Goal: Task Accomplishment & Management: Manage account settings

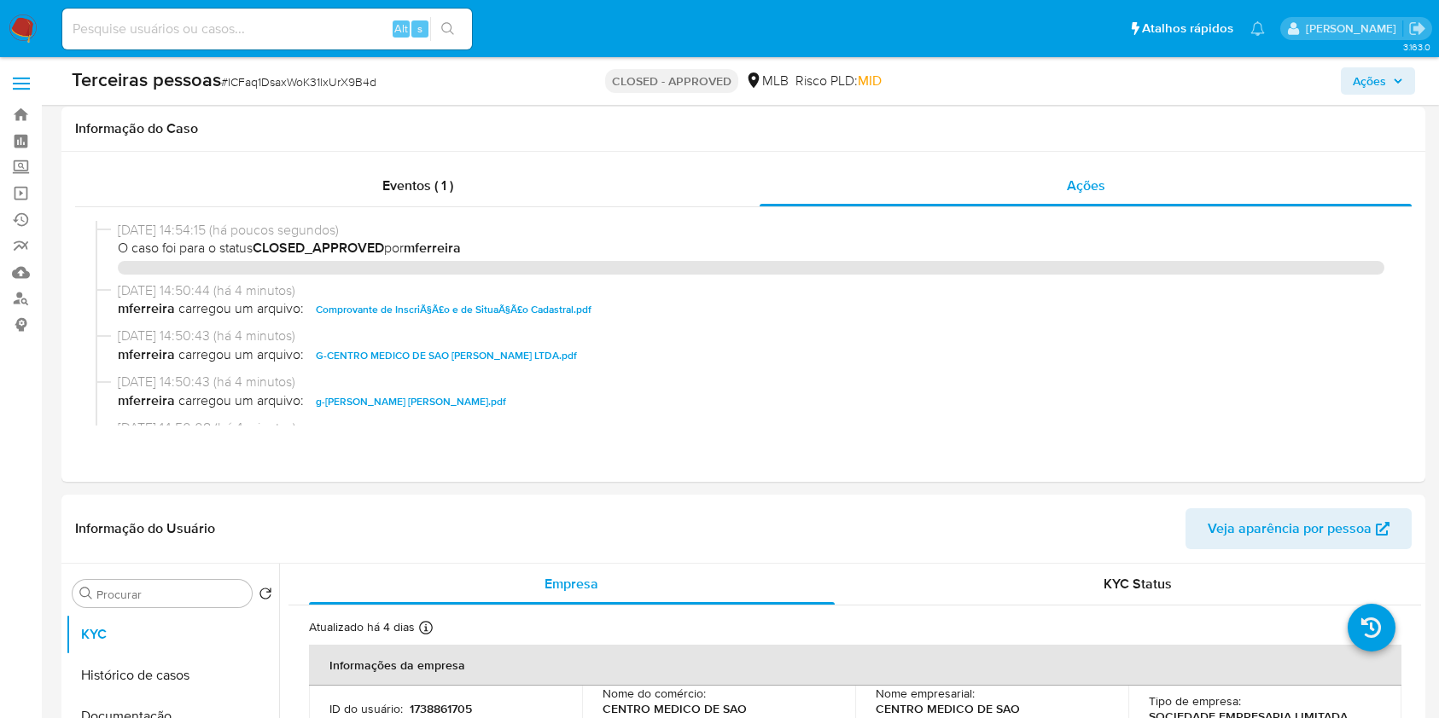
select select "10"
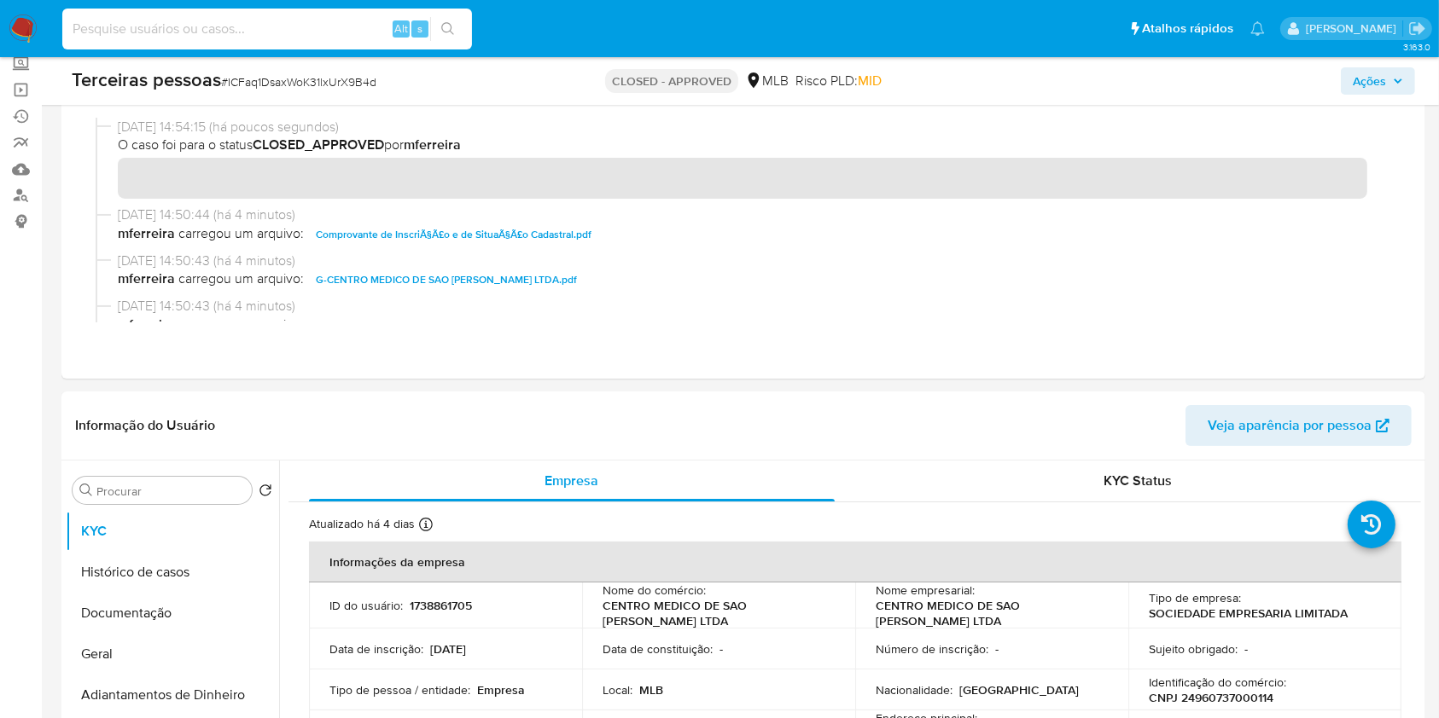
click at [195, 37] on input at bounding box center [267, 29] width 410 height 22
paste input "2464621816"
type input "2464621816"
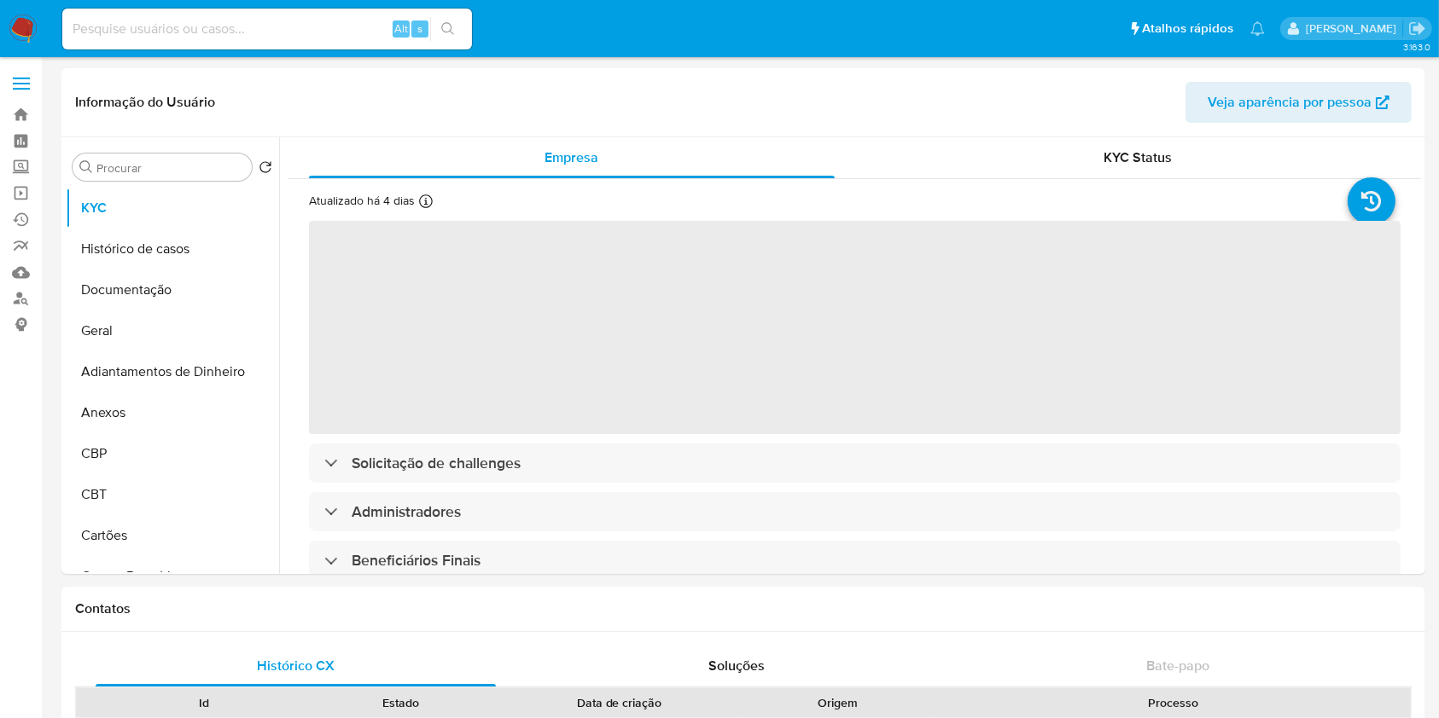
select select "10"
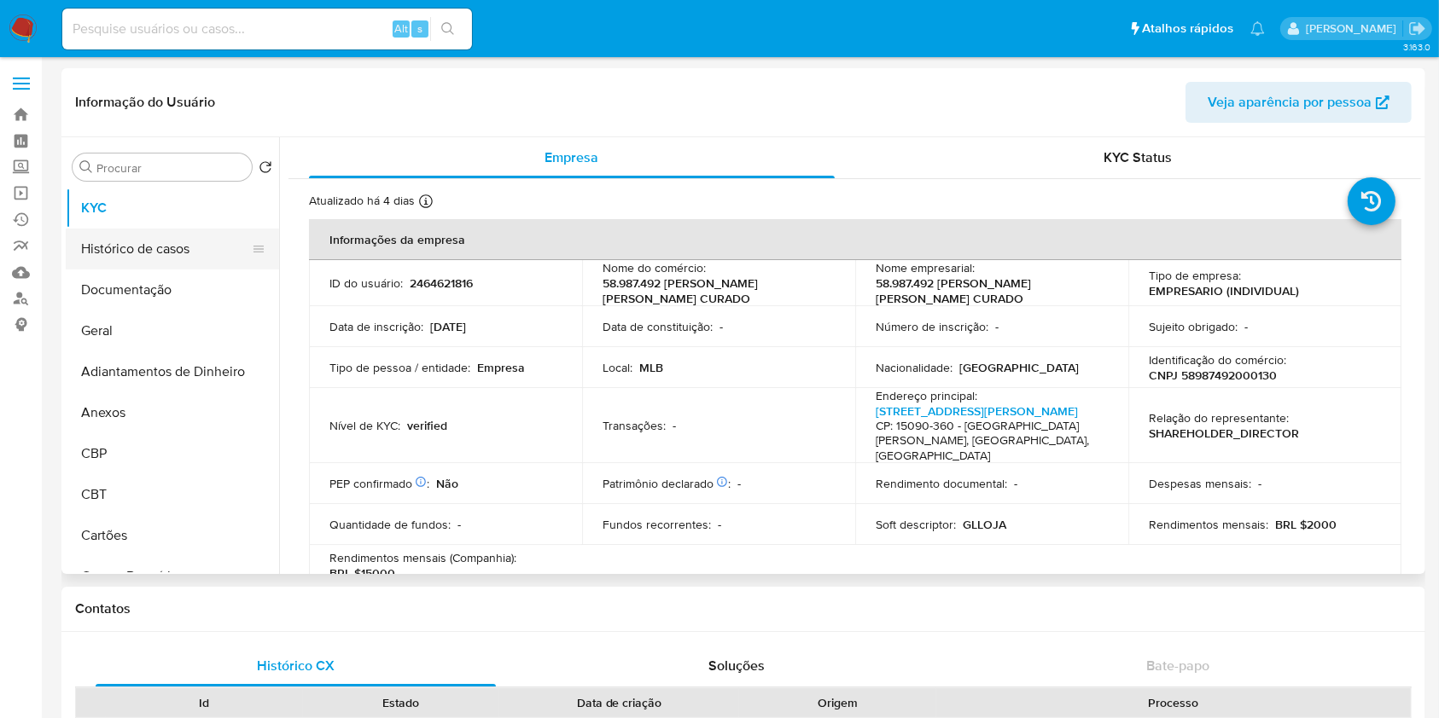
click at [195, 256] on button "Histórico de casos" at bounding box center [166, 249] width 200 height 41
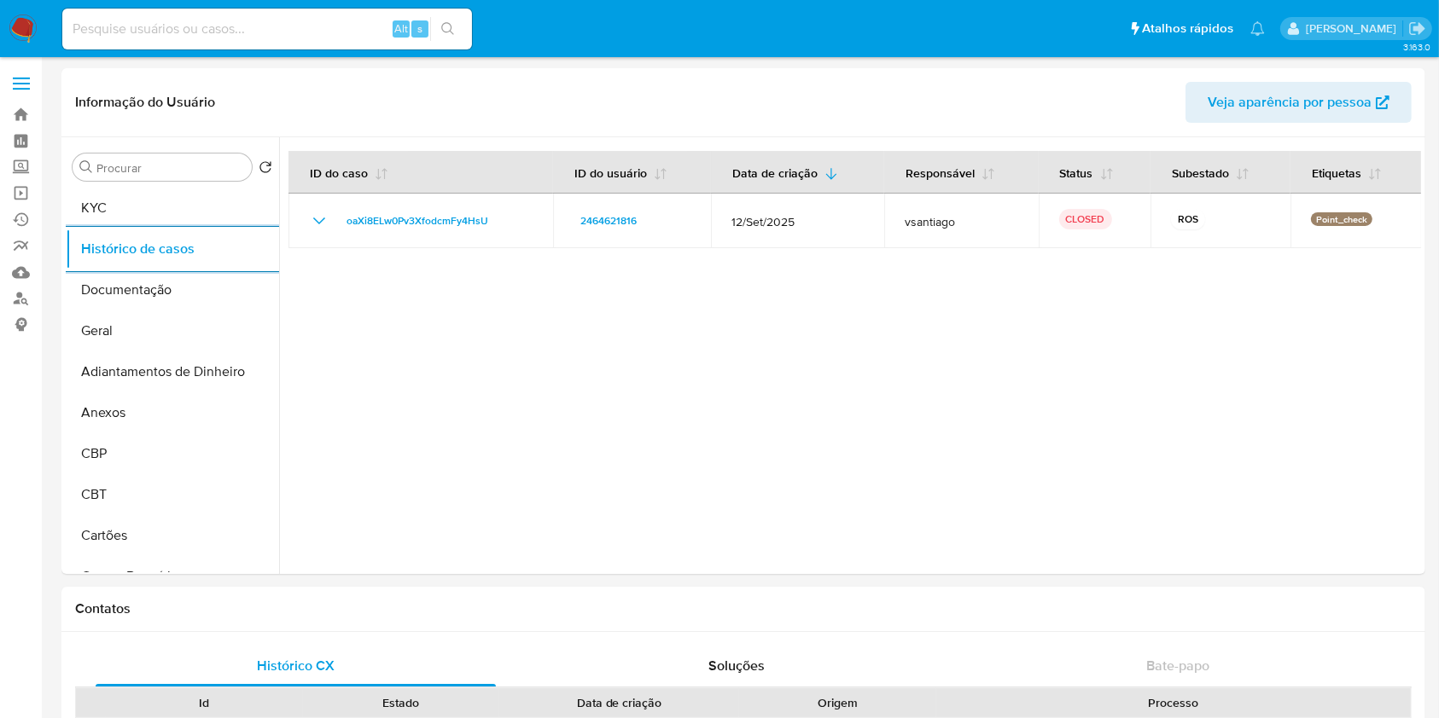
click at [335, 26] on input at bounding box center [267, 29] width 410 height 22
paste input "2405713076"
type input "2405713076"
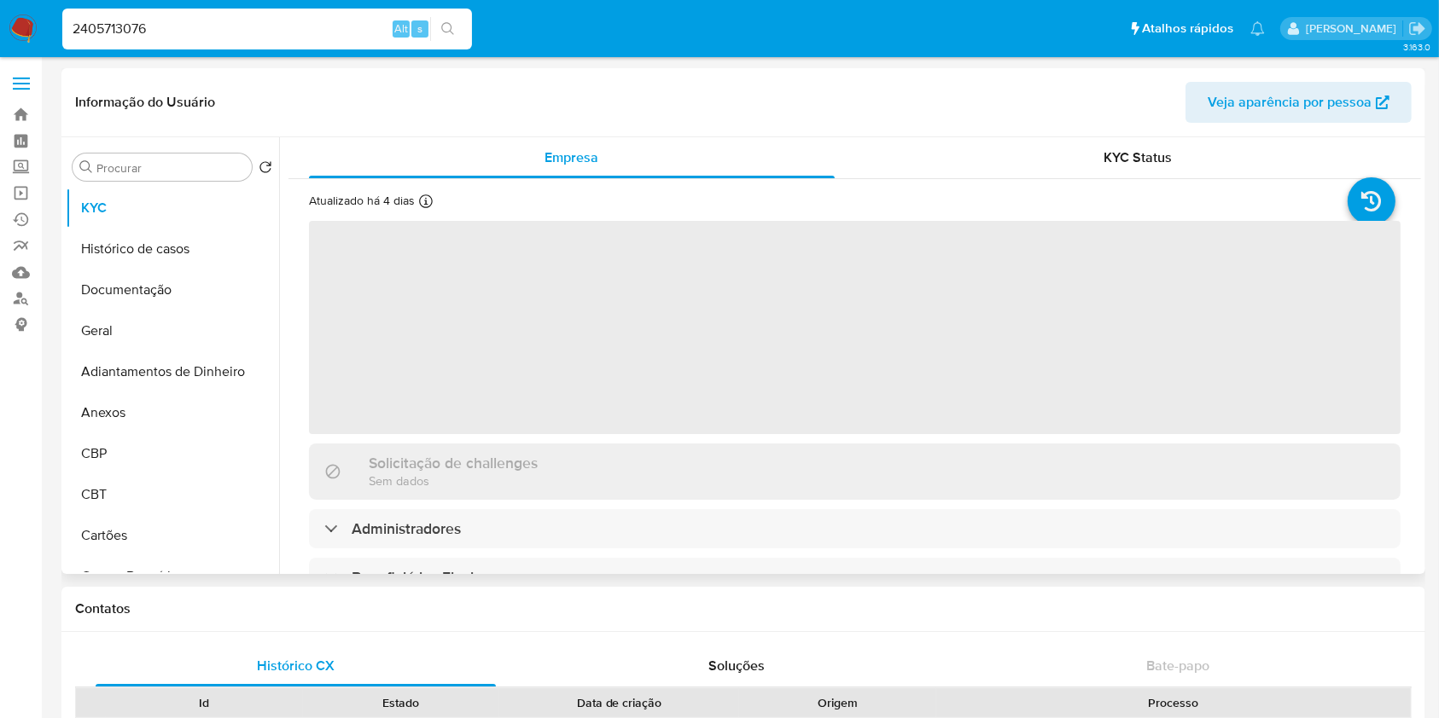
select select "10"
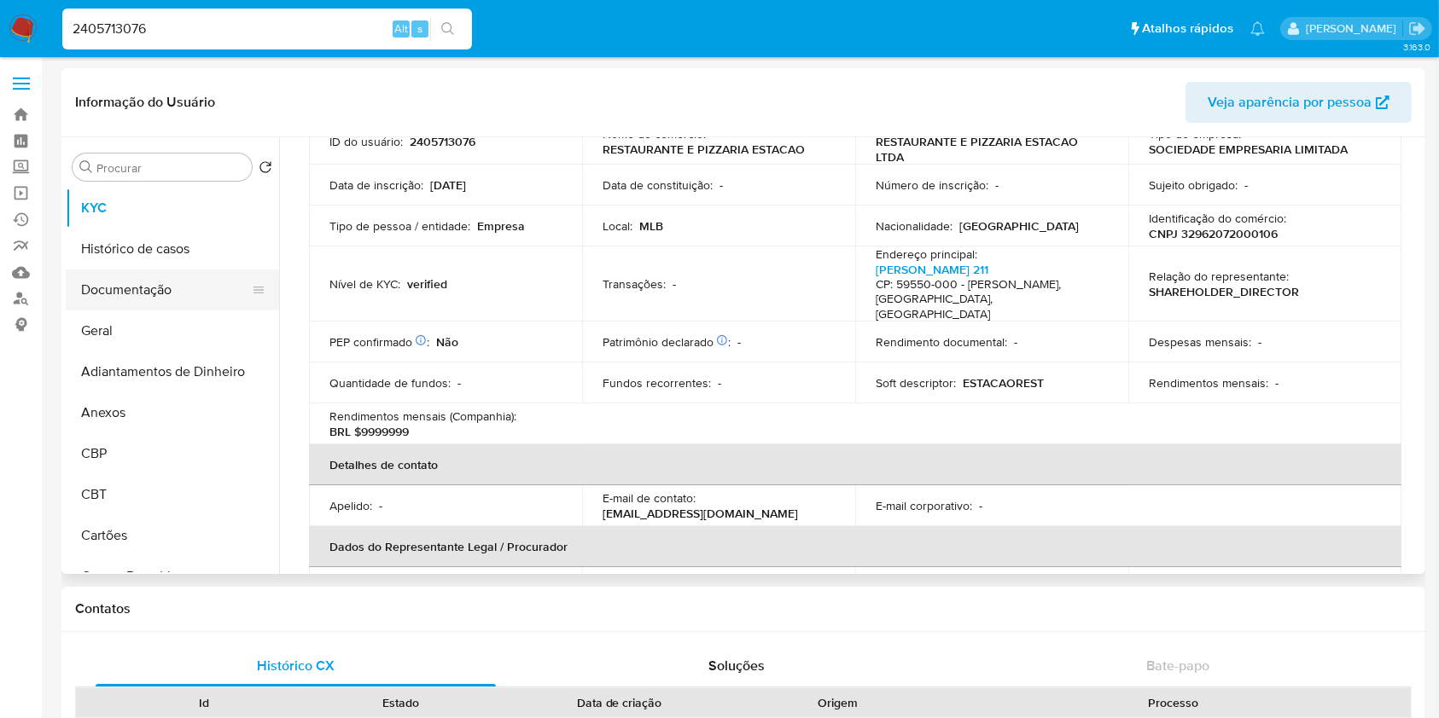
scroll to position [113, 0]
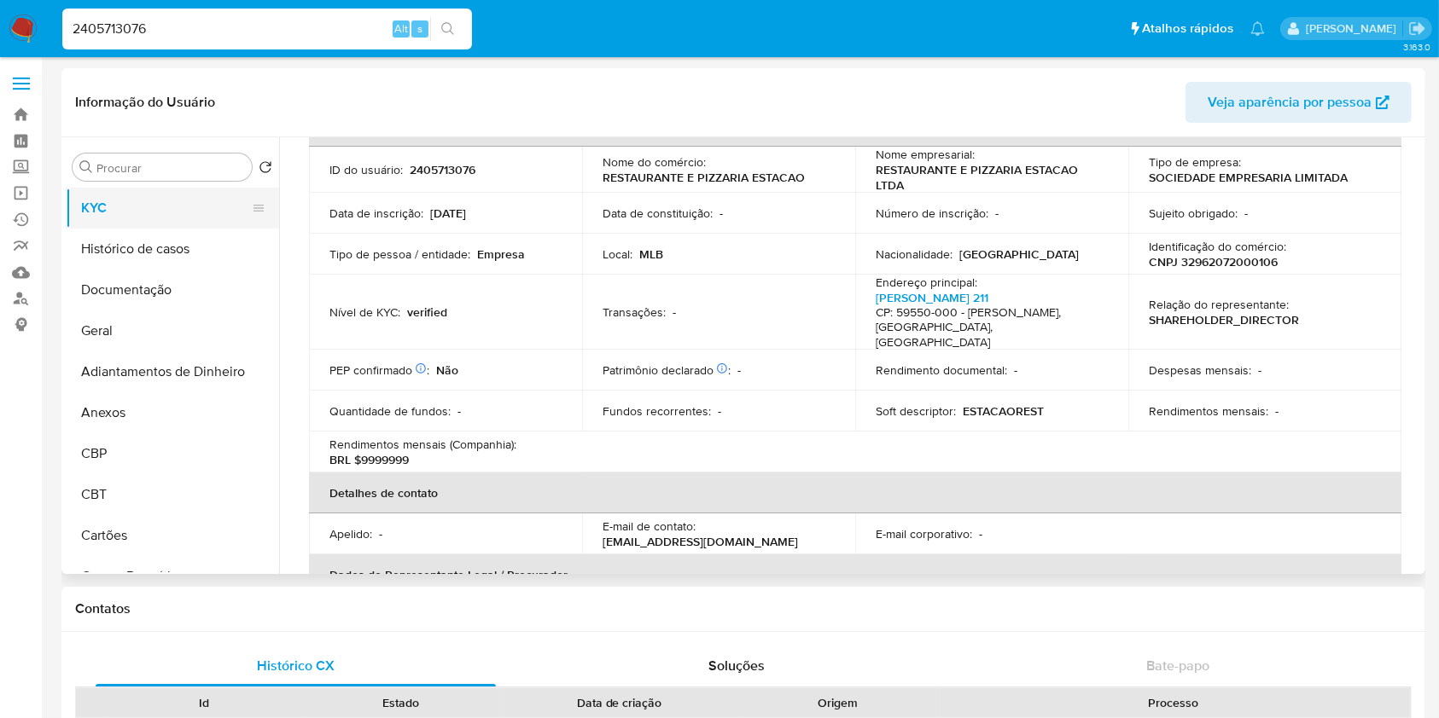
click at [160, 226] on button "KYC" at bounding box center [166, 208] width 200 height 41
click at [160, 237] on button "Histórico de casos" at bounding box center [166, 249] width 200 height 41
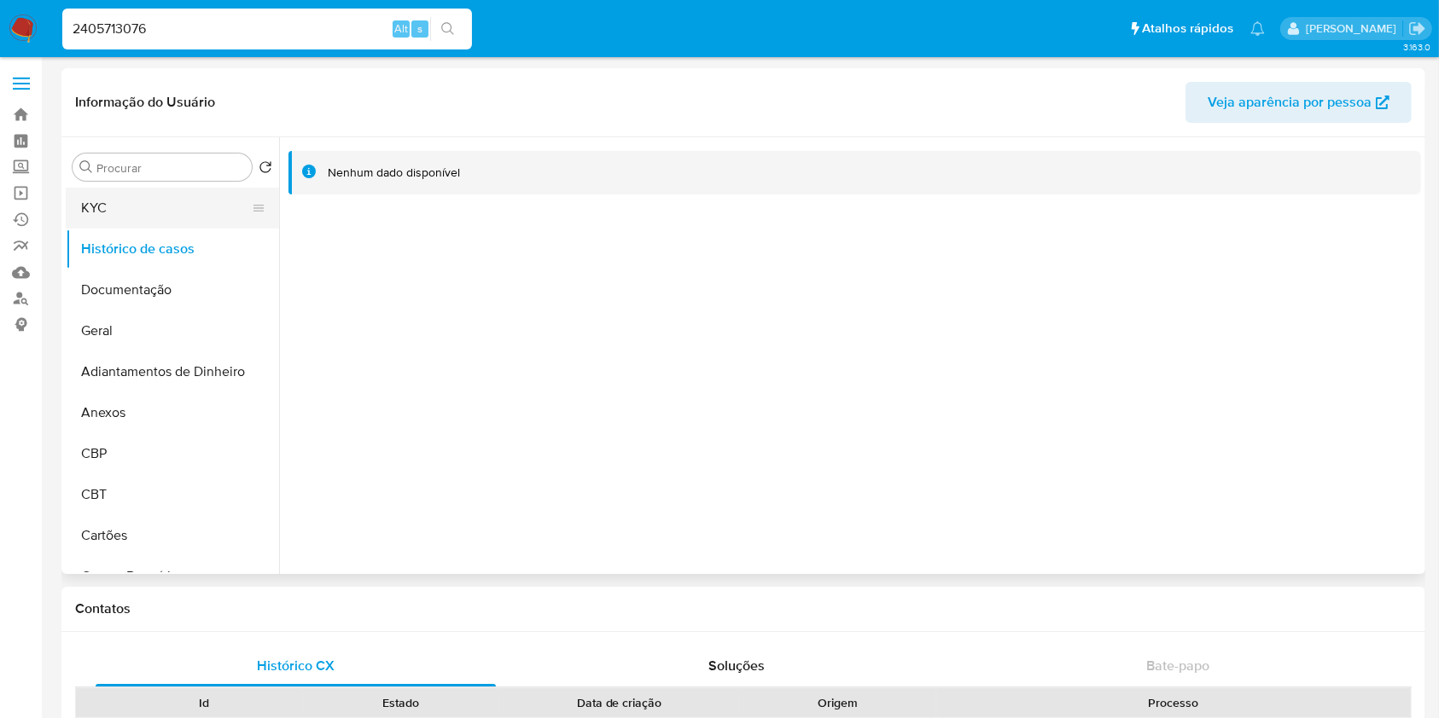
click at [147, 201] on button "KYC" at bounding box center [166, 208] width 200 height 41
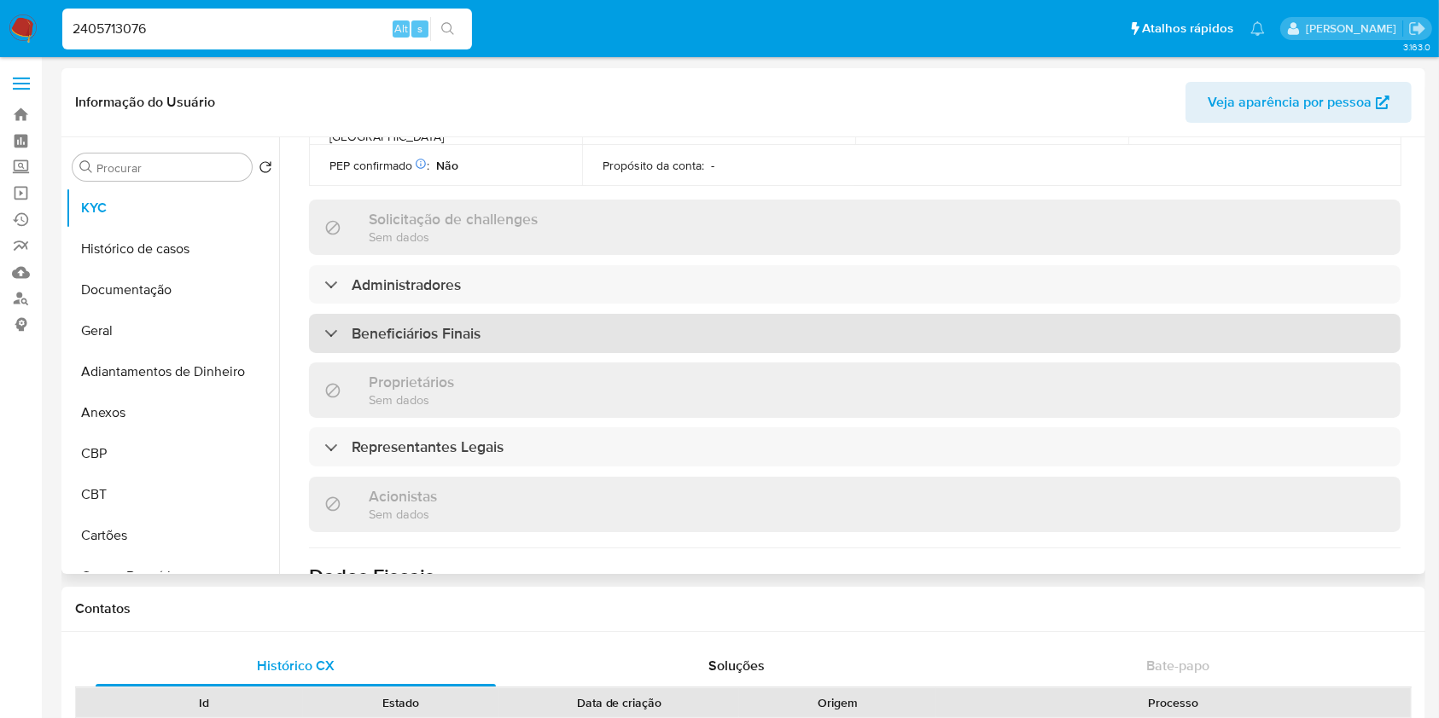
scroll to position [683, 0]
click at [469, 323] on h3 "Beneficiários Finais" at bounding box center [416, 332] width 129 height 19
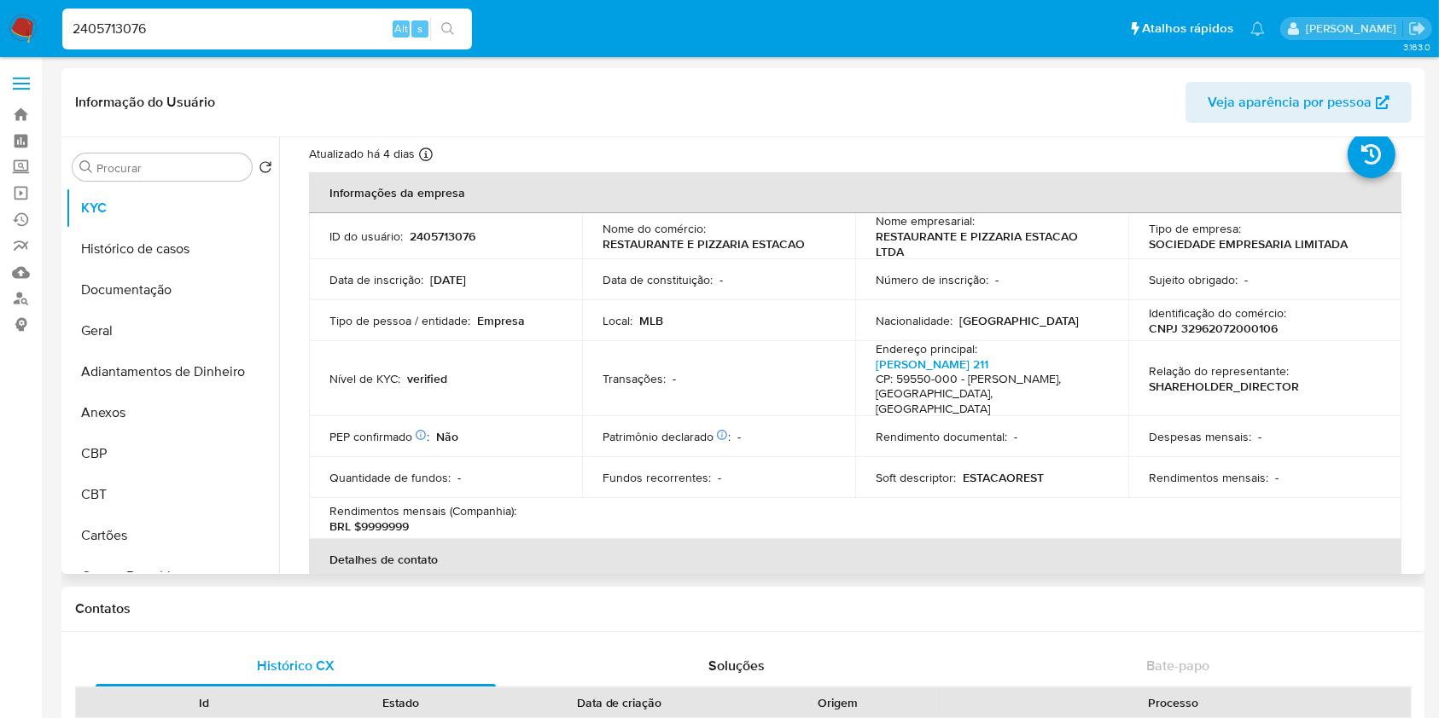
scroll to position [0, 0]
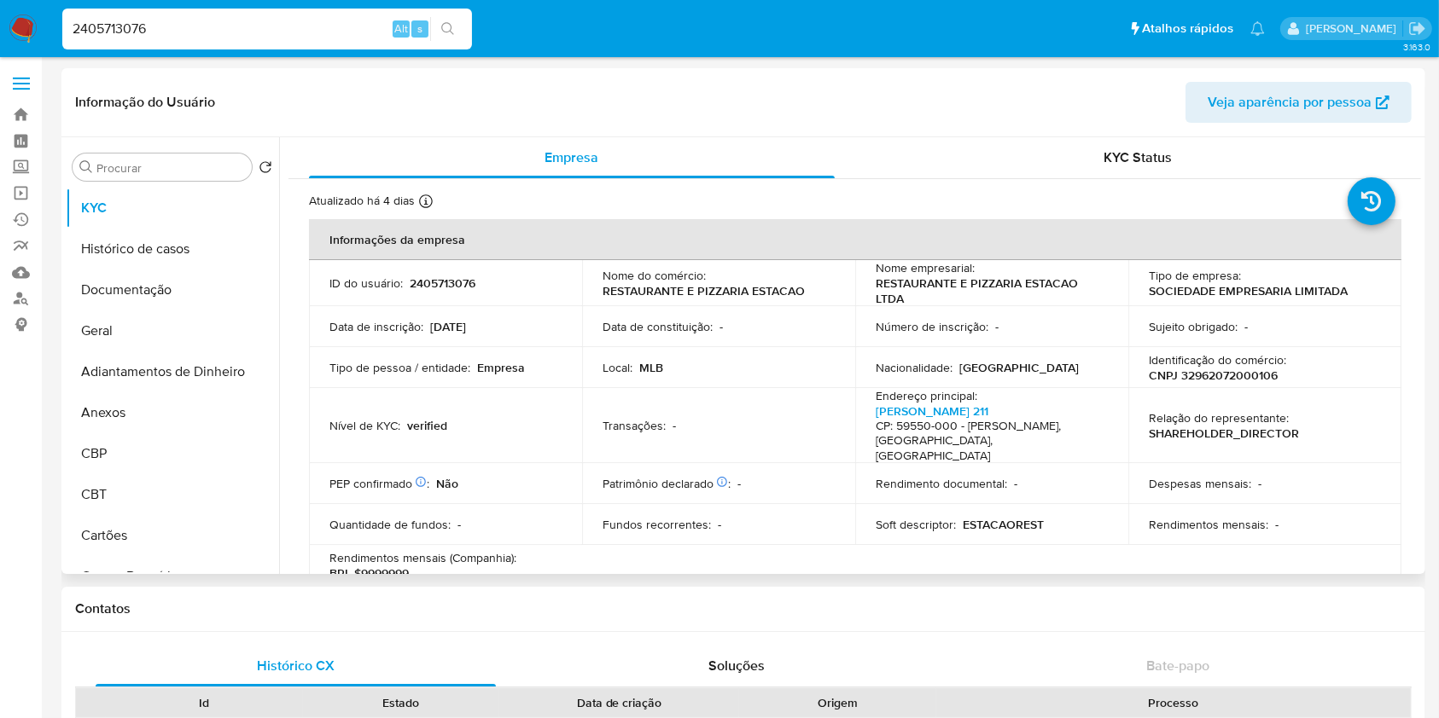
click at [1225, 377] on p "CNPJ 32962072000106" at bounding box center [1213, 375] width 129 height 15
copy p "32962072000106"
click at [1236, 364] on p "Identificação do comércio :" at bounding box center [1217, 359] width 137 height 15
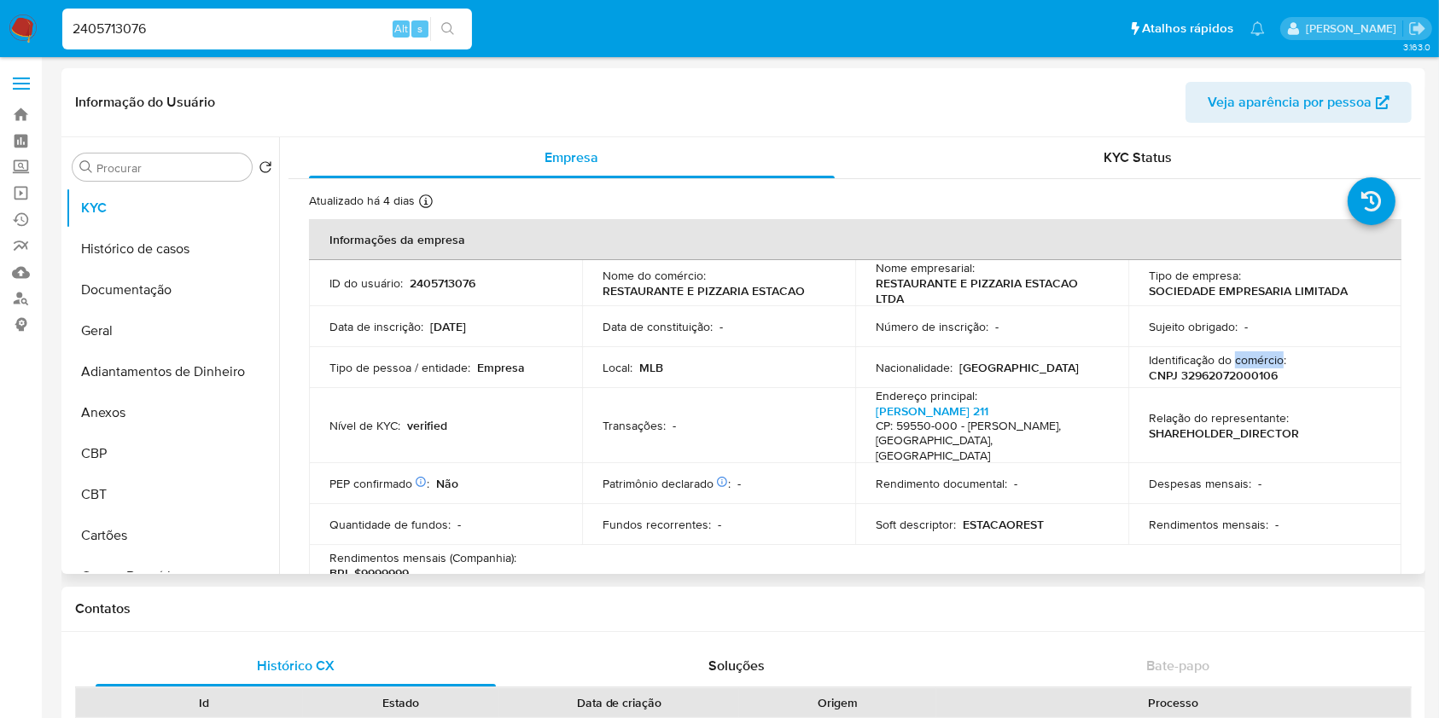
copy p "comércio"
click at [1207, 371] on p "CNPJ 32962072000106" at bounding box center [1213, 375] width 129 height 15
copy p "32962072000106"
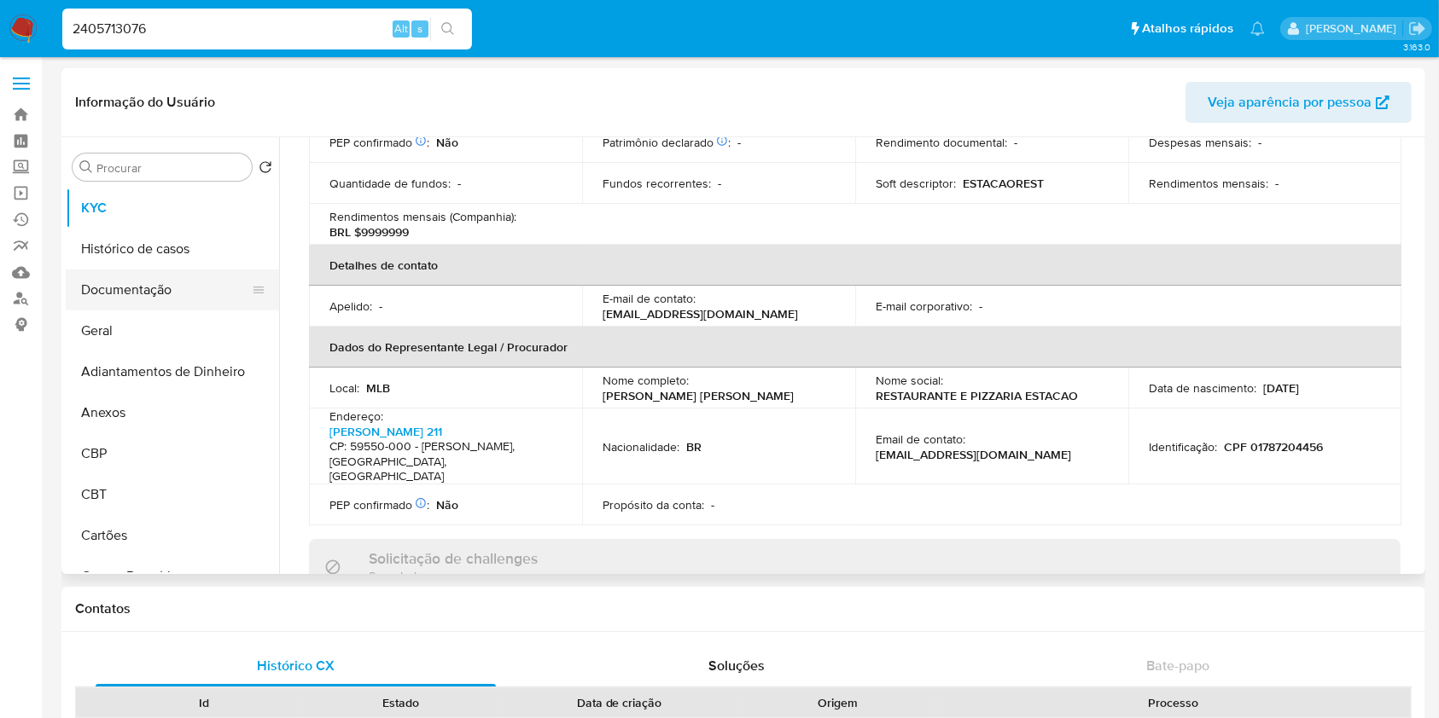
click at [162, 283] on button "Documentação" at bounding box center [166, 290] width 200 height 41
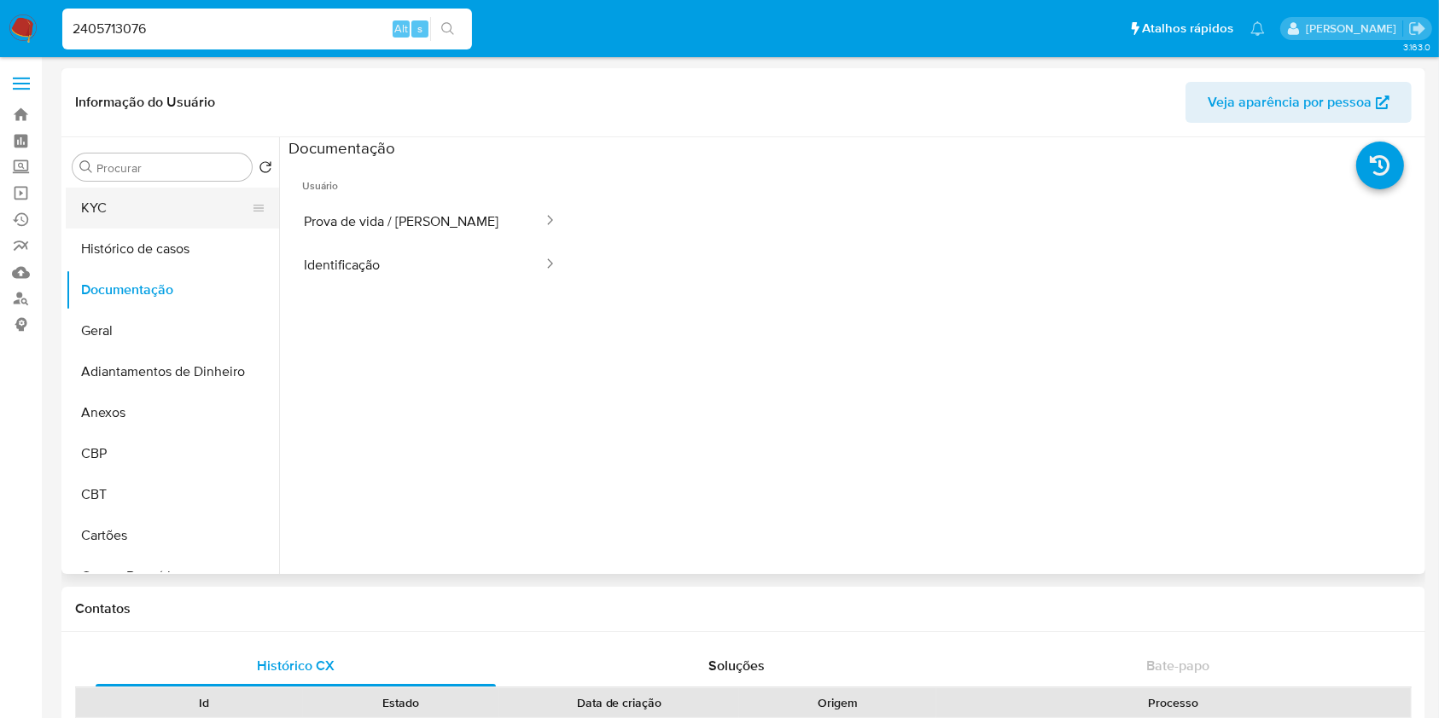
click at [102, 190] on button "KYC" at bounding box center [166, 208] width 200 height 41
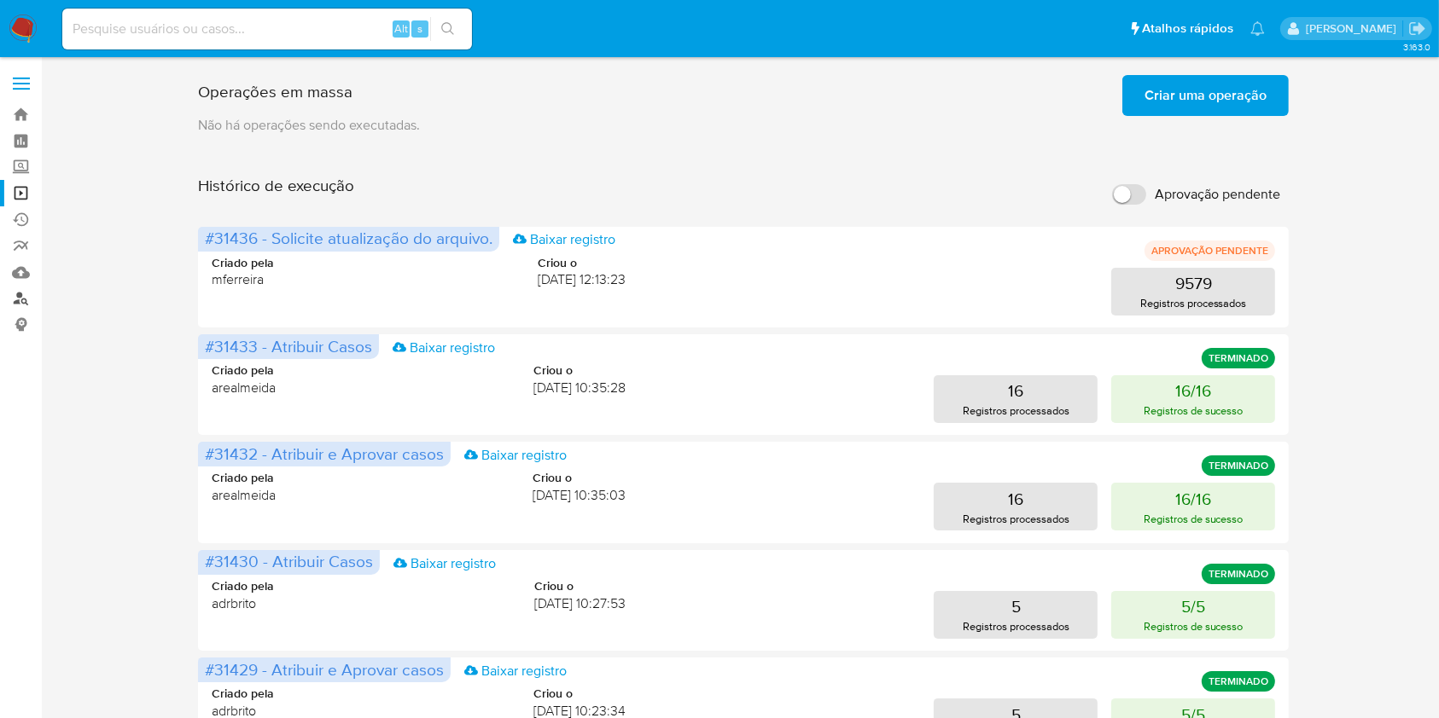
click at [20, 293] on link "Localizador de pessoas" at bounding box center [101, 299] width 203 height 26
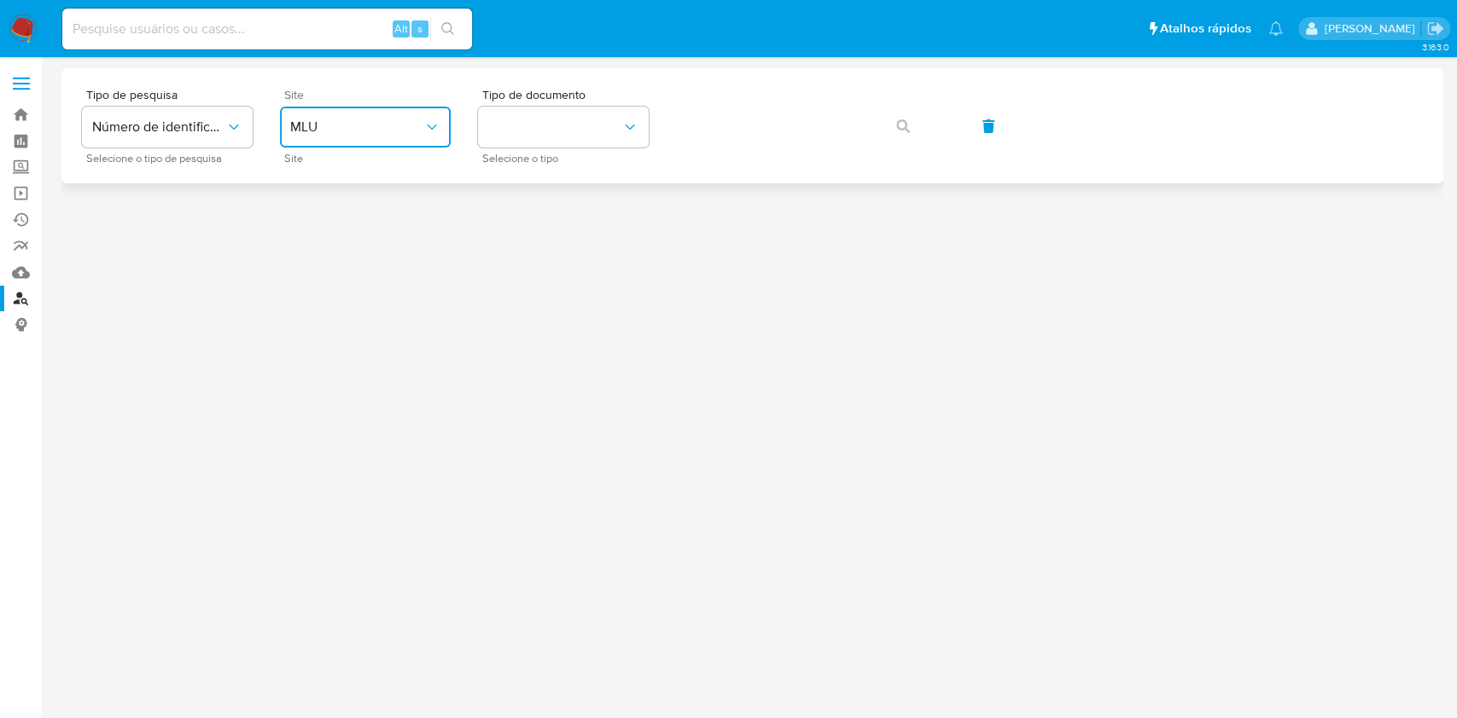
drag, startPoint x: 425, startPoint y: 138, endPoint x: 416, endPoint y: 143, distance: 10.0
click at [423, 140] on button "MLU" at bounding box center [365, 127] width 171 height 41
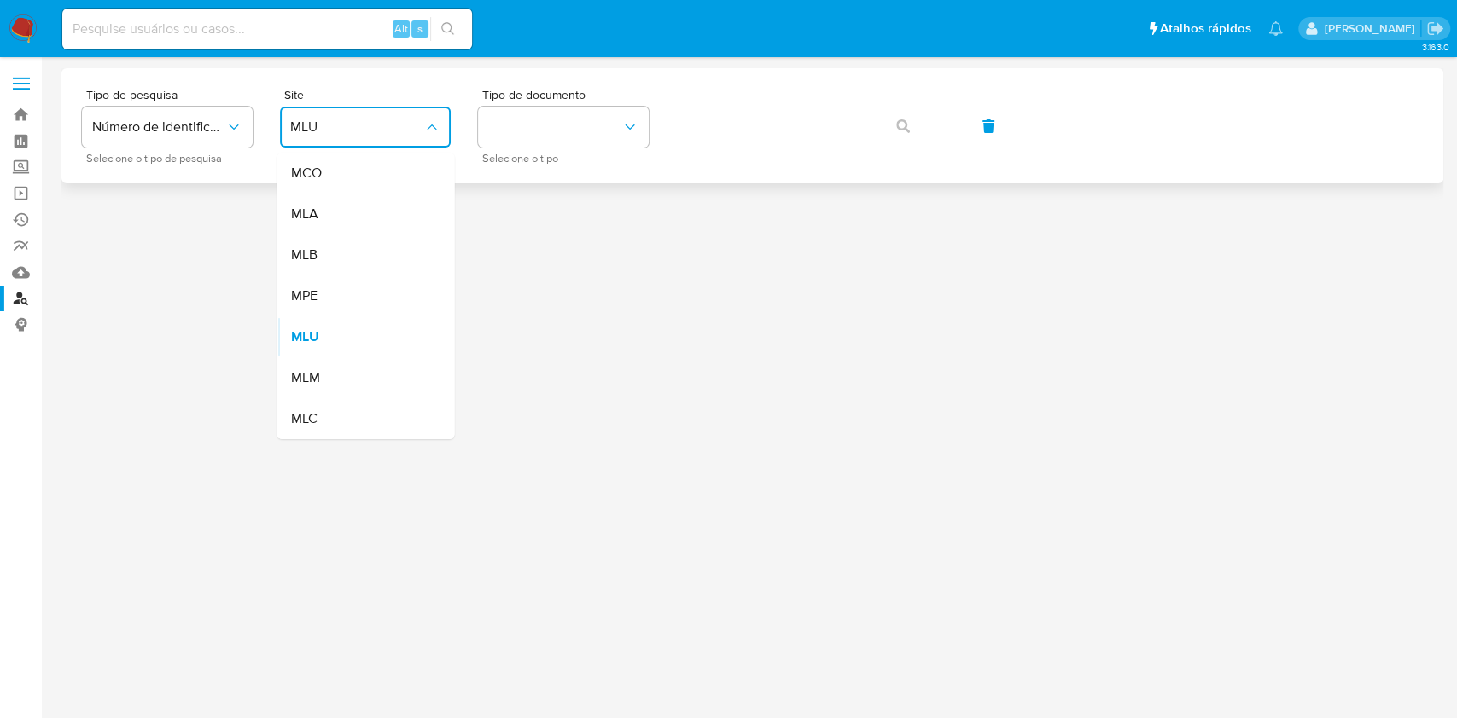
drag, startPoint x: 387, startPoint y: 256, endPoint x: 491, endPoint y: 181, distance: 128.4
click at [399, 240] on div "MLB" at bounding box center [360, 255] width 140 height 41
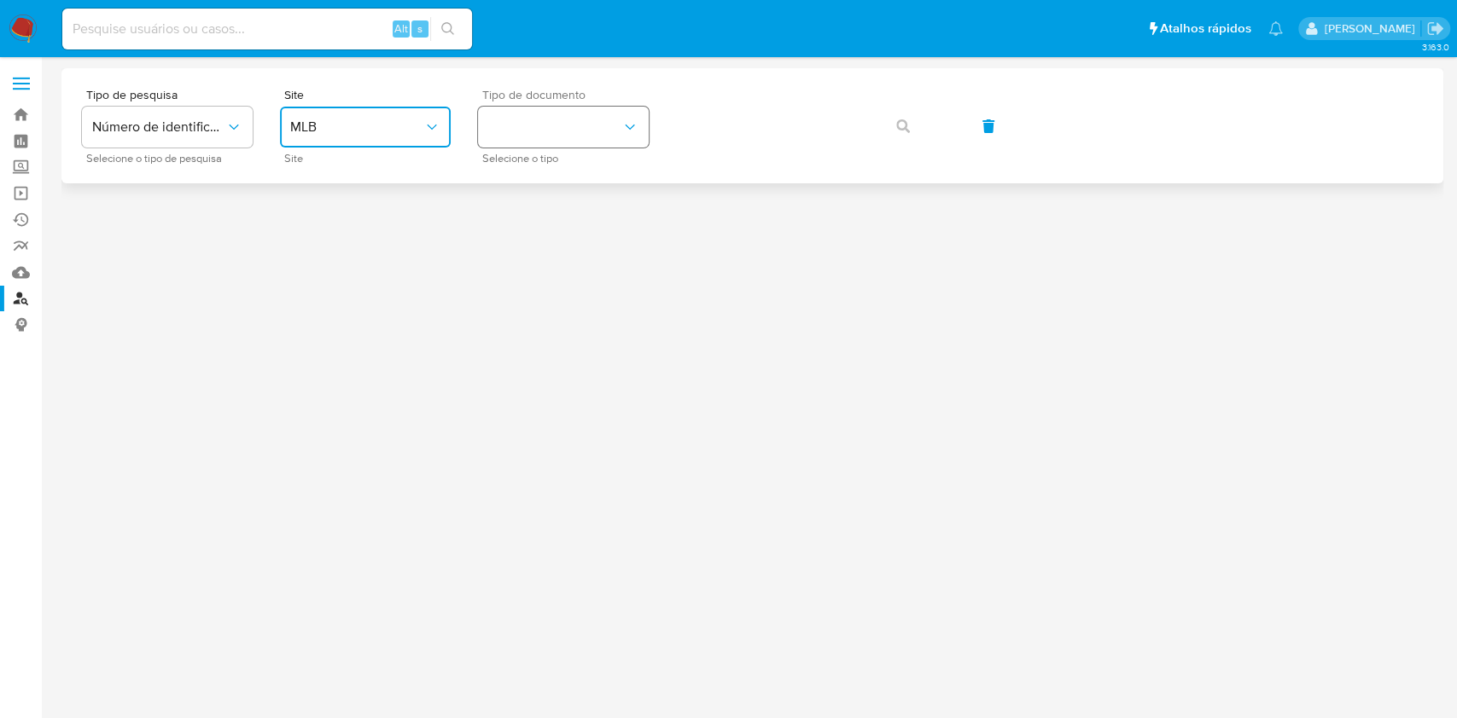
click at [540, 145] on button "identificationType" at bounding box center [563, 127] width 171 height 41
click at [542, 164] on div "CNPJ CNPJ" at bounding box center [558, 182] width 140 height 58
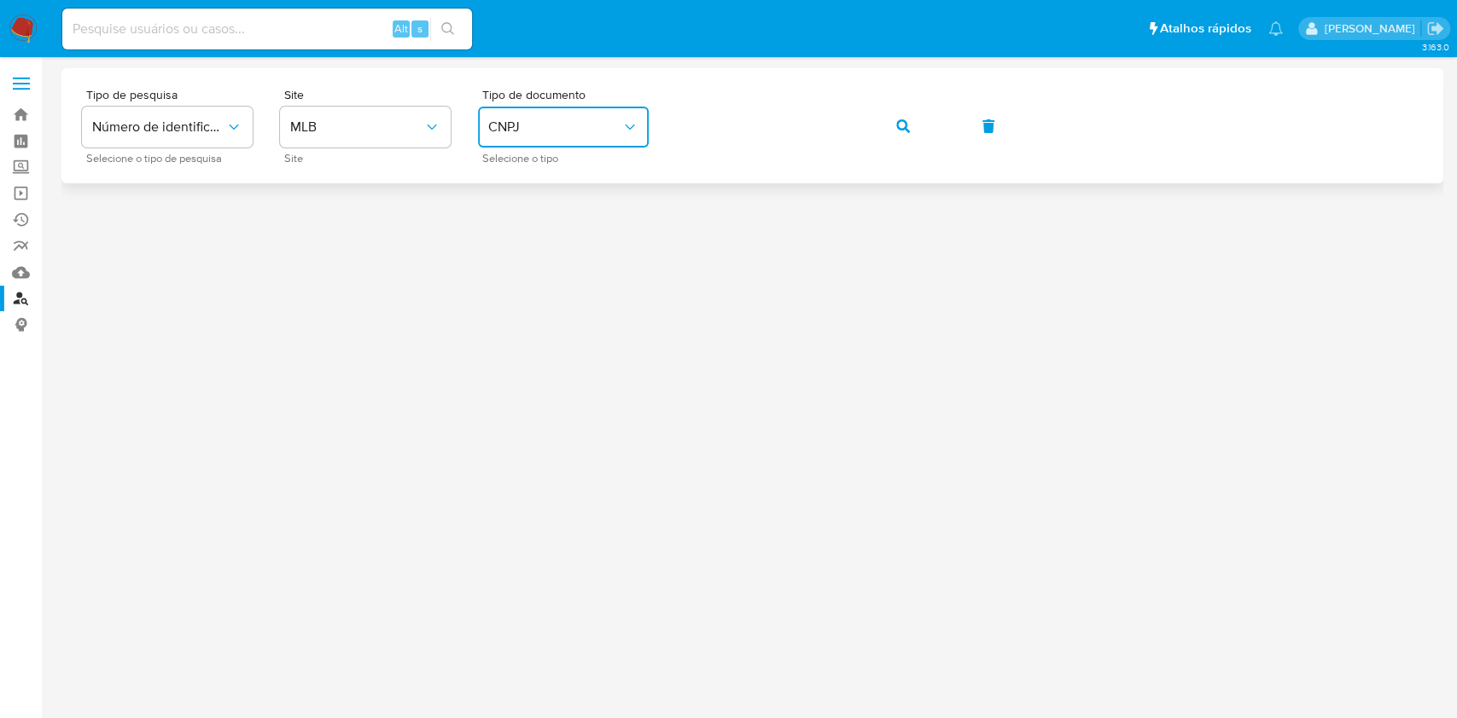
click at [904, 125] on icon "button" at bounding box center [903, 126] width 14 height 14
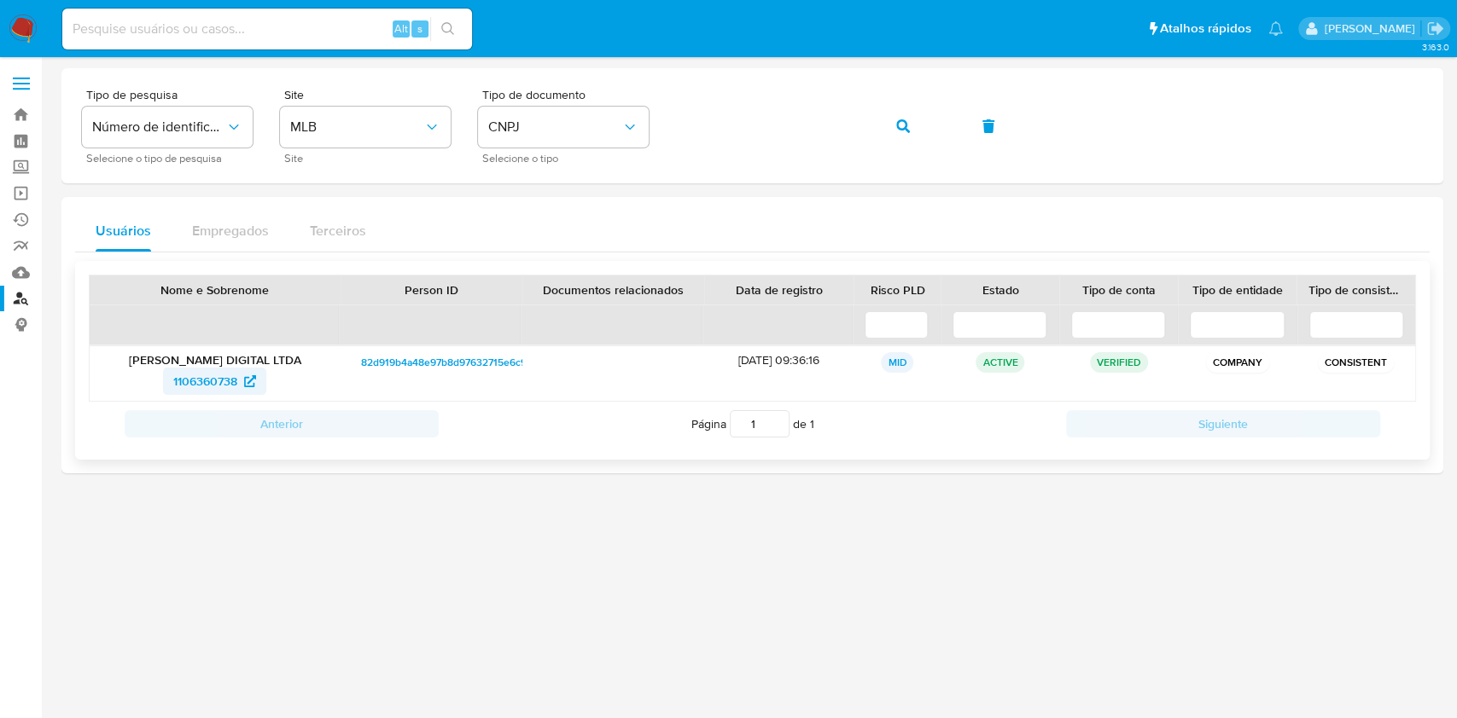
click at [230, 385] on span "1106360738" at bounding box center [205, 381] width 64 height 27
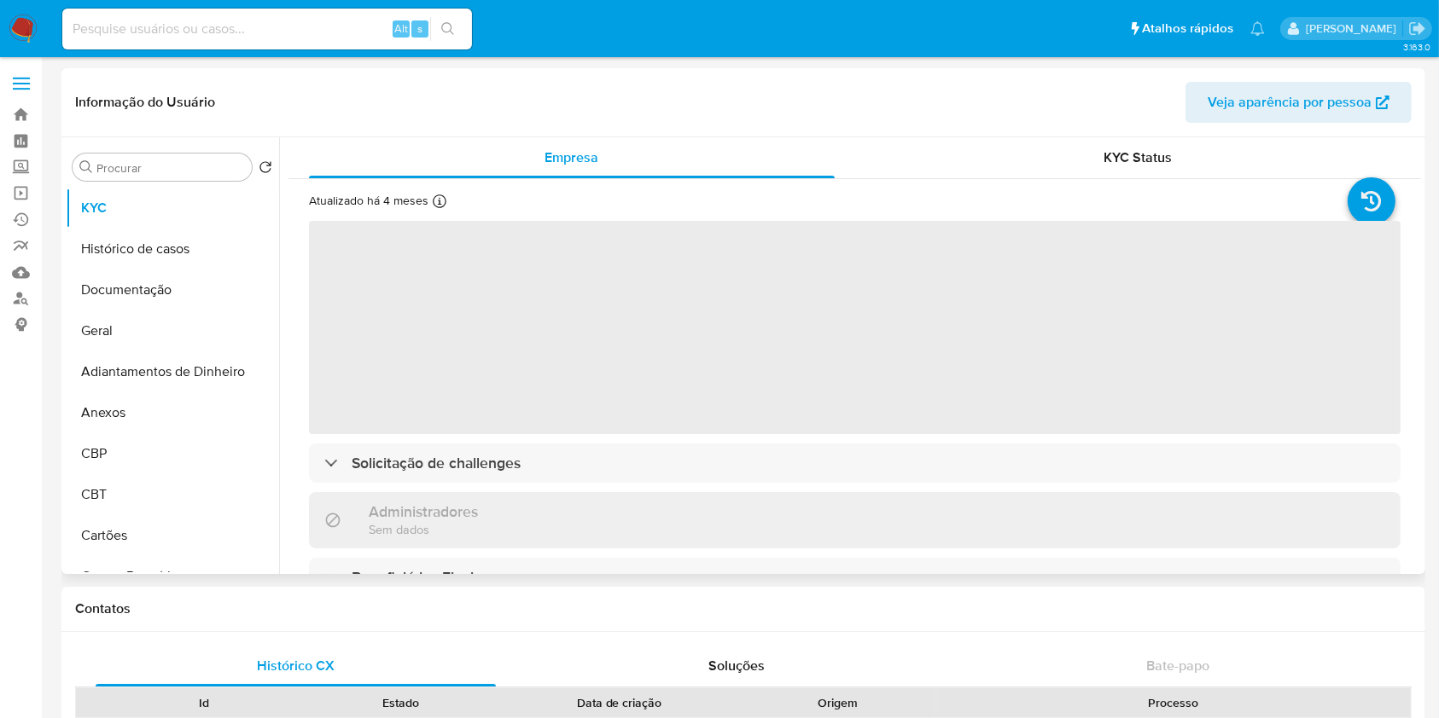
select select "10"
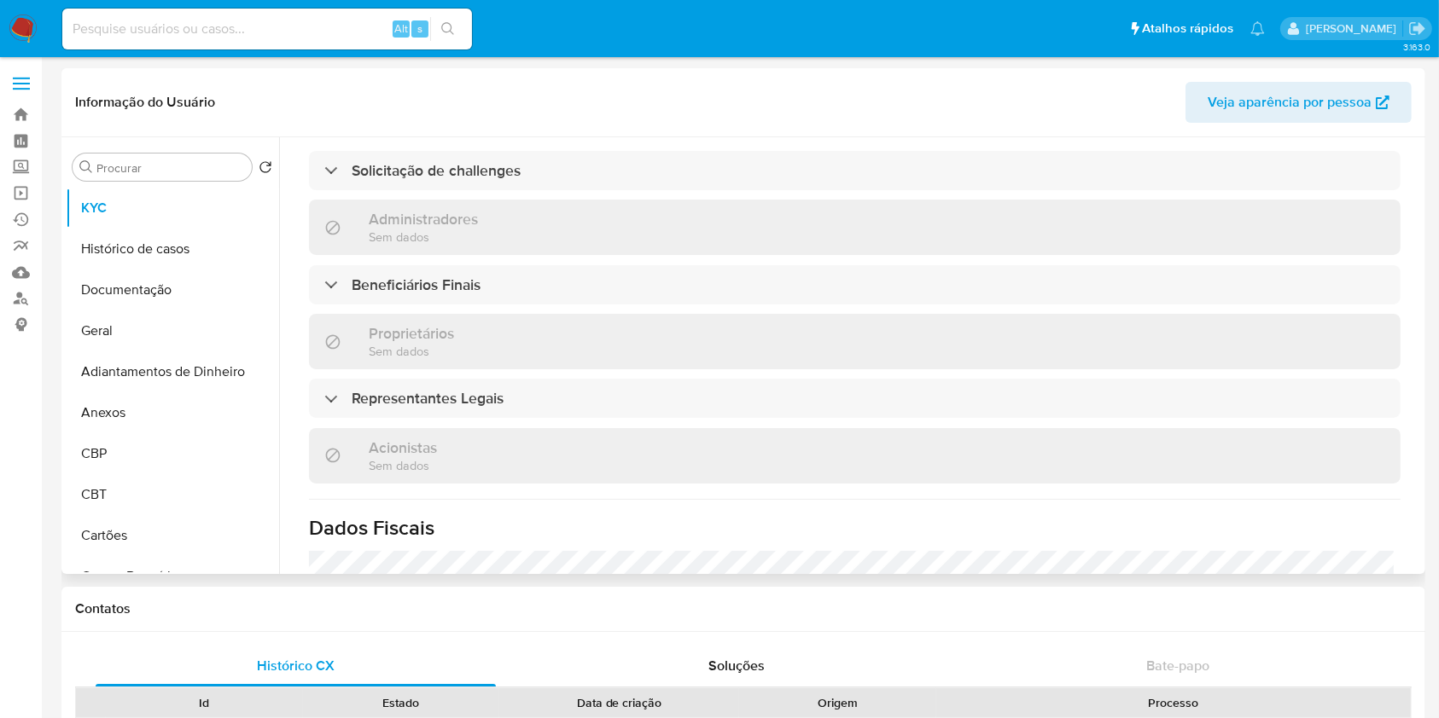
scroll to position [796, 0]
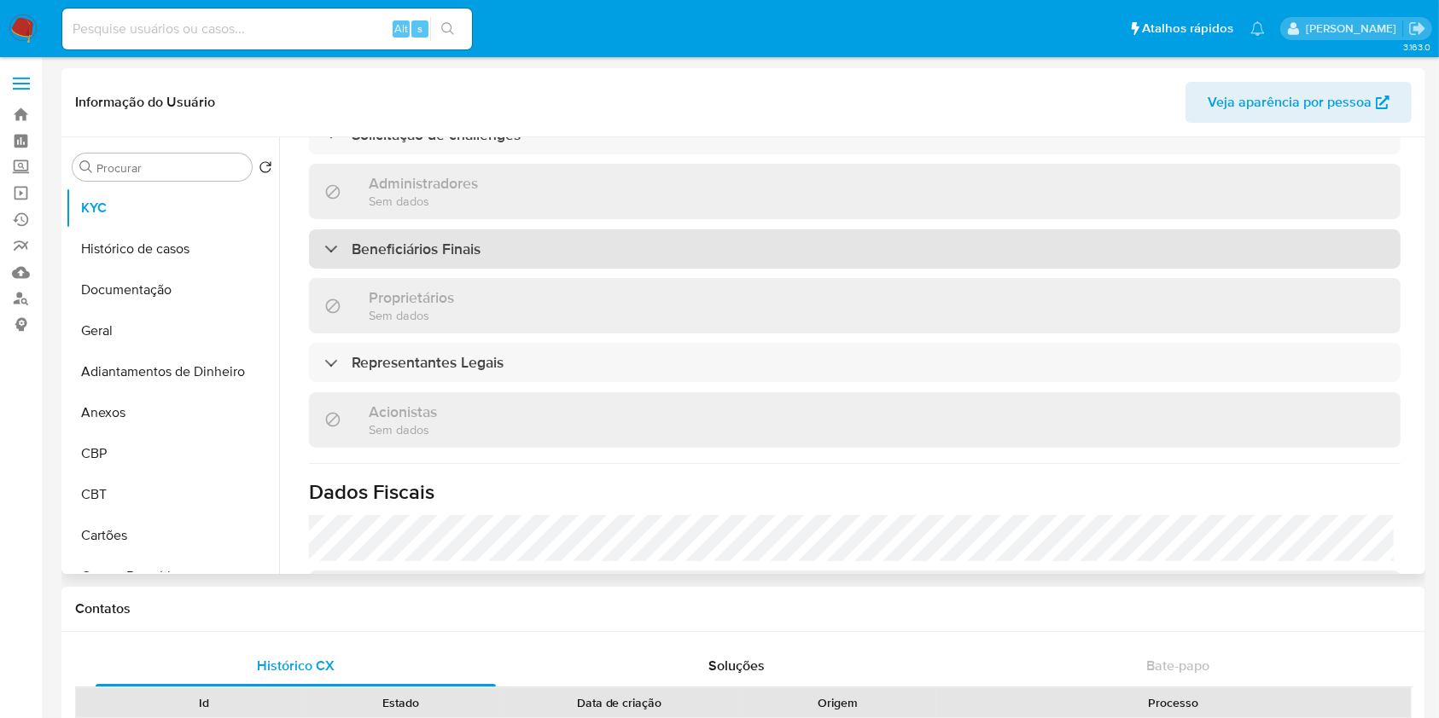
click at [430, 240] on h3 "Beneficiários Finais" at bounding box center [416, 249] width 129 height 19
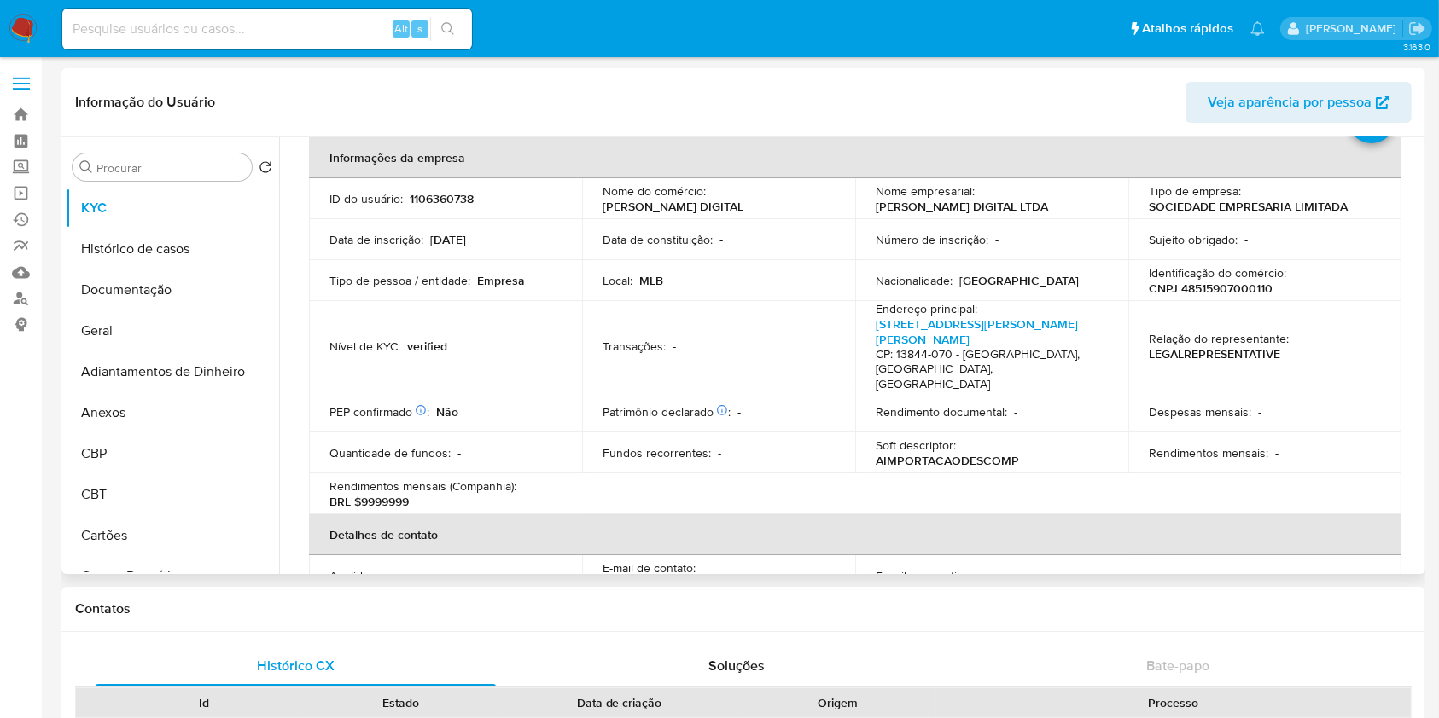
scroll to position [0, 0]
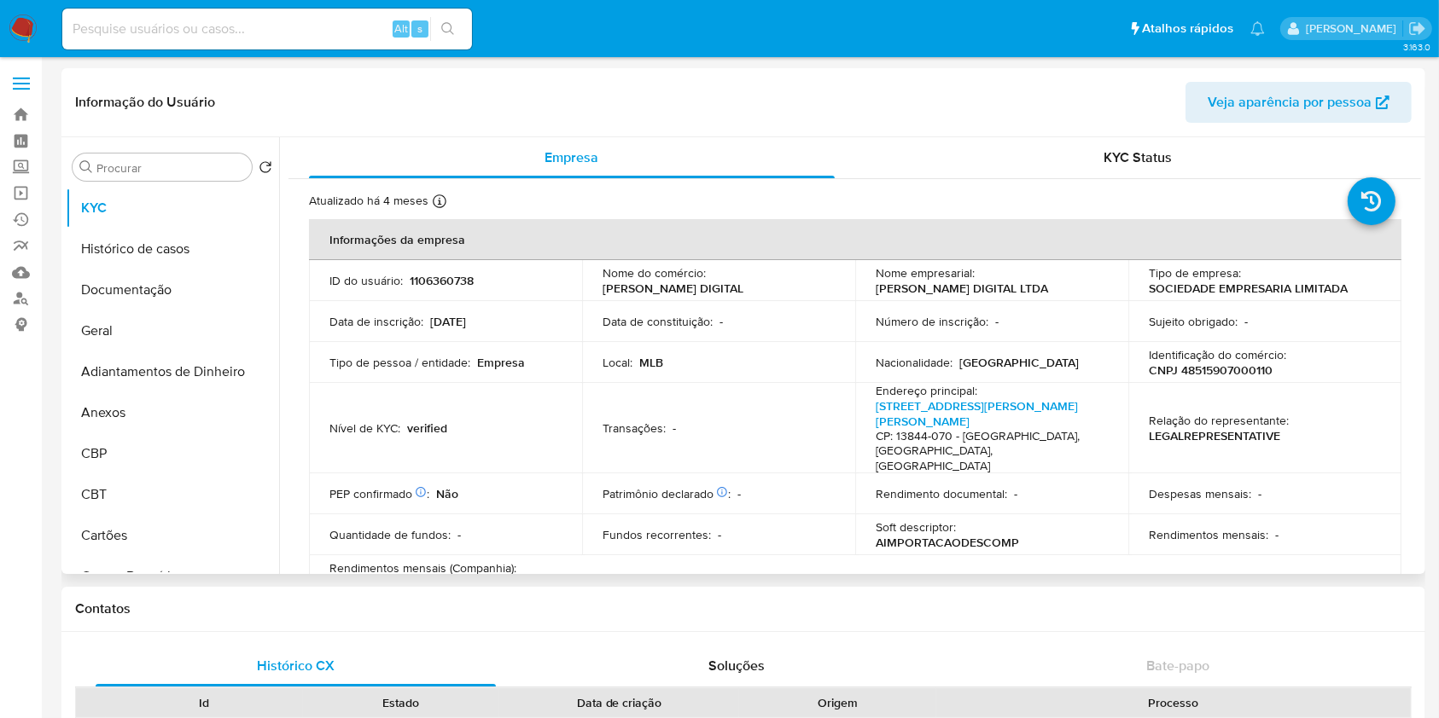
click at [1230, 372] on p "CNPJ 48515907000110" at bounding box center [1211, 370] width 124 height 15
copy p "48515907000110"
click at [1222, 369] on p "CNPJ 48515907000110" at bounding box center [1211, 370] width 124 height 15
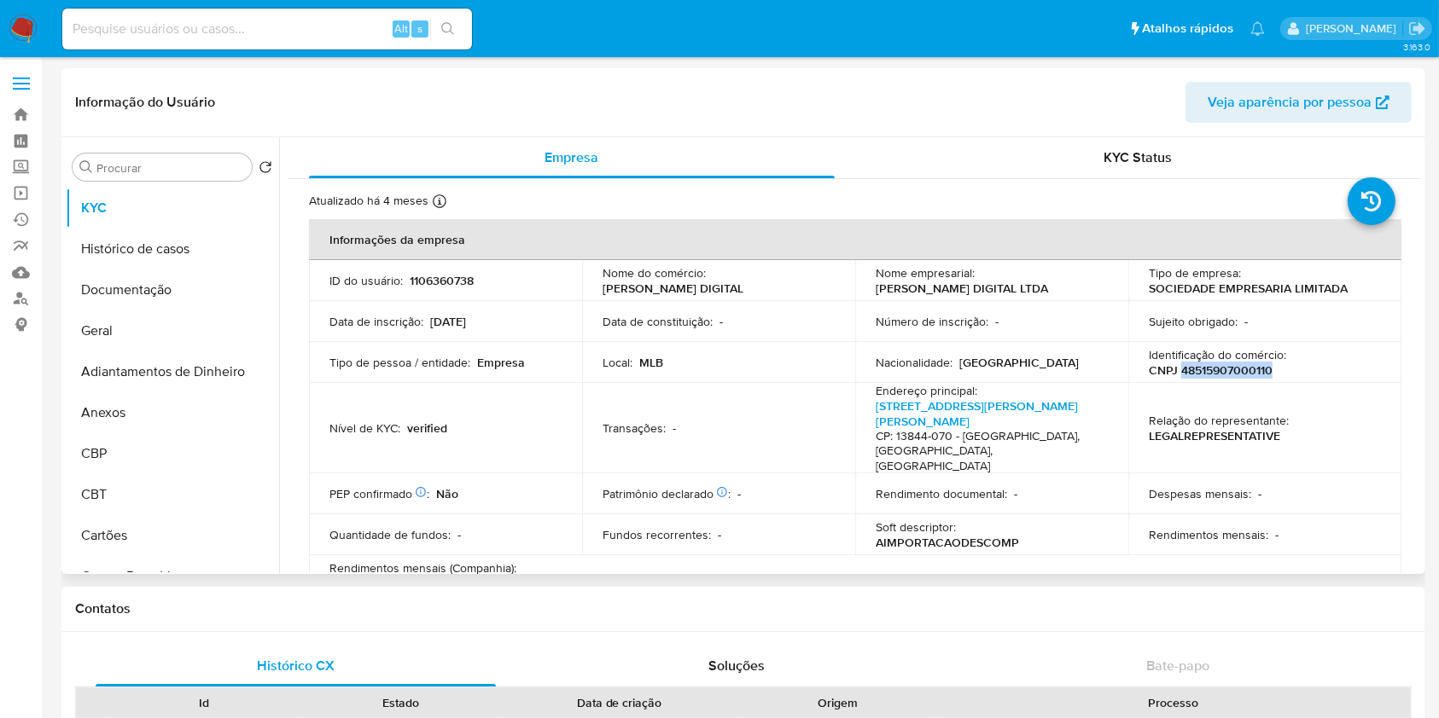
copy p "48515907000110"
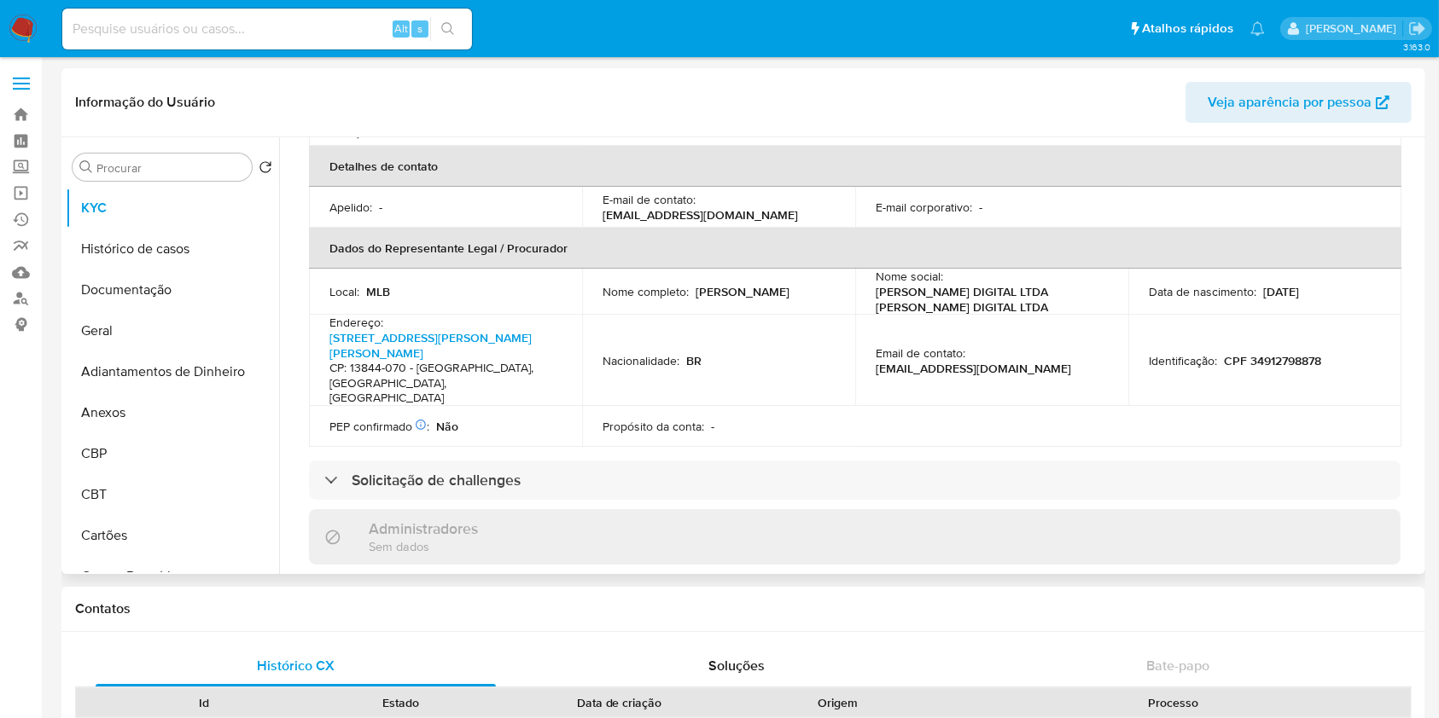
scroll to position [683, 0]
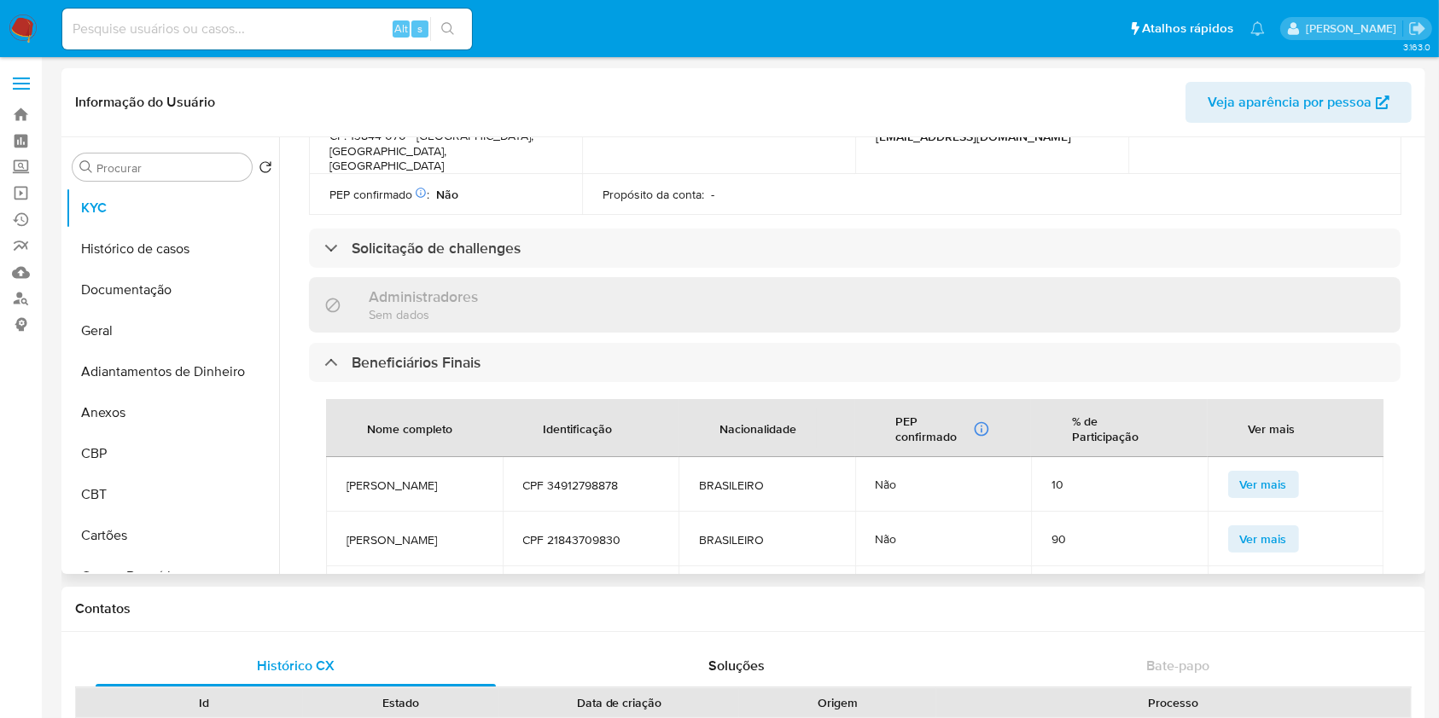
click at [444, 478] on span "CAMILA FERNANDES DE CARVALHO MORAES" at bounding box center [414, 485] width 136 height 15
copy span "CAMILA FERNANDES DE CARVALHO MORAES"
click at [395, 532] on span "GISELE FERNANDES DE CARVALHO" at bounding box center [414, 539] width 136 height 15
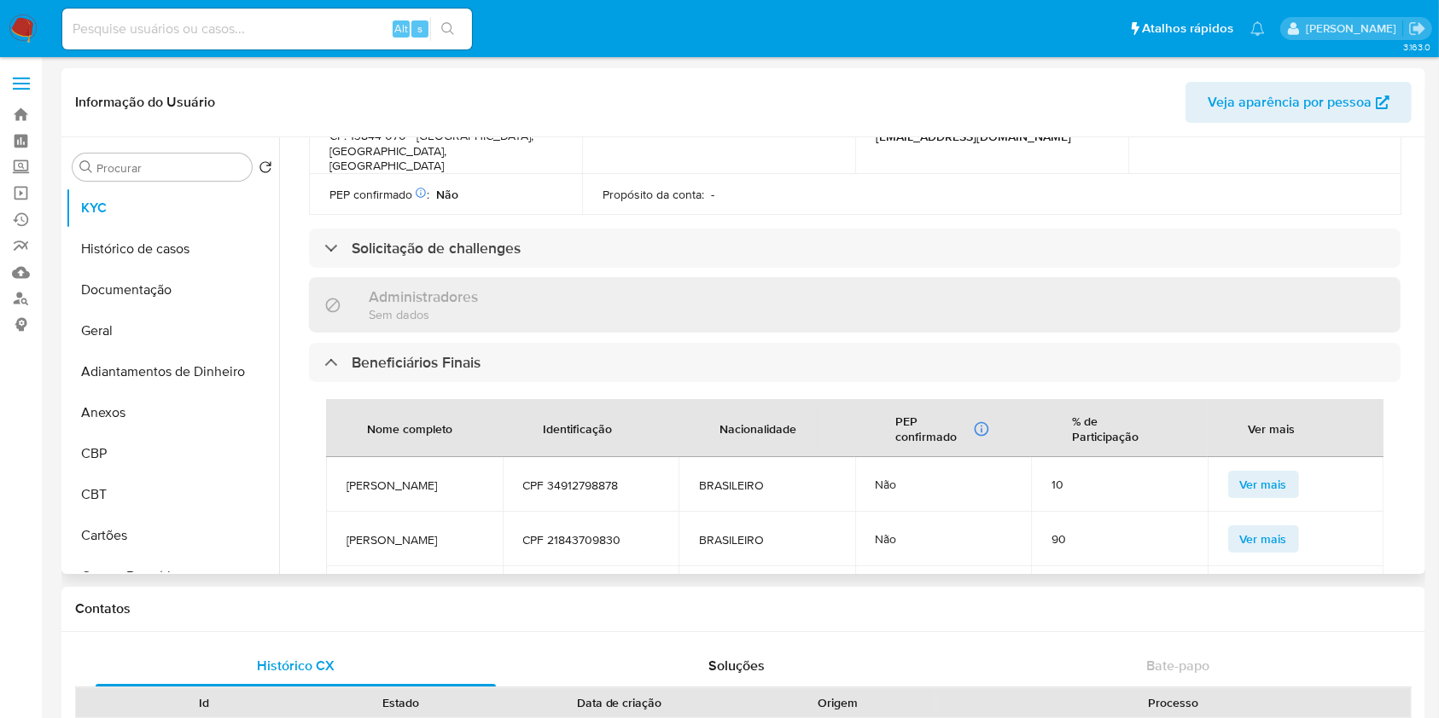
click at [395, 532] on span "GISELE FERNANDES DE CARVALHO" at bounding box center [414, 539] width 136 height 15
copy span "GISELE FERNANDES DE CARVALHO"
click at [172, 160] on div "Procurar" at bounding box center [162, 167] width 179 height 27
click at [189, 171] on input "Procurar" at bounding box center [170, 167] width 148 height 15
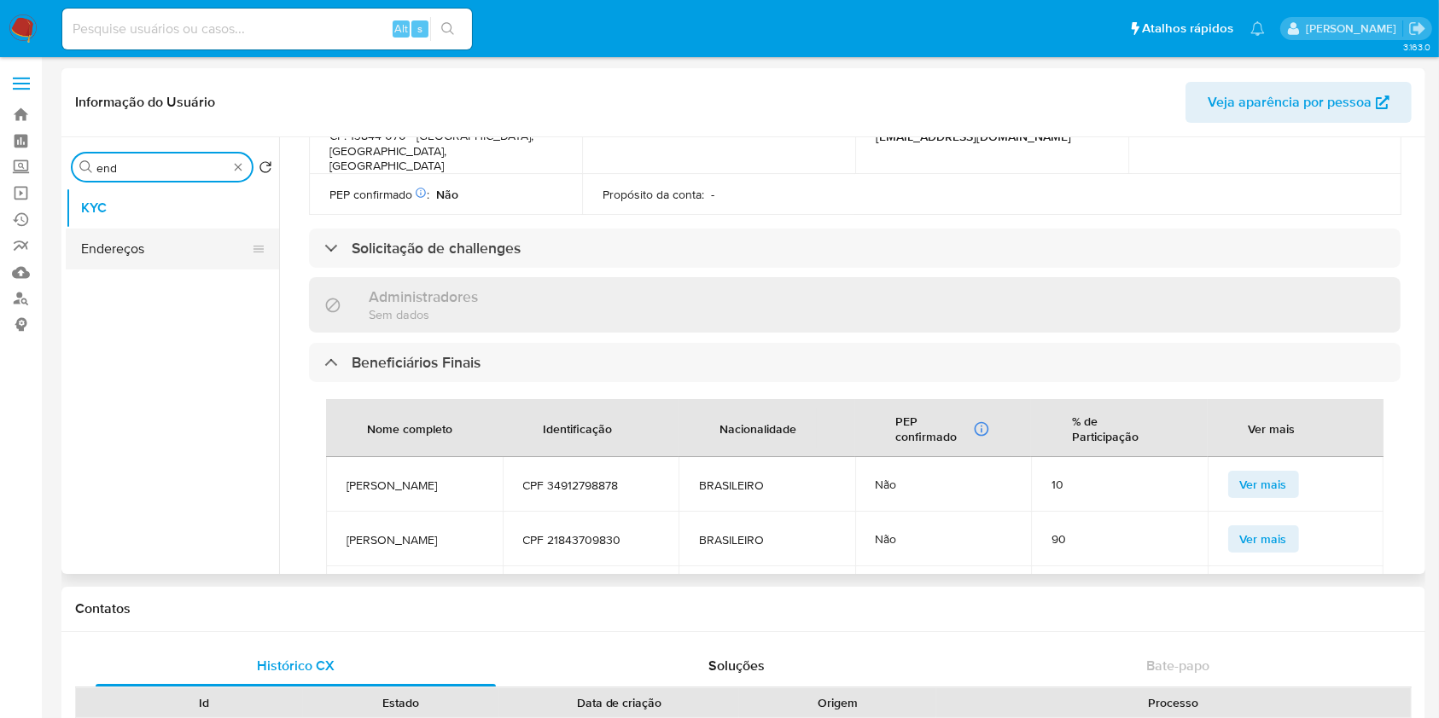
type input "end"
click at [153, 240] on button "Endereços" at bounding box center [166, 249] width 200 height 41
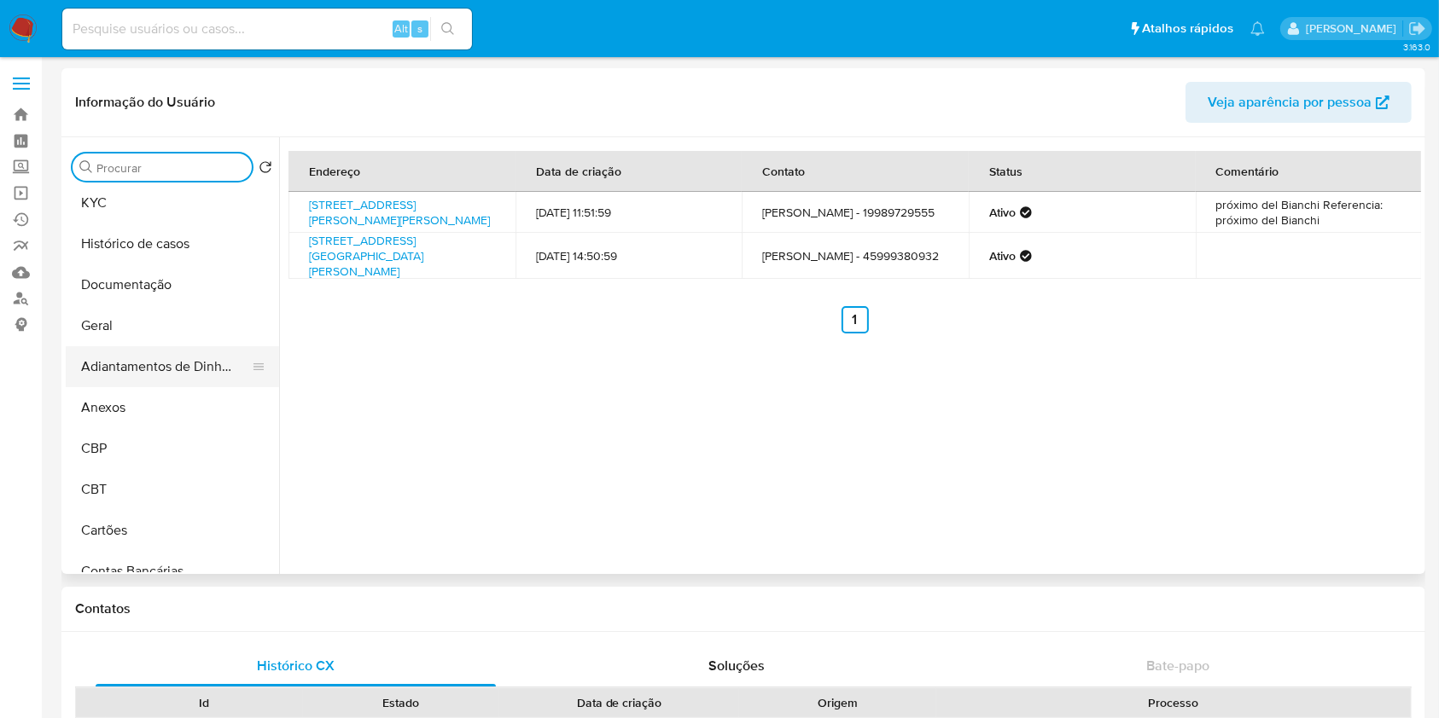
scroll to position [0, 0]
click at [132, 326] on button "Geral" at bounding box center [166, 331] width 200 height 41
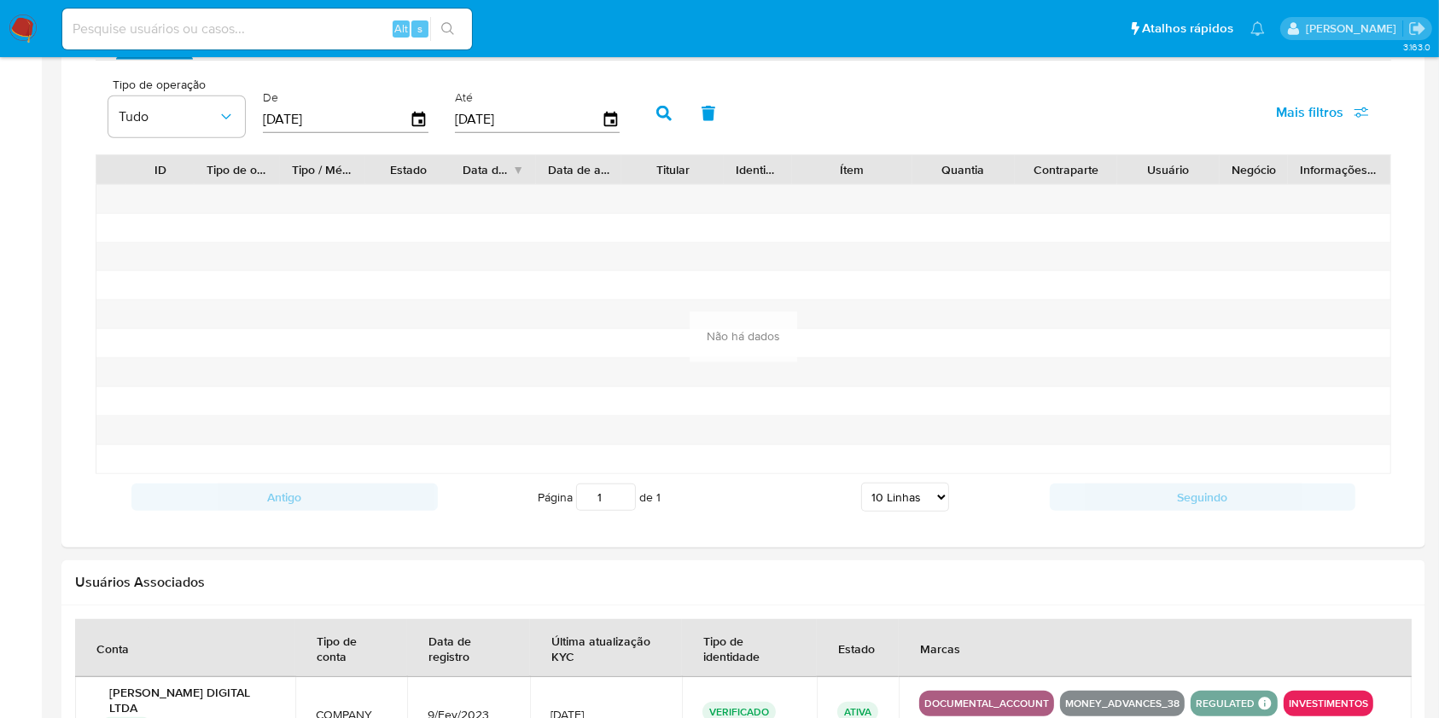
scroll to position [947, 0]
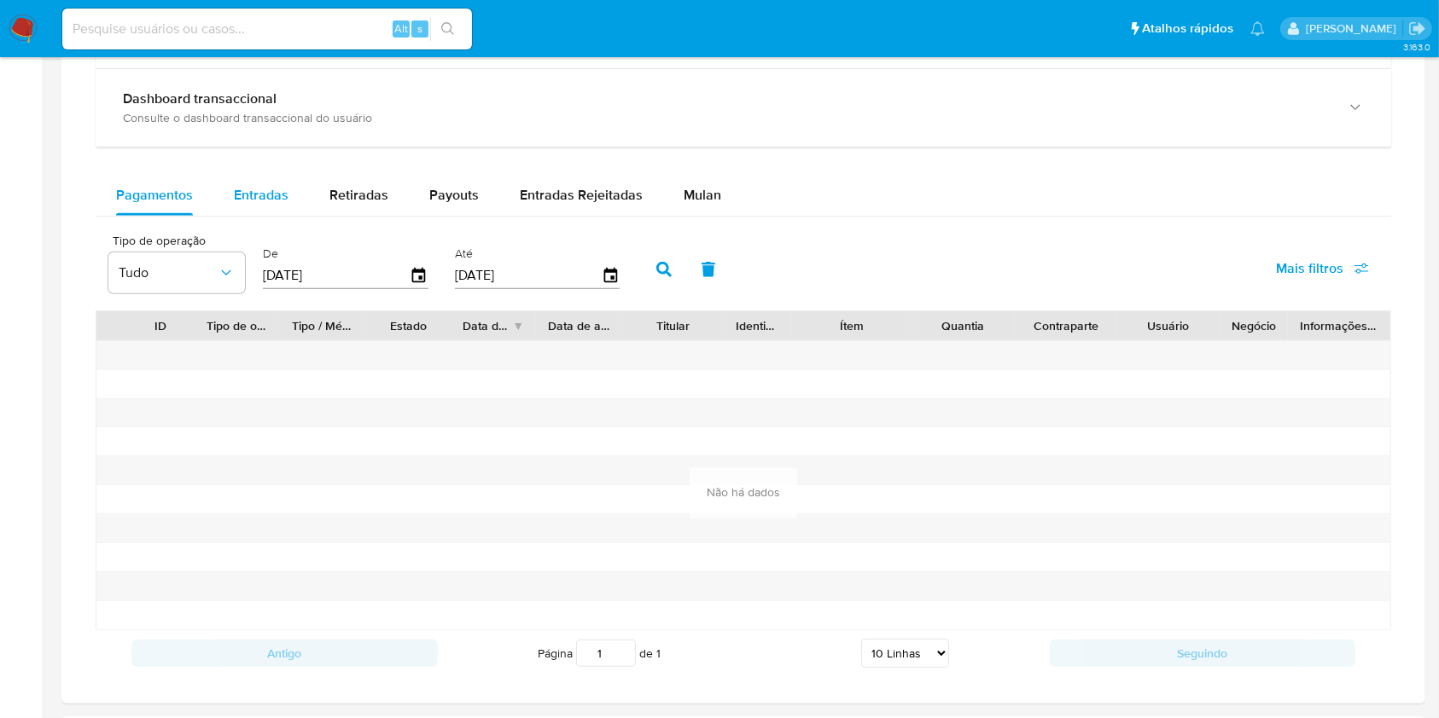
click at [261, 194] on span "Entradas" at bounding box center [261, 195] width 55 height 20
select select "10"
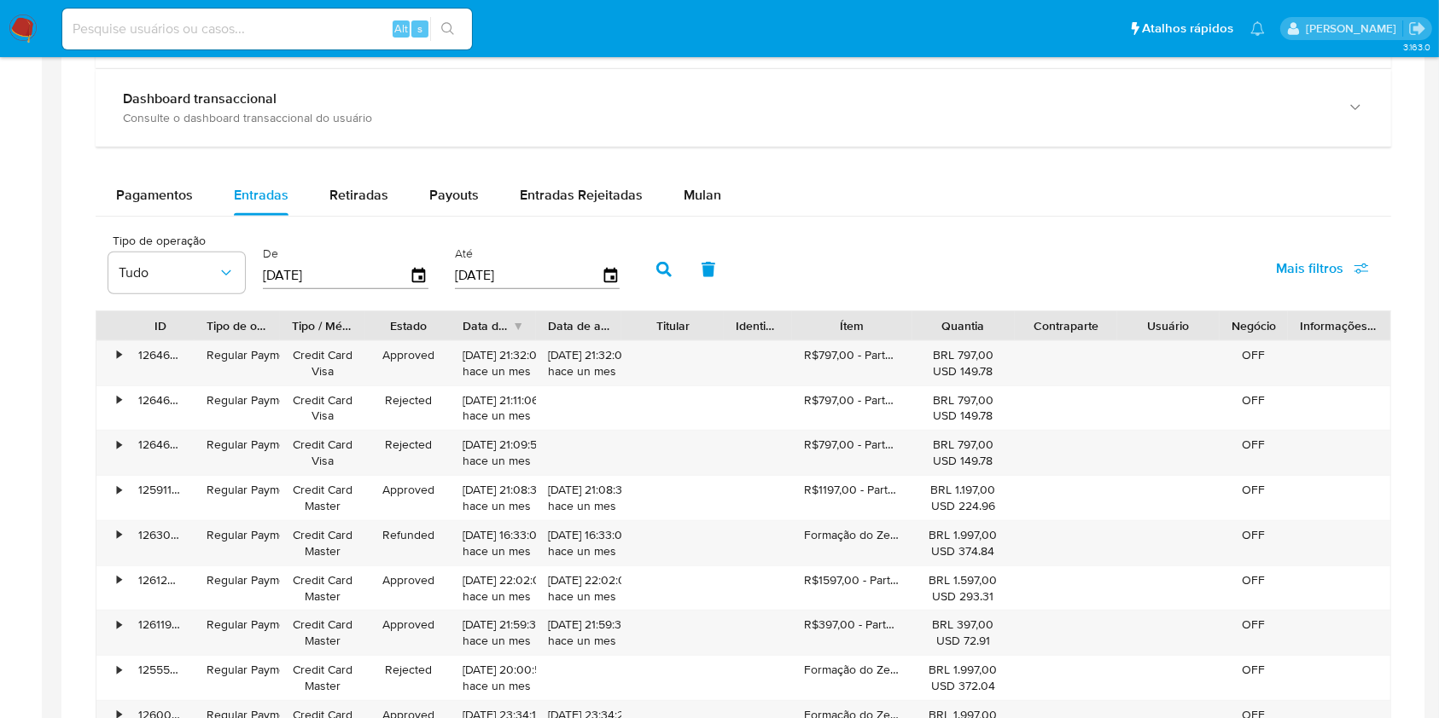
drag, startPoint x: 893, startPoint y: 323, endPoint x: 903, endPoint y: 332, distance: 13.9
click at [903, 331] on div "Ítem" at bounding box center [851, 325] width 119 height 29
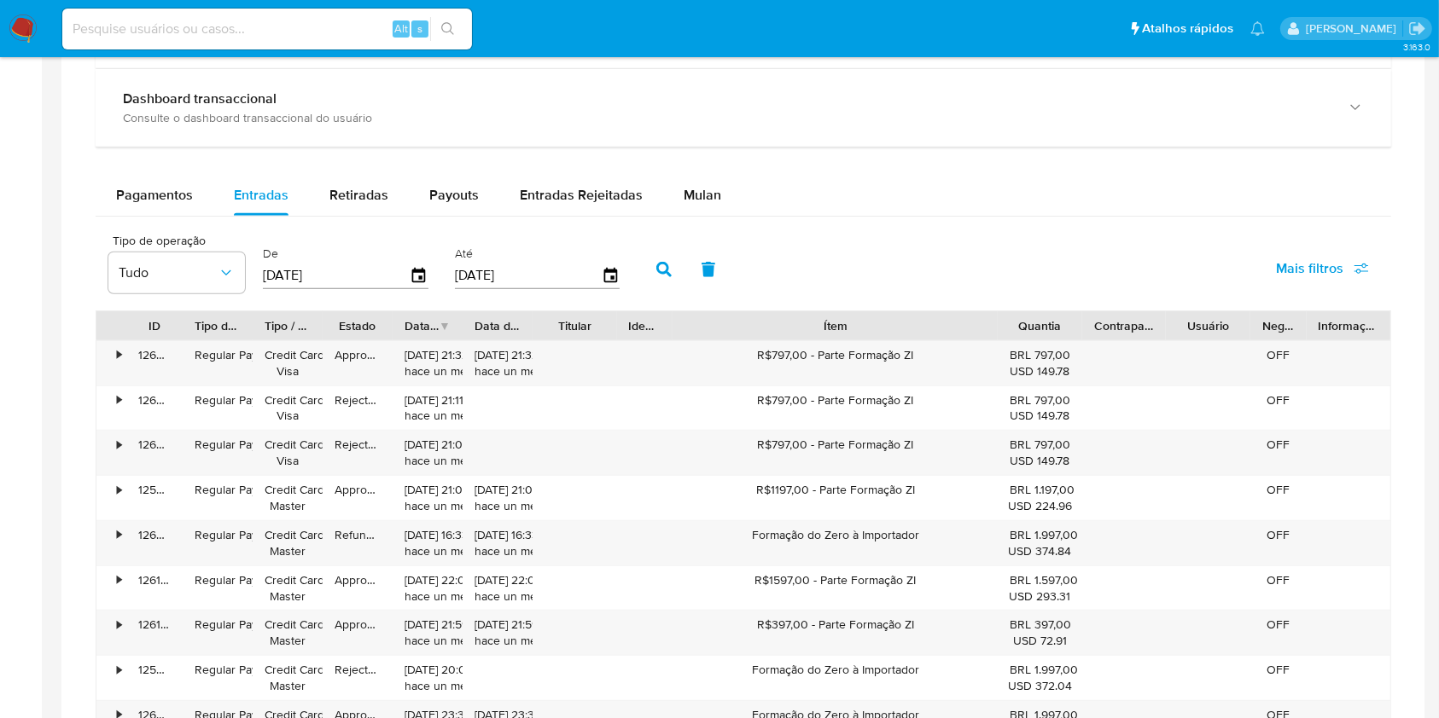
drag, startPoint x: 903, startPoint y: 332, endPoint x: 1056, endPoint y: 316, distance: 153.6
click at [1056, 317] on div "ID Tipo de operação Tipo / Método Estado Data de criação Data de aprovação Titu…" at bounding box center [743, 325] width 1294 height 29
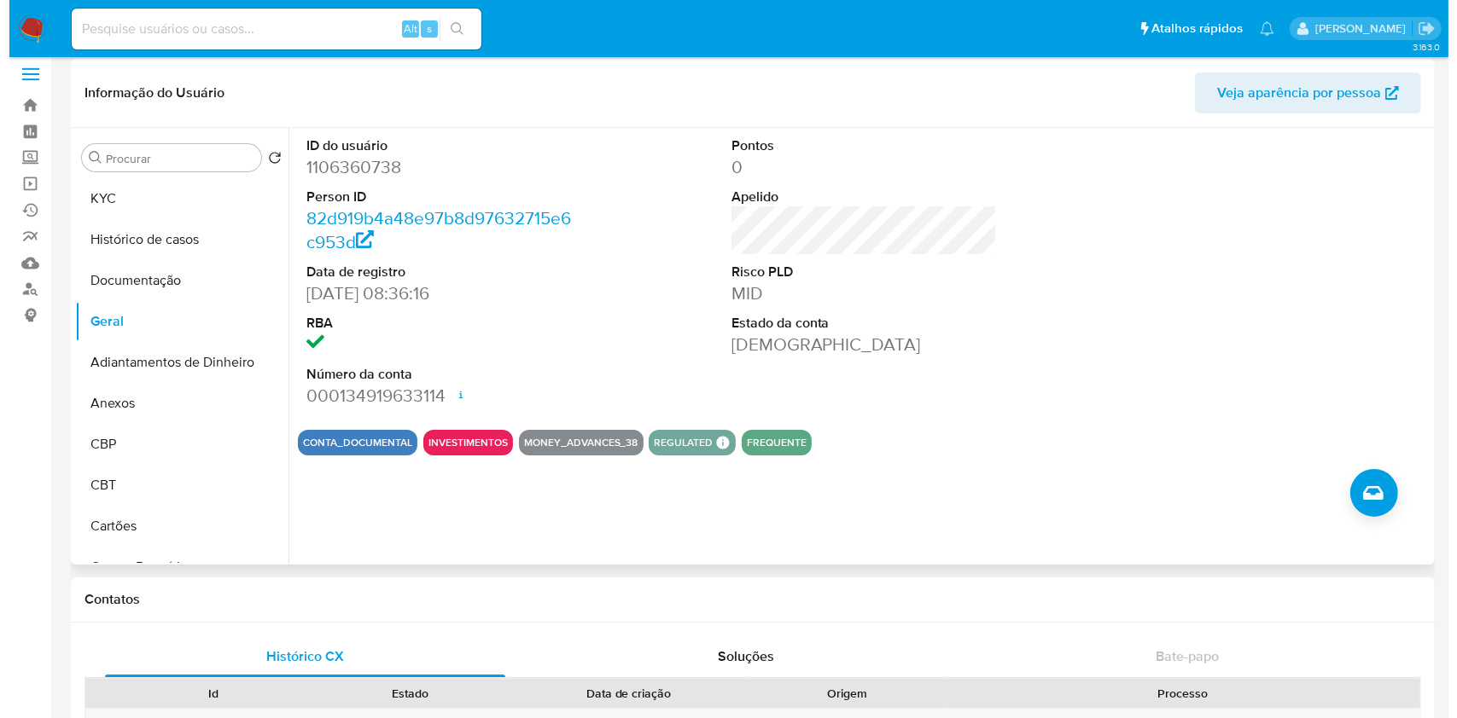
scroll to position [0, 0]
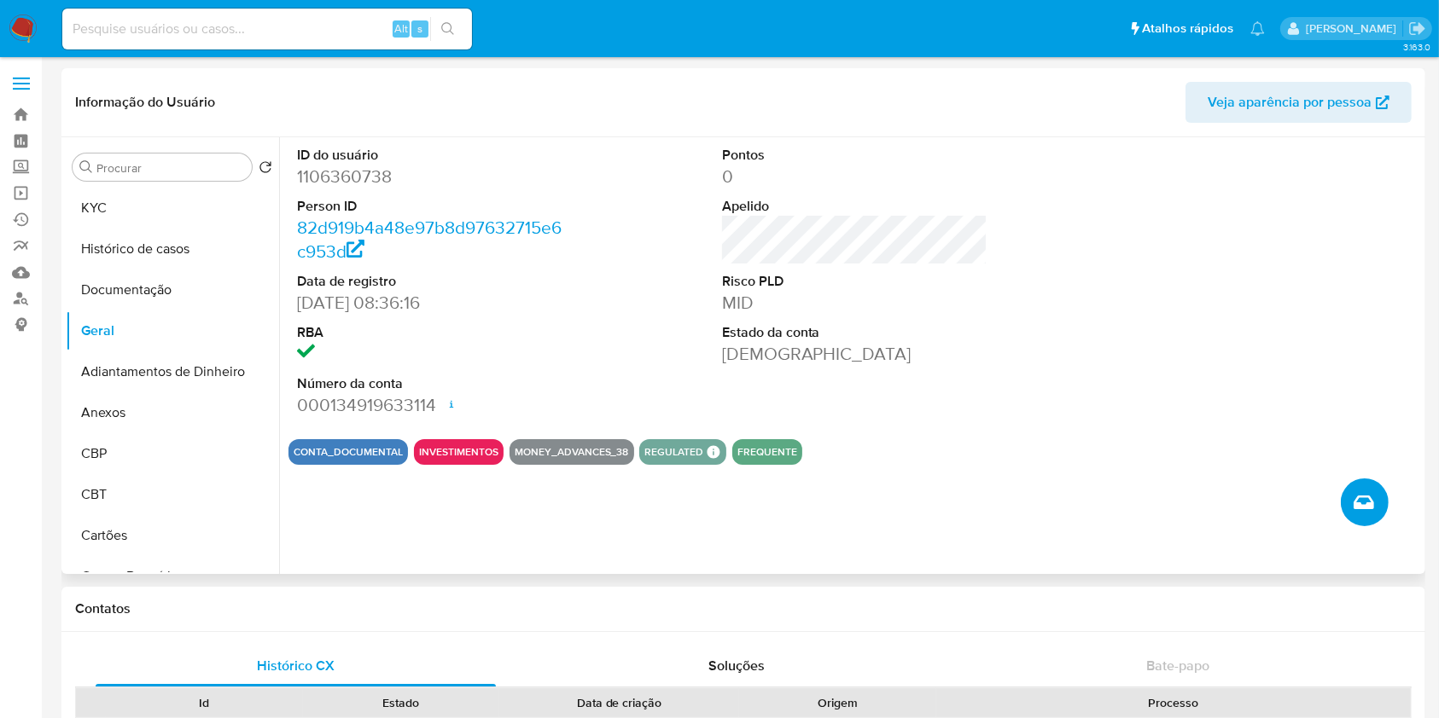
click at [1377, 497] on button "Criar caso manual" at bounding box center [1365, 503] width 48 height 48
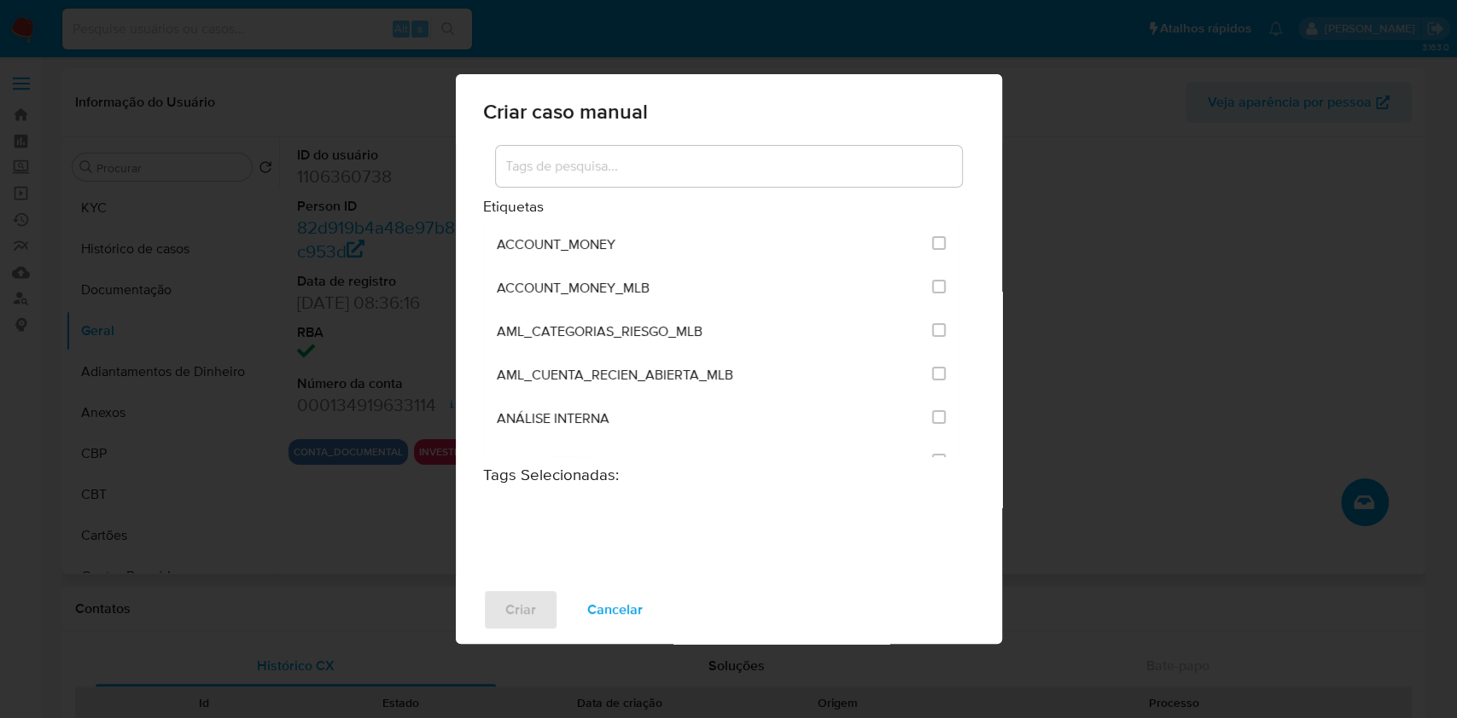
click at [676, 148] on div at bounding box center [729, 166] width 466 height 41
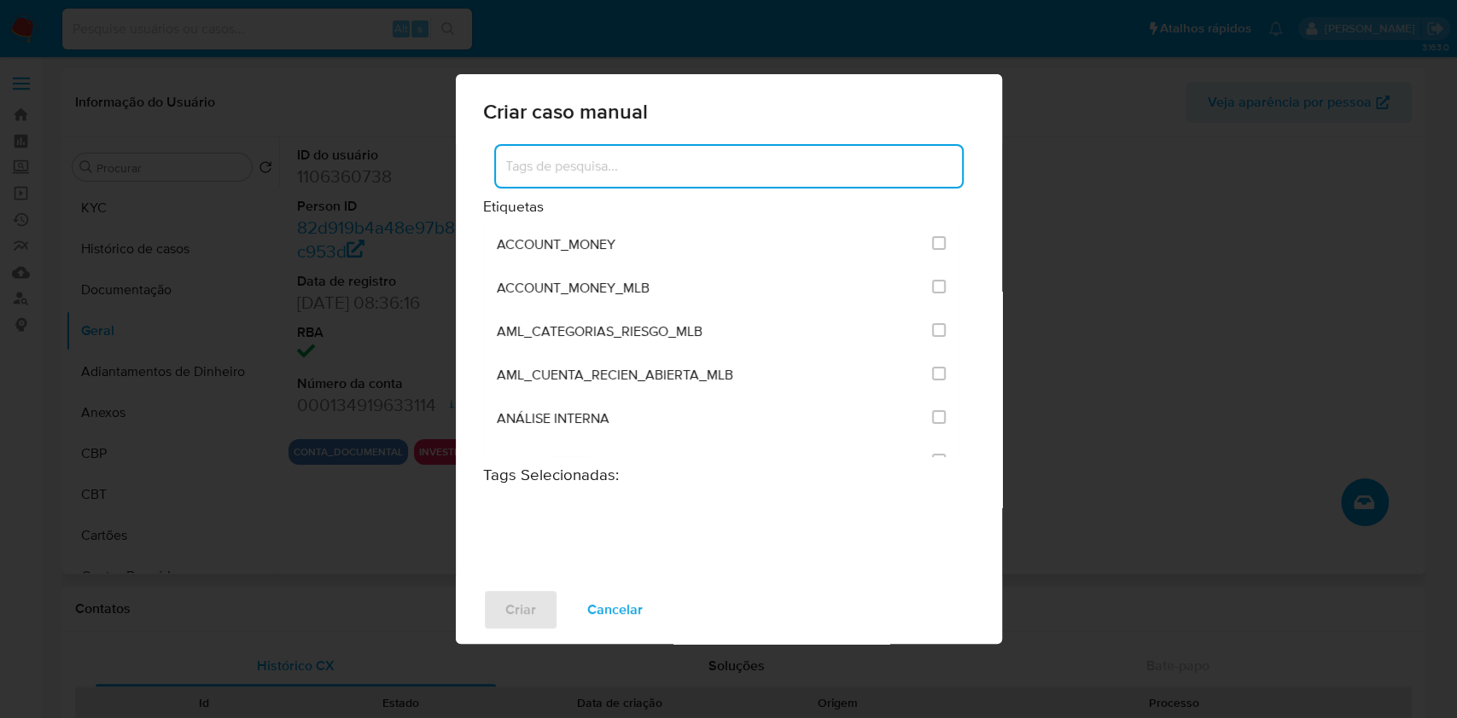
click at [682, 157] on input at bounding box center [729, 166] width 466 height 22
type input "int"
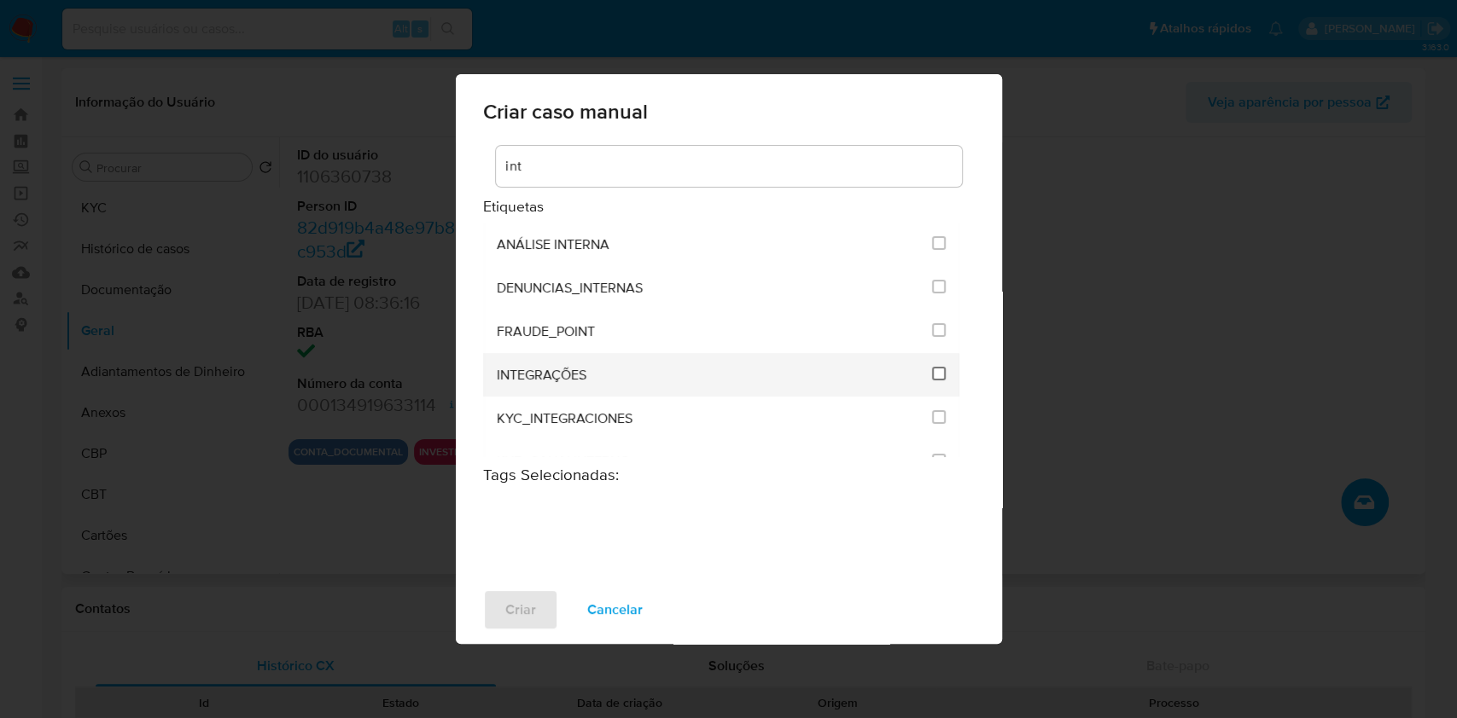
click at [932, 373] on input "2058" at bounding box center [939, 374] width 14 height 14
click at [933, 372] on input "2058" at bounding box center [939, 374] width 14 height 14
checkbox input "false"
click at [650, 162] on input "int" at bounding box center [729, 166] width 466 height 22
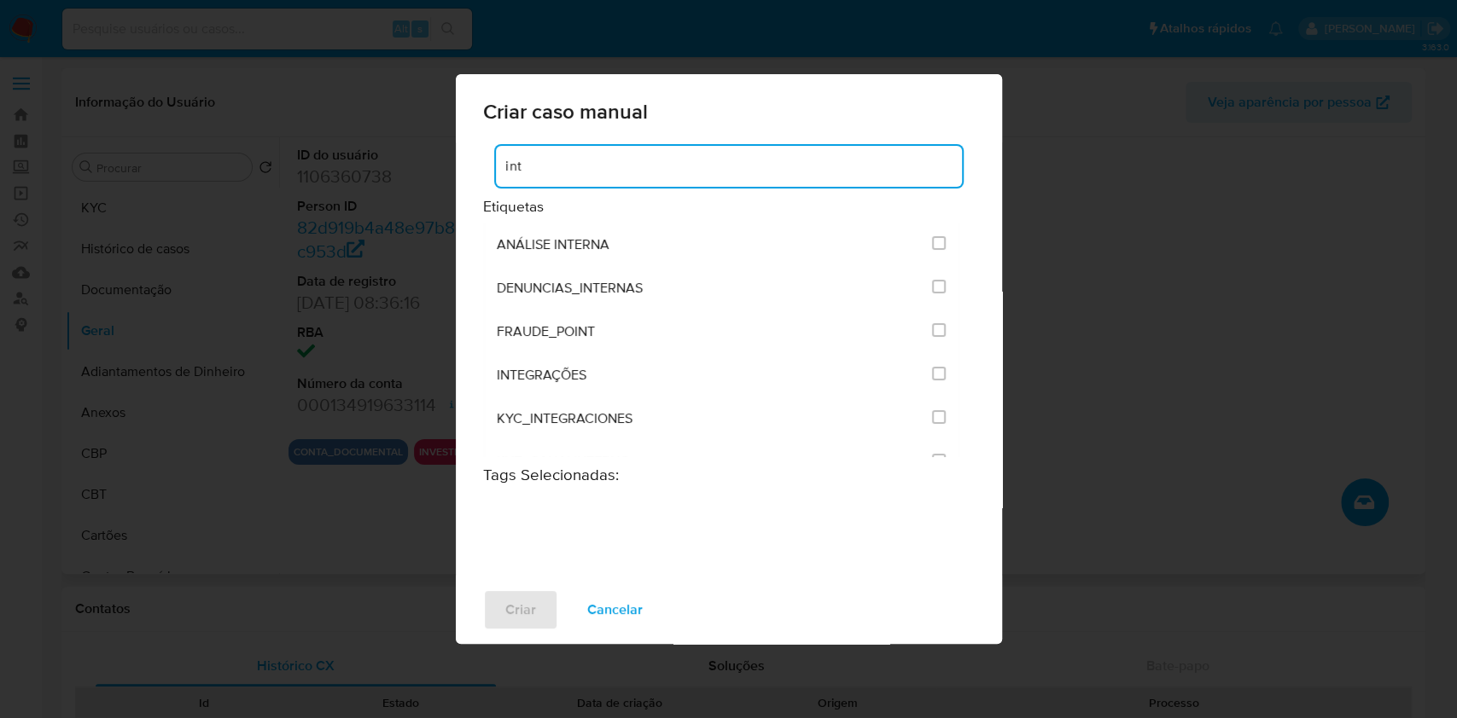
click at [651, 165] on input "int" at bounding box center [729, 166] width 466 height 22
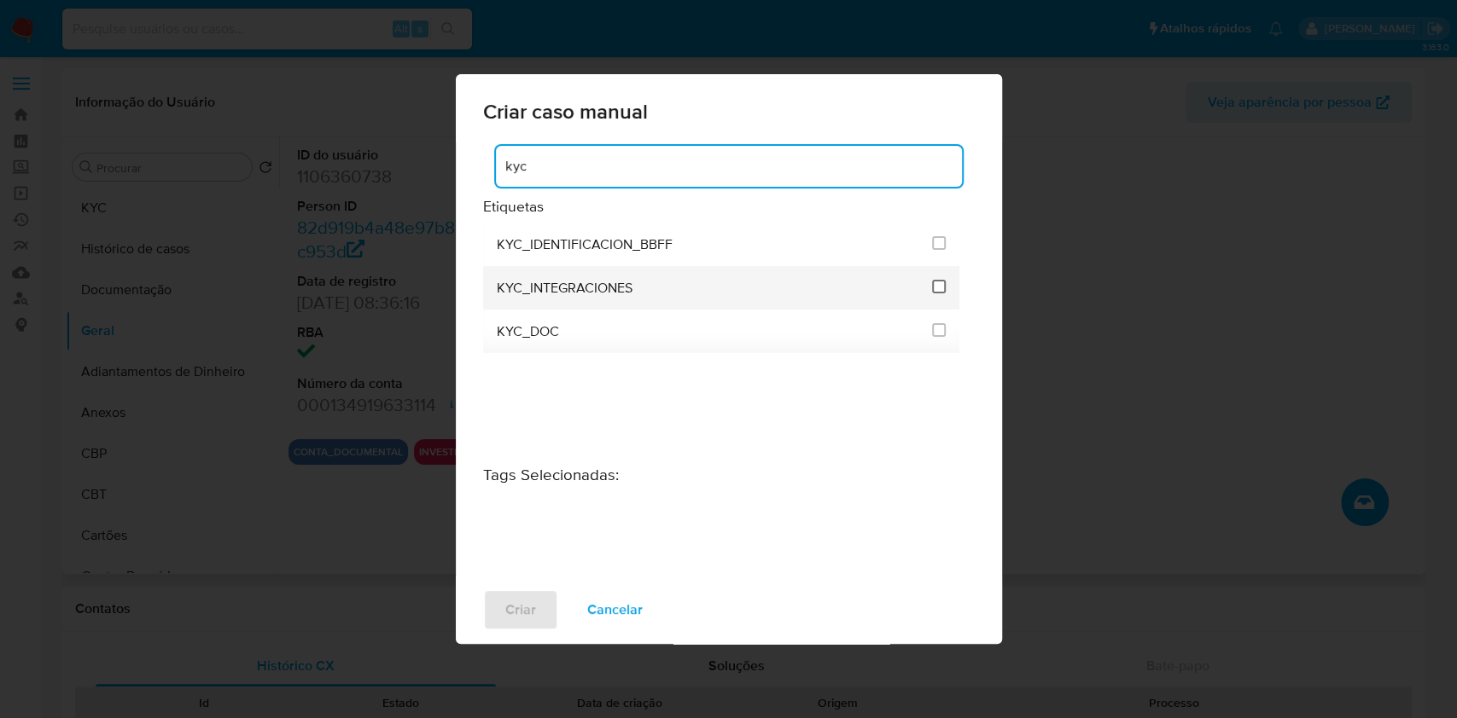
type input "kyc"
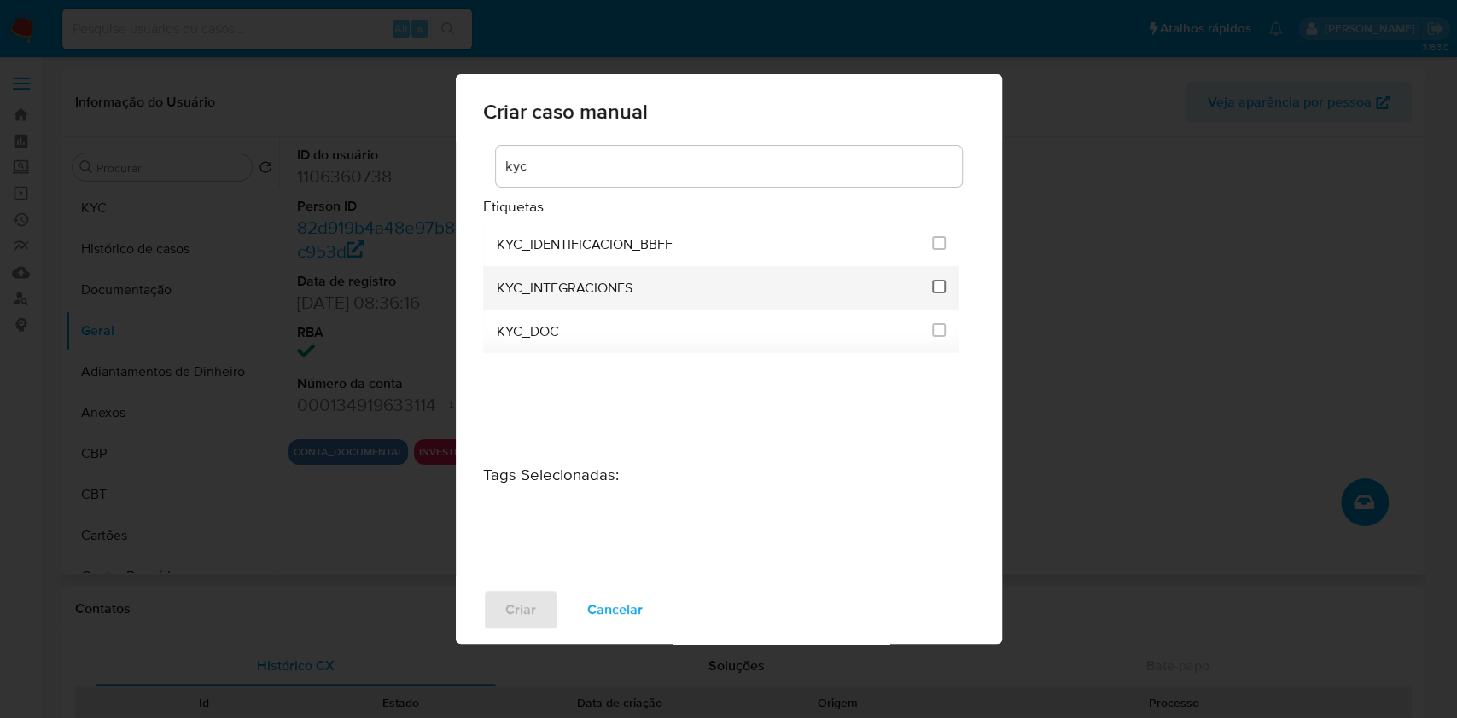
click at [943, 285] on input "2093" at bounding box center [939, 287] width 14 height 14
checkbox input "true"
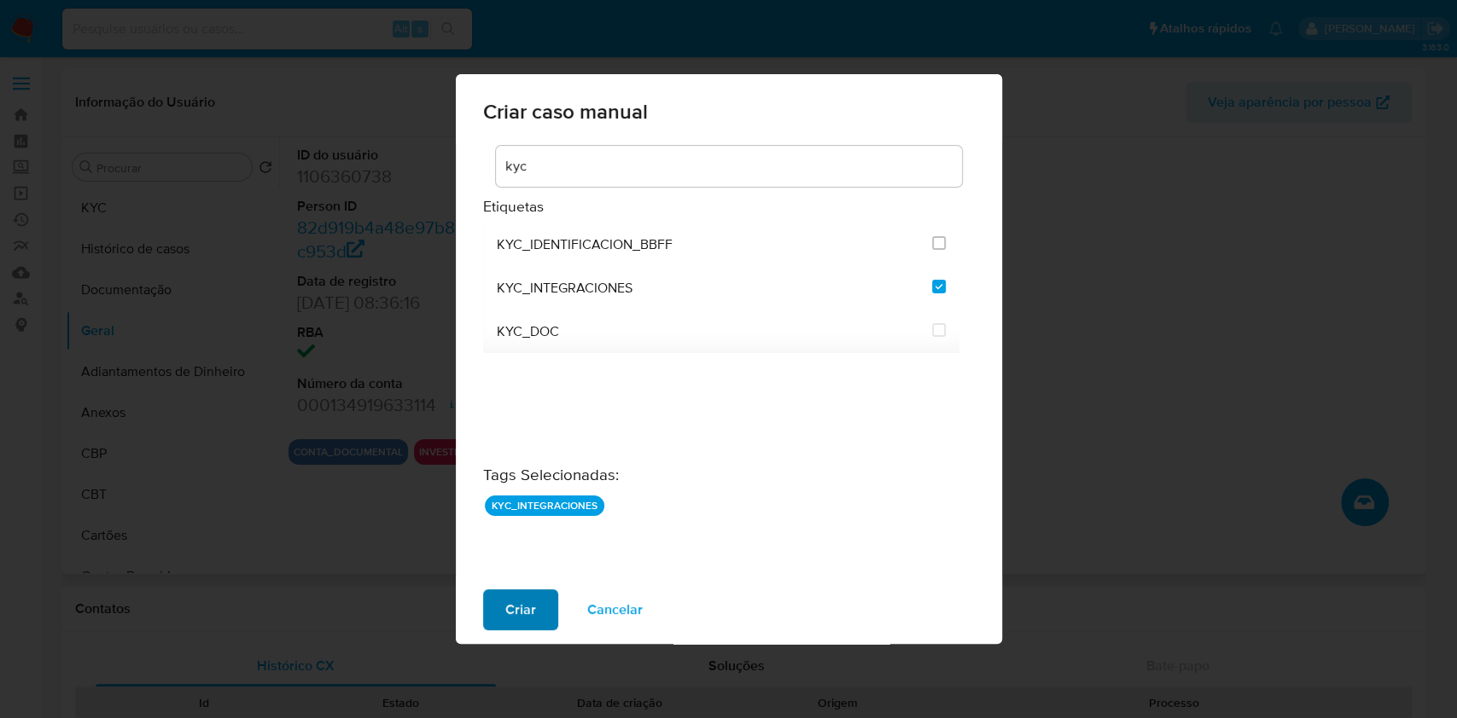
click at [529, 612] on span "Criar" at bounding box center [520, 610] width 31 height 38
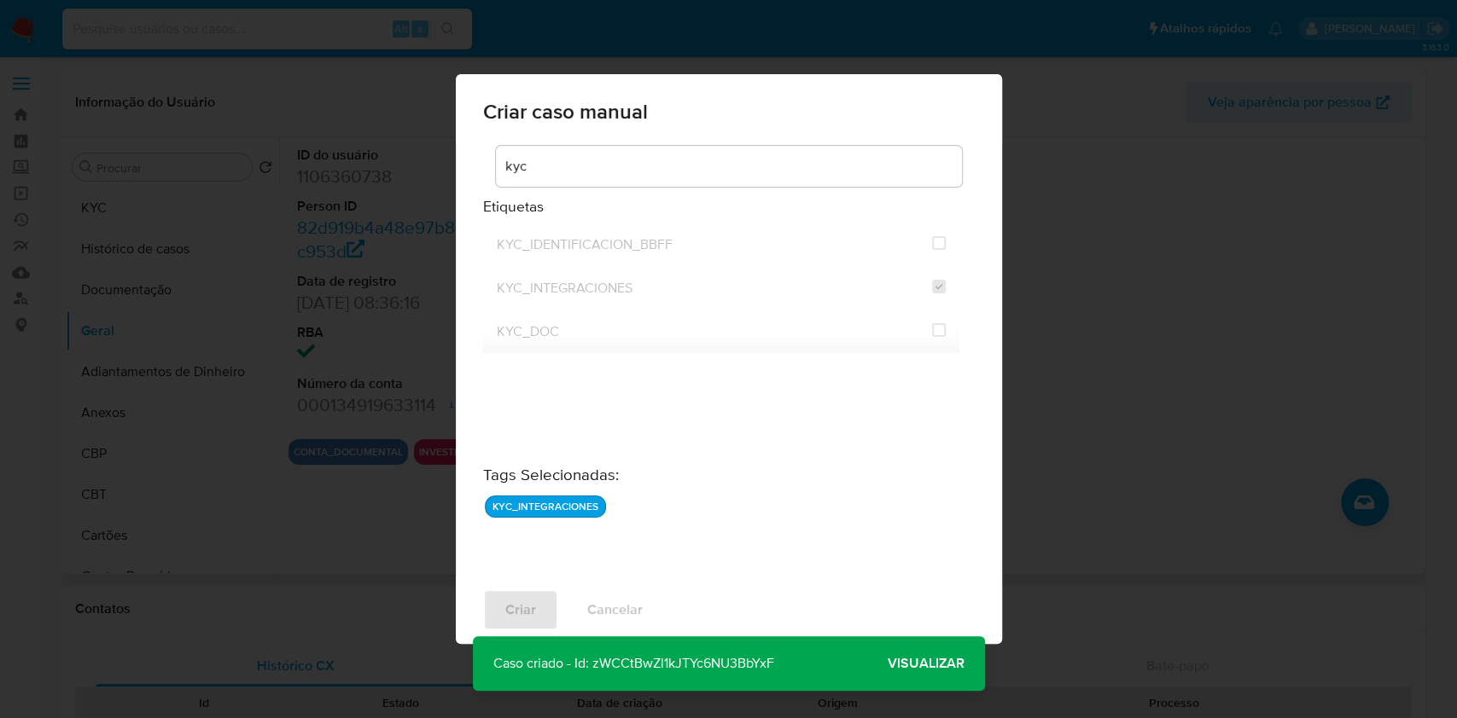
click at [923, 664] on span "Visualizar" at bounding box center [925, 664] width 77 height 0
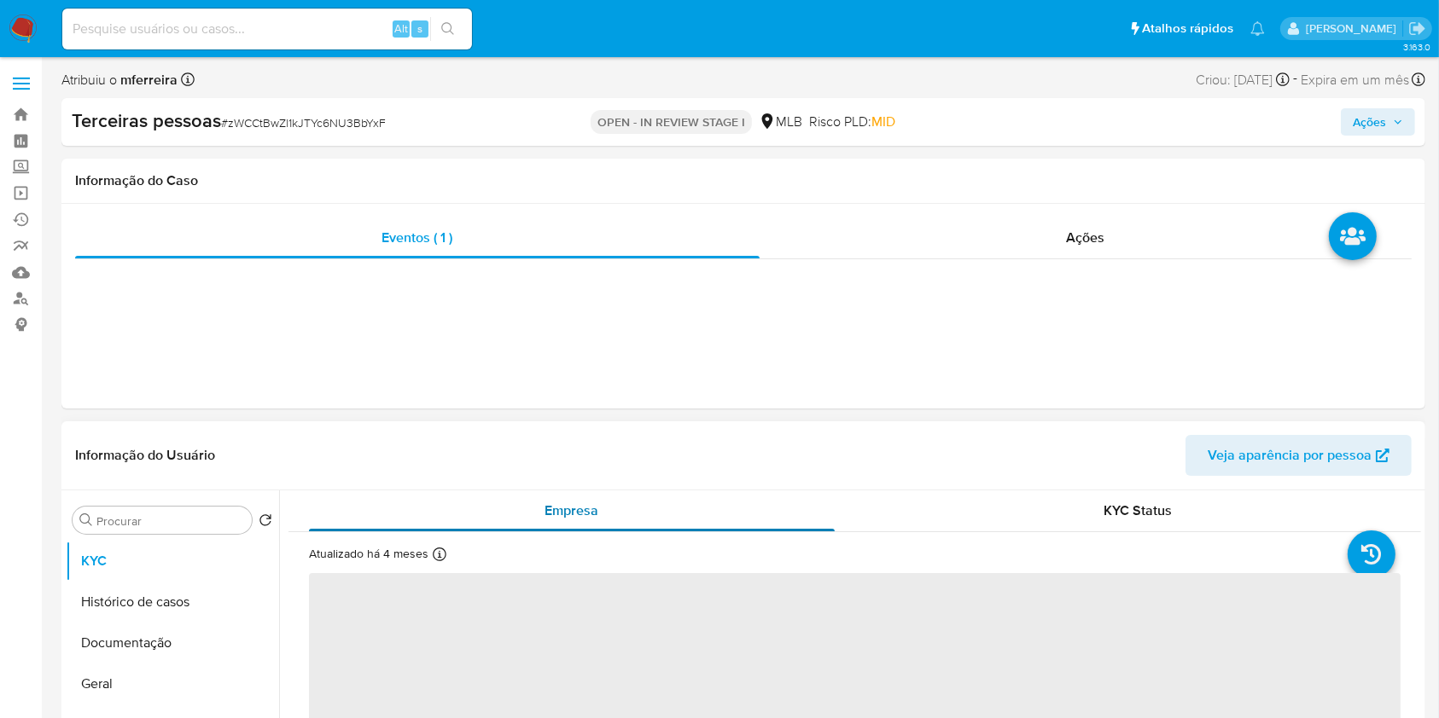
select select "10"
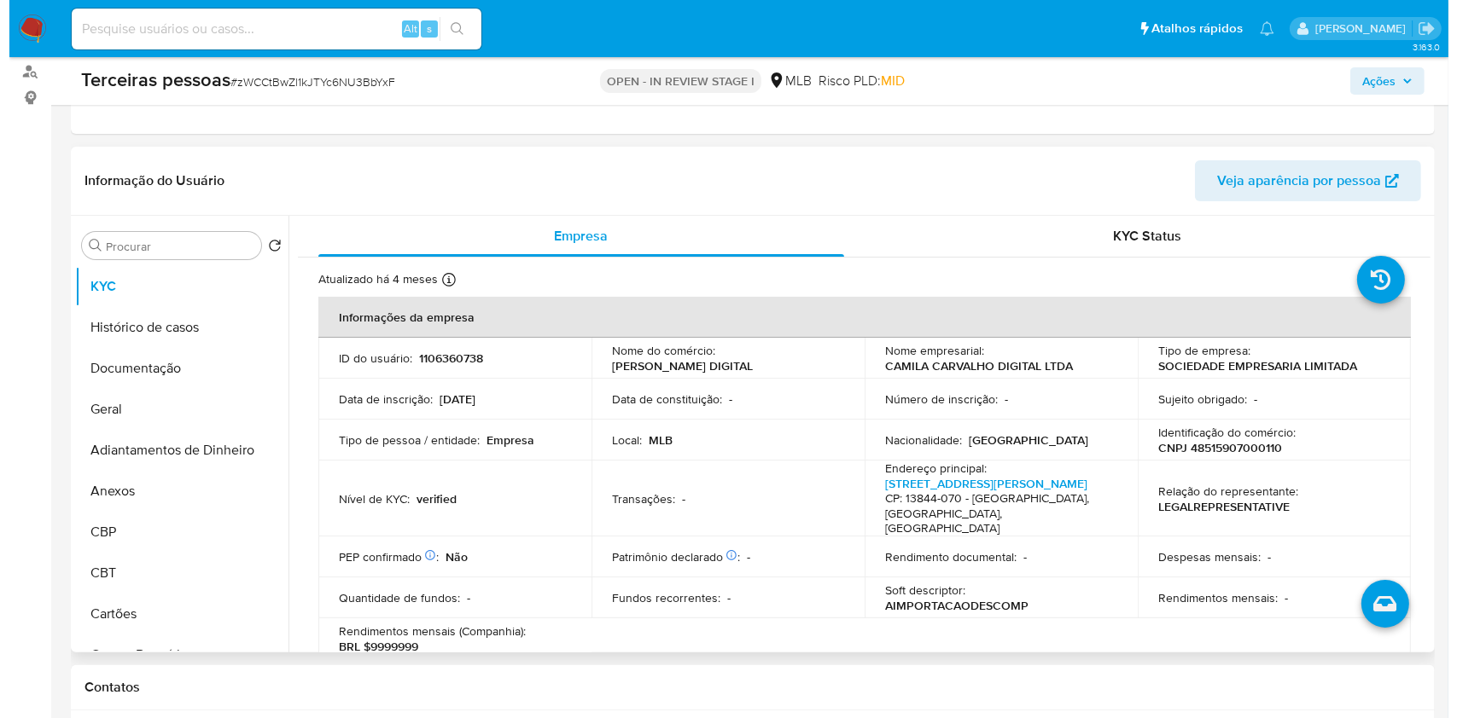
scroll to position [266, 0]
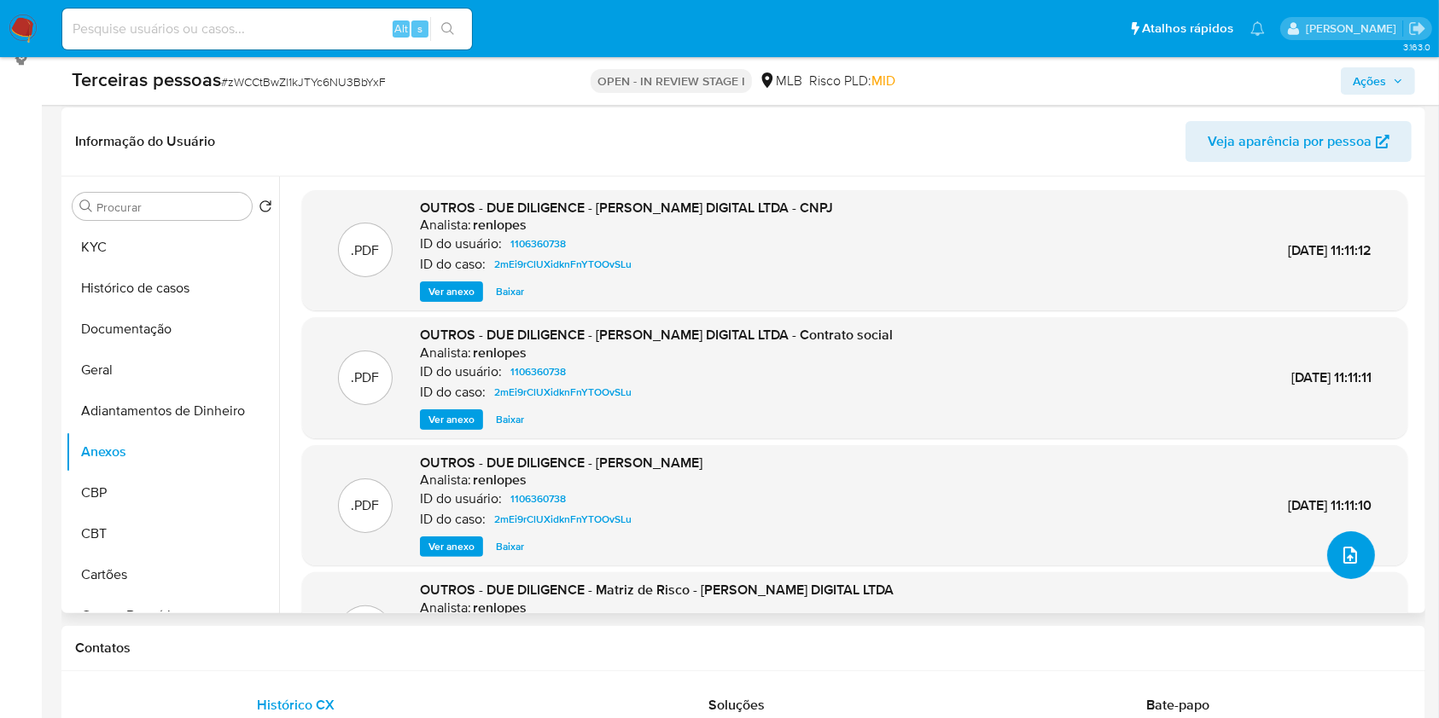
click at [1352, 534] on button "upload-file" at bounding box center [1351, 556] width 48 height 48
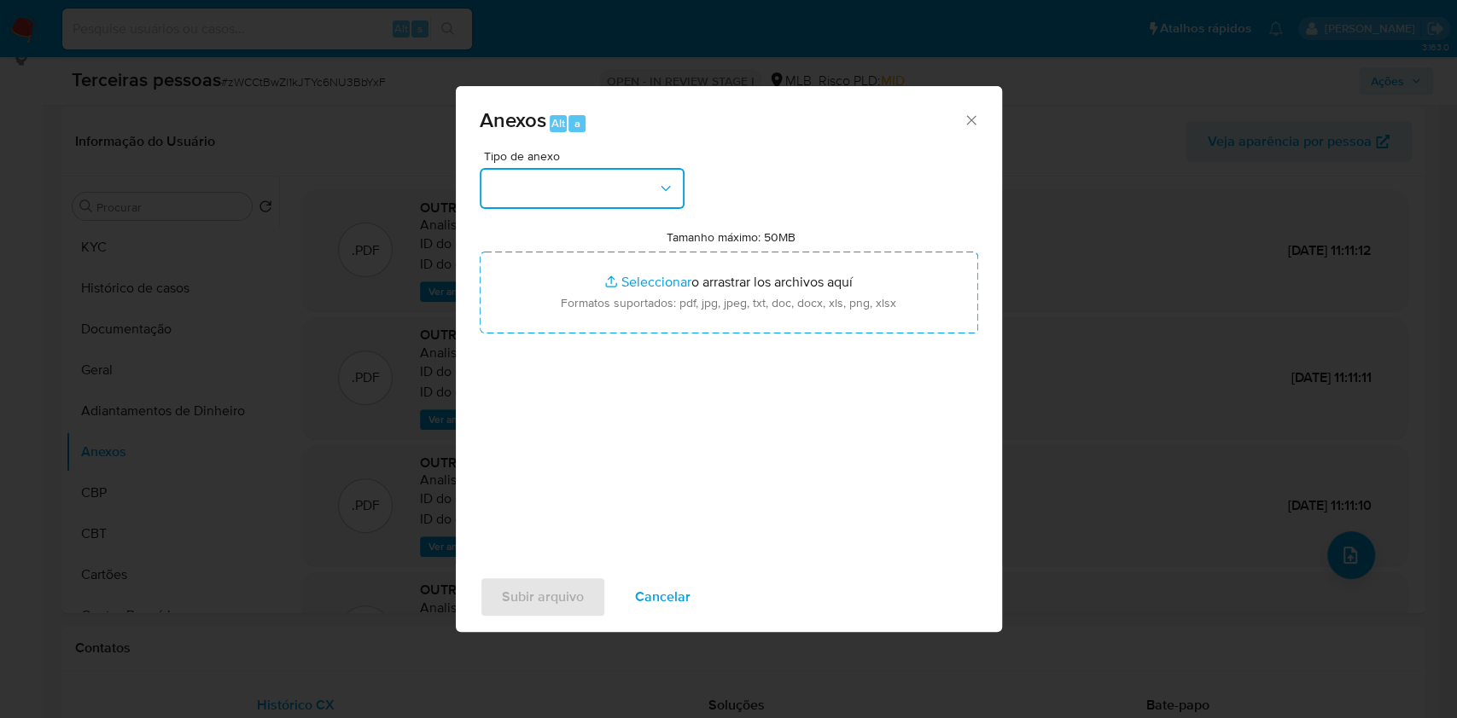
click at [640, 193] on button "button" at bounding box center [582, 188] width 205 height 41
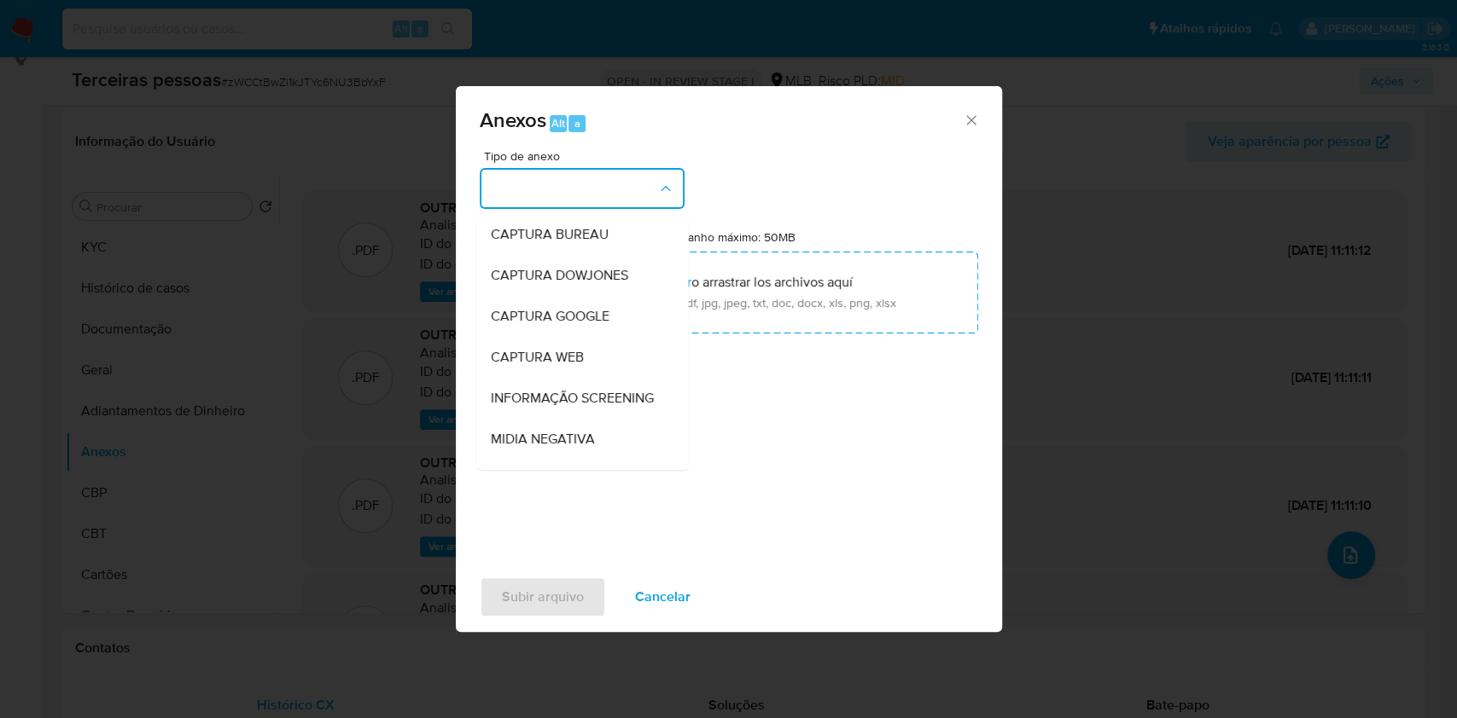
scroll to position [262, 0]
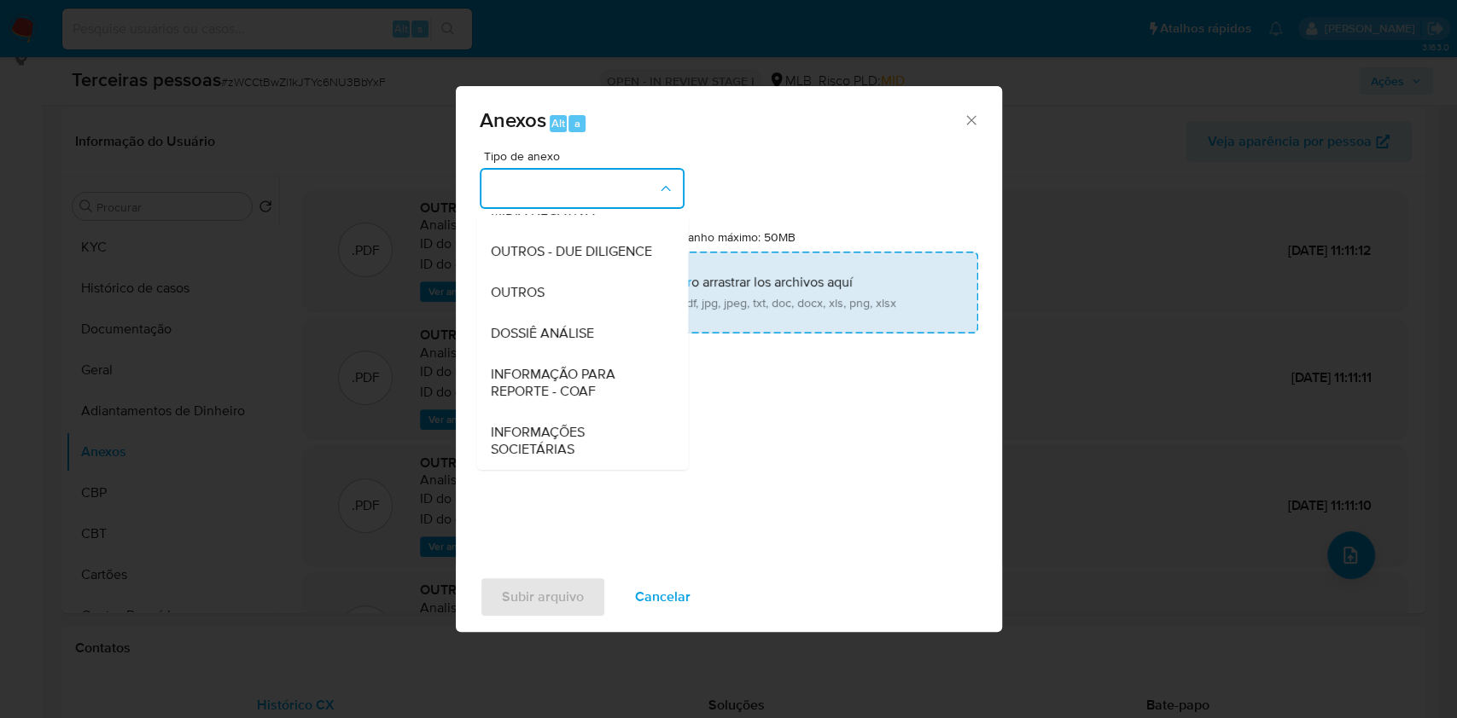
click at [505, 259] on span "OUTROS - DUE DILIGENCE" at bounding box center [570, 251] width 161 height 17
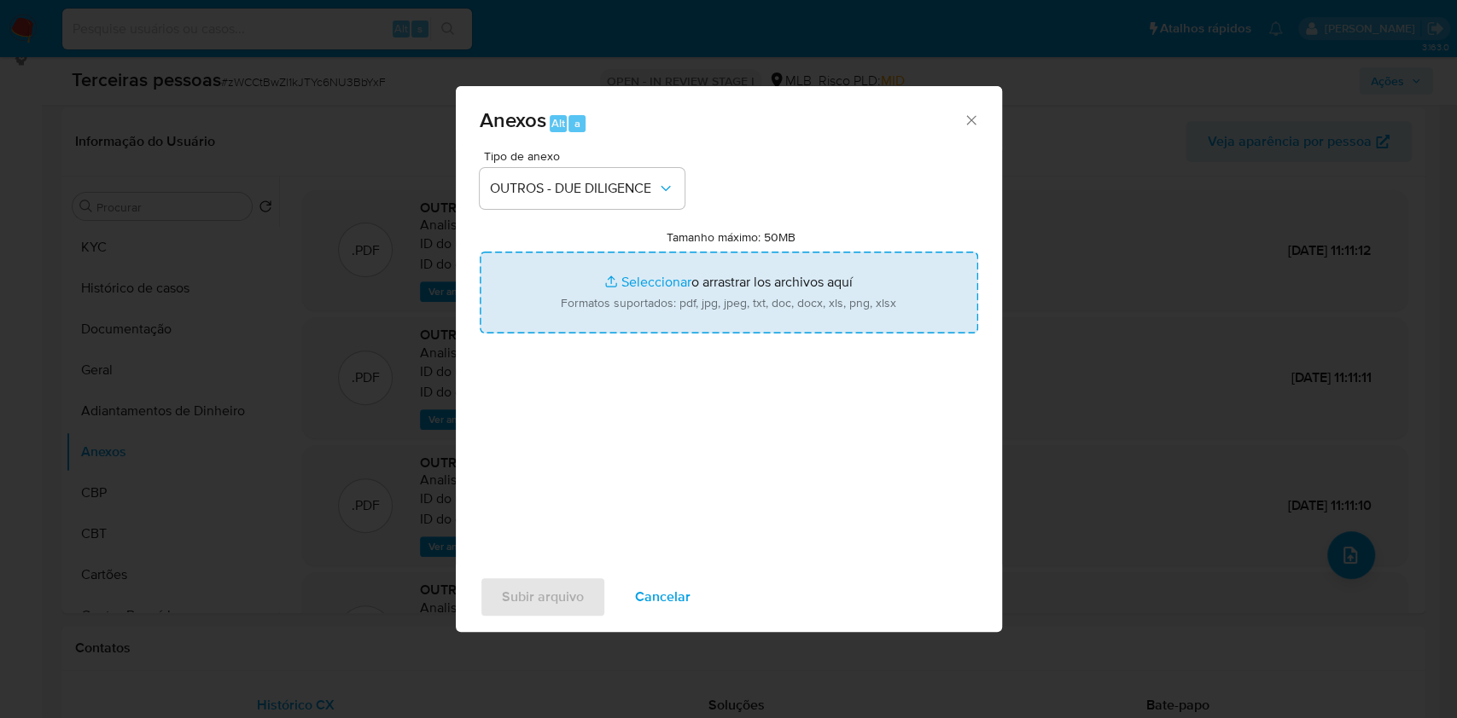
click at [666, 294] on input "Tamanho máximo: 50MB Seleccionar archivos" at bounding box center [729, 293] width 498 height 82
type input "C:\fakepath\s-GISELE FERNANDES DE CARVALHO.pdf"
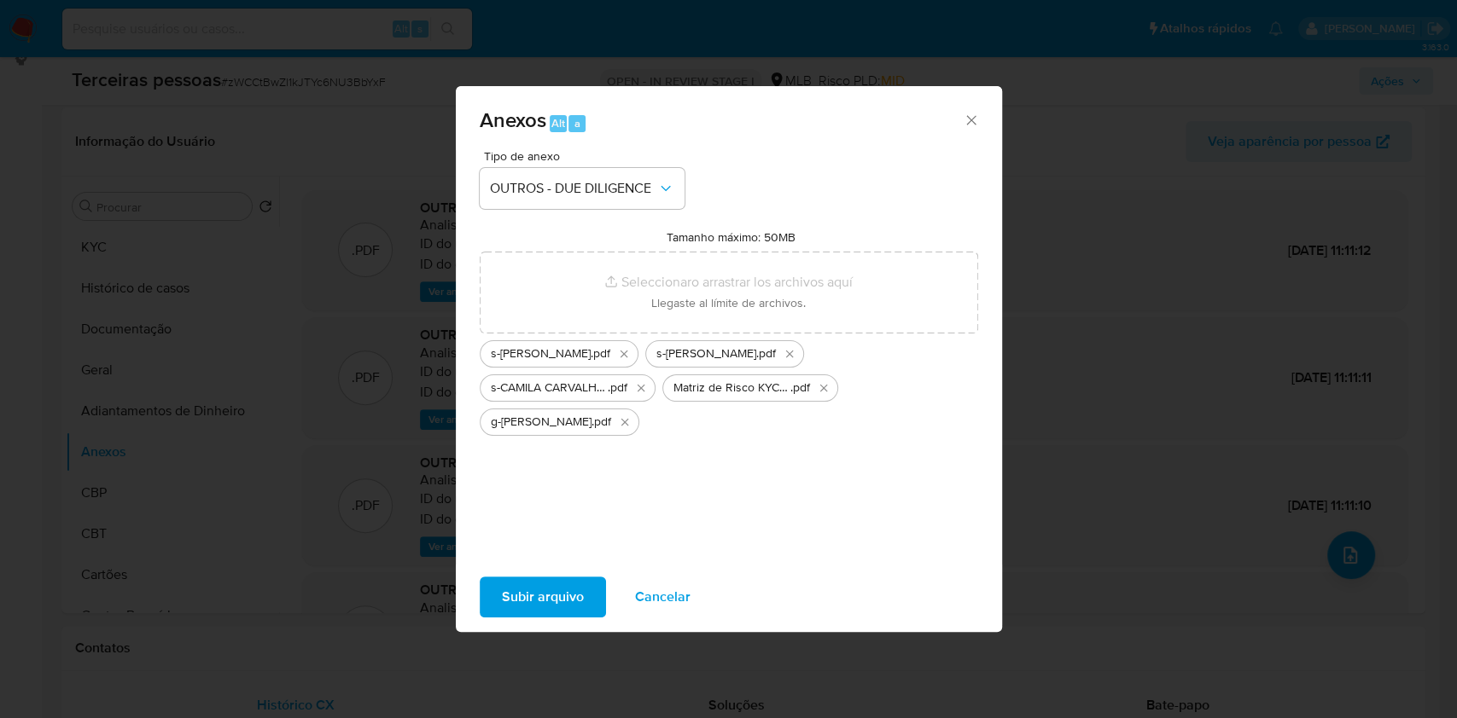
click at [559, 601] on span "Subir arquivo" at bounding box center [543, 598] width 82 height 38
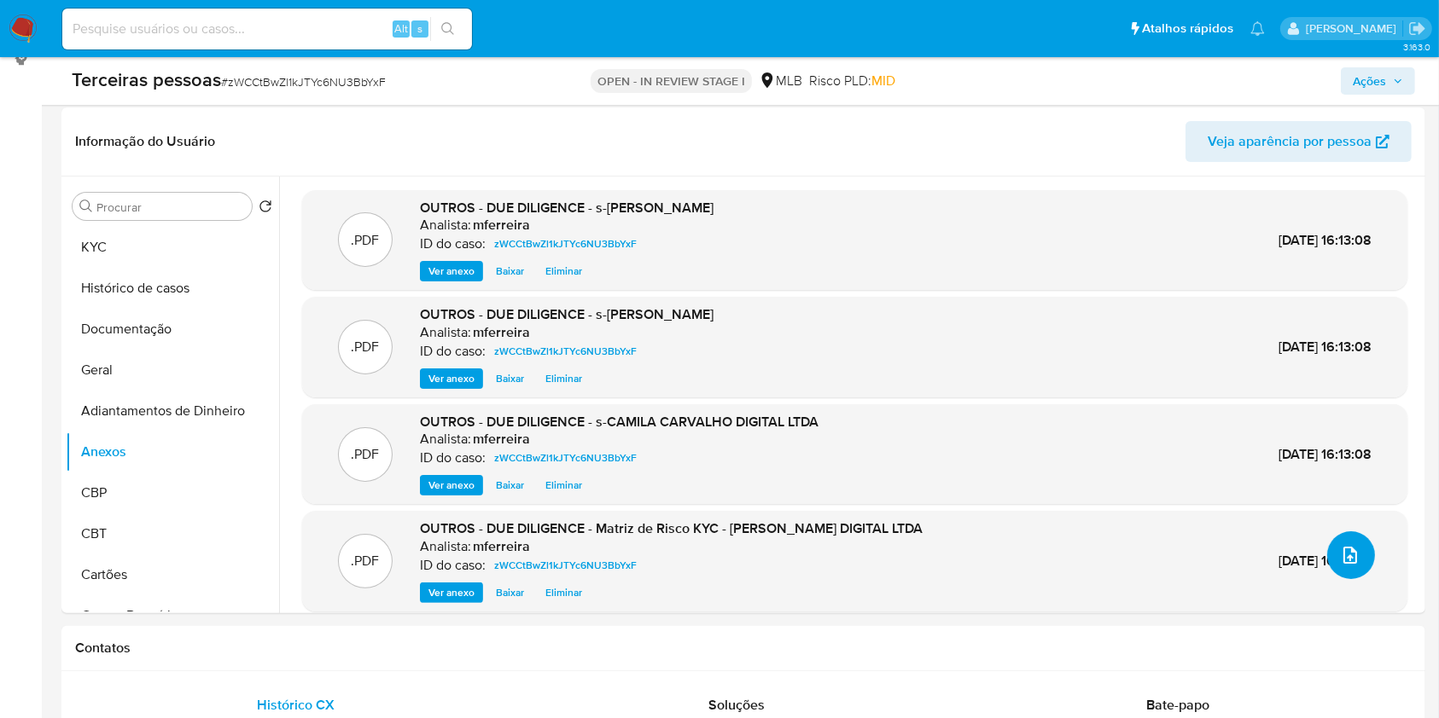
click at [1341, 554] on icon "upload-file" at bounding box center [1350, 555] width 20 height 20
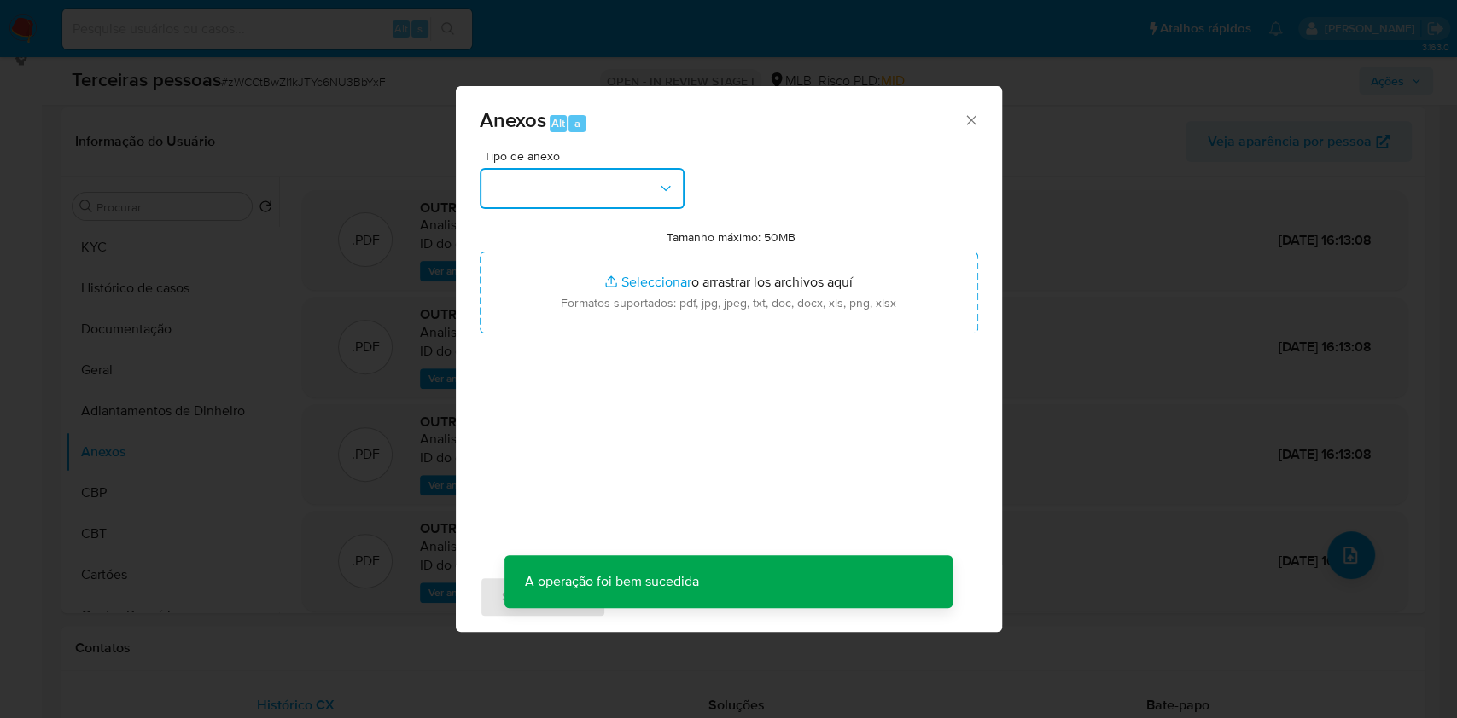
click at [544, 186] on button "button" at bounding box center [582, 188] width 205 height 41
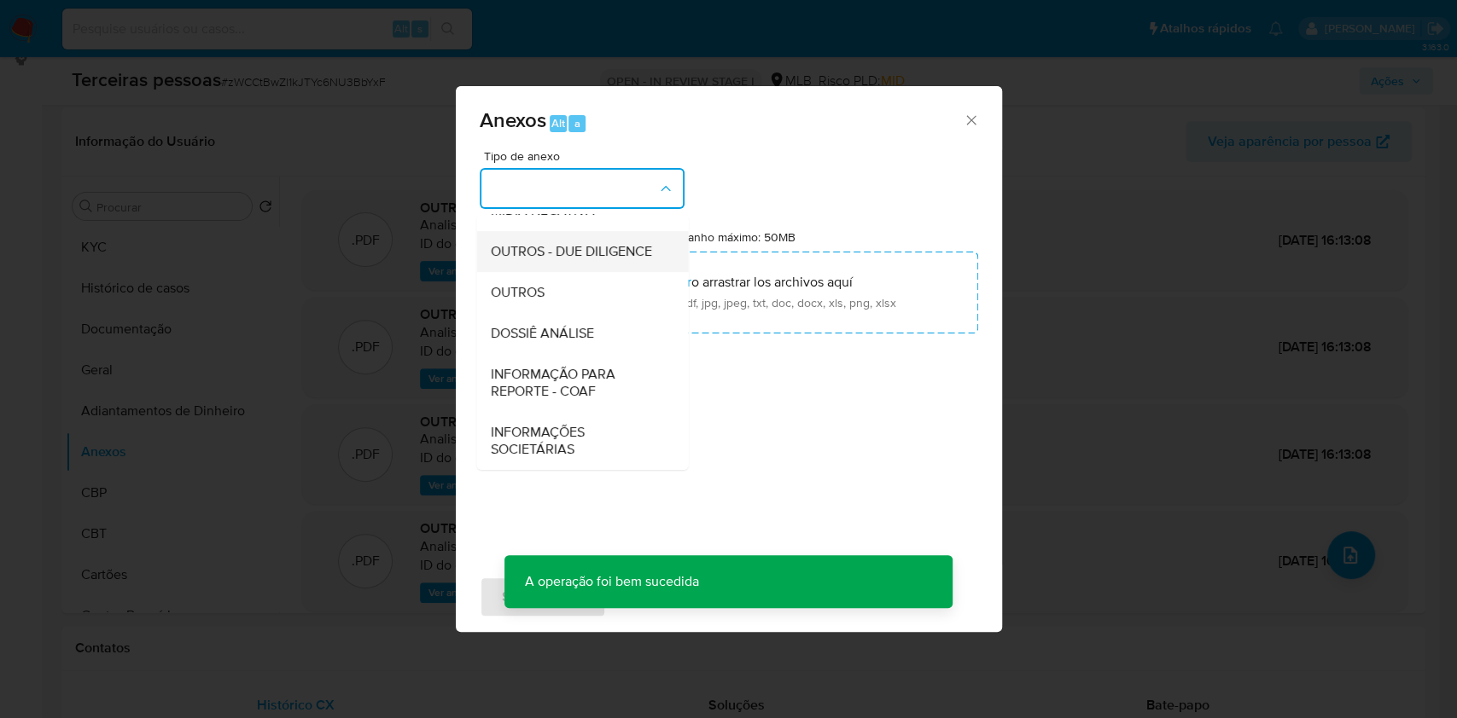
click at [544, 243] on span "OUTROS - DUE DILIGENCE" at bounding box center [570, 251] width 161 height 17
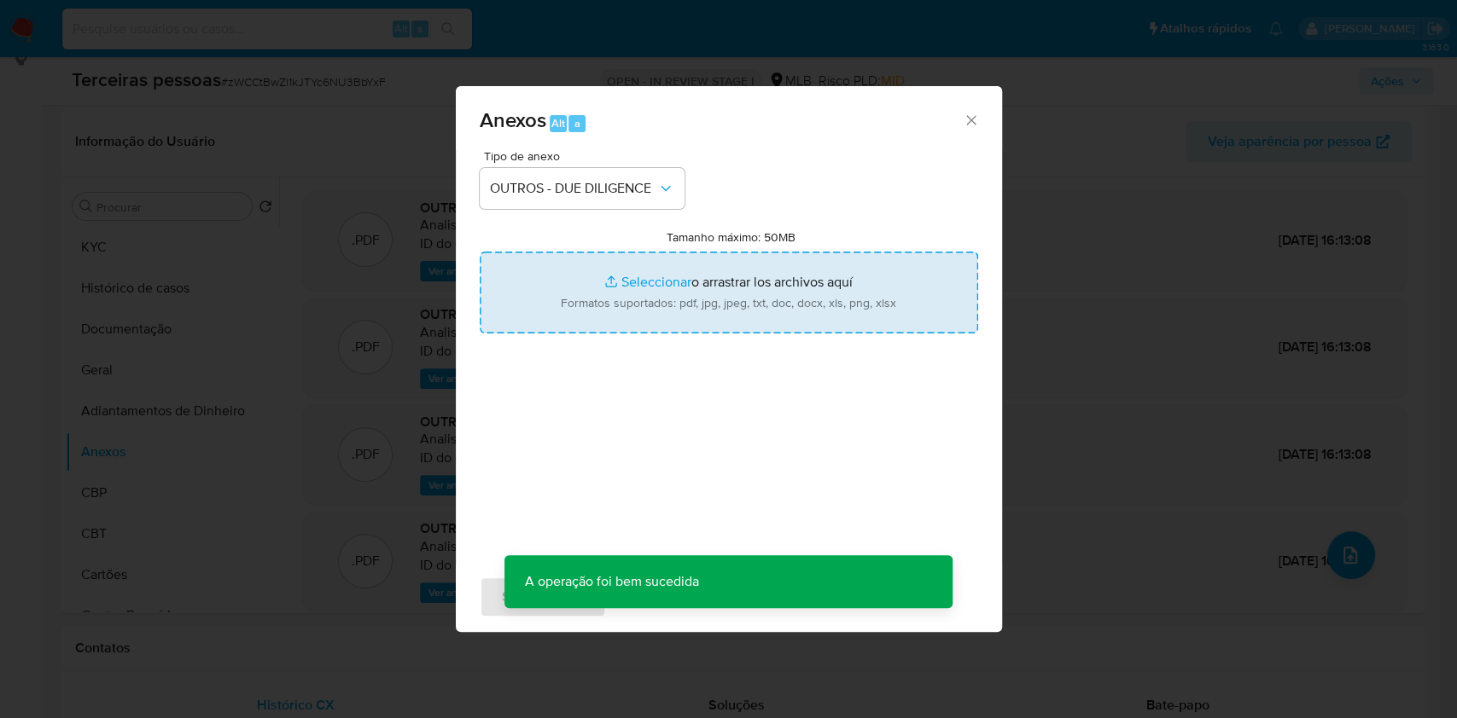
click at [608, 288] on input "Tamanho máximo: 50MB Seleccionar archivos" at bounding box center [729, 293] width 498 height 82
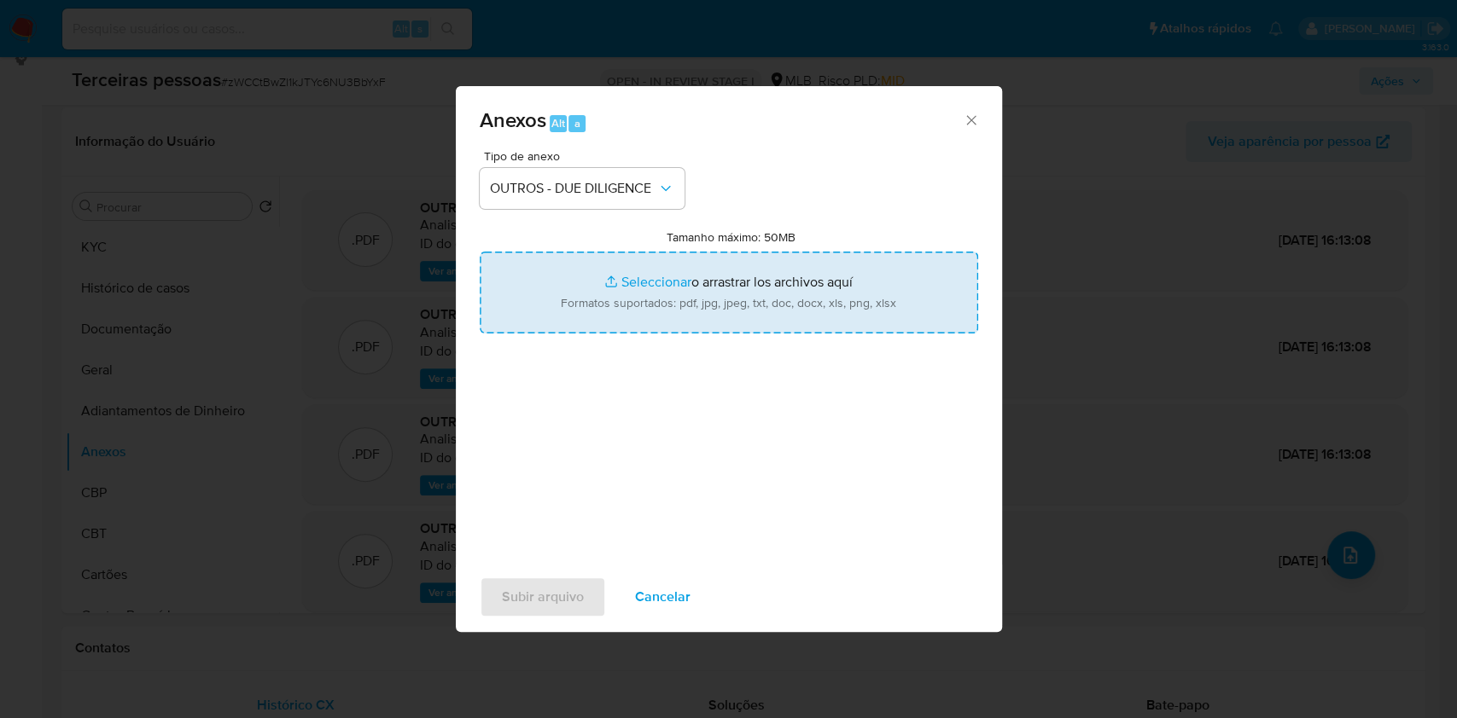
type input "C:\fakepath\g-CAMILA FERNANDES DE CARVALHO MORAES.pdf"
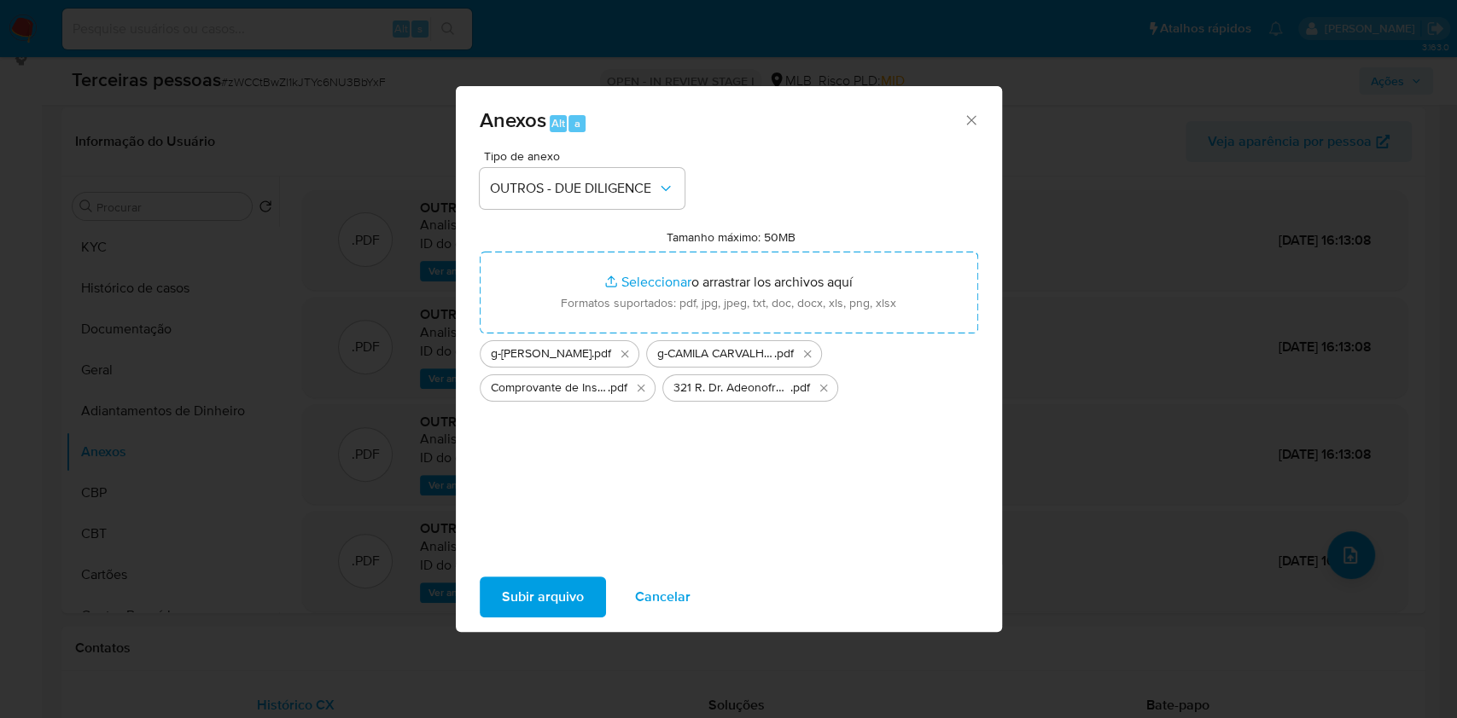
drag, startPoint x: 608, startPoint y: 288, endPoint x: 553, endPoint y: 600, distance: 317.0
click at [553, 600] on span "Subir arquivo" at bounding box center [543, 598] width 82 height 38
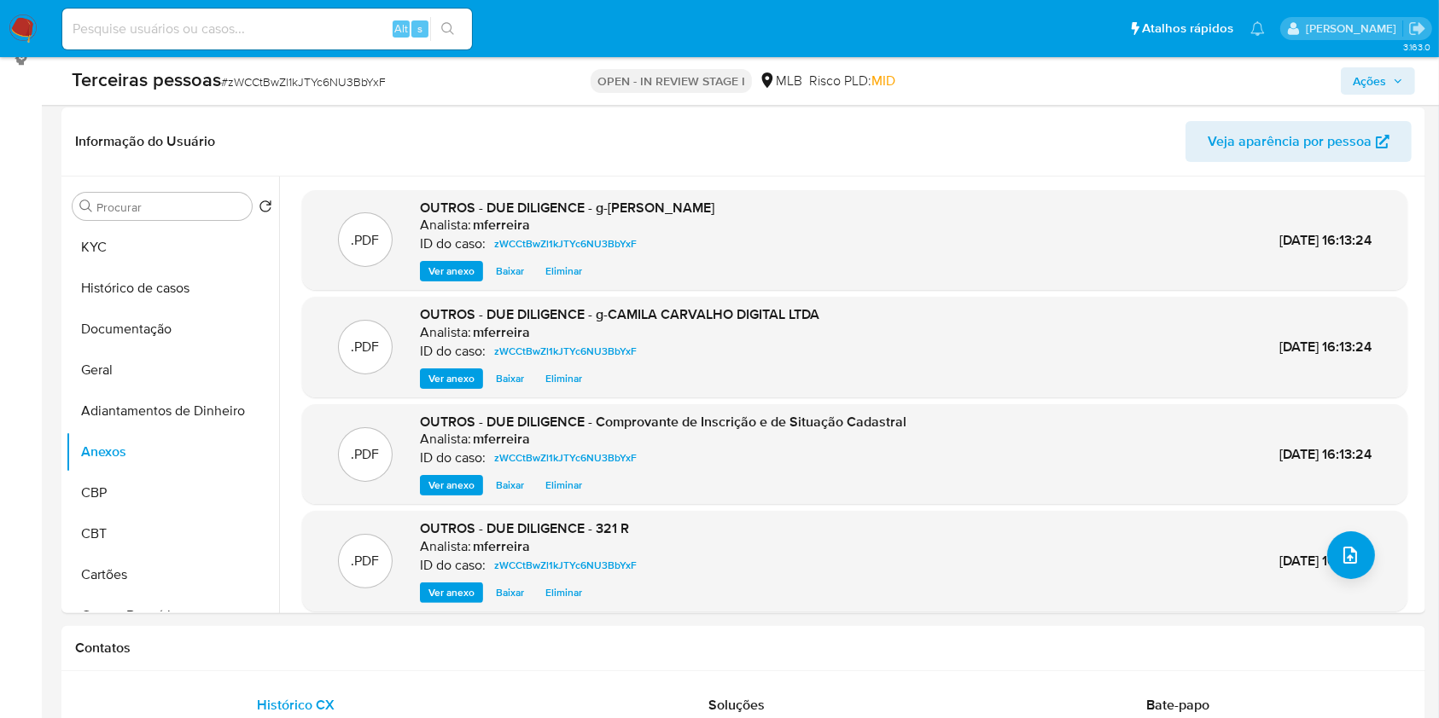
click at [1399, 82] on icon "button" at bounding box center [1398, 81] width 10 height 10
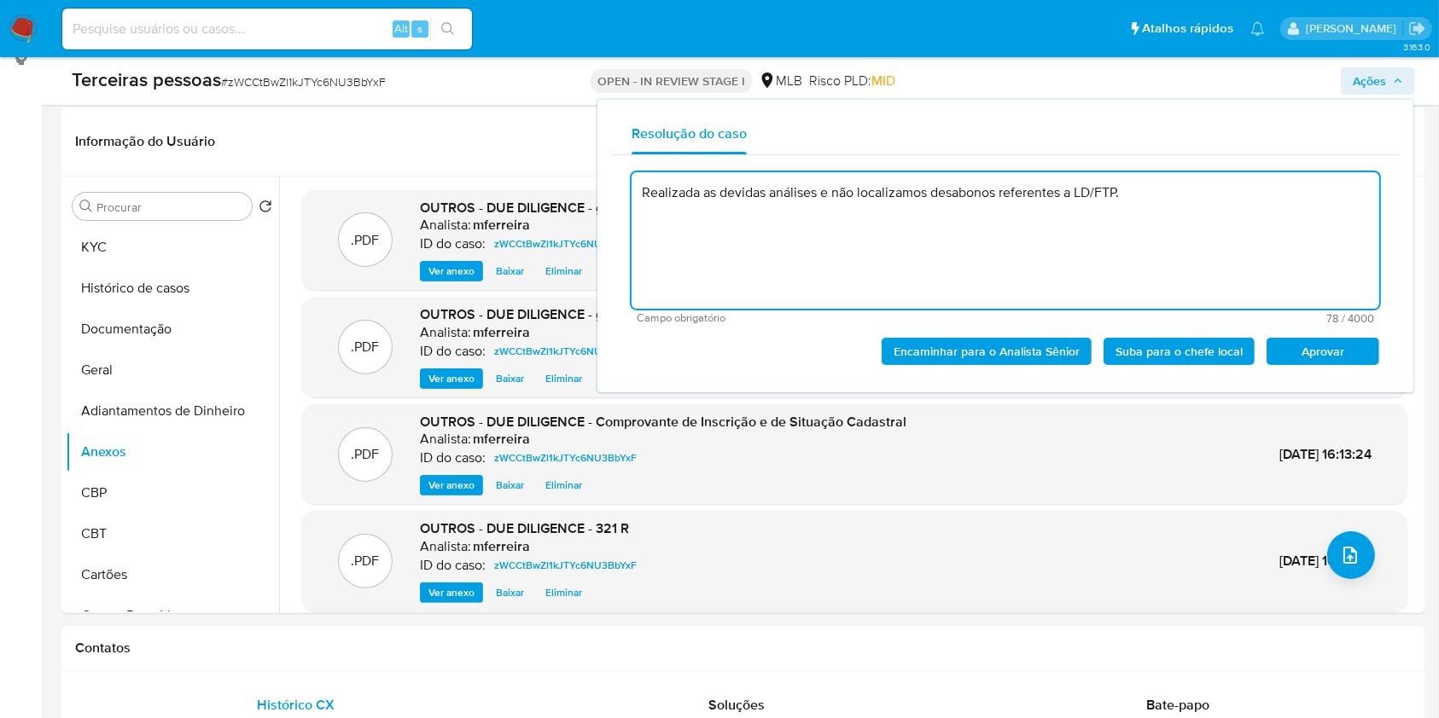
click at [1271, 341] on button "Aprovar" at bounding box center [1322, 351] width 113 height 27
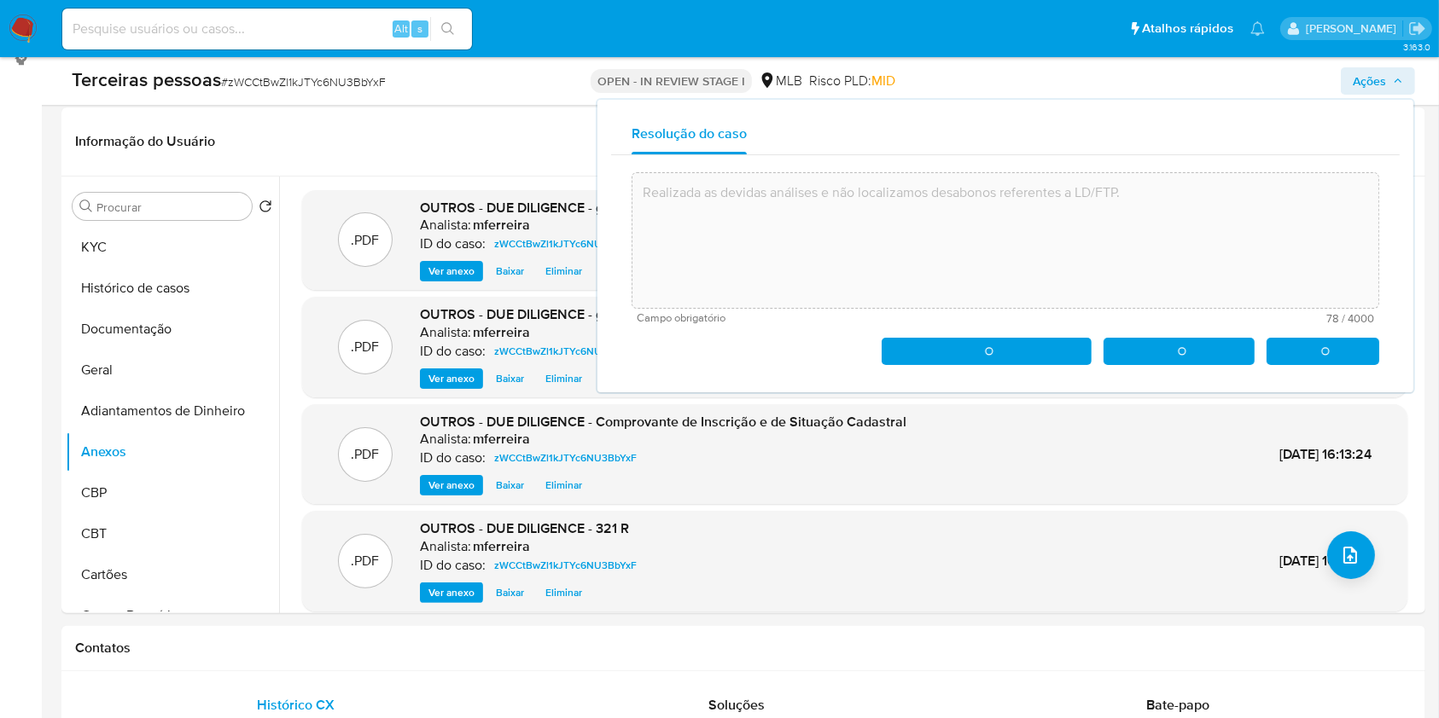
type textarea "Realizada as devidas análises e não localizamos desabonos referentes a LD/FTP."
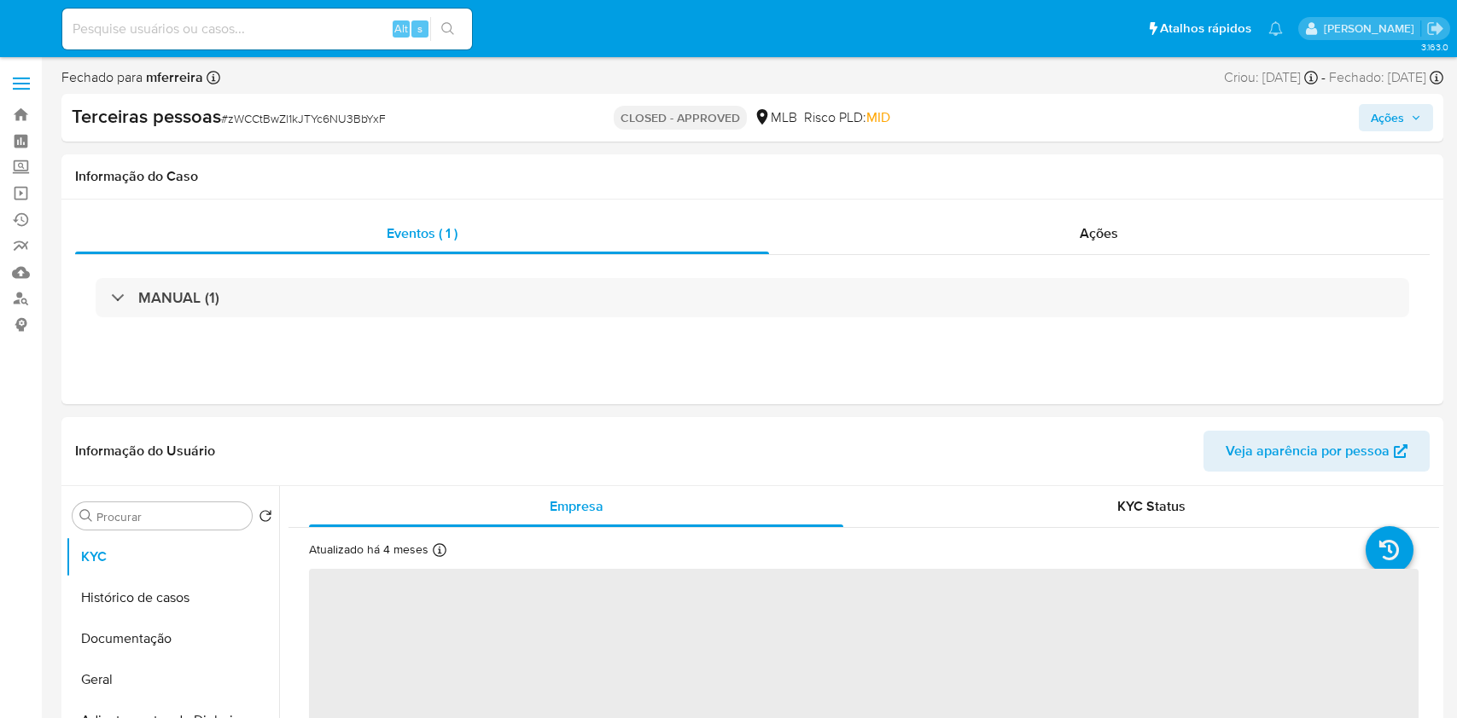
select select "10"
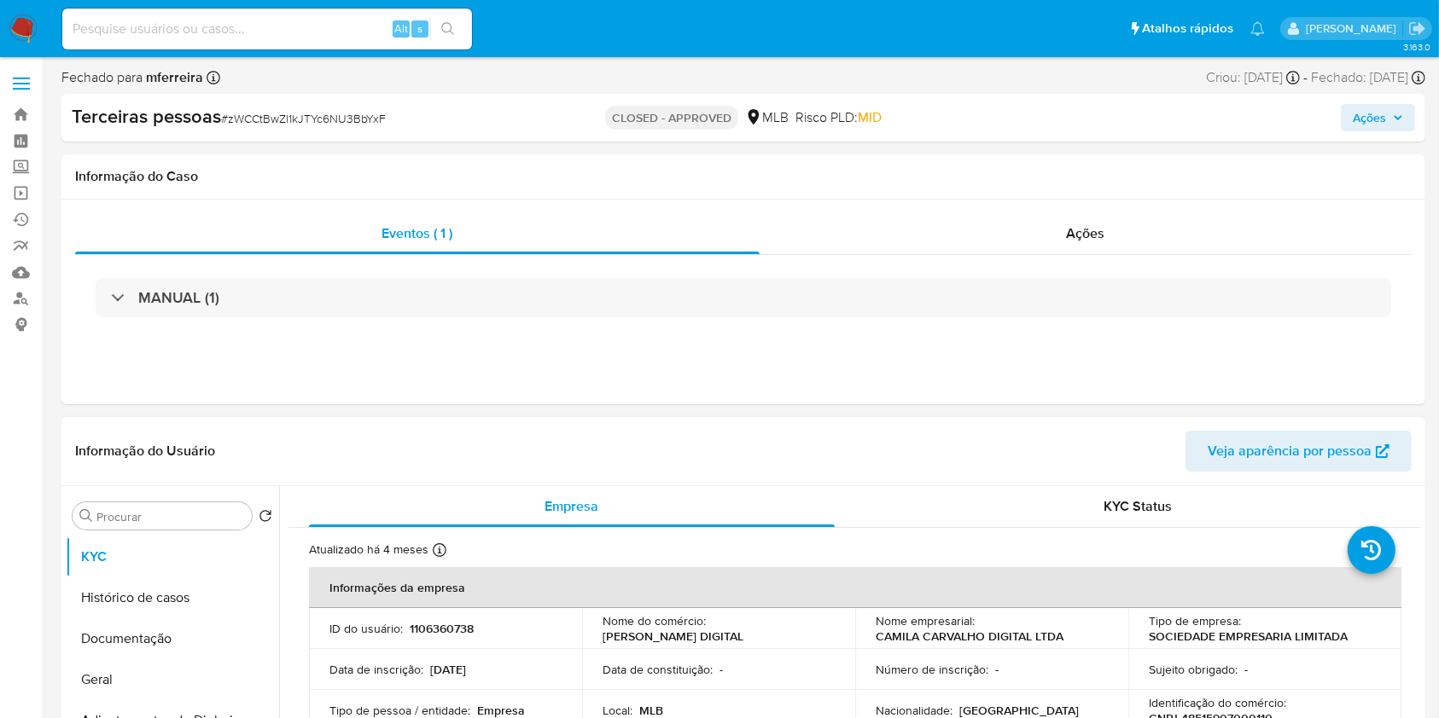
click at [444, 625] on p "1106360738" at bounding box center [442, 628] width 64 height 15
copy p "1106360738"
click at [1097, 240] on span "Ações" at bounding box center [1086, 234] width 38 height 20
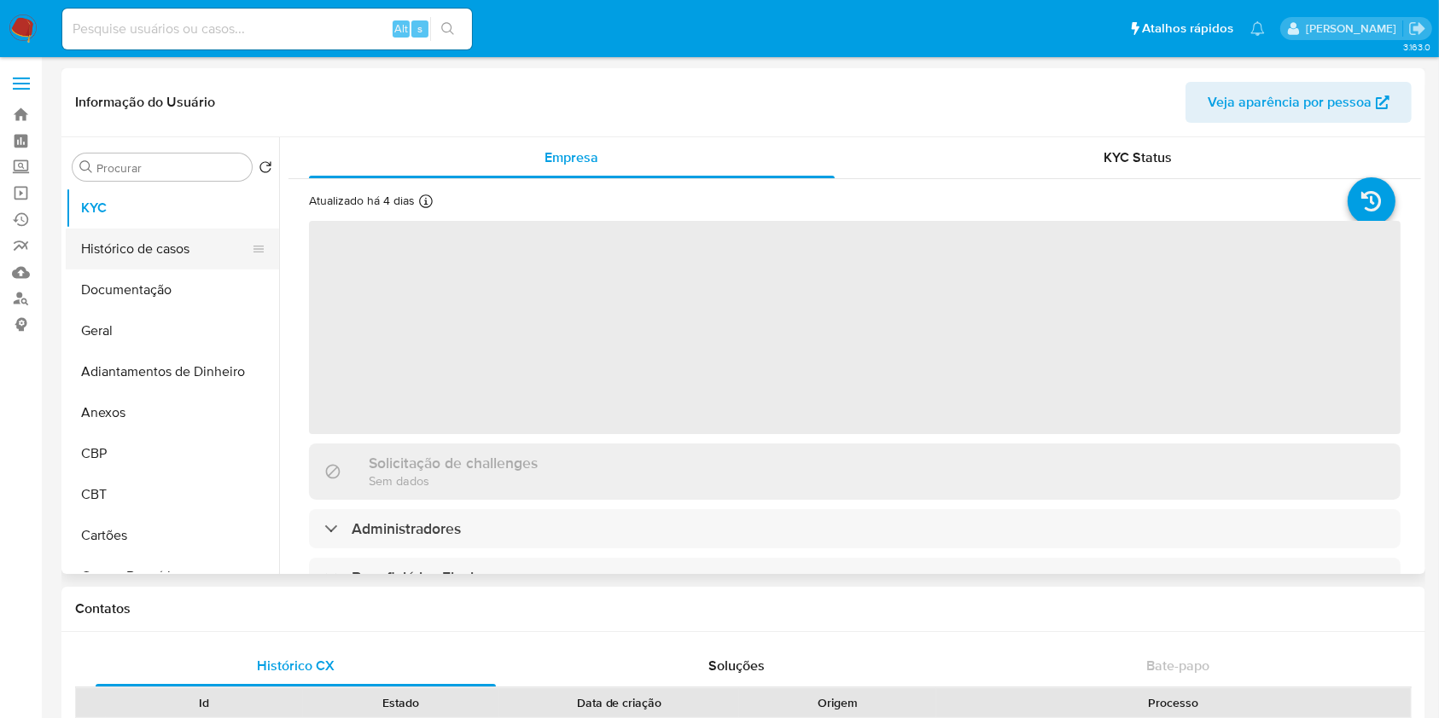
select select "10"
click at [171, 239] on button "Histórico de casos" at bounding box center [166, 249] width 200 height 41
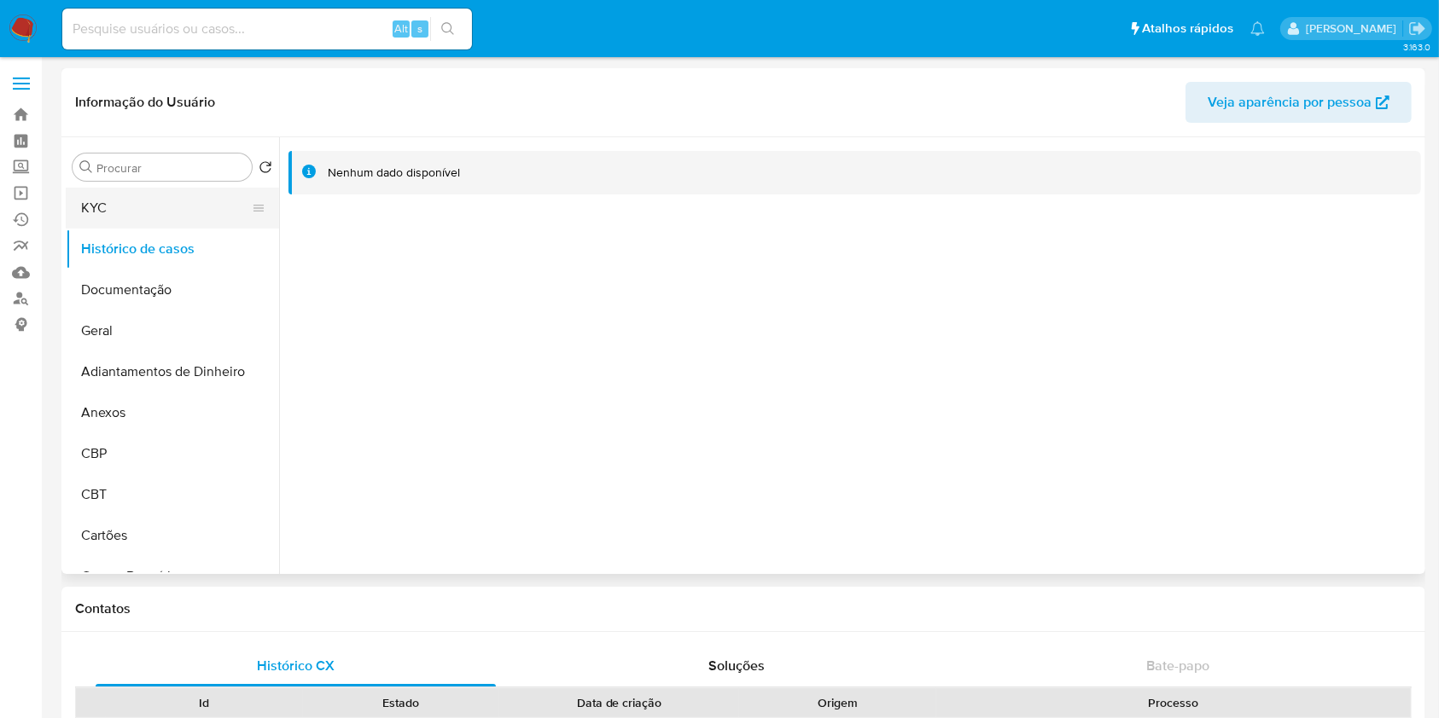
click at [160, 203] on button "KYC" at bounding box center [166, 208] width 200 height 41
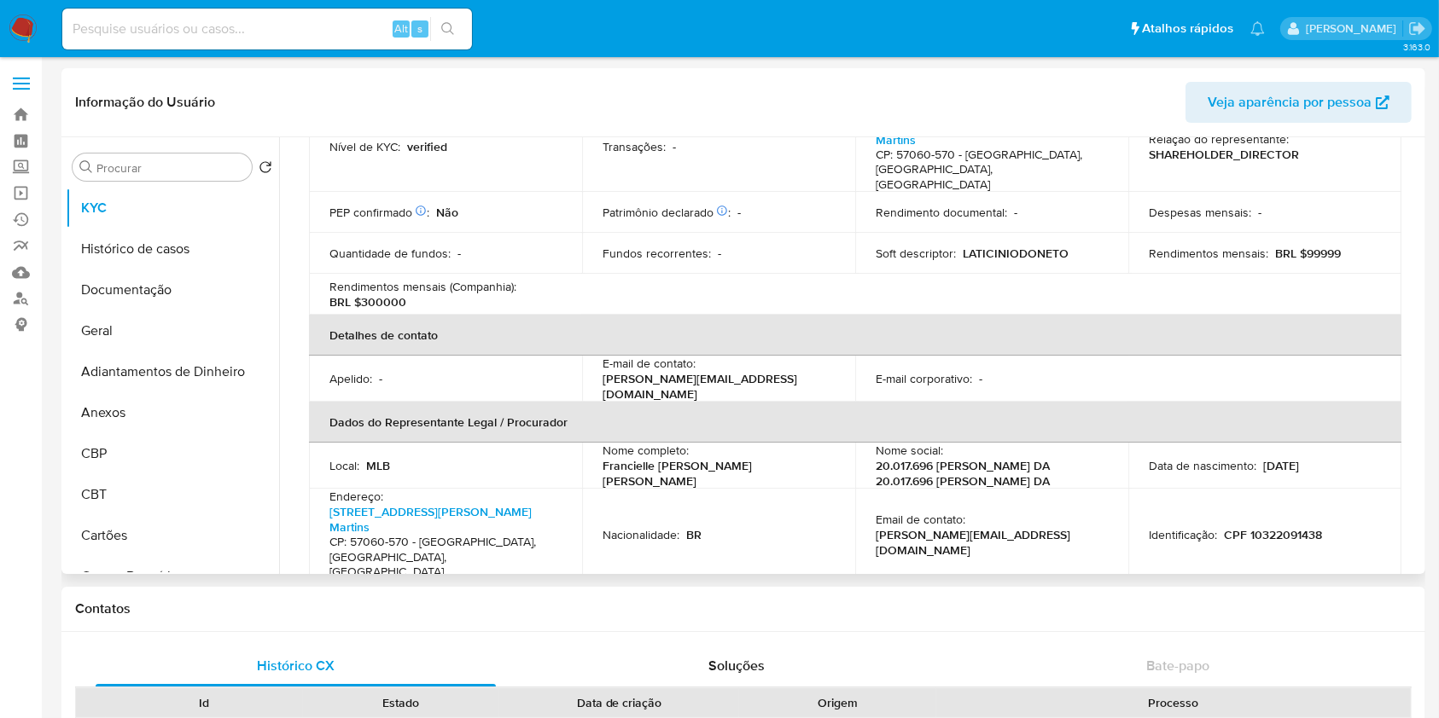
scroll to position [113, 0]
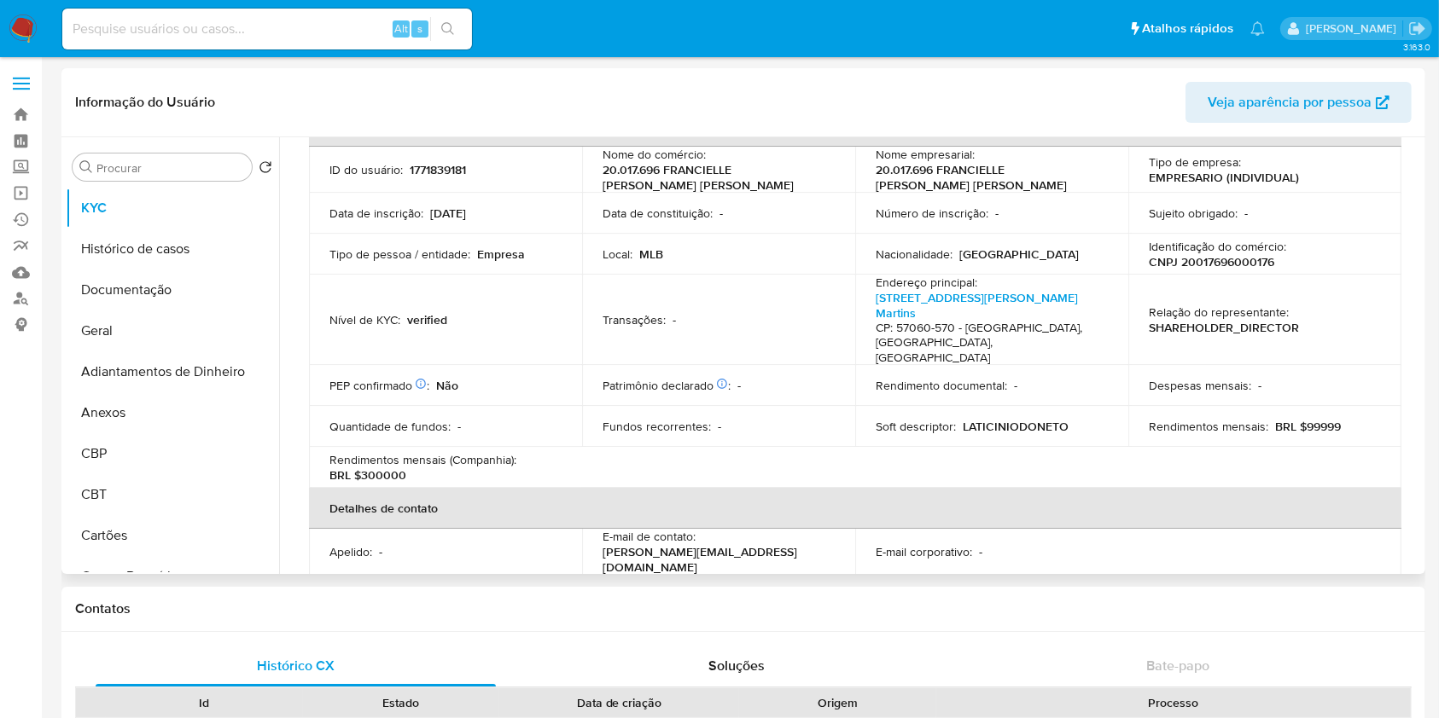
click at [1216, 266] on p "CNPJ 20017696000176" at bounding box center [1211, 261] width 125 height 15
copy p "20017696000176"
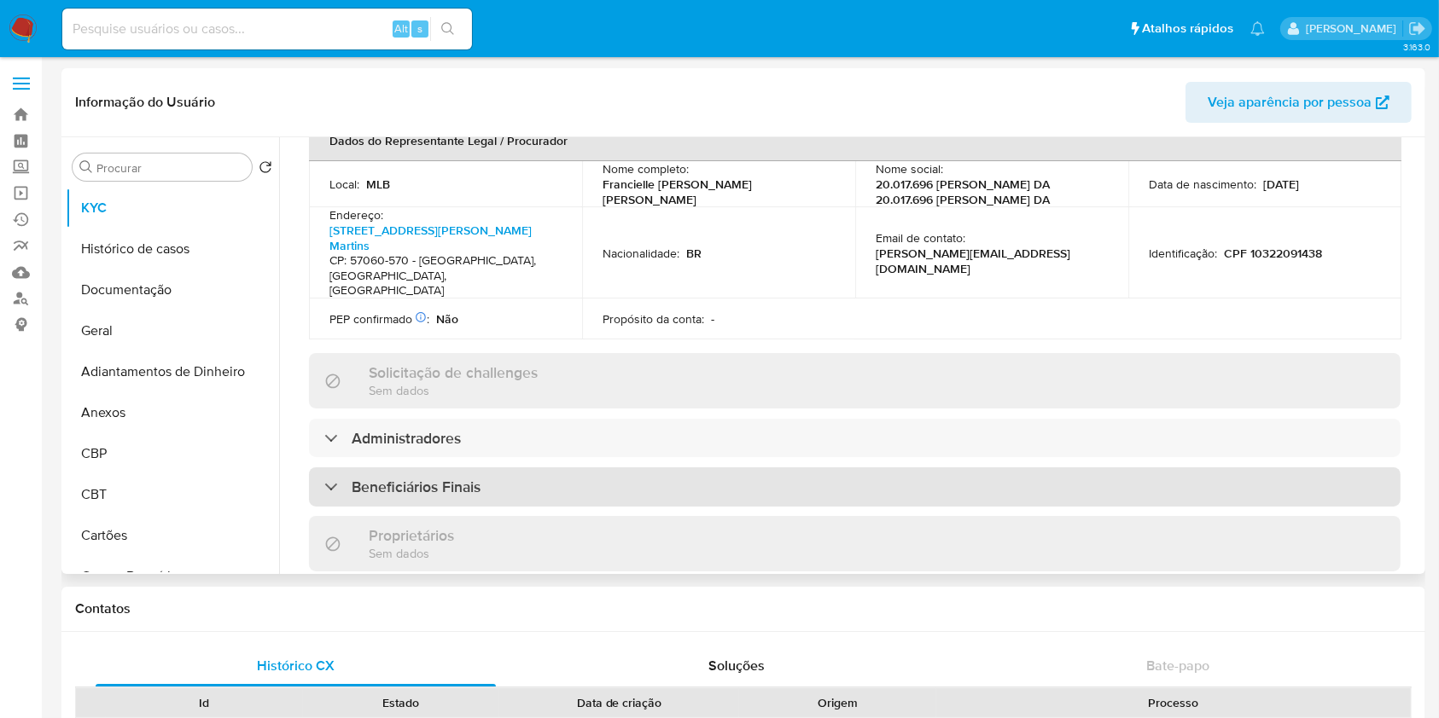
click at [427, 478] on h3 "Beneficiários Finais" at bounding box center [416, 487] width 129 height 19
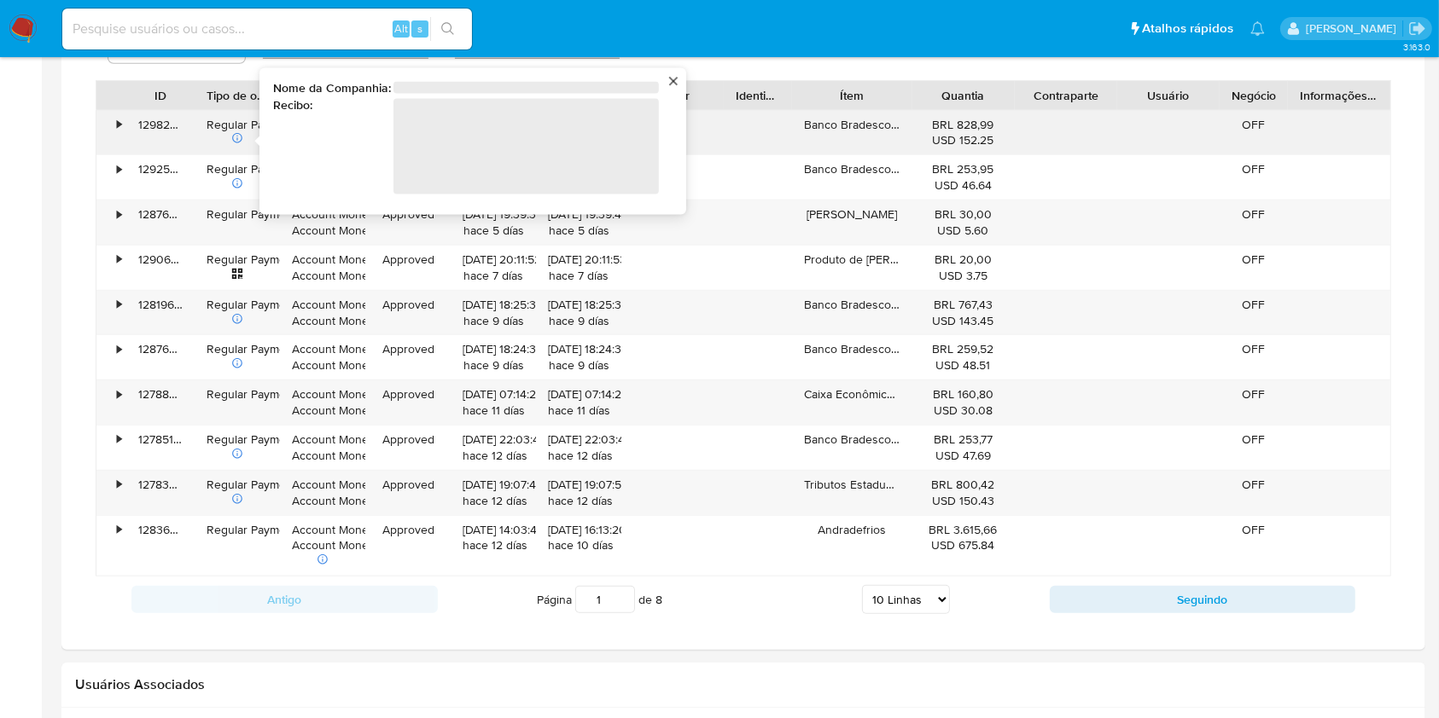
scroll to position [1137, 0]
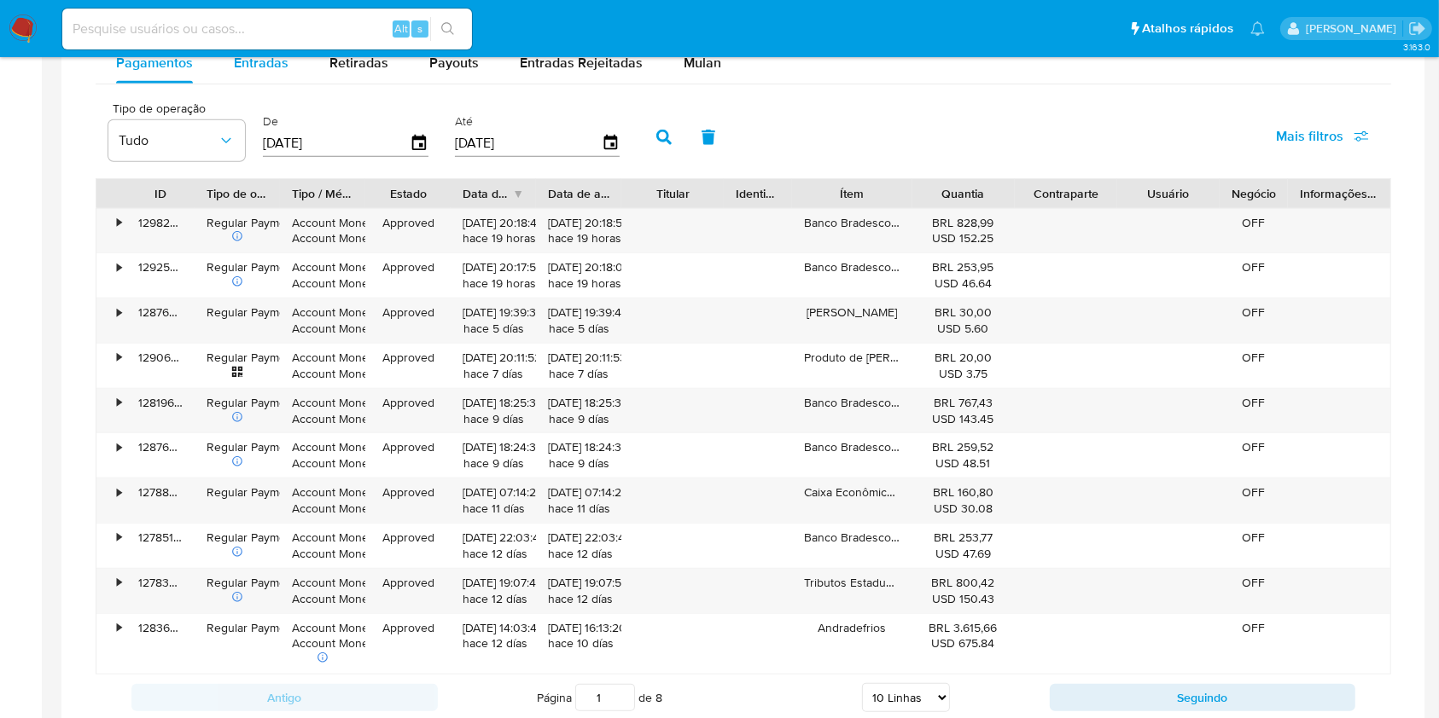
click at [251, 67] on span "Entradas" at bounding box center [261, 63] width 55 height 20
select select "10"
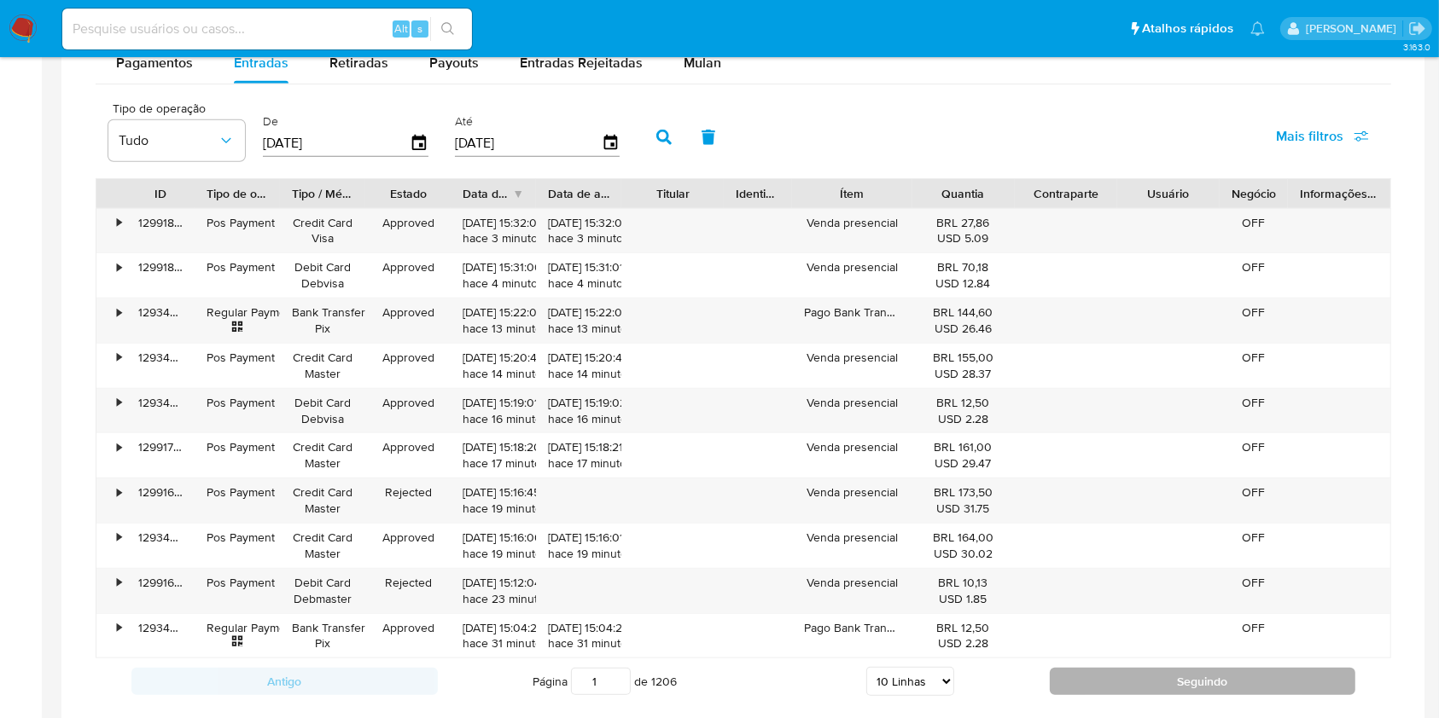
click at [1184, 677] on button "Seguindo" at bounding box center [1203, 681] width 306 height 27
type input "2"
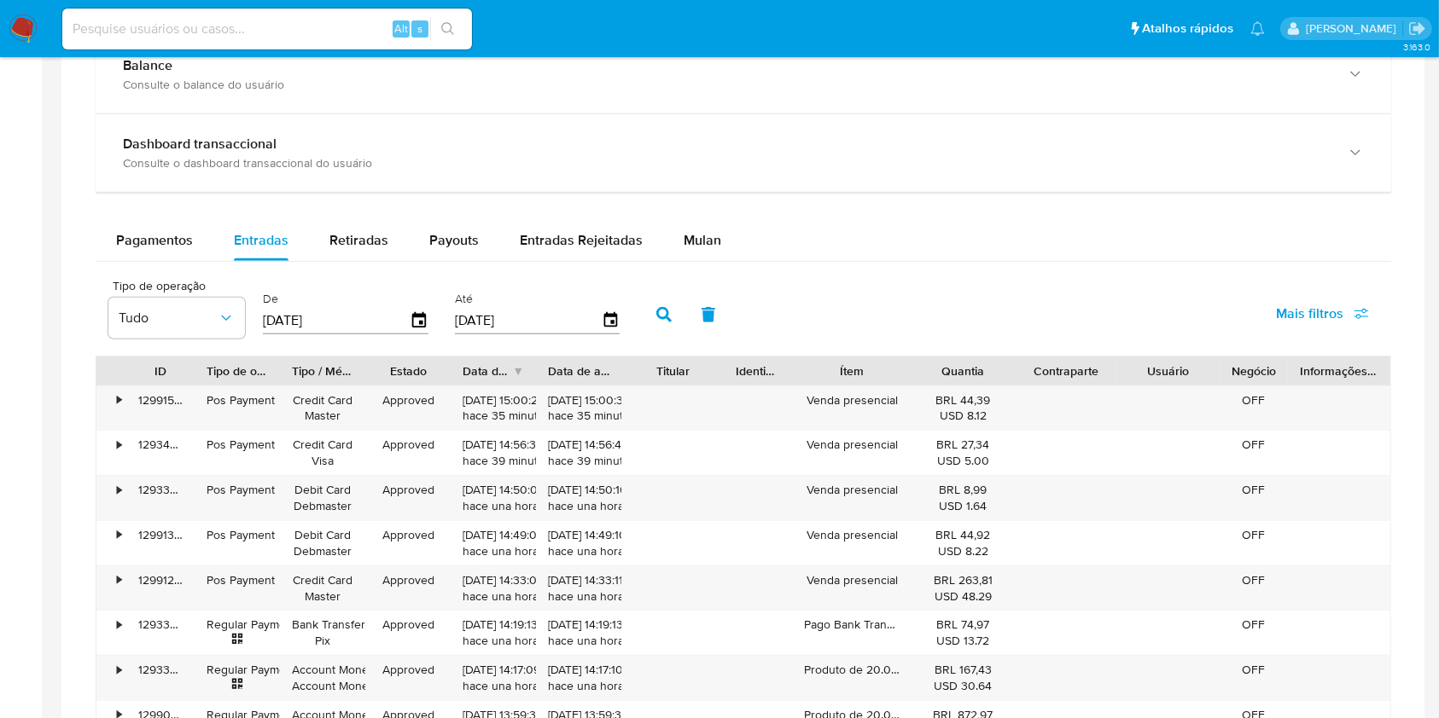
scroll to position [910, 0]
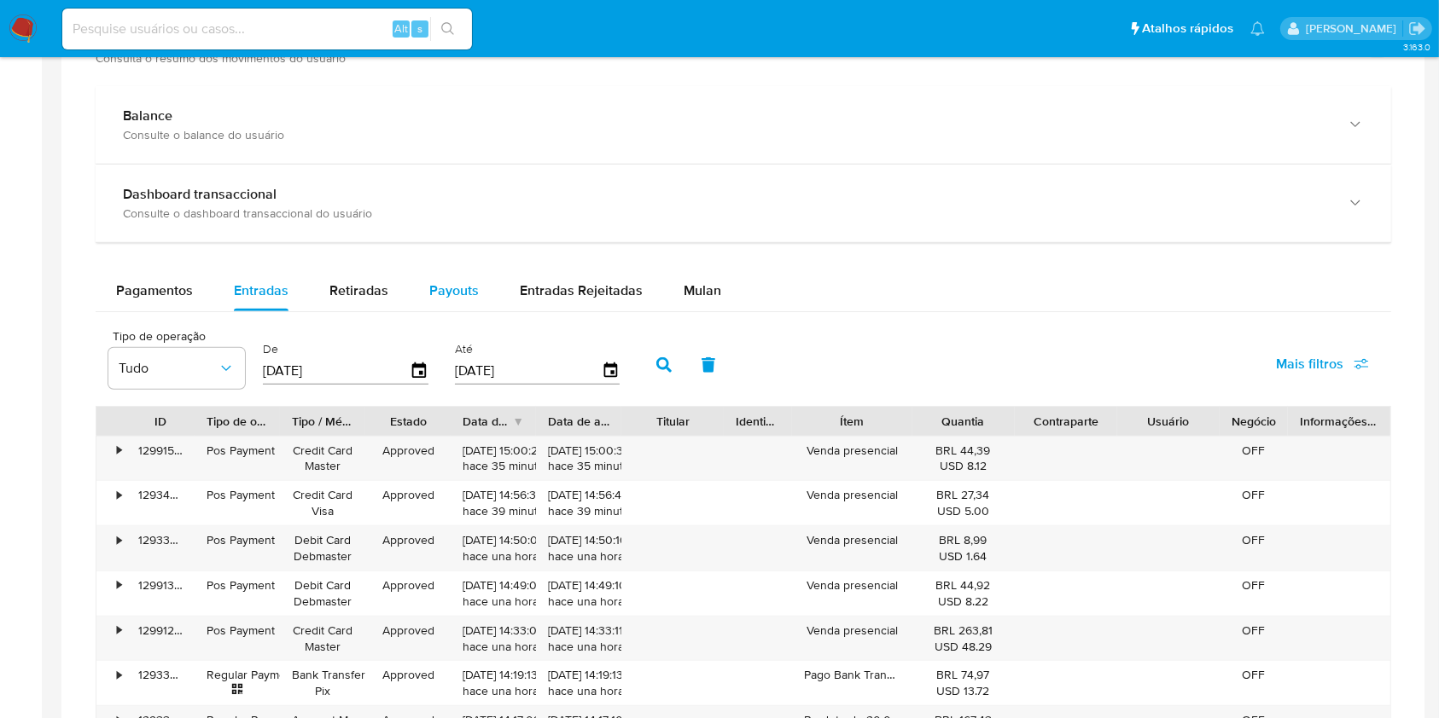
click at [484, 286] on button "Payouts" at bounding box center [454, 290] width 90 height 41
select select "10"
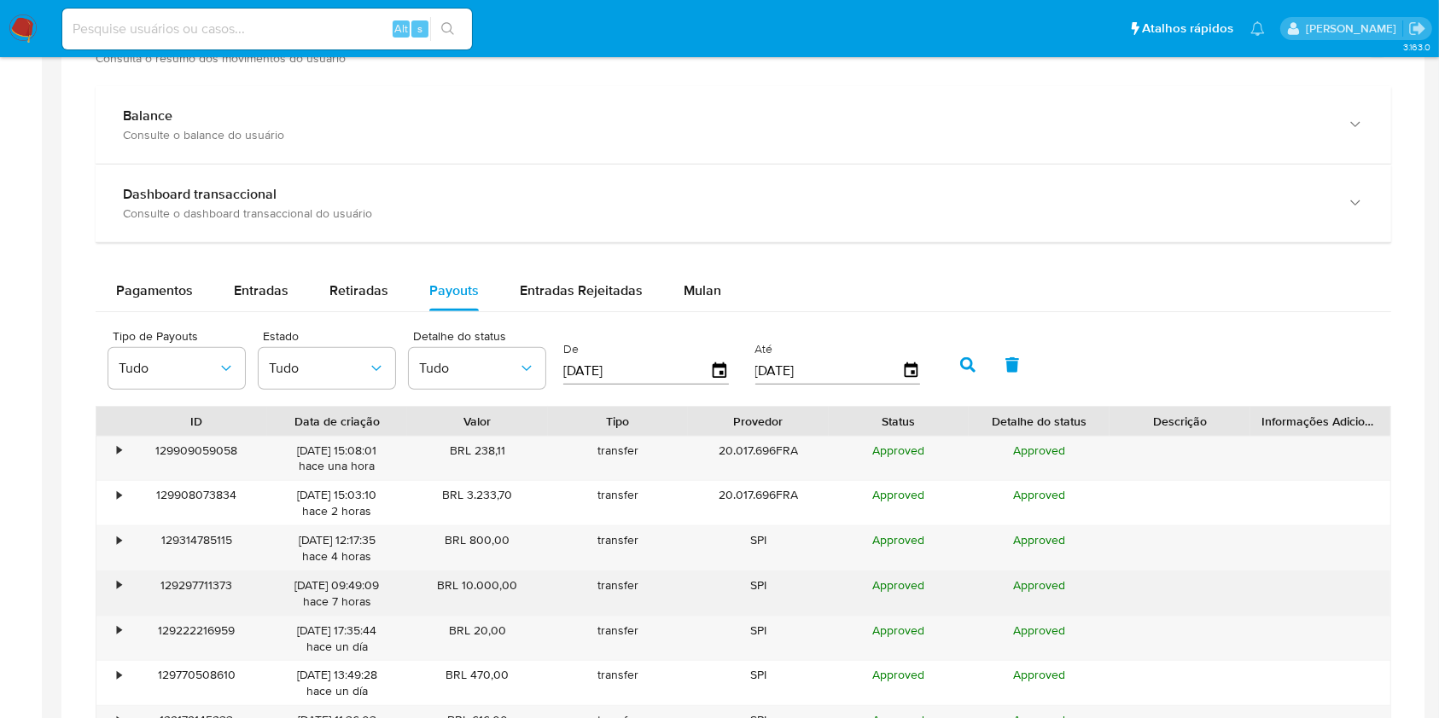
click at [119, 579] on div "•" at bounding box center [119, 586] width 4 height 16
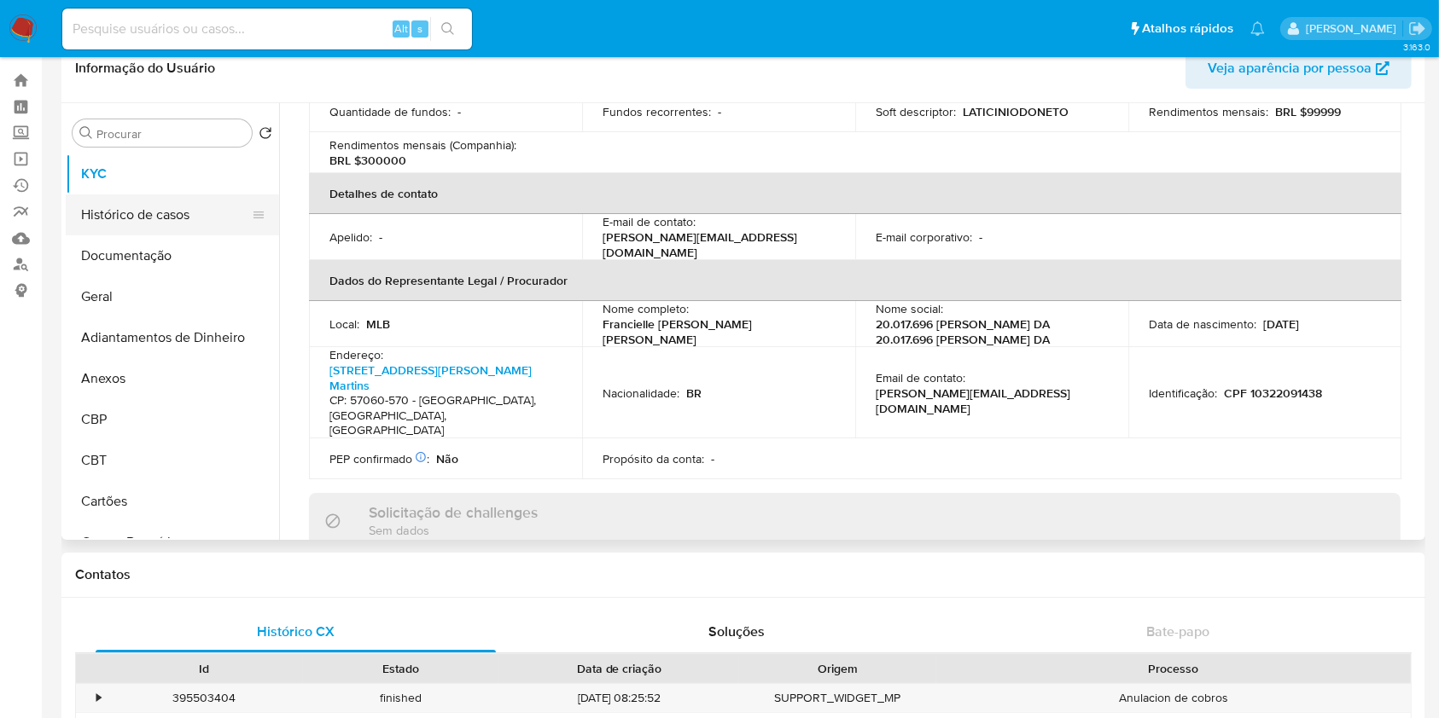
scroll to position [0, 0]
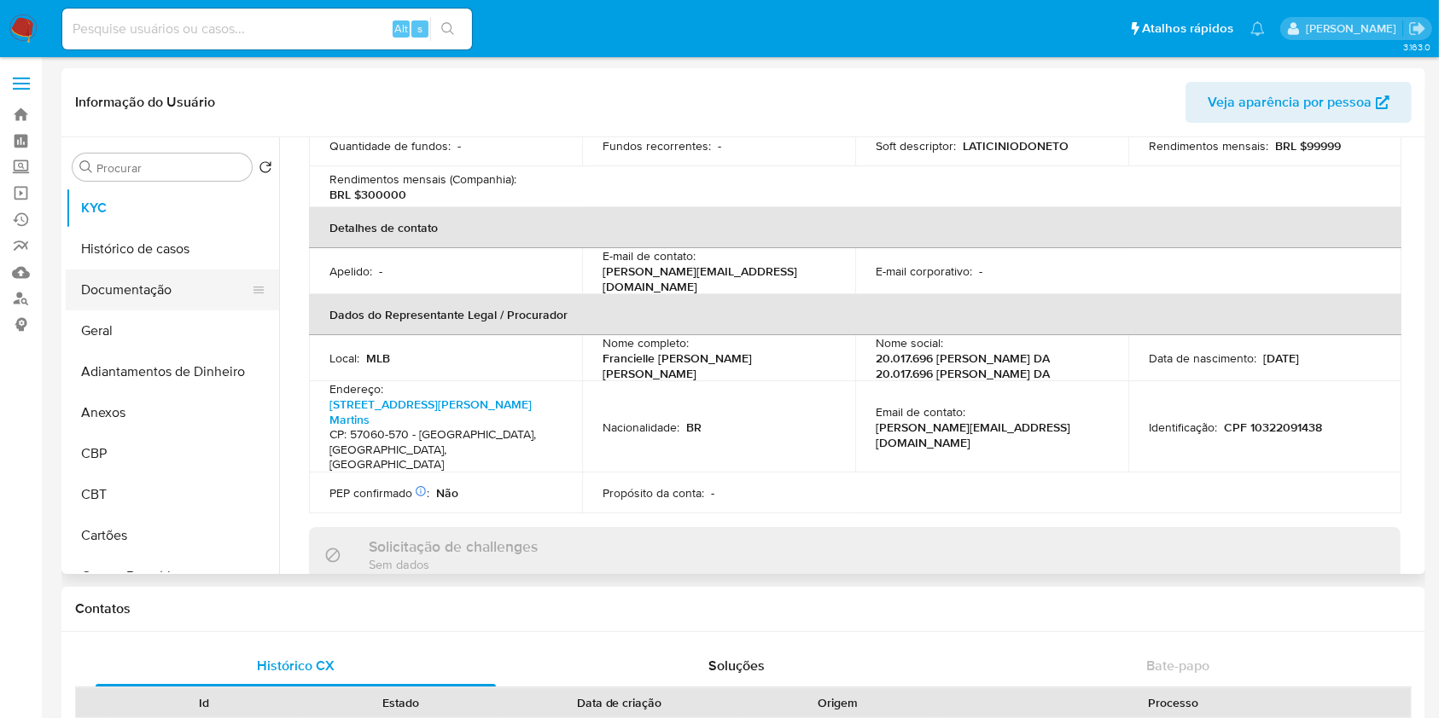
click at [185, 290] on button "Documentação" at bounding box center [166, 290] width 200 height 41
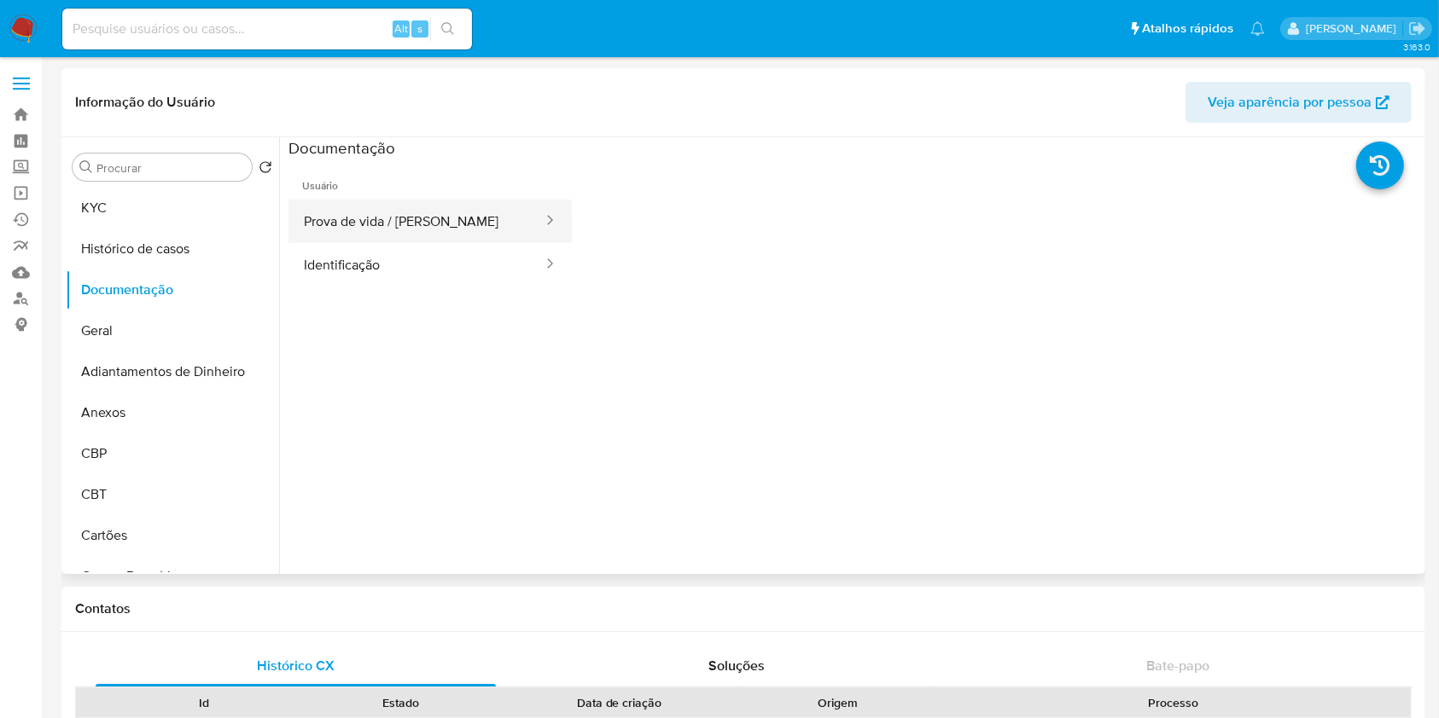
click at [417, 229] on button "Prova de vida / Selfie" at bounding box center [416, 222] width 256 height 44
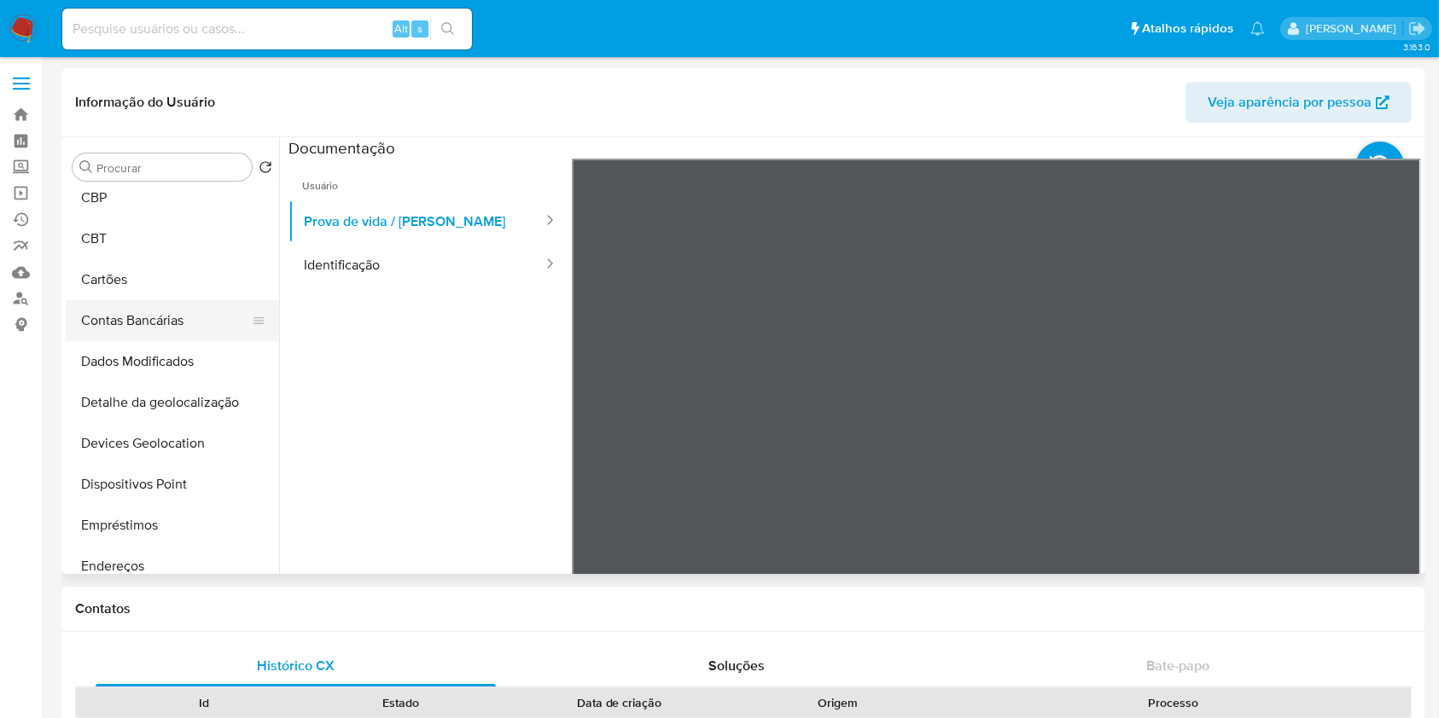
scroll to position [341, 0]
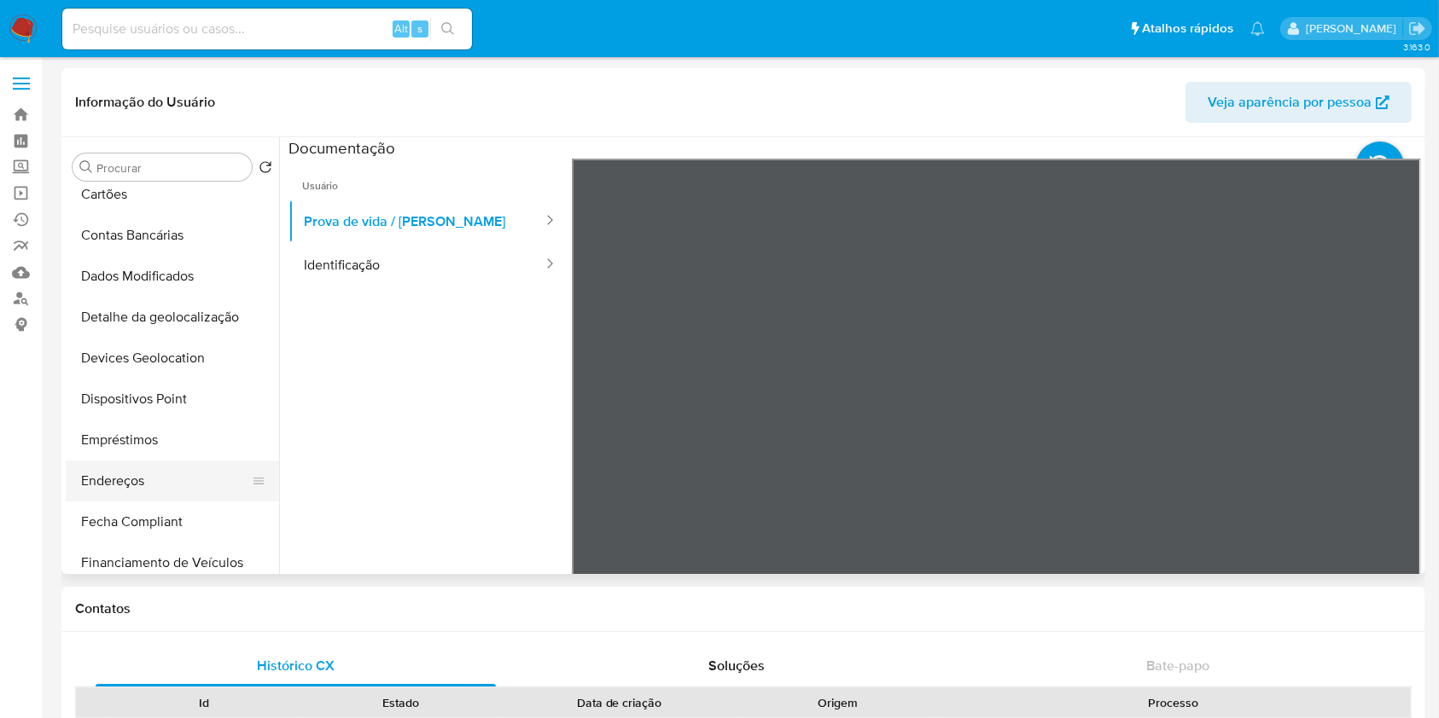
click at [208, 492] on button "Endereços" at bounding box center [166, 481] width 200 height 41
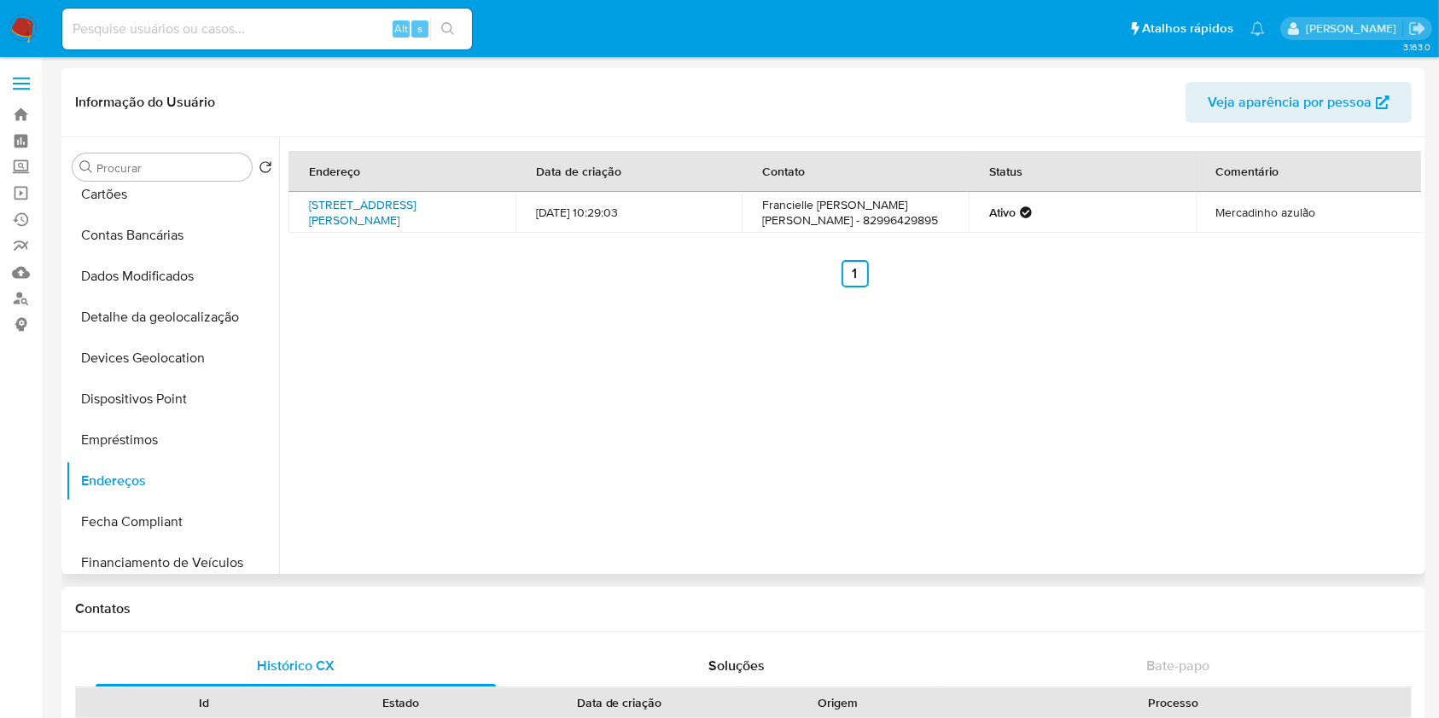
click at [389, 213] on link "Rua Bom Jesus 52, Maceió, Alagoas, 57071790, Brasil 52" at bounding box center [362, 212] width 107 height 32
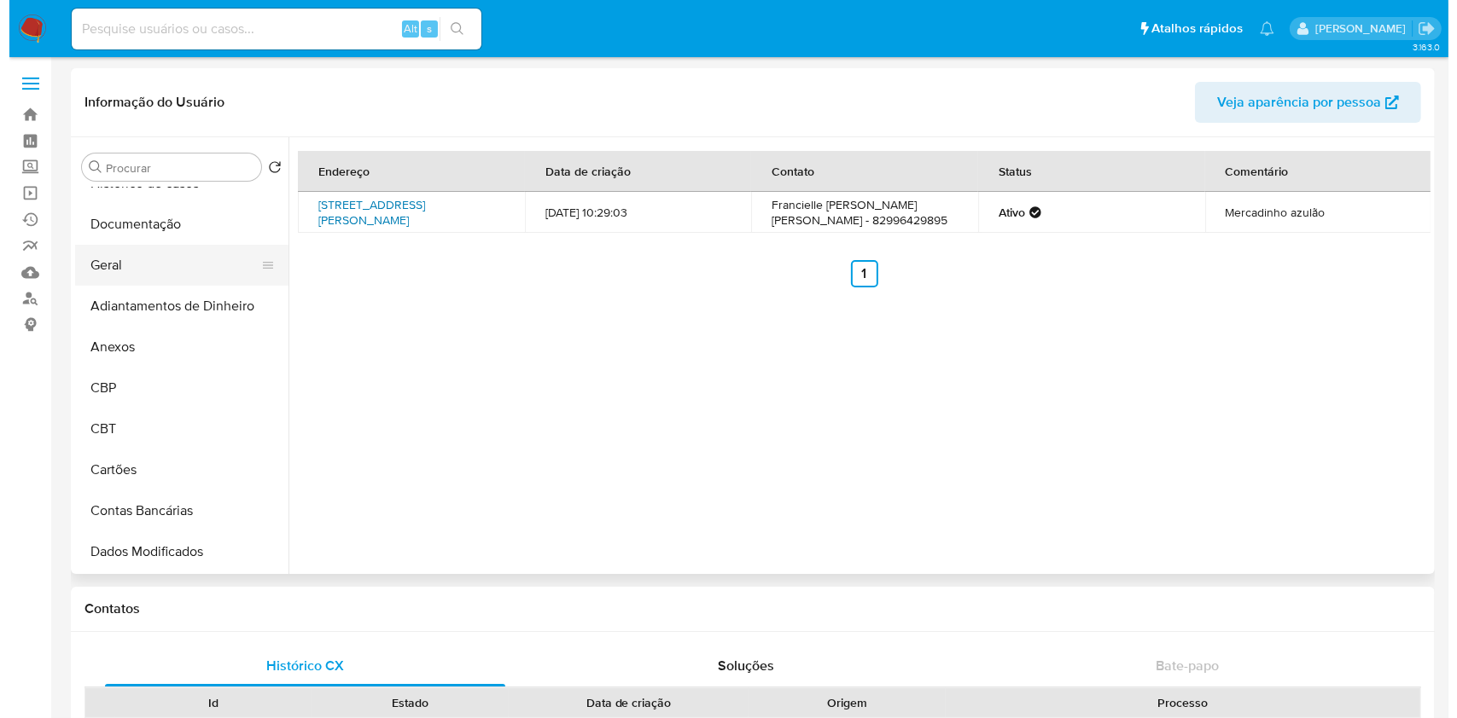
scroll to position [0, 0]
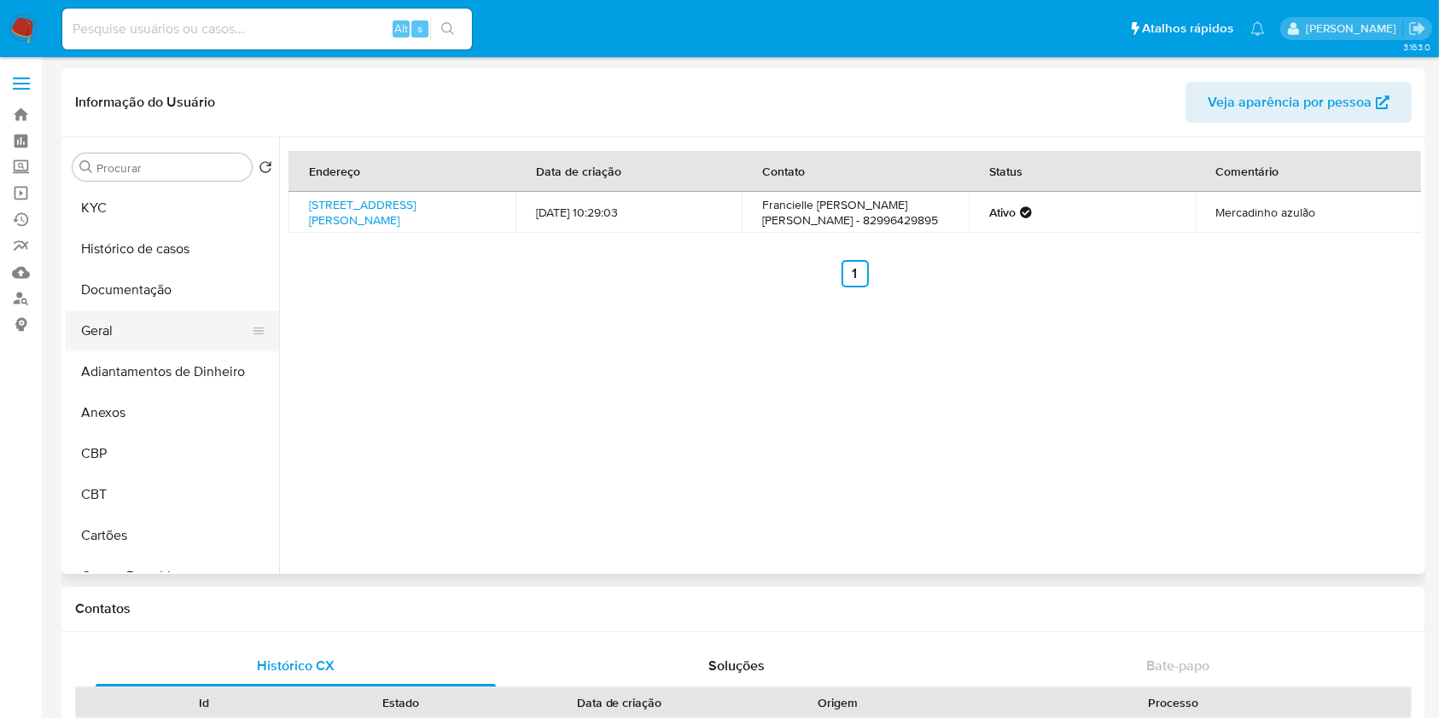
click at [167, 317] on ul "KYC Histórico de casos Documentação Geral Adiantamentos de Dinheiro Anexos CBP …" at bounding box center [172, 380] width 213 height 385
click at [198, 334] on button "Geral" at bounding box center [166, 331] width 200 height 41
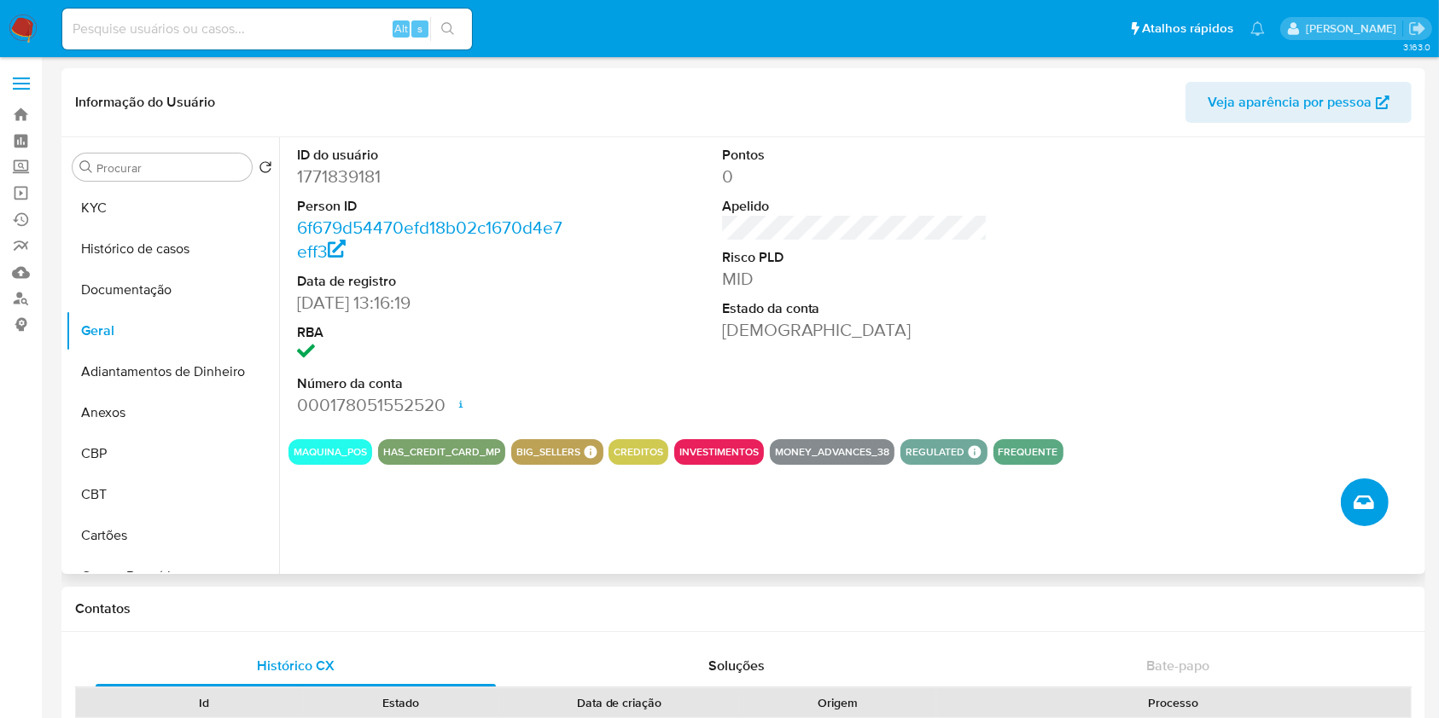
click at [1358, 509] on icon "Criar caso manual" at bounding box center [1363, 502] width 20 height 20
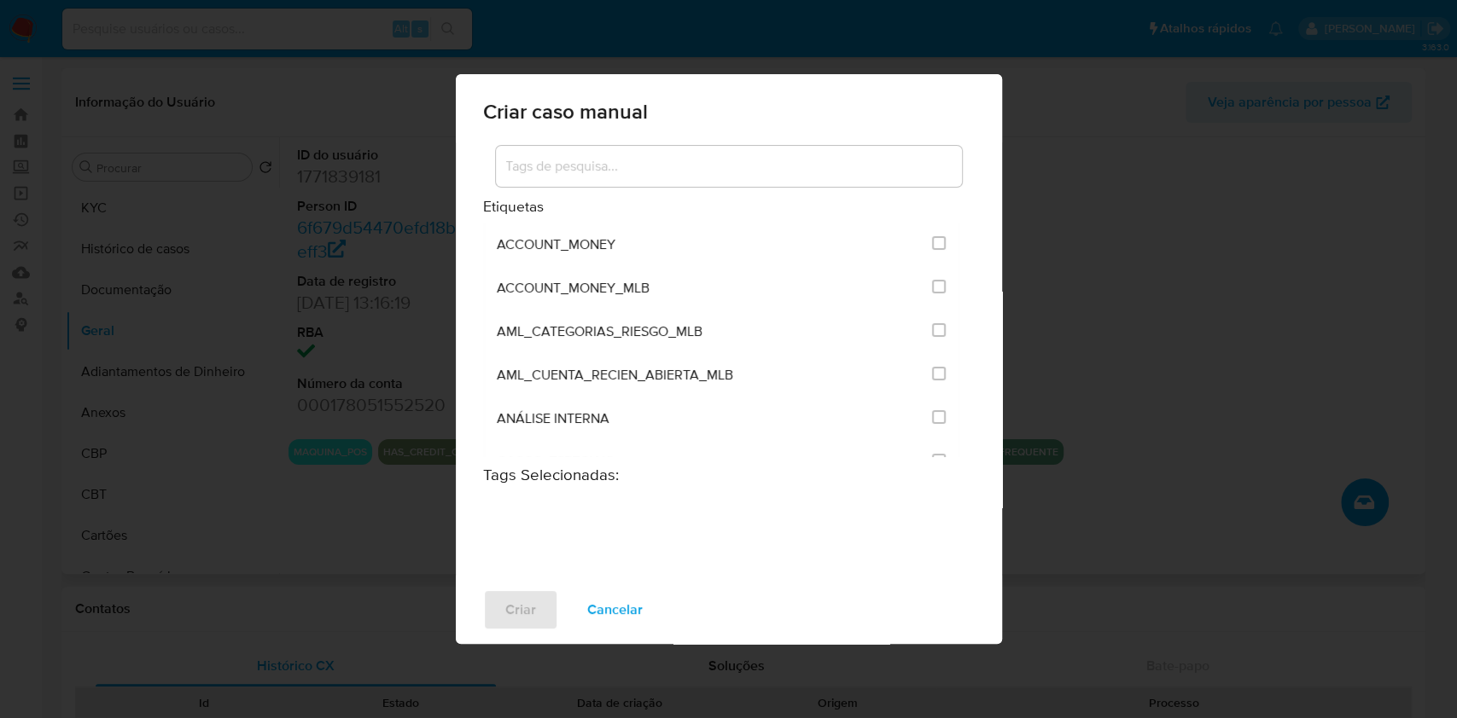
click at [628, 176] on input at bounding box center [729, 166] width 466 height 22
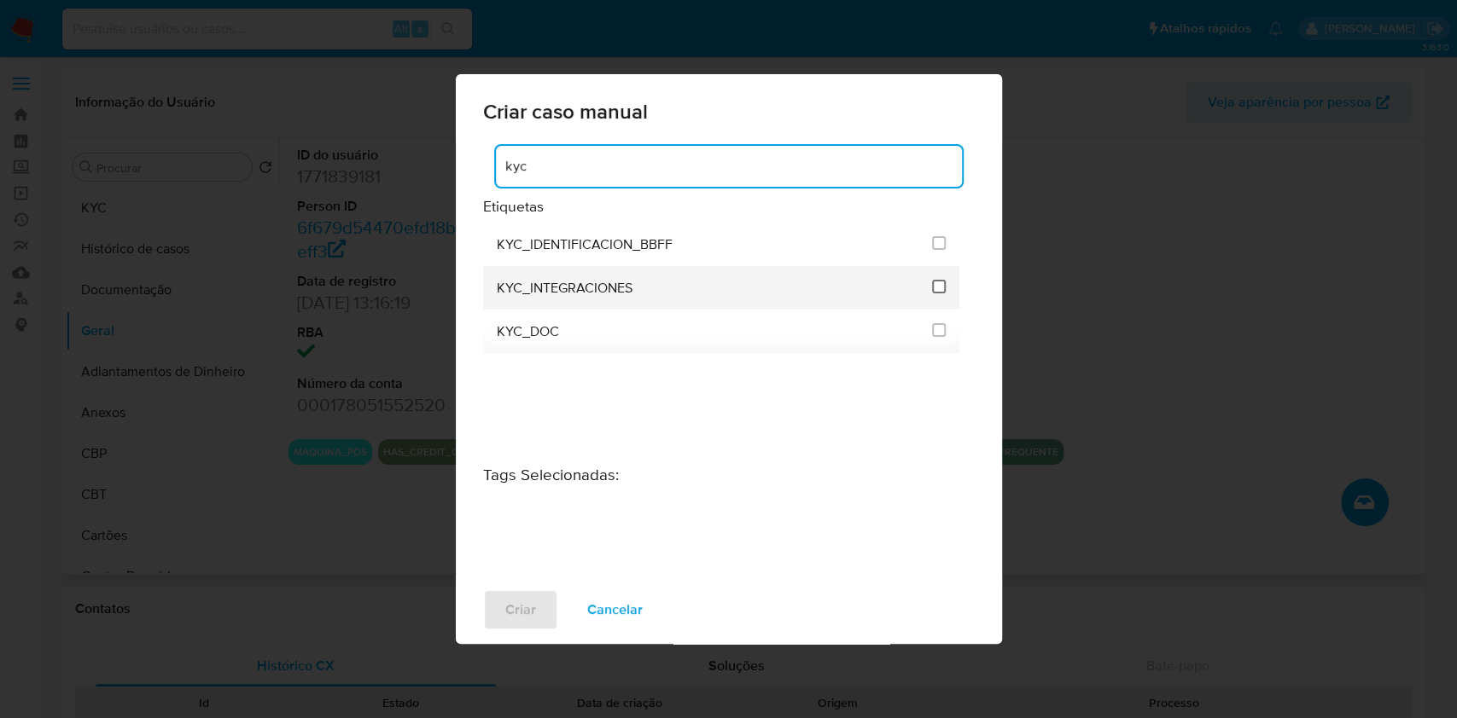
type input "kyc"
click at [932, 289] on input "2093" at bounding box center [939, 287] width 14 height 14
checkbox input "true"
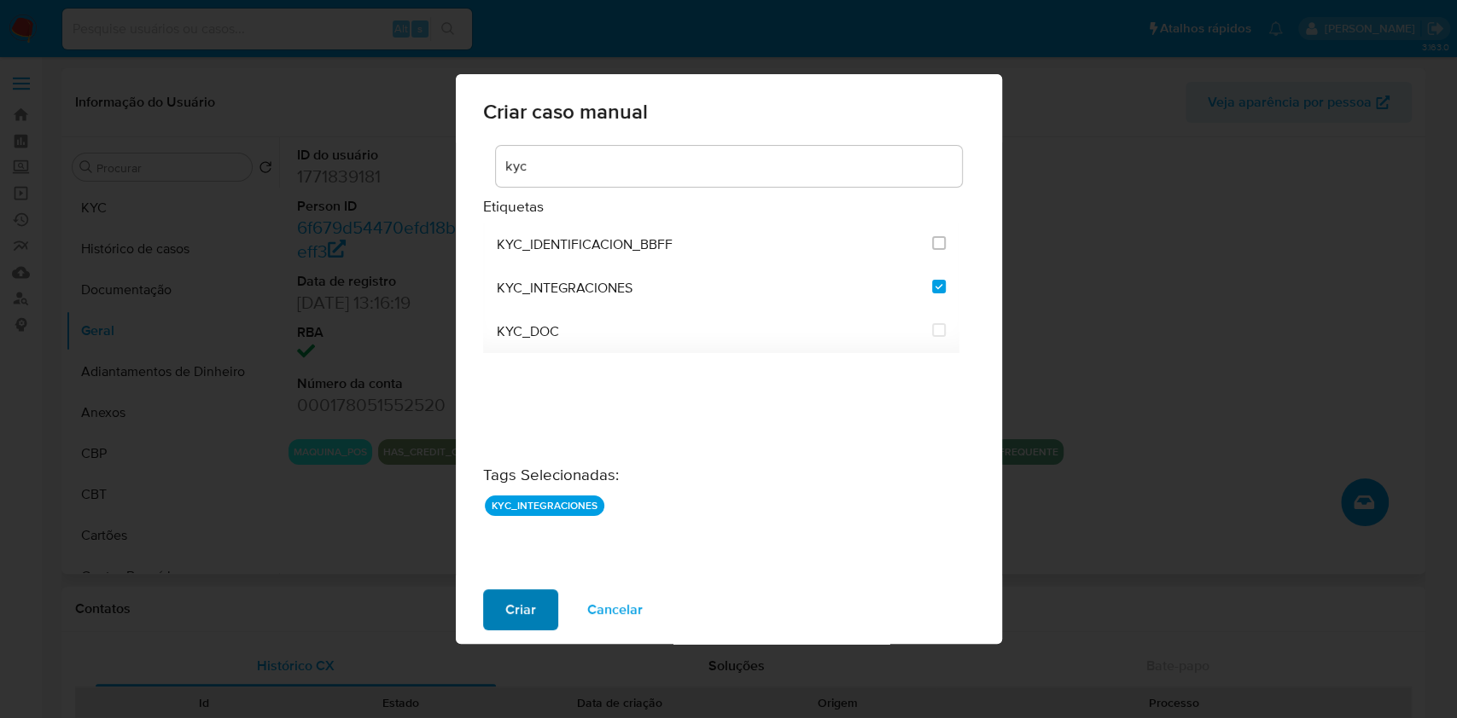
click at [538, 596] on button "Criar" at bounding box center [520, 610] width 75 height 41
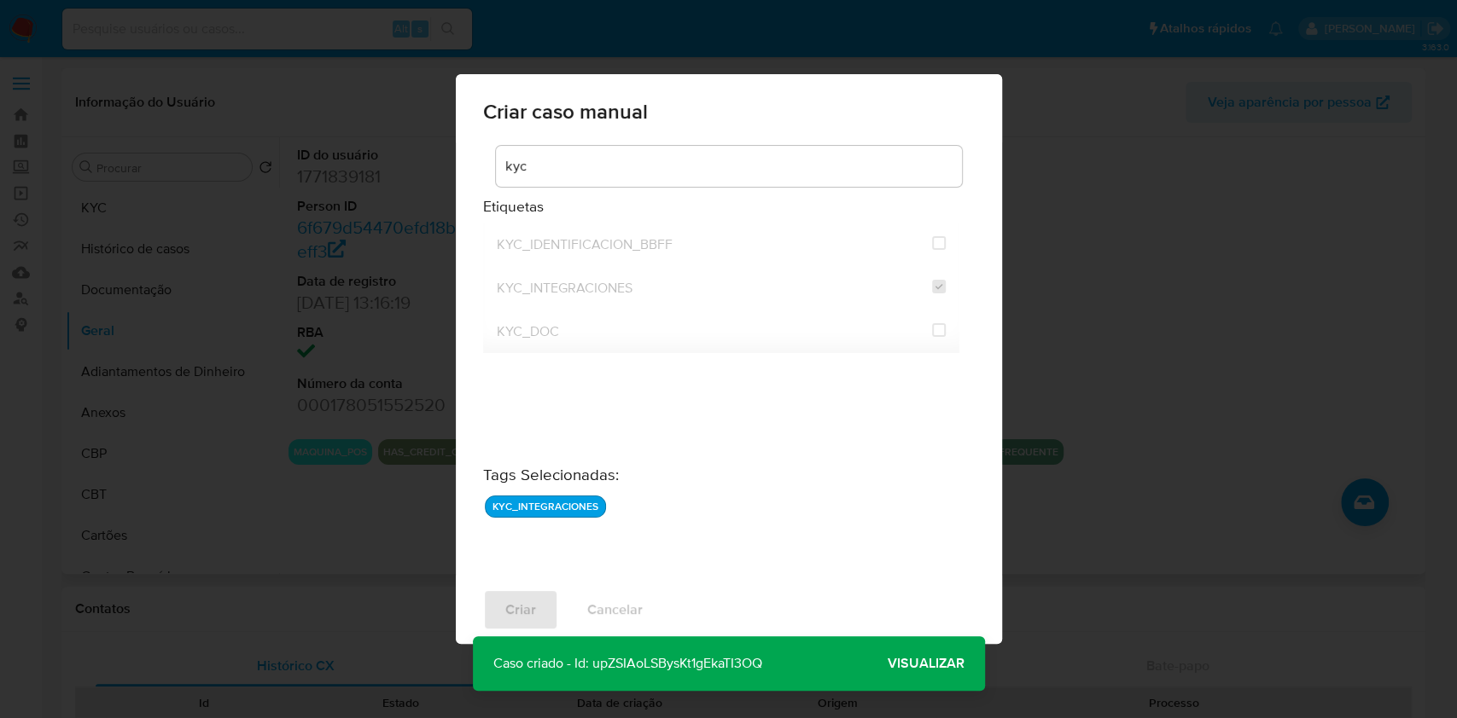
click at [937, 664] on span "Visualizar" at bounding box center [925, 664] width 77 height 0
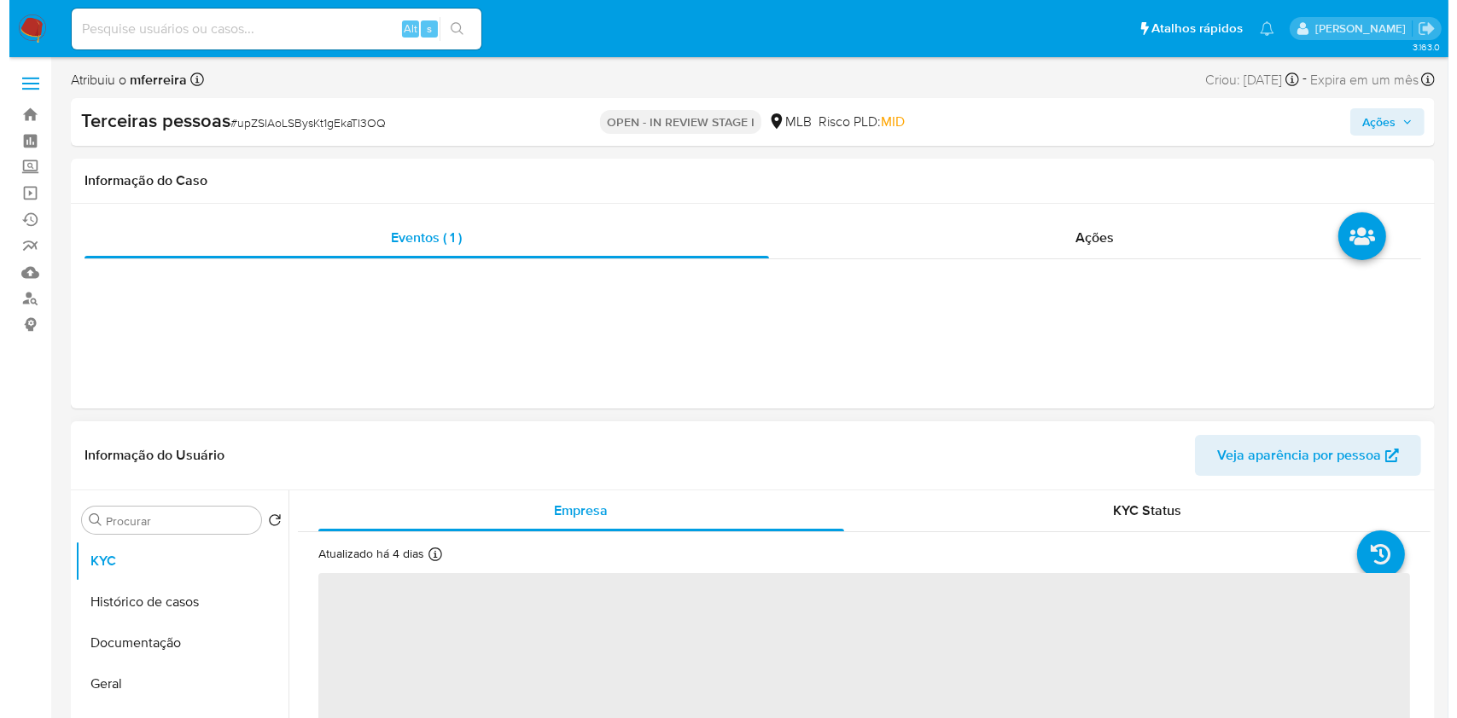
scroll to position [314, 0]
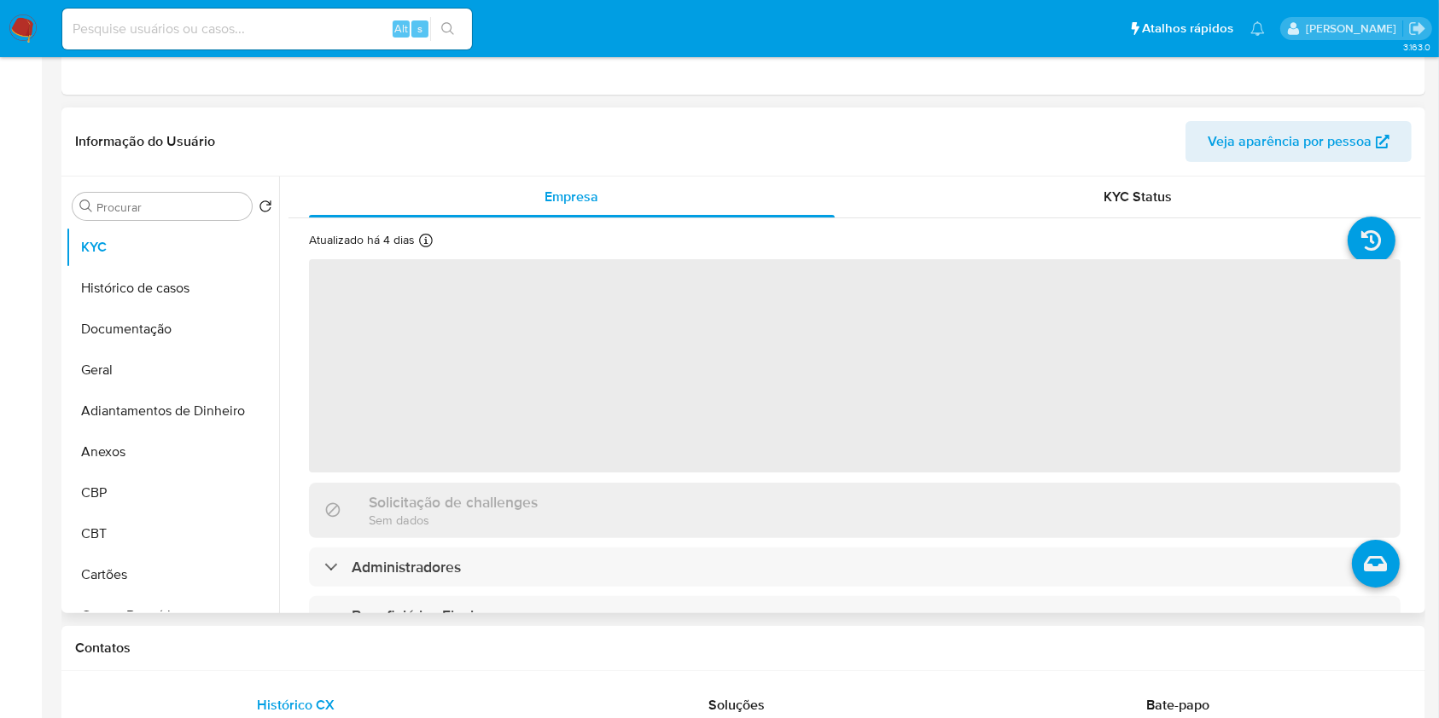
select select "10"
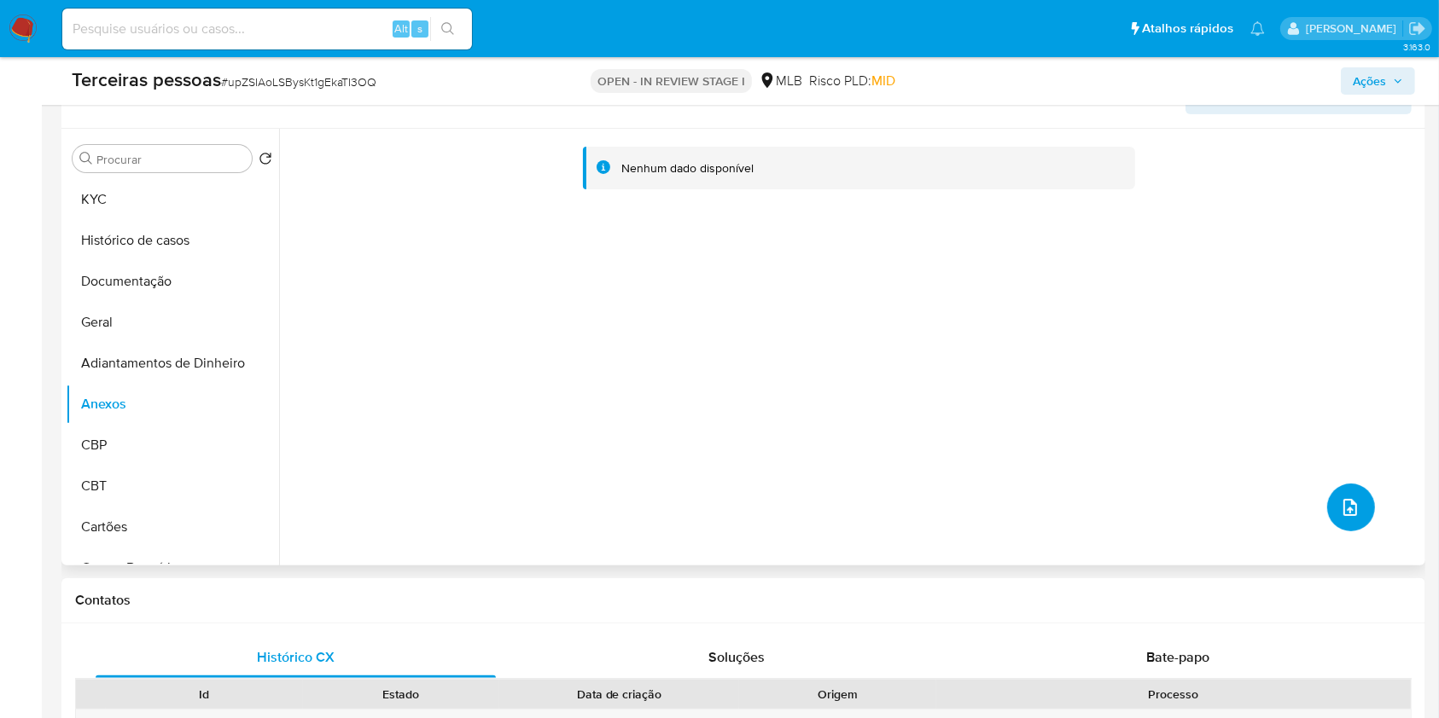
click at [1338, 489] on button "upload-file" at bounding box center [1351, 508] width 48 height 48
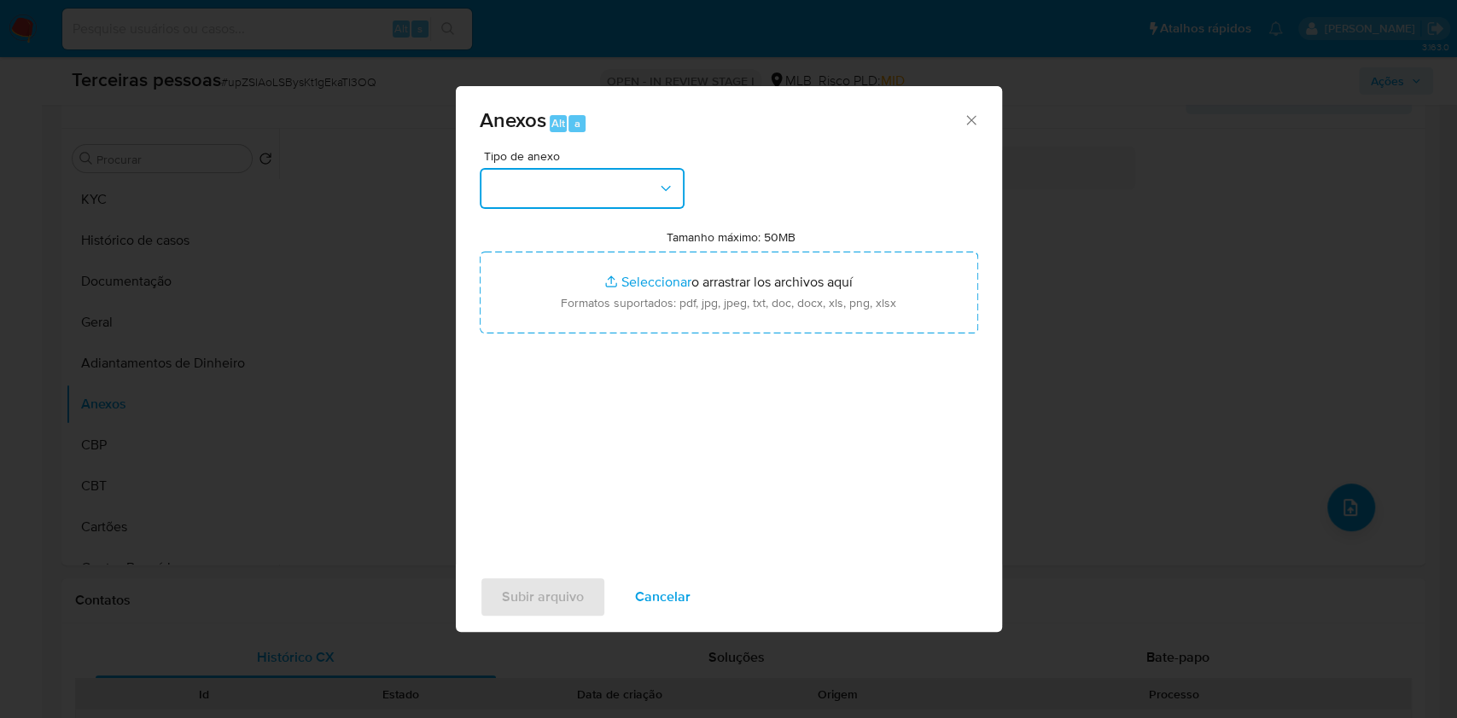
click at [555, 188] on button "button" at bounding box center [582, 188] width 205 height 41
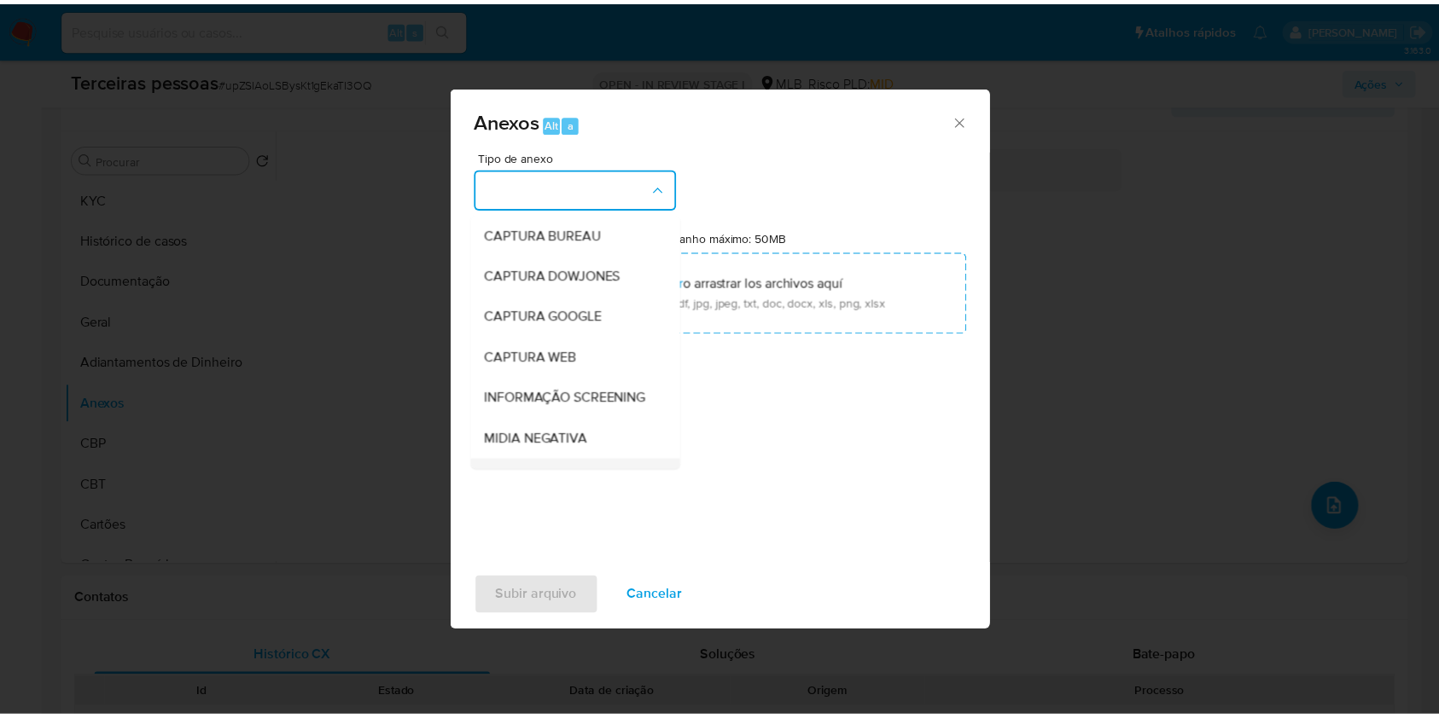
scroll to position [262, 0]
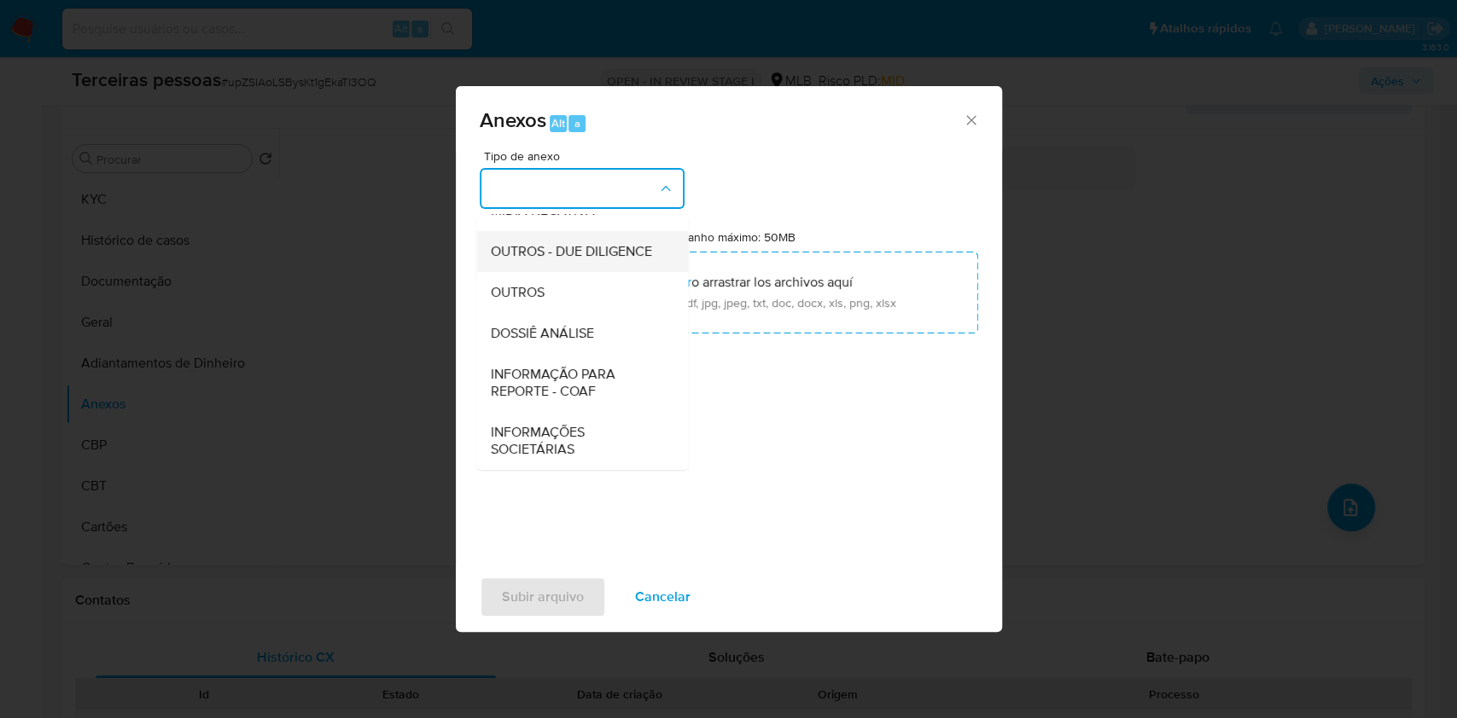
click at [553, 243] on span "OUTROS - DUE DILIGENCE" at bounding box center [570, 251] width 161 height 17
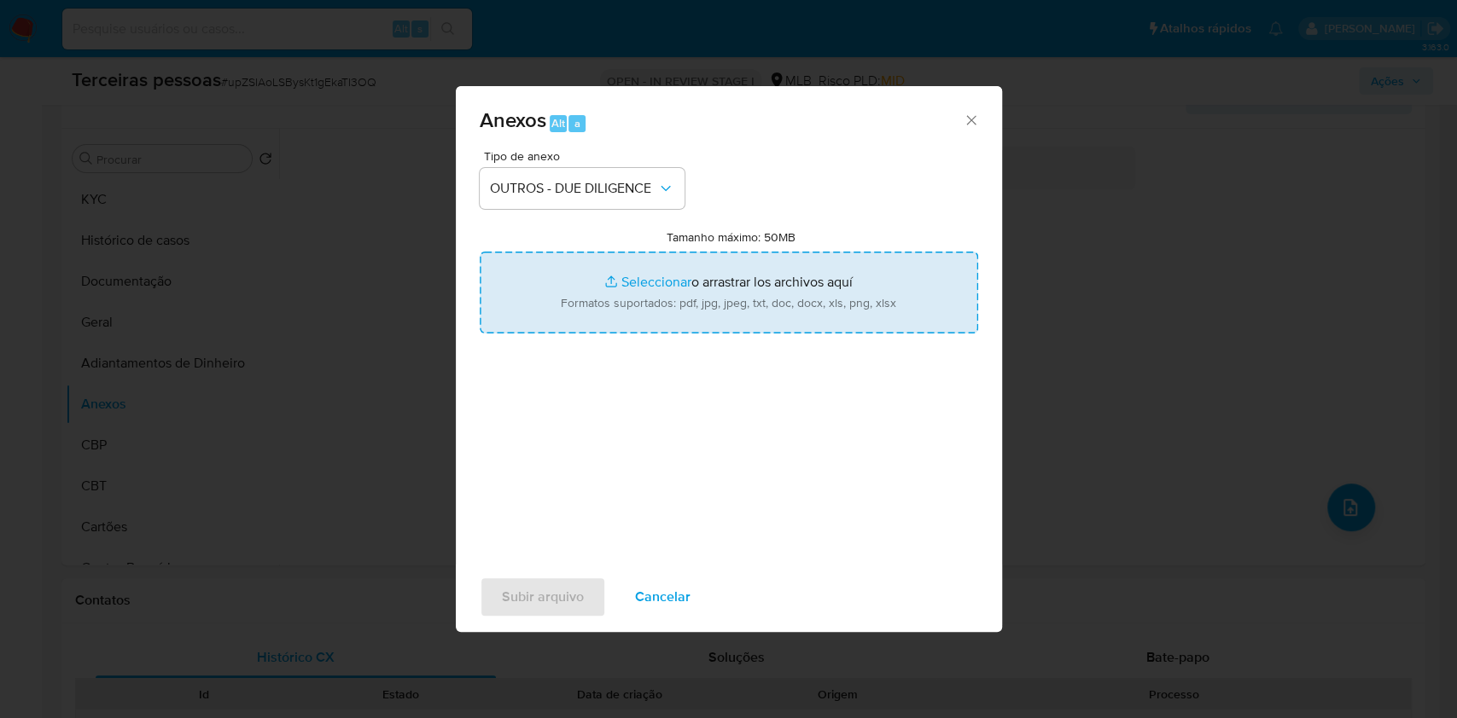
click at [674, 309] on input "Tamanho máximo: 50MB Seleccionar archivos" at bounding box center [729, 293] width 498 height 82
type input "C:\fakepath\s-FRANCIELLE ANNE DA SILVA SANTOS.pdf"
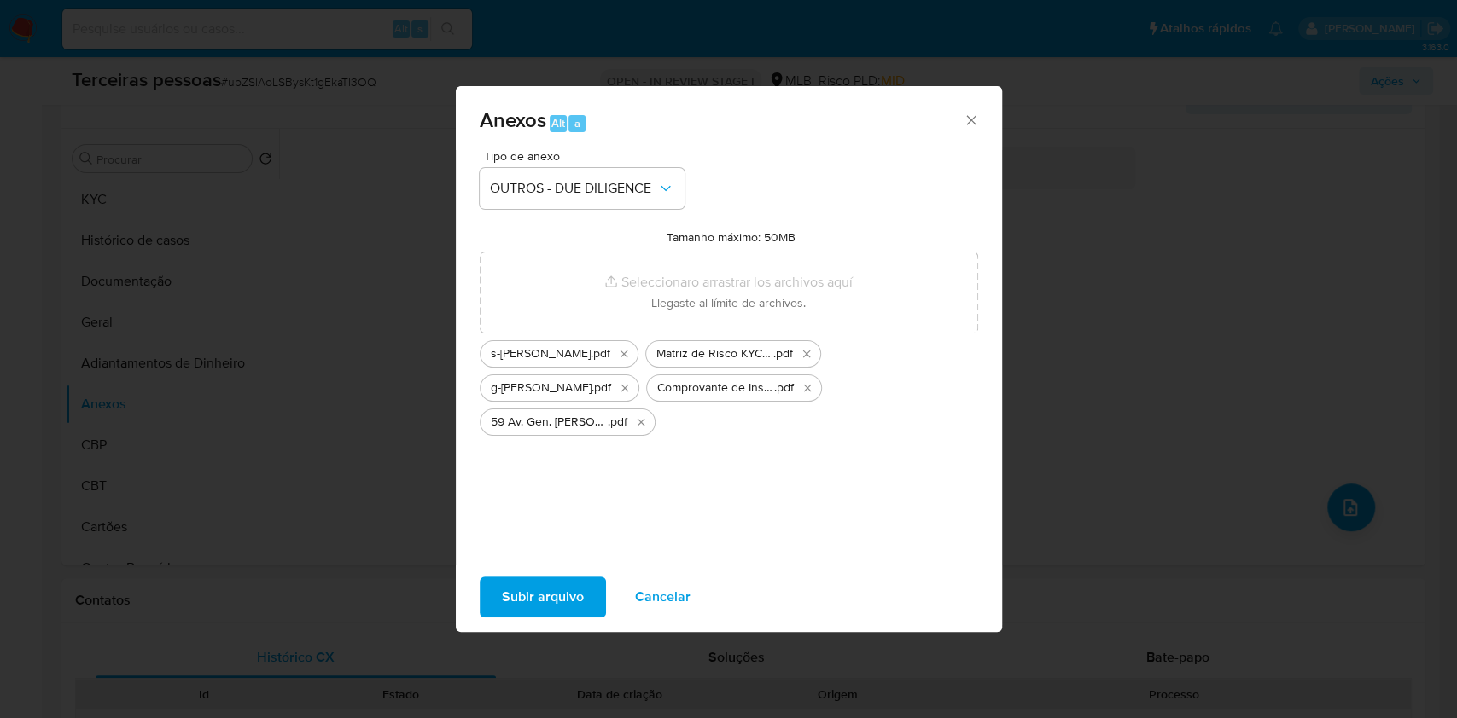
click at [707, 495] on div "Tipo de anexo OUTROS - DUE DILIGENCE Tamanho máximo: 50MB Seleccionar archivos …" at bounding box center [729, 351] width 498 height 403
click at [575, 577] on div "Anexos Alt a Tipo de anexo OUTROS - DUE DILIGENCE Tamanho máximo: 50MB Seleccio…" at bounding box center [729, 359] width 546 height 546
click at [573, 596] on span "Subir arquivo" at bounding box center [543, 598] width 82 height 38
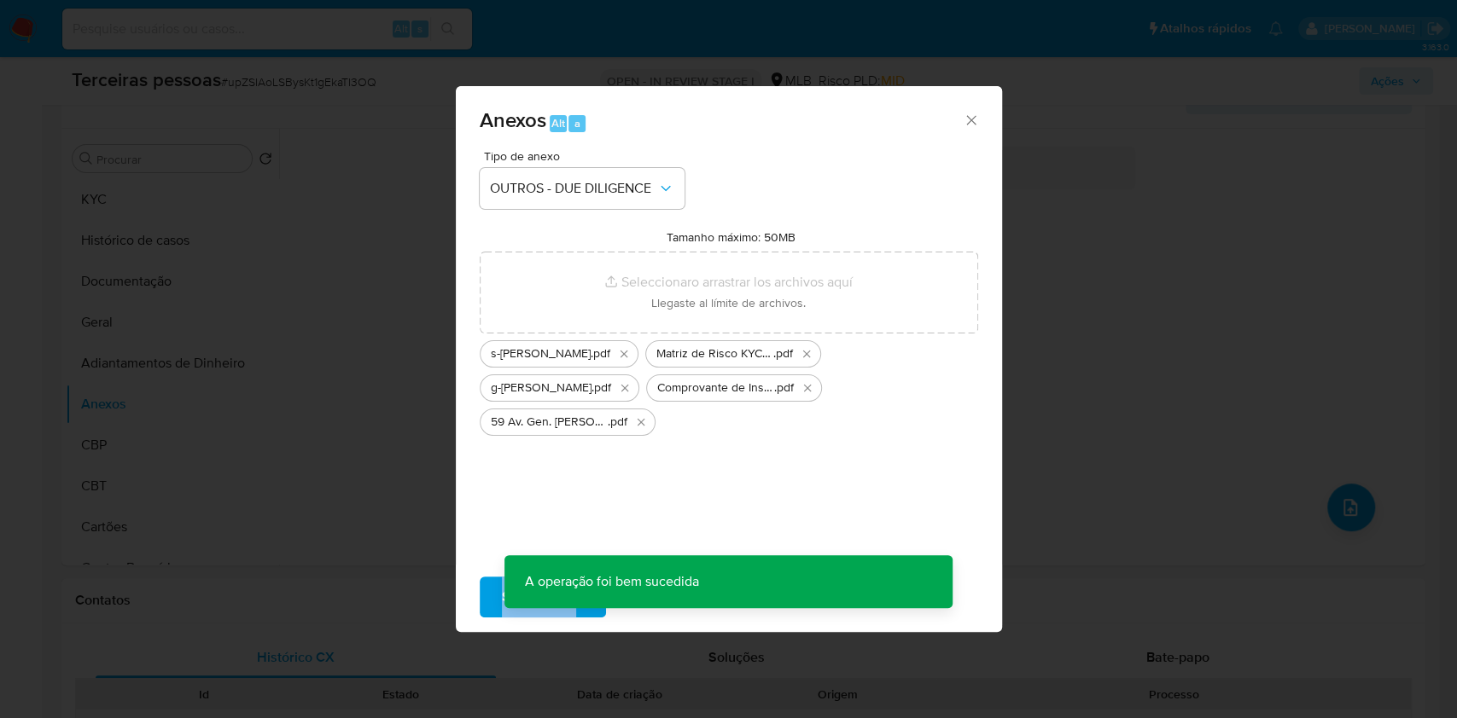
click at [1416, 72] on div "Anexos Alt a Tipo de anexo OUTROS - DUE DILIGENCE Tamanho máximo: 50MB Seleccio…" at bounding box center [728, 359] width 1457 height 718
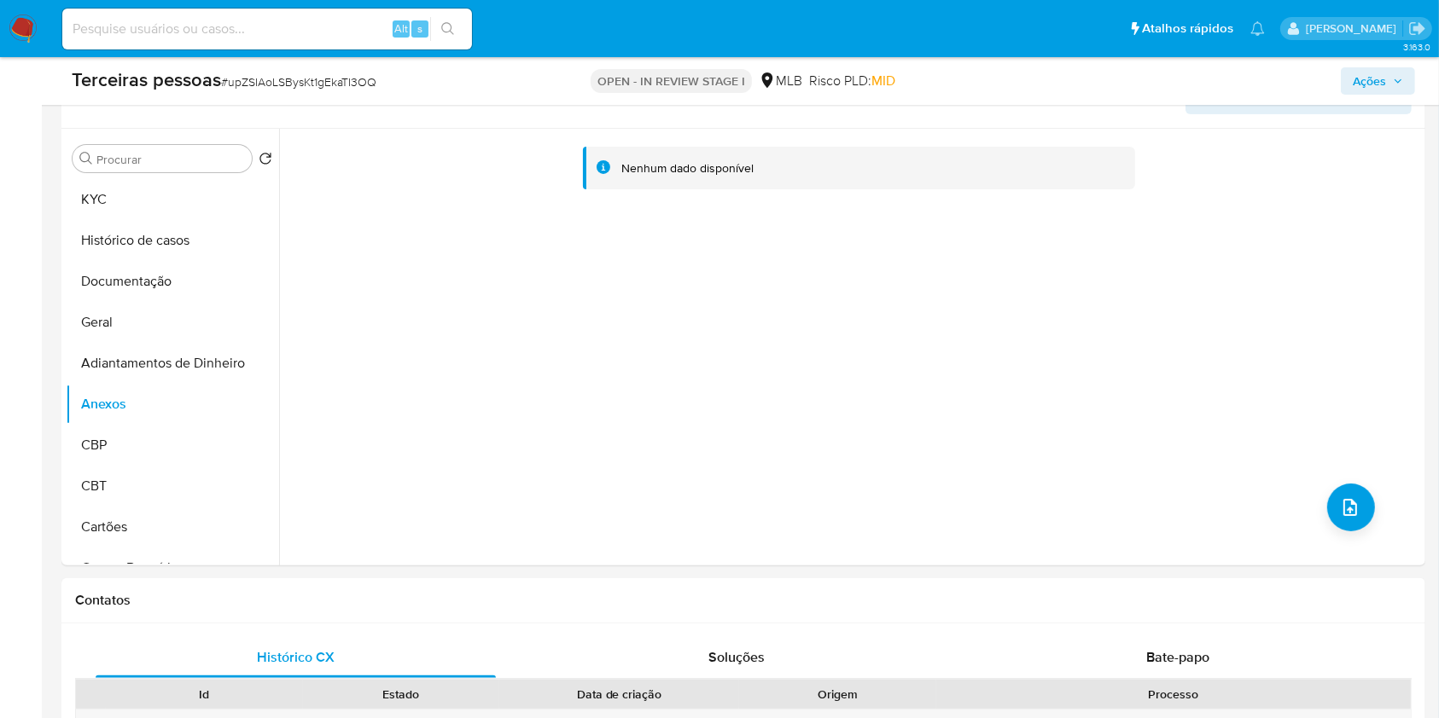
click at [1399, 86] on span "Ações" at bounding box center [1377, 81] width 50 height 24
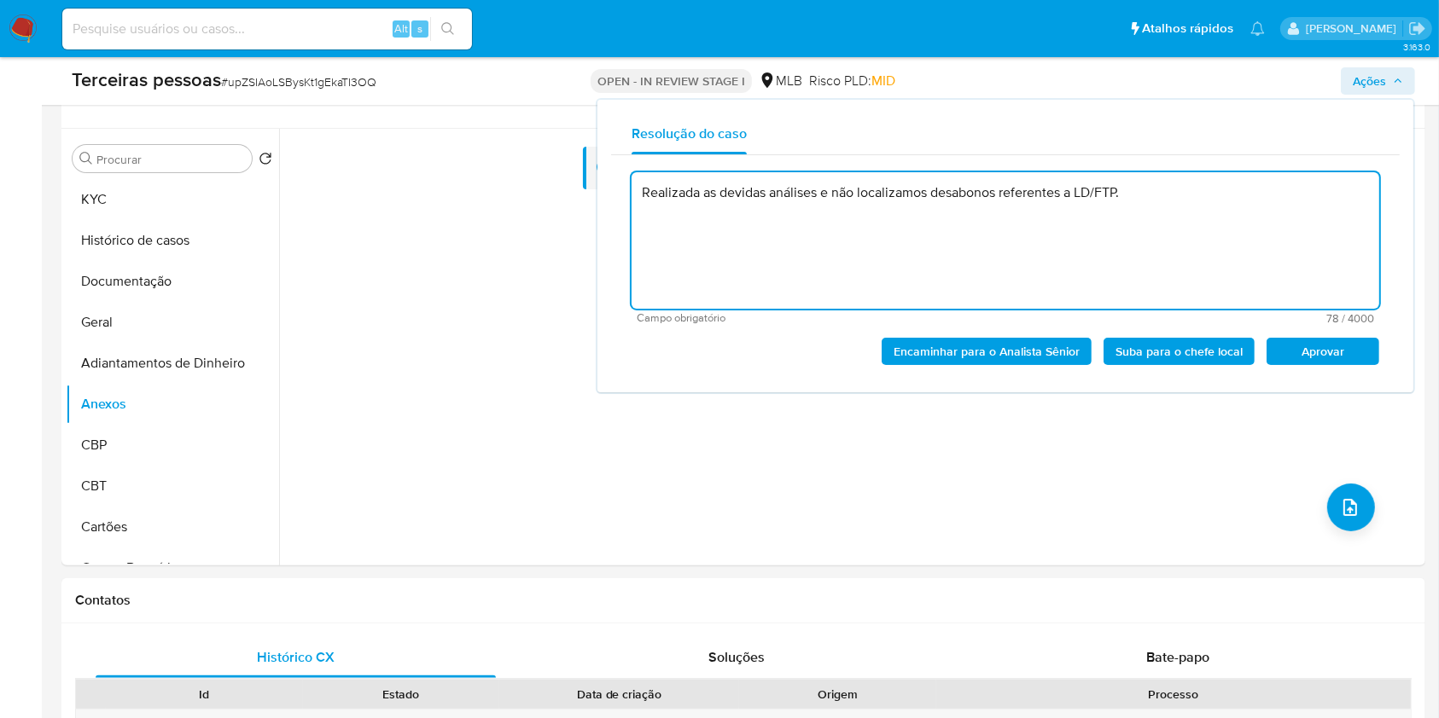
scroll to position [0, 0]
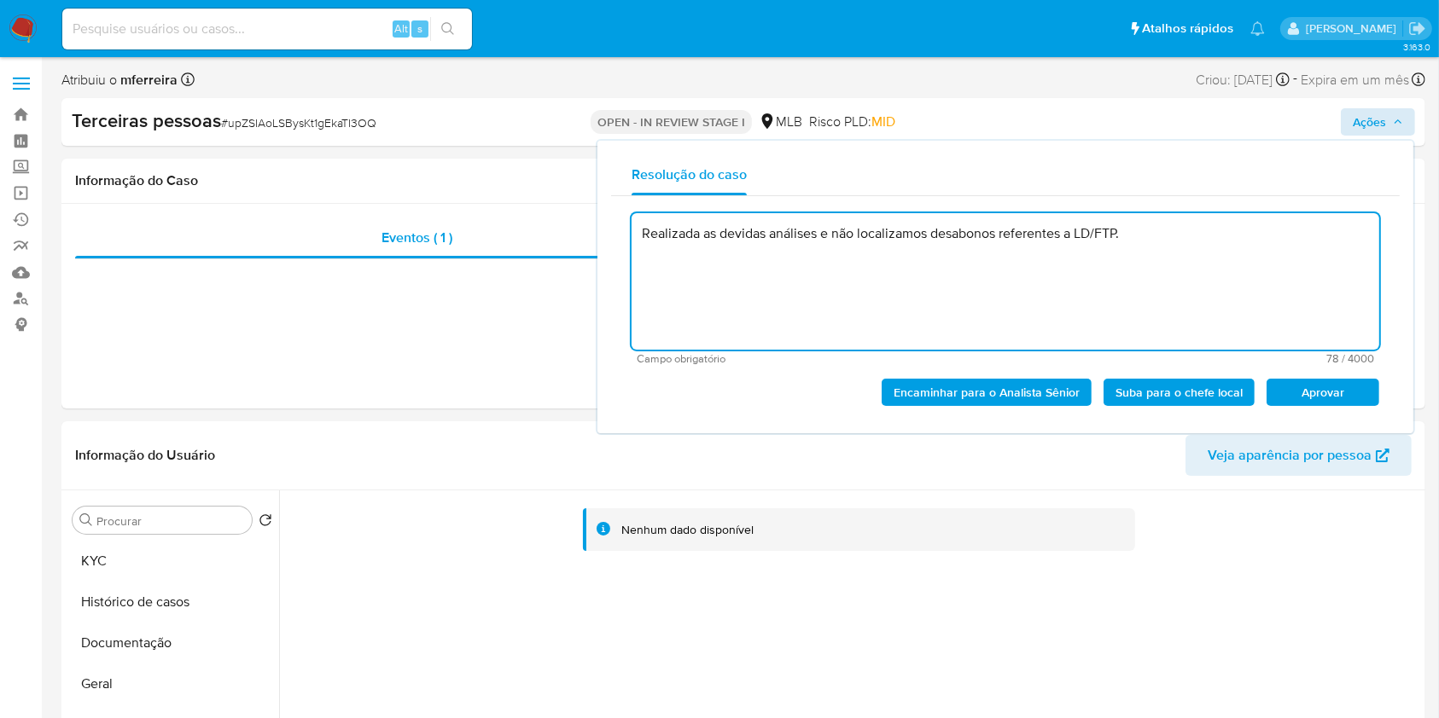
type textarea "Realizada as devidas análises e não localizamos desabonos referentes a LD/FTP."
click at [1377, 113] on span "Ações" at bounding box center [1368, 121] width 33 height 27
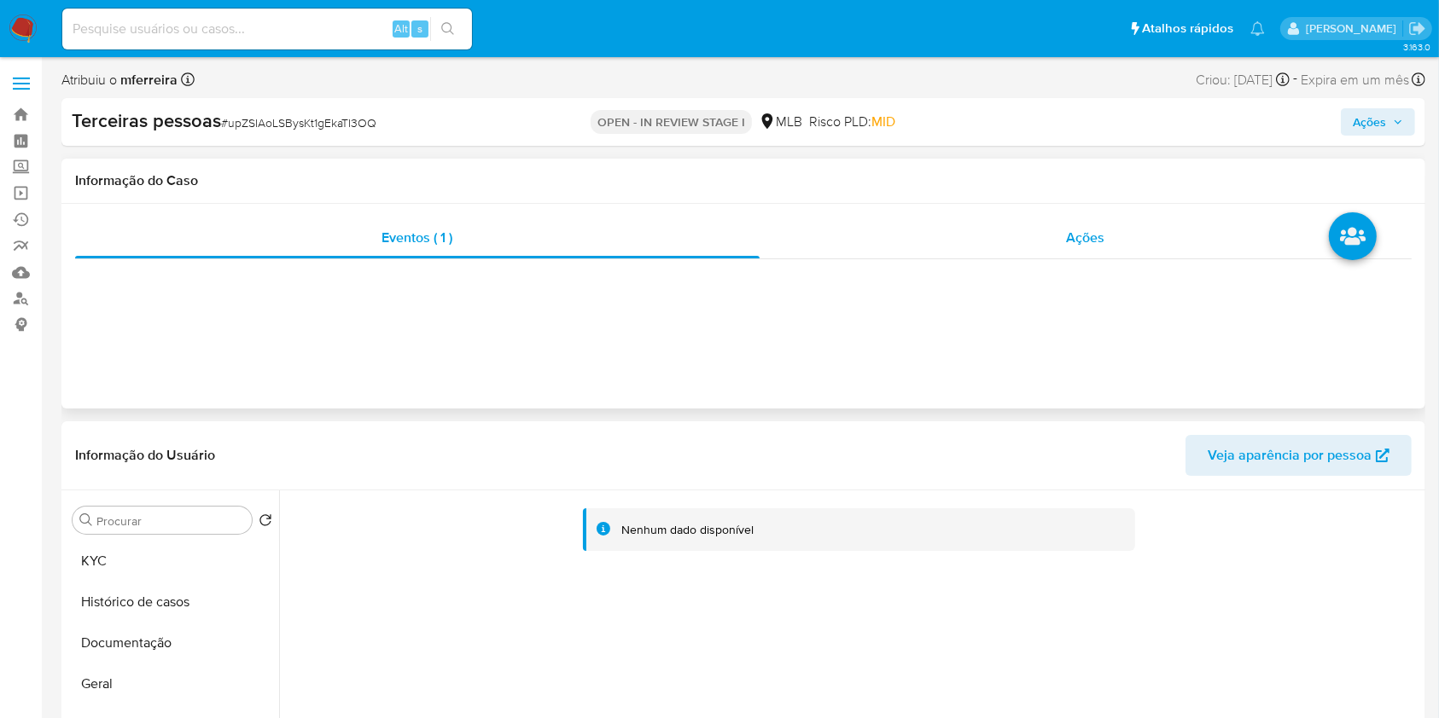
click at [1054, 230] on div "Ações" at bounding box center [1085, 238] width 652 height 41
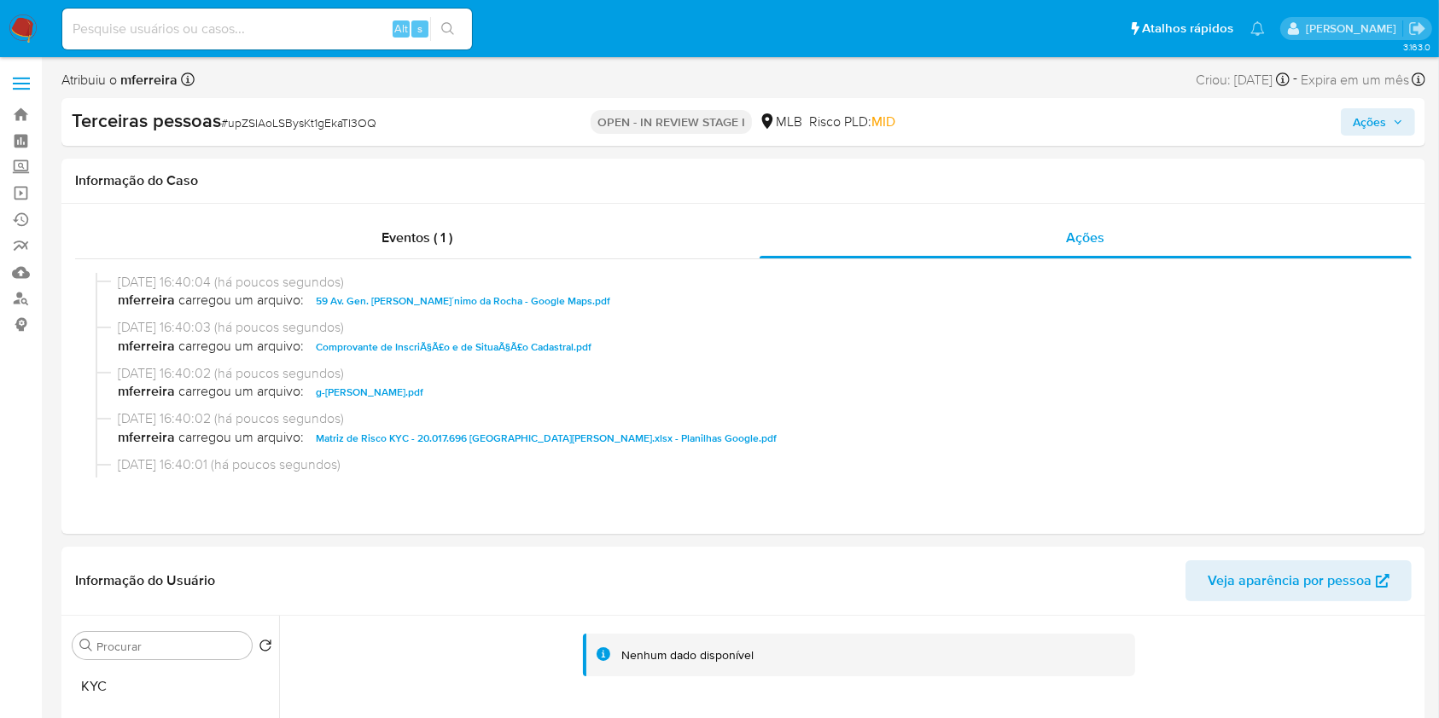
click at [1376, 114] on span "Ações" at bounding box center [1368, 121] width 33 height 27
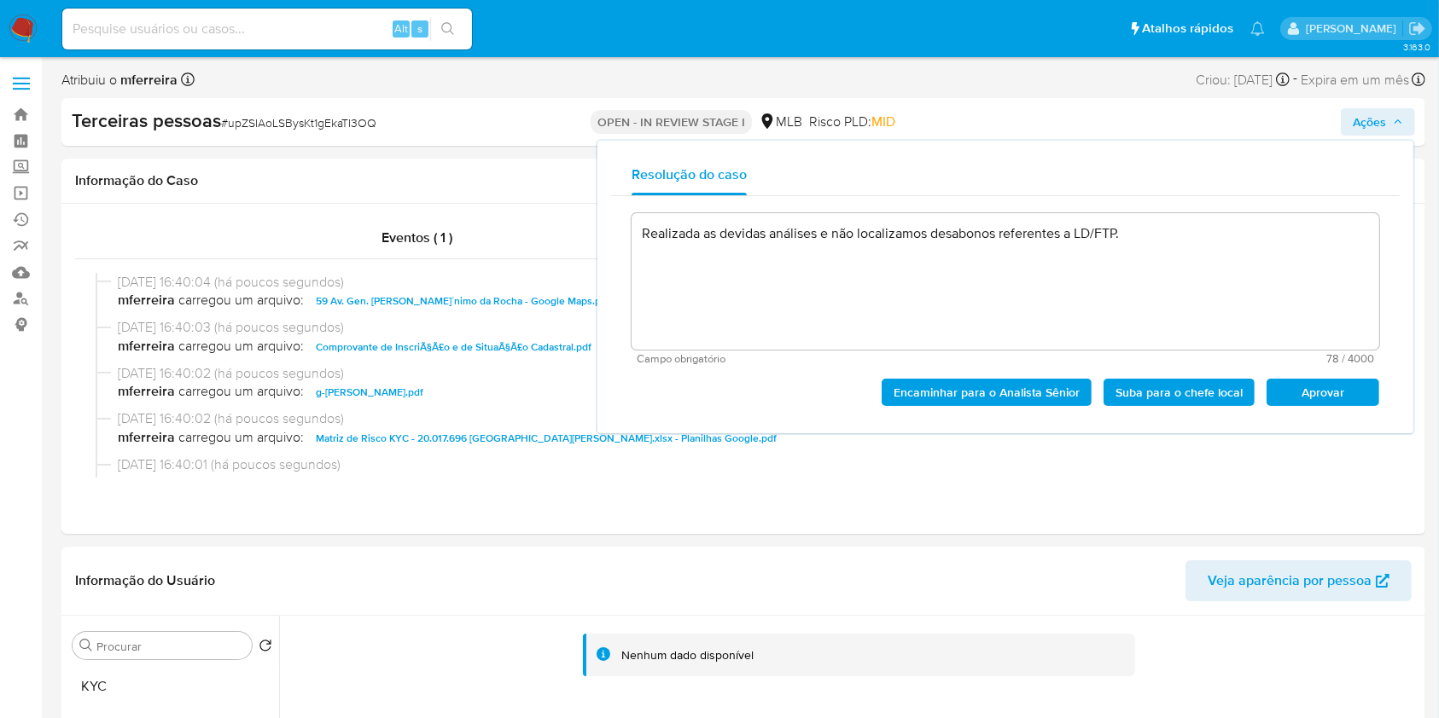
click at [1352, 399] on span "Aprovar" at bounding box center [1322, 393] width 89 height 24
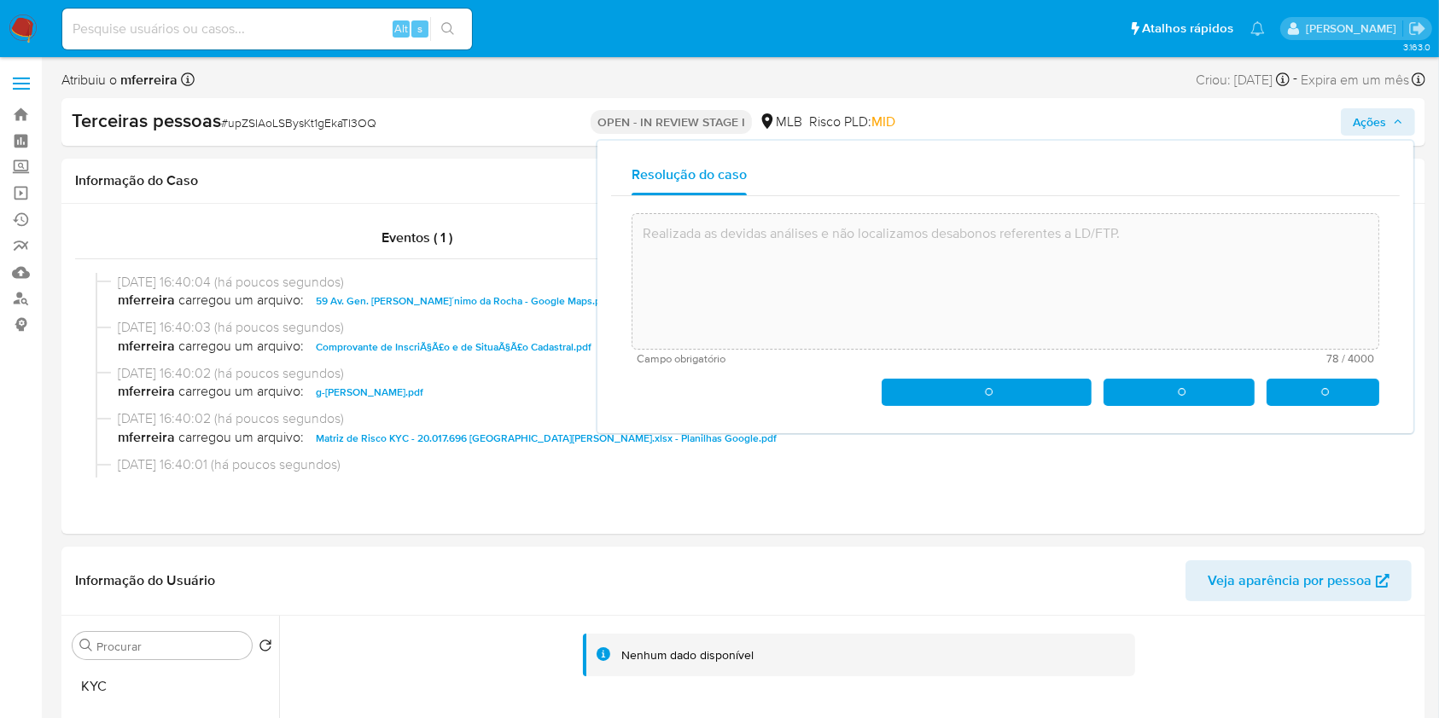
type textarea "Realizada as devidas análises e não localizamos desabonos referentes a LD/FTP."
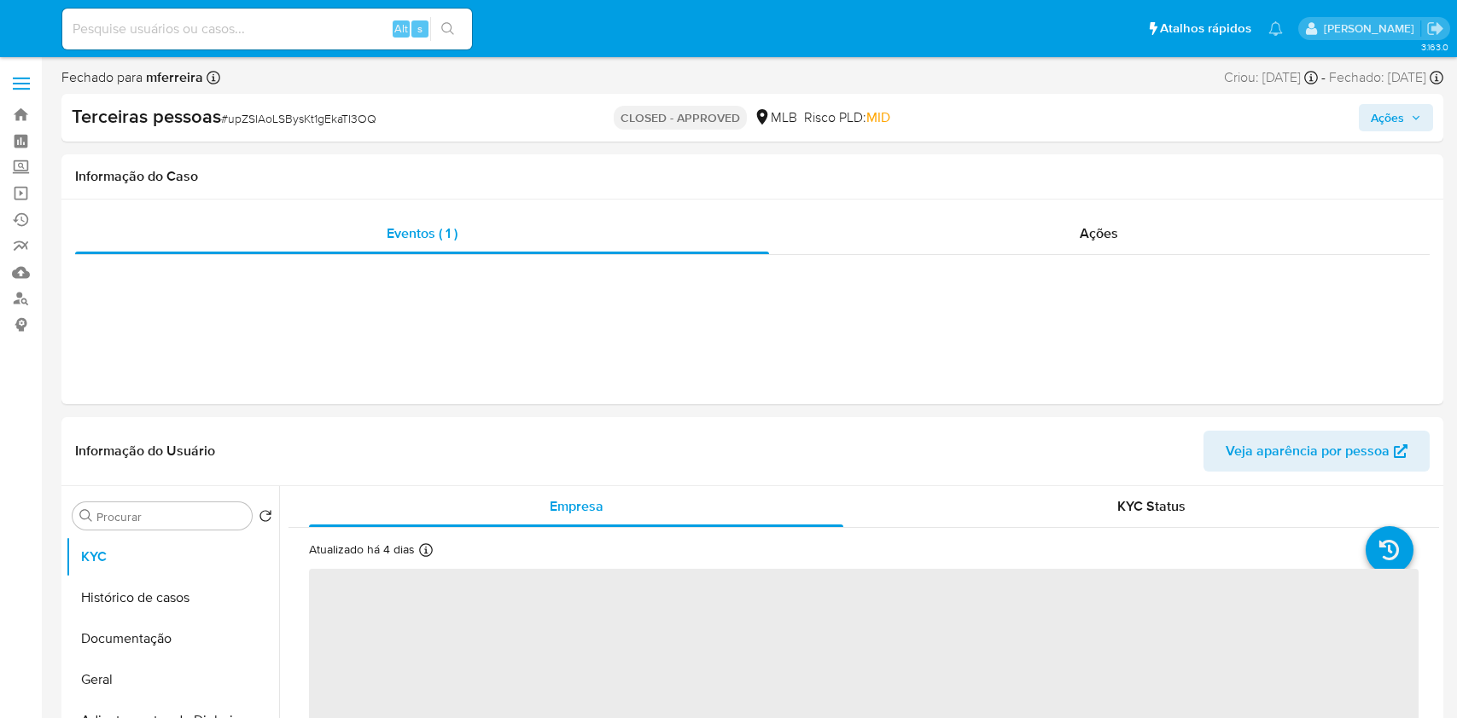
select select "10"
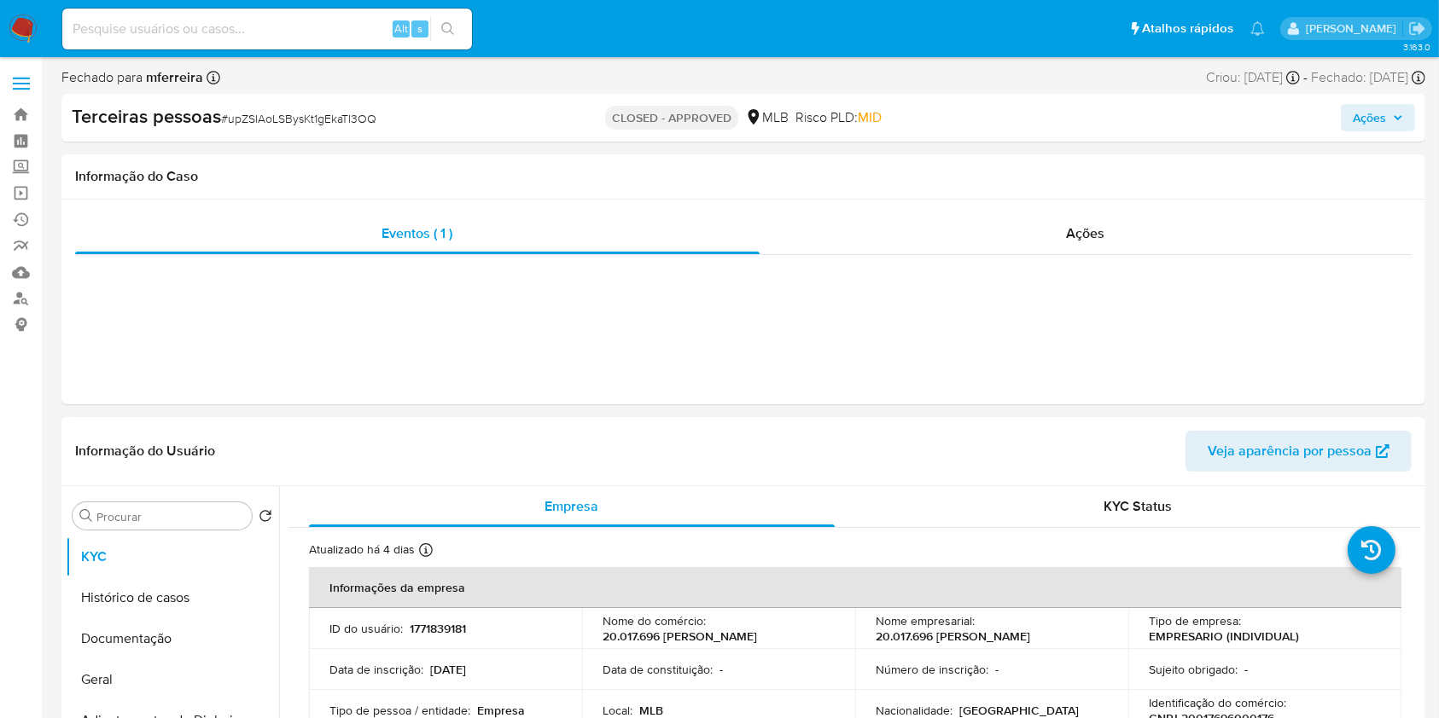
click at [457, 637] on p "1771839181" at bounding box center [438, 628] width 56 height 15
copy p "1771839181"
click at [375, 29] on input at bounding box center [267, 29] width 410 height 22
paste input "706362694"
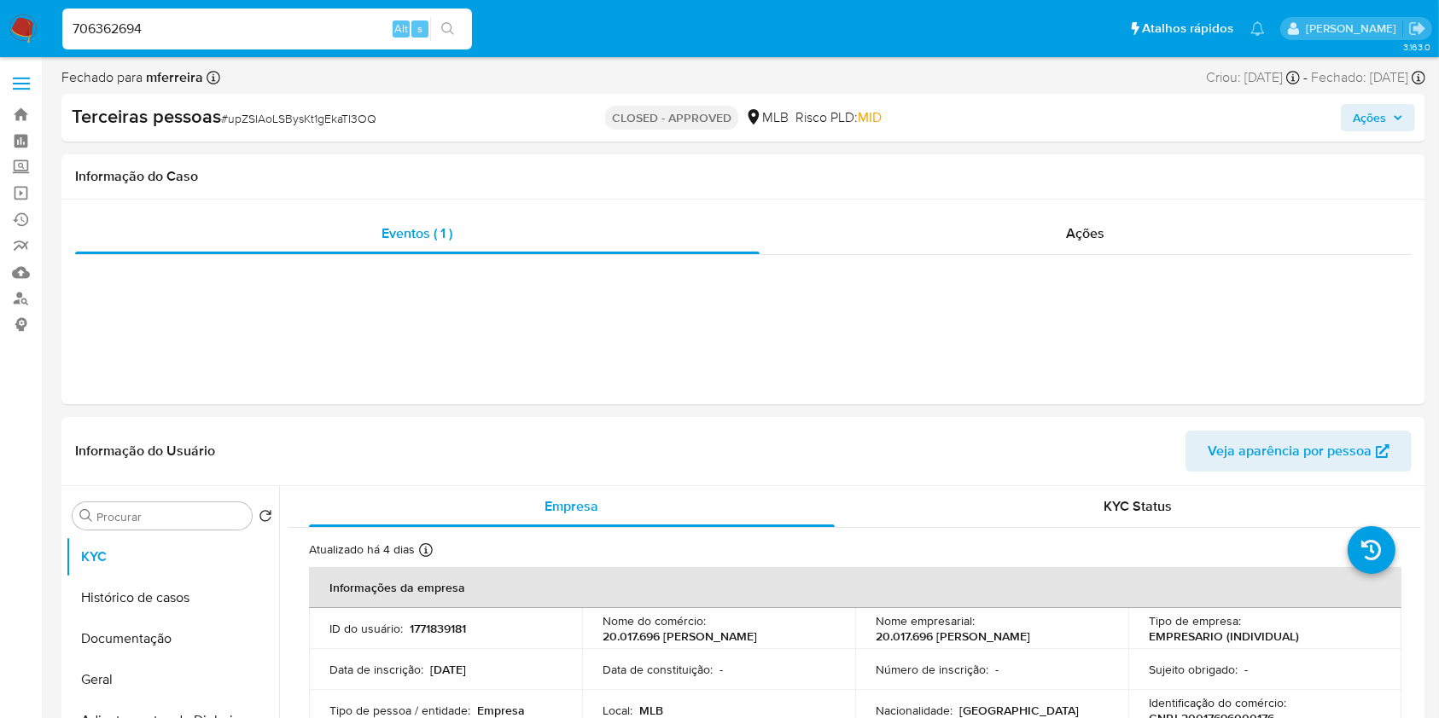
type input "706362694"
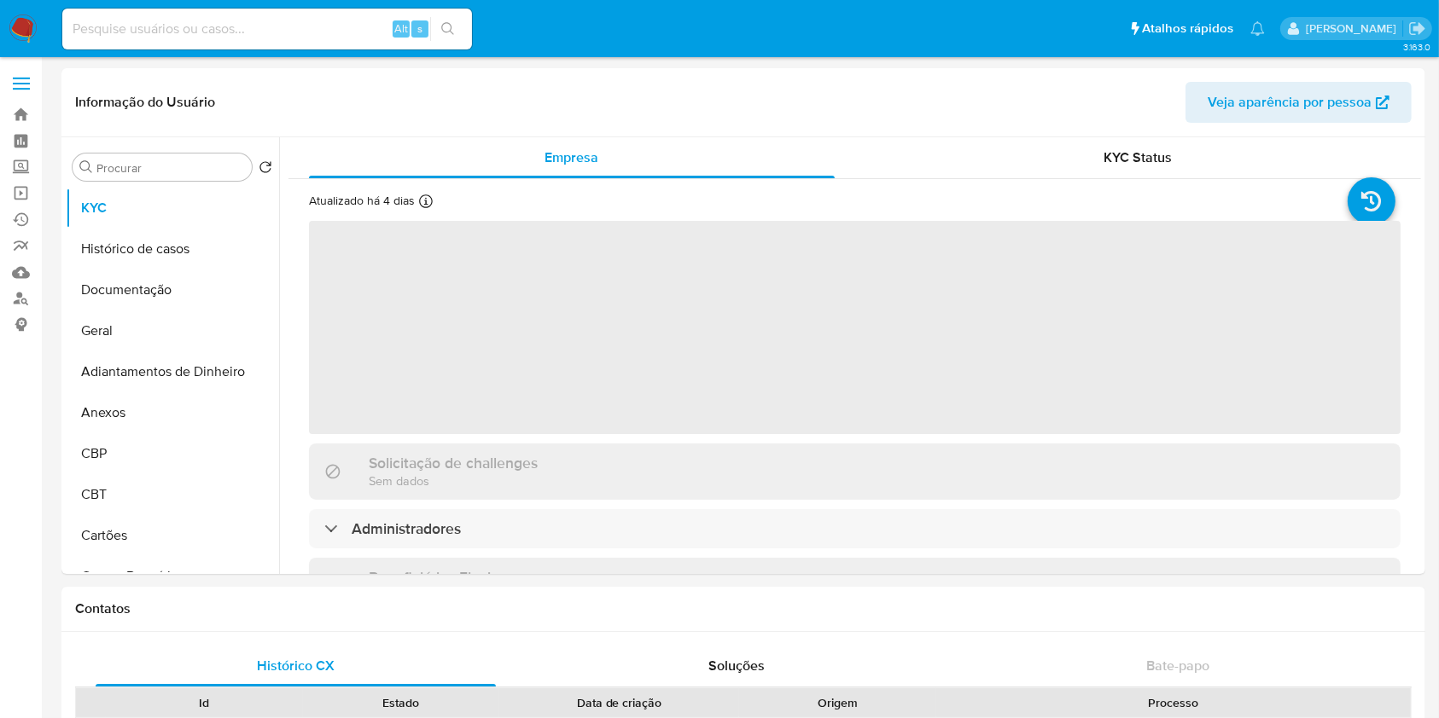
select select "10"
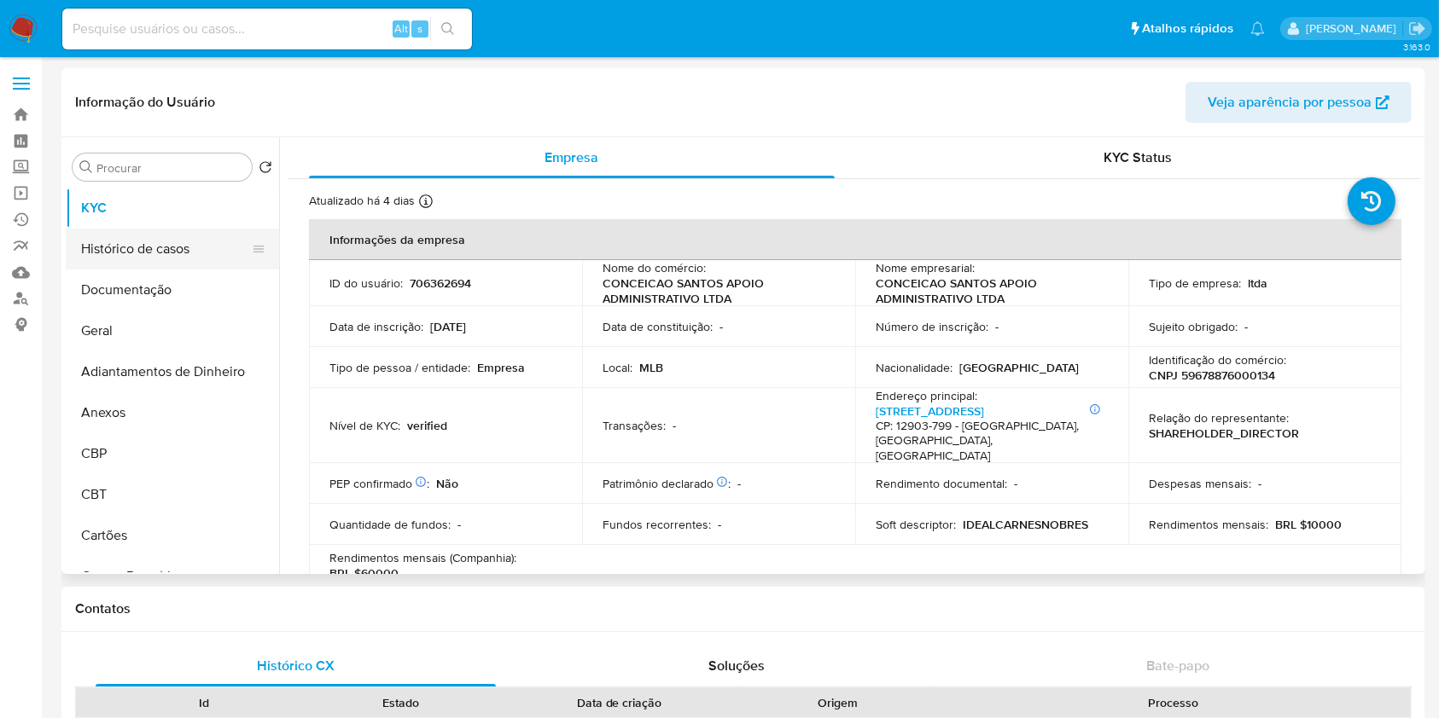
click at [154, 250] on button "Histórico de casos" at bounding box center [166, 249] width 200 height 41
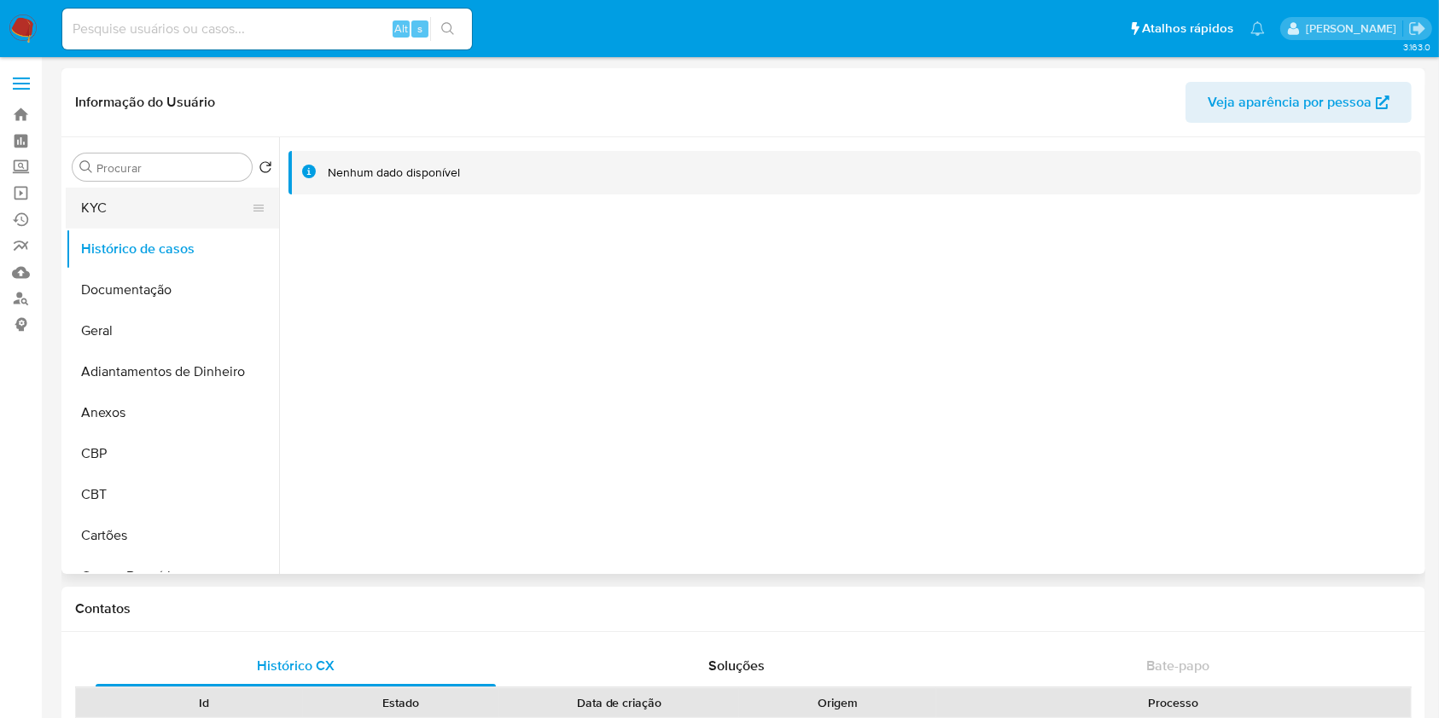
click at [137, 201] on button "KYC" at bounding box center [166, 208] width 200 height 41
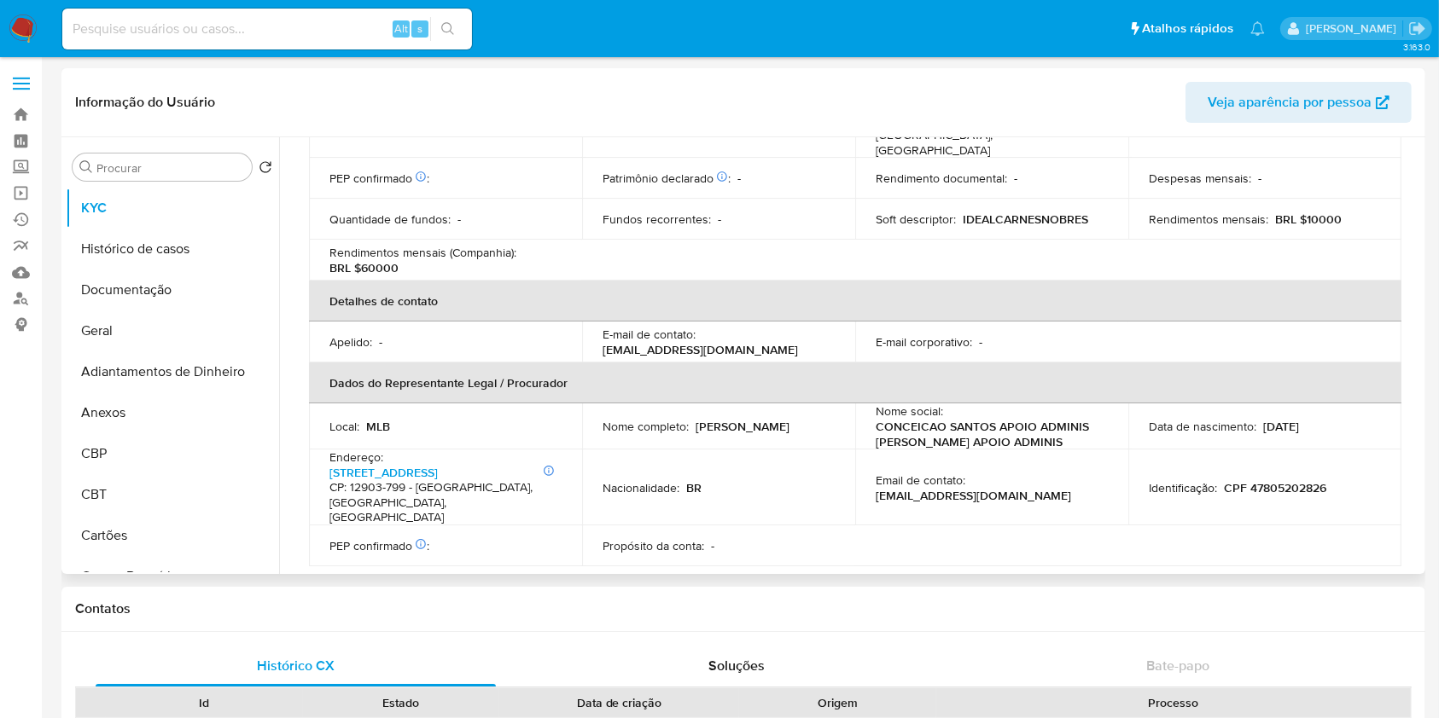
scroll to position [227, 0]
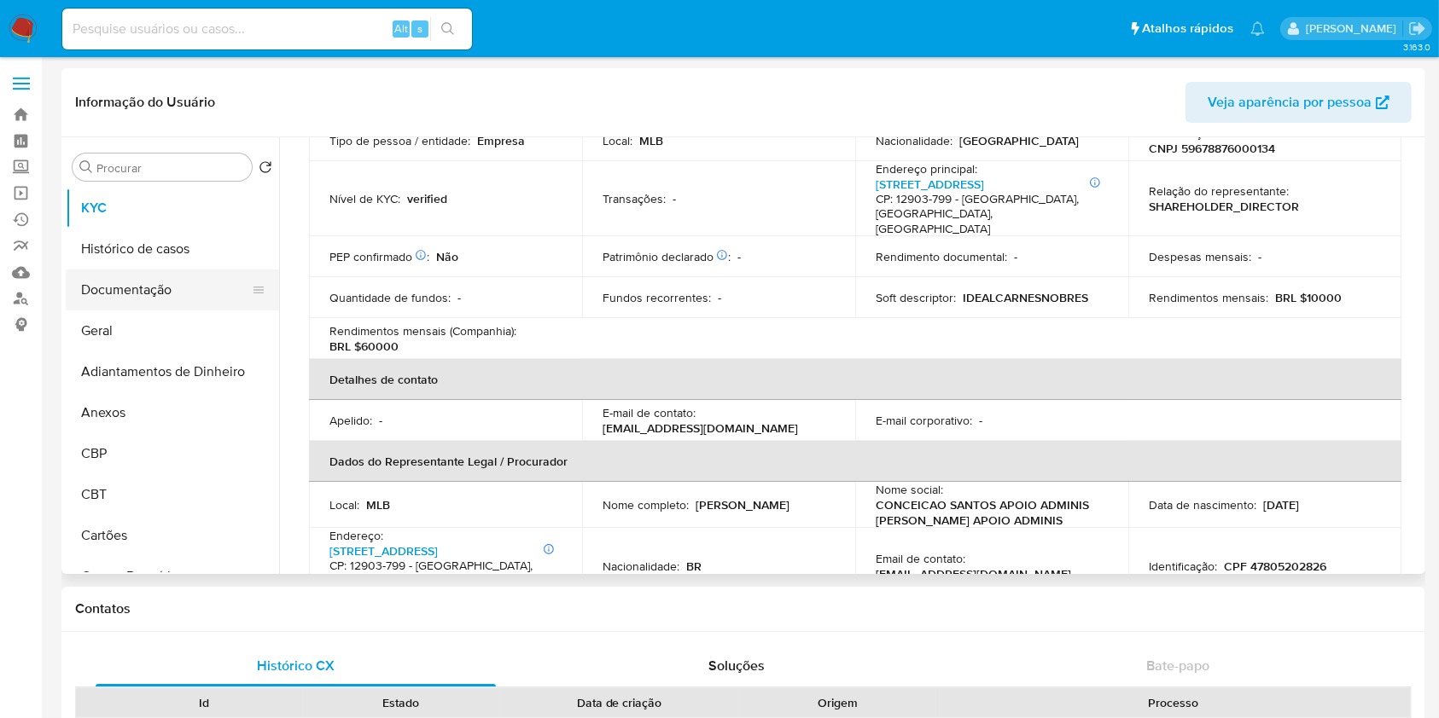
click at [165, 283] on button "Documentação" at bounding box center [166, 290] width 200 height 41
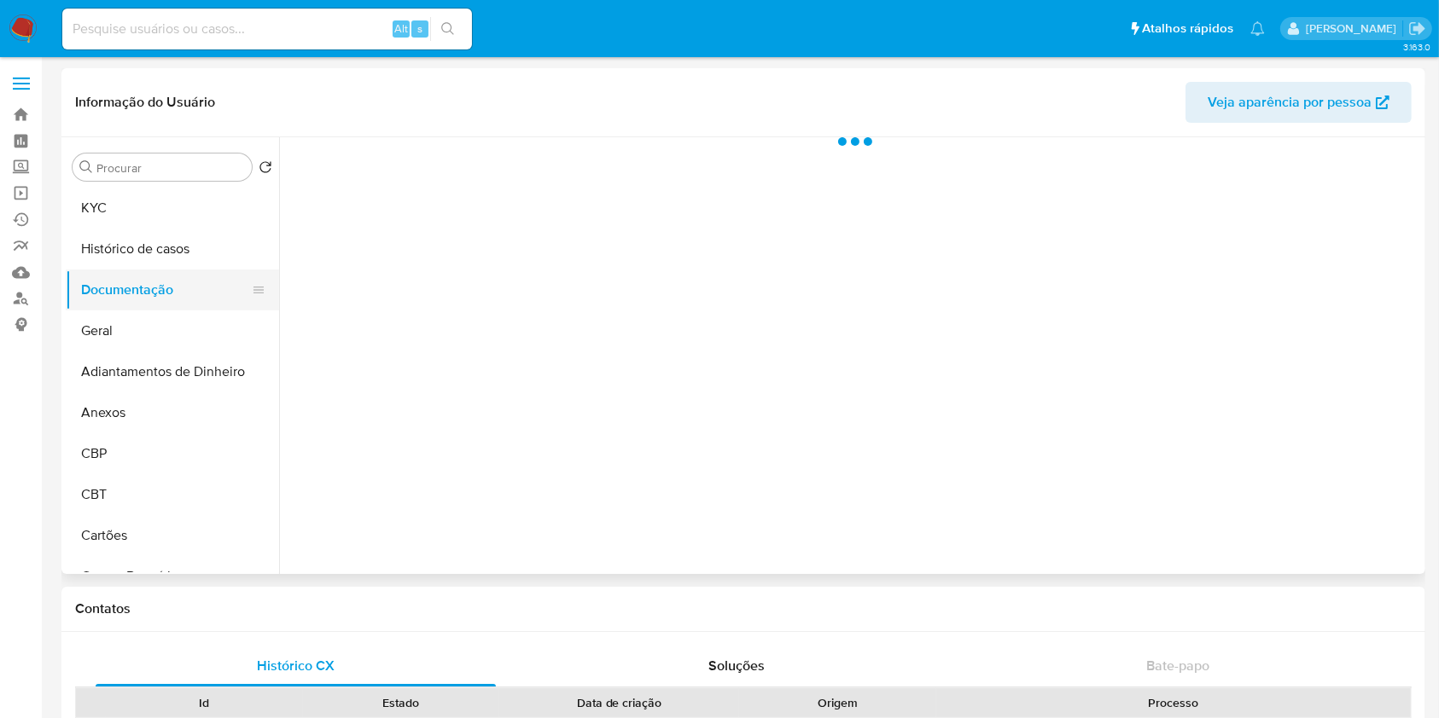
scroll to position [0, 0]
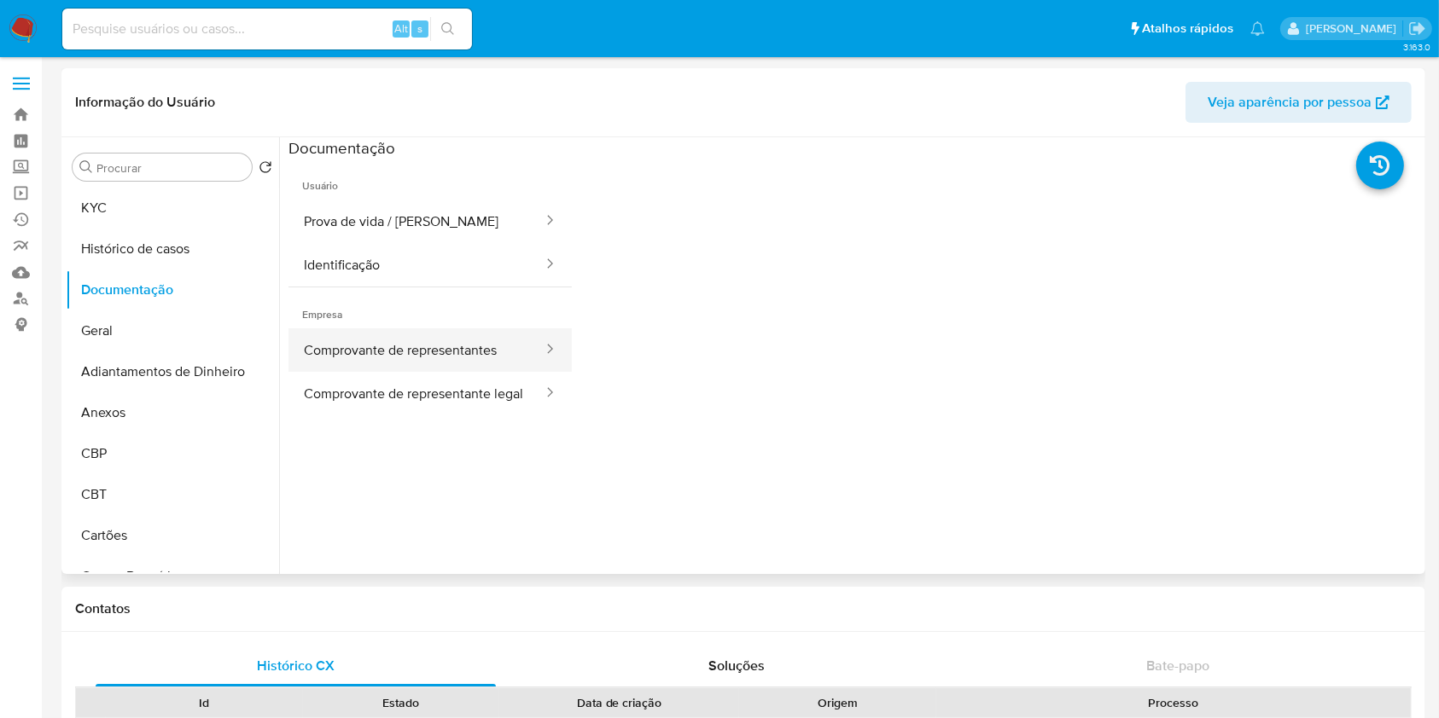
click at [479, 362] on button "Comprovante de representantes" at bounding box center [416, 351] width 256 height 44
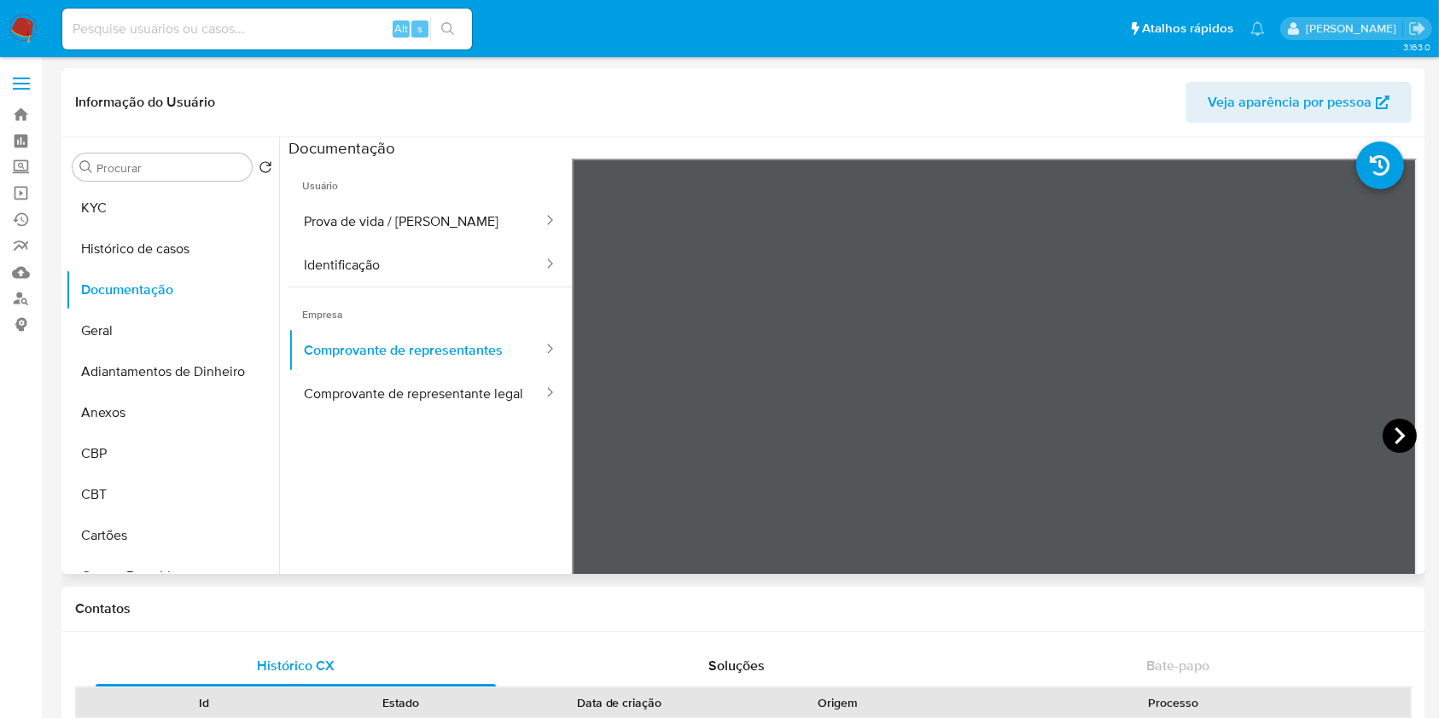
click at [1387, 449] on icon at bounding box center [1399, 436] width 34 height 34
drag, startPoint x: 444, startPoint y: 508, endPoint x: 416, endPoint y: 434, distance: 78.3
click at [444, 508] on ul "Usuário Prova de vida / Selfie Identificação Empresa Comprovante de representan…" at bounding box center [429, 404] width 283 height 491
click at [134, 216] on button "KYC" at bounding box center [166, 208] width 200 height 41
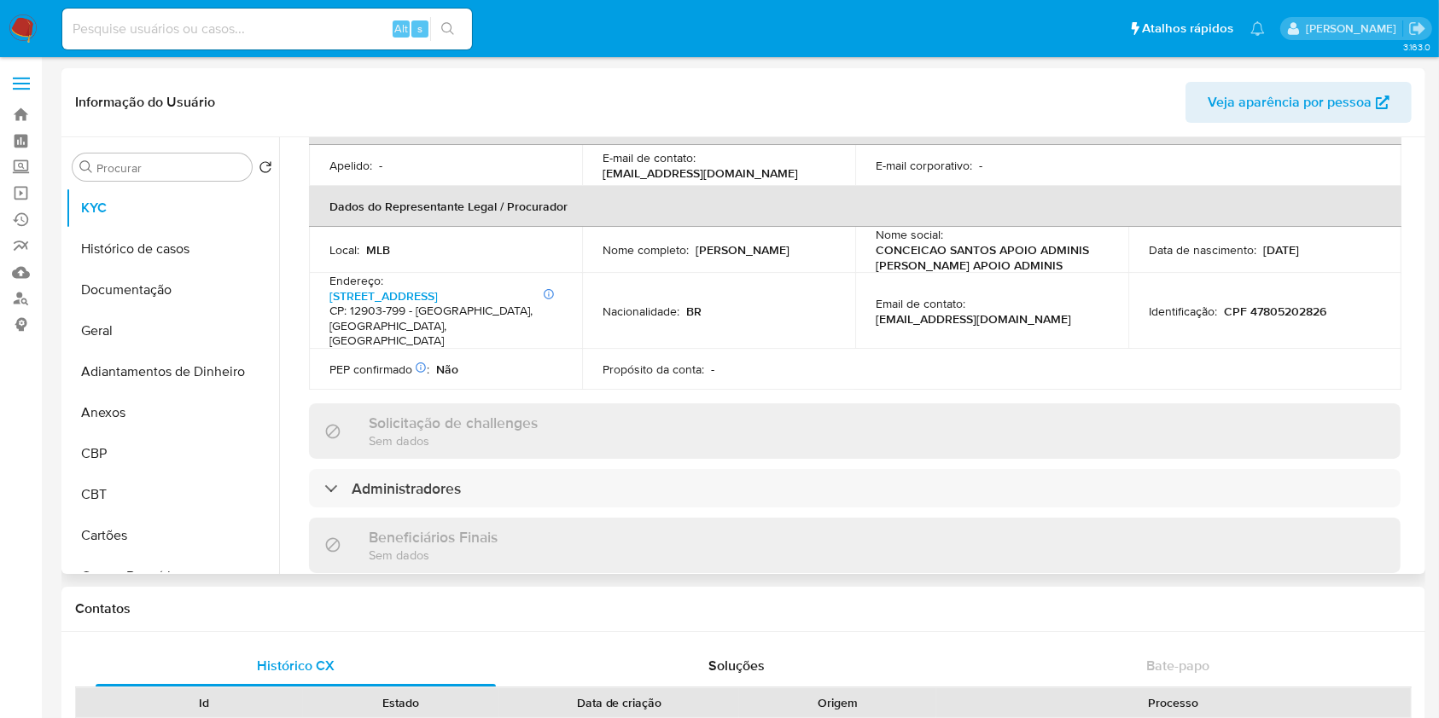
scroll to position [568, 0]
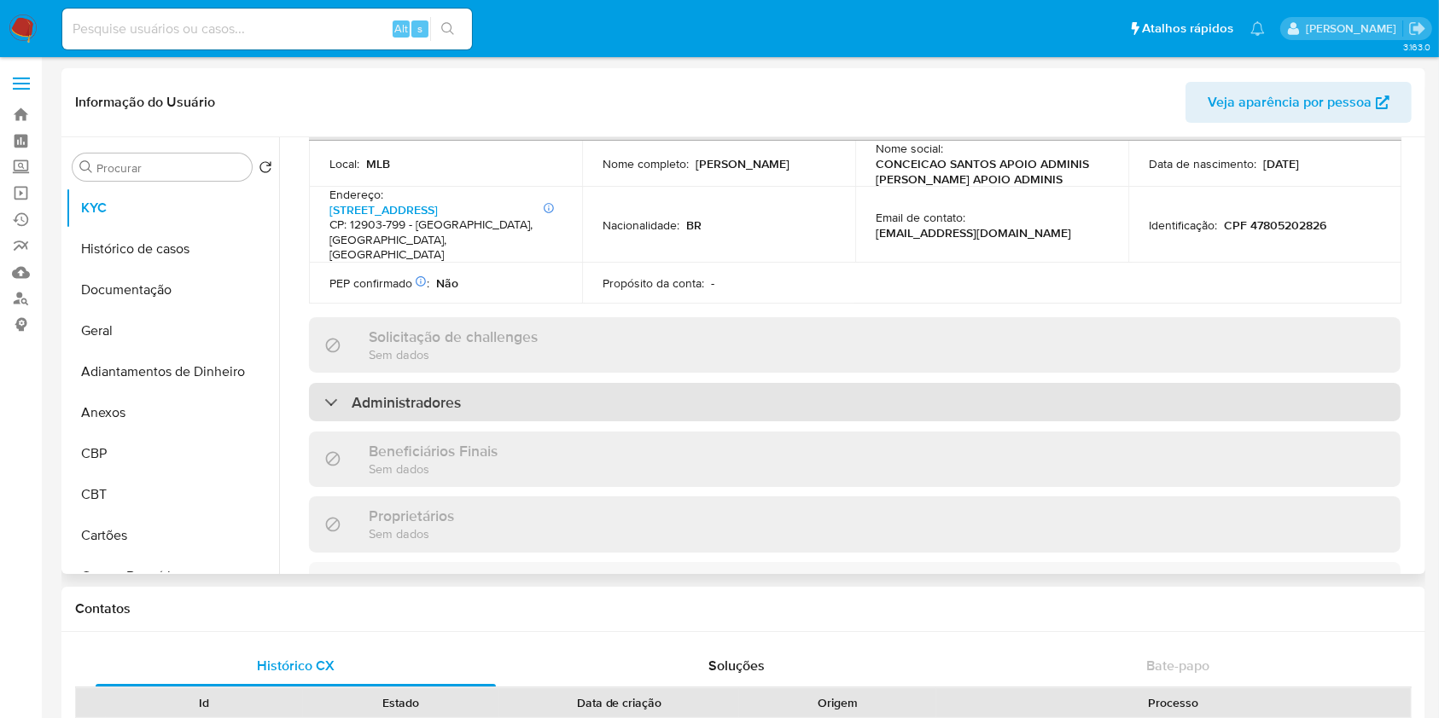
click at [410, 416] on div "Administradores" at bounding box center [854, 402] width 1091 height 39
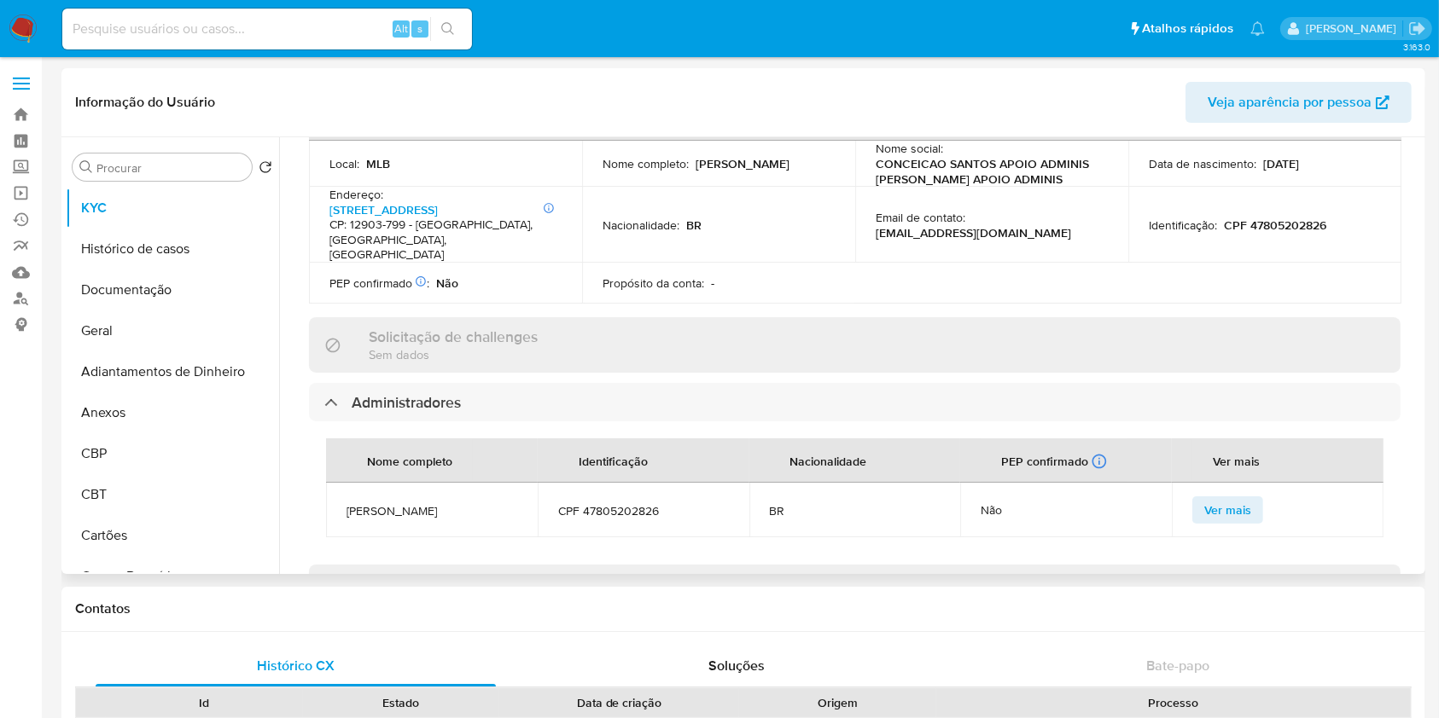
click at [447, 509] on span "Lucas Xavier da Conceio Santos Xavier" at bounding box center [431, 510] width 171 height 15
copy span "Lucas Xavier da Conceio Santos Xavier"
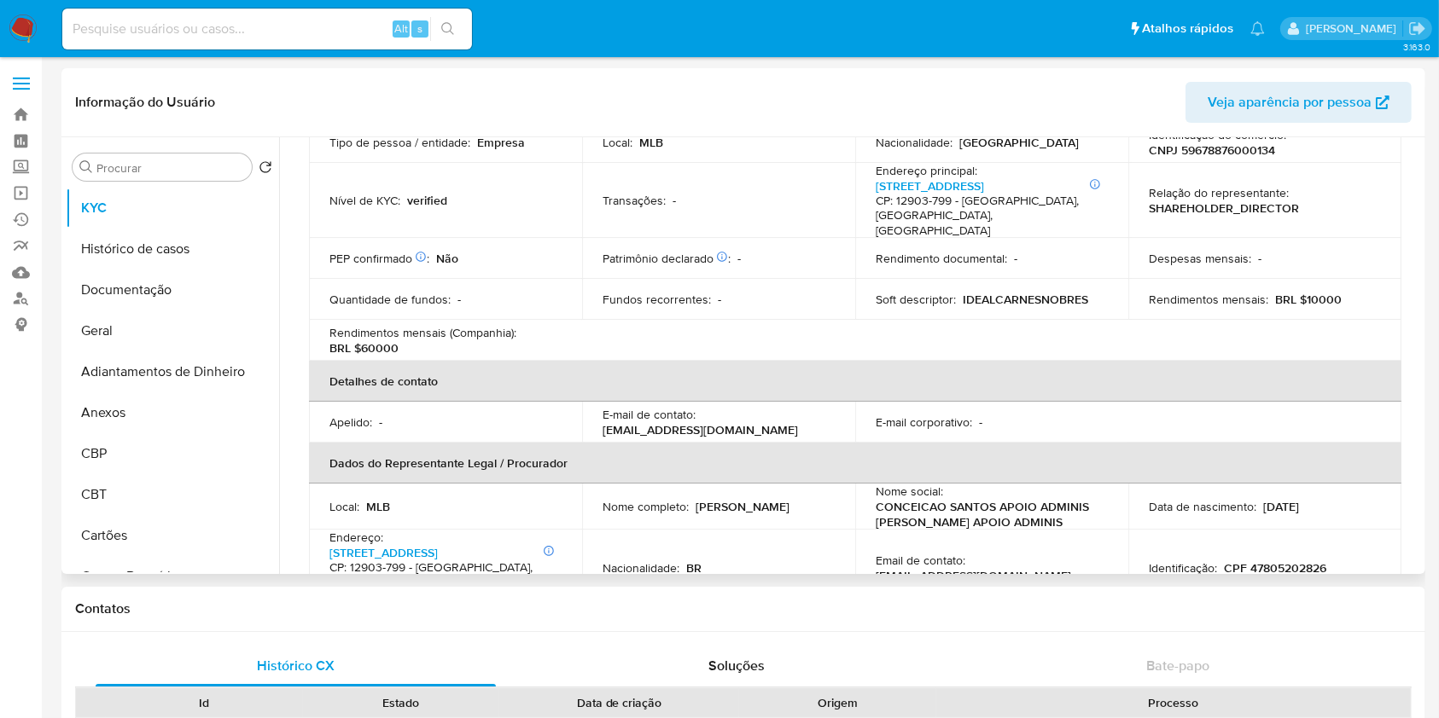
scroll to position [113, 0]
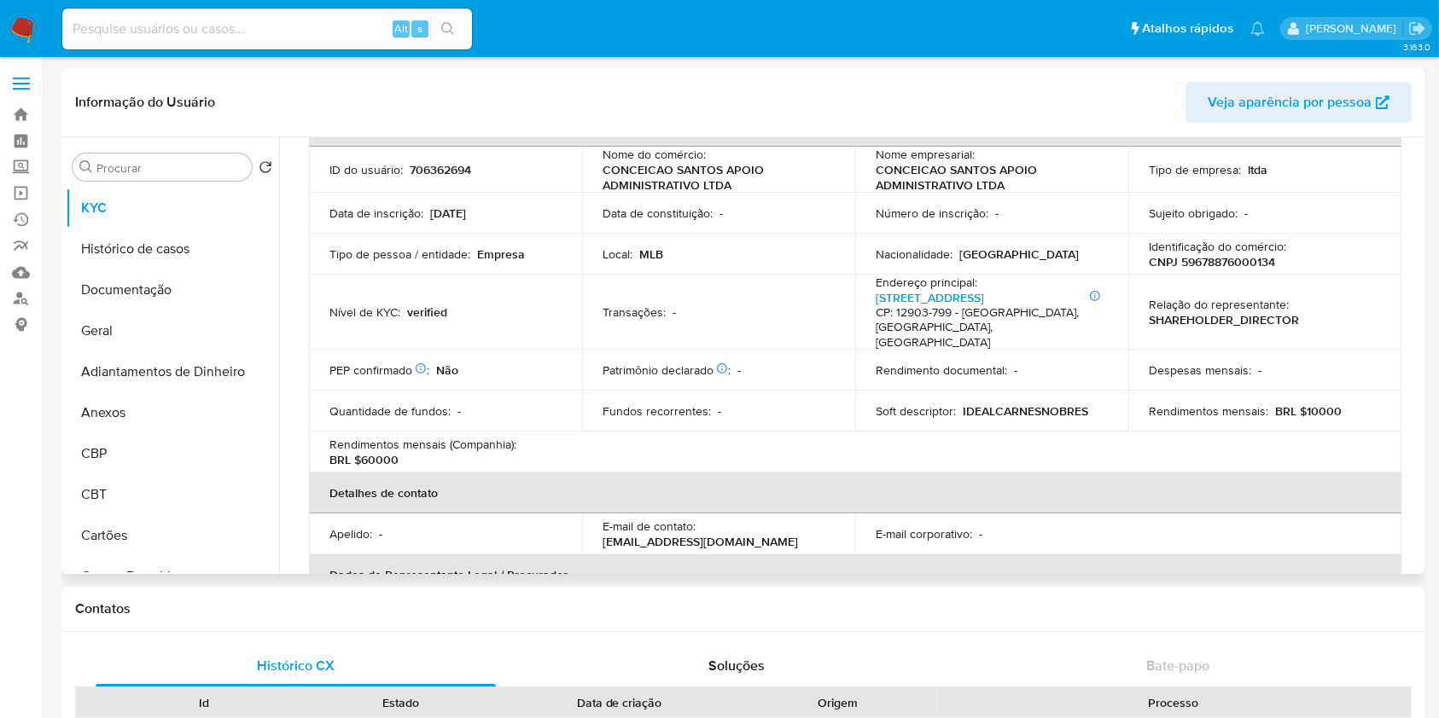
click at [1219, 270] on td "Identificação do comércio : CNPJ 59678876000134" at bounding box center [1264, 254] width 273 height 41
click at [1219, 265] on p "CNPJ 59678876000134" at bounding box center [1212, 261] width 126 height 15
copy p "59678876000134"
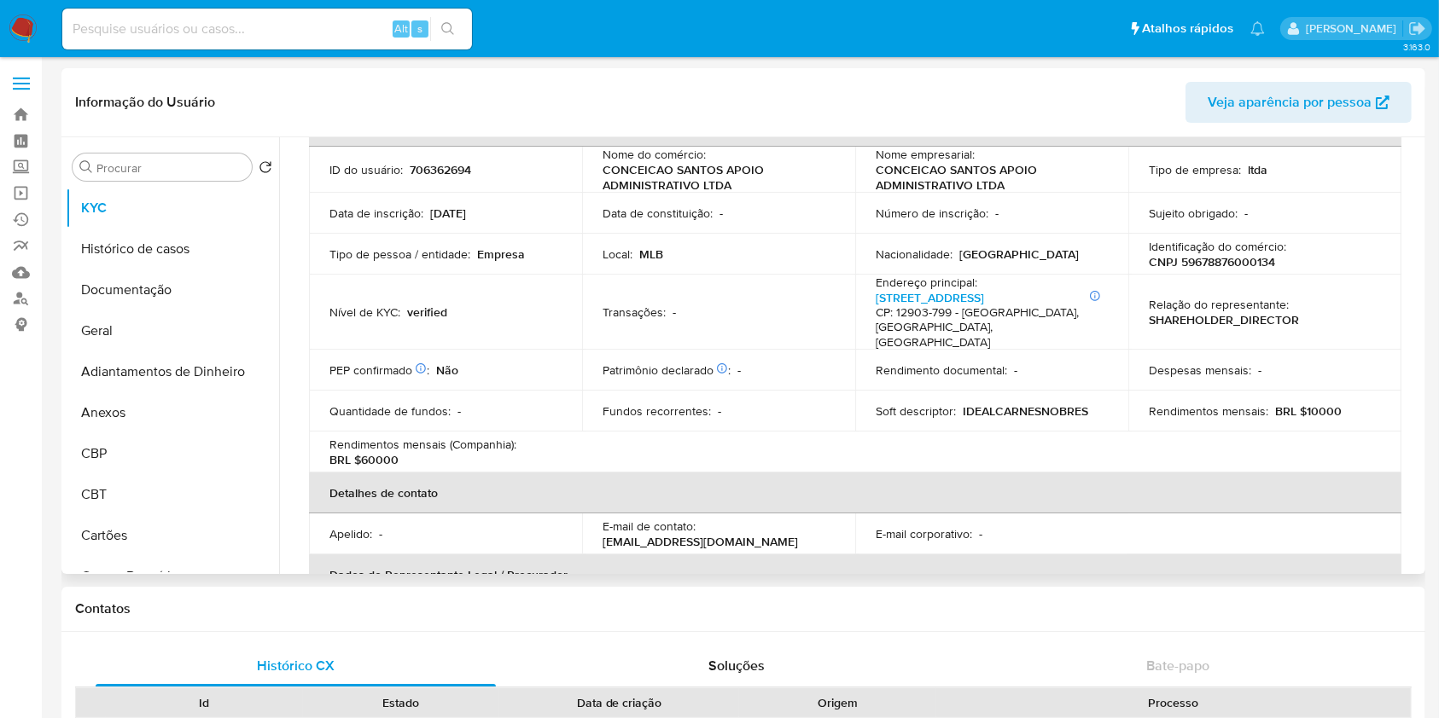
click at [922, 174] on p "CONCEICAO SANTOS APOIO ADMINISTRATIVO LTDA" at bounding box center [987, 177] width 225 height 31
copy div "Nome empresarial : CONCEICAO SANTOS APOIO ADMINISTRATIVO LTDA"
click at [922, 174] on p "CONCEICAO SANTOS APOIO ADMINISTRATIVO LTDA" at bounding box center [987, 177] width 225 height 31
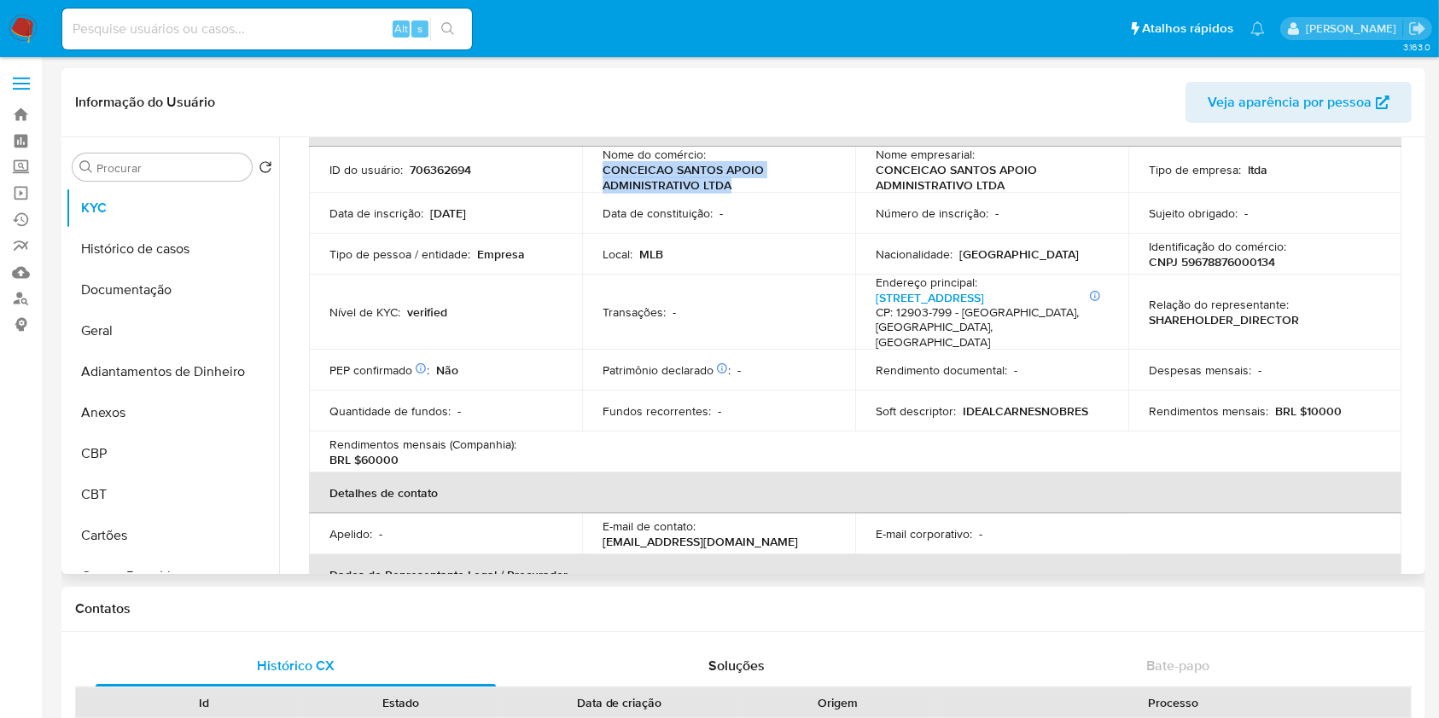
drag, startPoint x: 730, startPoint y: 179, endPoint x: 594, endPoint y: 166, distance: 137.1
click at [594, 166] on td "Nome do comércio : CONCEICAO SANTOS APOIO ADMINISTRATIVO LTDA" at bounding box center [718, 170] width 273 height 46
copy p "CONCEICAO SANTOS APOIO ADMINISTRATIVO LTDA"
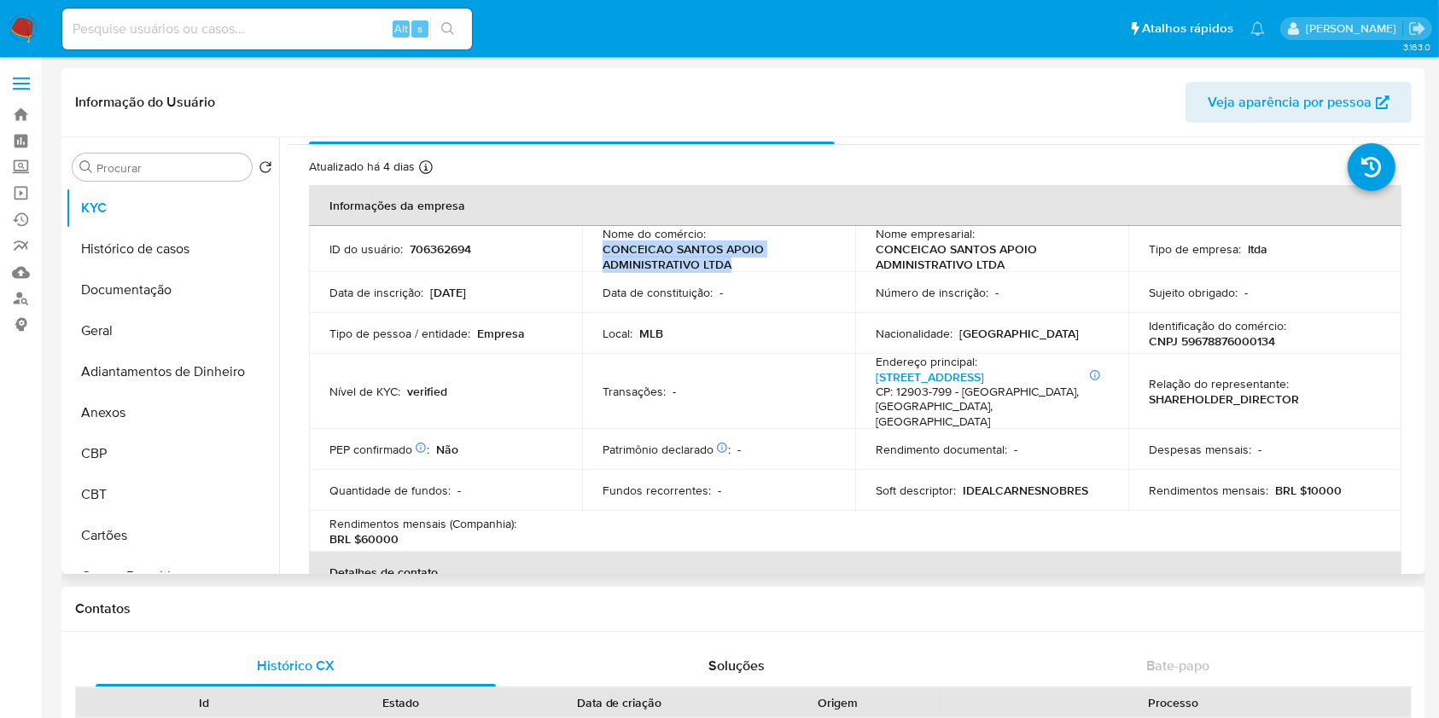
scroll to position [0, 0]
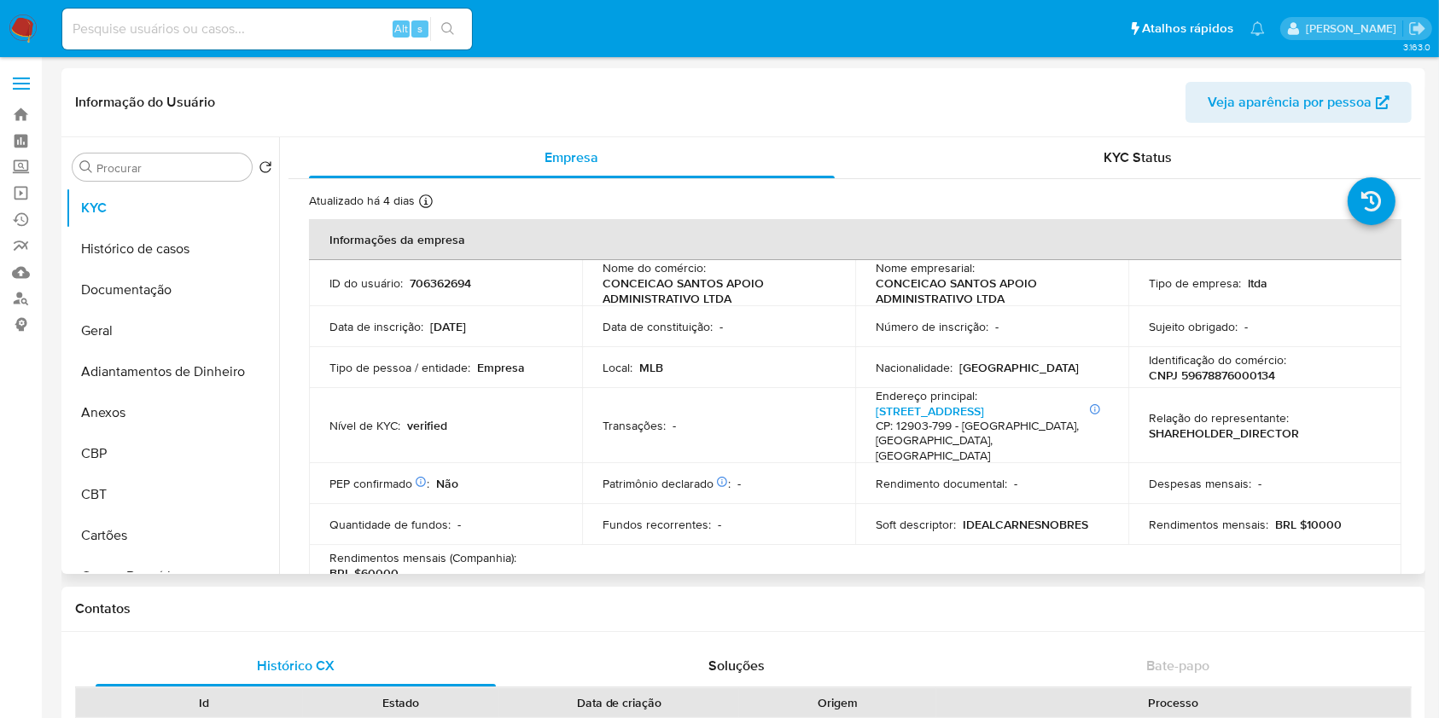
click at [972, 527] on p "IDEALCARNESNOBRES" at bounding box center [1025, 524] width 125 height 15
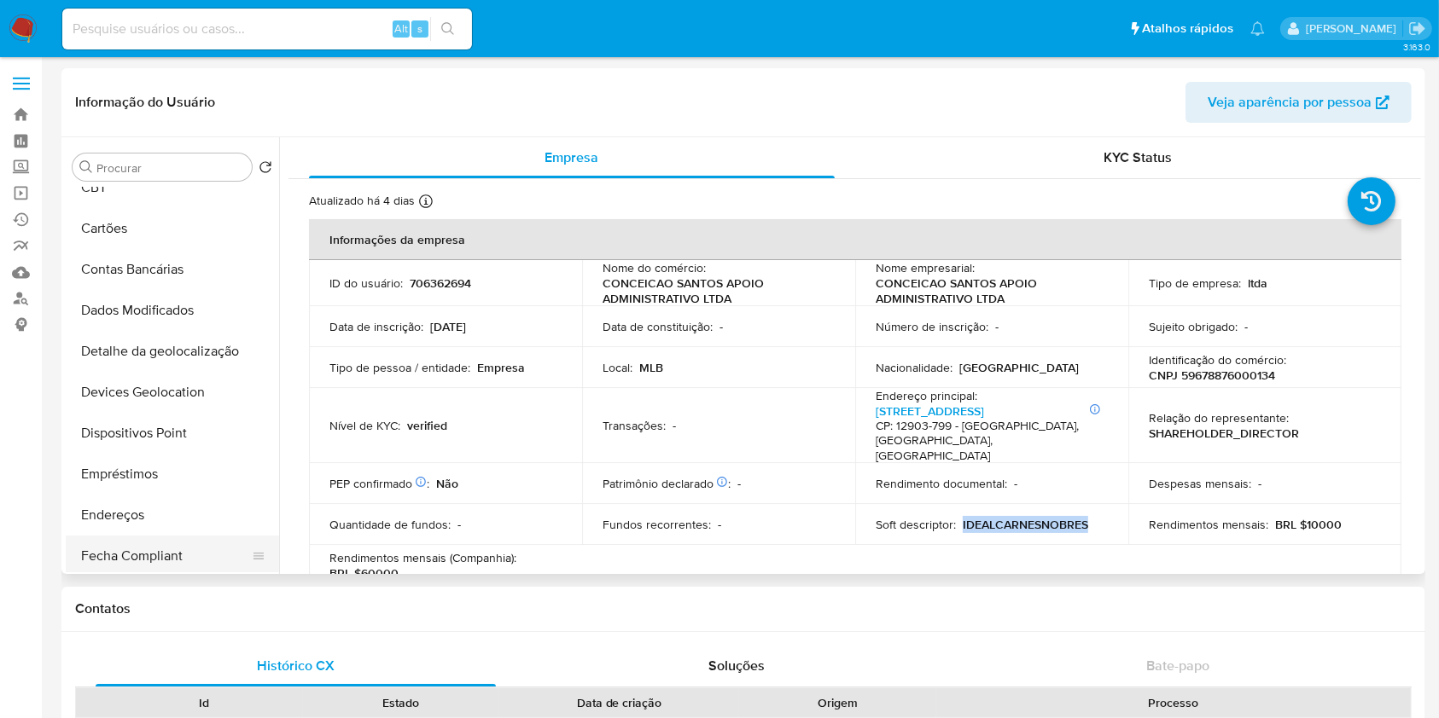
scroll to position [341, 0]
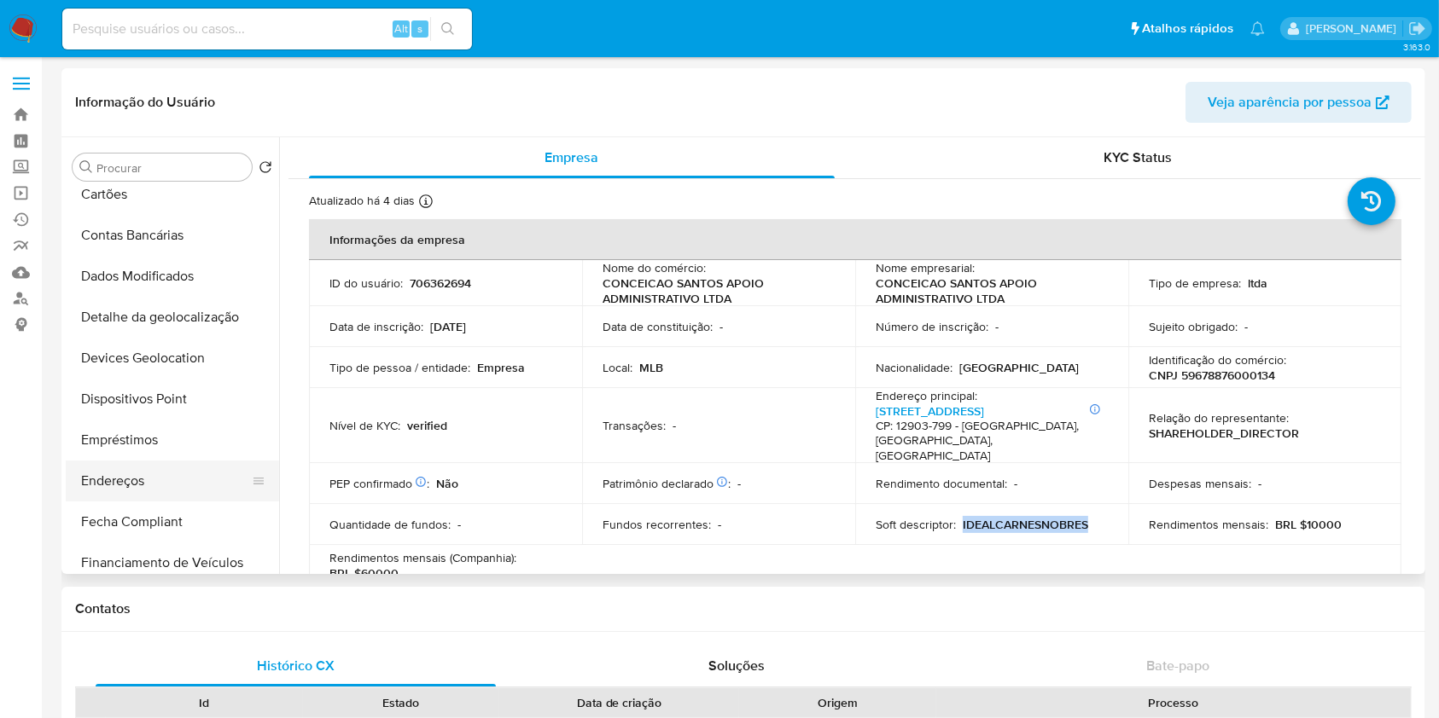
click at [157, 483] on button "Endereços" at bounding box center [166, 481] width 200 height 41
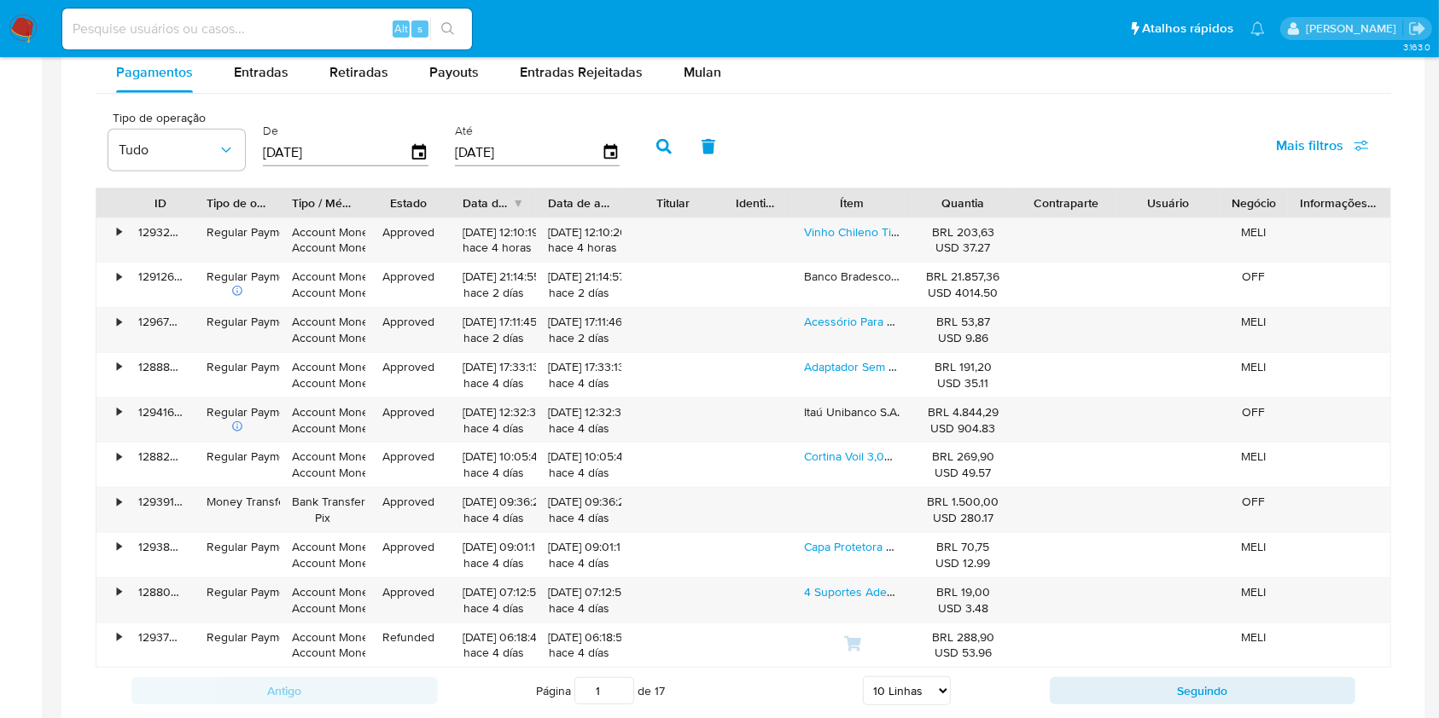
scroll to position [1130, 0]
click at [247, 65] on span "Entradas" at bounding box center [261, 71] width 55 height 20
select select "10"
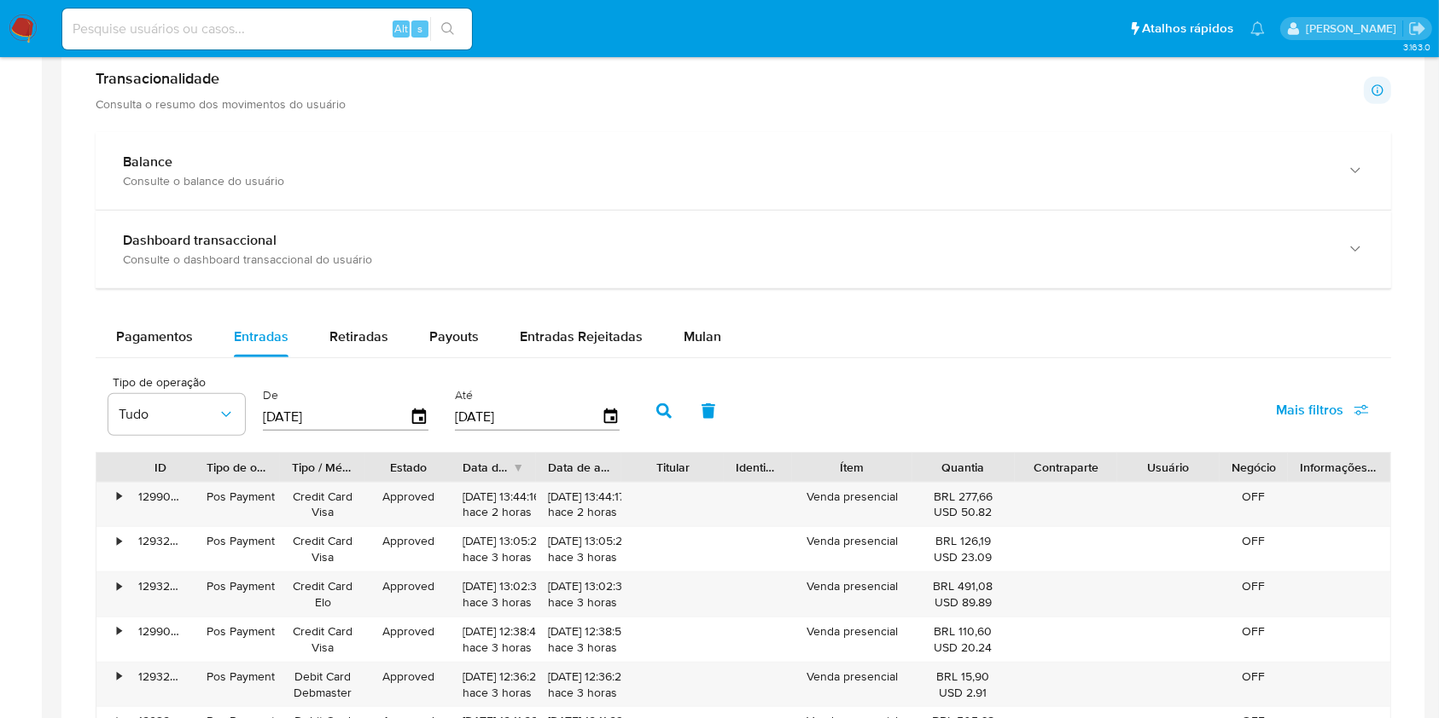
scroll to position [880, 0]
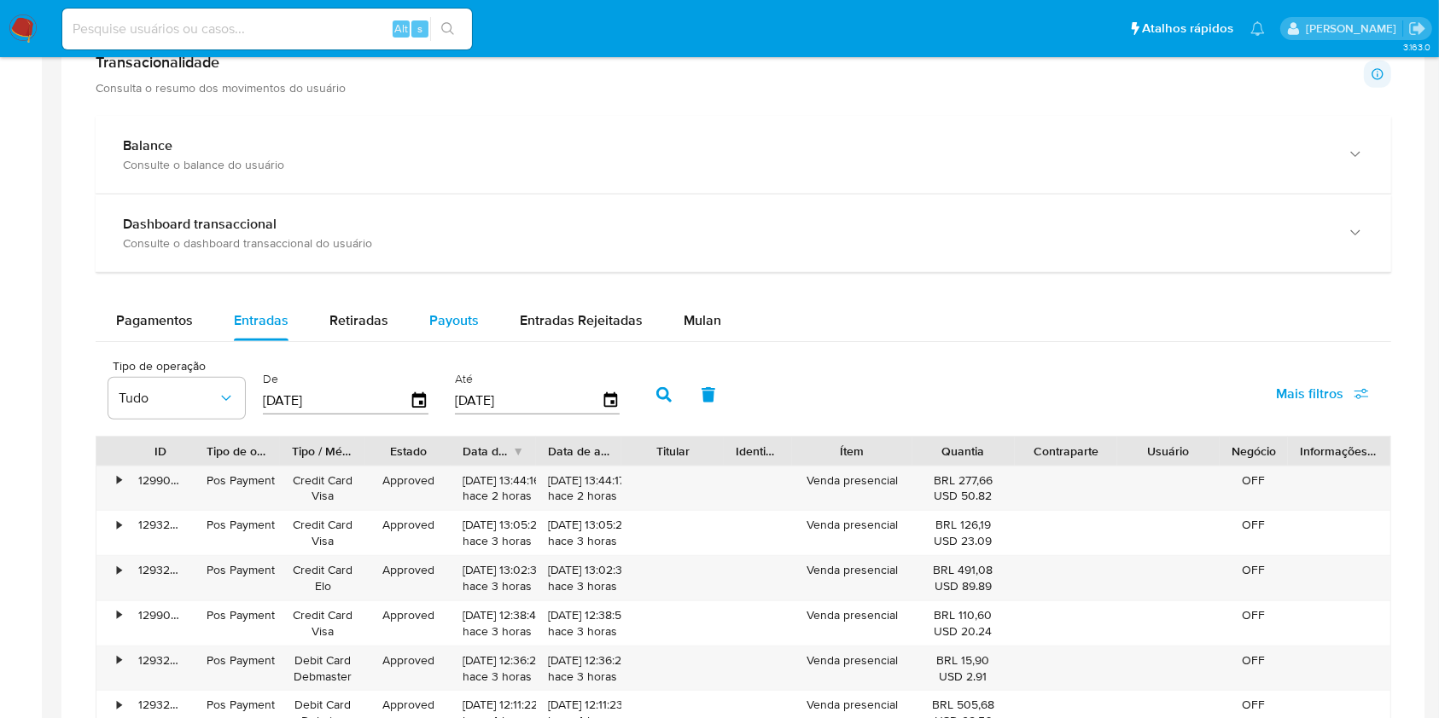
click at [457, 317] on span "Payouts" at bounding box center [453, 321] width 49 height 20
select select "10"
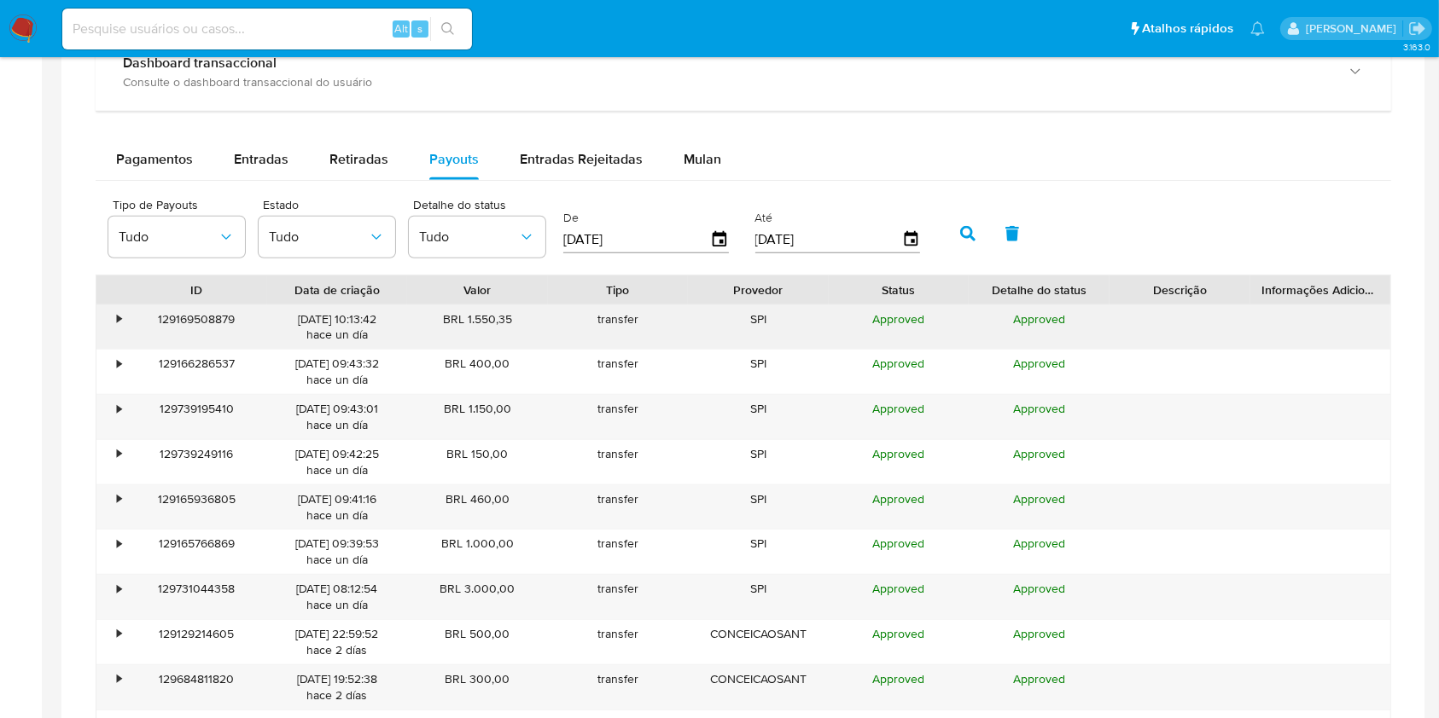
scroll to position [1045, 0]
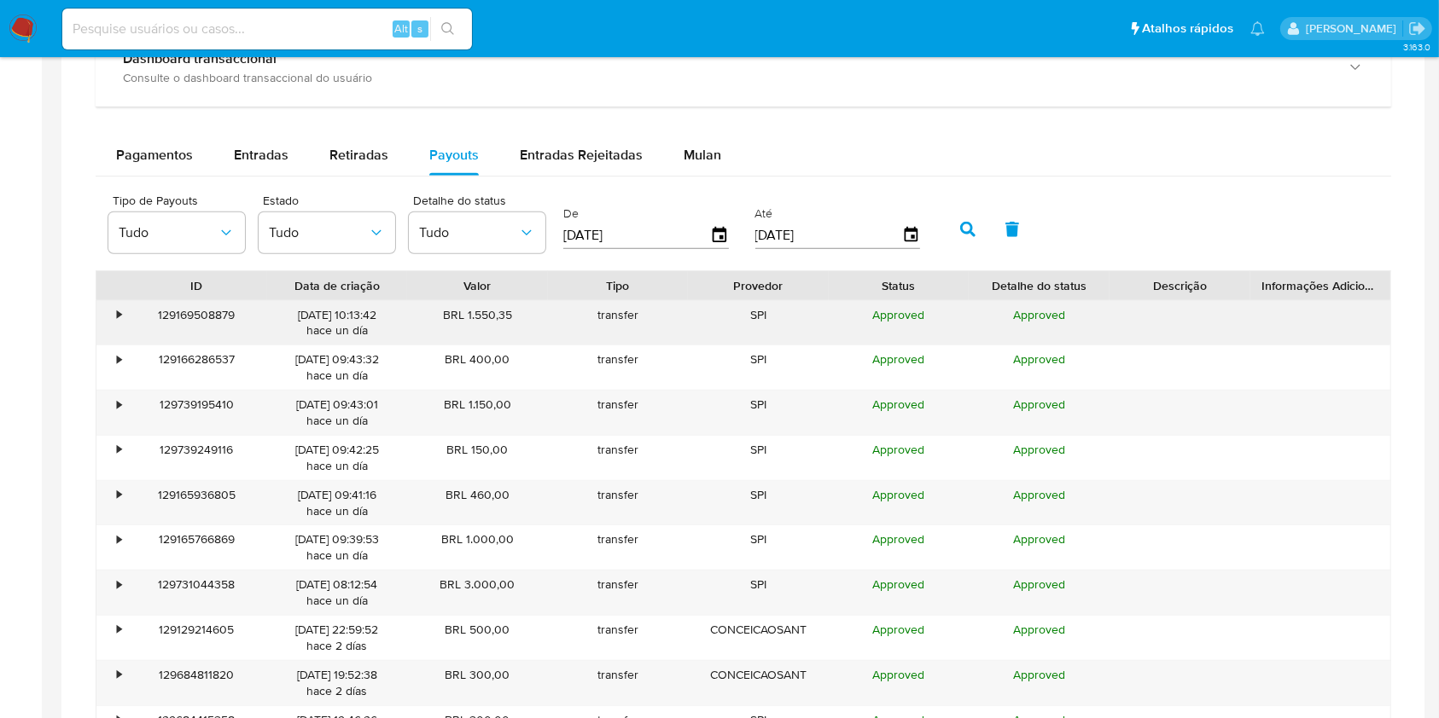
click at [109, 336] on div "•" at bounding box center [111, 323] width 30 height 44
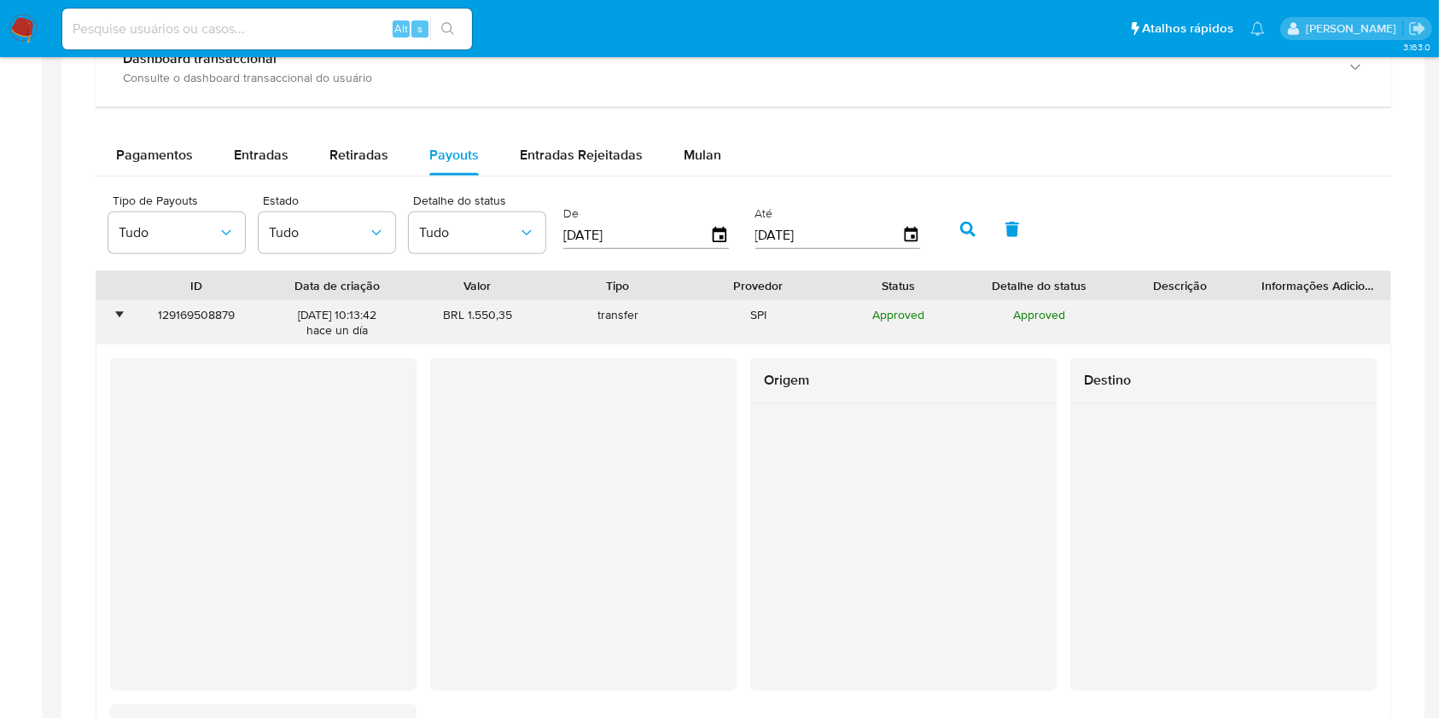
click at [120, 307] on div "•" at bounding box center [119, 315] width 4 height 16
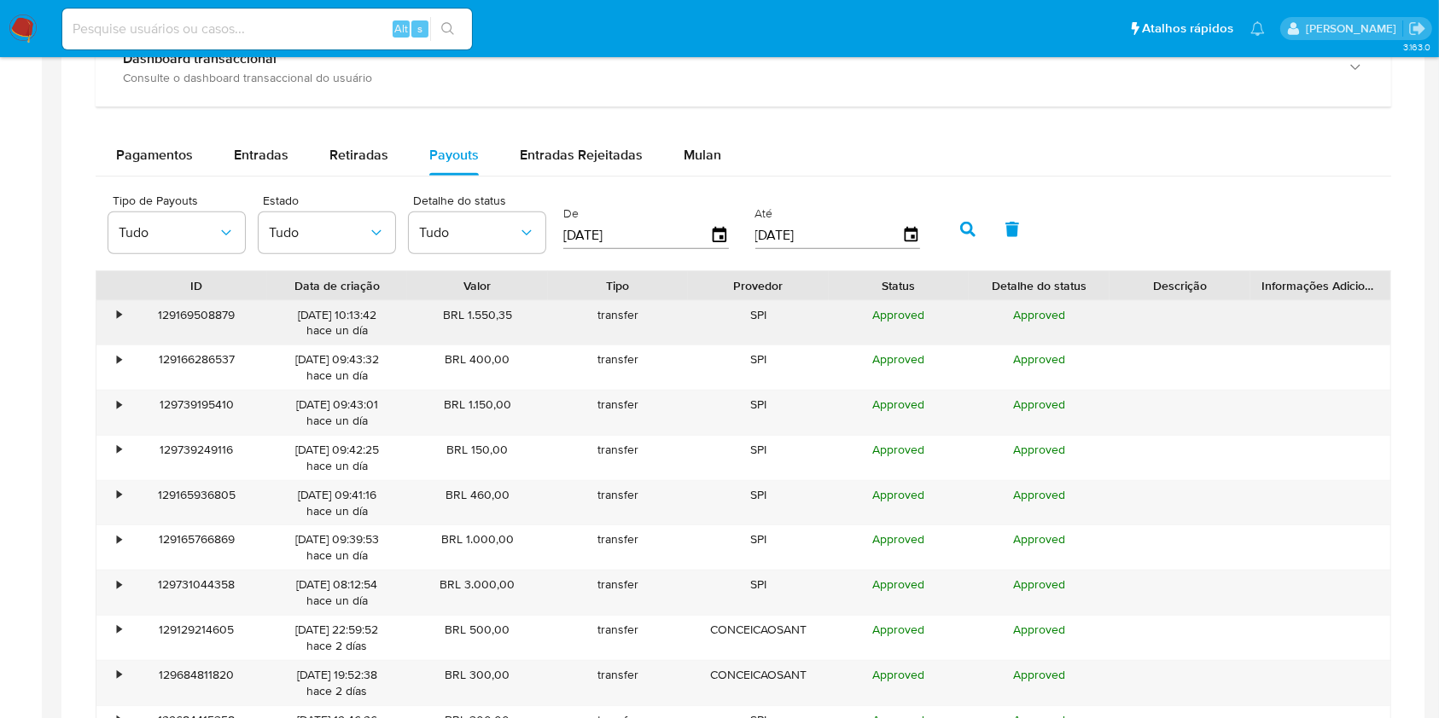
click at [115, 301] on div "•" at bounding box center [111, 323] width 30 height 44
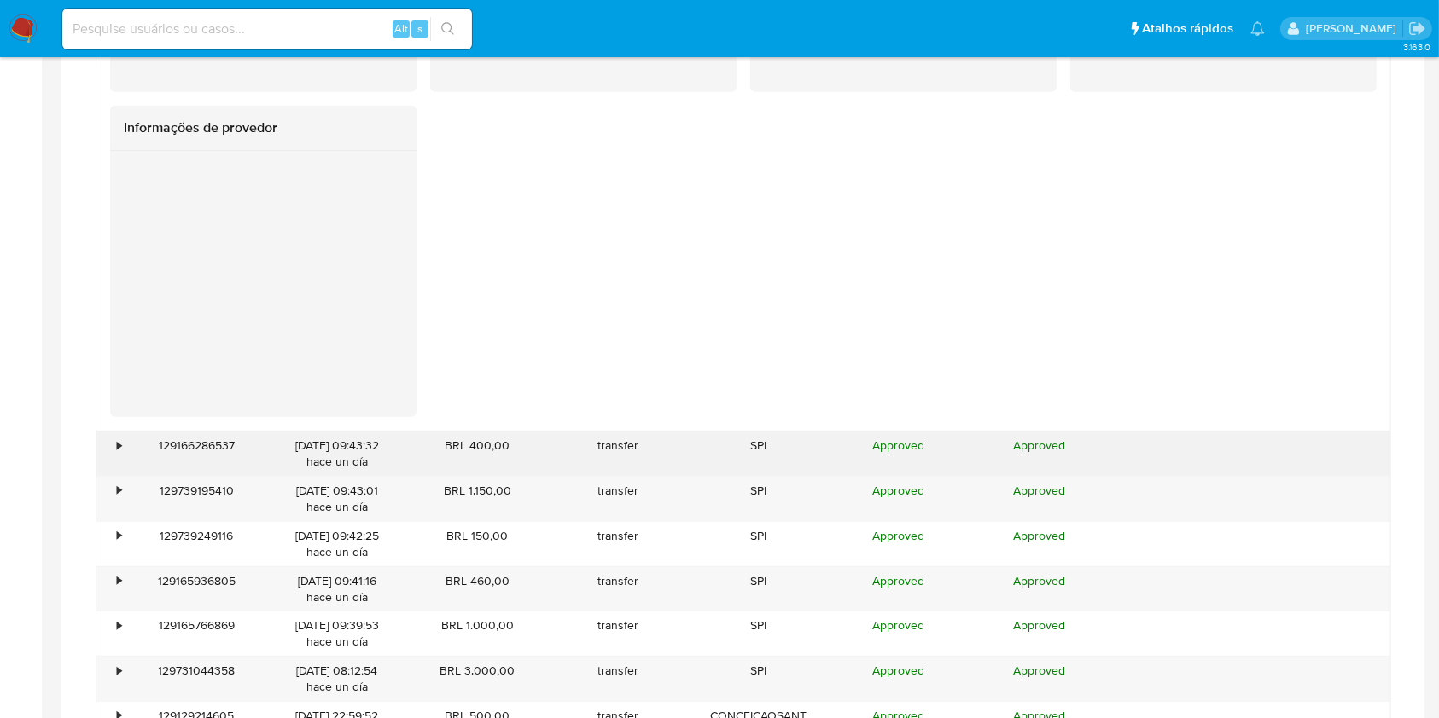
scroll to position [1667, 0]
click at [121, 451] on div "•" at bounding box center [111, 449] width 30 height 44
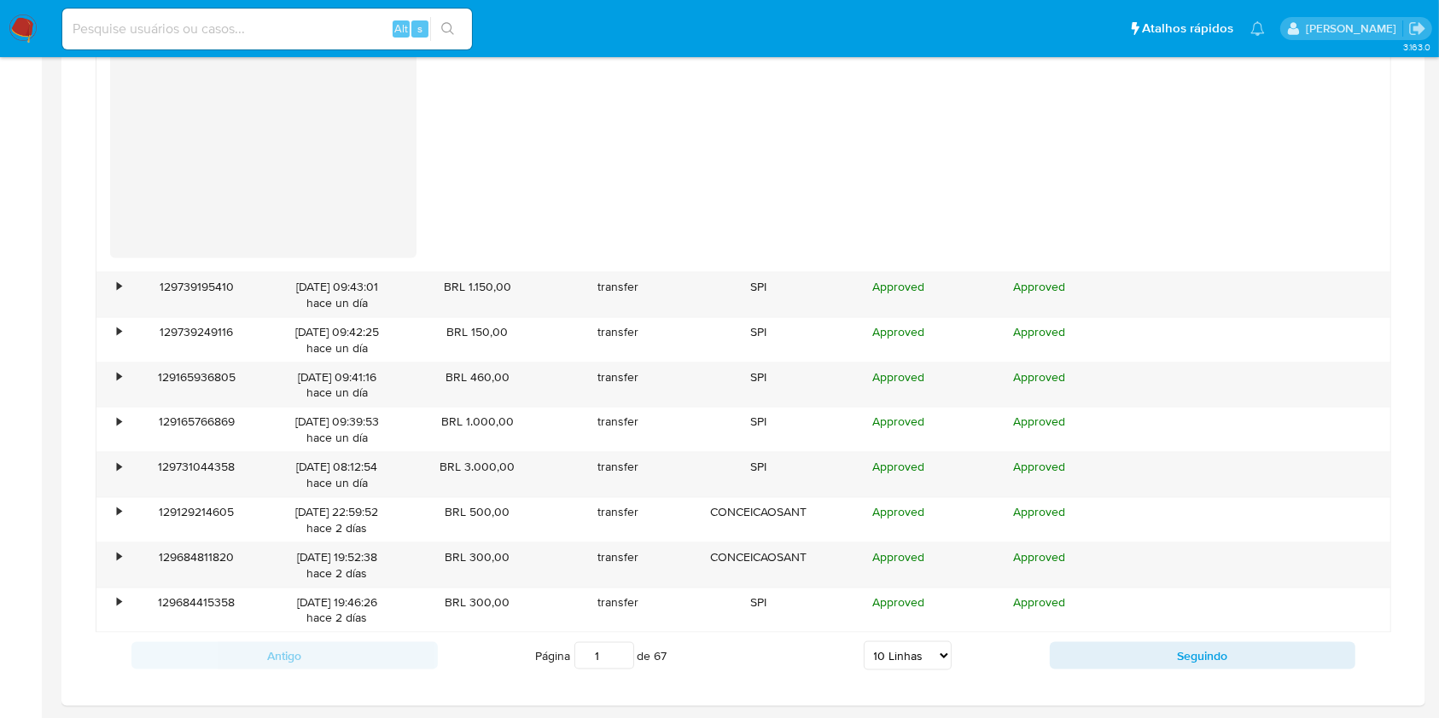
scroll to position [2573, 0]
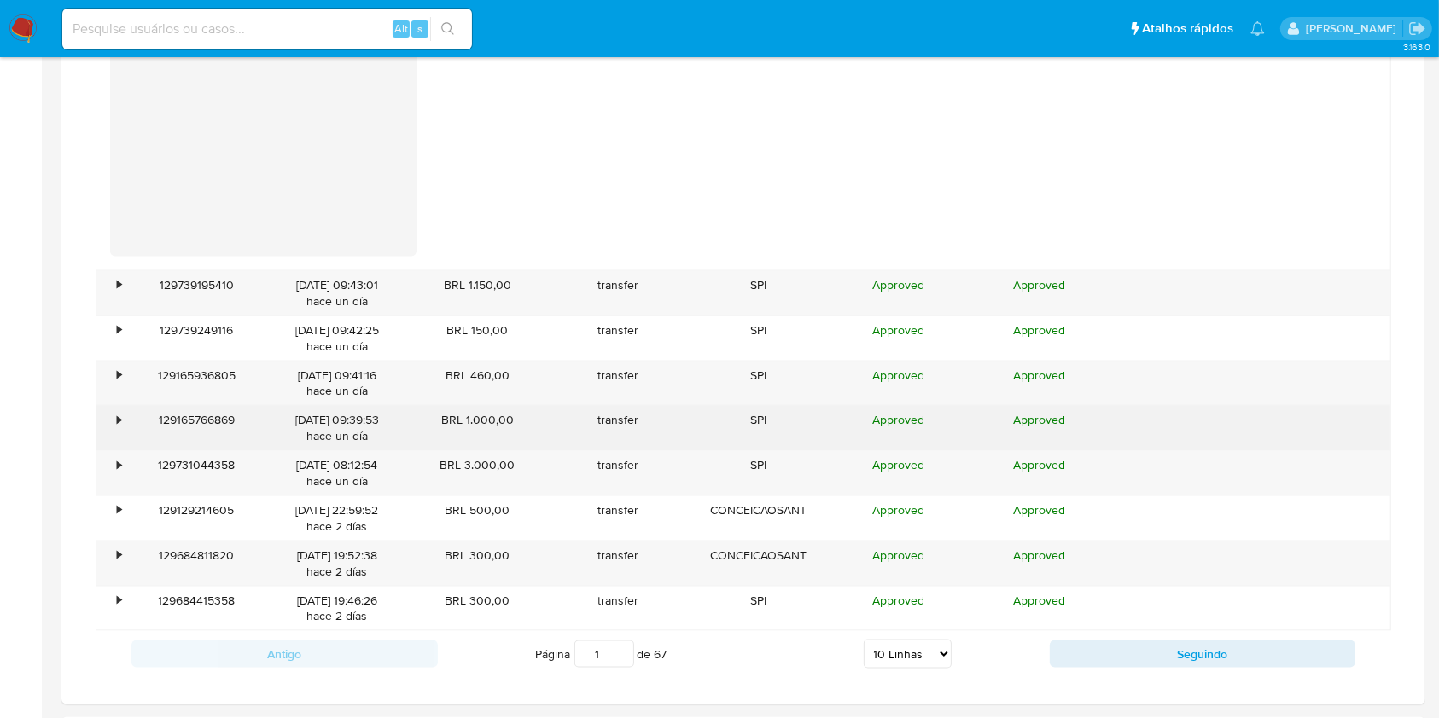
click at [116, 447] on div "•" at bounding box center [111, 428] width 30 height 44
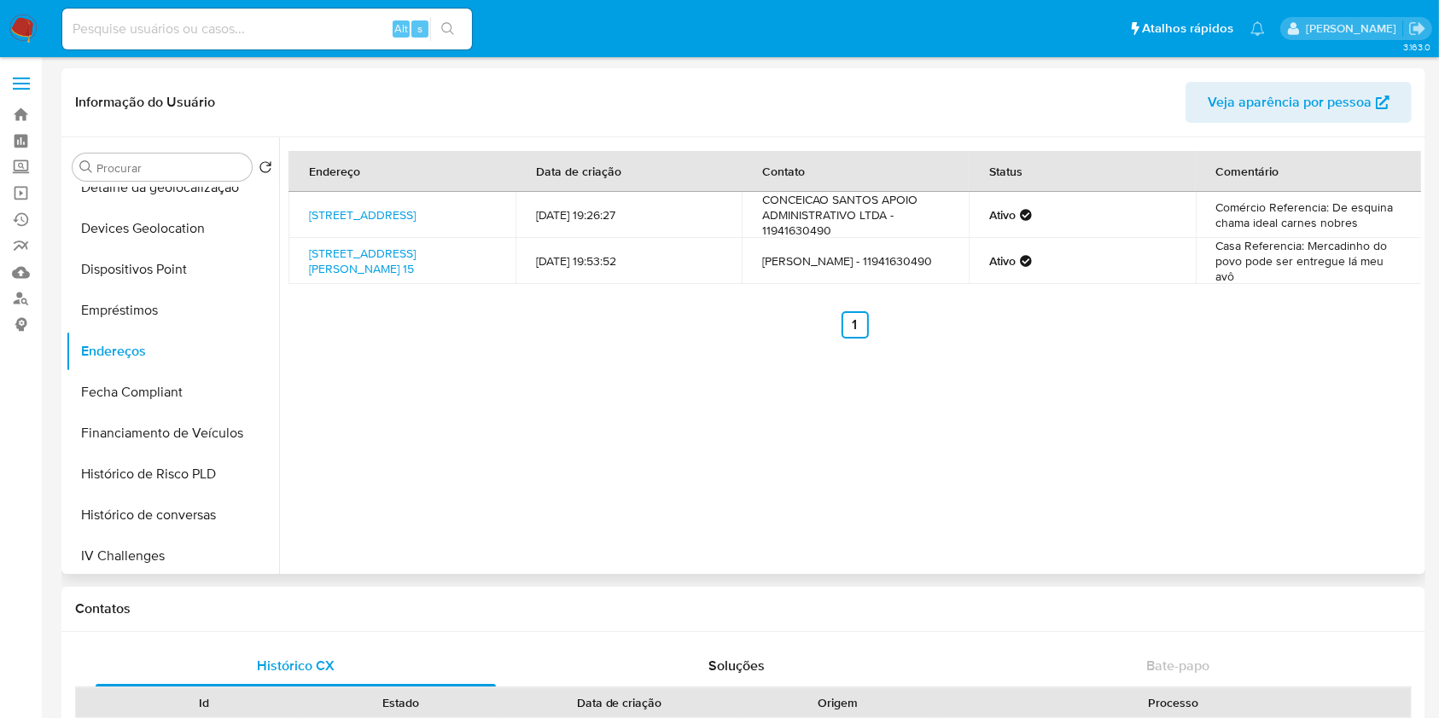
scroll to position [0, 0]
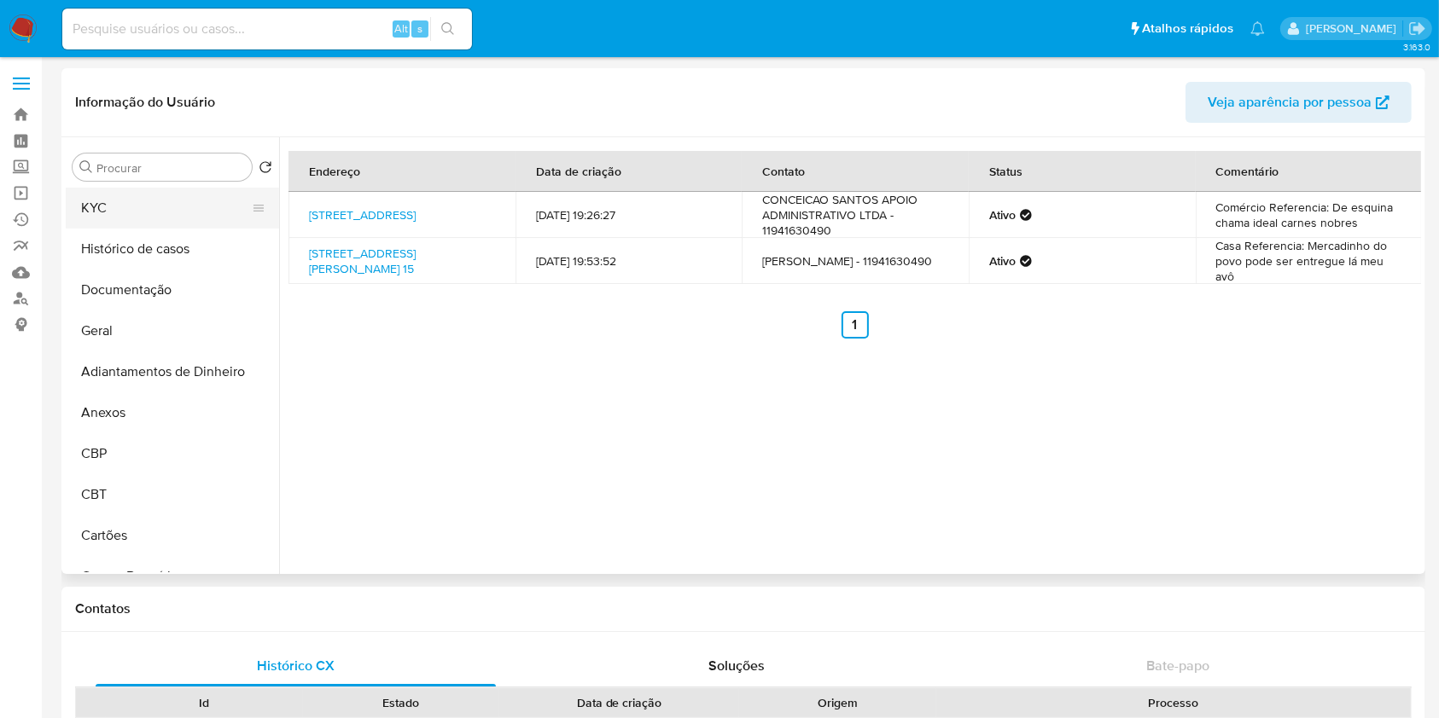
click at [112, 201] on button "KYC" at bounding box center [166, 208] width 200 height 41
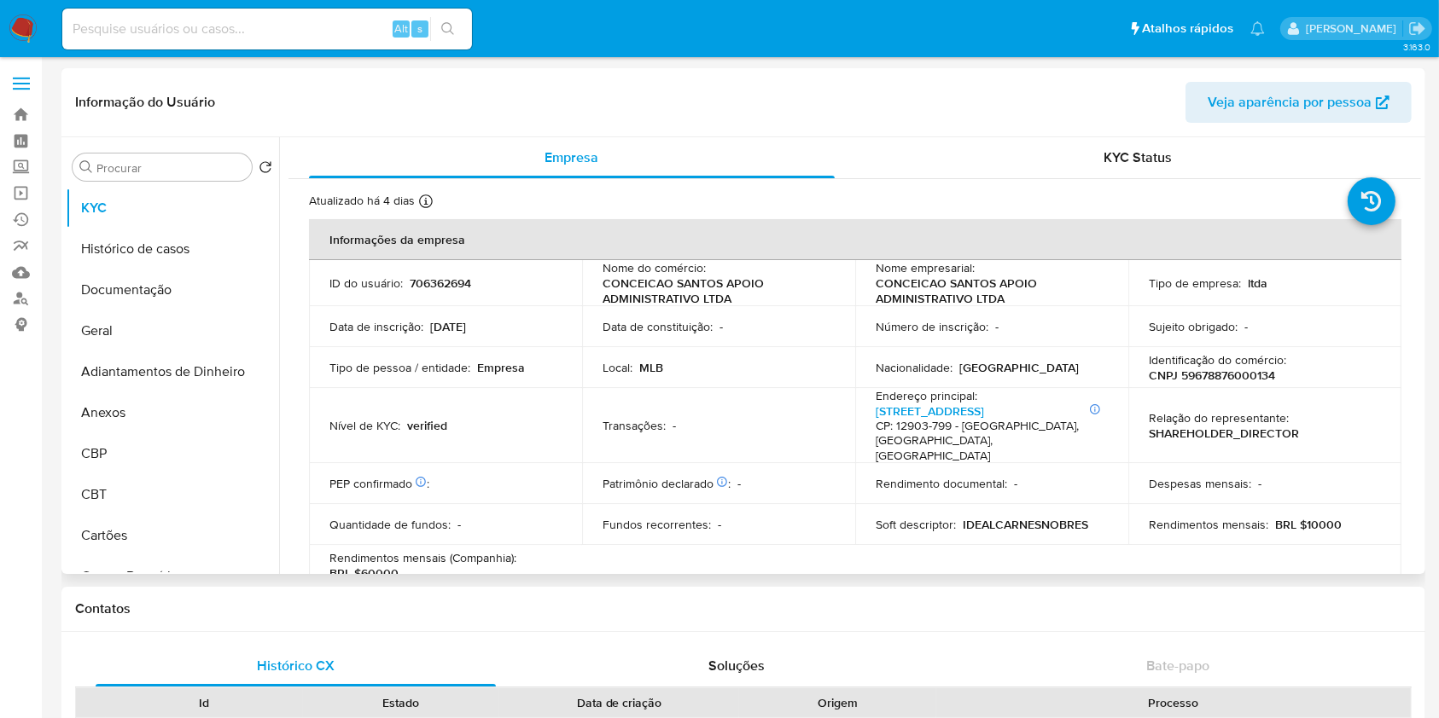
scroll to position [341, 0]
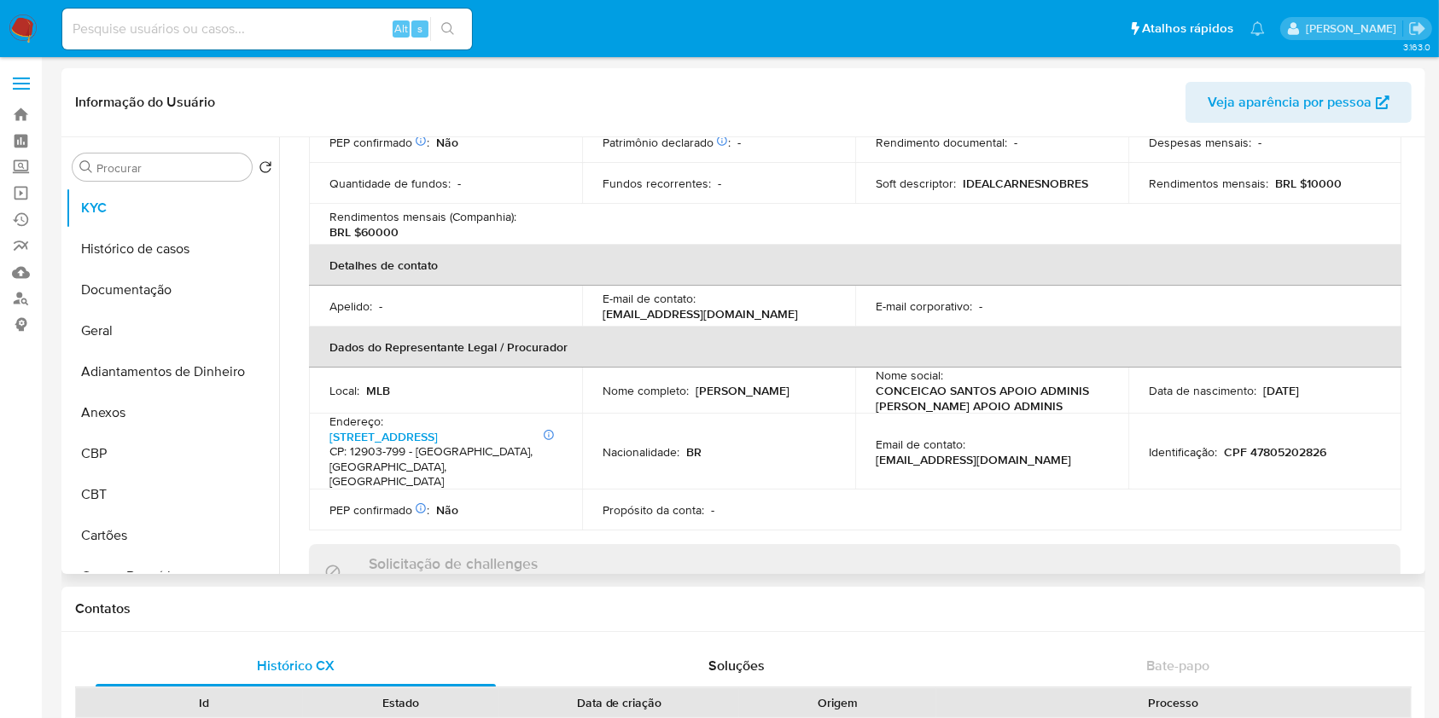
click at [1287, 446] on p "CPF 47805202826" at bounding box center [1275, 452] width 102 height 15
click at [1291, 449] on p "CPF 47805202826" at bounding box center [1275, 452] width 102 height 15
copy p "47805202826"
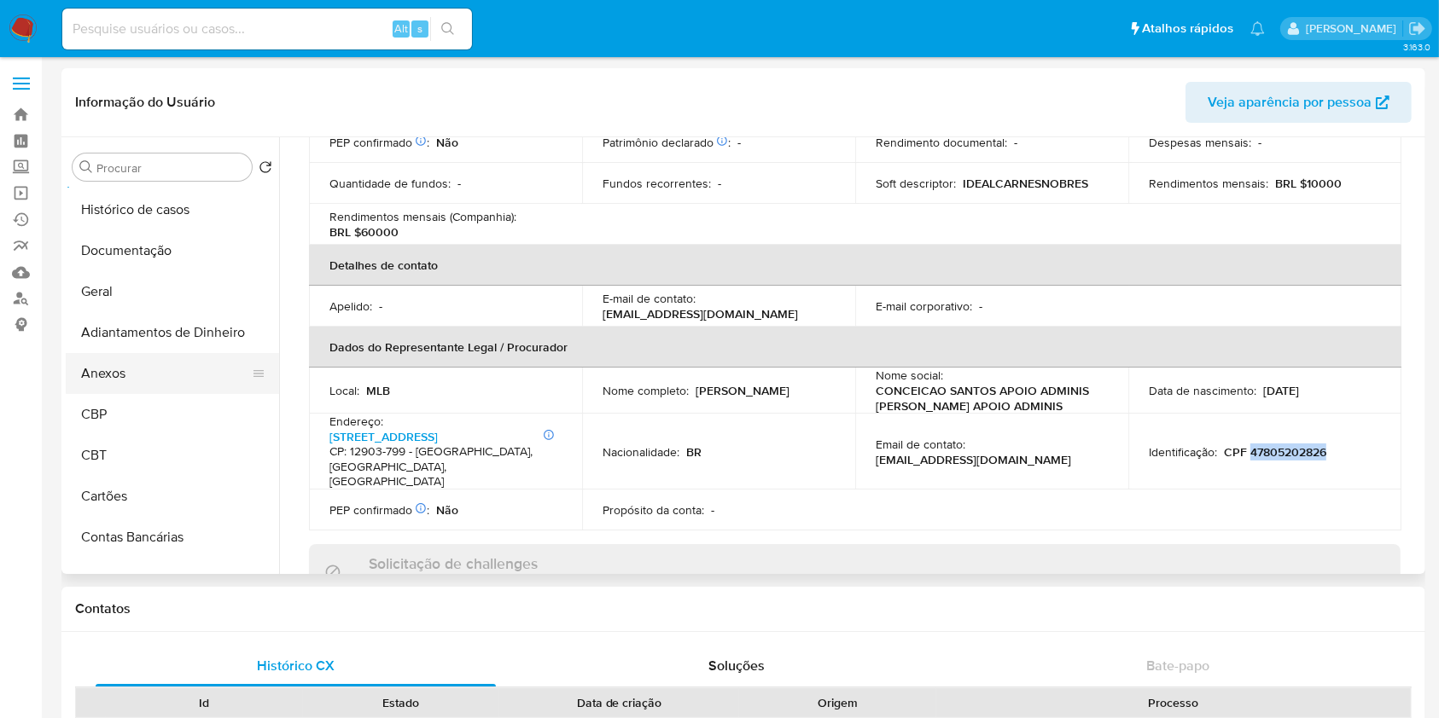
scroll to position [0, 0]
click at [136, 338] on button "Geral" at bounding box center [166, 331] width 200 height 41
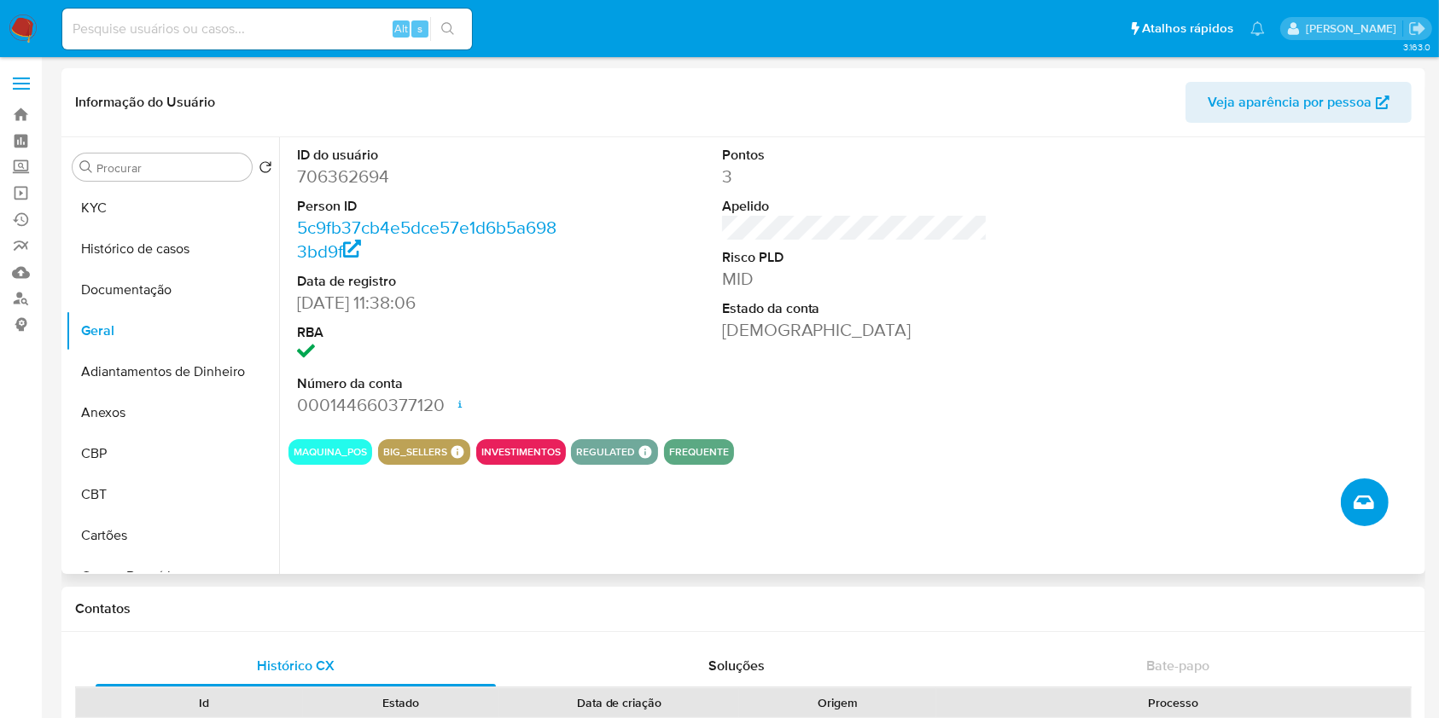
click at [1357, 508] on icon "Criar caso manual" at bounding box center [1363, 502] width 20 height 20
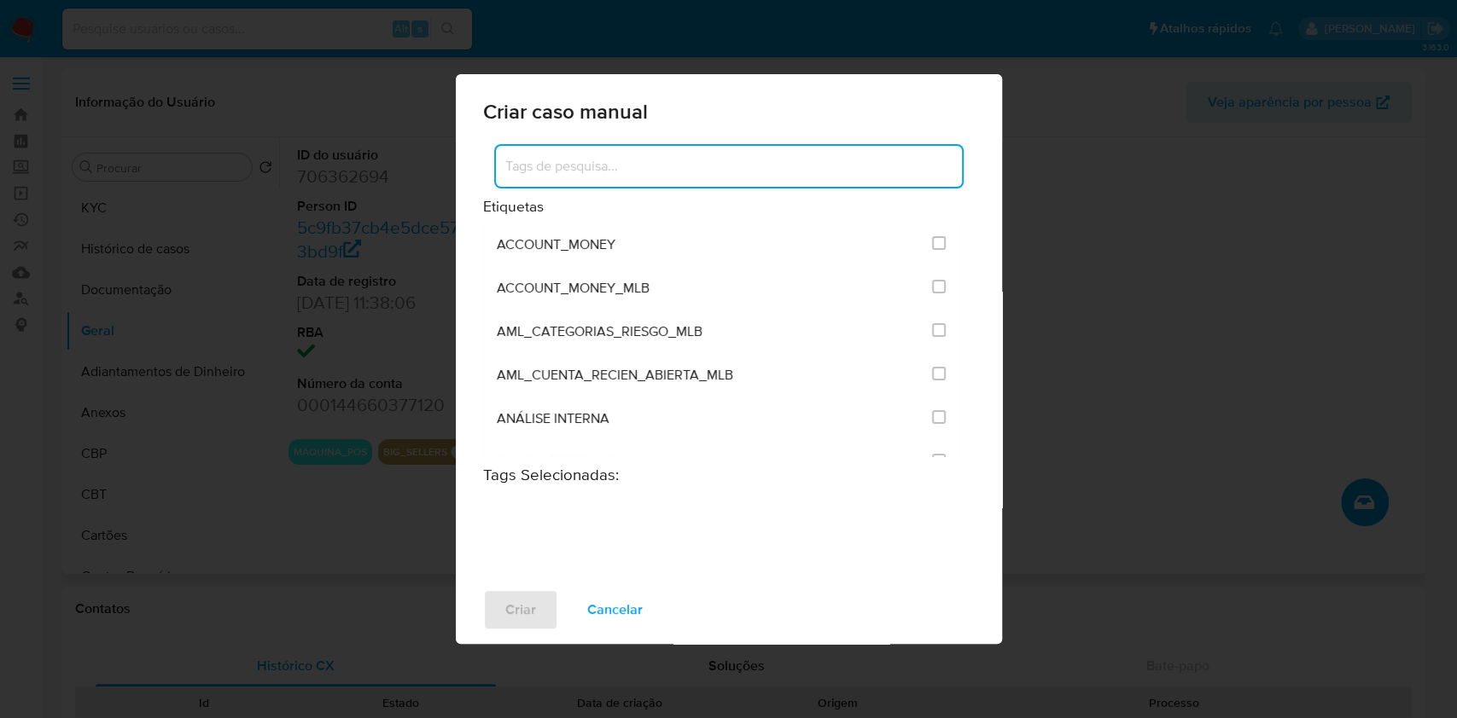
click at [604, 164] on input at bounding box center [729, 166] width 466 height 22
type input "i"
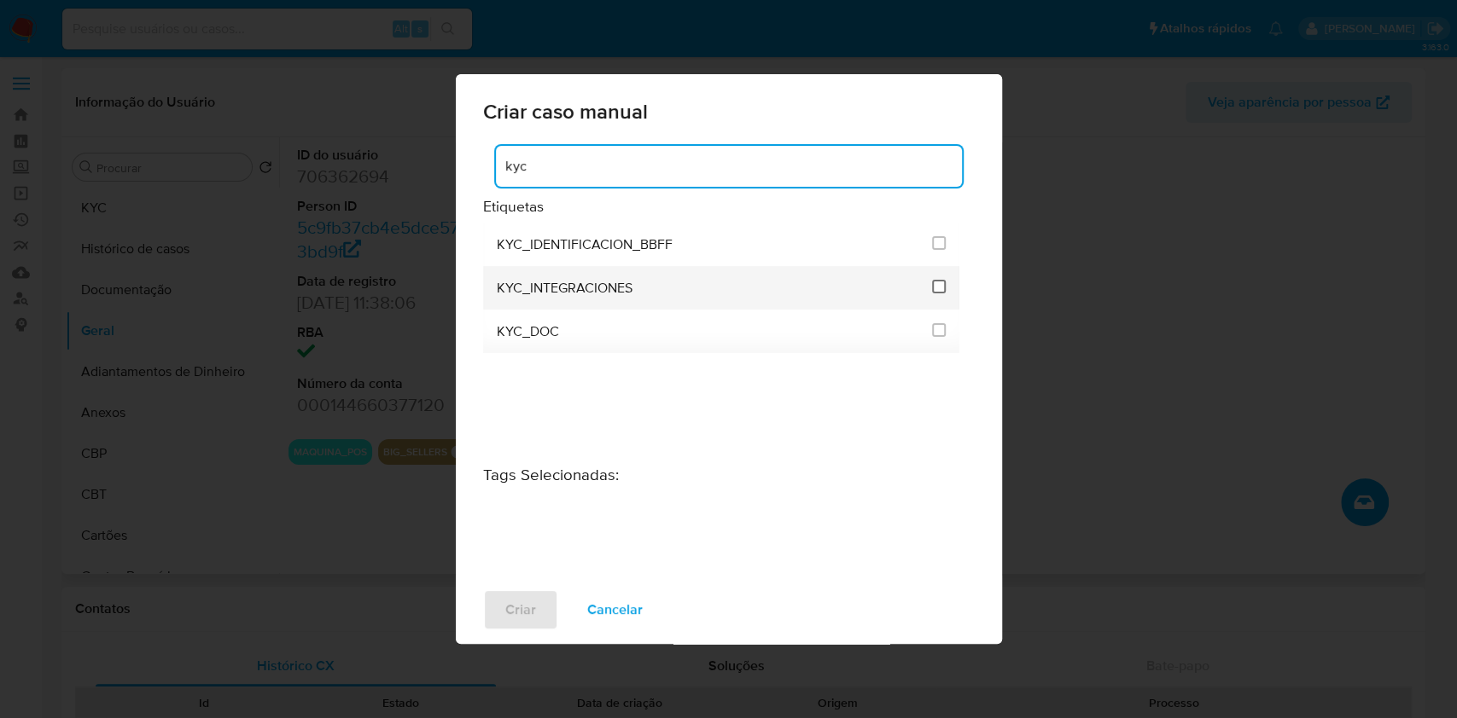
type input "kyc"
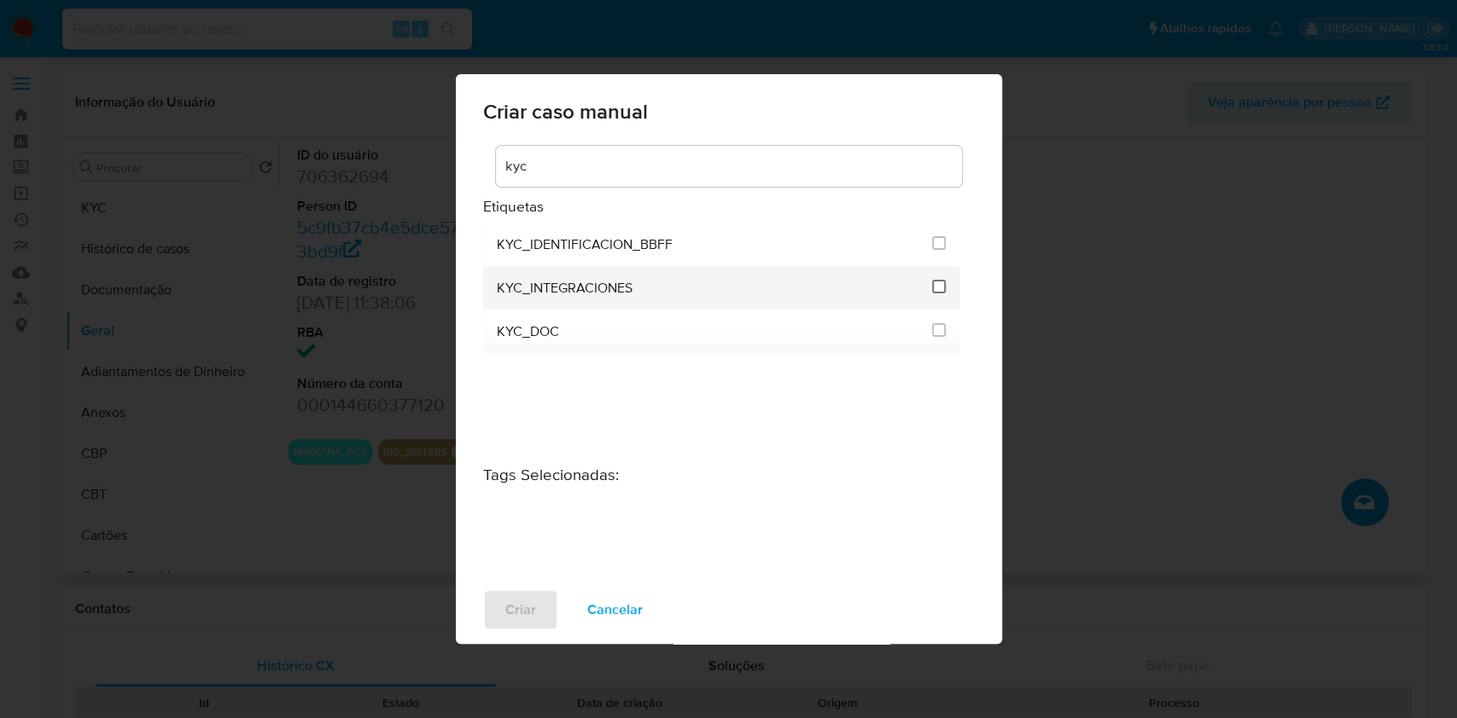
click at [942, 280] on input "2093" at bounding box center [939, 287] width 14 height 14
checkbox input "true"
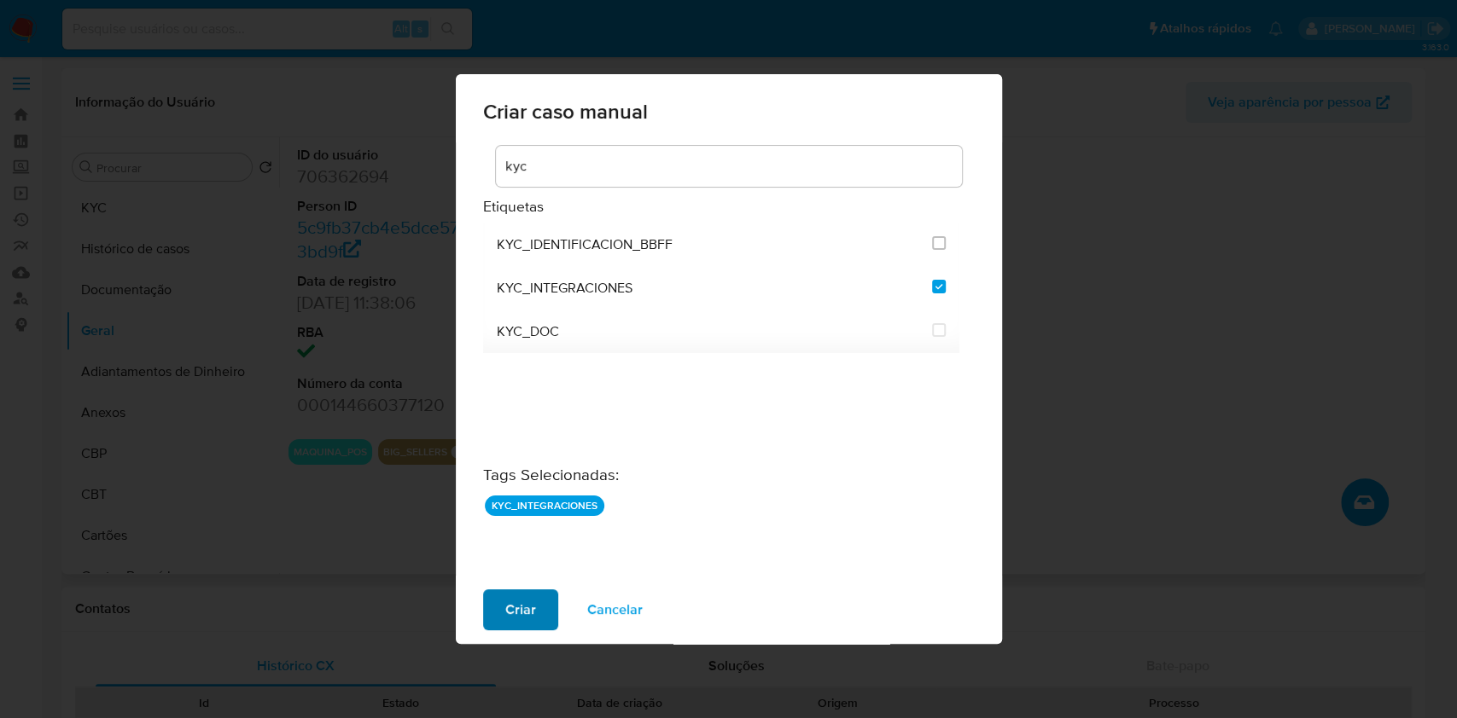
click at [524, 611] on span "Criar" at bounding box center [520, 610] width 31 height 38
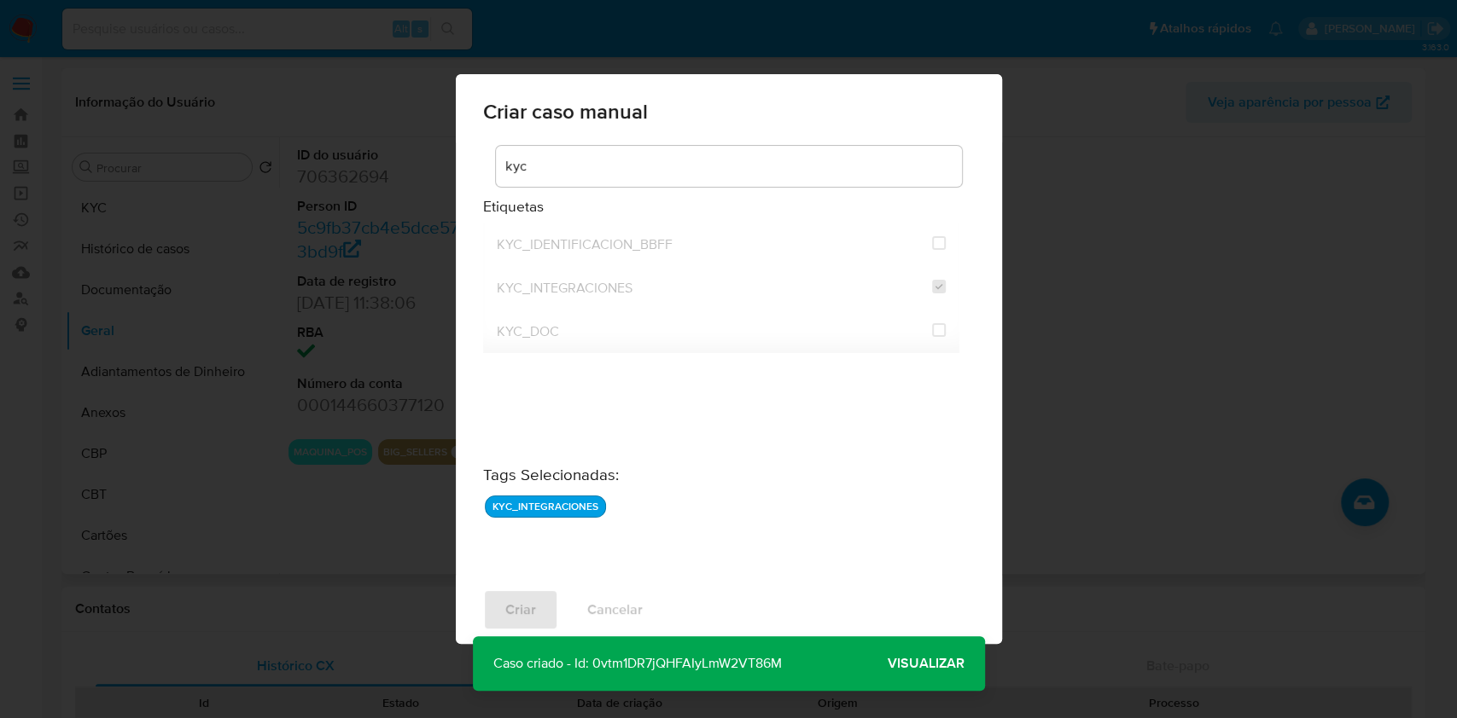
click at [916, 664] on span "Visualizar" at bounding box center [925, 664] width 77 height 0
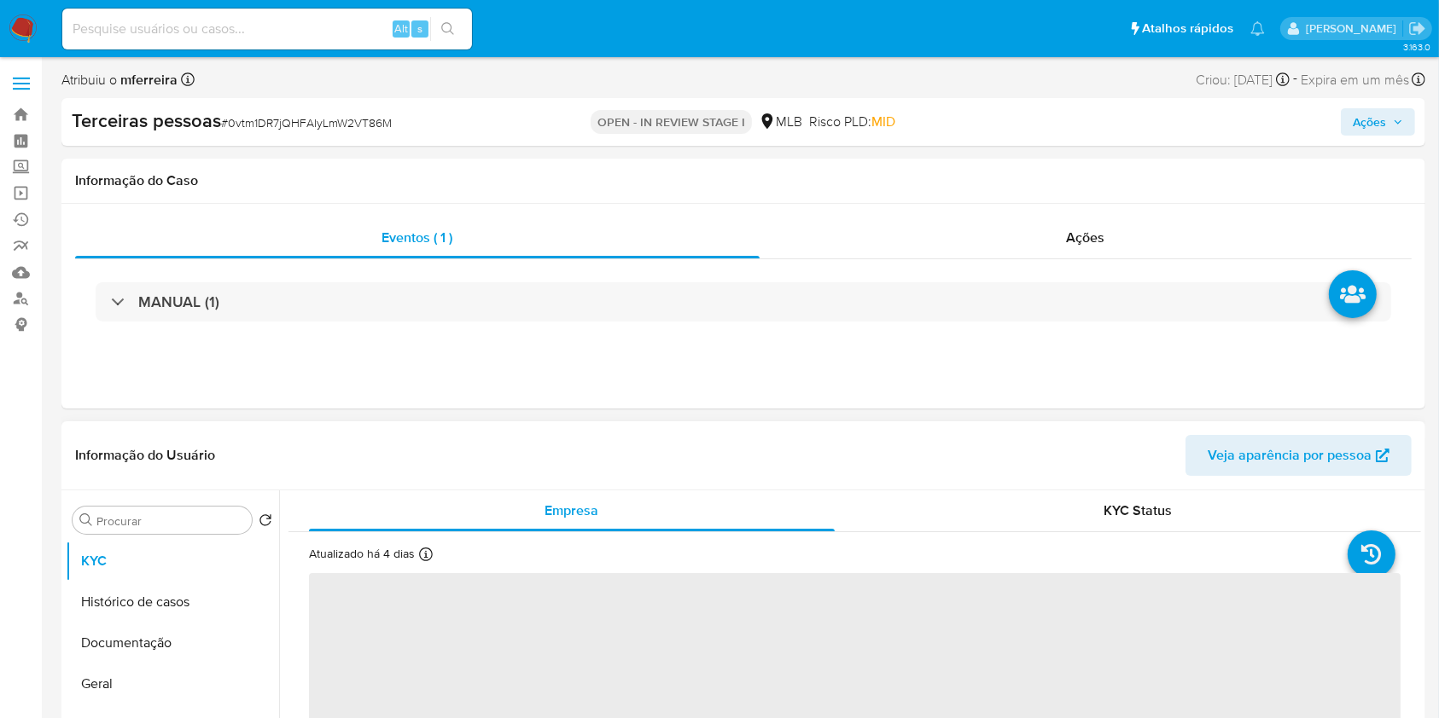
select select "10"
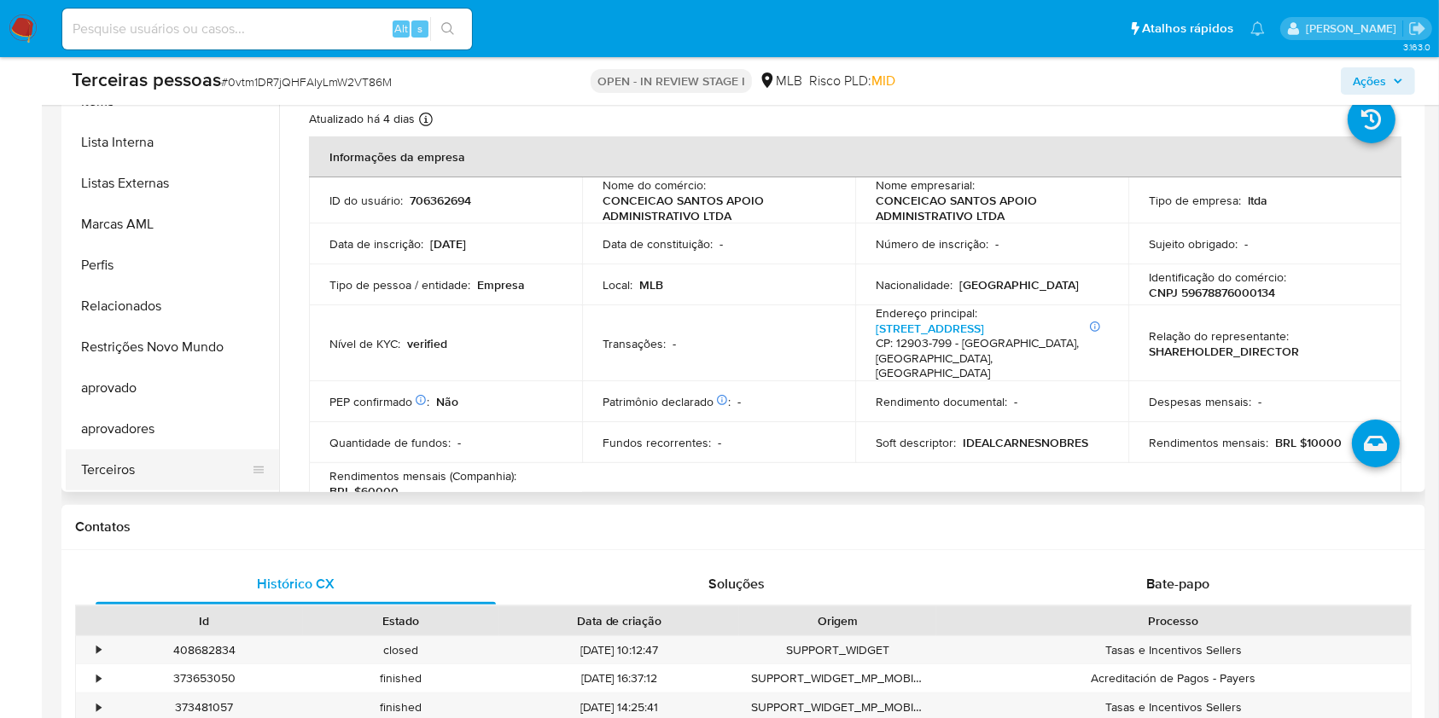
scroll to position [455, 0]
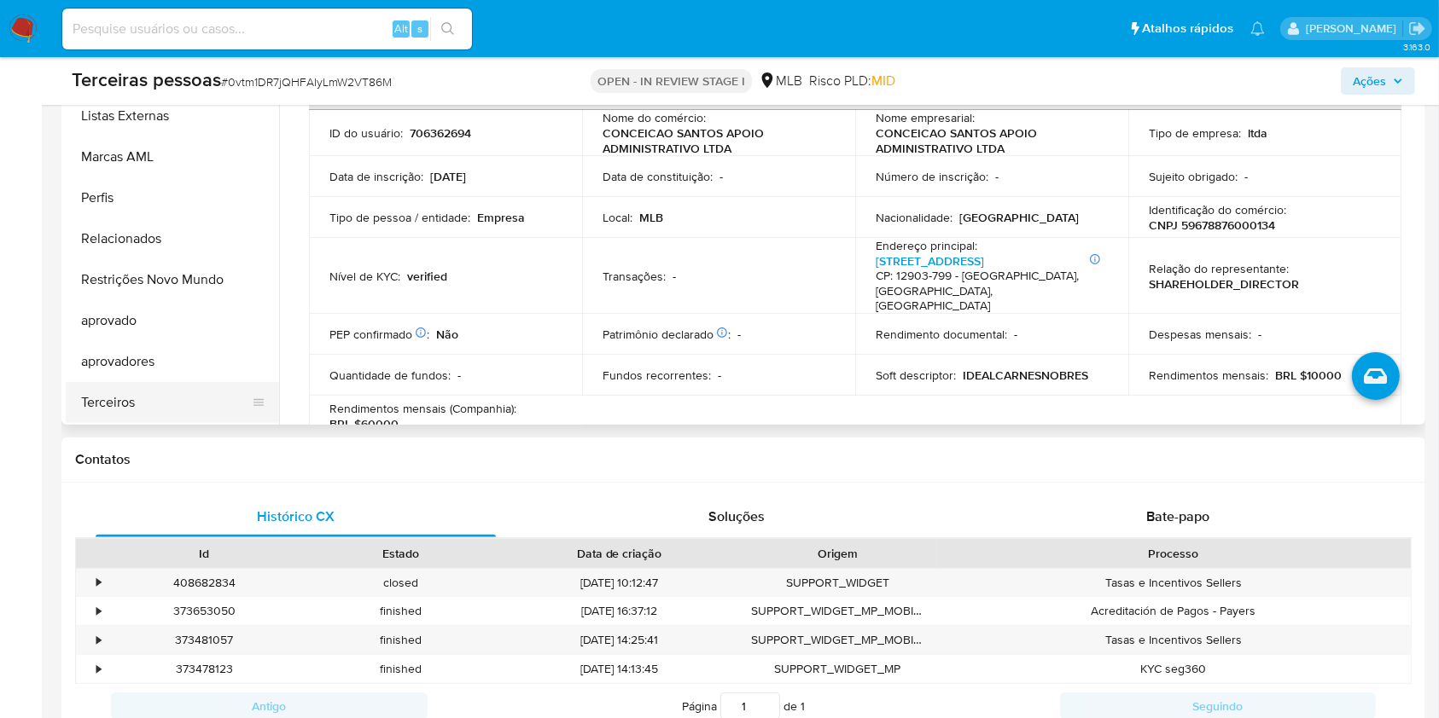
click at [206, 416] on button "Terceiros" at bounding box center [166, 402] width 200 height 41
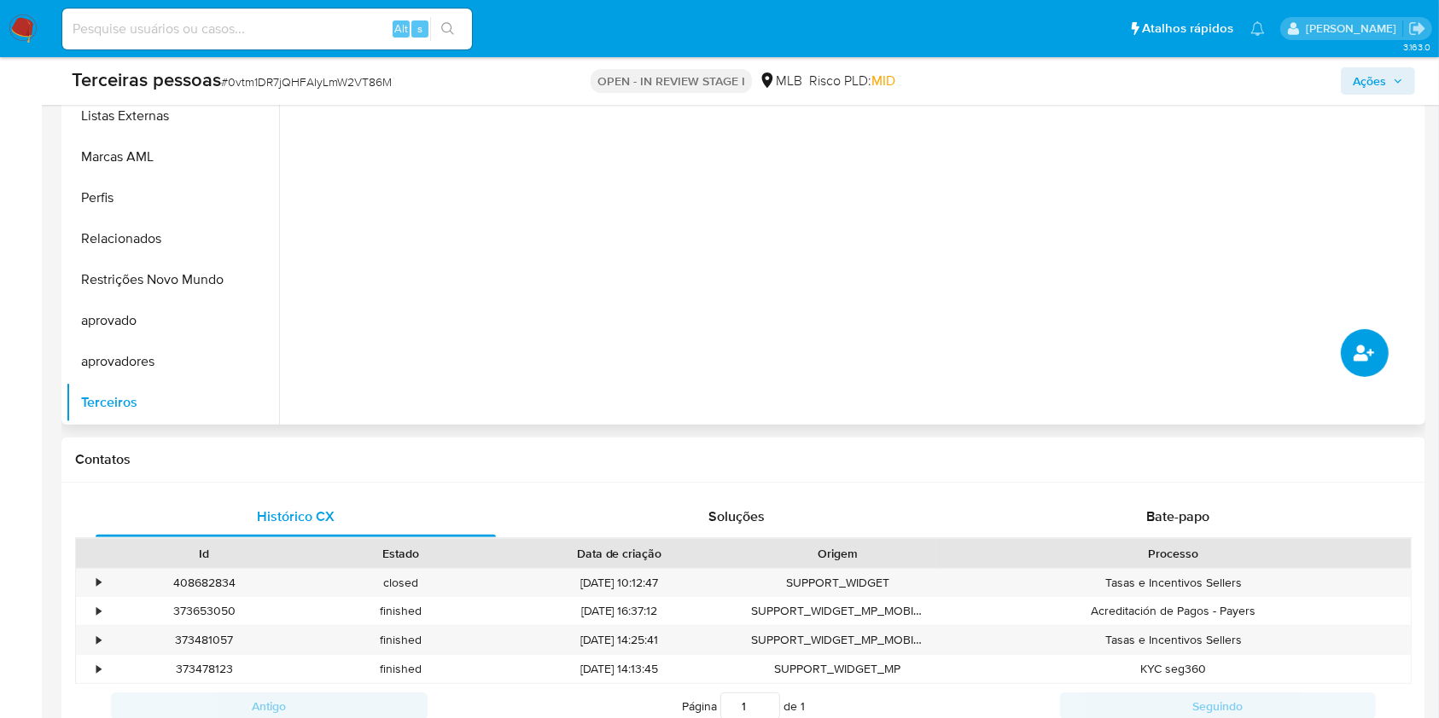
click at [1363, 352] on icon "common.add_complementary_information" at bounding box center [1363, 353] width 20 height 20
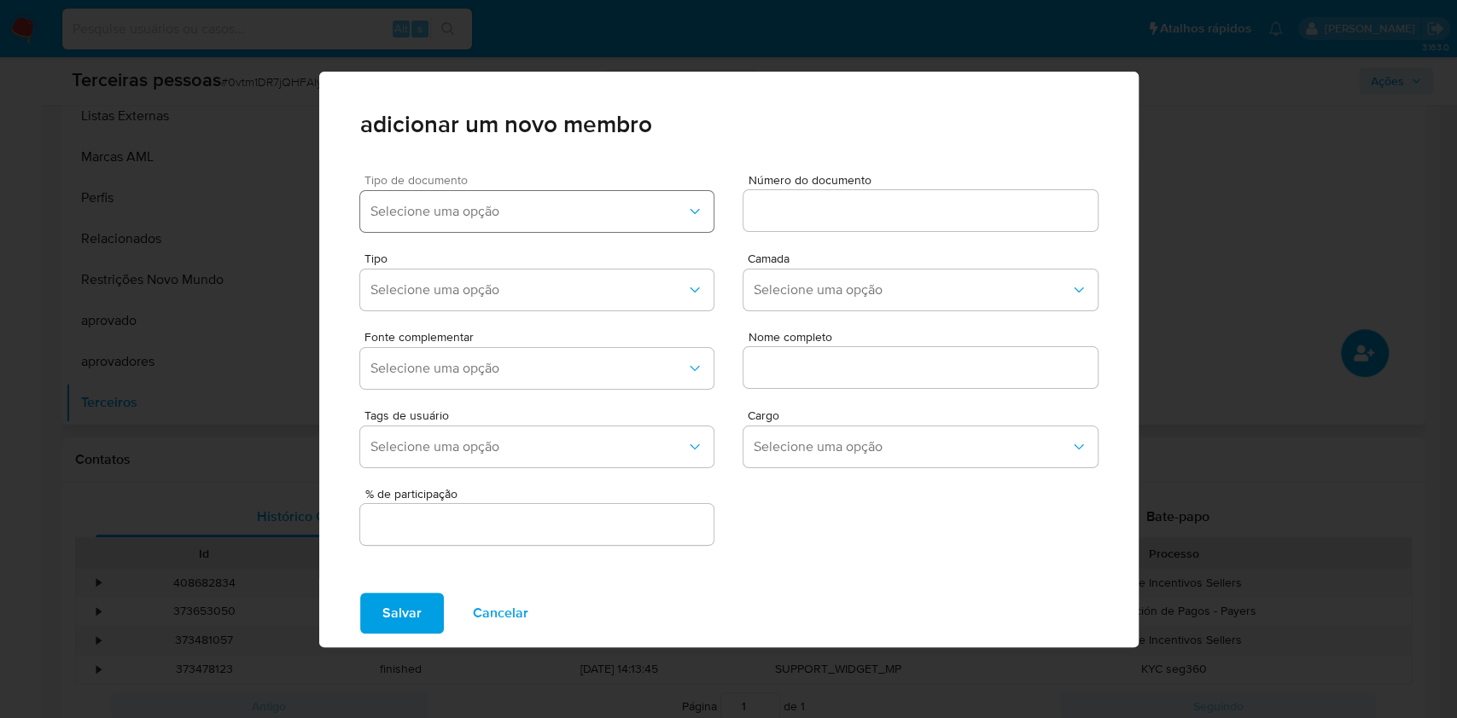
drag, startPoint x: 587, startPoint y: 198, endPoint x: 583, endPoint y: 218, distance: 20.9
click at [589, 201] on button "Selecione uma opção" at bounding box center [537, 211] width 354 height 41
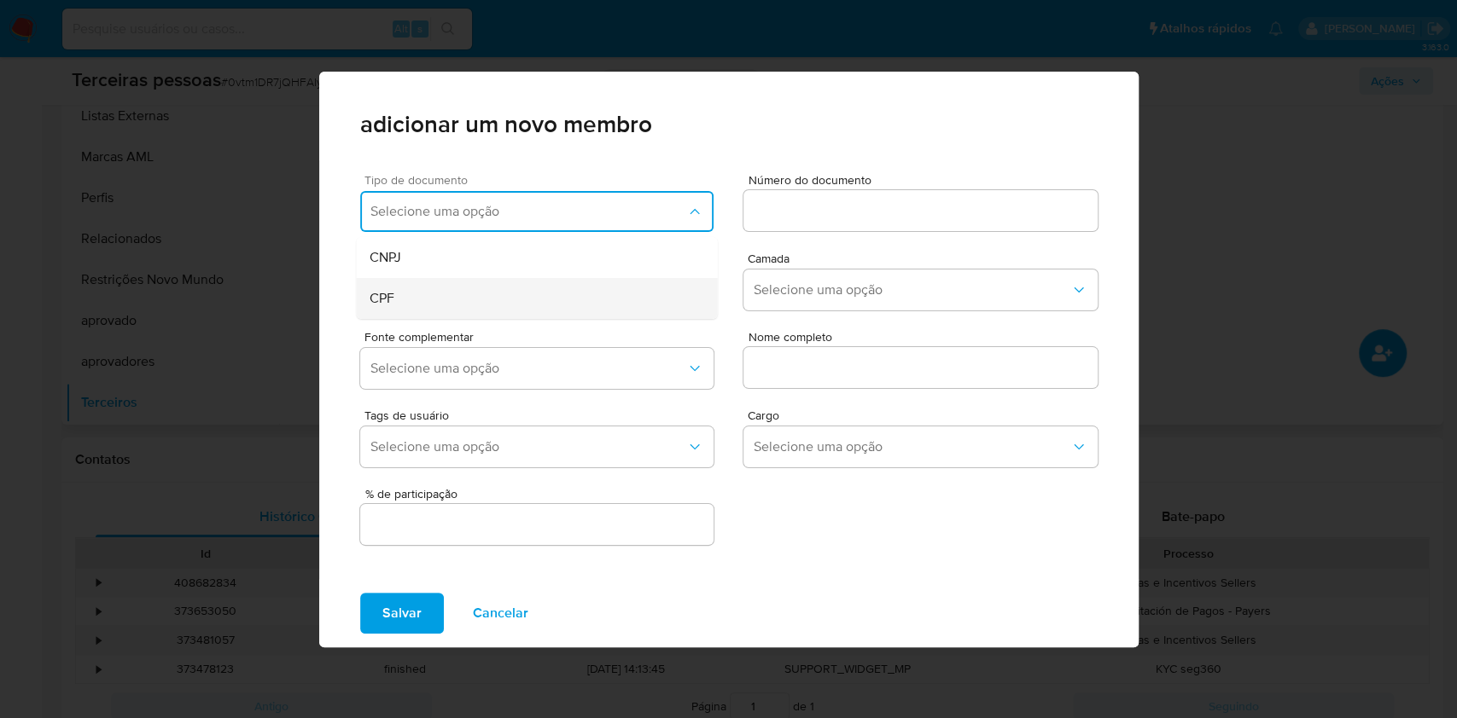
click at [470, 293] on div "CPF" at bounding box center [502, 298] width 267 height 41
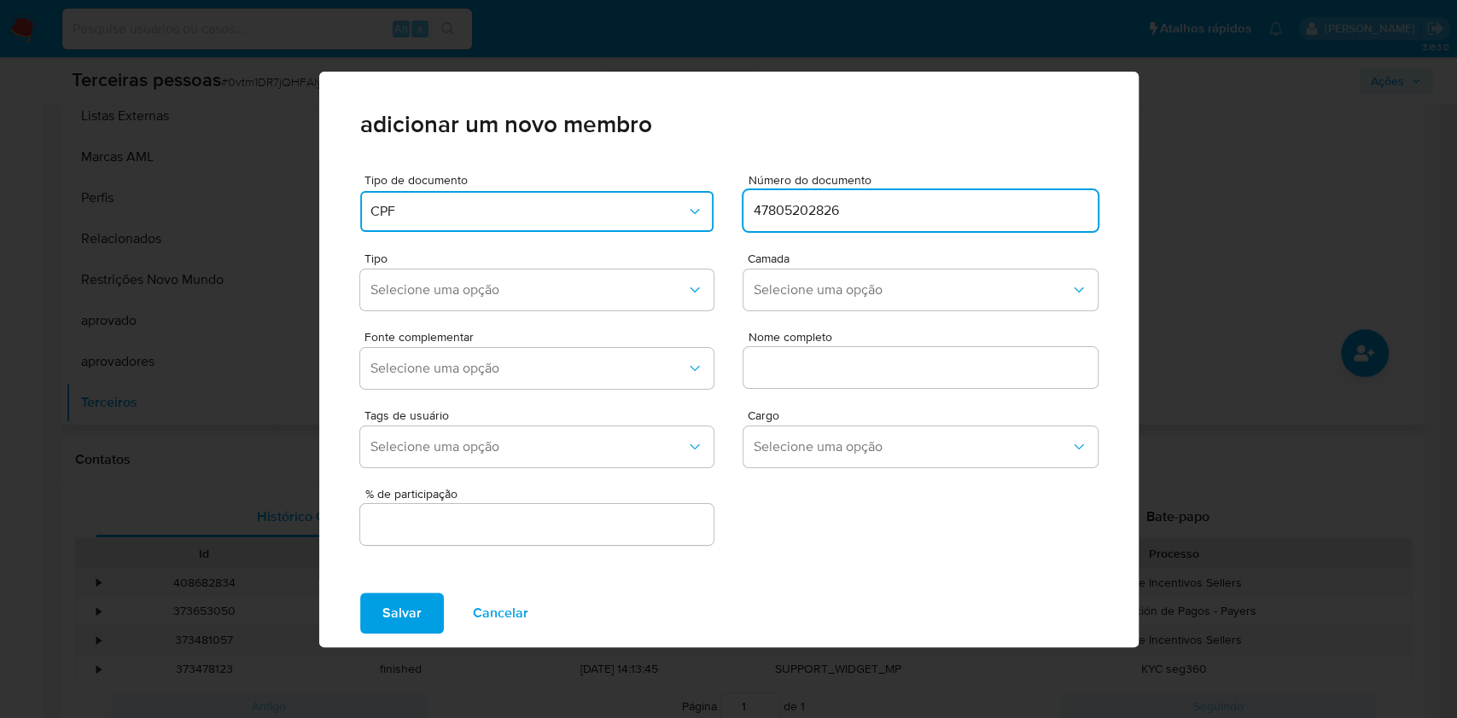
type input "47805202826"
click at [807, 246] on div "Tipo Selecione uma opção Camada Selecione uma opção" at bounding box center [728, 278] width 737 height 79
drag, startPoint x: 794, startPoint y: 277, endPoint x: 800, endPoint y: 300, distance: 23.0
click at [794, 277] on button "Selecione uma opção" at bounding box center [920, 290] width 354 height 41
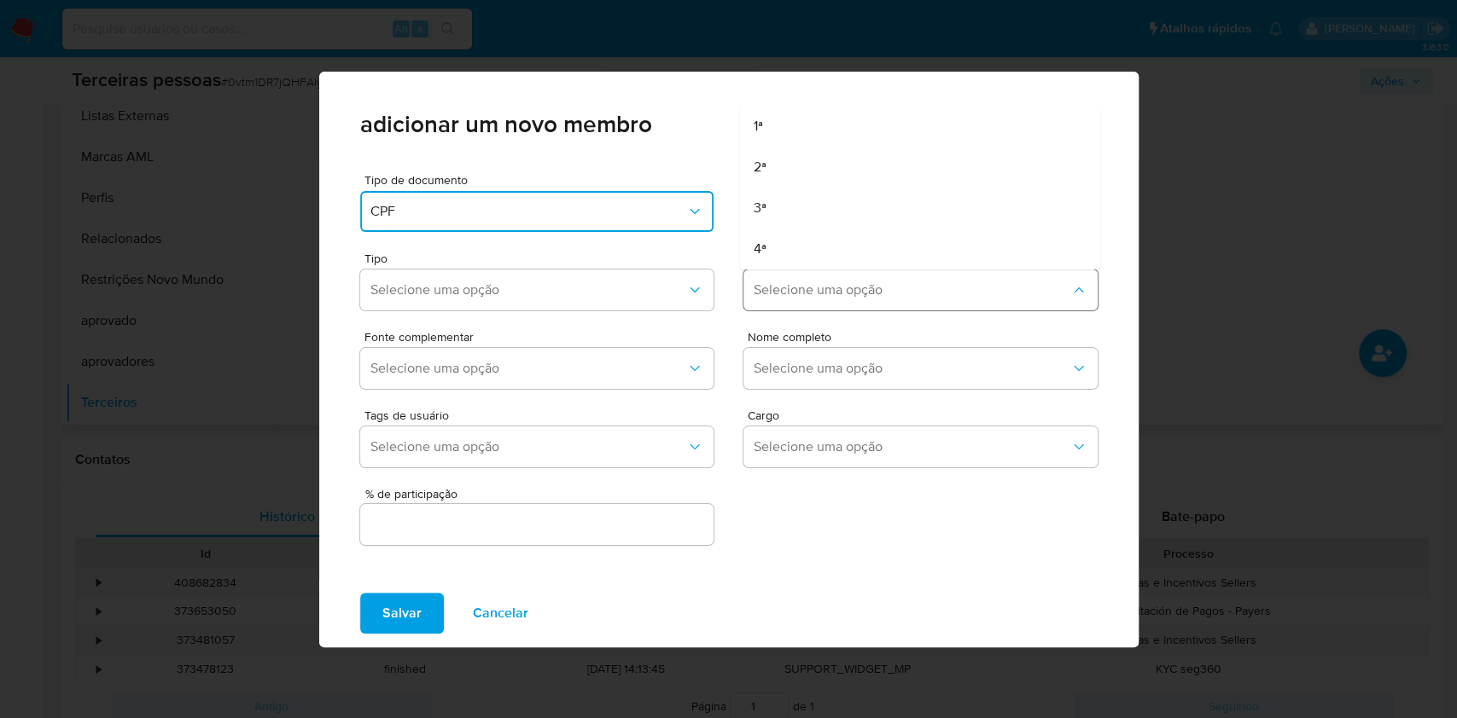
click at [793, 282] on span "Selecione uma opção" at bounding box center [911, 290] width 317 height 17
click at [798, 238] on div "Tipo de documento CPF Número do documento 47805202826 Tipo Selecione uma opção …" at bounding box center [728, 354] width 737 height 388
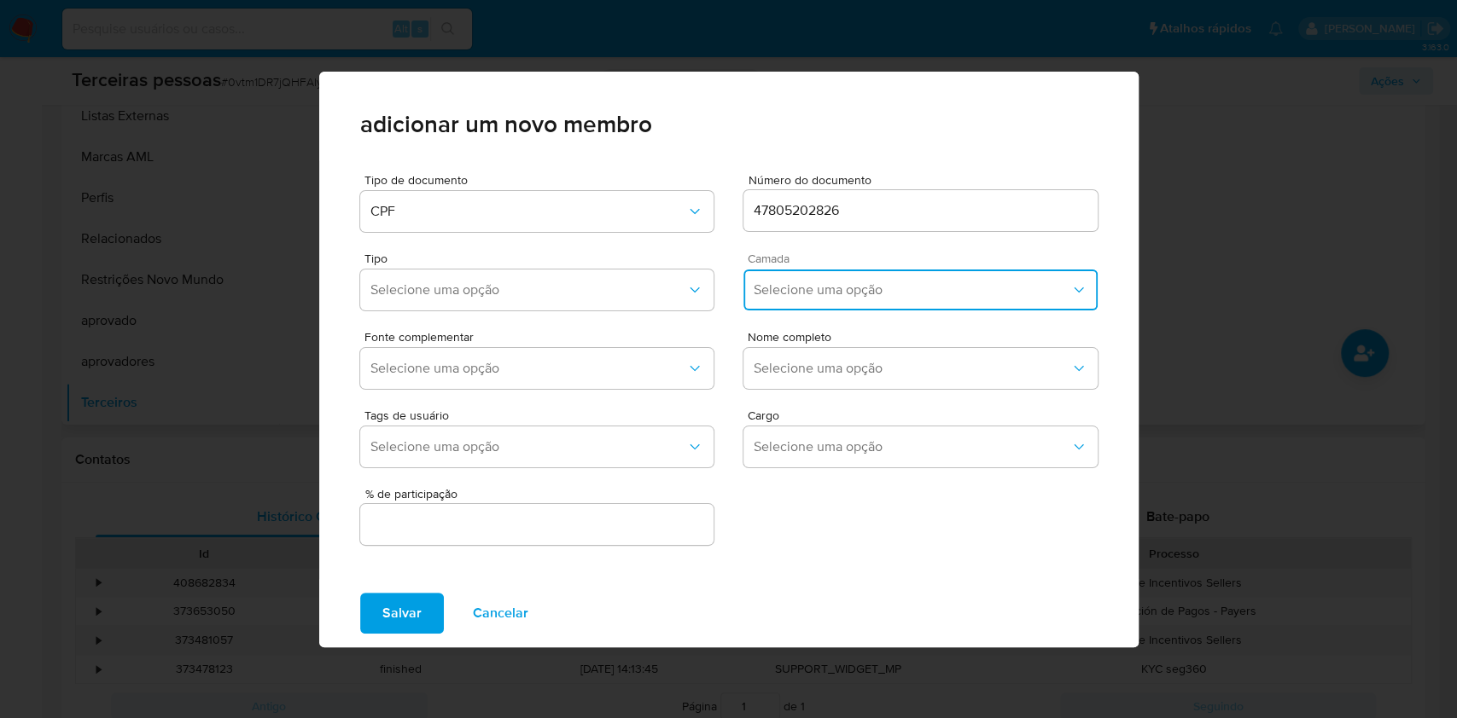
click at [801, 305] on button "Selecione uma opção" at bounding box center [920, 290] width 354 height 41
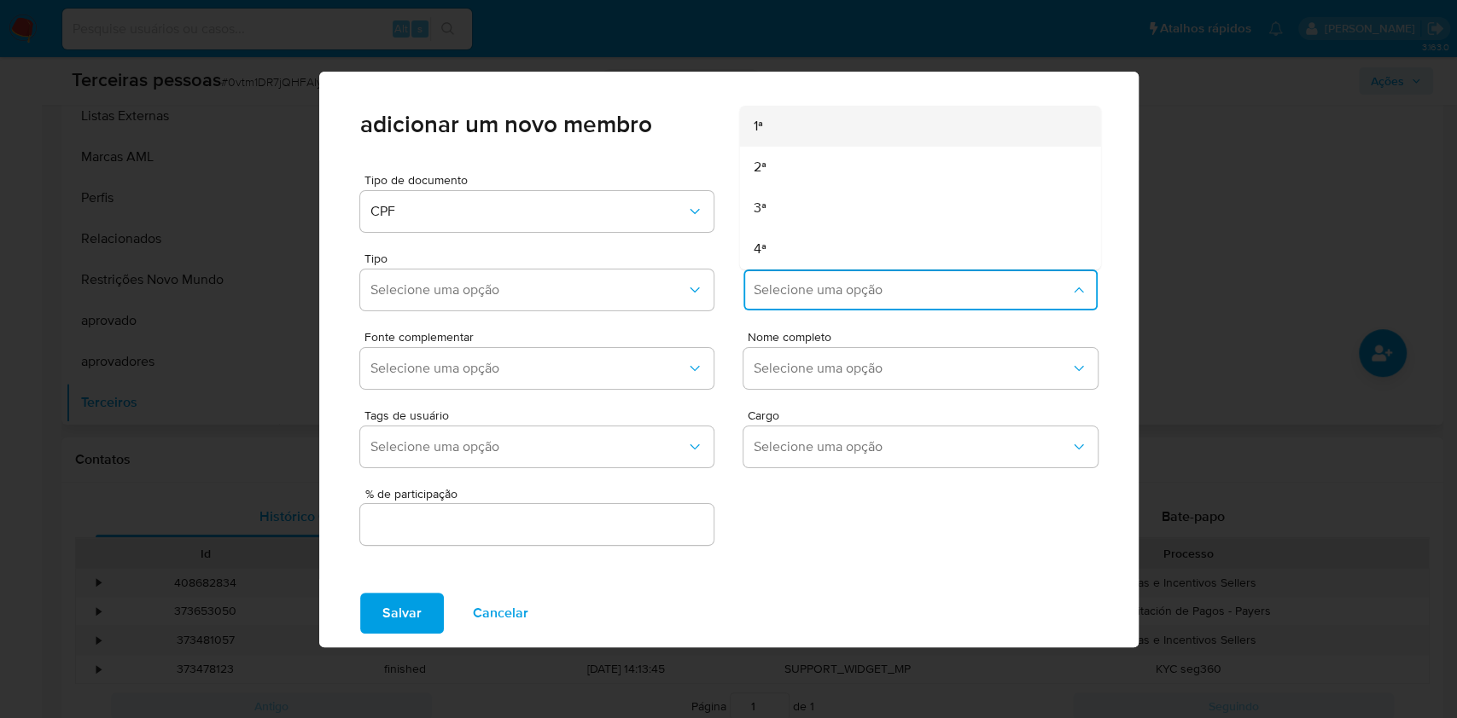
click at [763, 143] on div "1ª" at bounding box center [886, 126] width 267 height 41
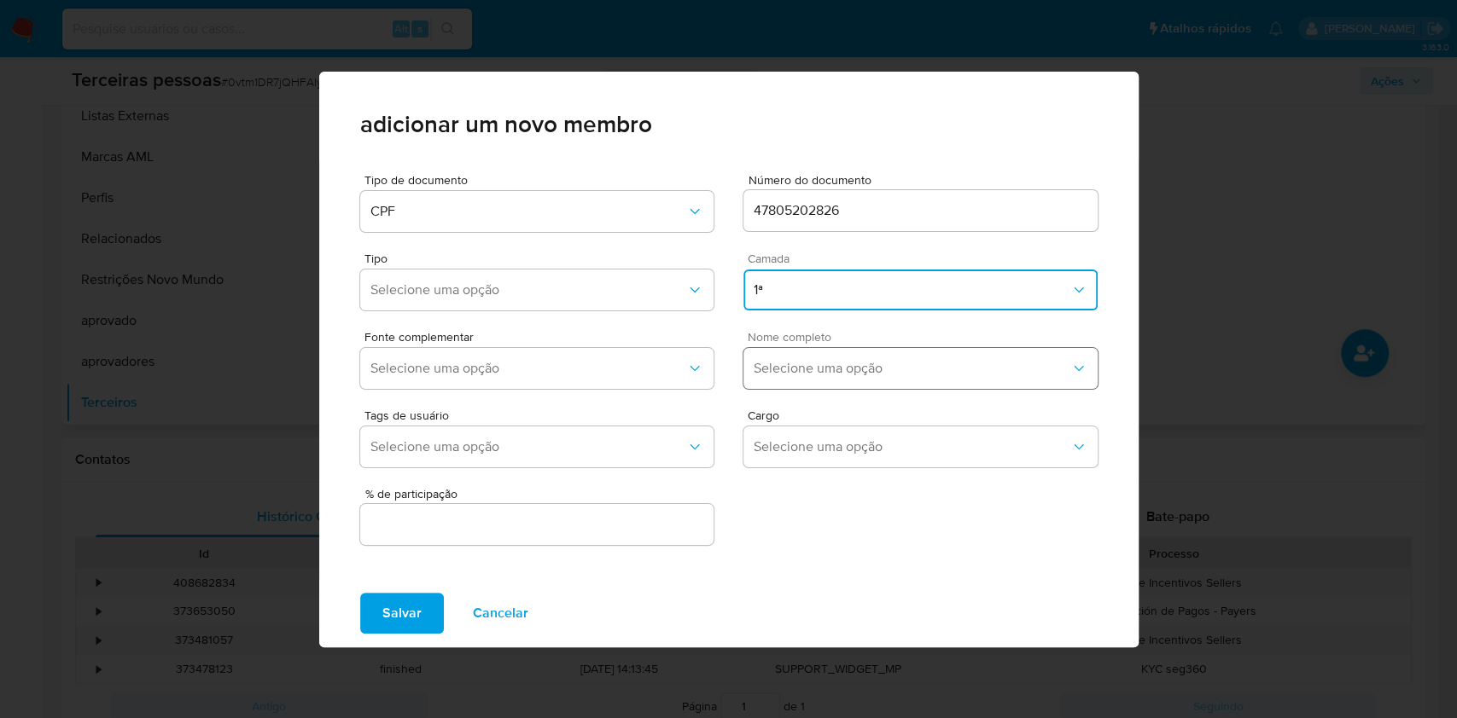
click at [866, 374] on span "Selecione uma opção" at bounding box center [911, 368] width 317 height 17
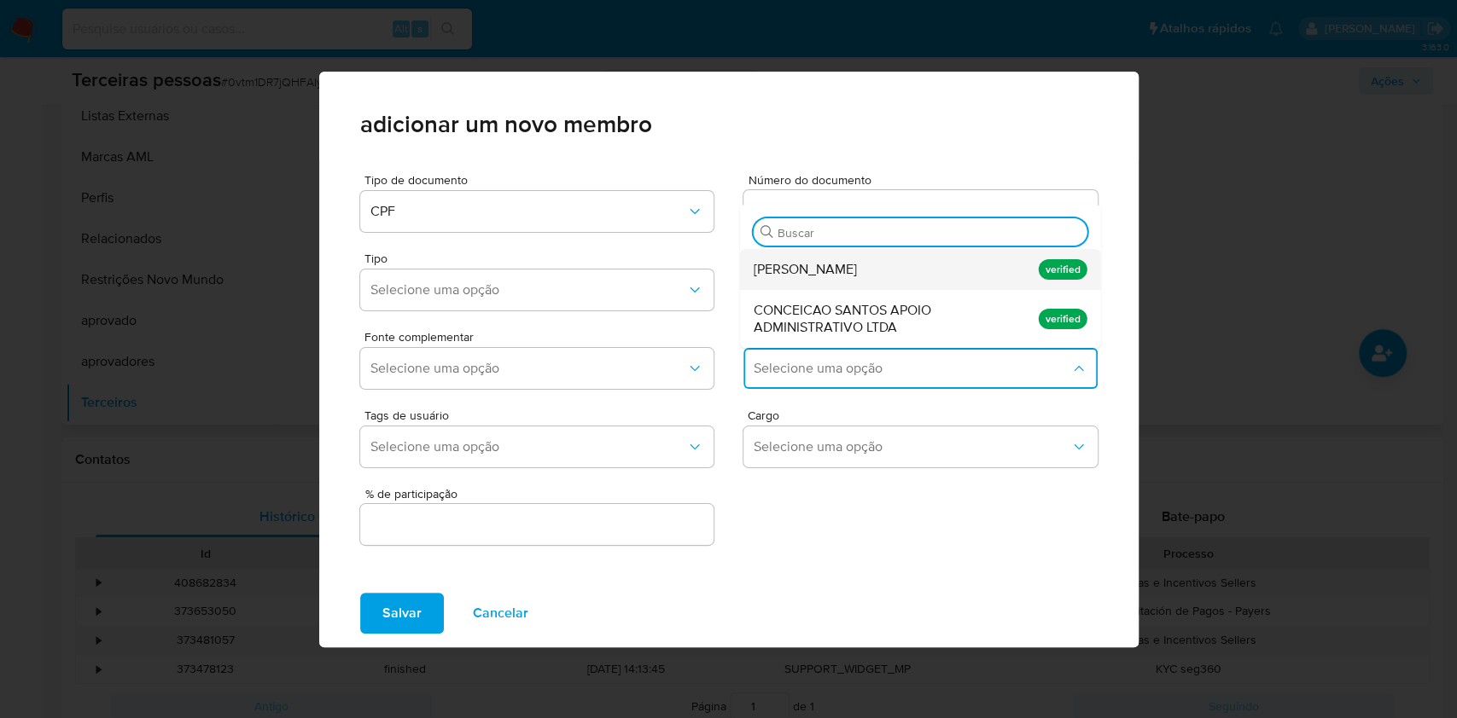
click at [856, 272] on span "[PERSON_NAME] da [PERSON_NAME]" at bounding box center [804, 269] width 103 height 17
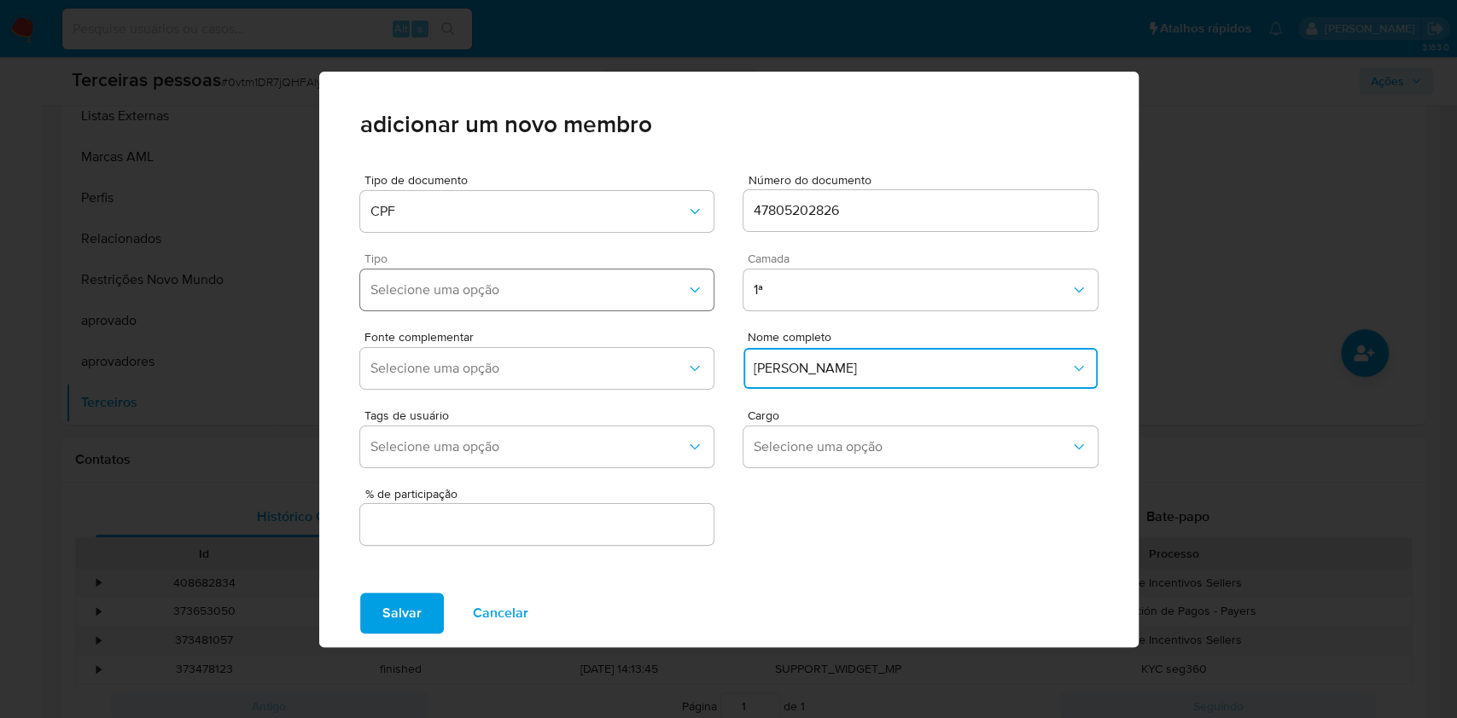
click at [562, 288] on button "Selecione uma opção" at bounding box center [537, 290] width 354 height 41
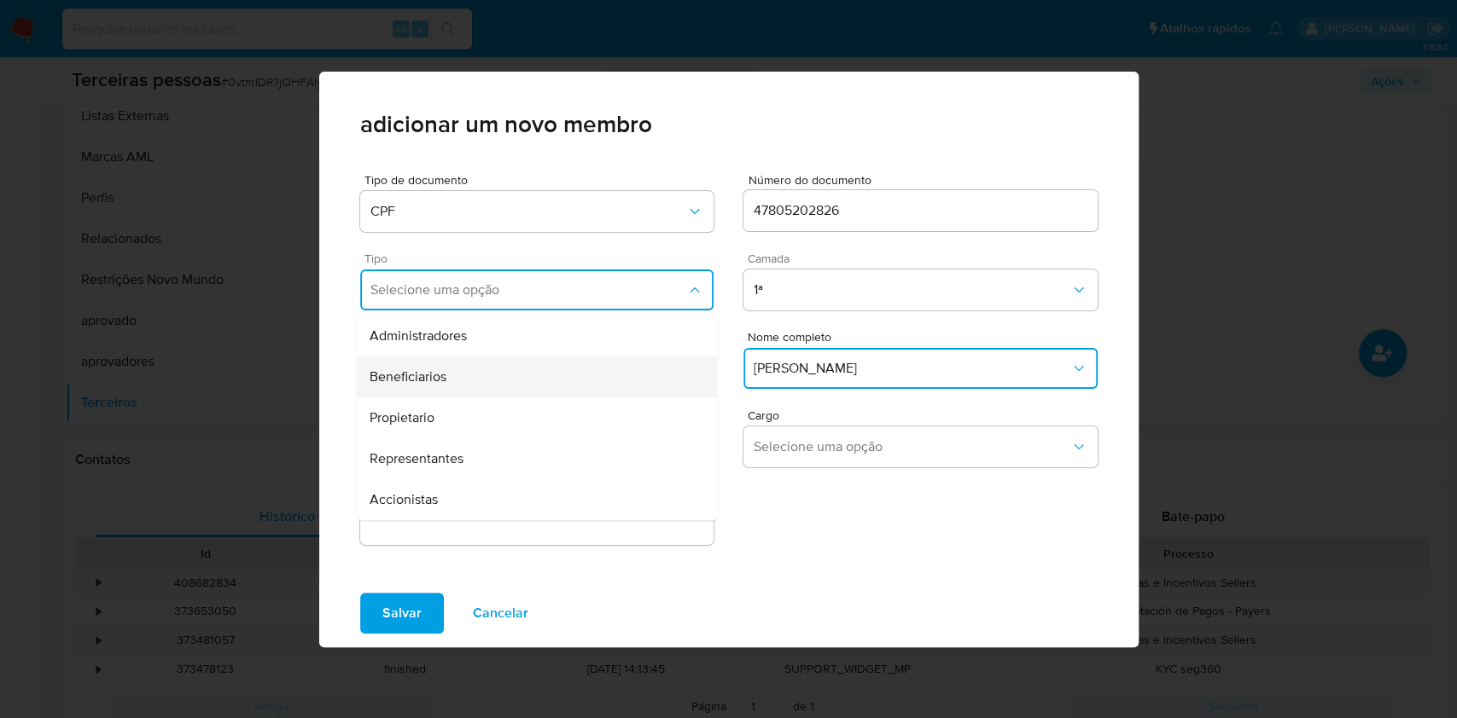
click at [445, 372] on span "Beneficiarios" at bounding box center [407, 377] width 77 height 17
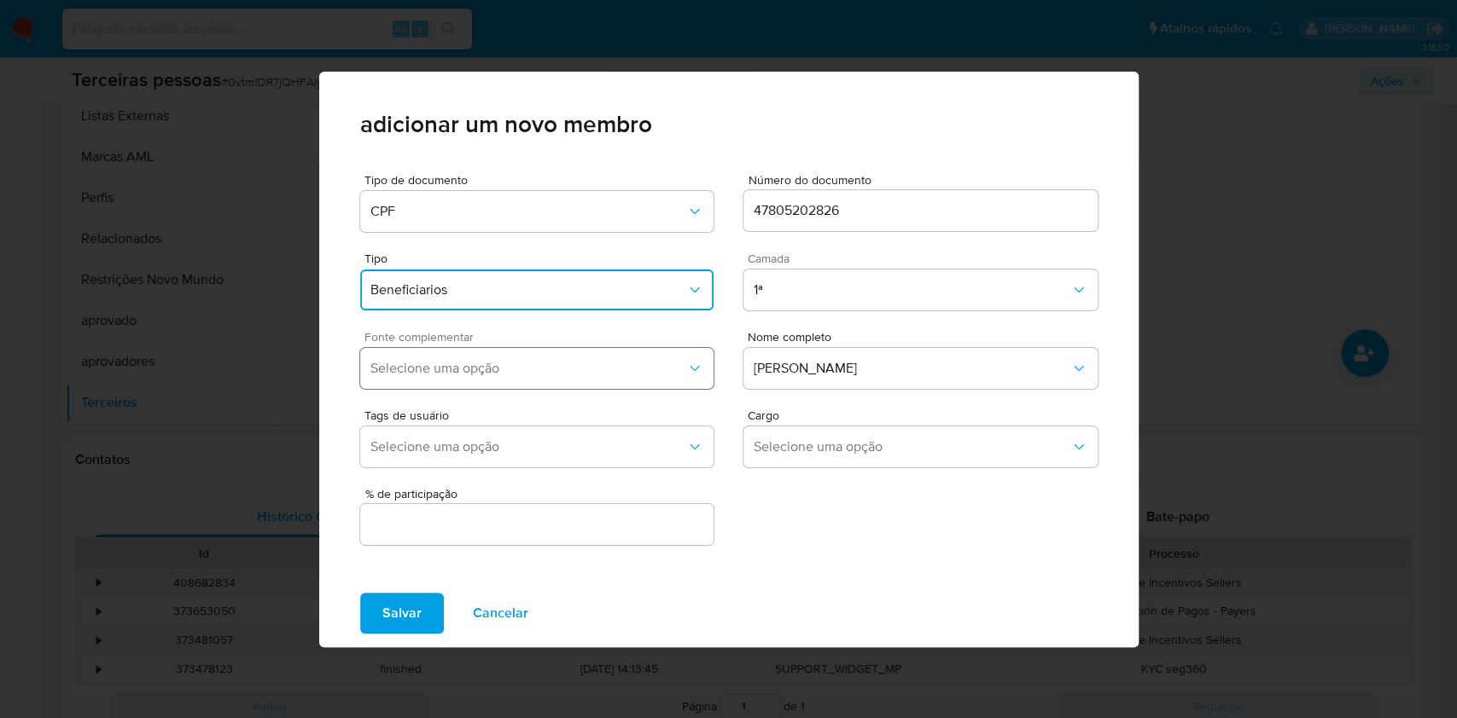
click at [444, 357] on button "Selecione uma opção" at bounding box center [537, 368] width 354 height 41
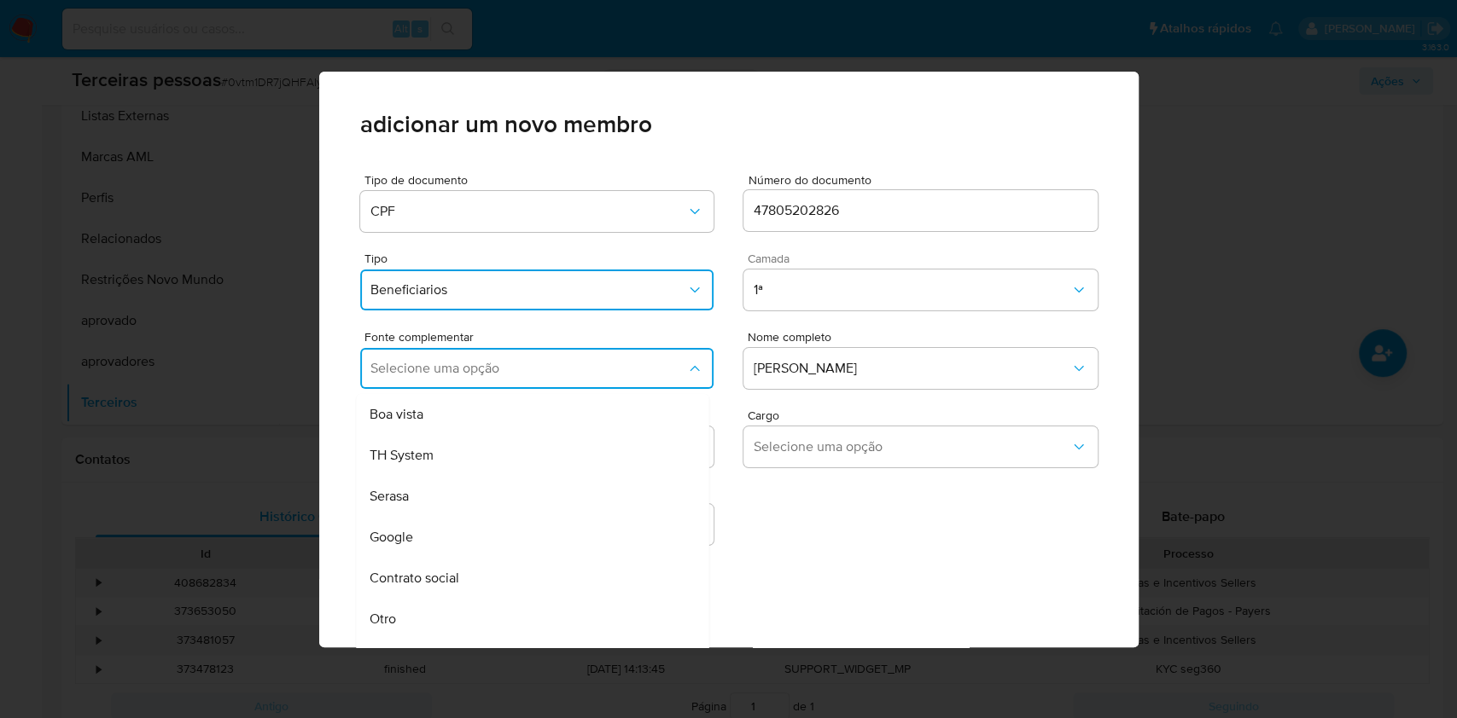
click at [417, 566] on div "Contrato social" at bounding box center [499, 578] width 260 height 41
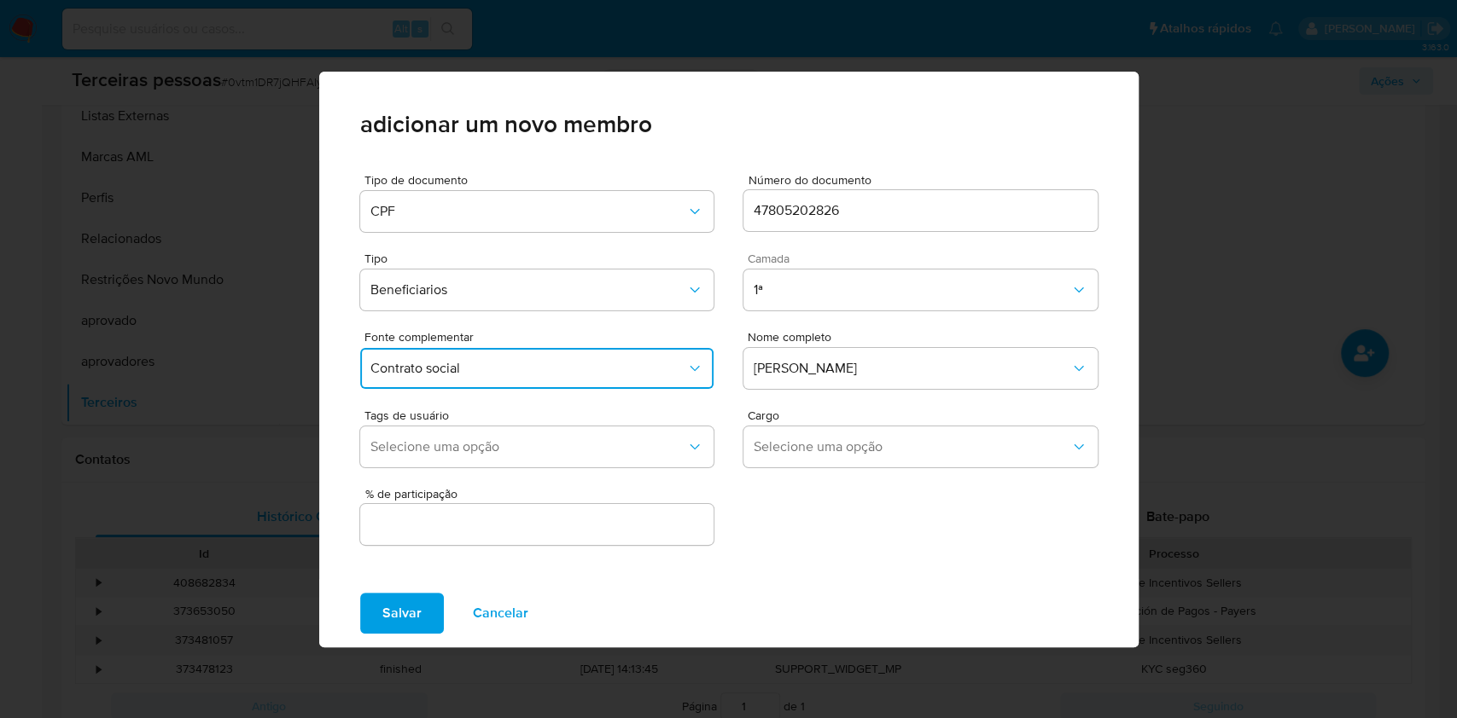
click at [427, 525] on input "text" at bounding box center [537, 525] width 354 height 22
type input "100"
click at [360, 593] on button "Salvar" at bounding box center [402, 613] width 84 height 41
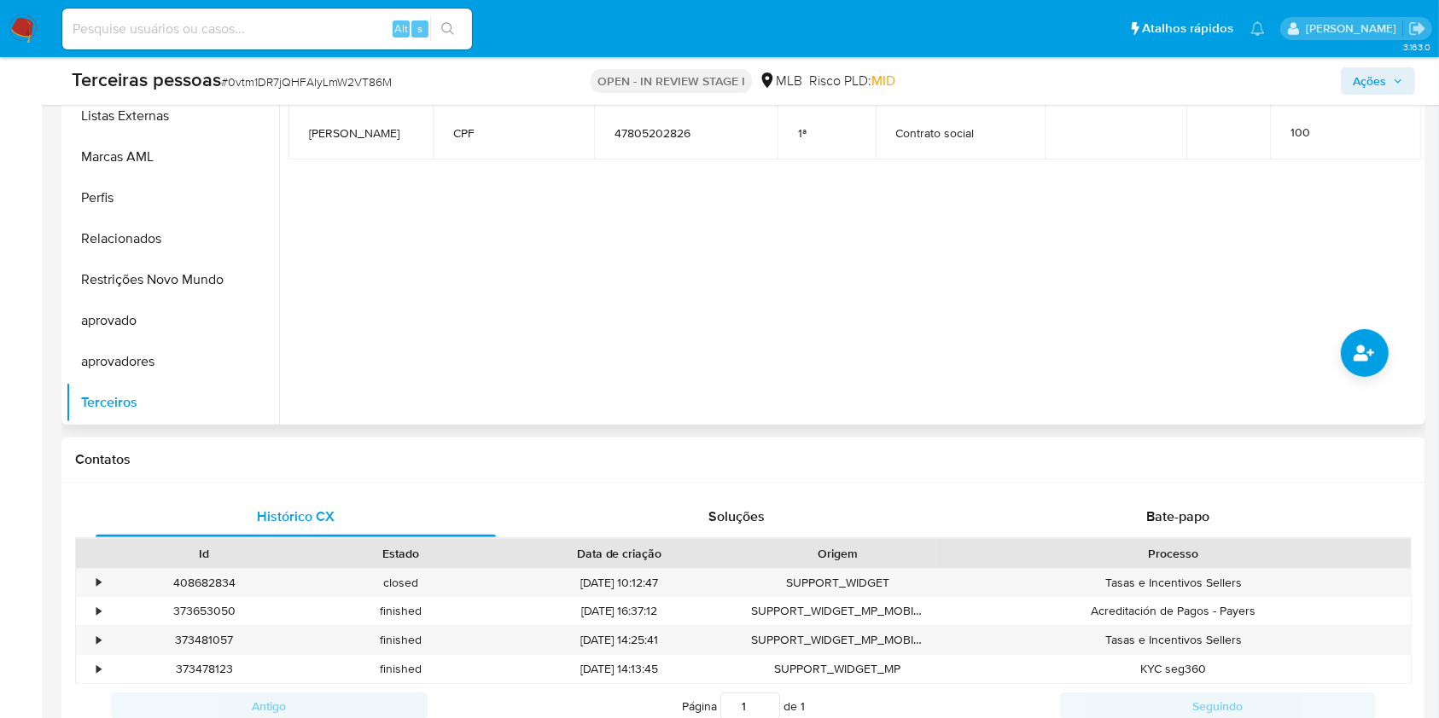
click at [1388, 357] on div at bounding box center [850, 206] width 1142 height 437
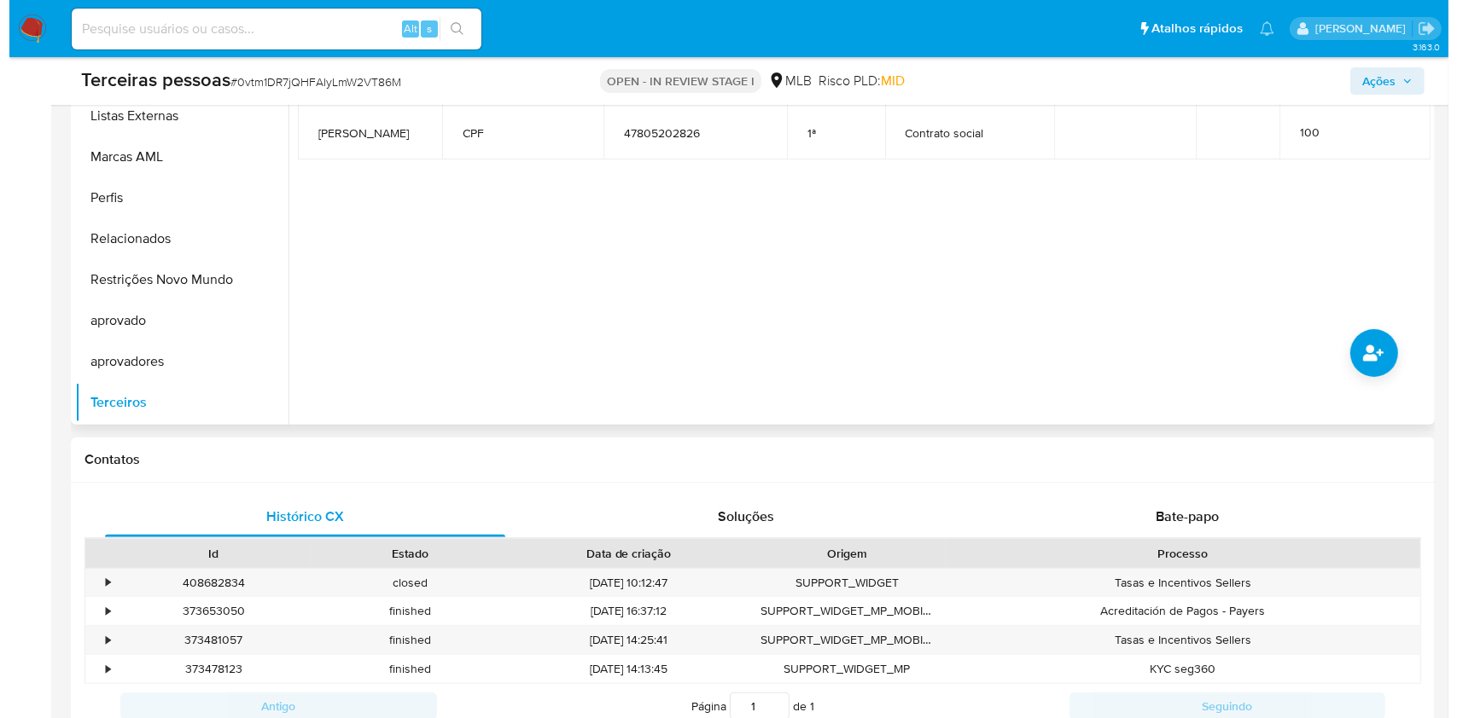
scroll to position [266, 0]
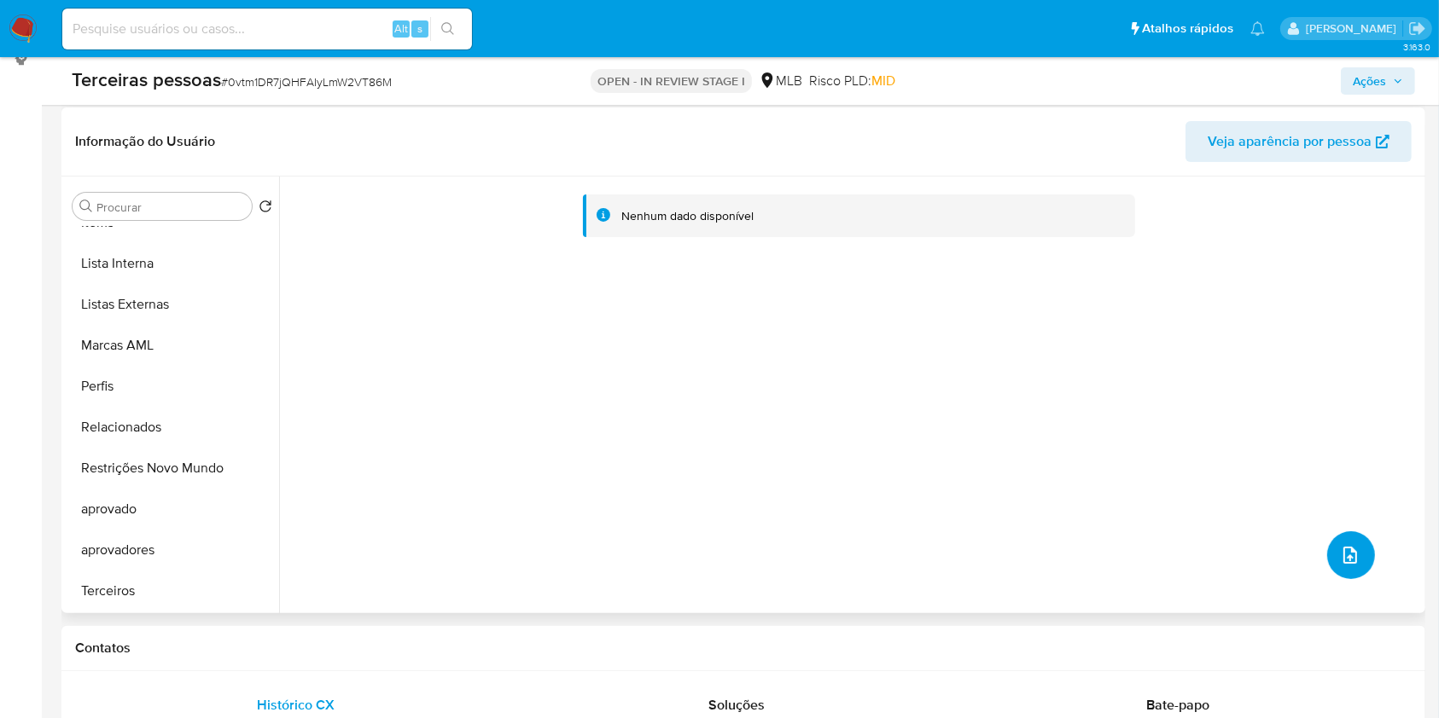
click at [1346, 558] on icon "upload-file" at bounding box center [1350, 555] width 20 height 20
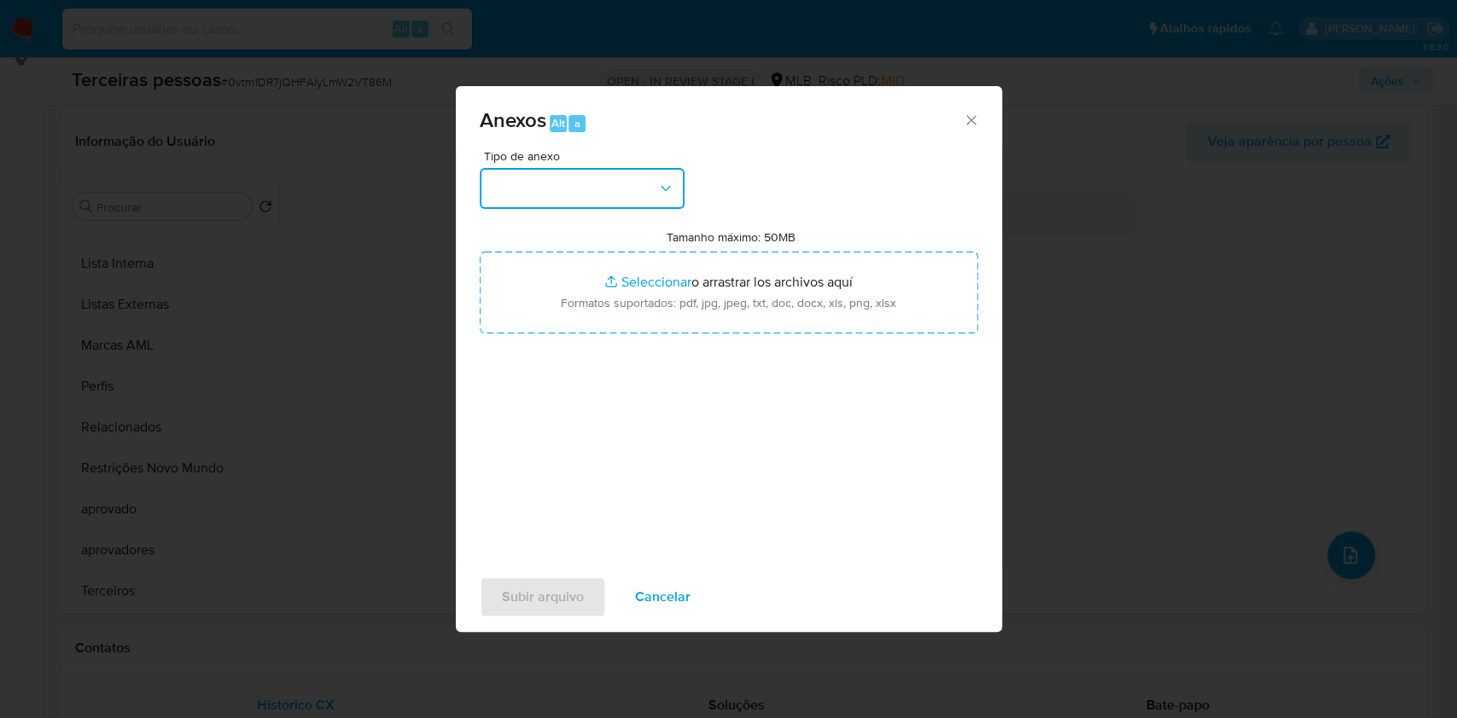
click at [546, 186] on button "button" at bounding box center [582, 188] width 205 height 41
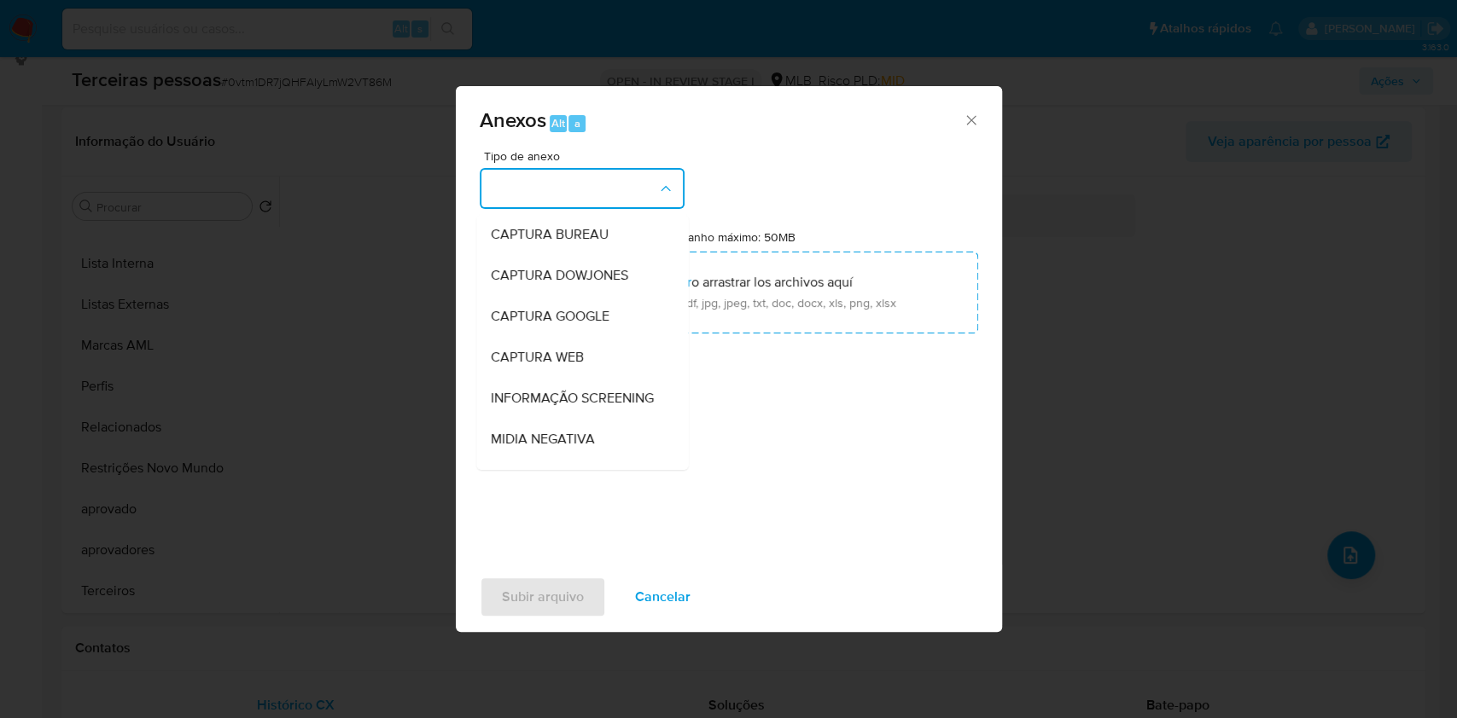
scroll to position [262, 0]
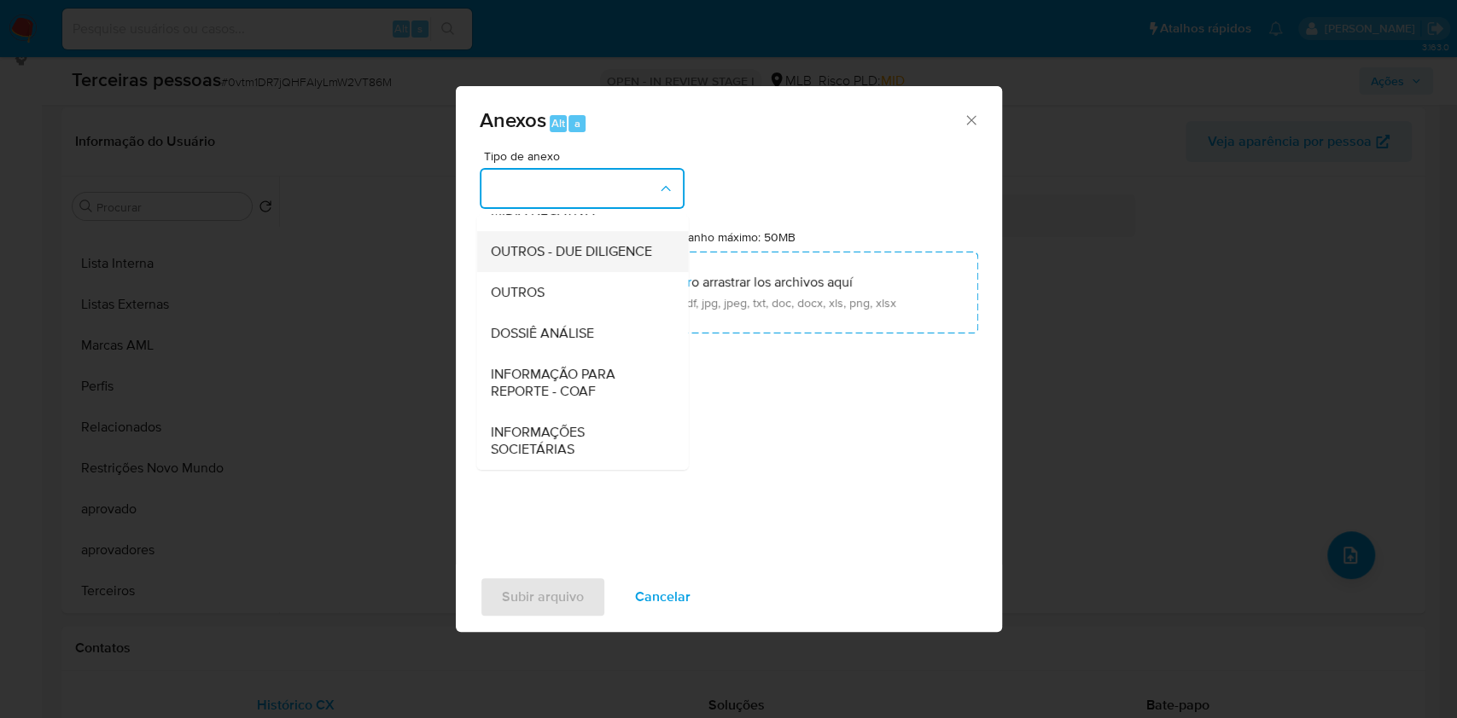
click at [550, 255] on span "OUTROS - DUE DILIGENCE" at bounding box center [570, 251] width 161 height 17
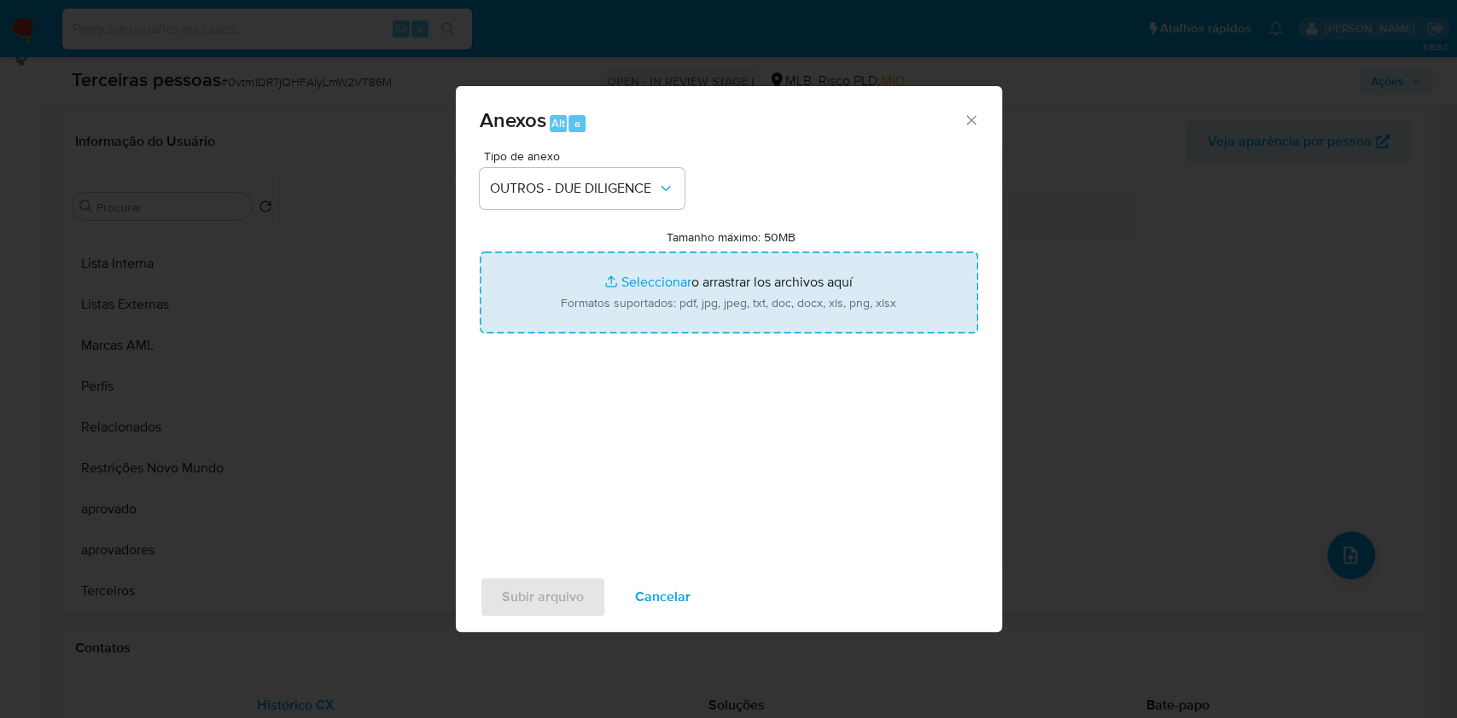
click at [664, 313] on input "Tamanho máximo: 50MB Seleccionar archivos" at bounding box center [729, 293] width 498 height 82
type input "C:\fakepath\socio.pdf"
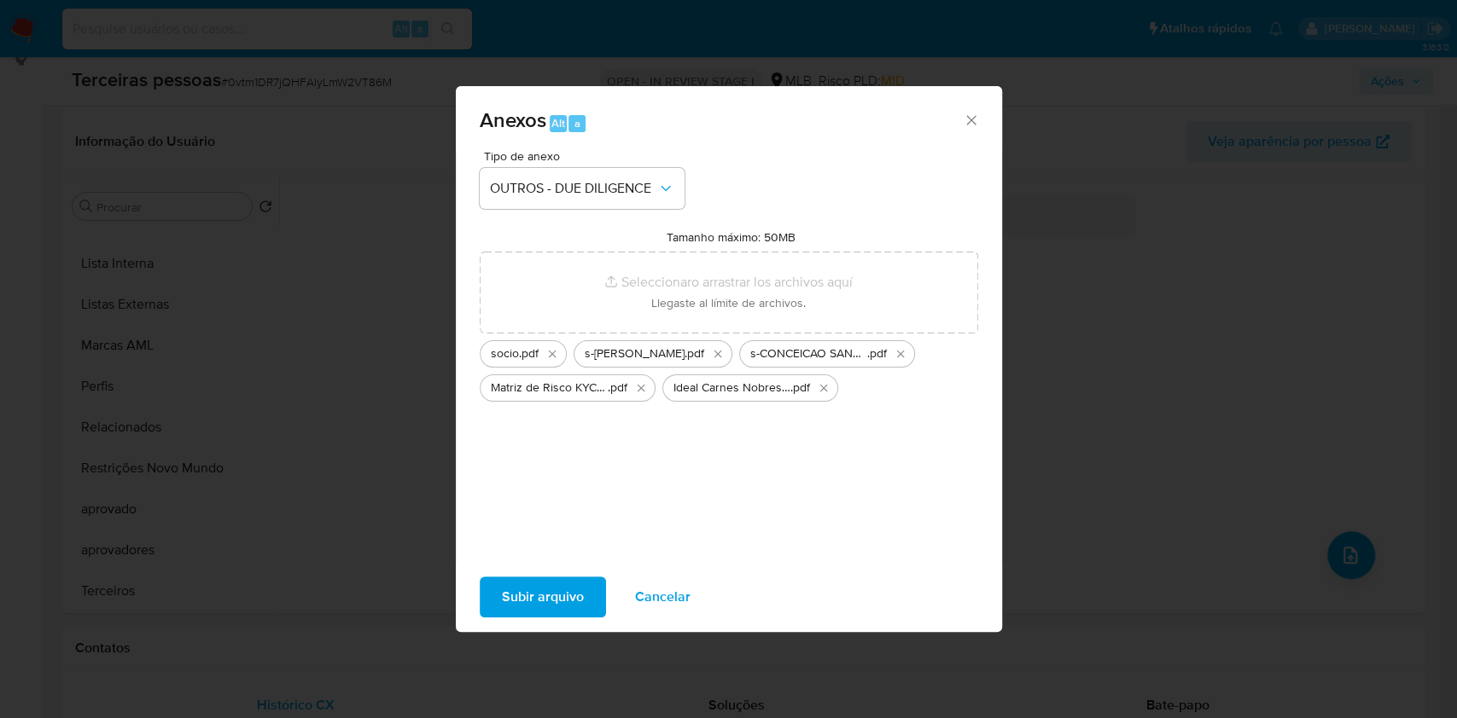
click at [593, 598] on button "Subir arquivo" at bounding box center [543, 597] width 126 height 41
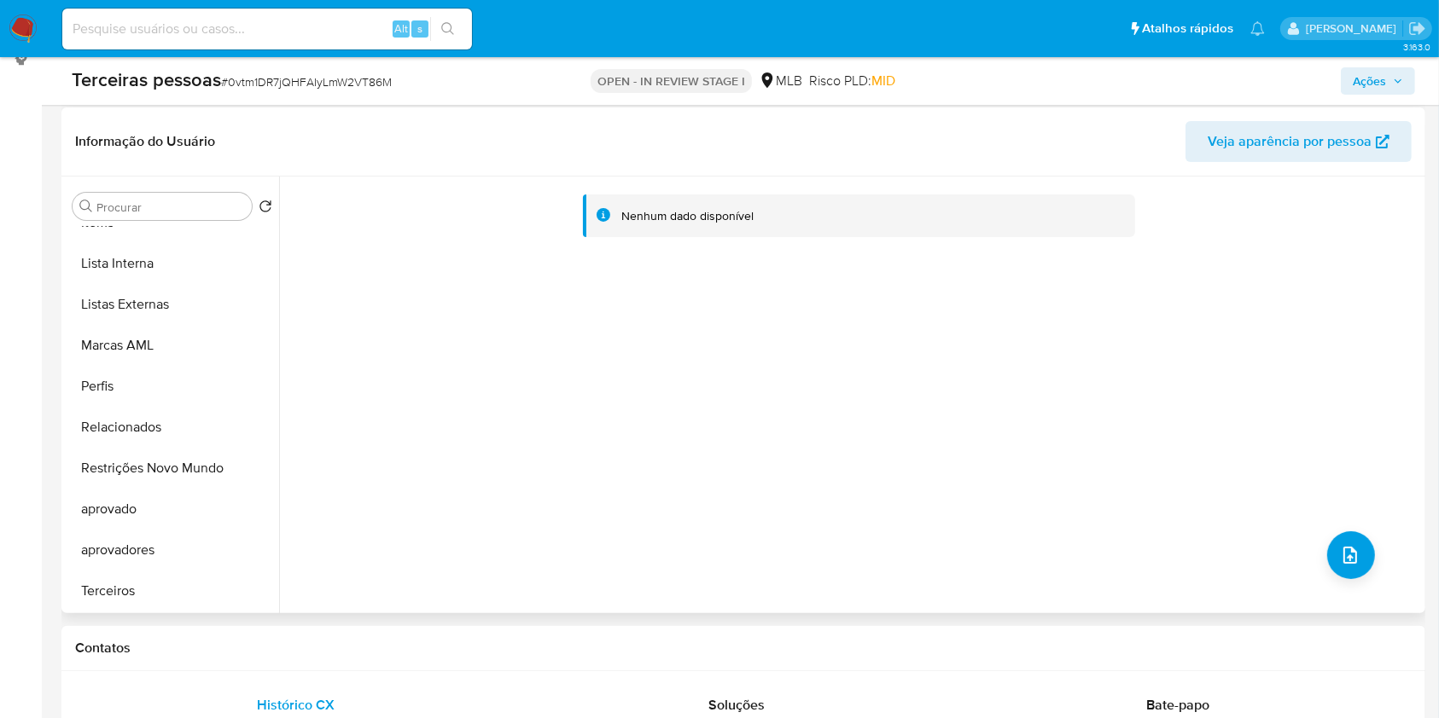
click at [474, 424] on div "Nenhum dado disponível" at bounding box center [850, 395] width 1142 height 437
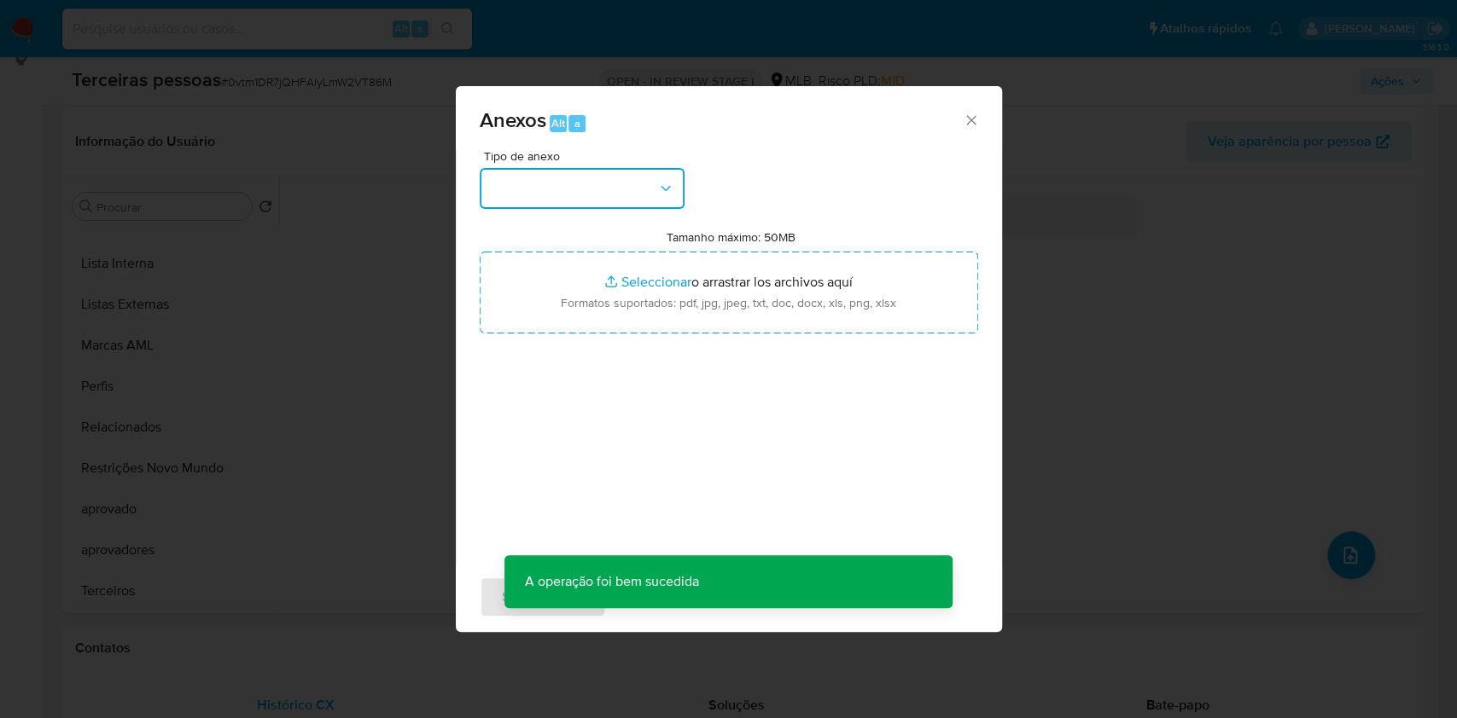
click at [529, 198] on button "button" at bounding box center [582, 188] width 205 height 41
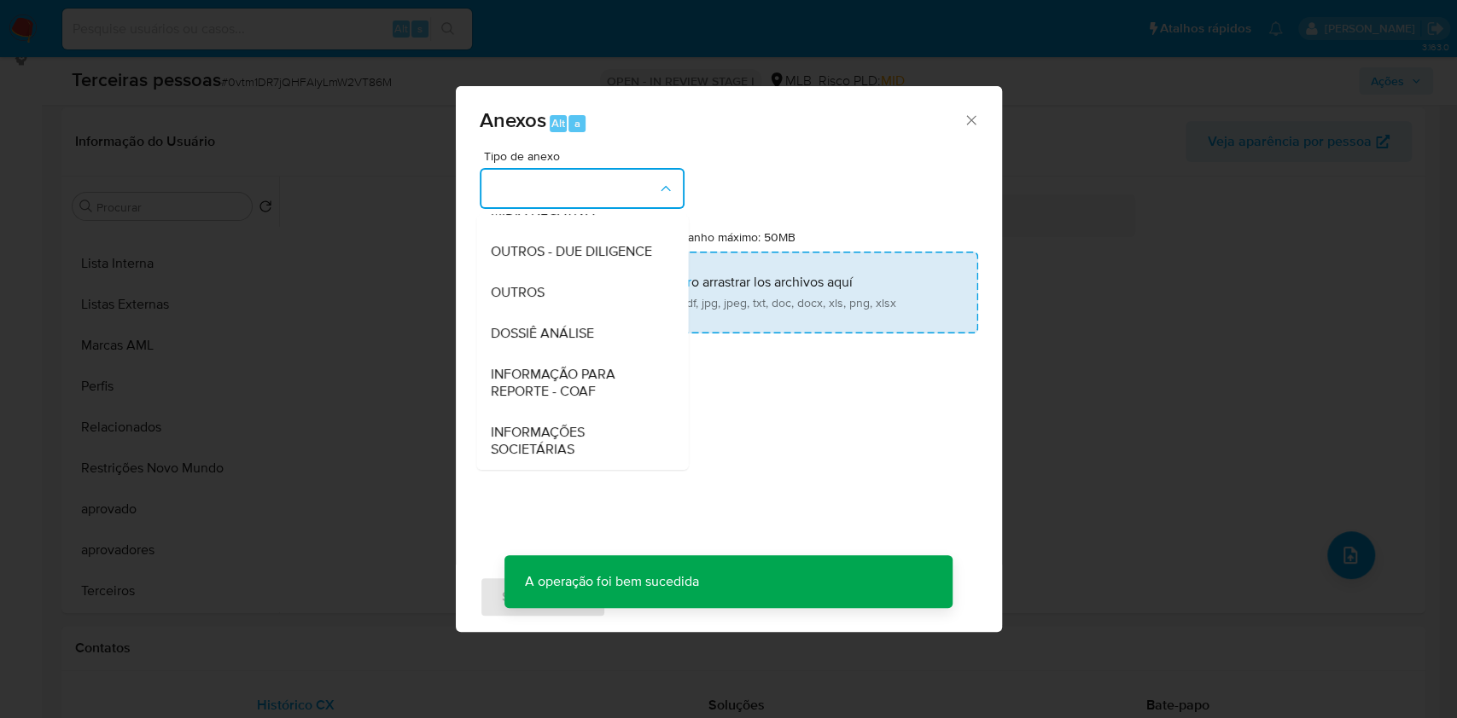
drag, startPoint x: 521, startPoint y: 241, endPoint x: 546, endPoint y: 270, distance: 38.7
click at [521, 243] on span "OUTROS - DUE DILIGENCE" at bounding box center [570, 251] width 161 height 17
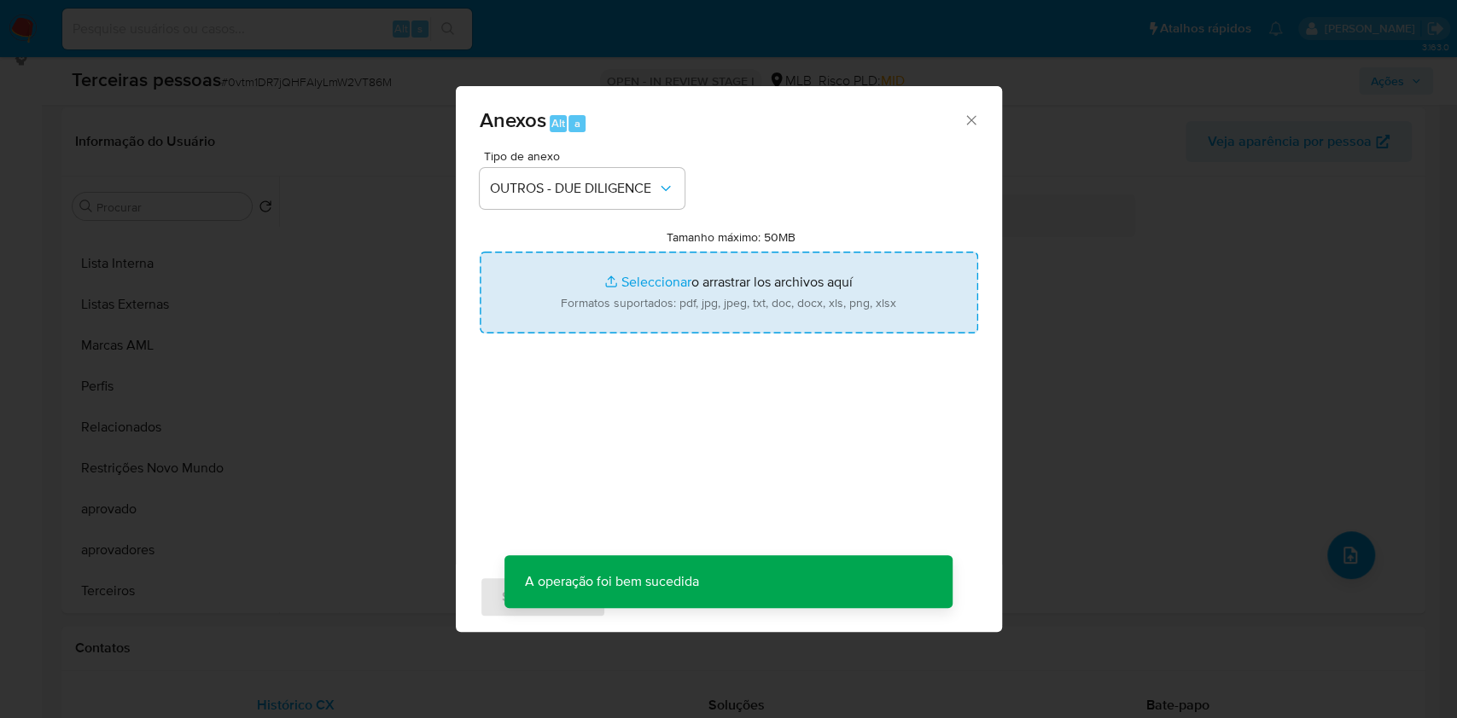
click at [608, 317] on input "Tamanho máximo: 50MB Seleccionar archivos" at bounding box center [729, 293] width 498 height 82
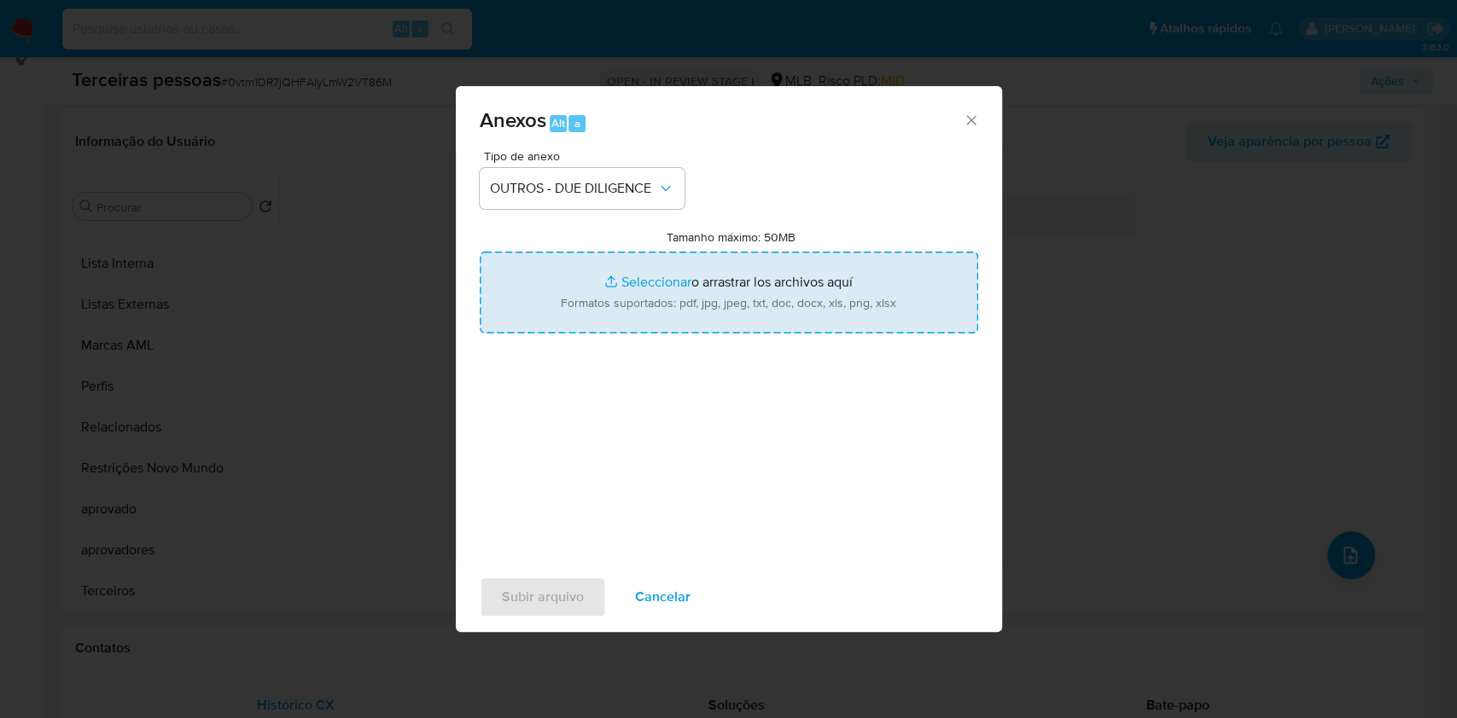
type input "C:\fakepath\g-Lucas Xavier da Conceio Santos Xavier.pdf"
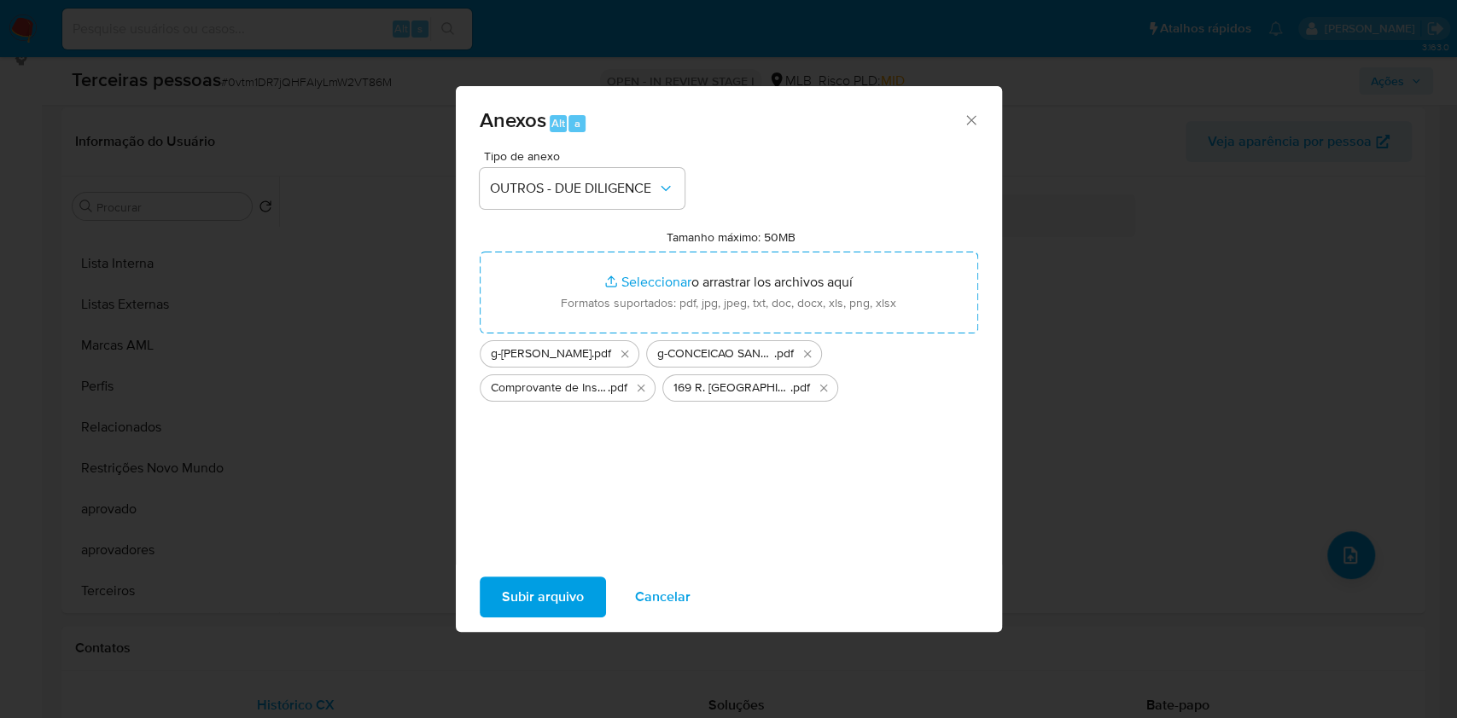
drag, startPoint x: 608, startPoint y: 317, endPoint x: 584, endPoint y: 585, distance: 269.0
click at [584, 585] on button "Subir arquivo" at bounding box center [543, 597] width 126 height 41
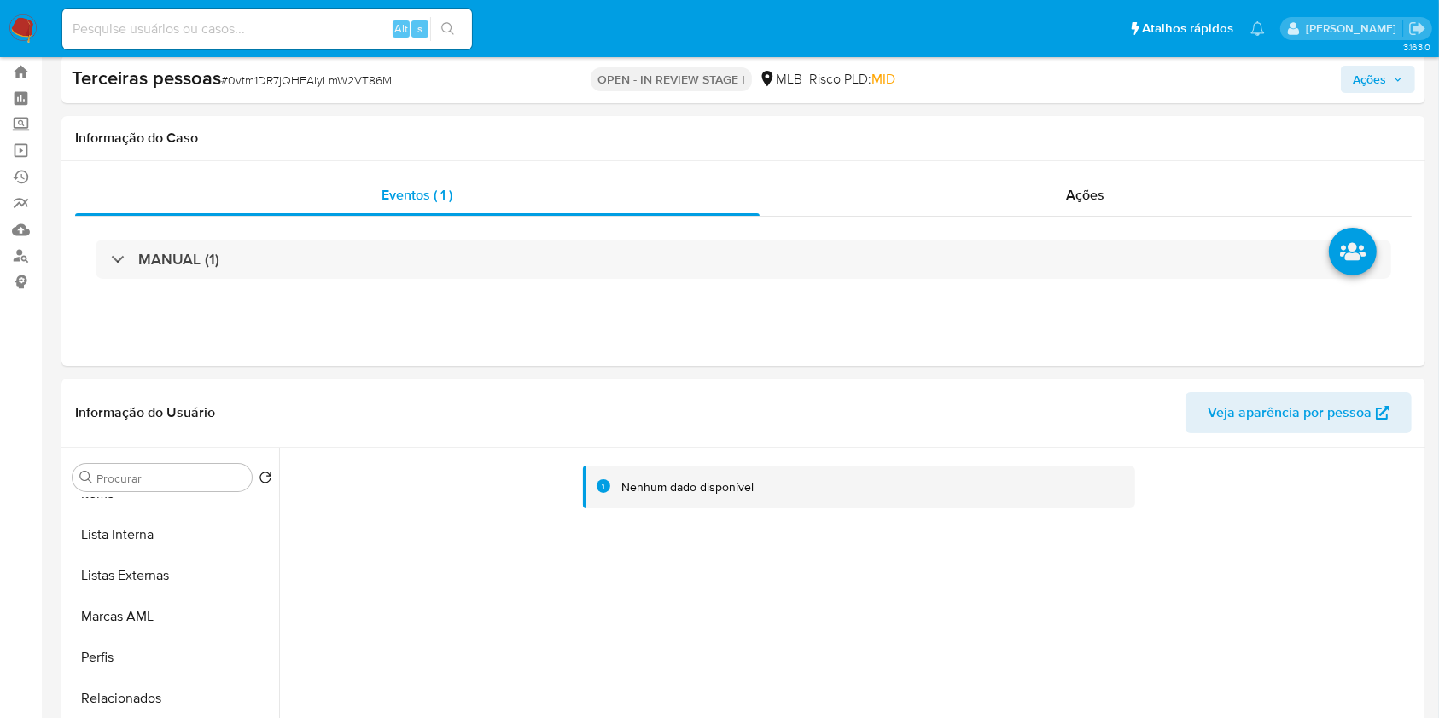
scroll to position [0, 0]
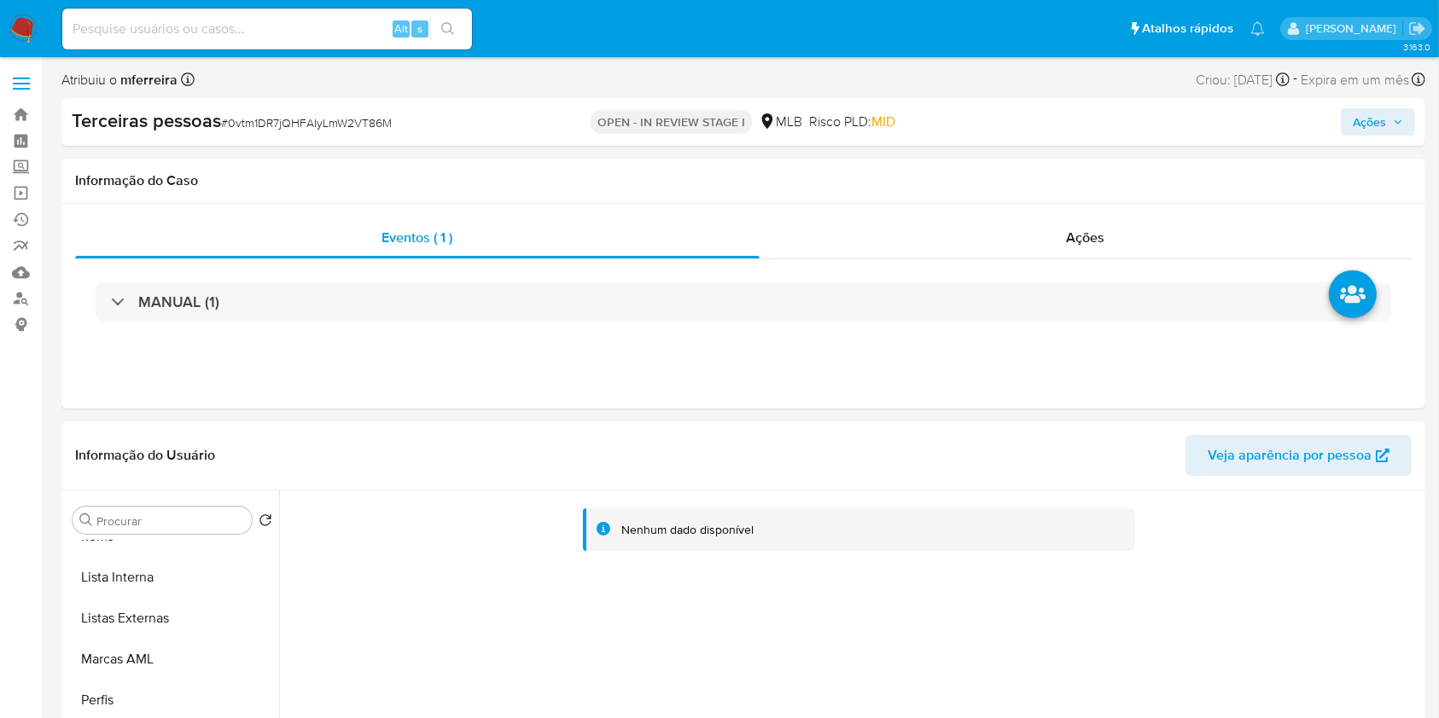
click at [1416, 124] on div "Terceiras pessoas # 0vtm1DR7jQHFAIyLmW2VT86M OPEN - IN REVIEW STAGE I MLB Risco…" at bounding box center [743, 122] width 1364 height 48
click at [1394, 129] on span "Ações" at bounding box center [1377, 122] width 50 height 24
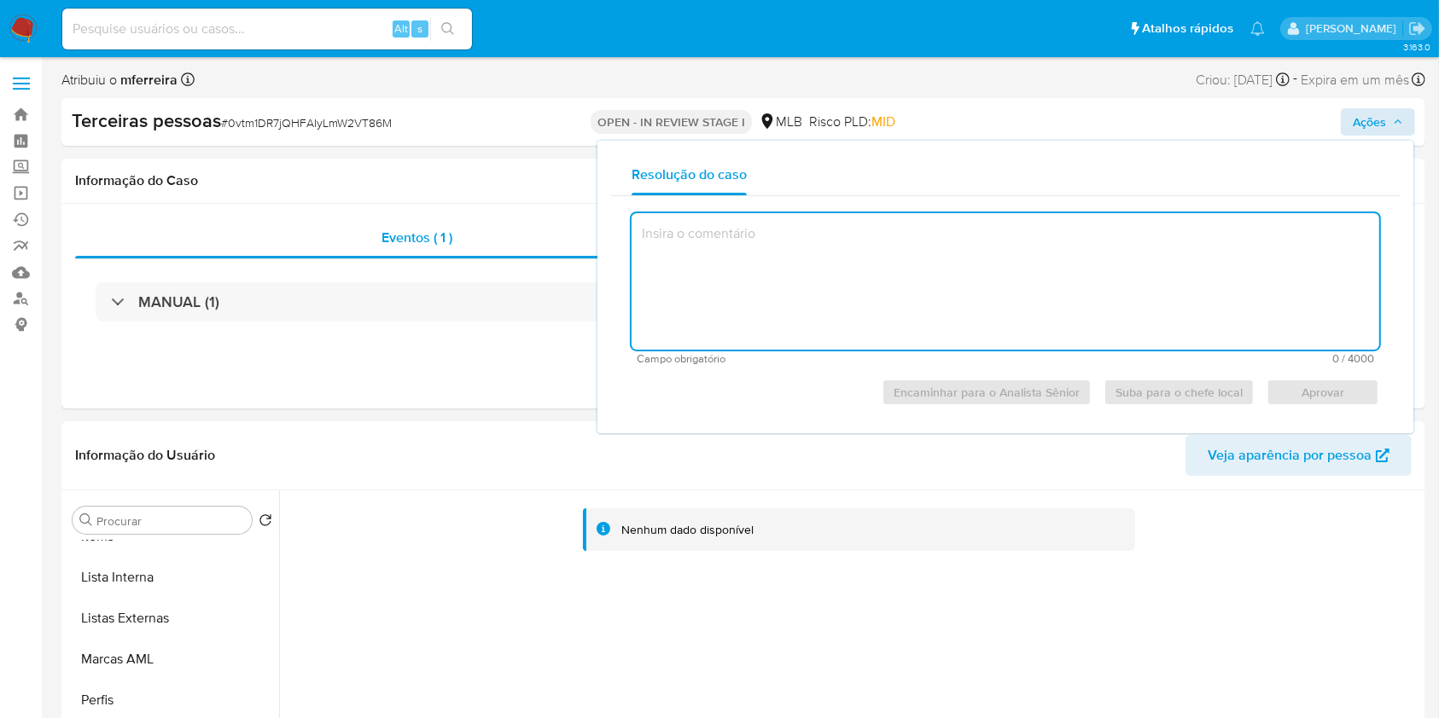
drag, startPoint x: 1426, startPoint y: 98, endPoint x: 1405, endPoint y: 116, distance: 27.9
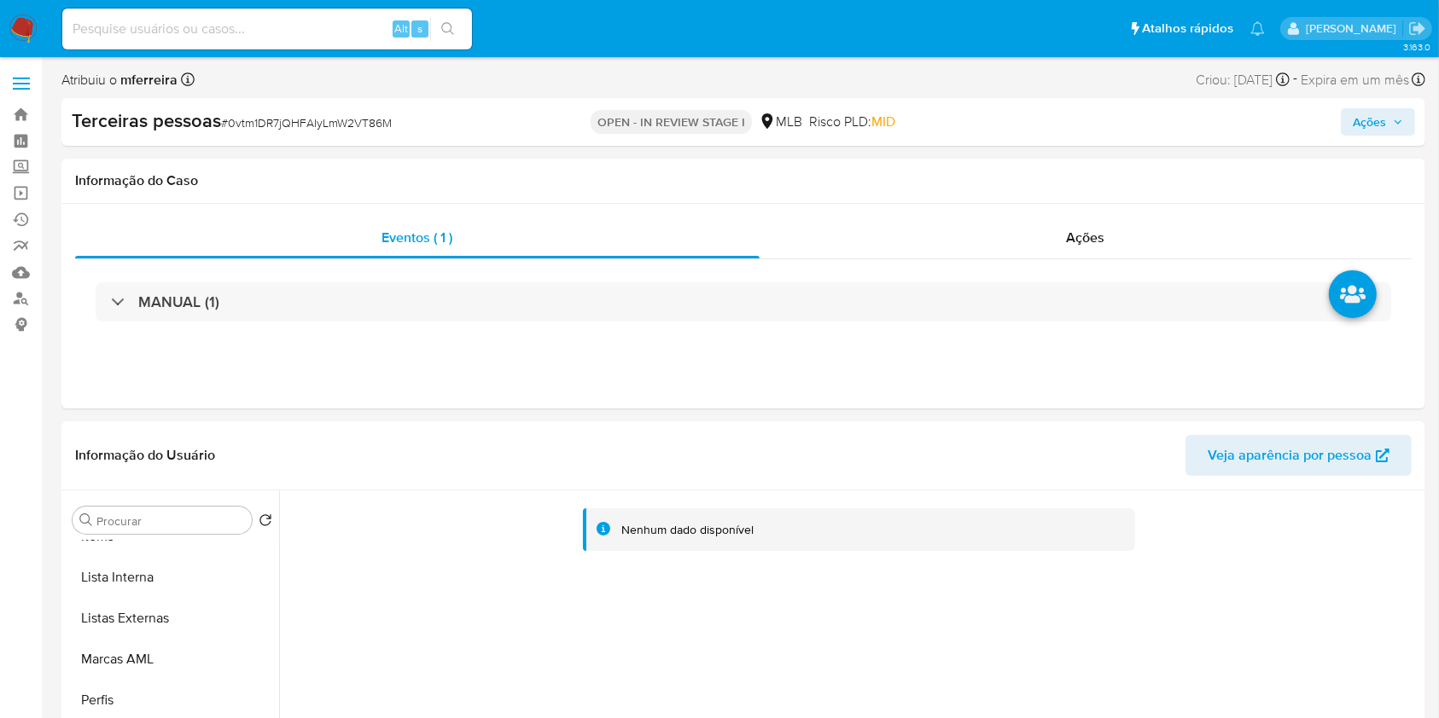
click at [1398, 119] on icon "button" at bounding box center [1398, 122] width 10 height 10
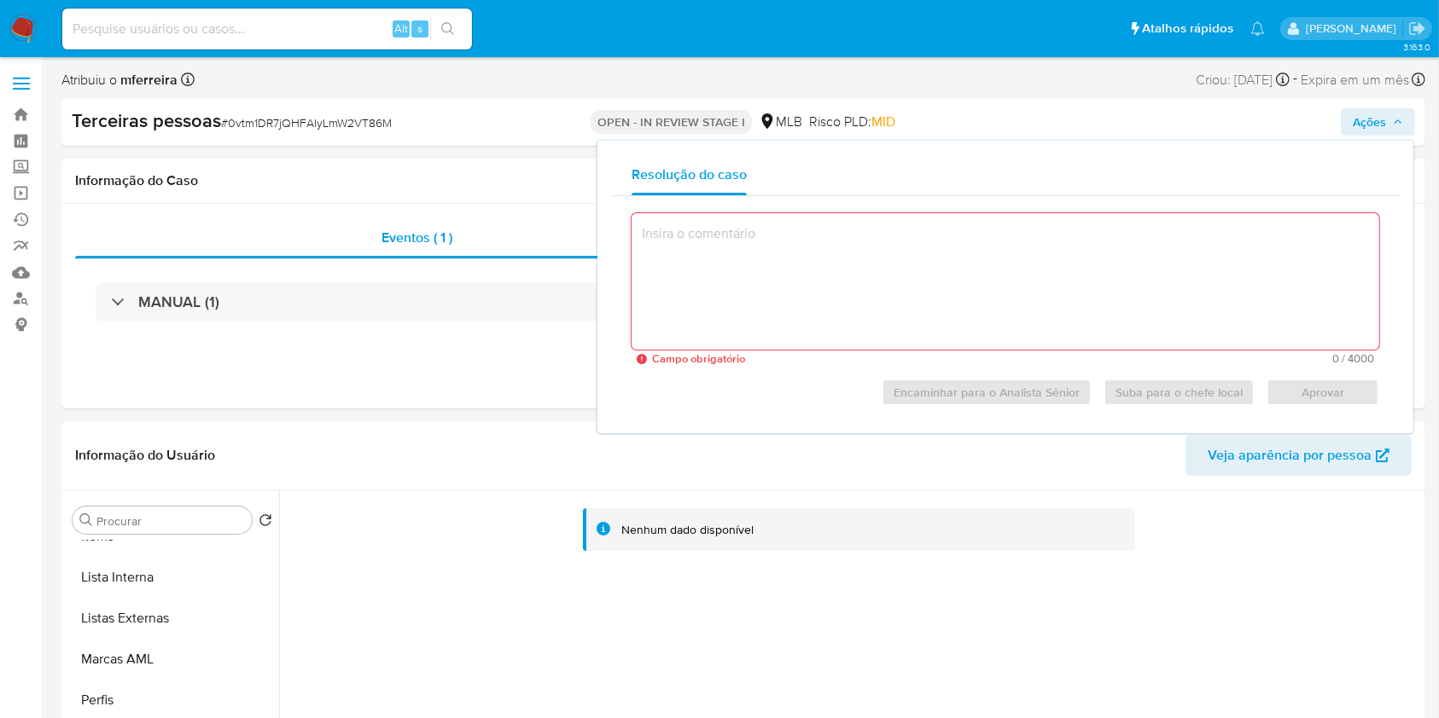
click at [1402, 119] on icon "button" at bounding box center [1398, 122] width 10 height 10
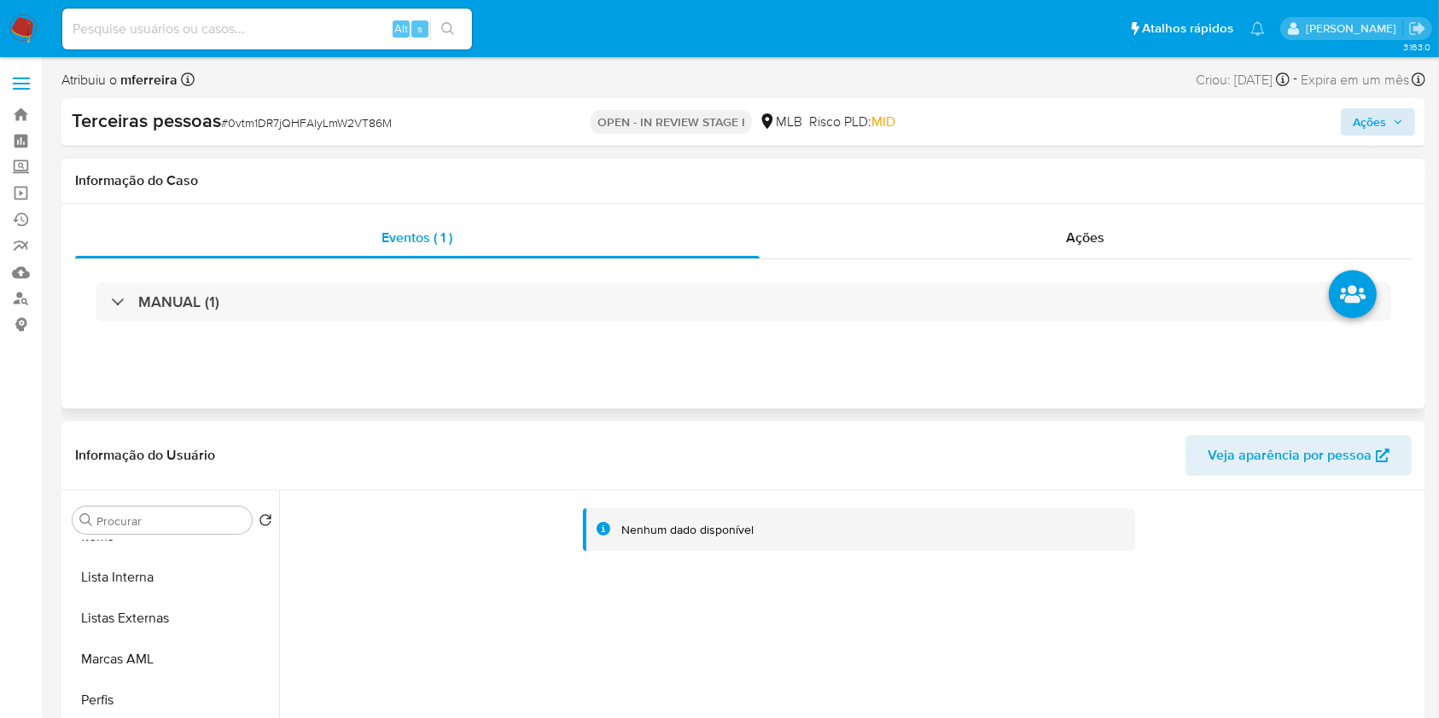
click at [1150, 261] on div "MANUAL (1)" at bounding box center [743, 301] width 1336 height 85
click at [1149, 254] on div "Ações" at bounding box center [1085, 238] width 652 height 41
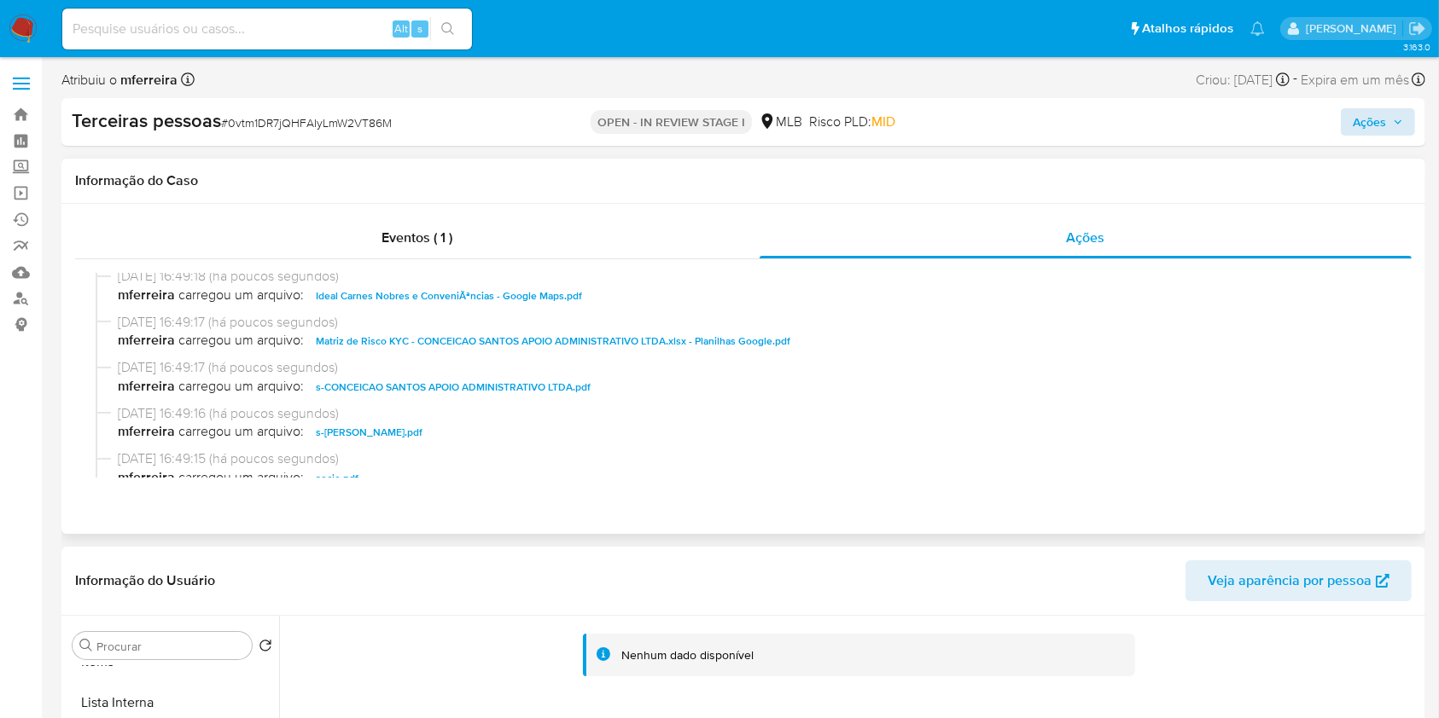
scroll to position [190, 0]
click at [1381, 121] on span "Ações" at bounding box center [1368, 121] width 33 height 27
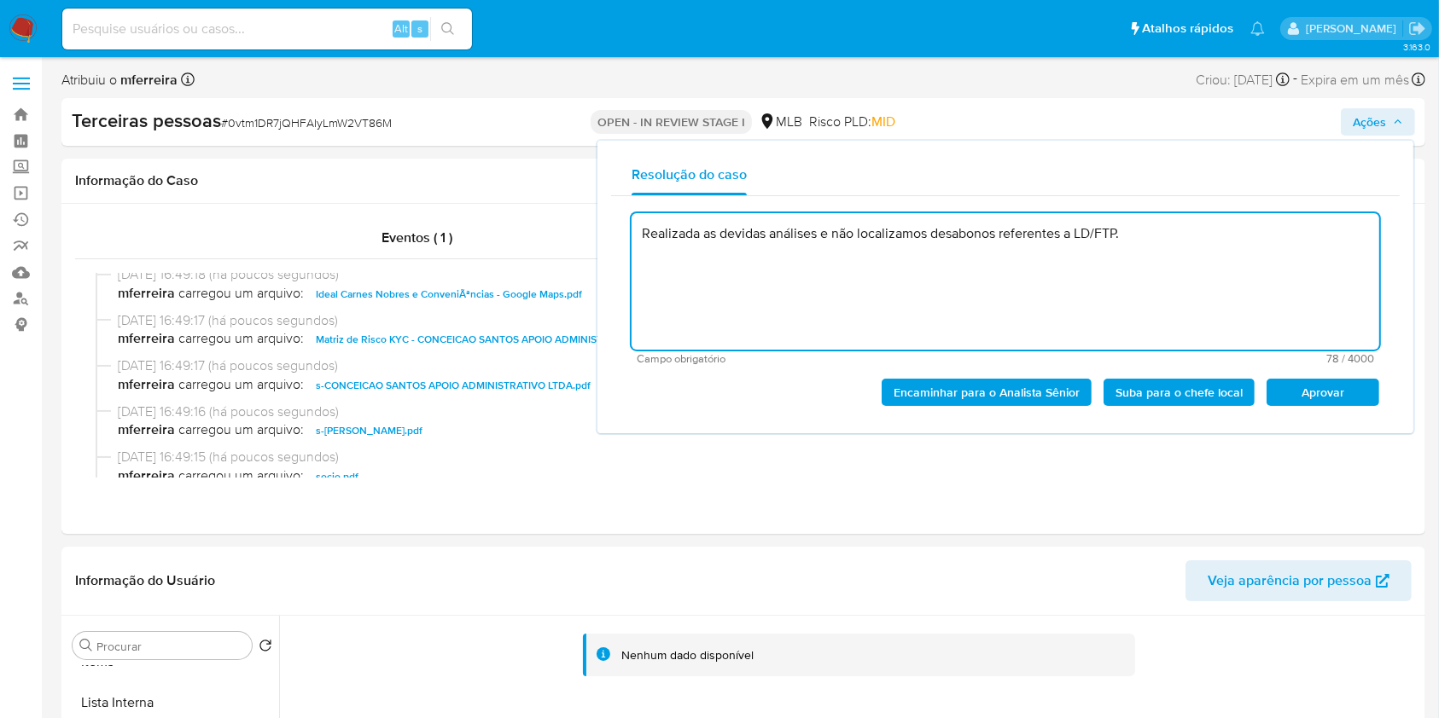
click at [1289, 399] on span "Aprovar" at bounding box center [1322, 393] width 89 height 24
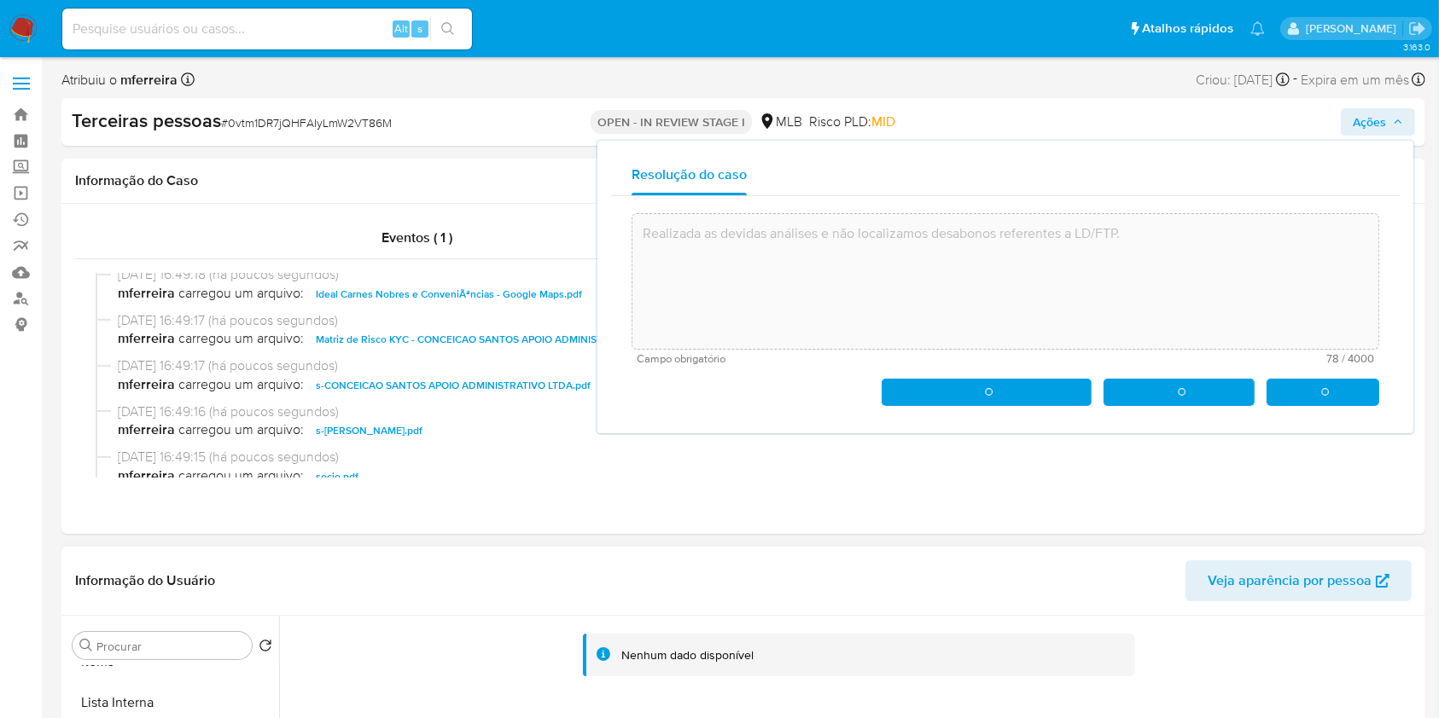
type textarea "Realizada as devidas análises e não localizamos desabonos referentes a LD/FTP."
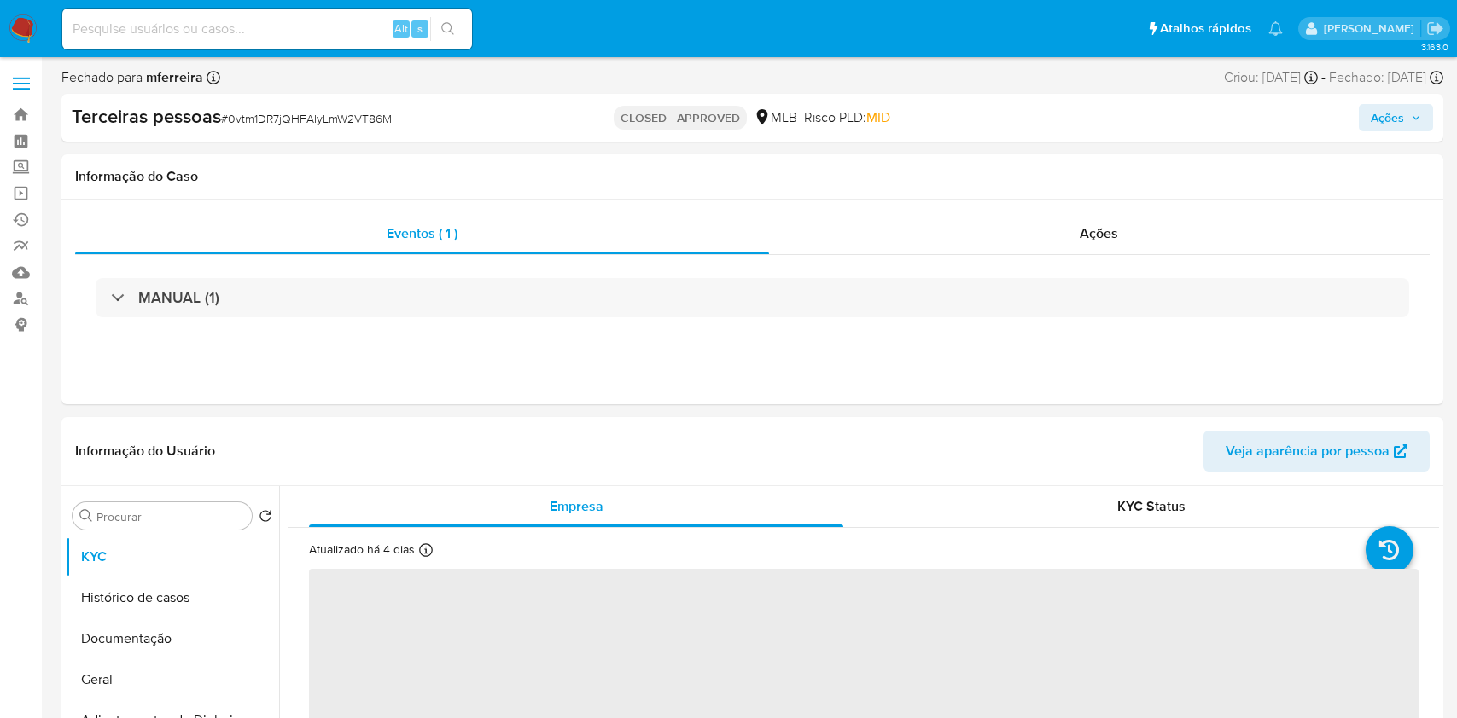
select select "10"
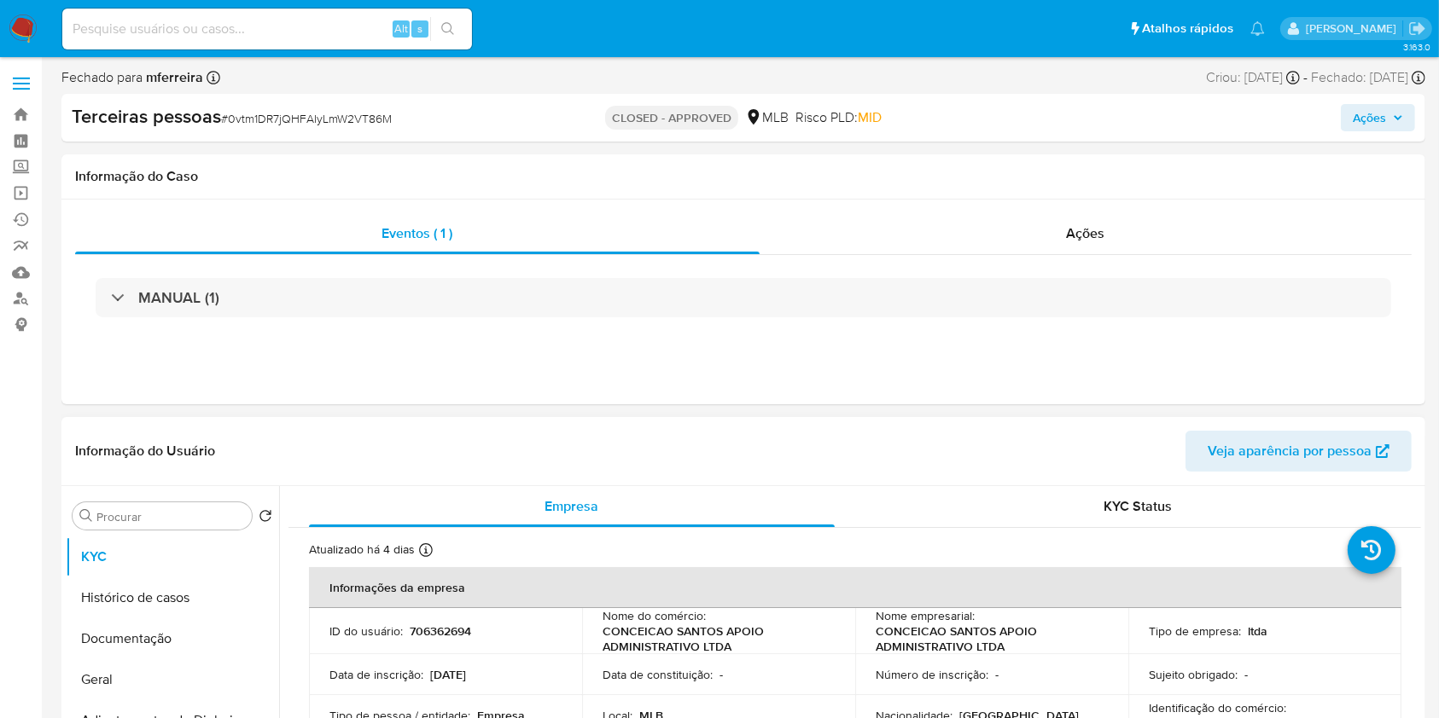
click at [424, 631] on p "706362694" at bounding box center [440, 631] width 61 height 15
copy p "706362694"
click at [364, 21] on input at bounding box center [267, 29] width 410 height 22
paste input "2283760876"
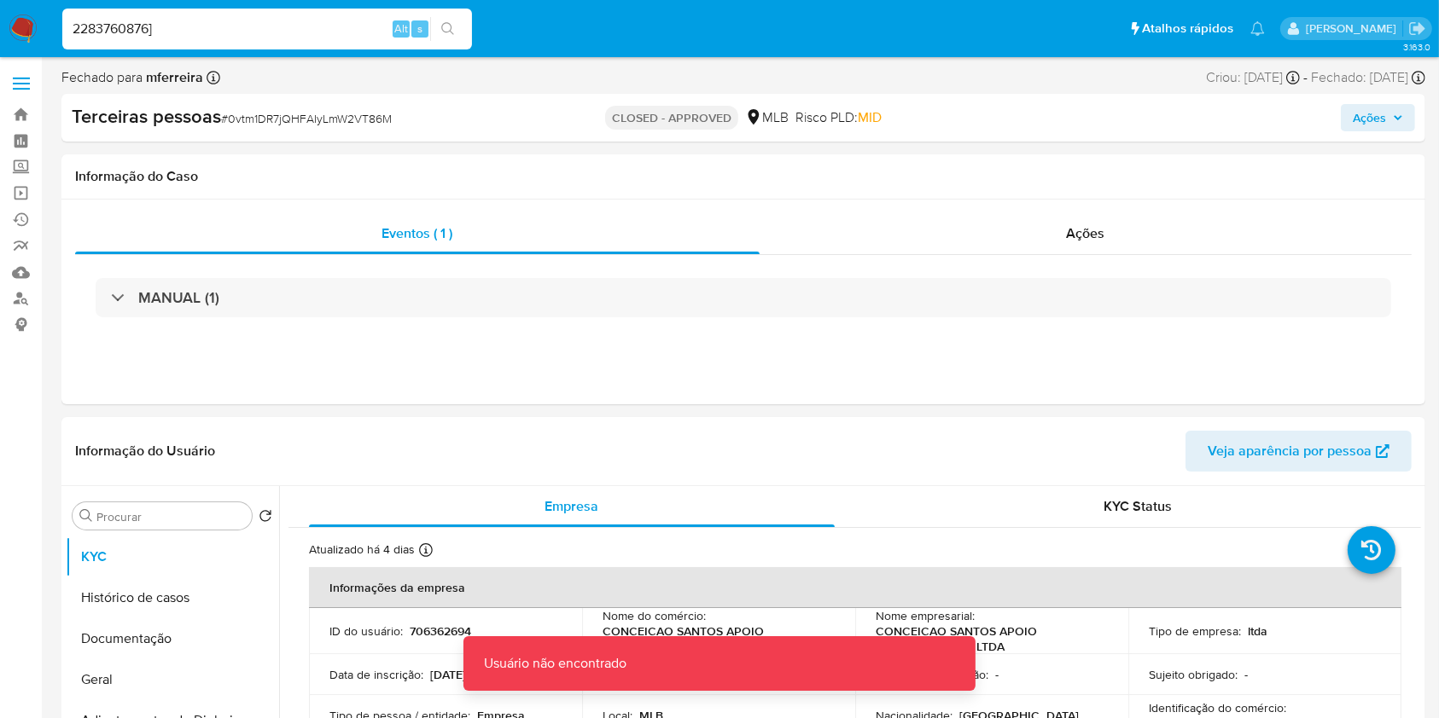
click at [364, 21] on input "2283760876]" at bounding box center [267, 29] width 410 height 22
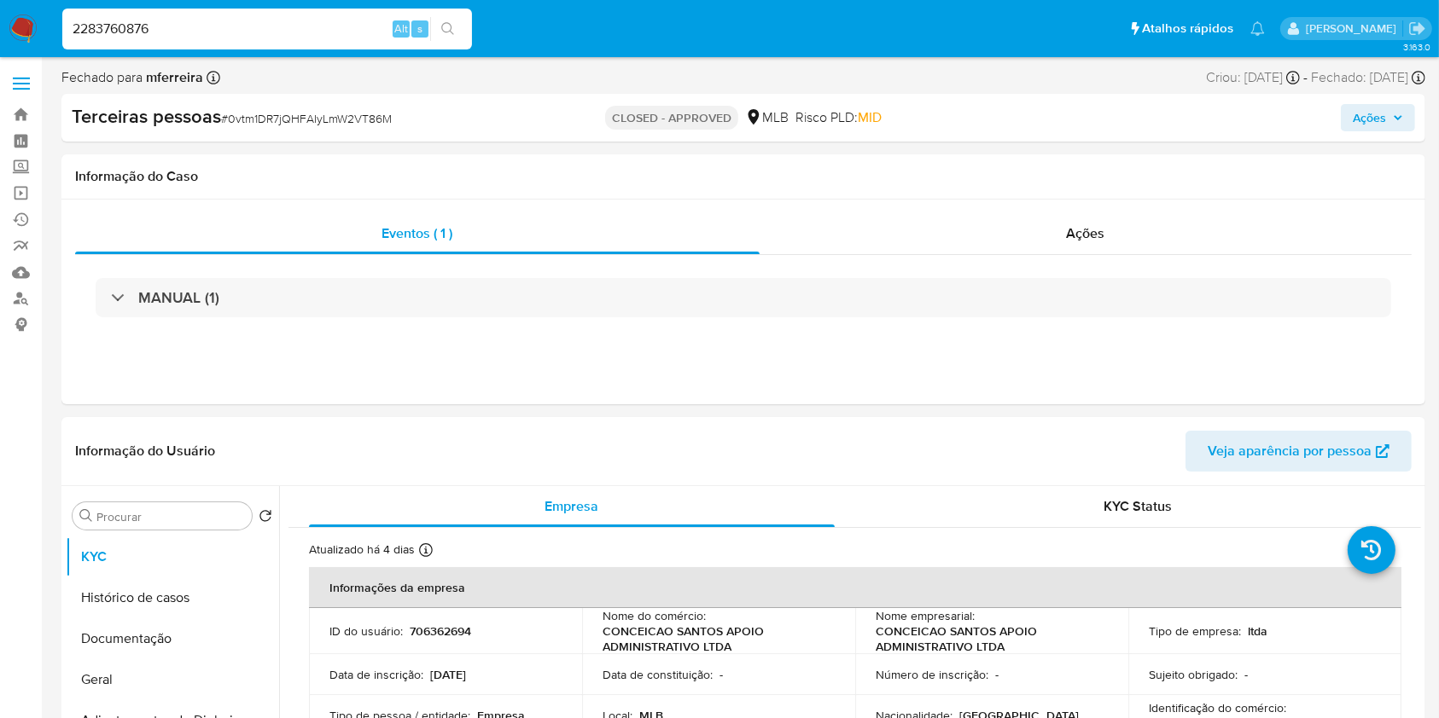
type input "2283760876"
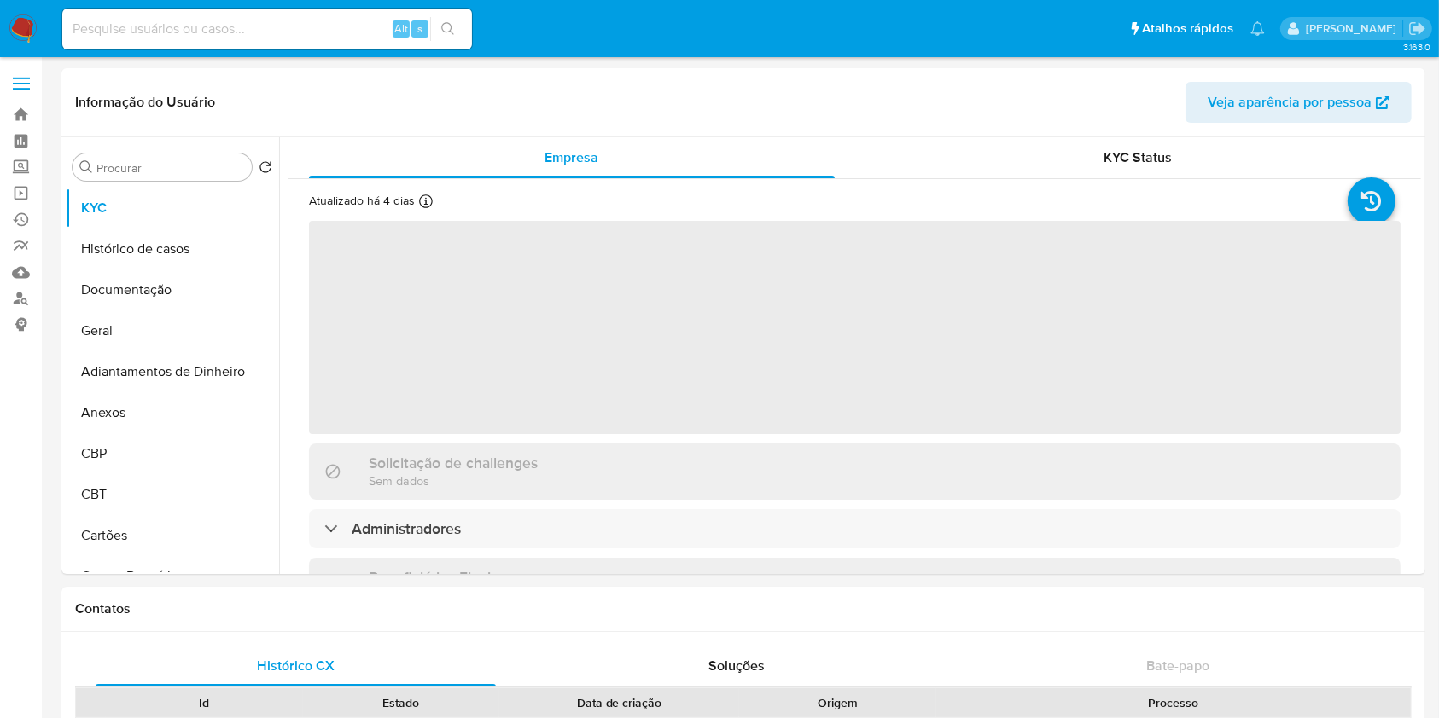
select select "10"
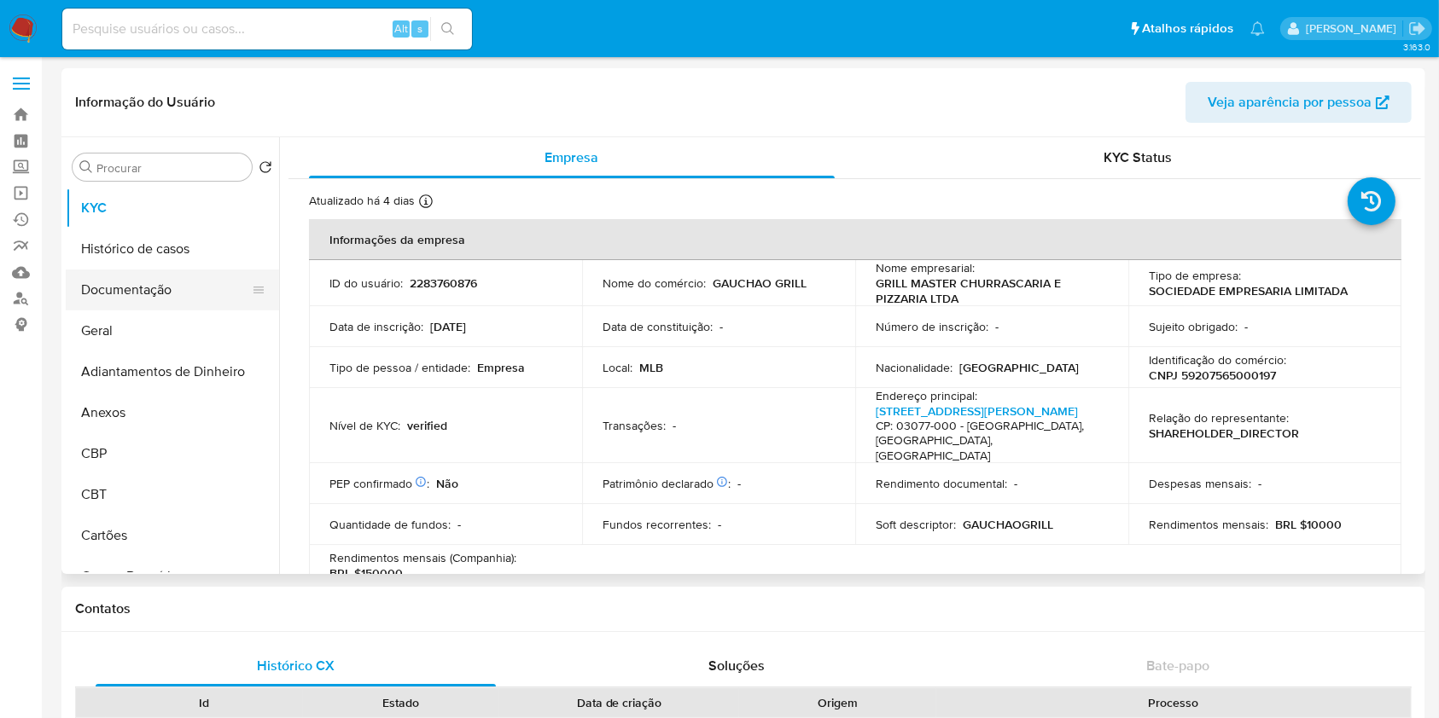
click at [169, 294] on button "Documentação" at bounding box center [166, 290] width 200 height 41
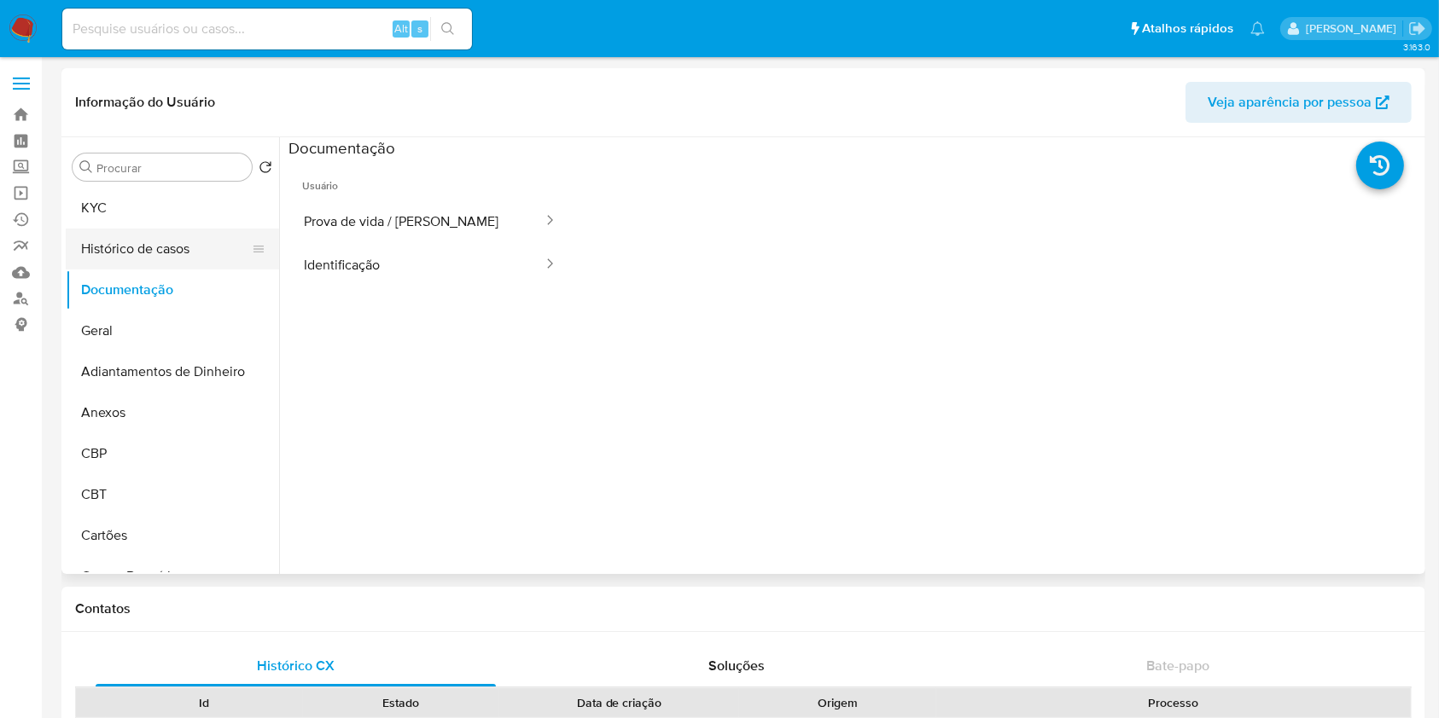
click at [185, 256] on button "Histórico de casos" at bounding box center [166, 249] width 200 height 41
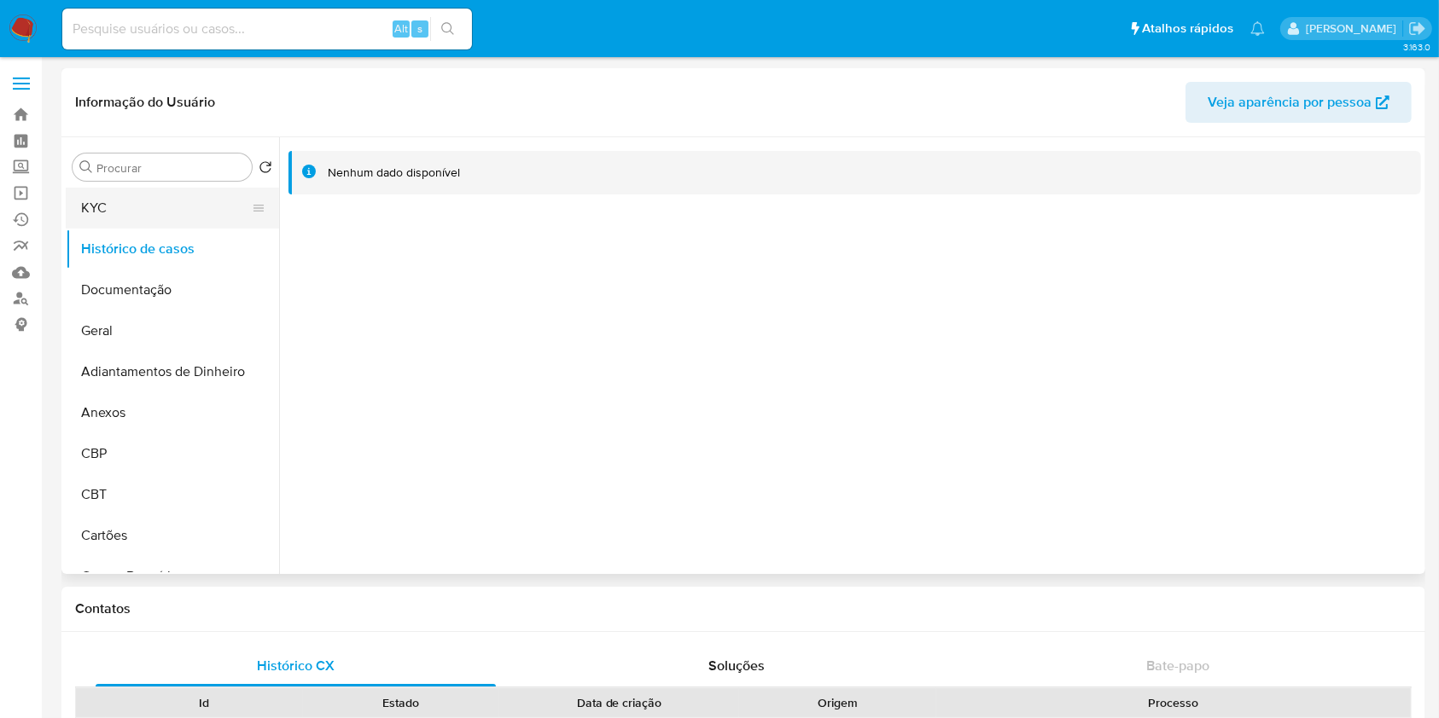
click at [150, 222] on button "KYC" at bounding box center [166, 208] width 200 height 41
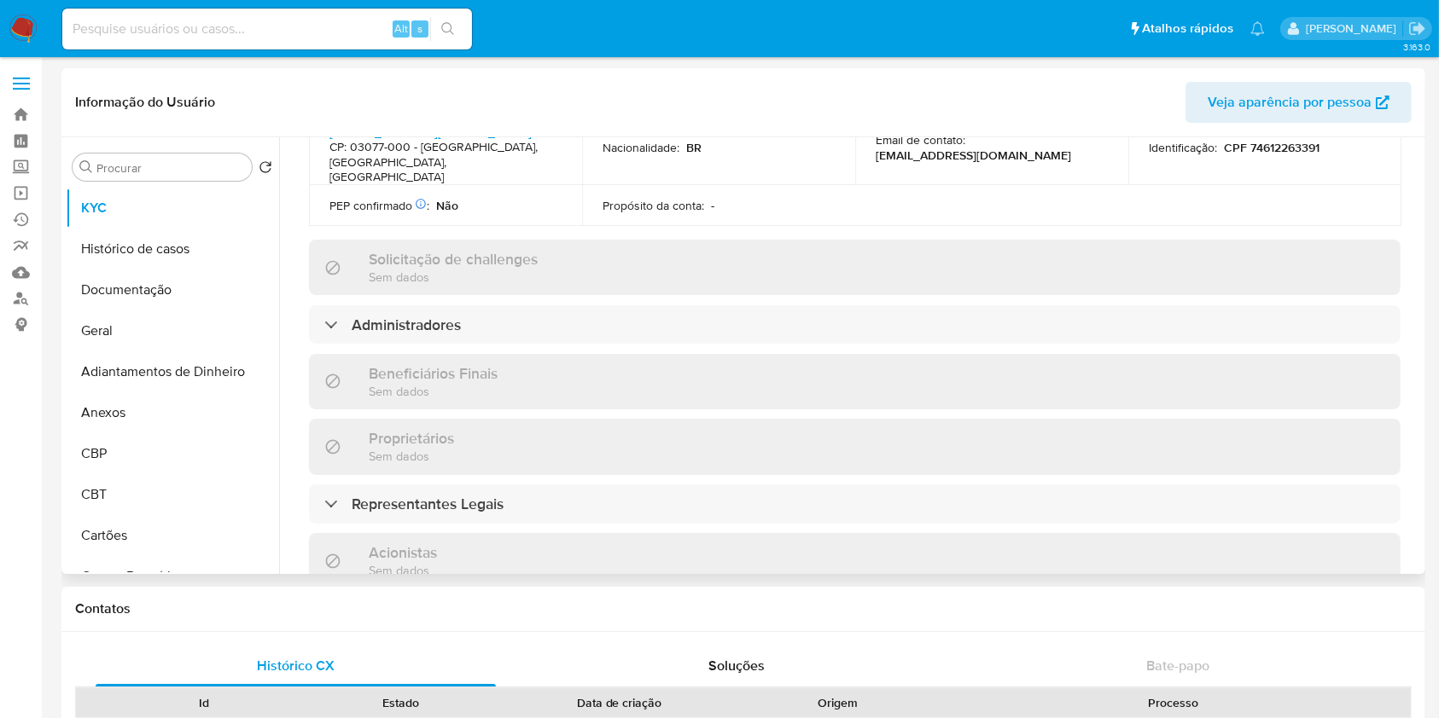
scroll to position [643, 0]
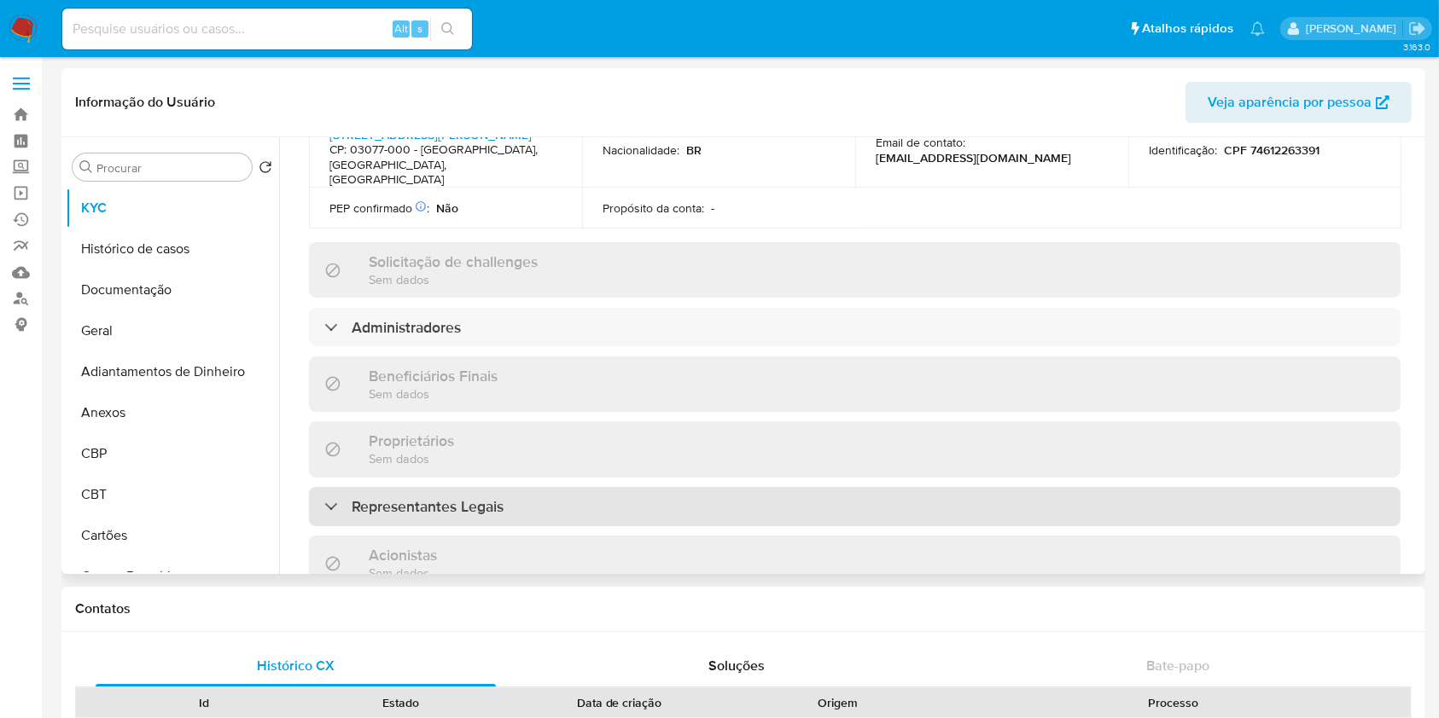
click at [460, 487] on div "Representantes Legais" at bounding box center [854, 506] width 1091 height 39
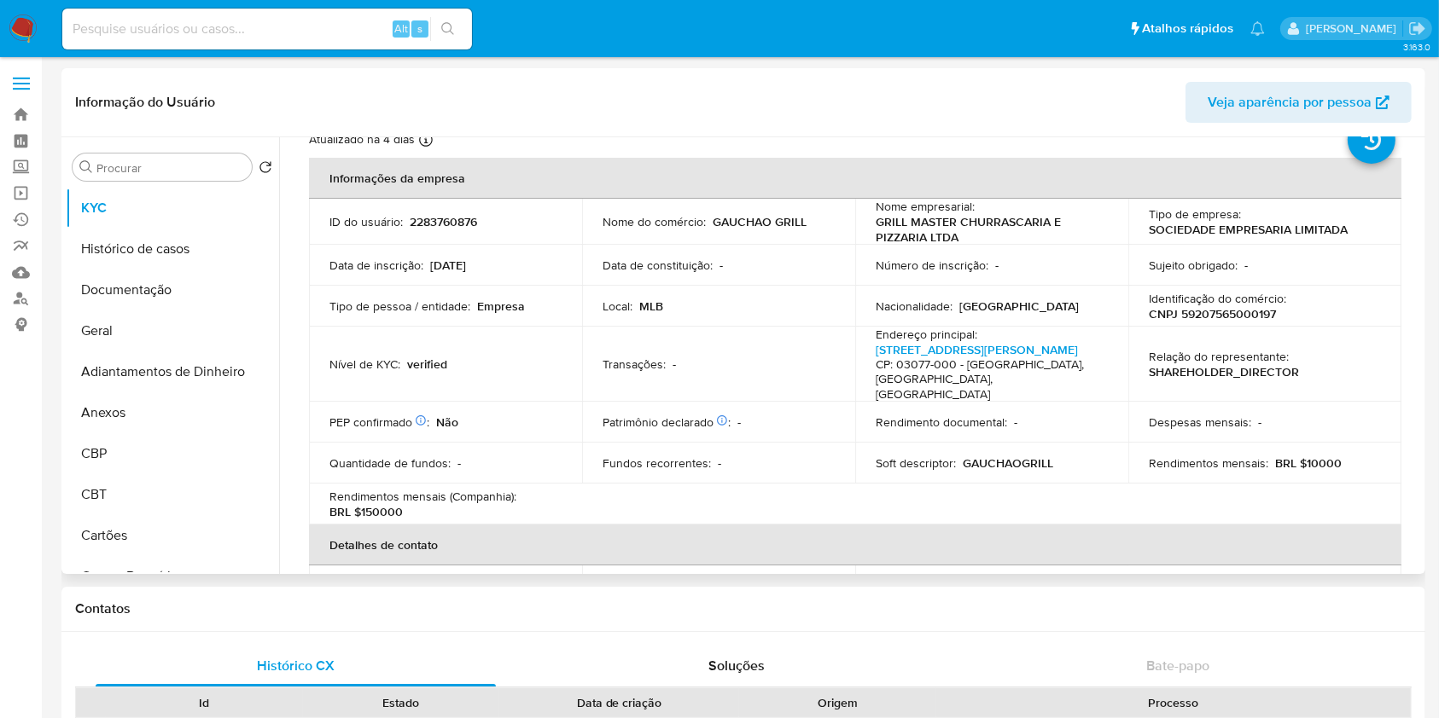
scroll to position [341, 0]
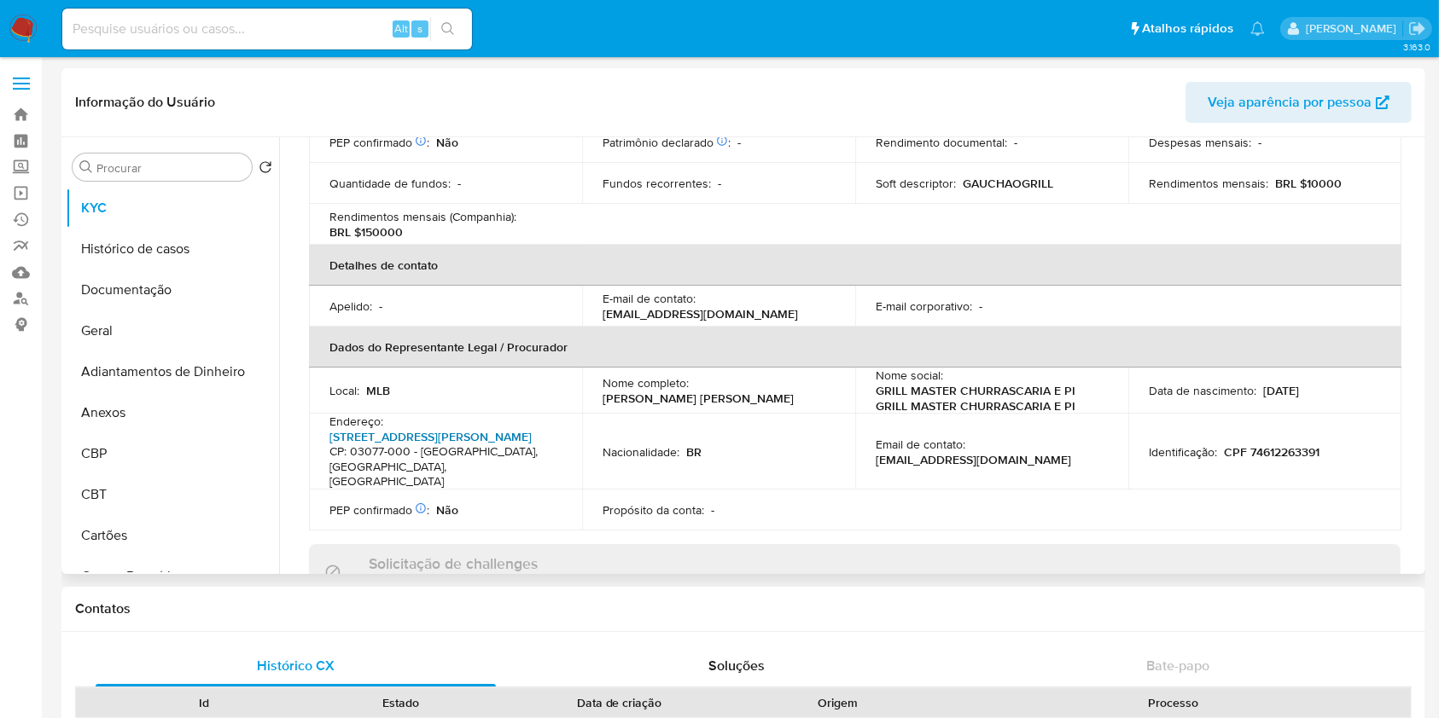
click at [410, 428] on link "[STREET_ADDRESS][PERSON_NAME]" at bounding box center [430, 436] width 202 height 17
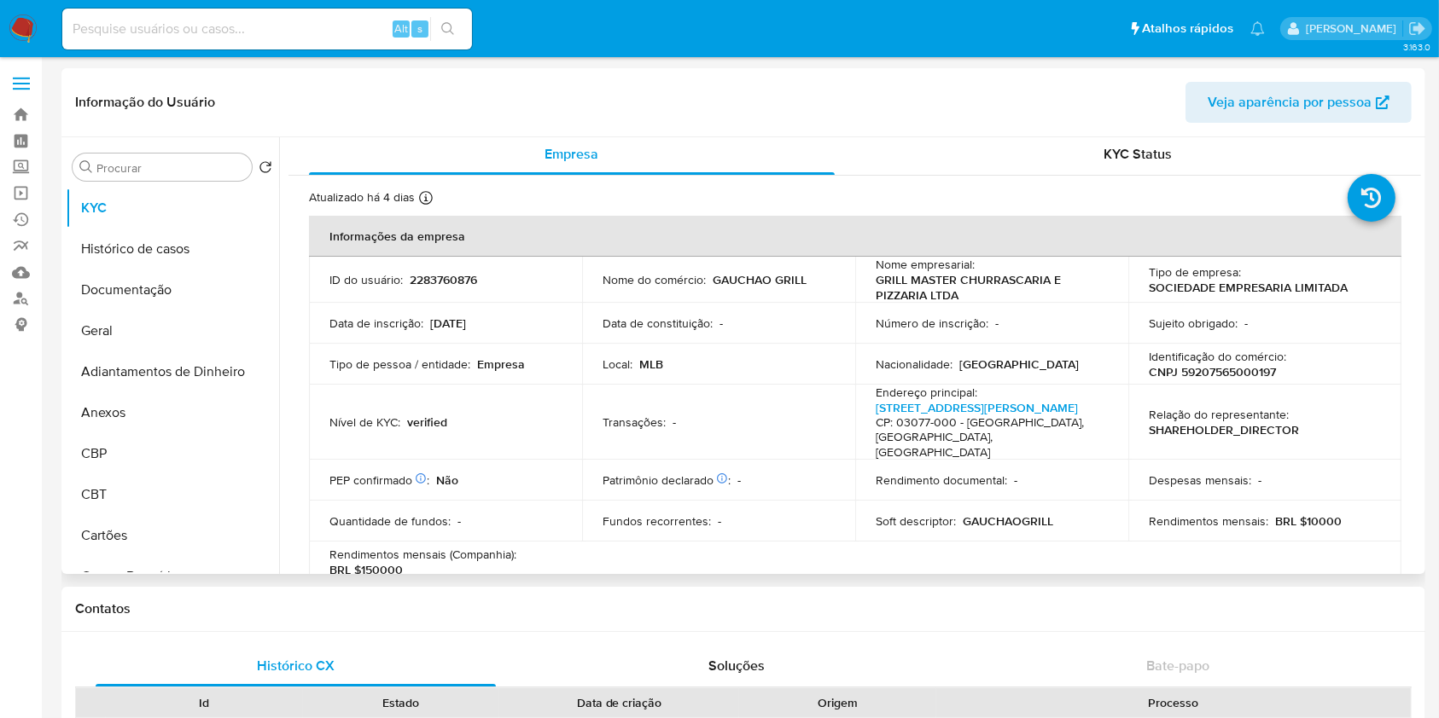
scroll to position [0, 0]
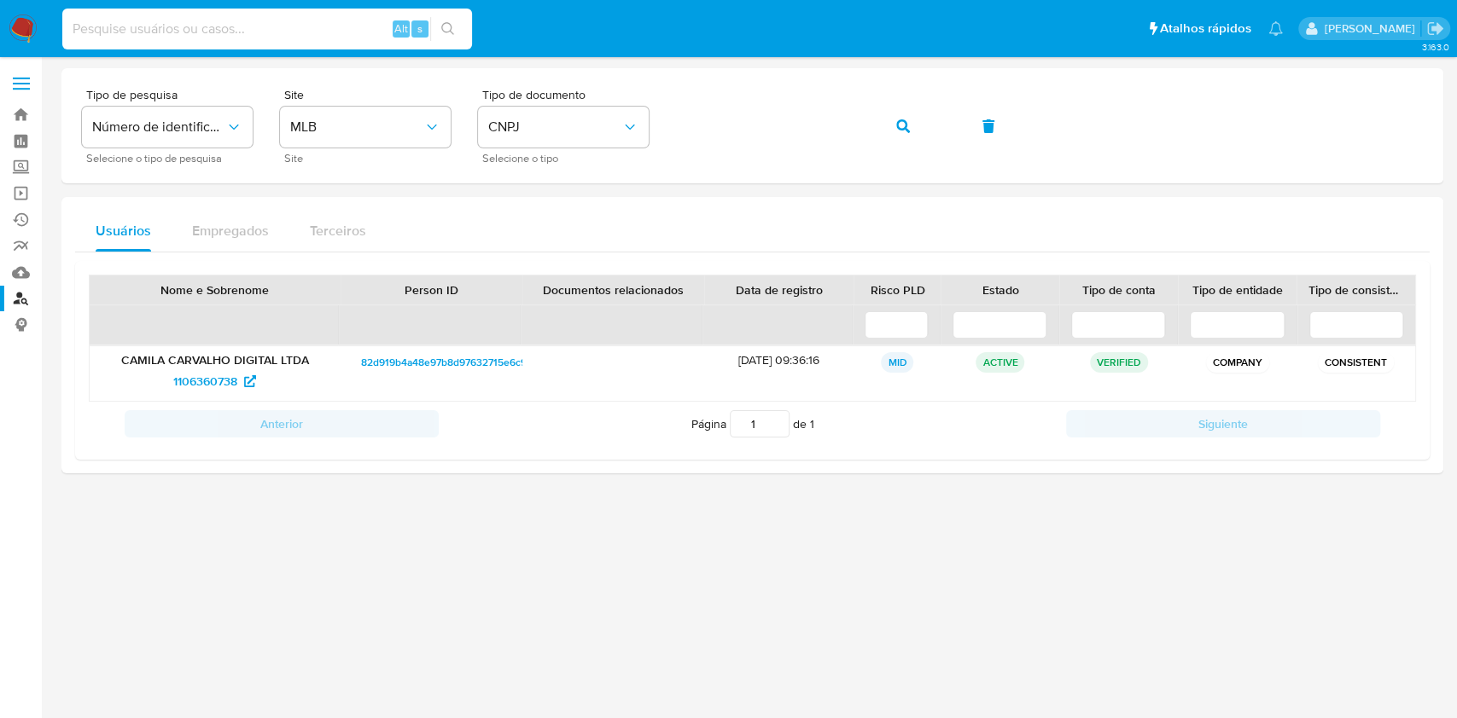
click at [364, 37] on input at bounding box center [267, 29] width 410 height 22
paste input "2477524016"
type input "2477524016"
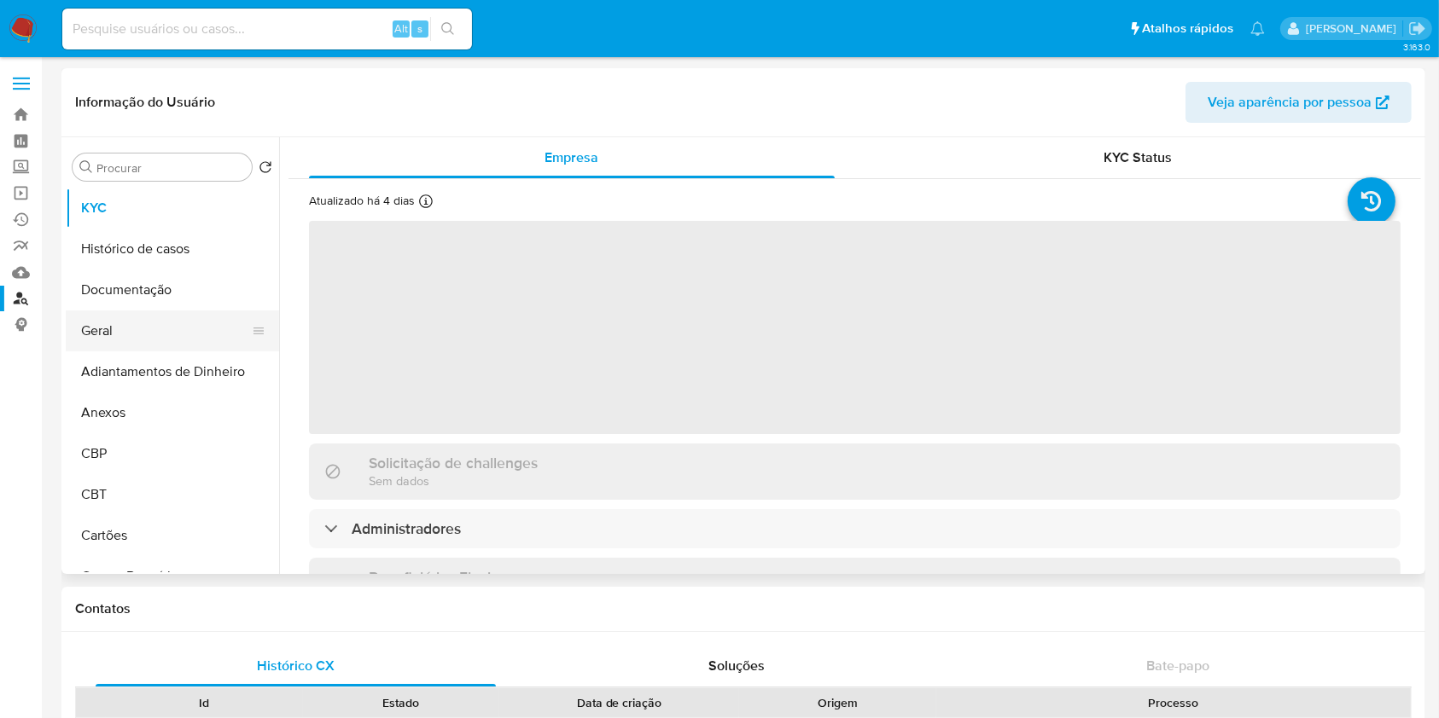
select select "10"
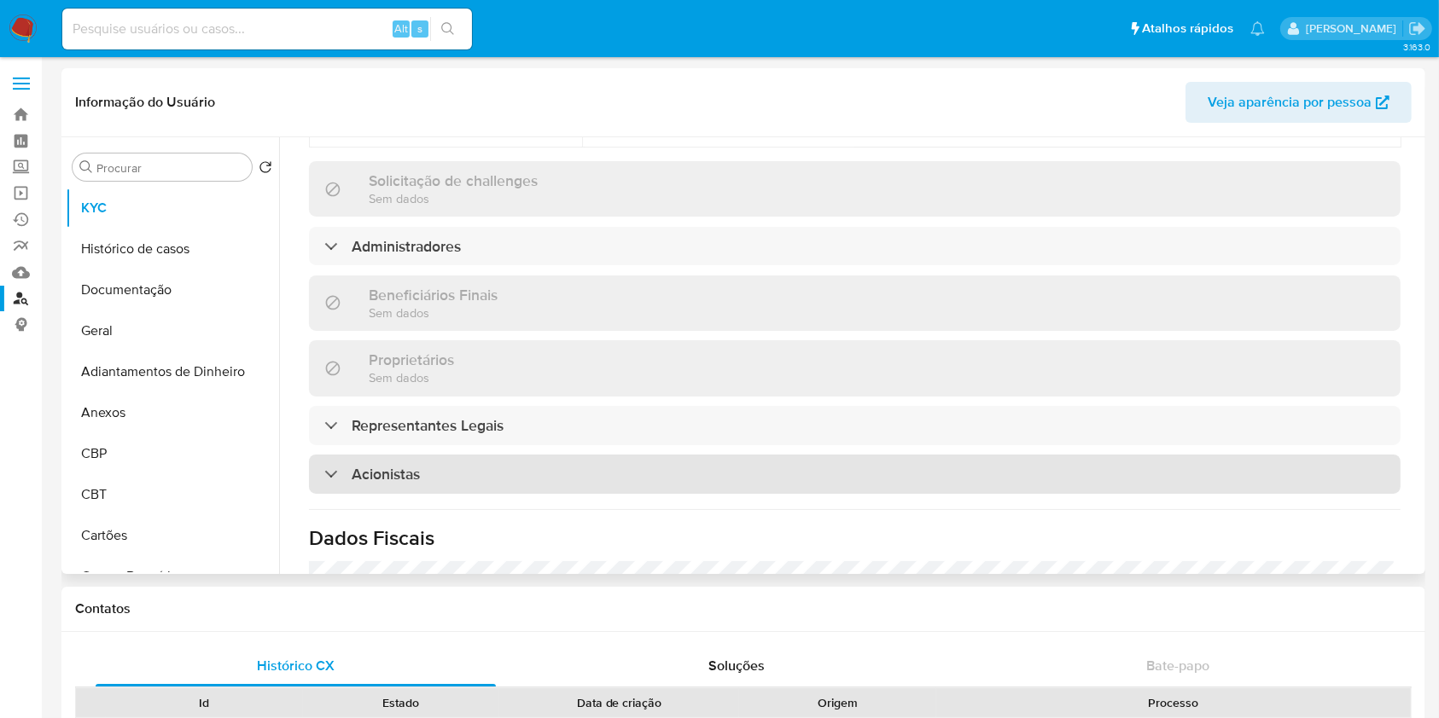
scroll to position [796, 0]
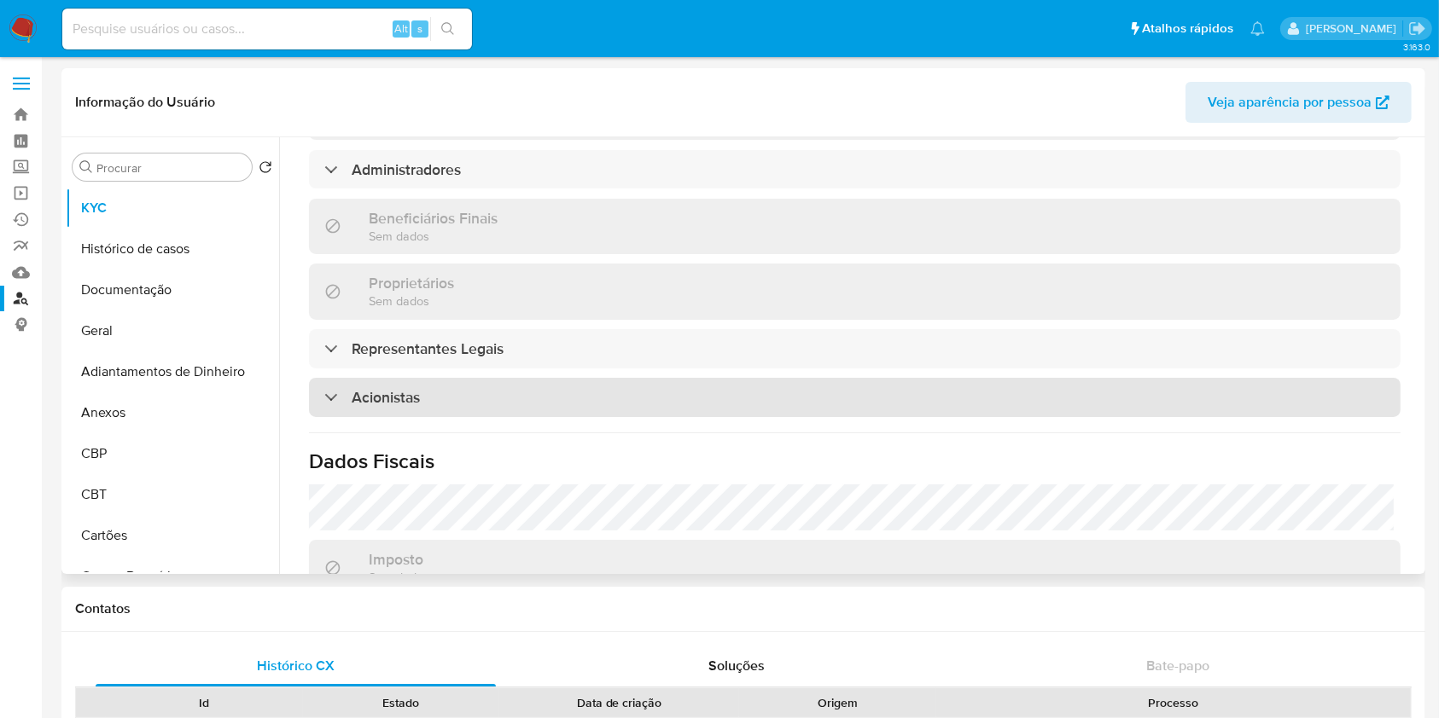
drag, startPoint x: 427, startPoint y: 364, endPoint x: 450, endPoint y: 368, distance: 23.4
click at [427, 378] on div "Acionistas" at bounding box center [854, 397] width 1091 height 39
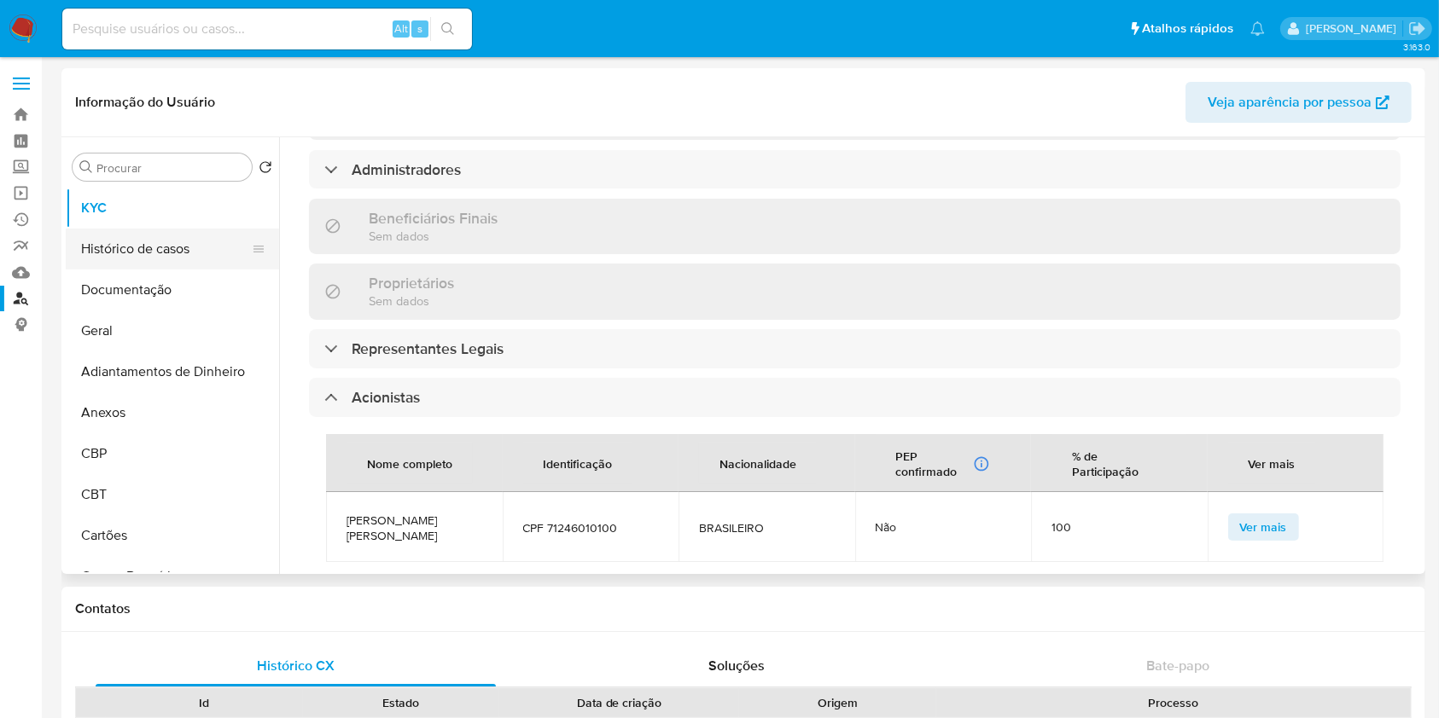
click at [160, 240] on button "Histórico de casos" at bounding box center [166, 249] width 200 height 41
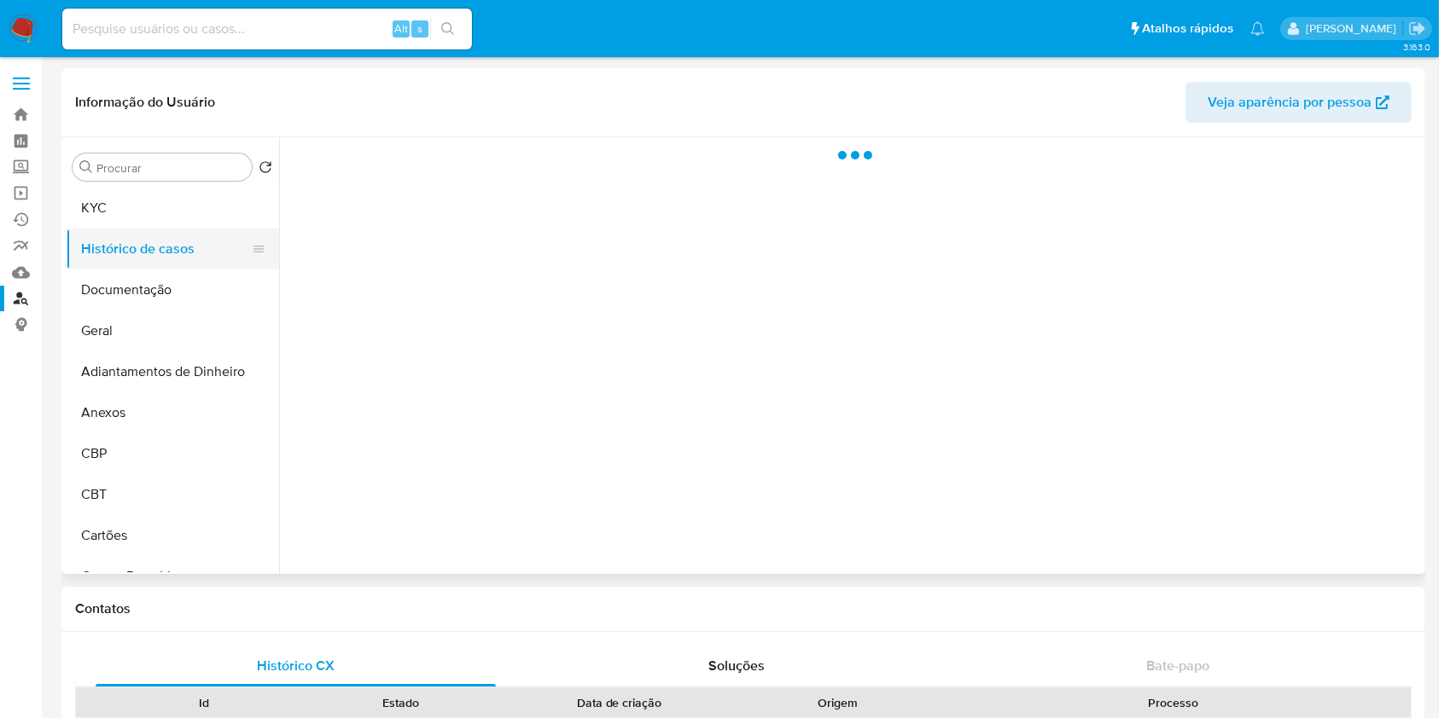
scroll to position [0, 0]
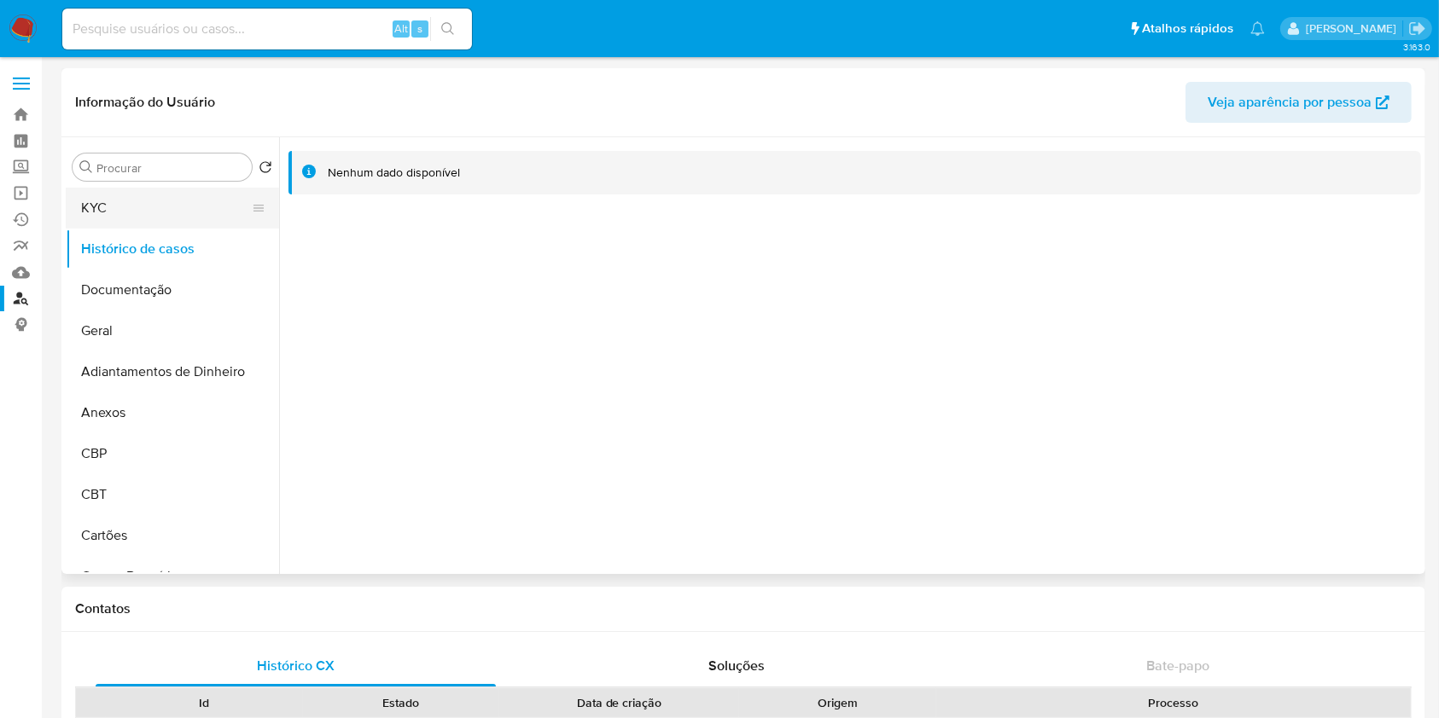
click at [123, 205] on button "KYC" at bounding box center [166, 208] width 200 height 41
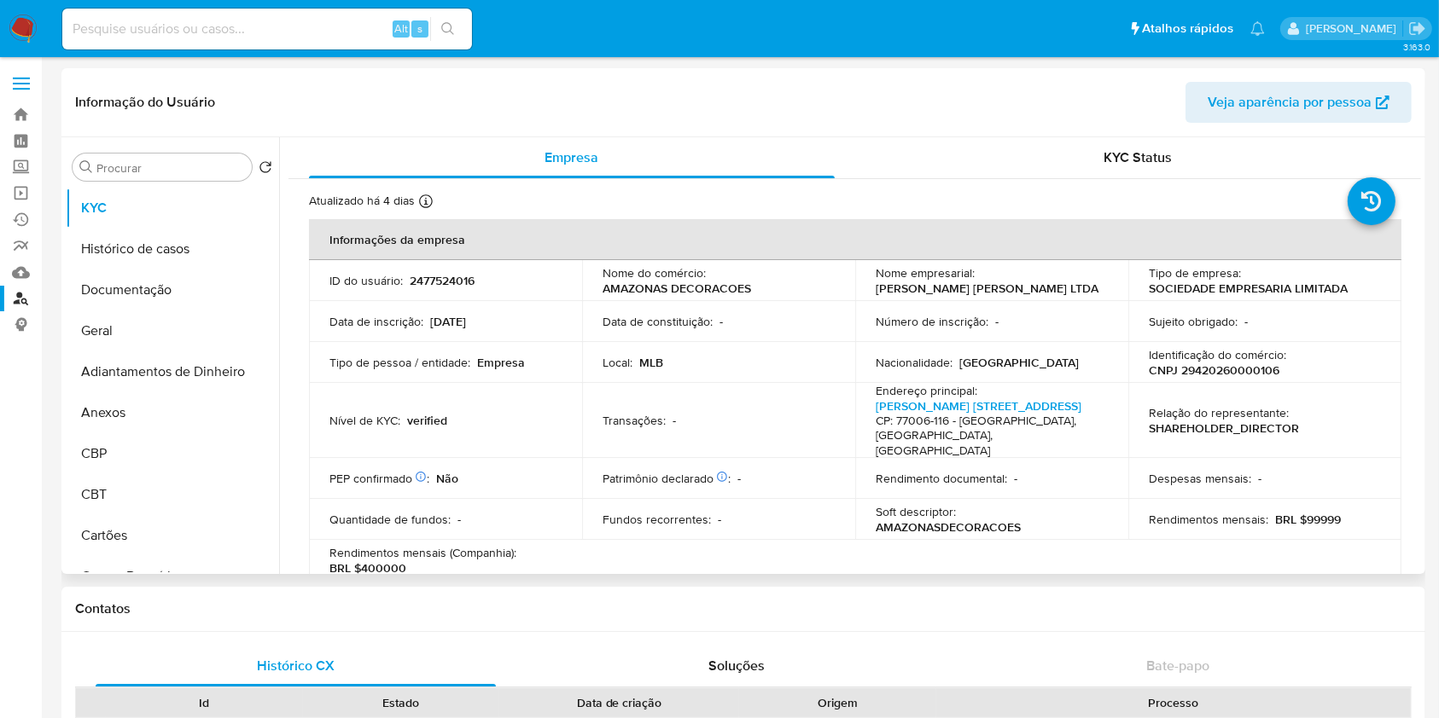
click at [1196, 374] on p "CNPJ 29420260000106" at bounding box center [1214, 370] width 131 height 15
click at [1194, 372] on p "CNPJ 29420260000106" at bounding box center [1214, 370] width 131 height 15
copy p "29420260000106"
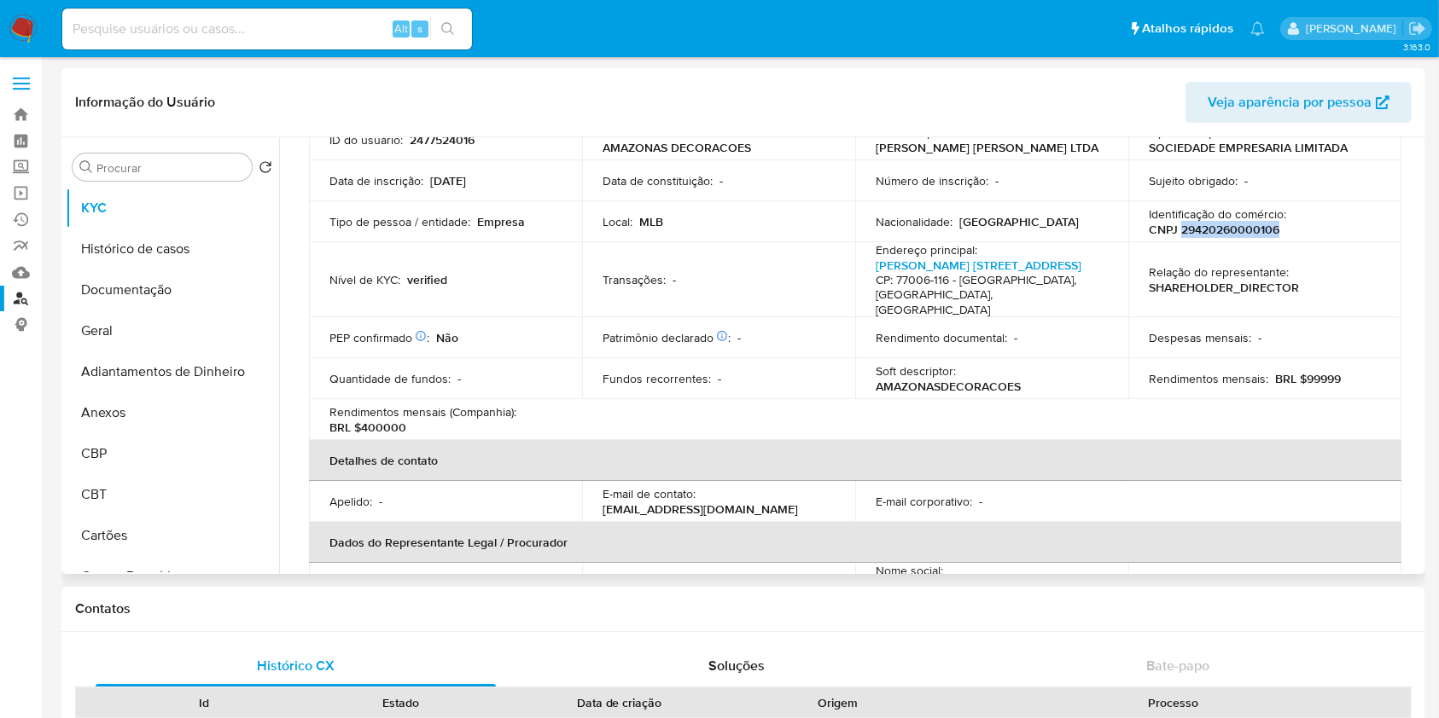
scroll to position [227, 0]
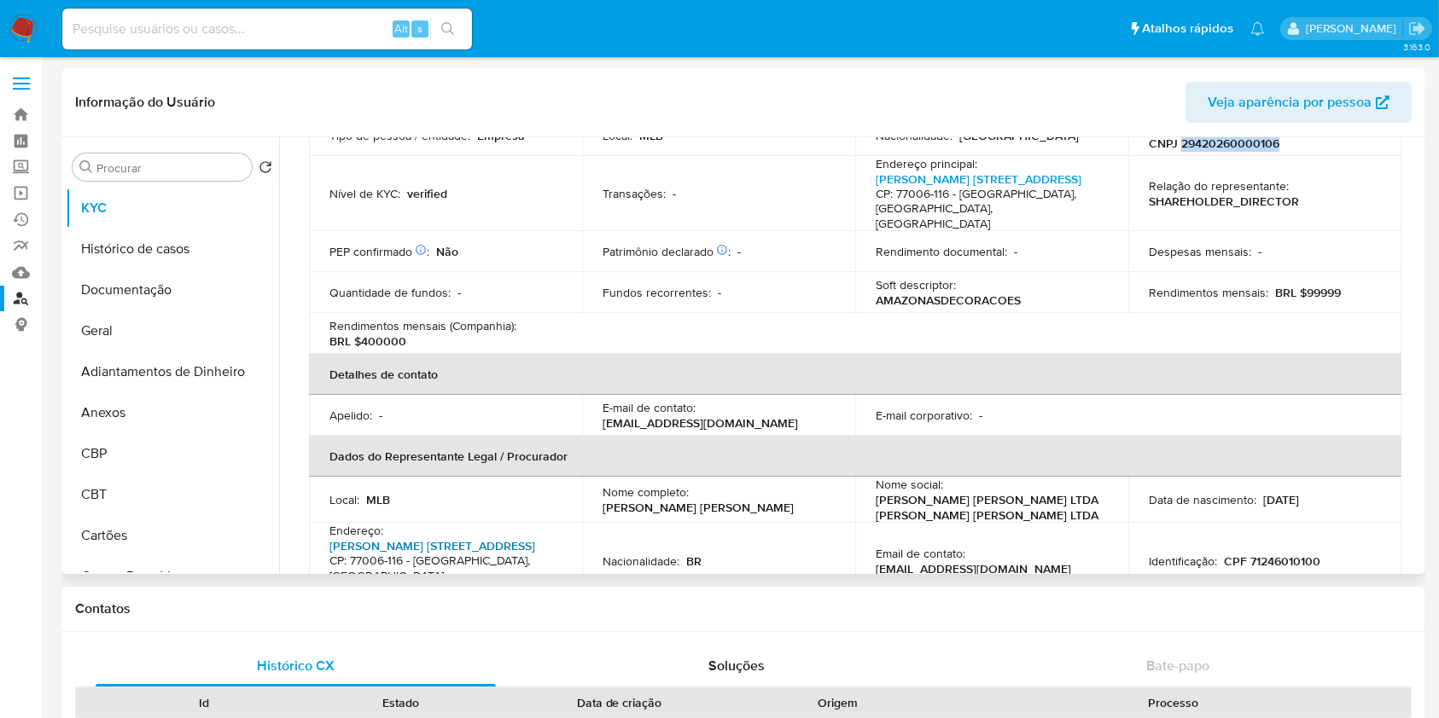
click at [464, 538] on link "[PERSON_NAME] [STREET_ADDRESS]" at bounding box center [432, 546] width 206 height 17
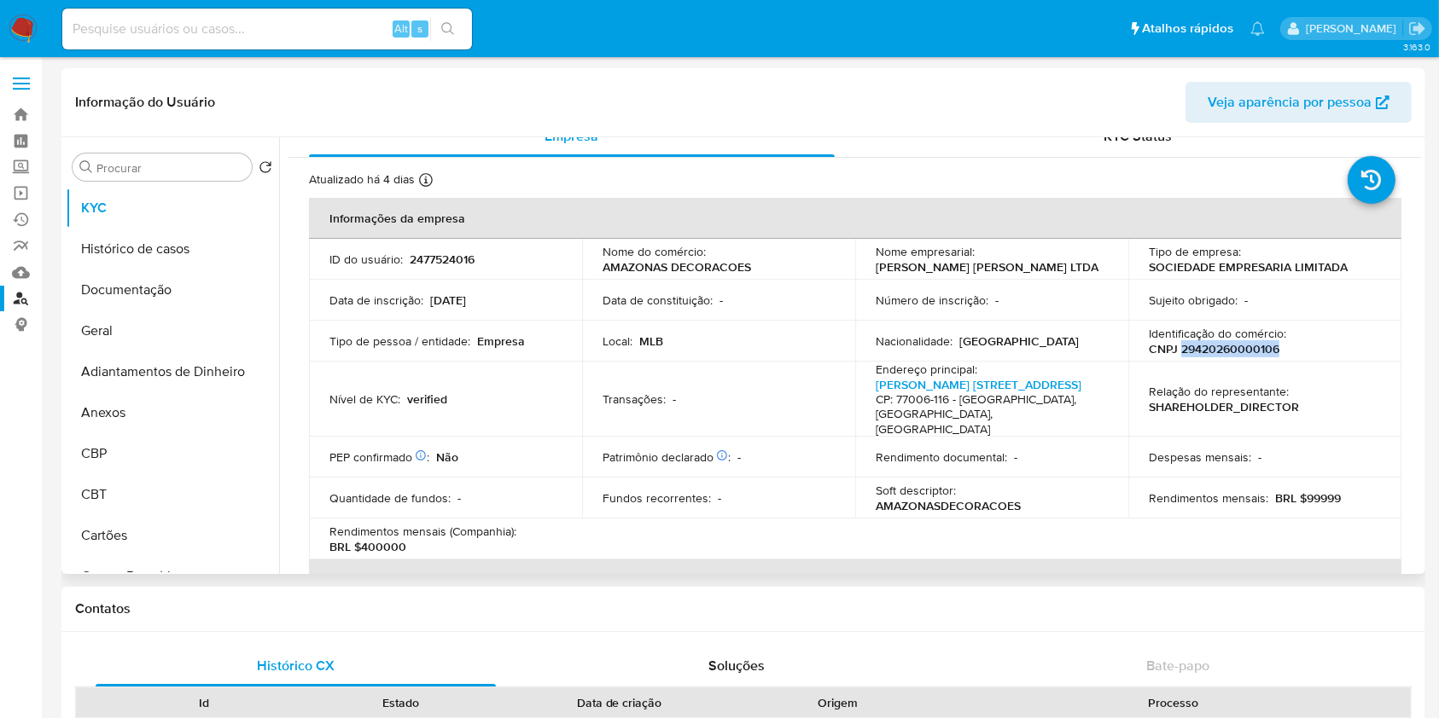
scroll to position [0, 0]
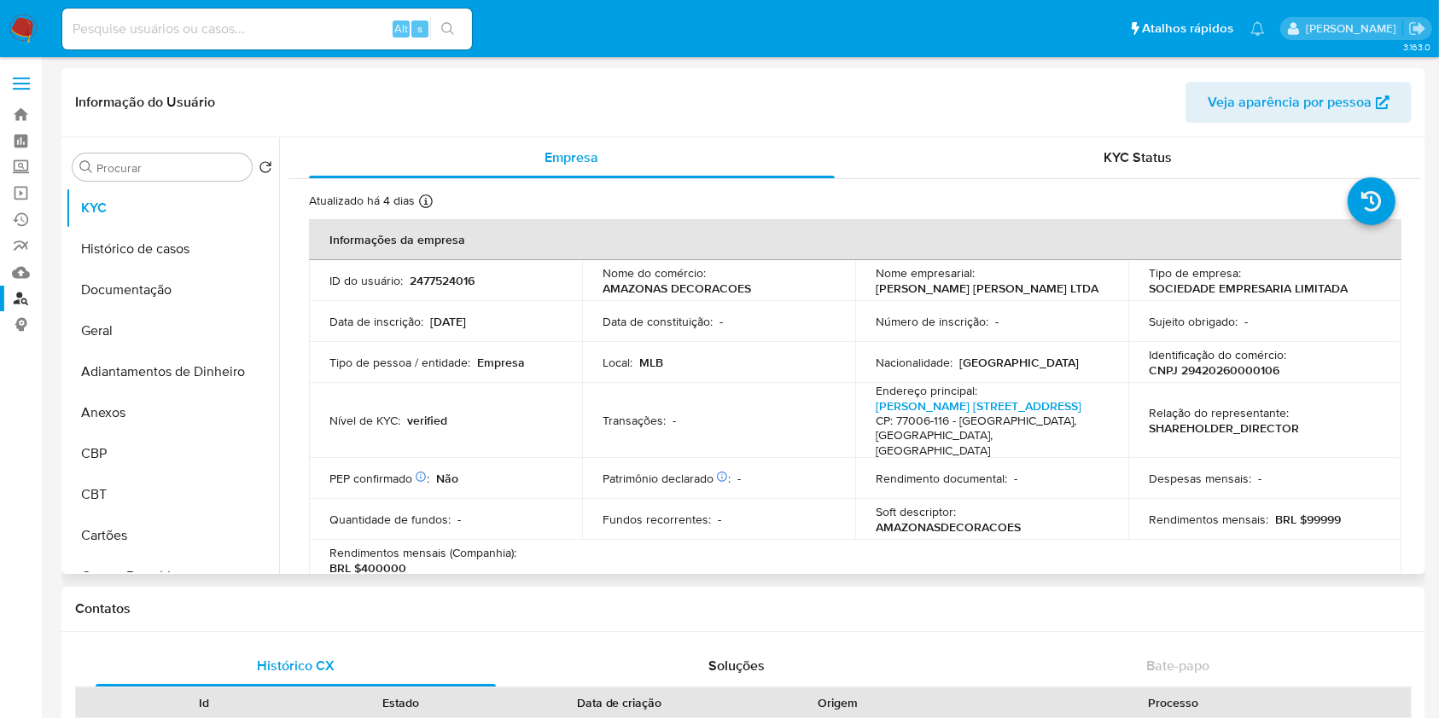
click at [897, 520] on p "AMAZONASDECORACOES" at bounding box center [947, 527] width 145 height 15
copy p "AMAZONASDECORACOES"
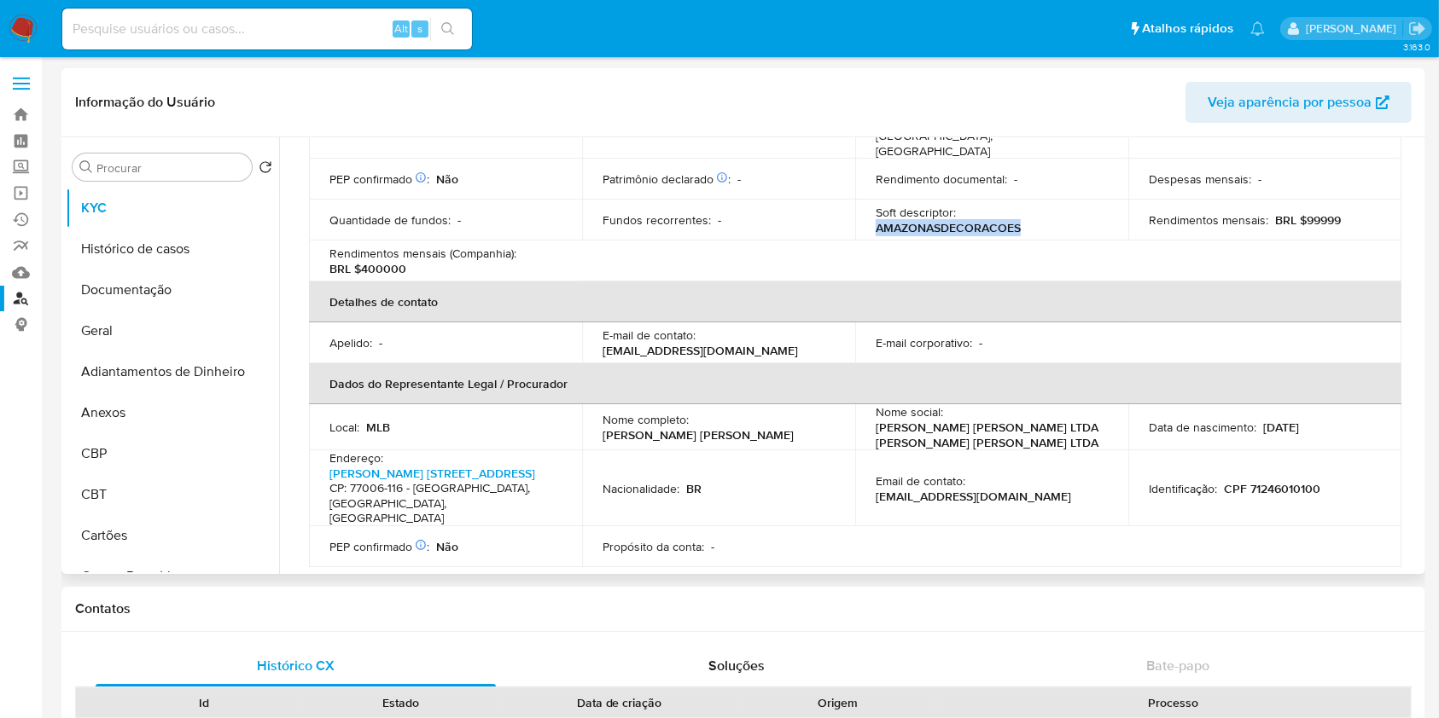
scroll to position [568, 0]
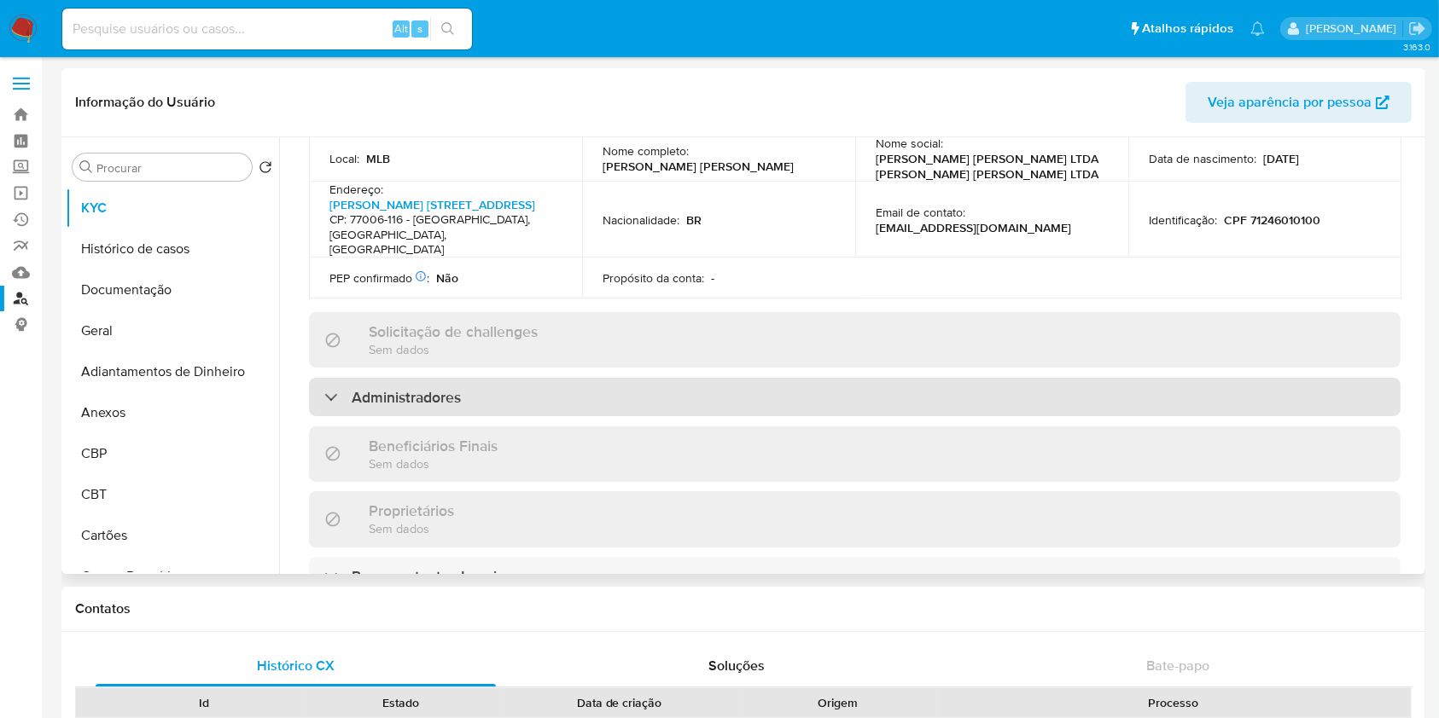
click at [424, 388] on h3 "Administradores" at bounding box center [406, 397] width 109 height 19
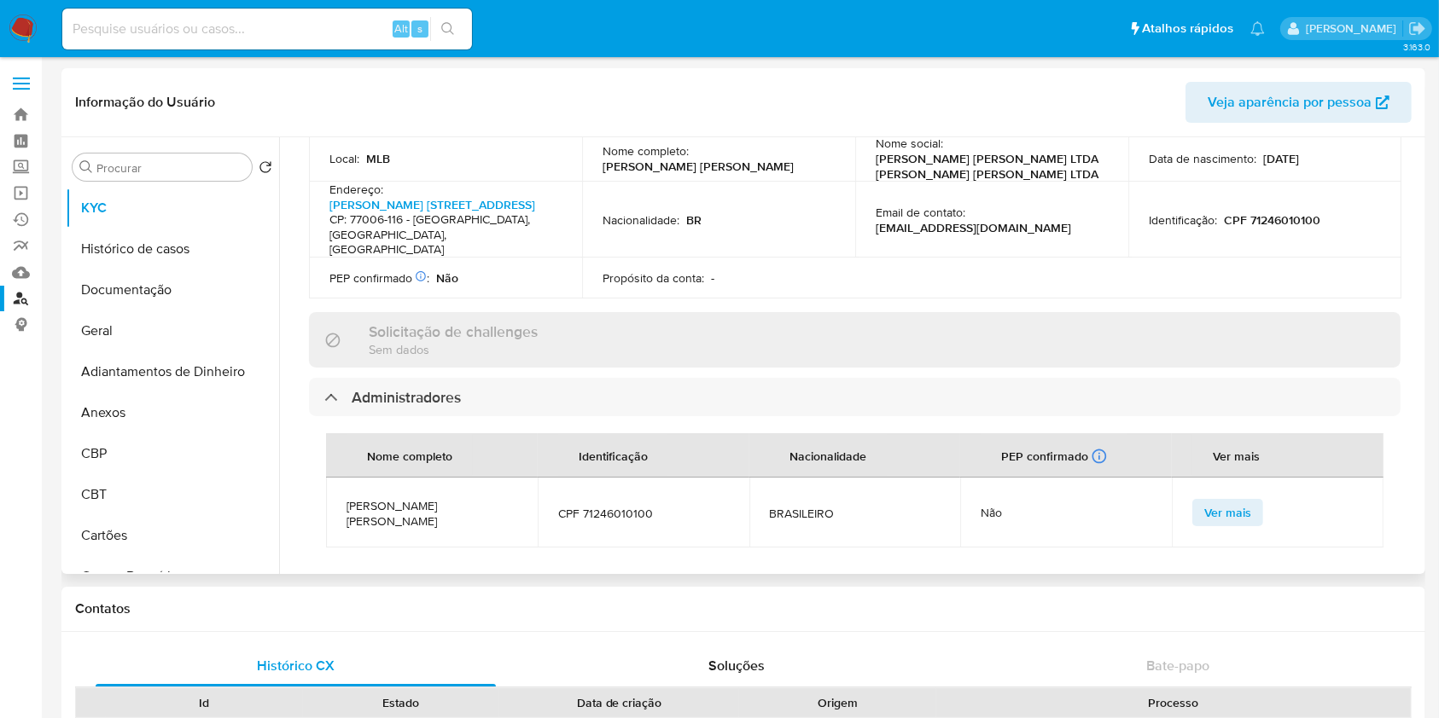
click at [416, 498] on span "CARLA LEAL LOPES FERRARESSO" at bounding box center [431, 513] width 171 height 31
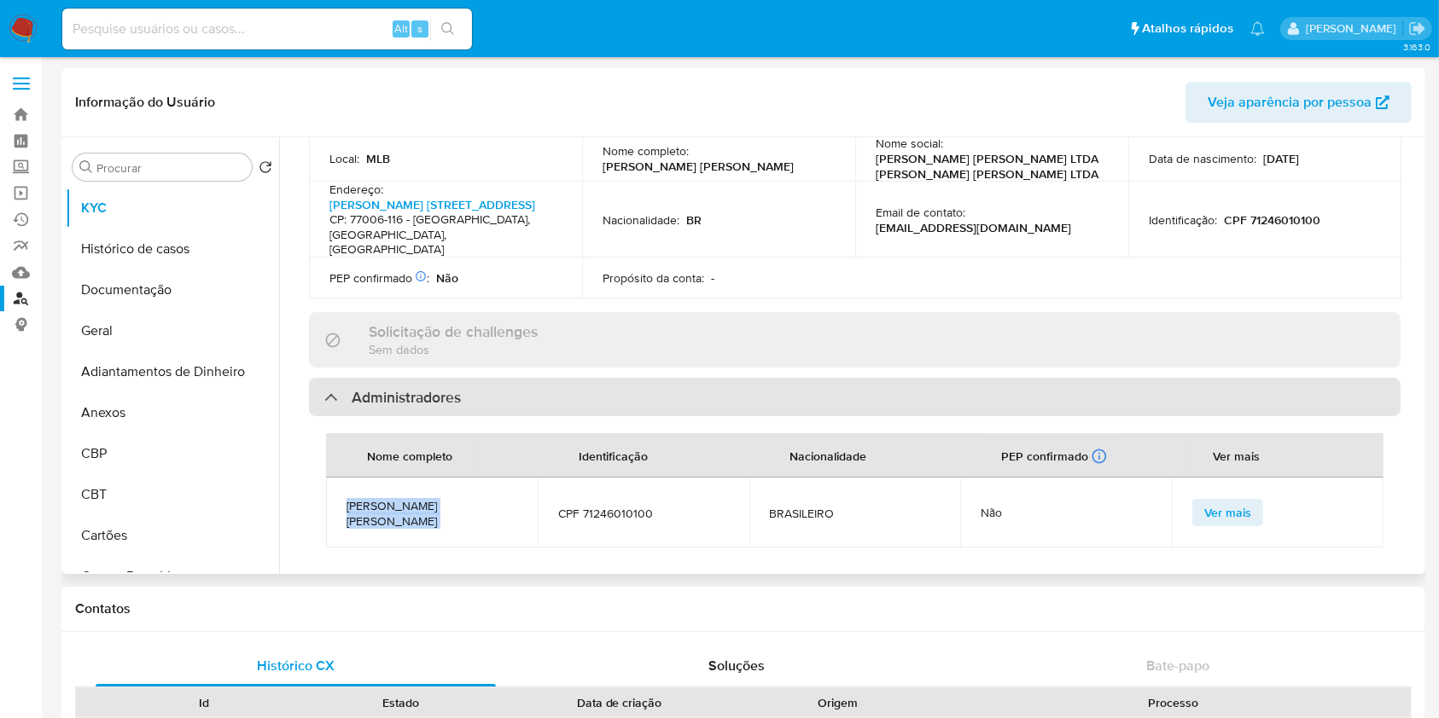
copy span "CARLA LEAL LOPES FERRARESSO"
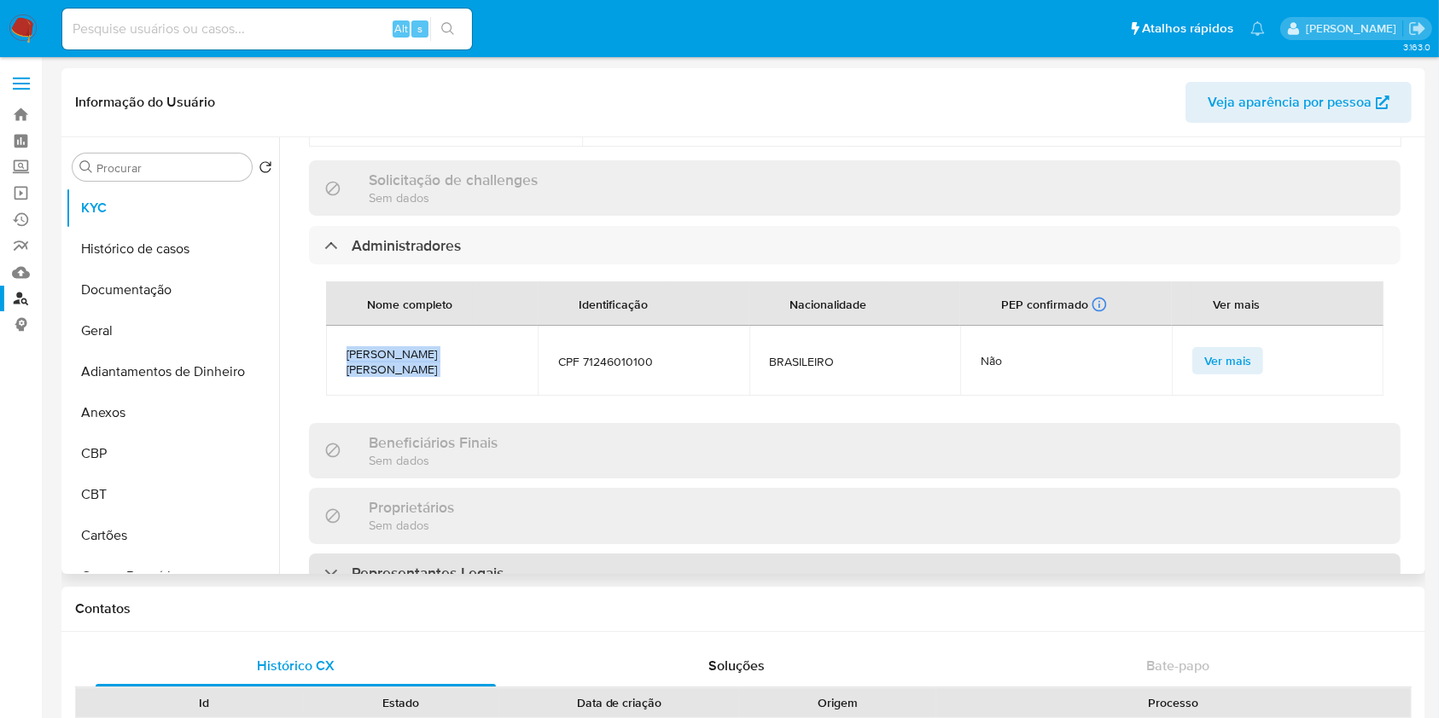
scroll to position [910, 0]
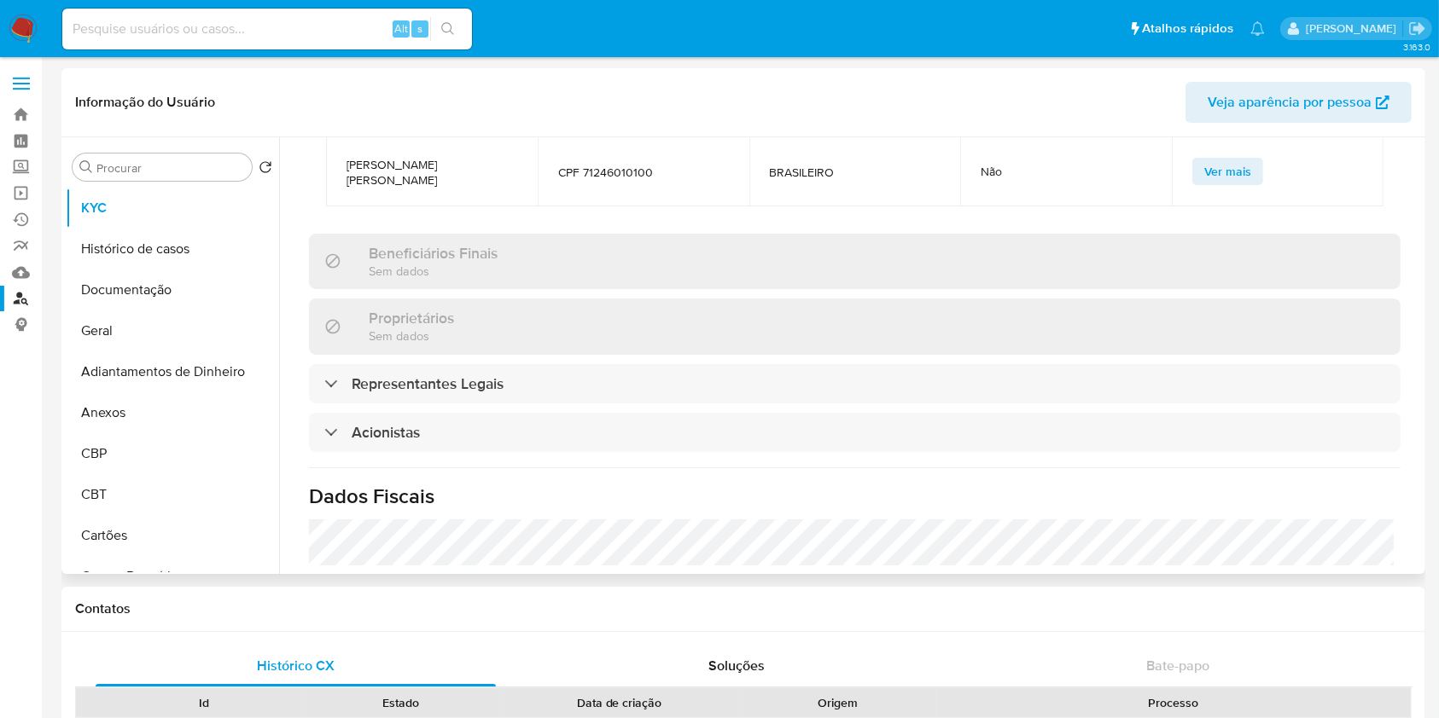
drag, startPoint x: 517, startPoint y: 236, endPoint x: 506, endPoint y: 274, distance: 40.0
click at [518, 244] on div "Beneficiários Finais Sem dados" at bounding box center [854, 261] width 1091 height 55
click at [167, 329] on button "Geral" at bounding box center [166, 331] width 200 height 41
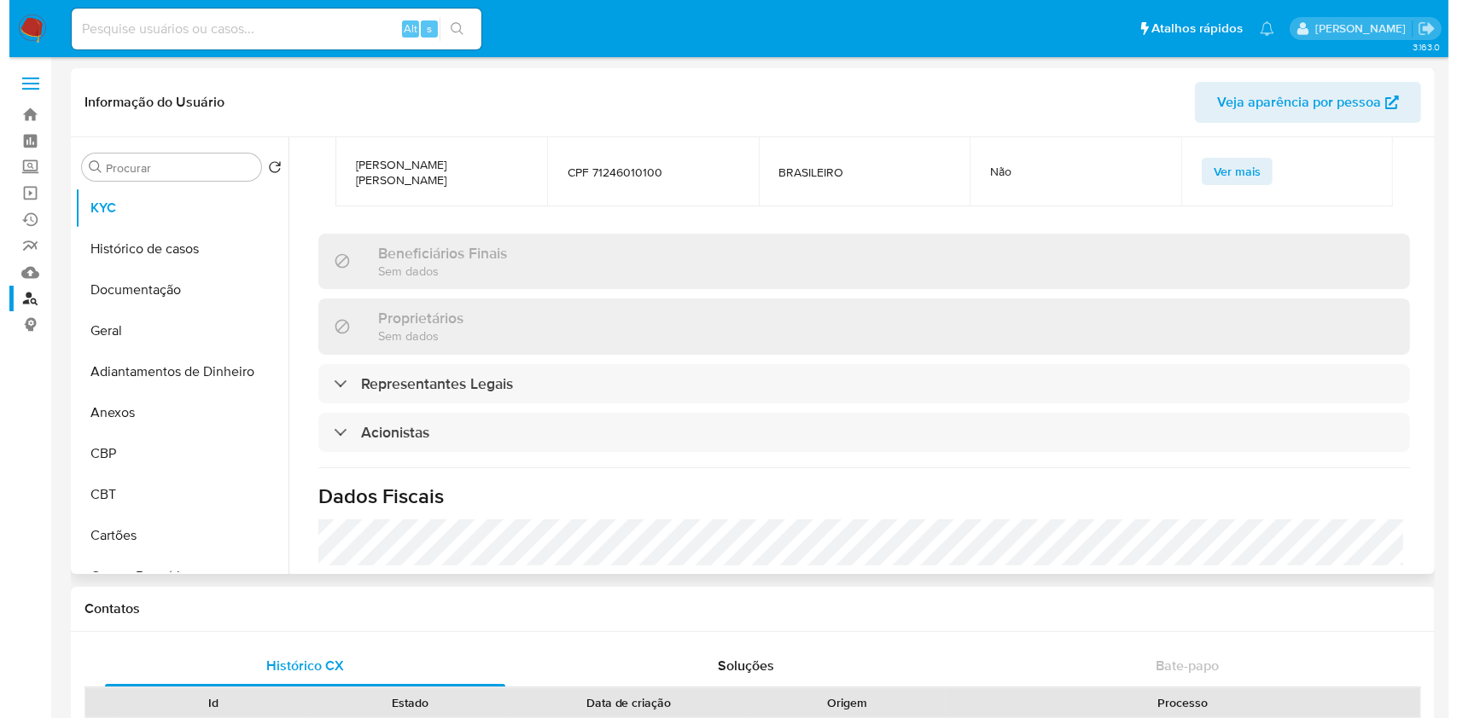
scroll to position [0, 0]
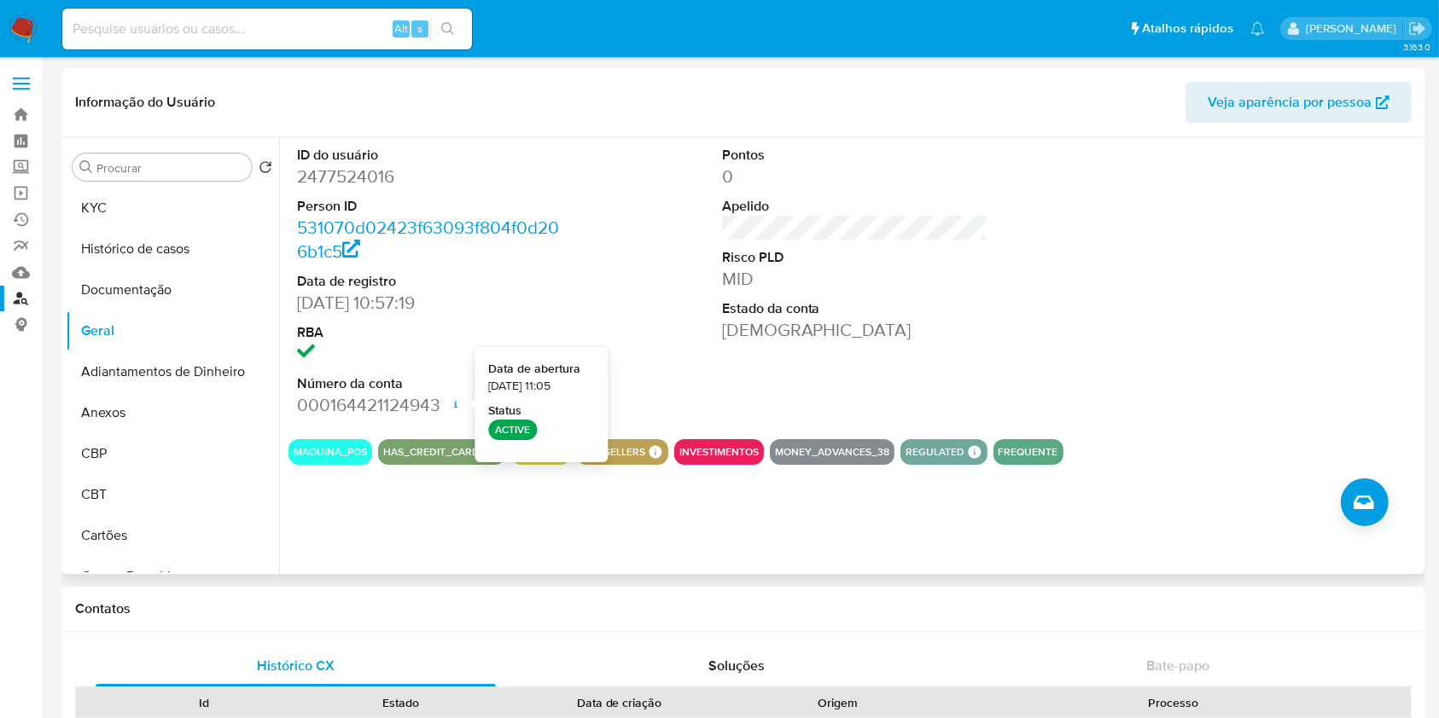
click at [451, 351] on dd at bounding box center [430, 354] width 266 height 24
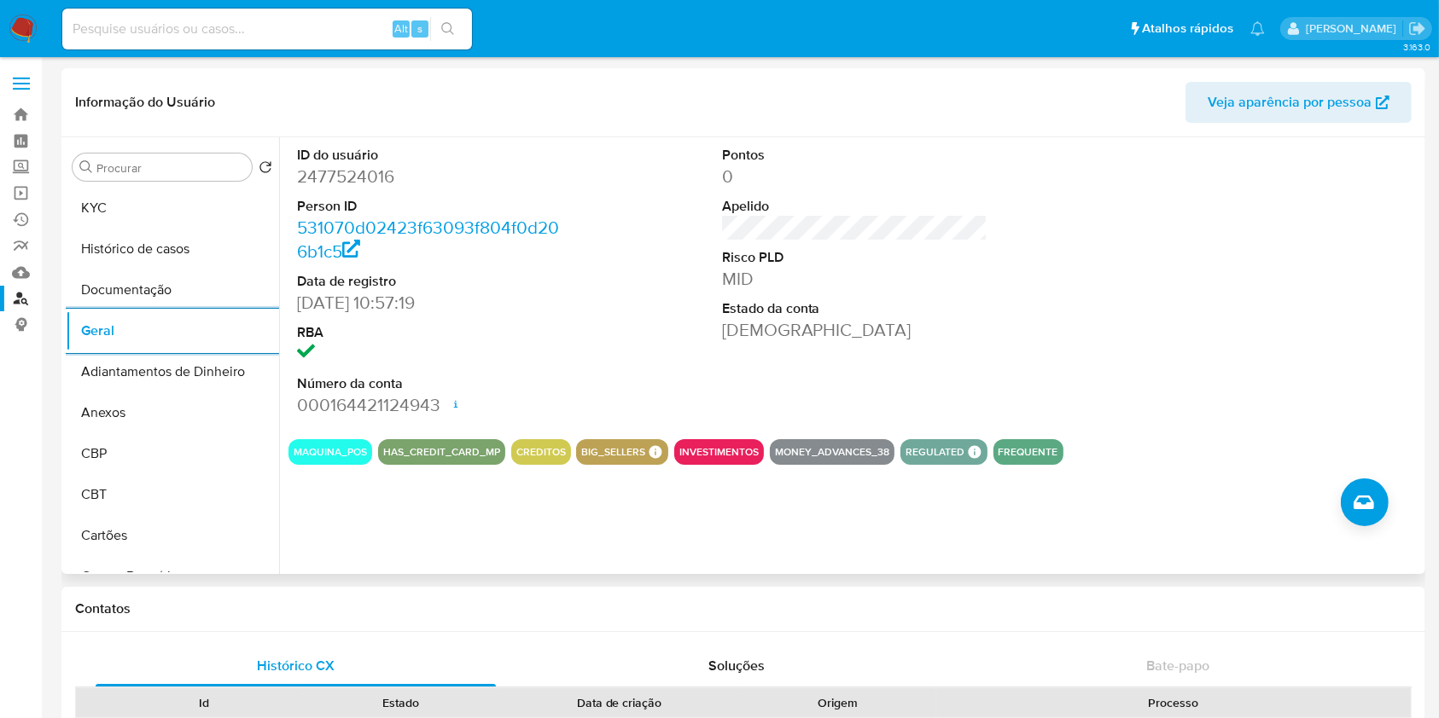
click at [1363, 474] on div "ID do usuário 2477524016 Person ID 531070d02423f63093f804f0d206b1c5 Data de reg…" at bounding box center [850, 355] width 1142 height 437
click at [1377, 497] on button "Criar caso manual" at bounding box center [1365, 503] width 48 height 48
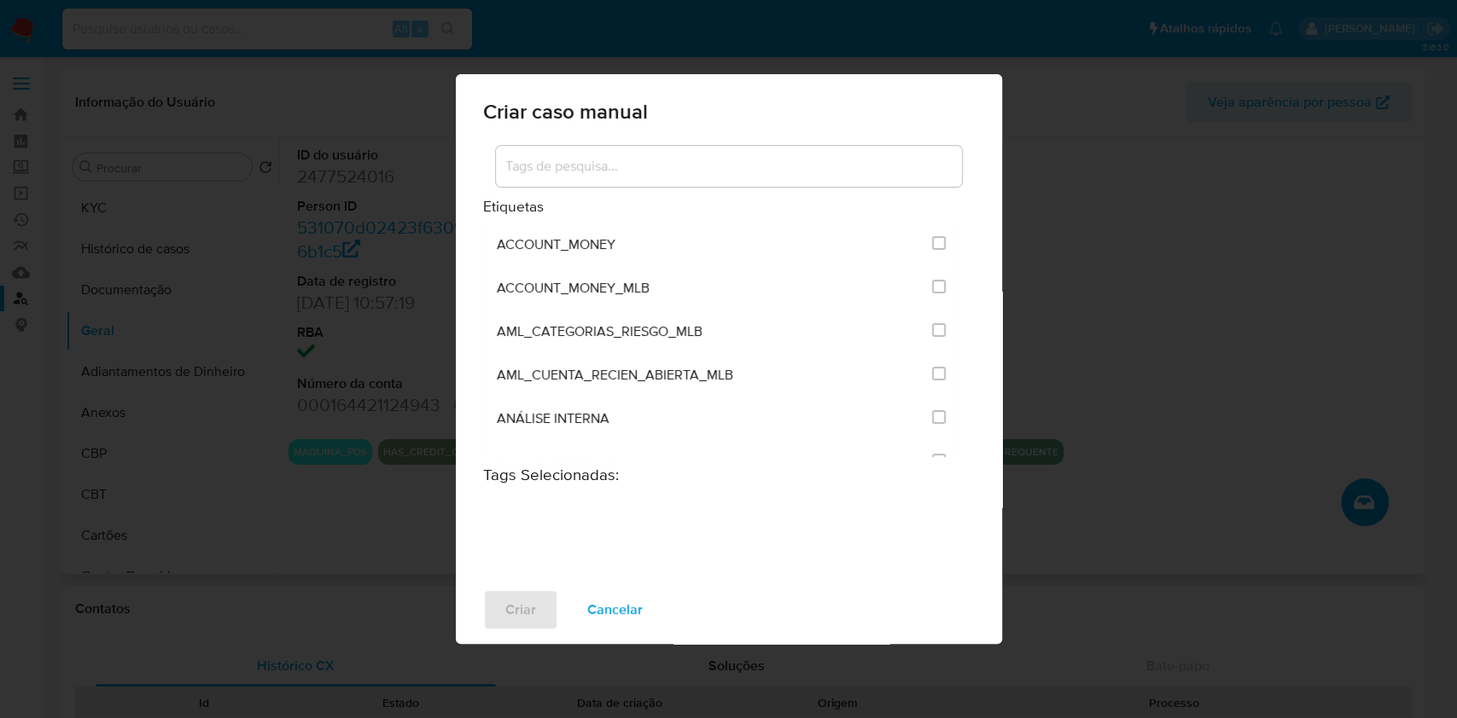
click at [632, 154] on div at bounding box center [729, 166] width 466 height 41
click at [653, 163] on input at bounding box center [729, 166] width 466 height 22
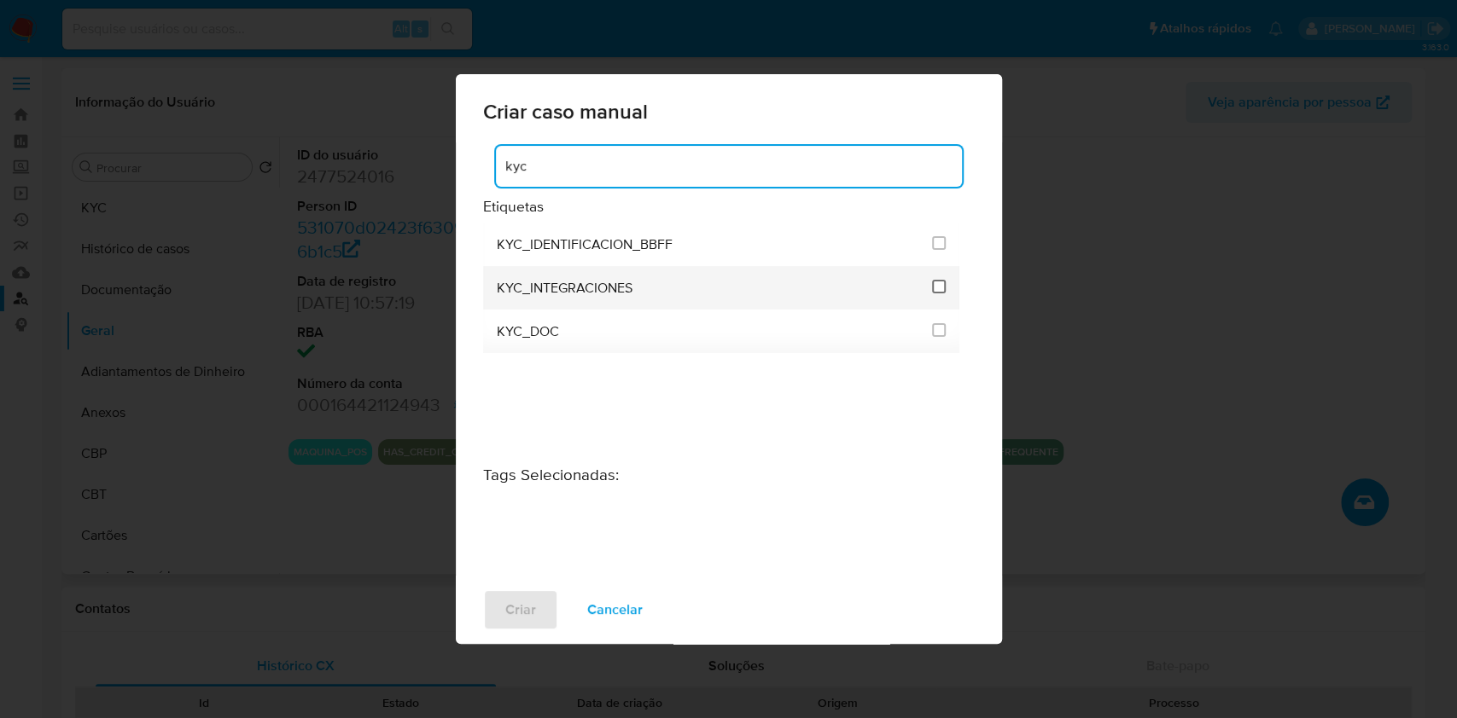
type input "kyc"
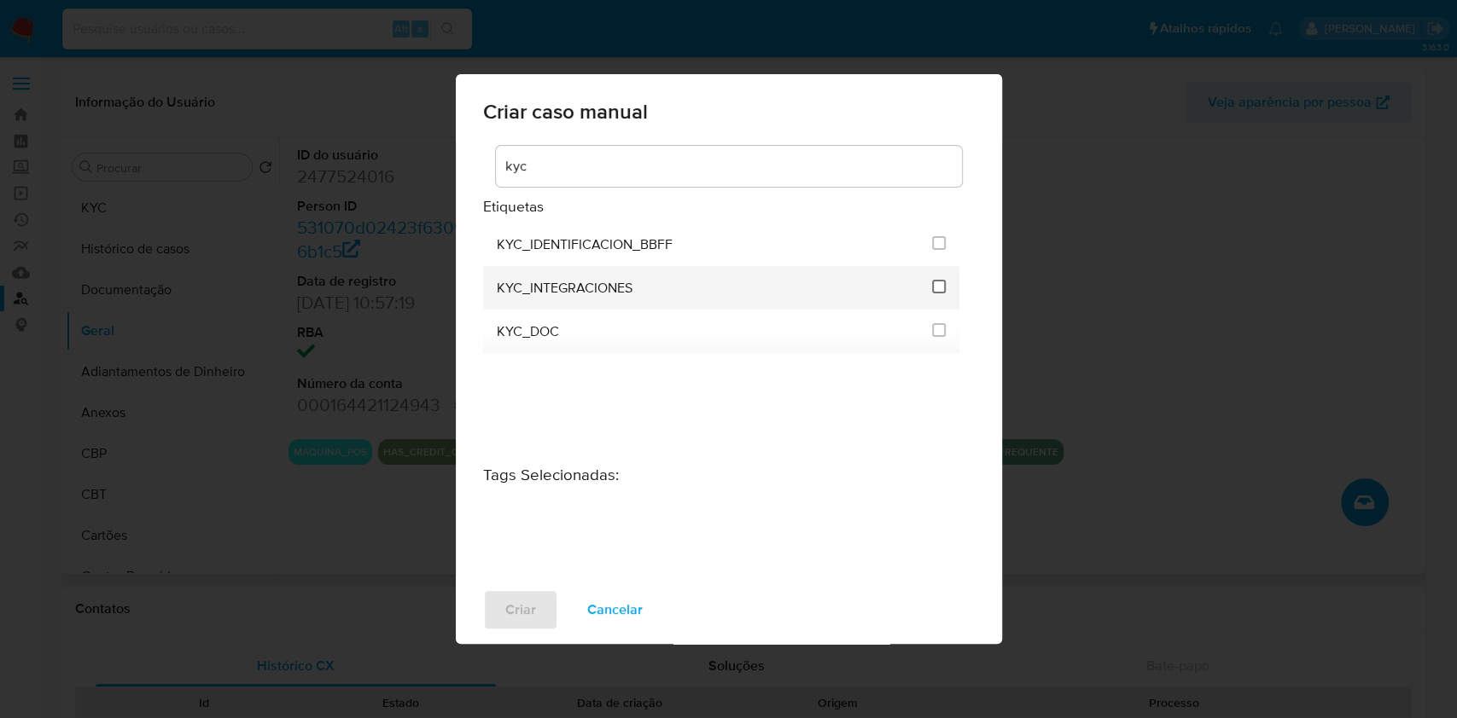
click at [940, 288] on input "2093" at bounding box center [939, 287] width 14 height 14
checkbox input "true"
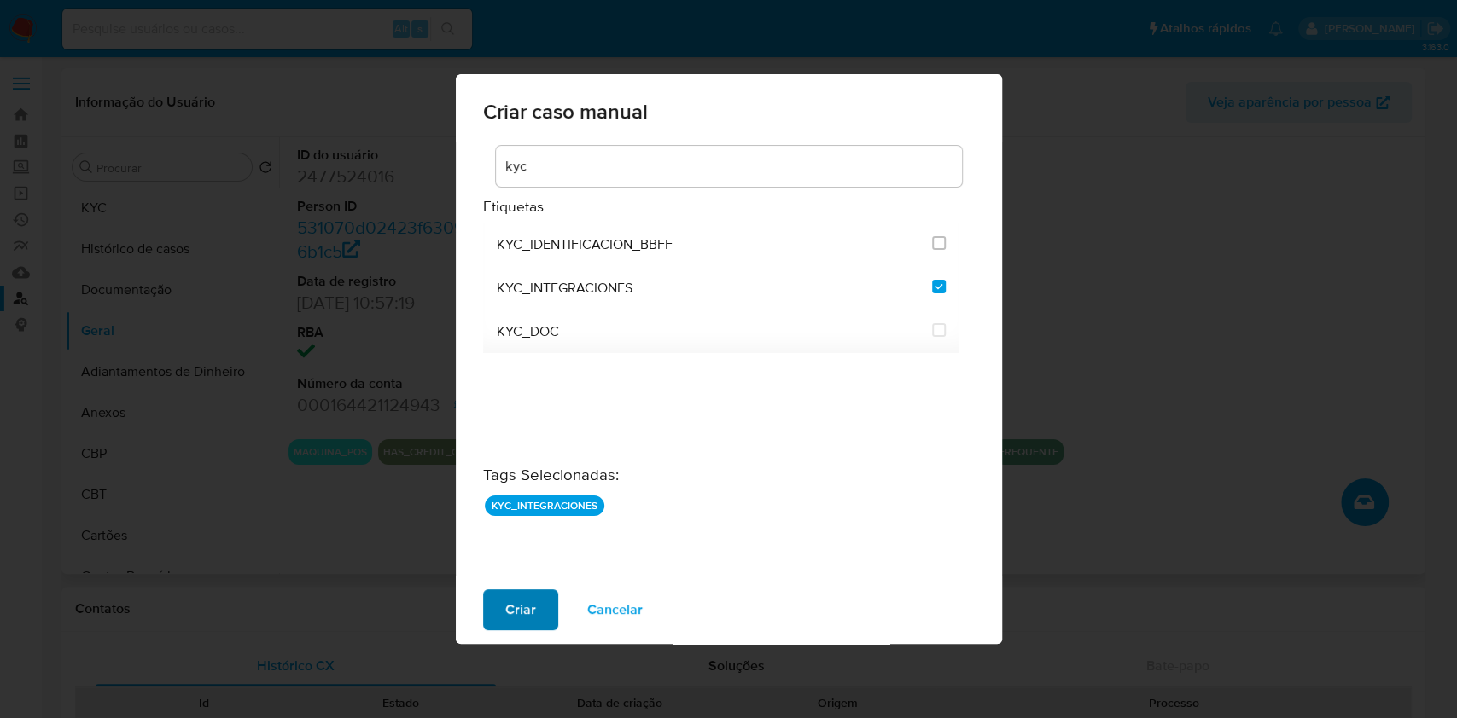
click at [530, 607] on span "Criar" at bounding box center [520, 610] width 31 height 38
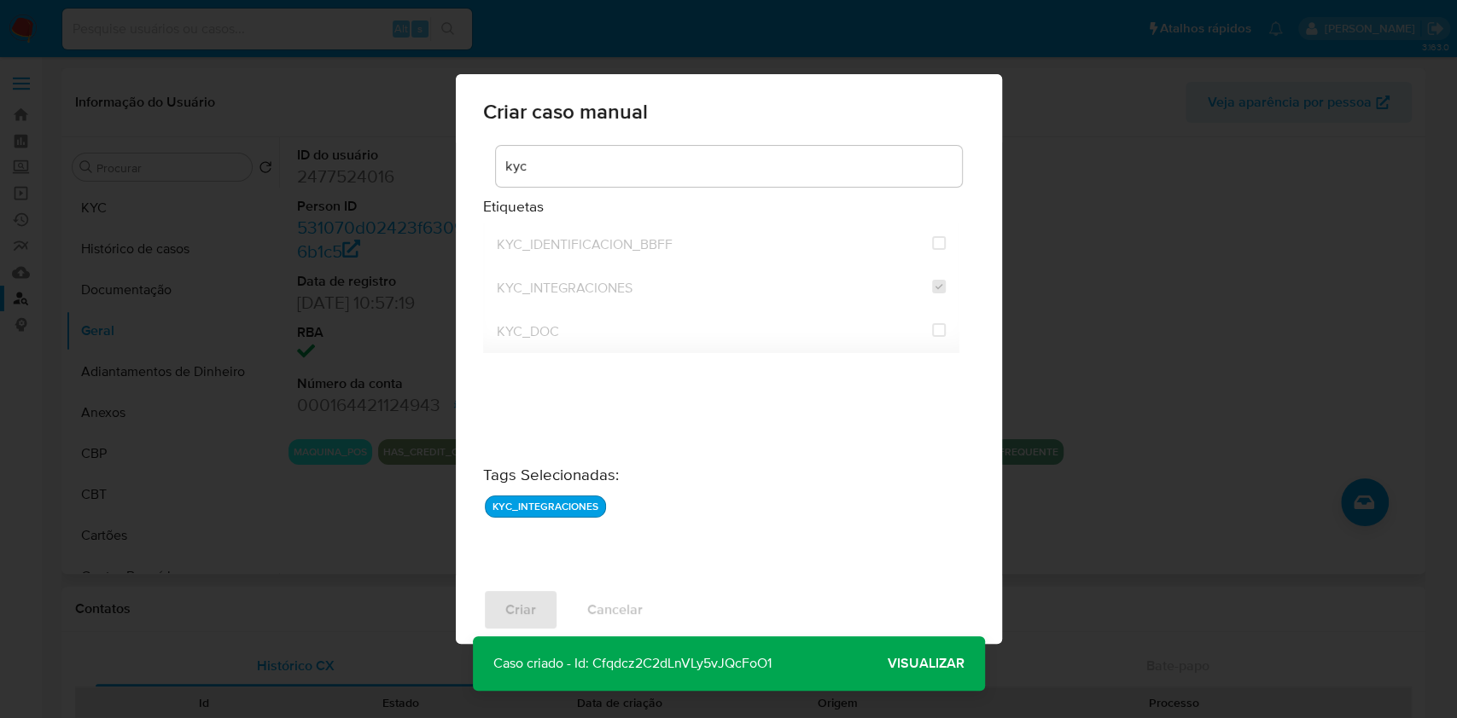
click at [939, 664] on span "Visualizar" at bounding box center [925, 664] width 77 height 0
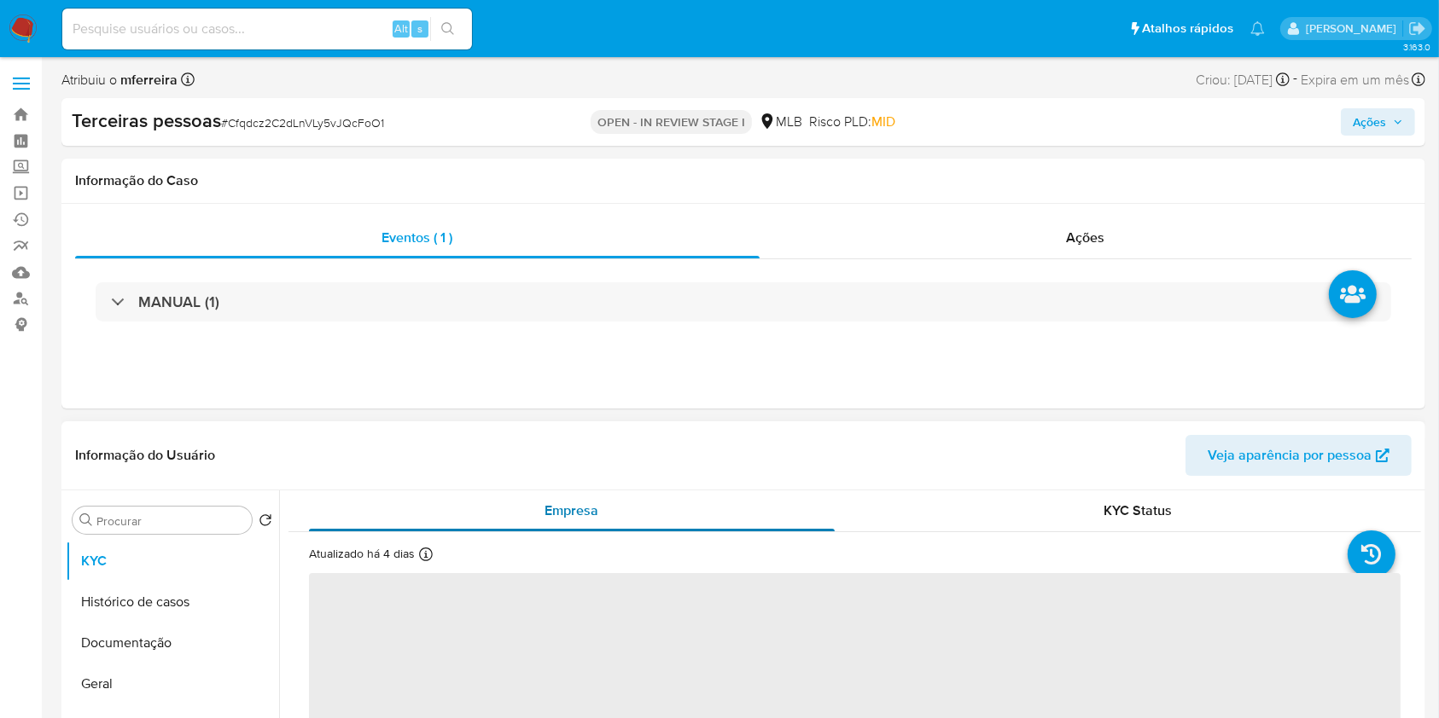
select select "10"
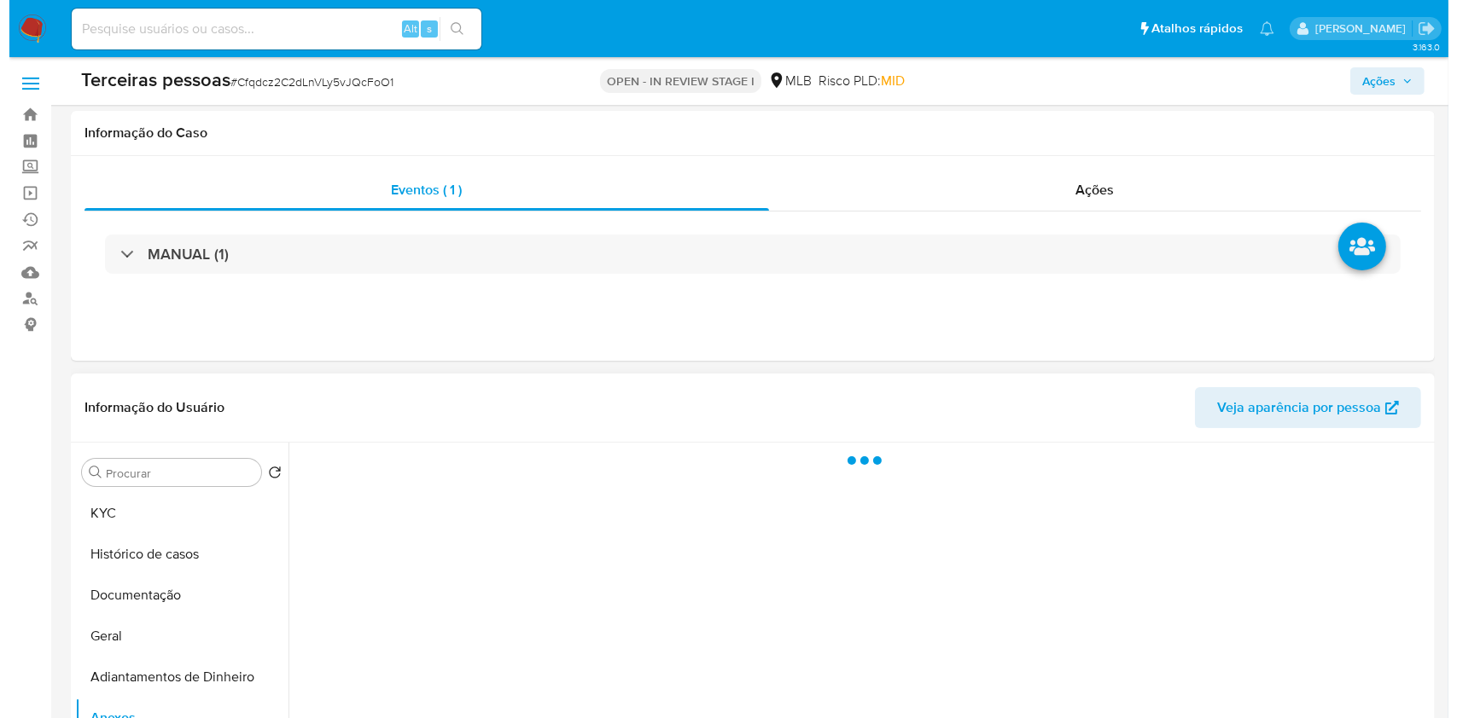
scroll to position [314, 0]
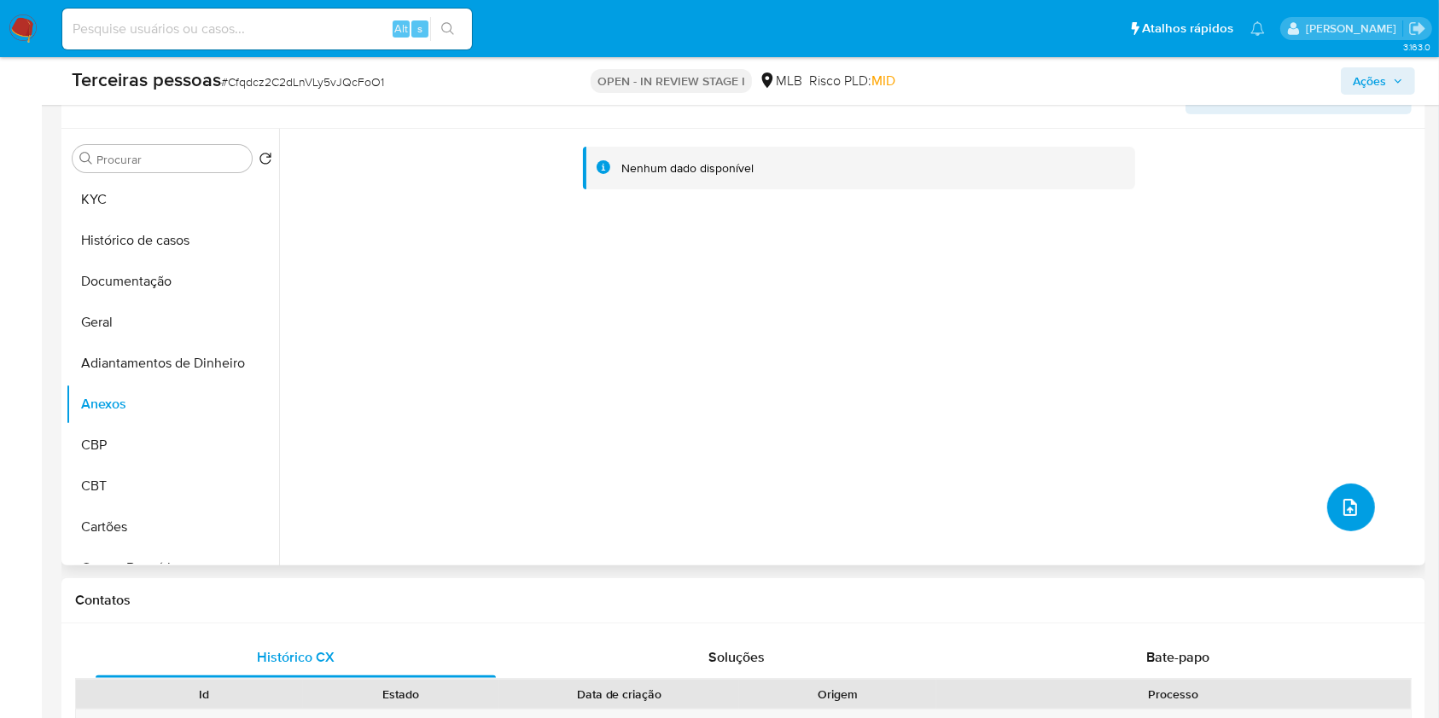
click at [1356, 506] on button "upload-file" at bounding box center [1351, 508] width 48 height 48
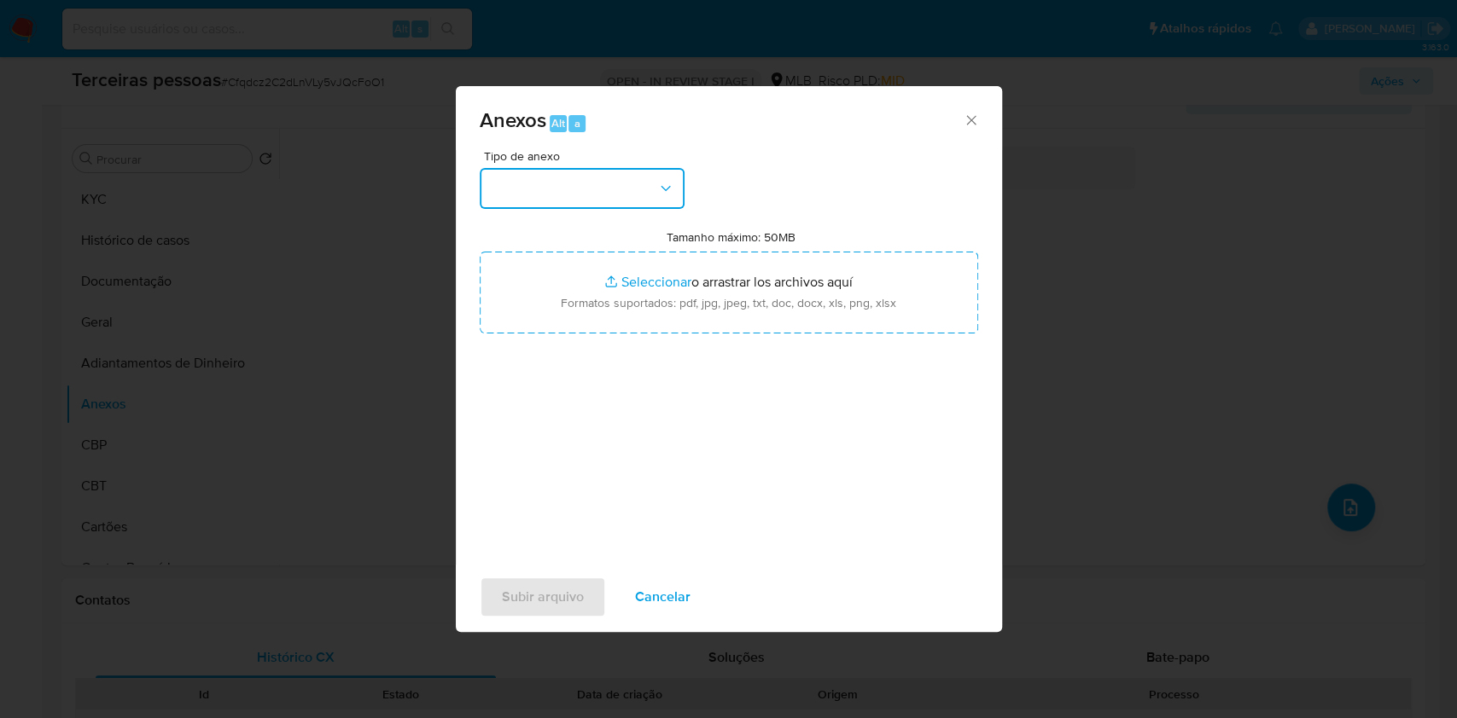
drag, startPoint x: 643, startPoint y: 191, endPoint x: 635, endPoint y: 208, distance: 18.7
click at [642, 191] on button "button" at bounding box center [582, 188] width 205 height 41
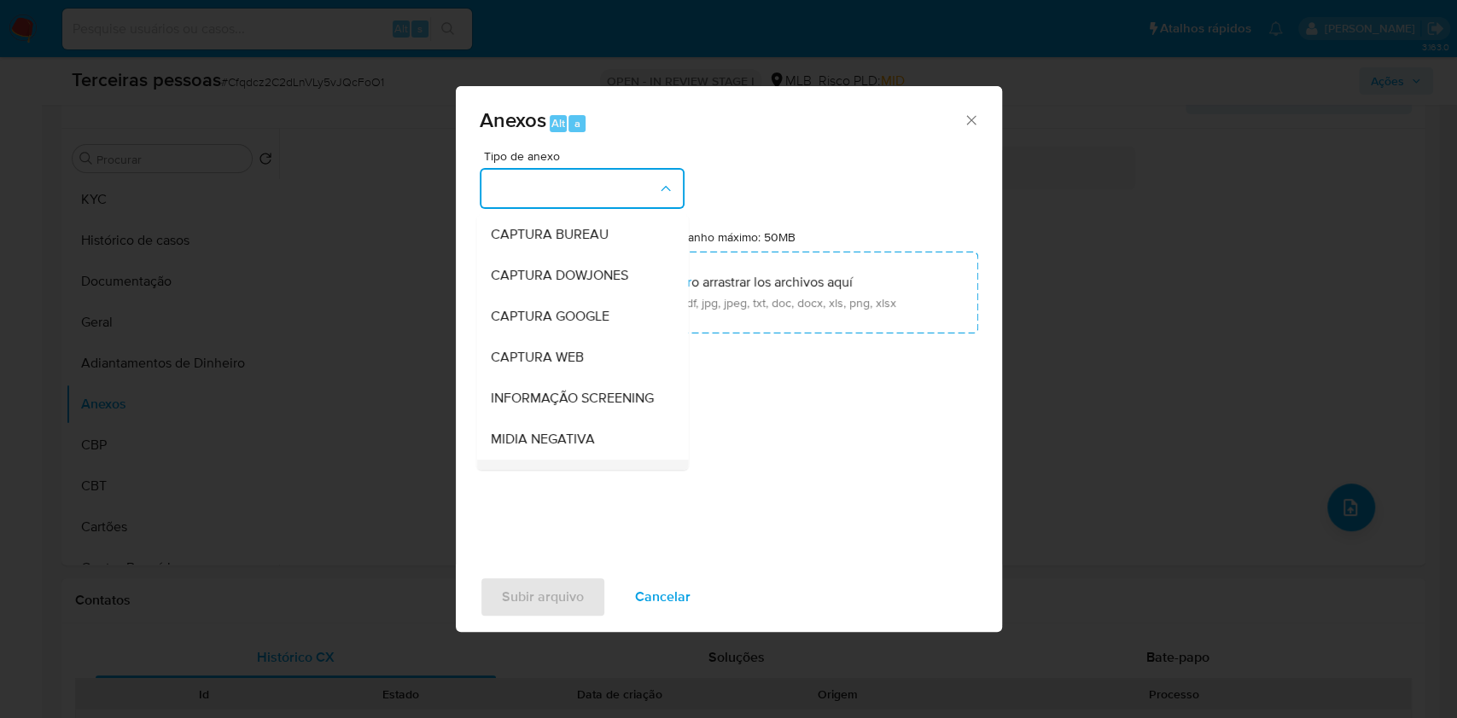
scroll to position [262, 0]
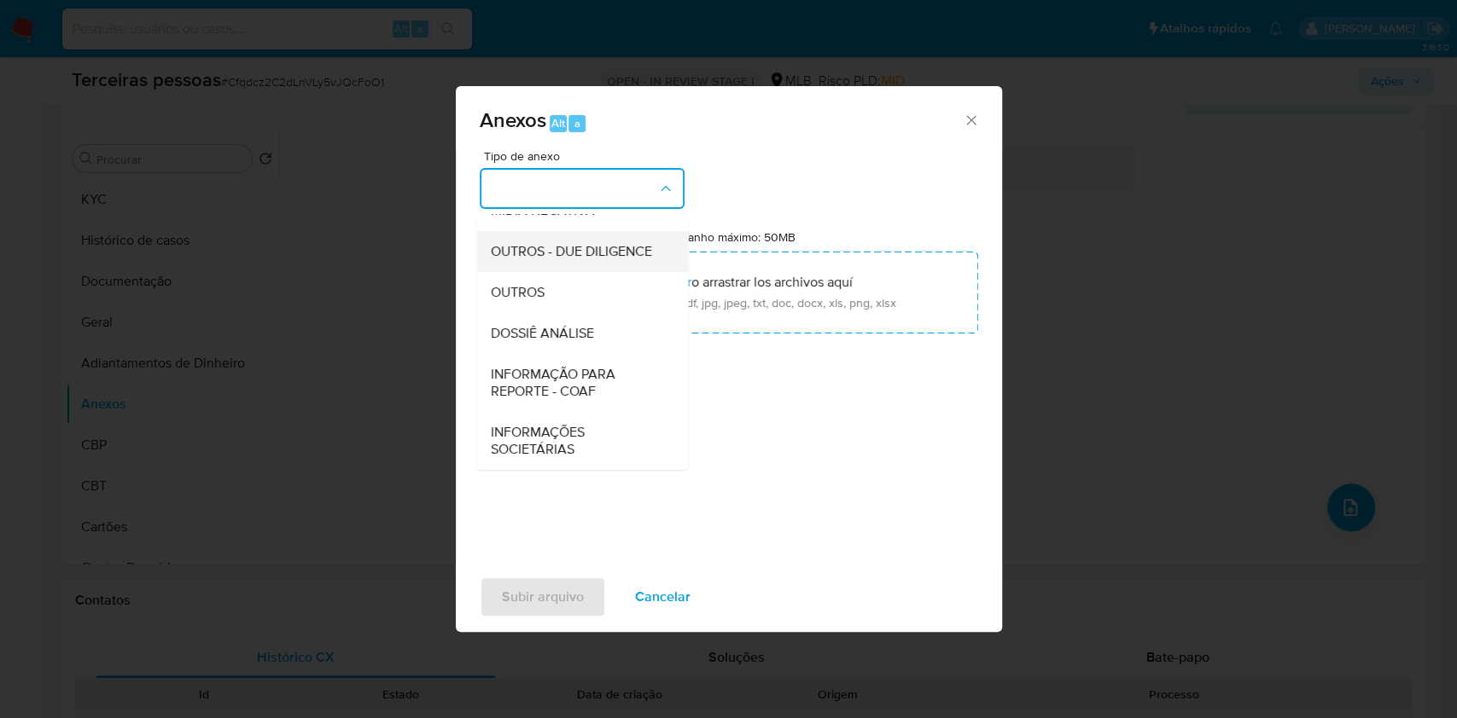
click at [509, 243] on span "OUTROS - DUE DILIGENCE" at bounding box center [570, 251] width 161 height 17
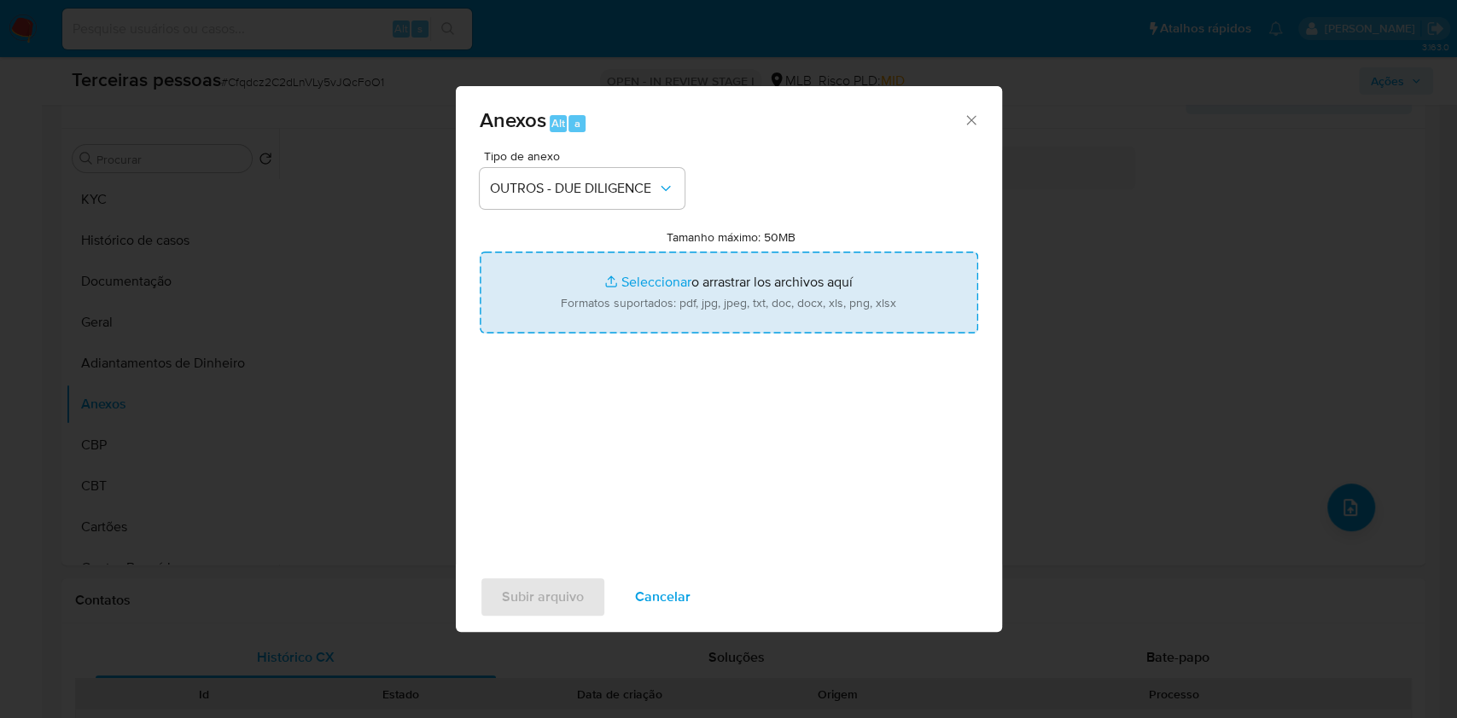
click at [739, 284] on input "Tamanho máximo: 50MB Seleccionar archivos" at bounding box center [729, 293] width 498 height 82
type input "C:\fakepath\s-CARLA LEAL LOPES FERRARESSO.pdf"
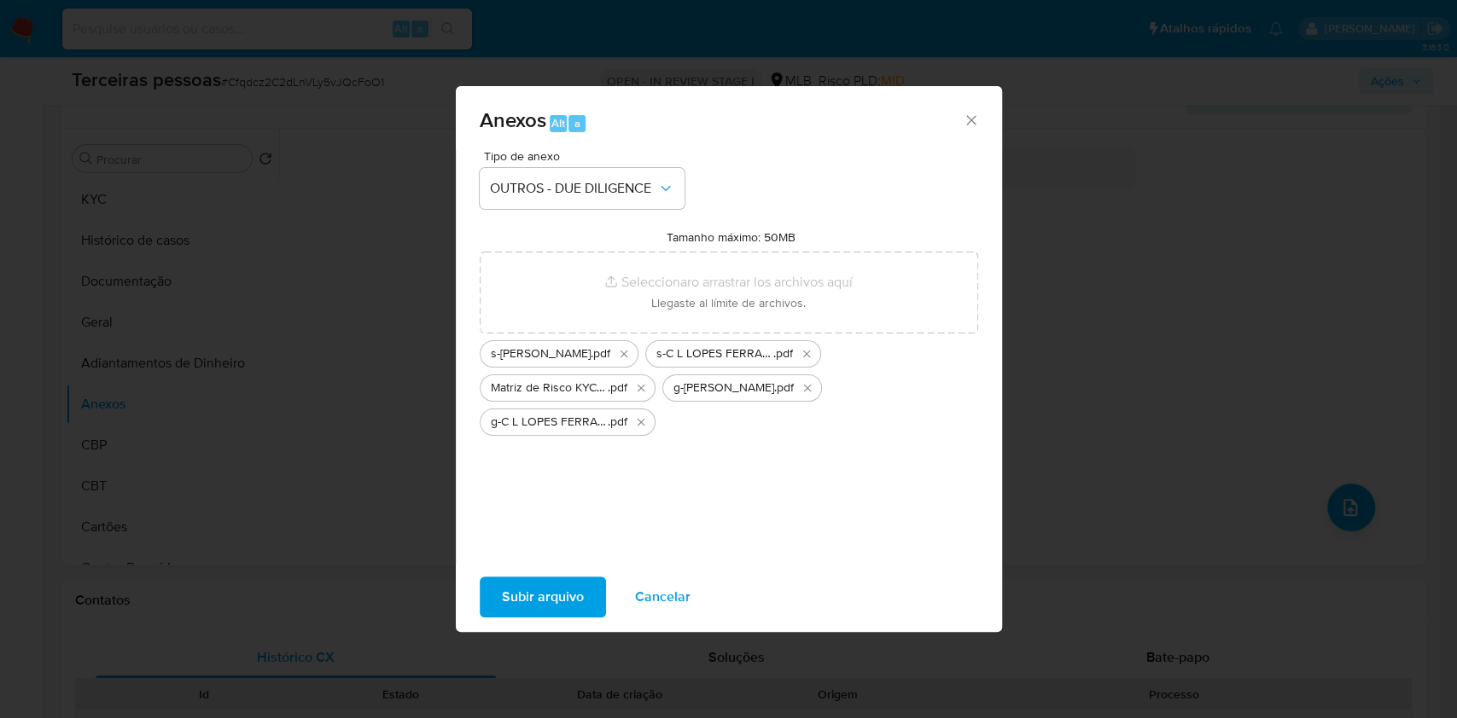
click at [558, 604] on span "Subir arquivo" at bounding box center [543, 598] width 82 height 38
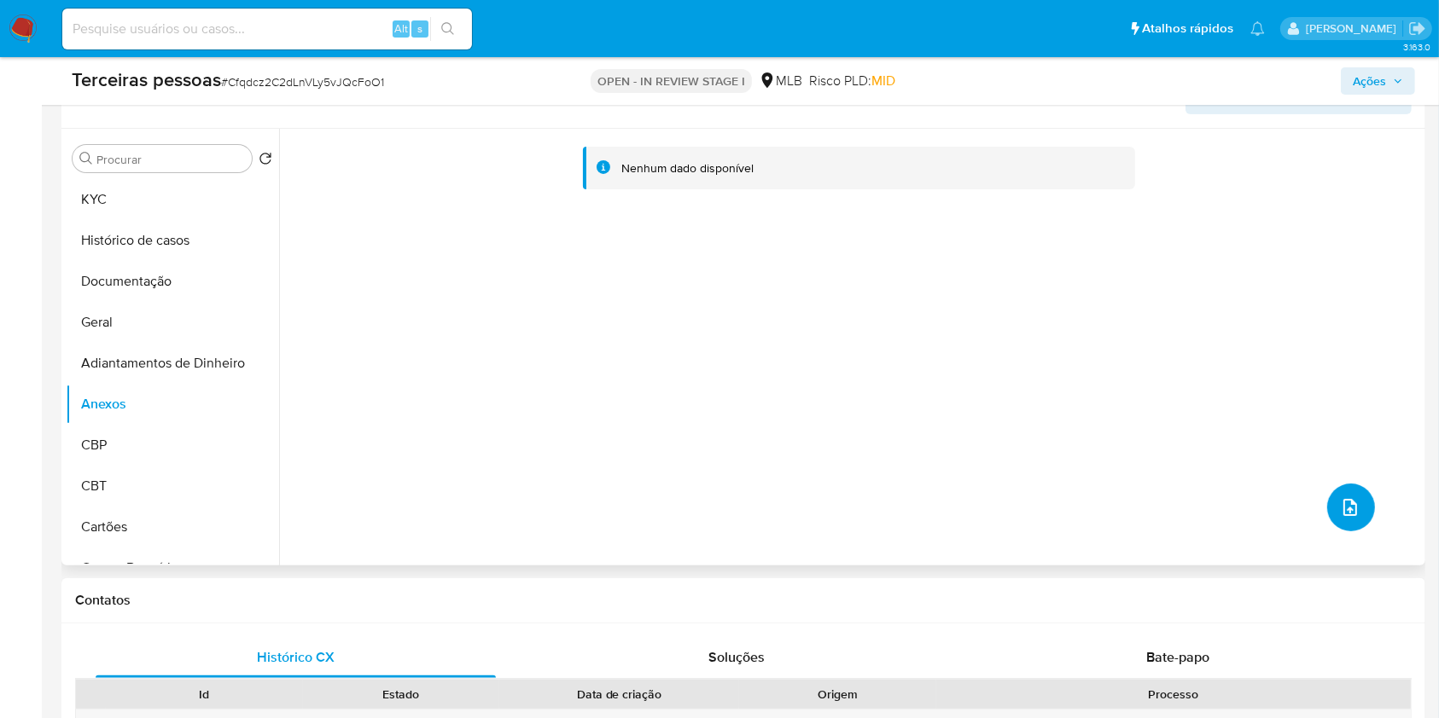
click at [1343, 503] on icon "upload-file" at bounding box center [1350, 507] width 20 height 20
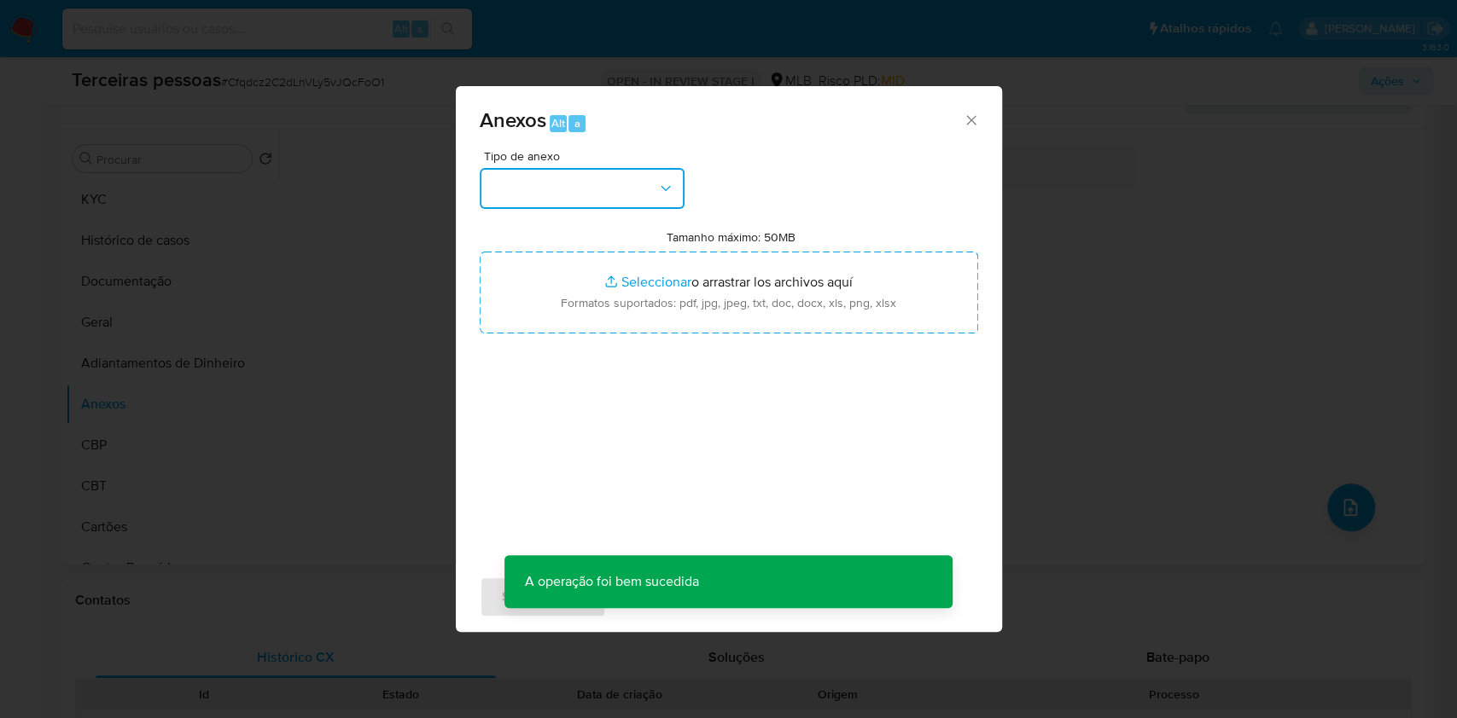
click at [556, 195] on button "button" at bounding box center [582, 188] width 205 height 41
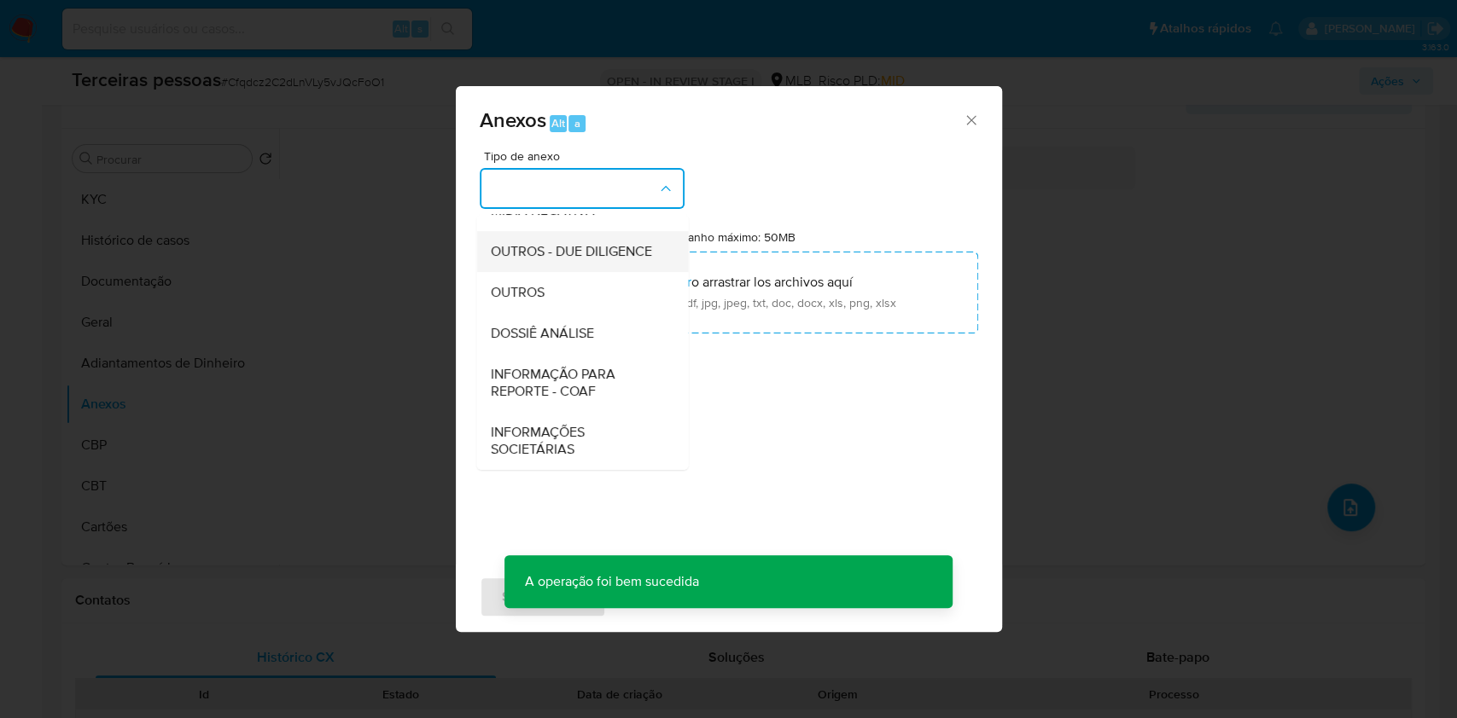
click at [566, 263] on div "OUTROS - DUE DILIGENCE" at bounding box center [577, 251] width 174 height 41
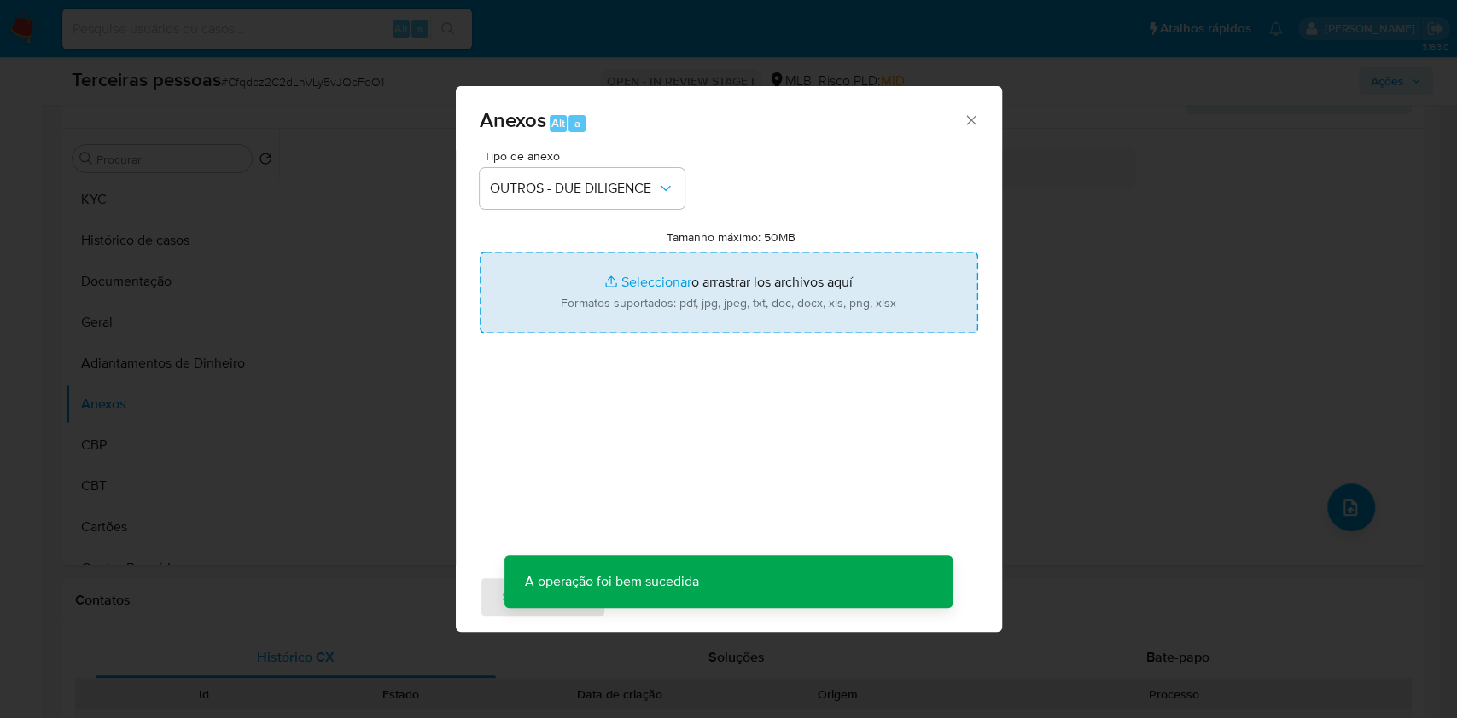
click at [718, 333] on input "Tamanho máximo: 50MB Seleccionar archivos" at bounding box center [729, 293] width 498 height 82
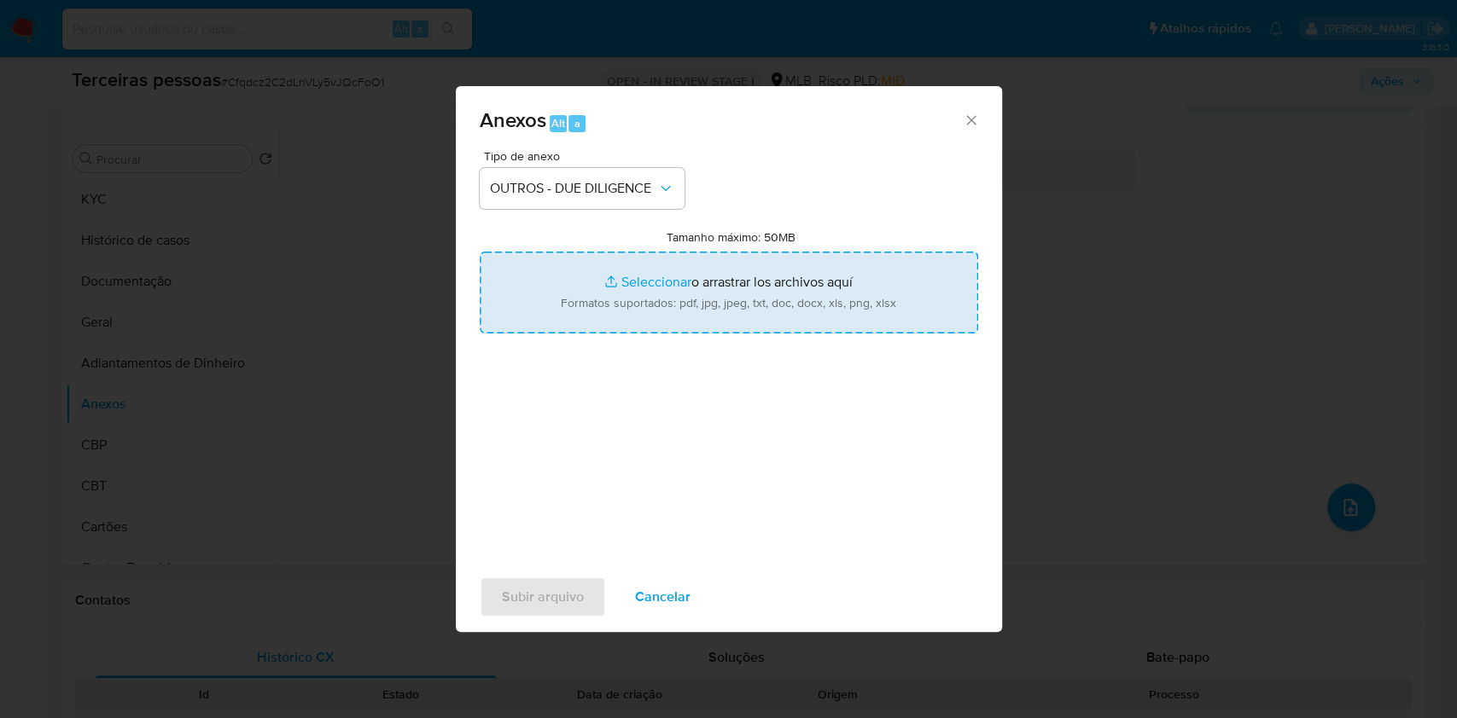
type input "C:\fakepath\Comprovante de Inscrição e de Situação Cadastral.pdf"
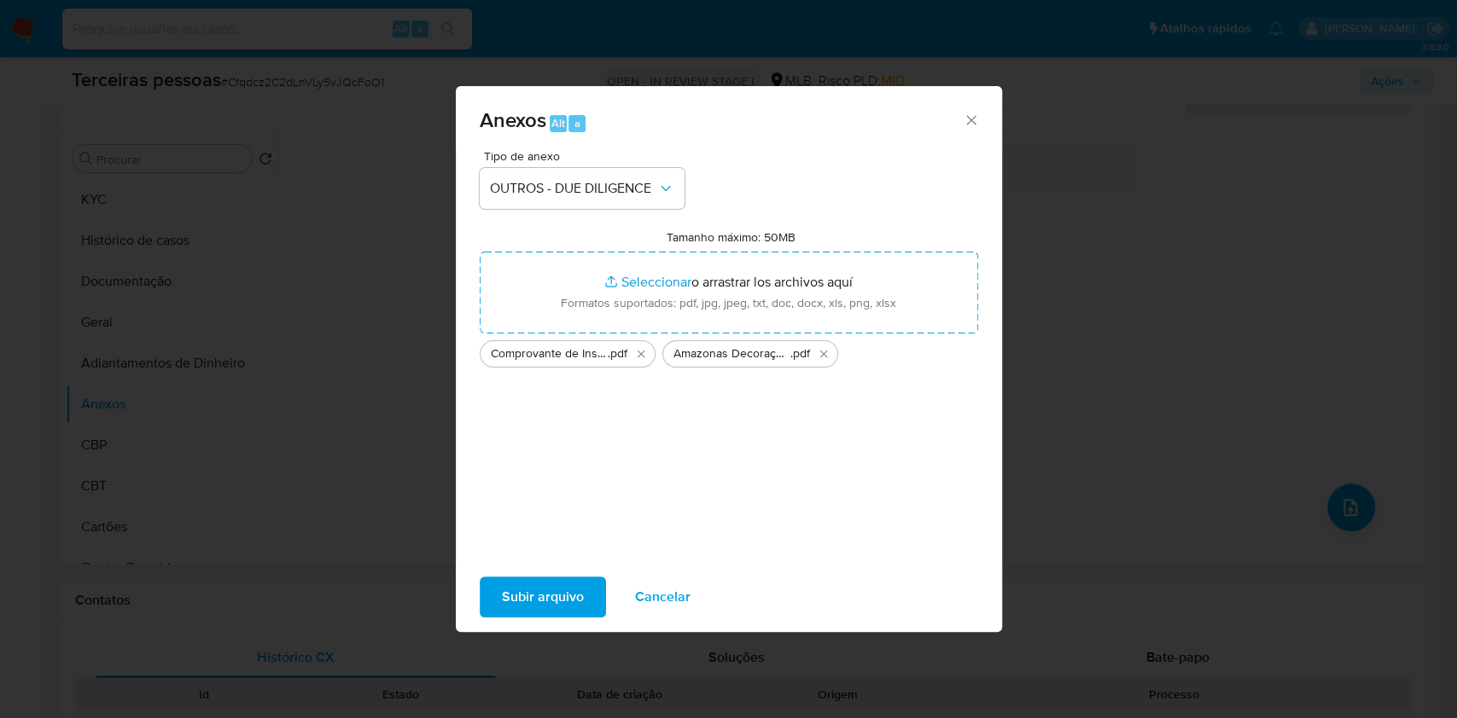
click at [542, 590] on span "Subir arquivo" at bounding box center [543, 598] width 82 height 38
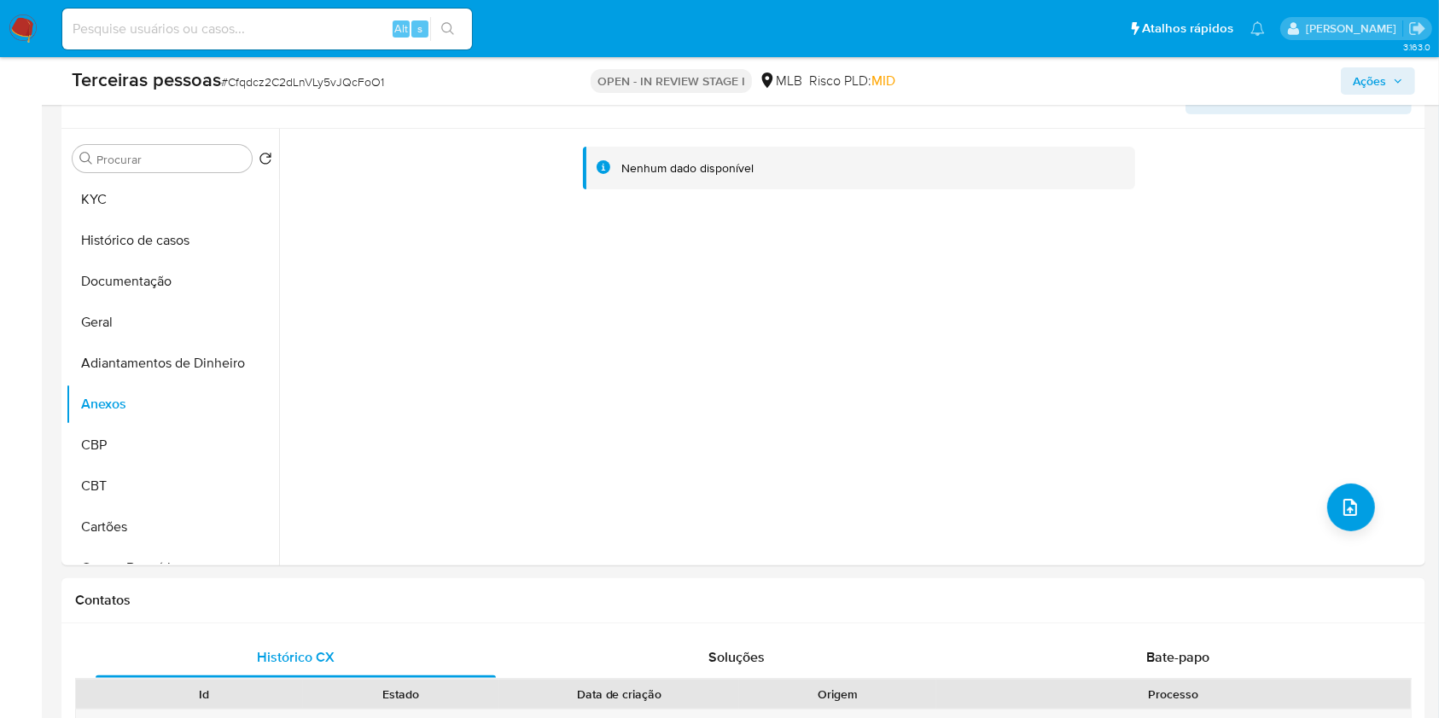
click at [1418, 84] on div "Terceiras pessoas # Cfqdcz2C2dLnVLy5vJQcFoO1 OPEN - IN REVIEW STAGE I MLB Risco…" at bounding box center [743, 81] width 1364 height 48
click at [1408, 84] on button "Ações" at bounding box center [1378, 80] width 74 height 27
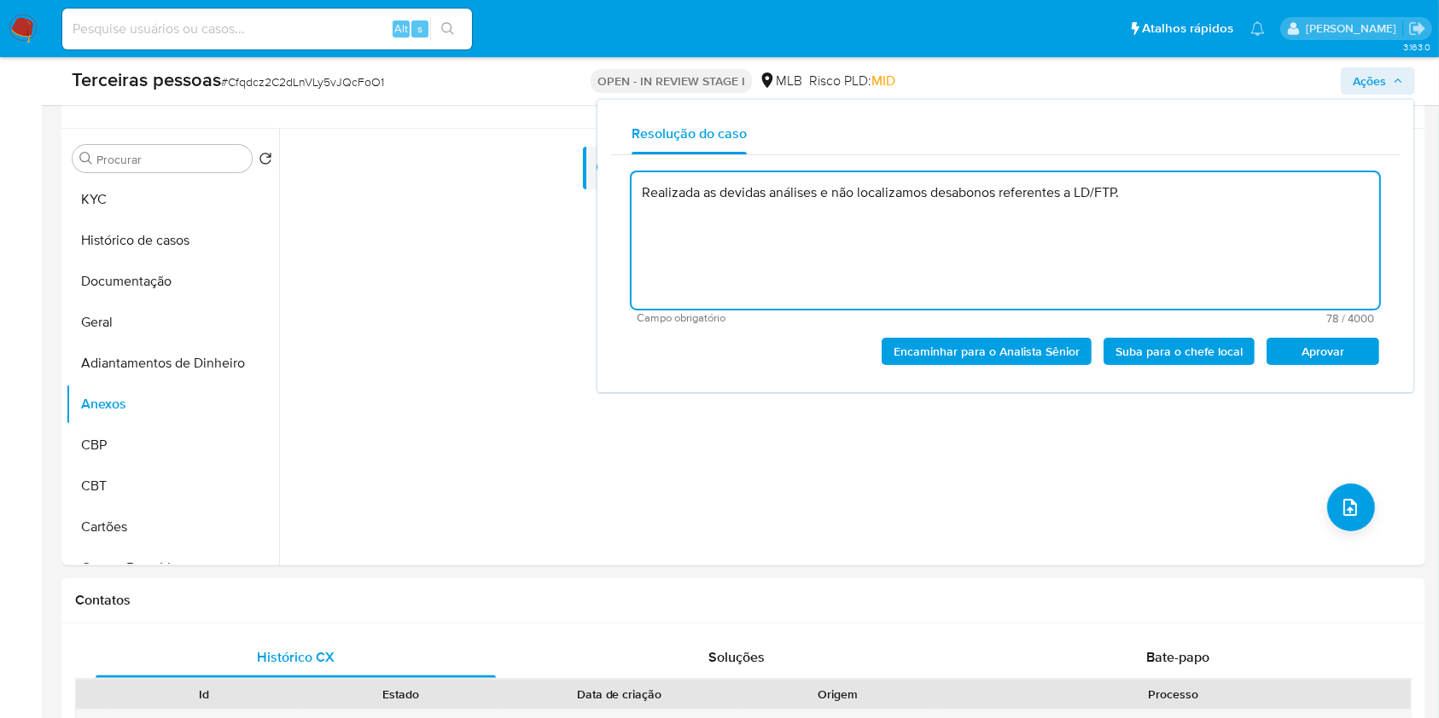
click at [1322, 350] on span "Aprovar" at bounding box center [1322, 352] width 89 height 24
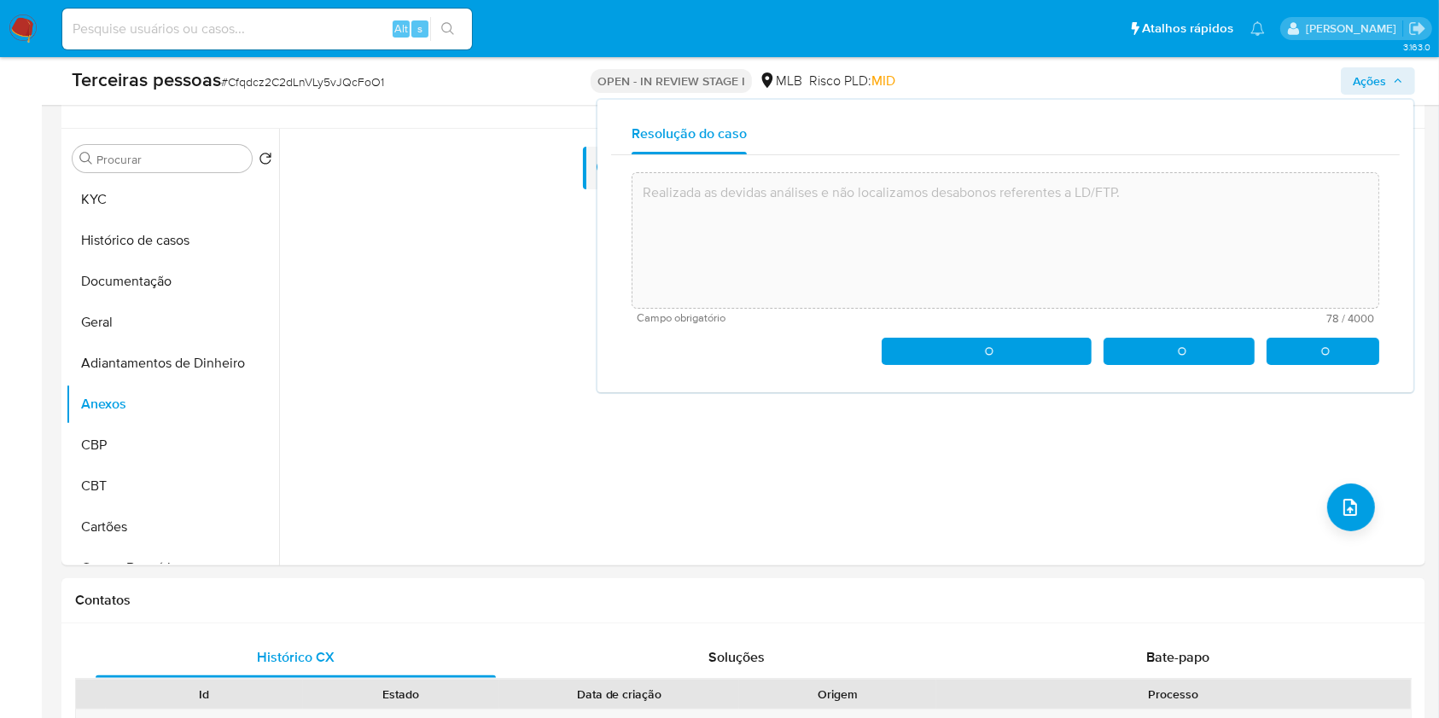
type textarea "Realizada as devidas análises e não localizamos desabonos referentes a LD/FTP."
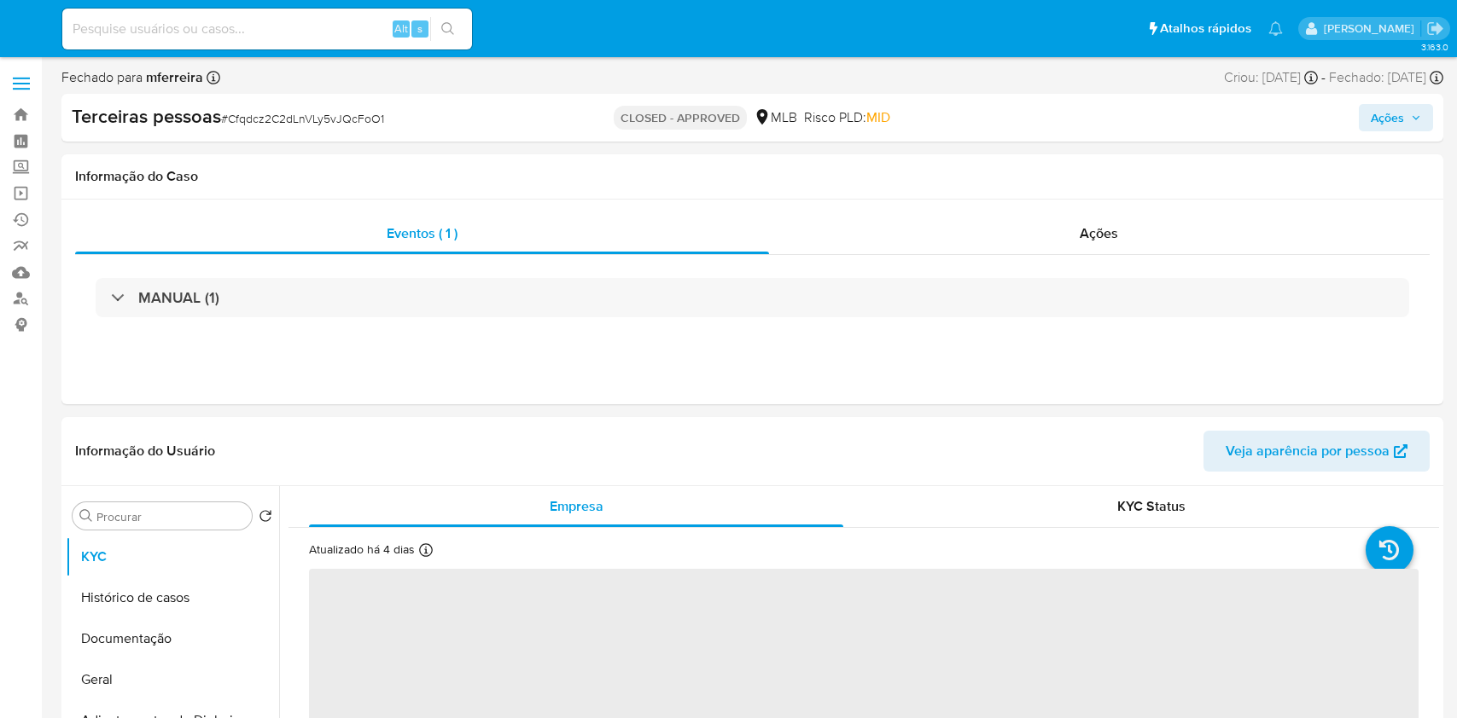
select select "10"
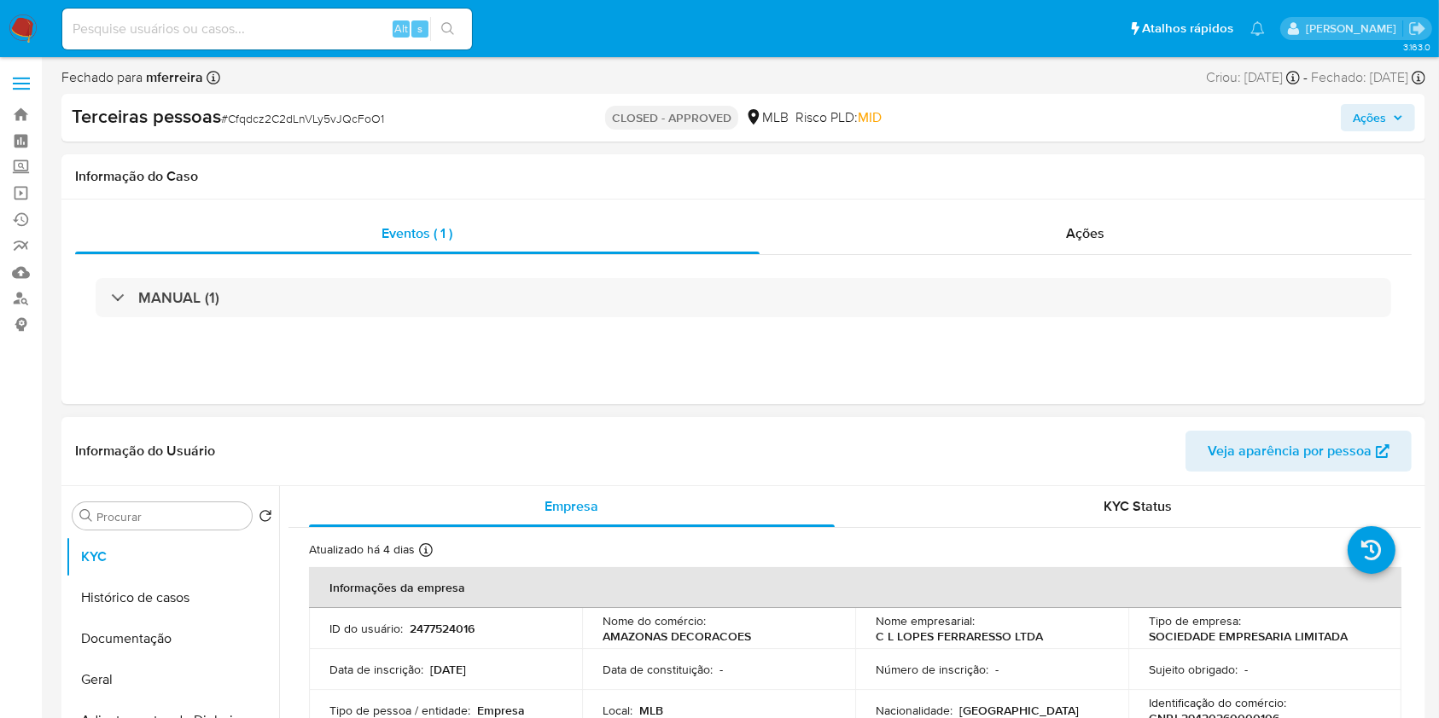
click at [468, 633] on p "2477524016" at bounding box center [442, 628] width 65 height 15
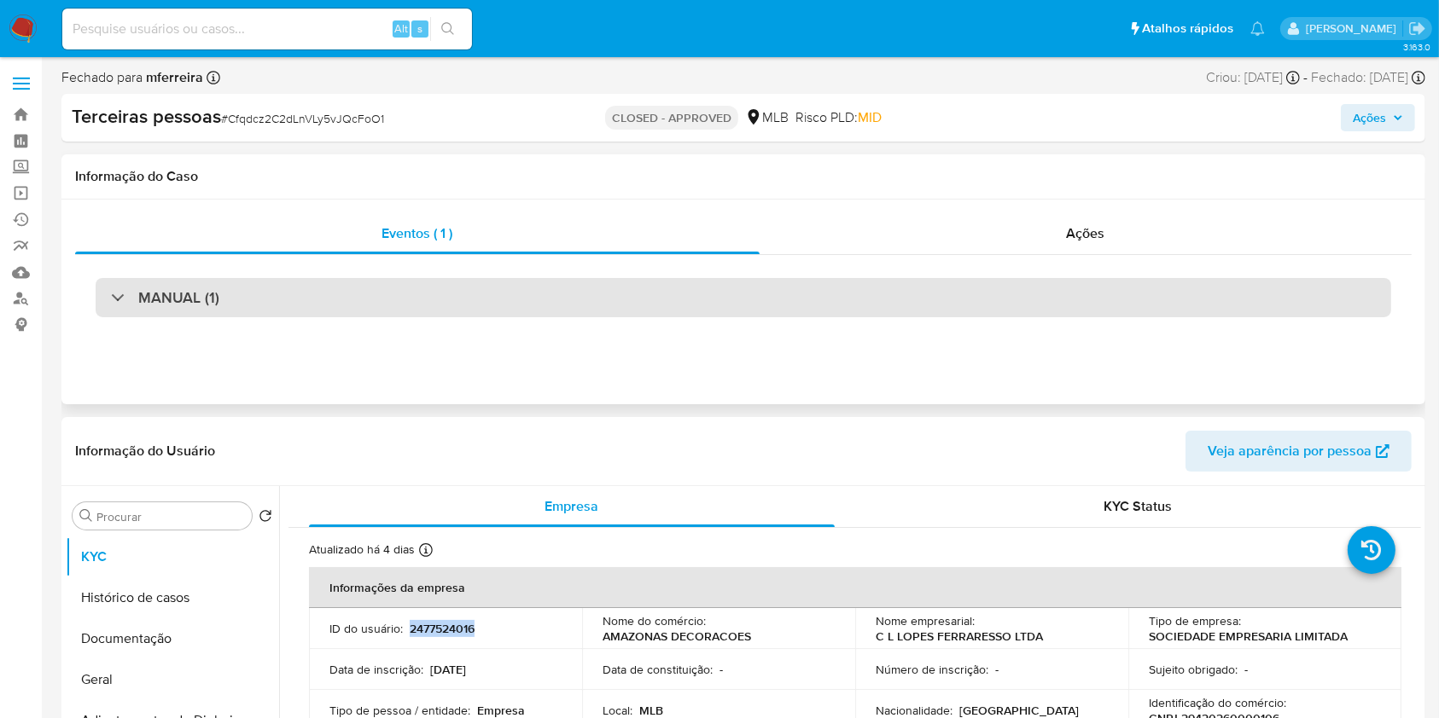
copy p "2477524016"
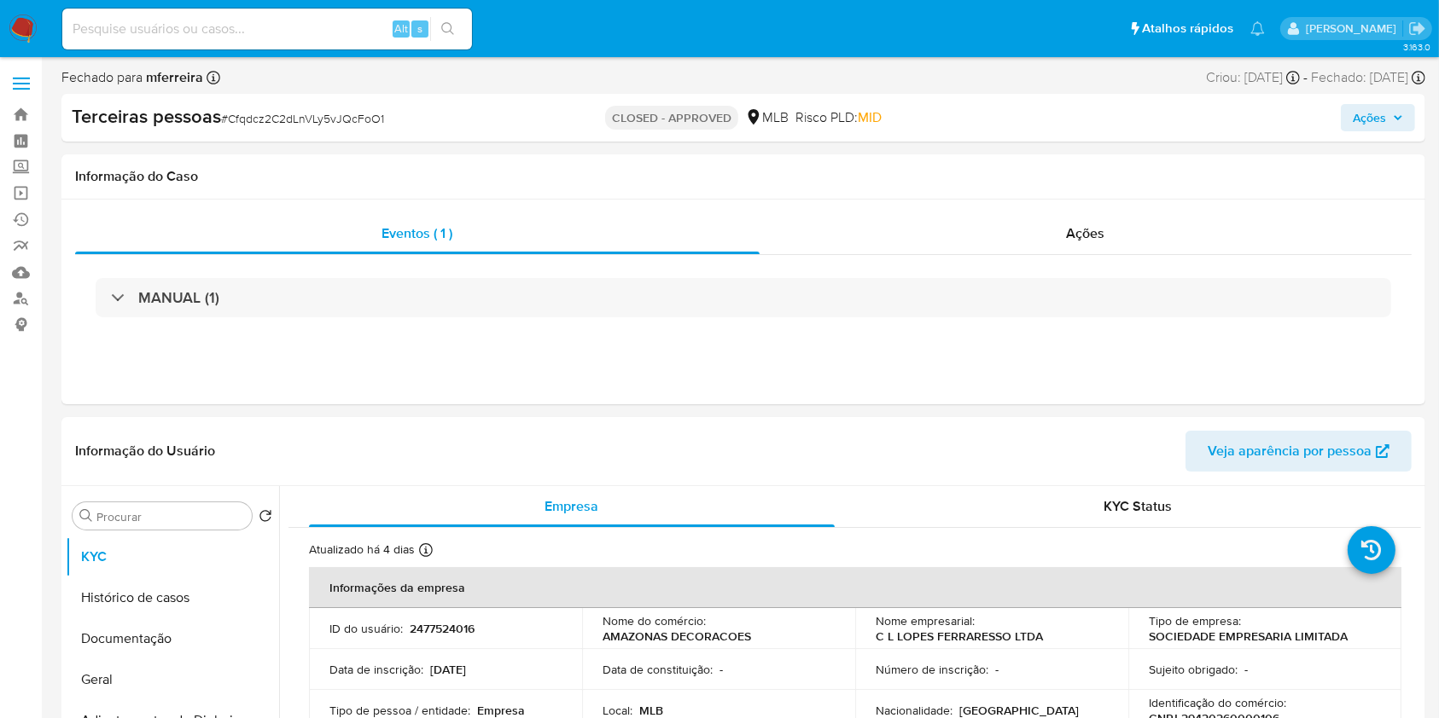
click at [340, 31] on input at bounding box center [267, 29] width 410 height 22
paste input "1935874419"
type input "1935874419"
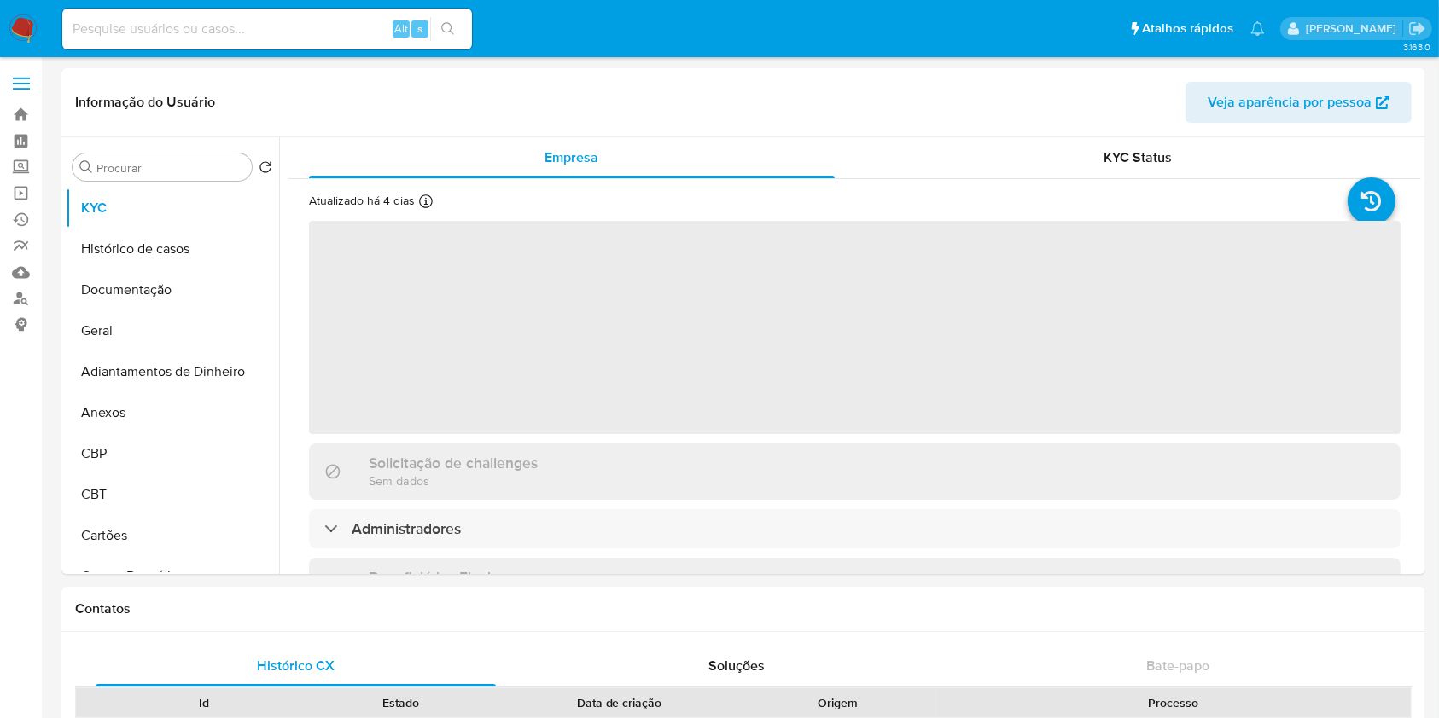
select select "10"
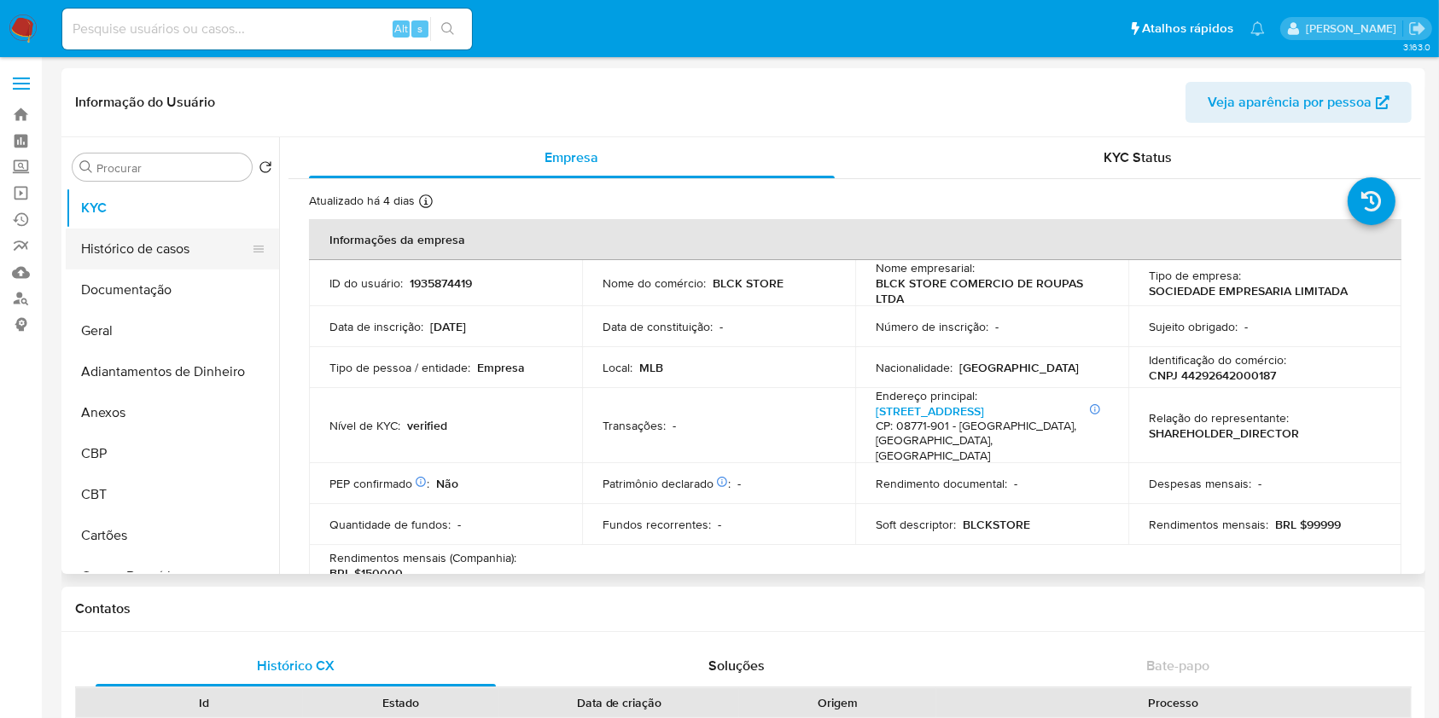
click at [161, 233] on button "Histórico de casos" at bounding box center [166, 249] width 200 height 41
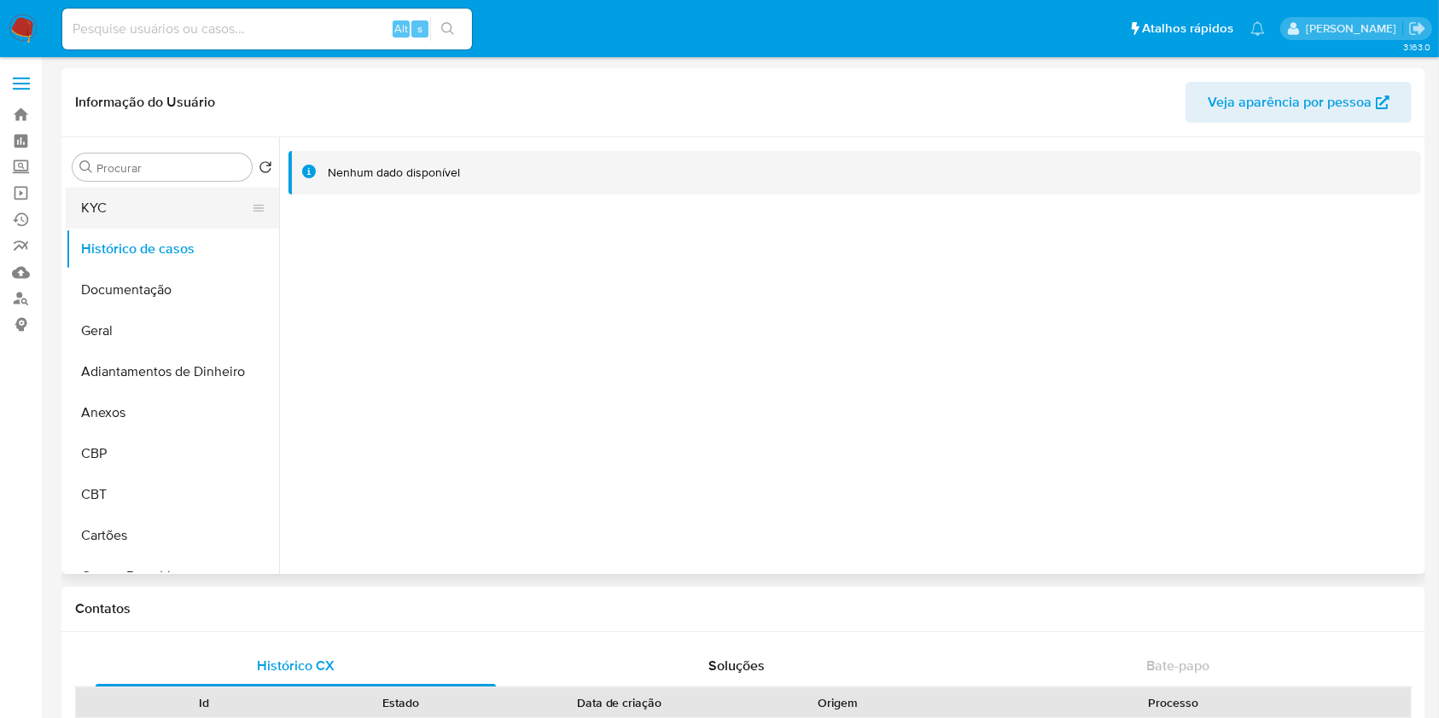
click at [133, 206] on button "KYC" at bounding box center [166, 208] width 200 height 41
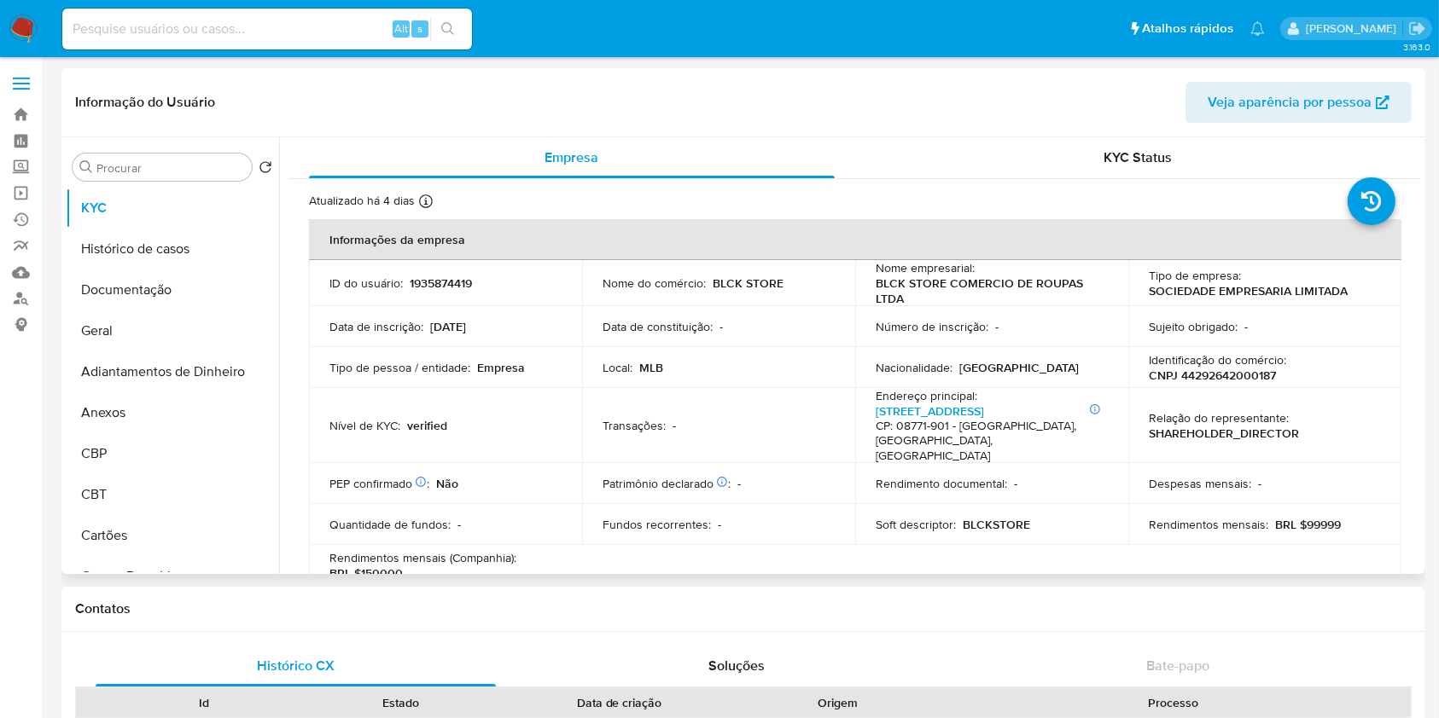
click at [1209, 380] on p "CNPJ 44292642000187" at bounding box center [1212, 375] width 127 height 15
copy p "44292642000187"
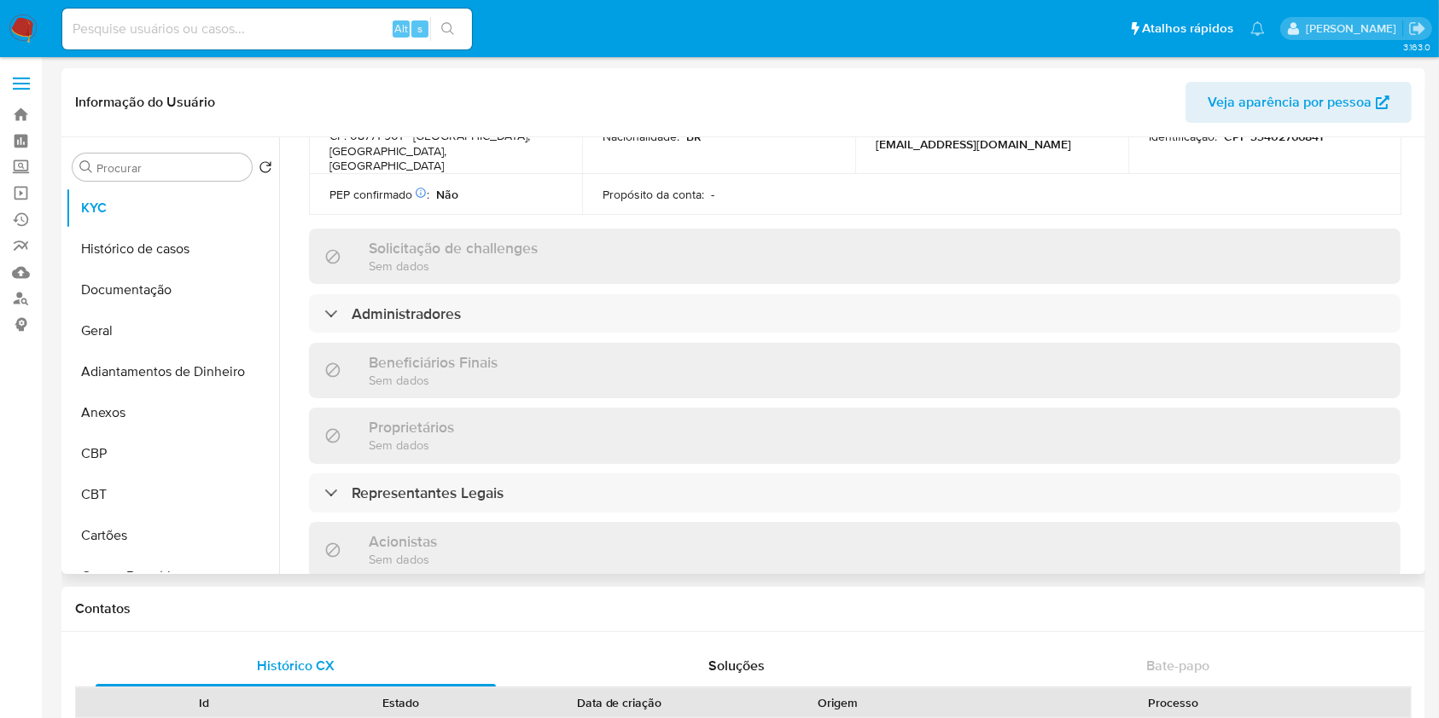
scroll to position [796, 0]
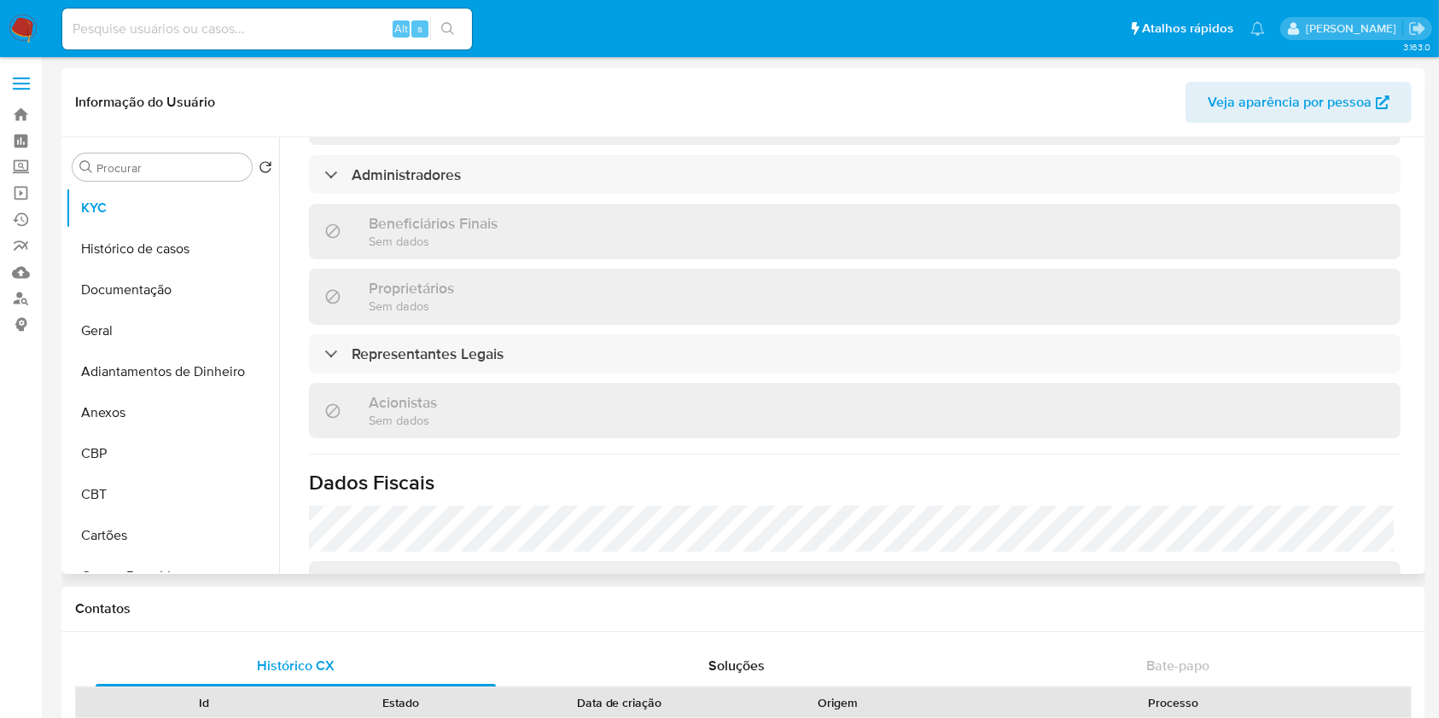
click at [412, 333] on div "Informações da empresa ID do usuário : 1935874419 Nome do comércio : BLCK STORE…" at bounding box center [854, 102] width 1091 height 1358
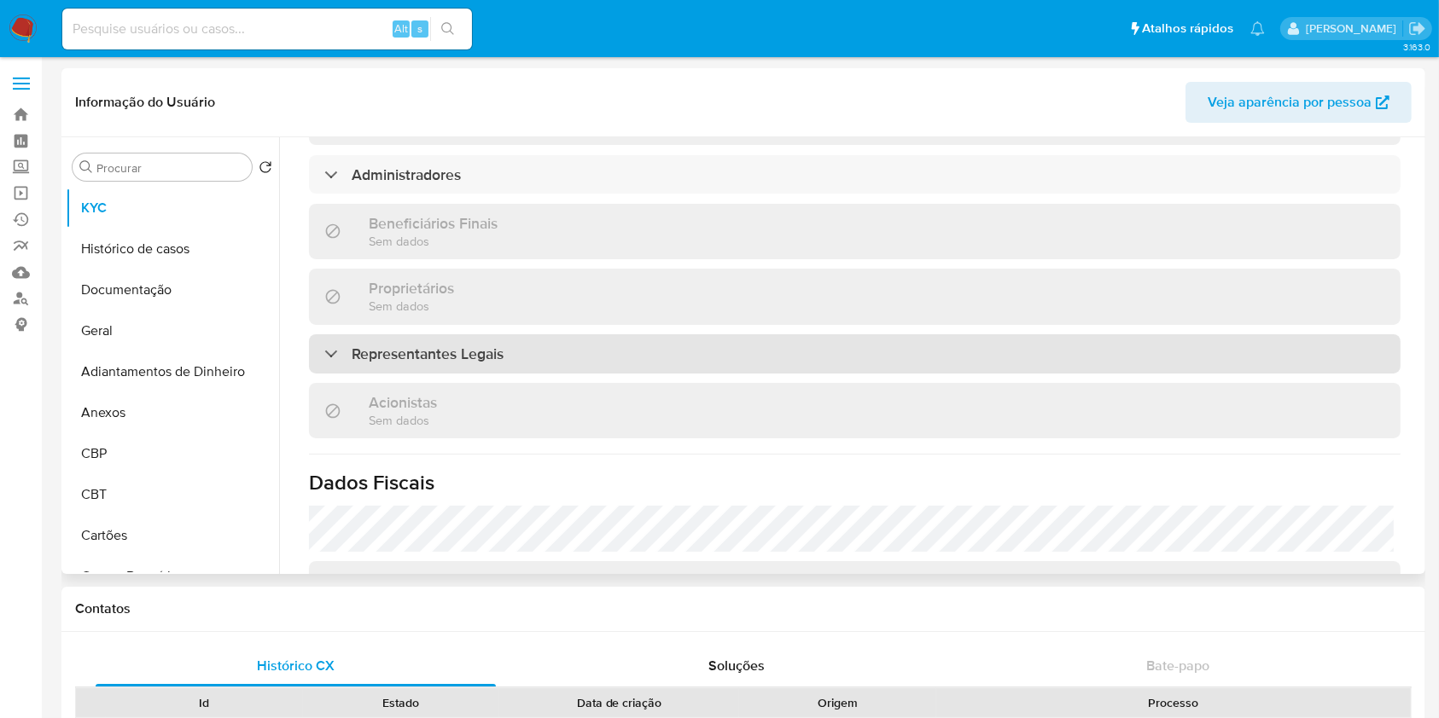
drag, startPoint x: 419, startPoint y: 346, endPoint x: 396, endPoint y: 352, distance: 23.6
click at [419, 347] on h3 "Representantes Legais" at bounding box center [428, 354] width 152 height 19
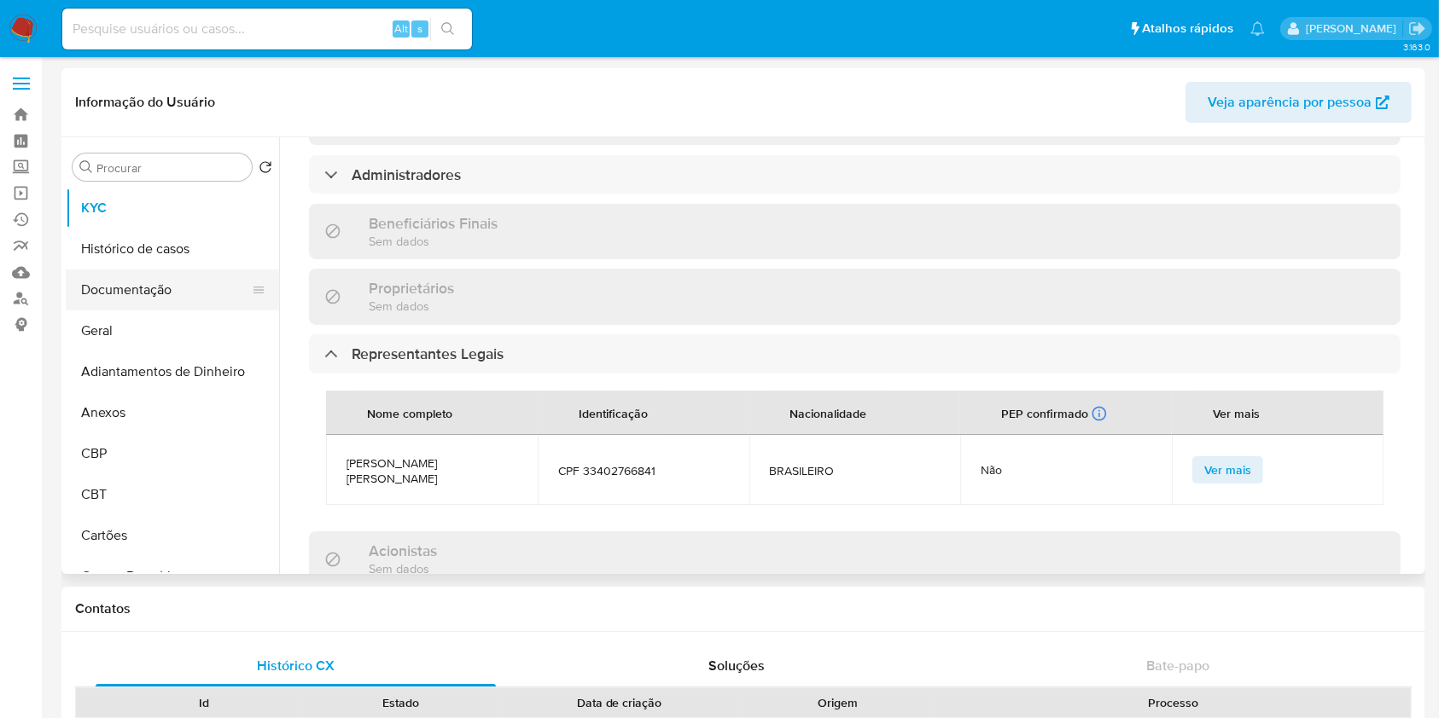
click at [145, 280] on button "Documentação" at bounding box center [166, 290] width 200 height 41
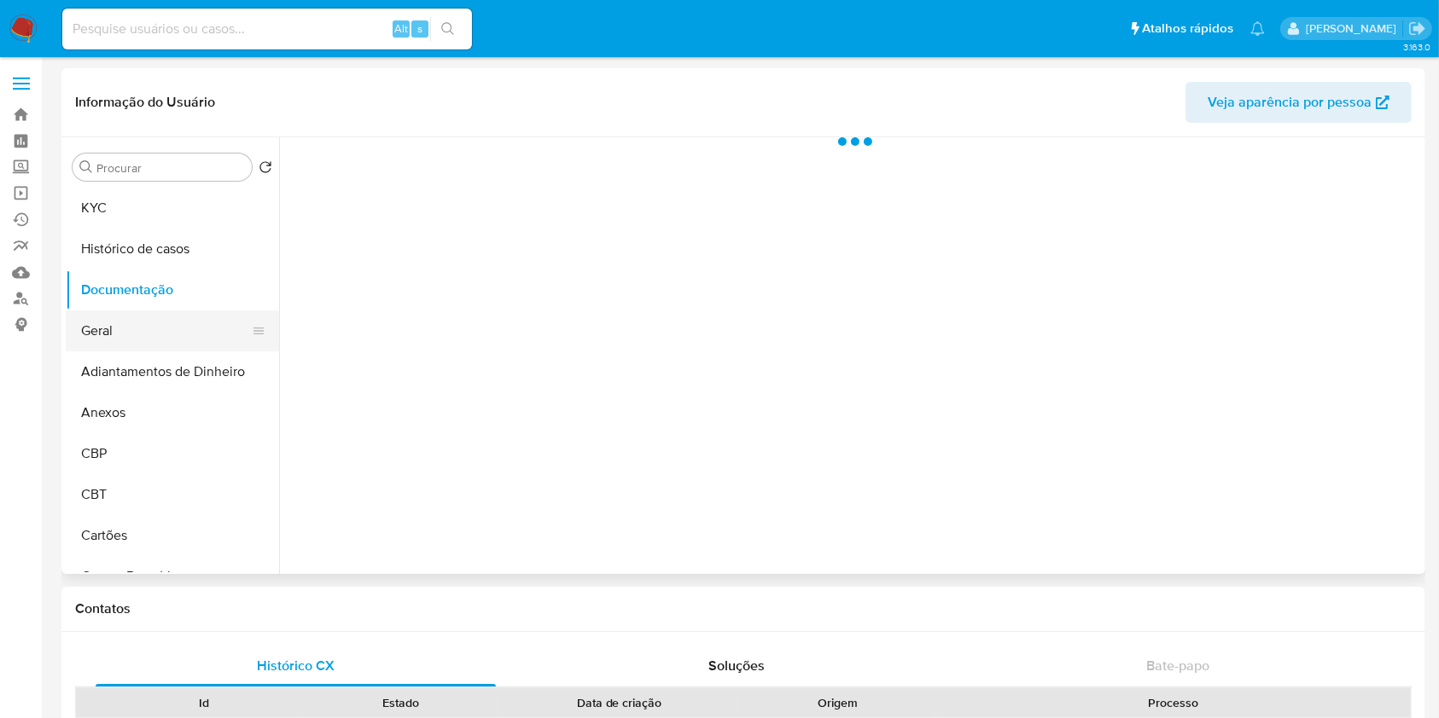
scroll to position [0, 0]
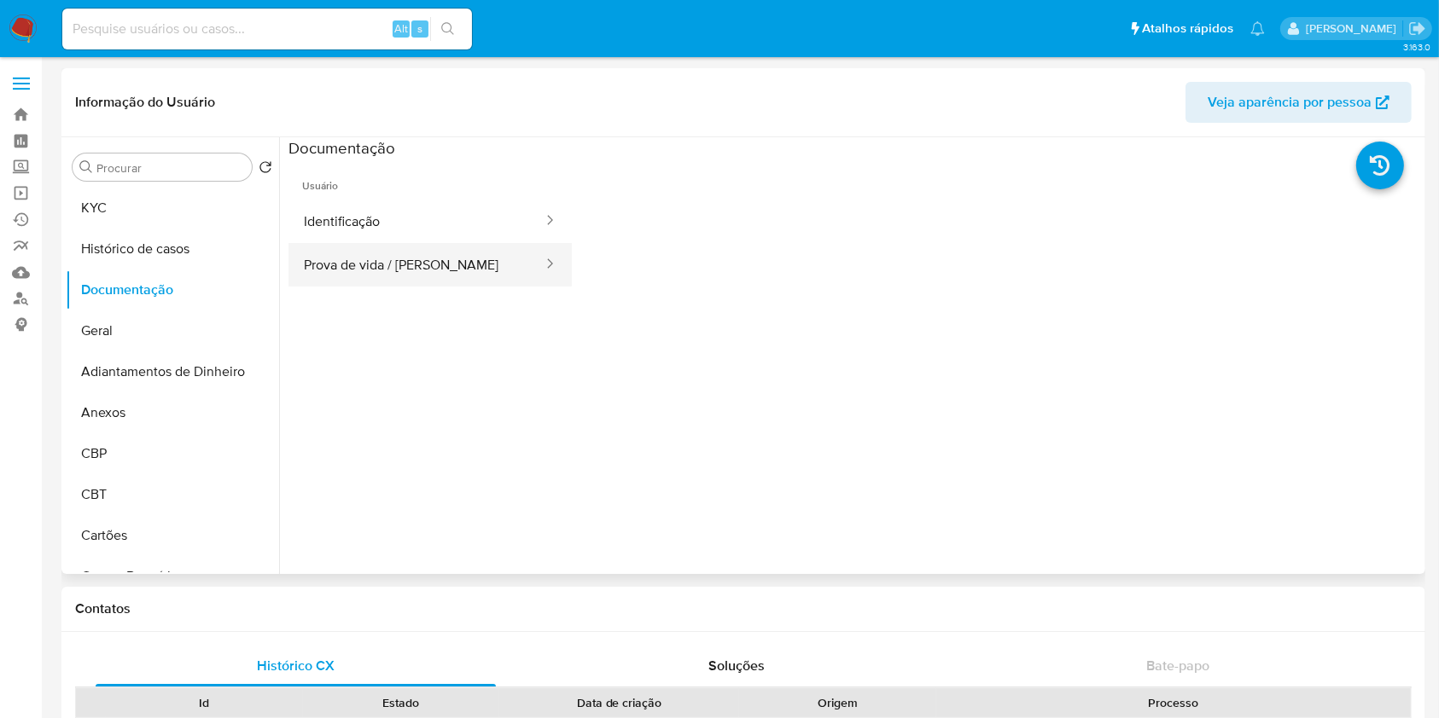
click at [443, 258] on button "Prova de vida / [PERSON_NAME]" at bounding box center [416, 265] width 256 height 44
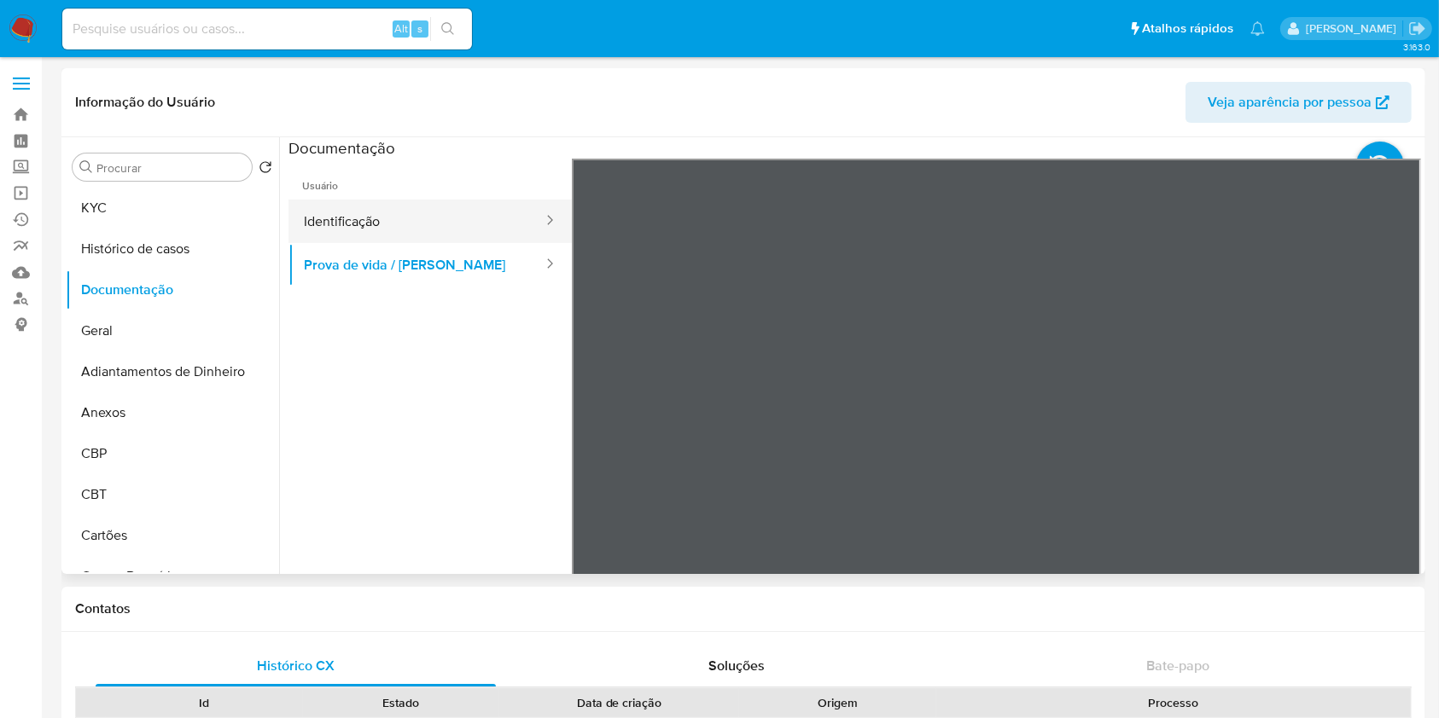
click at [357, 224] on button "Identificação" at bounding box center [416, 222] width 256 height 44
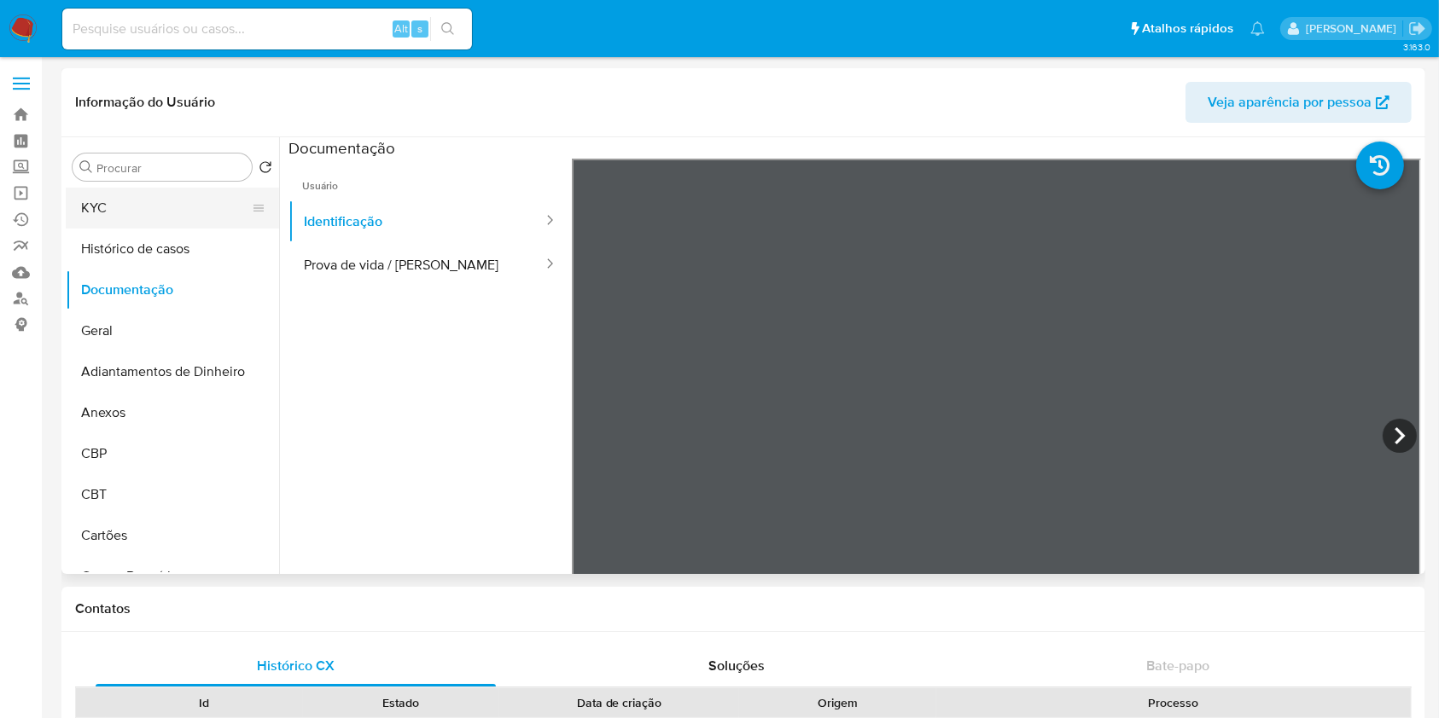
click at [96, 204] on button "KYC" at bounding box center [166, 208] width 200 height 41
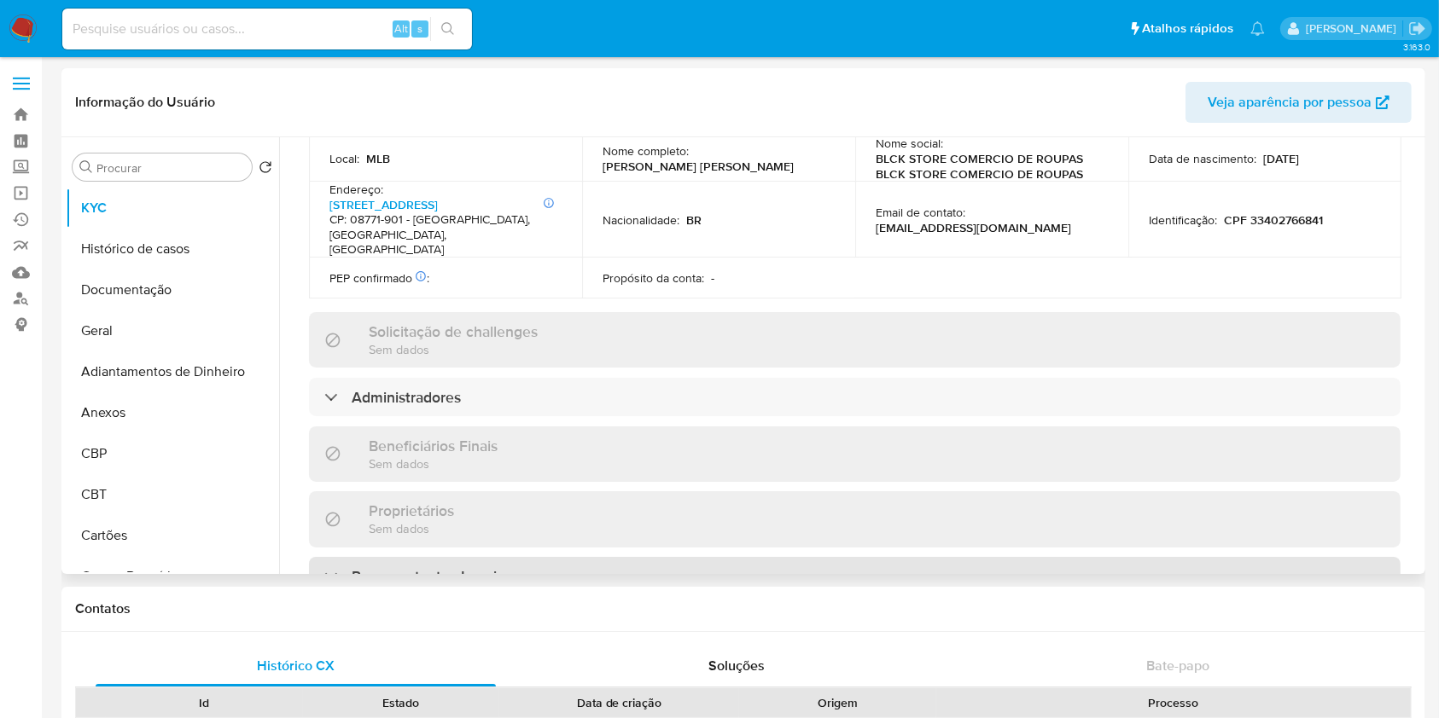
scroll to position [1017, 0]
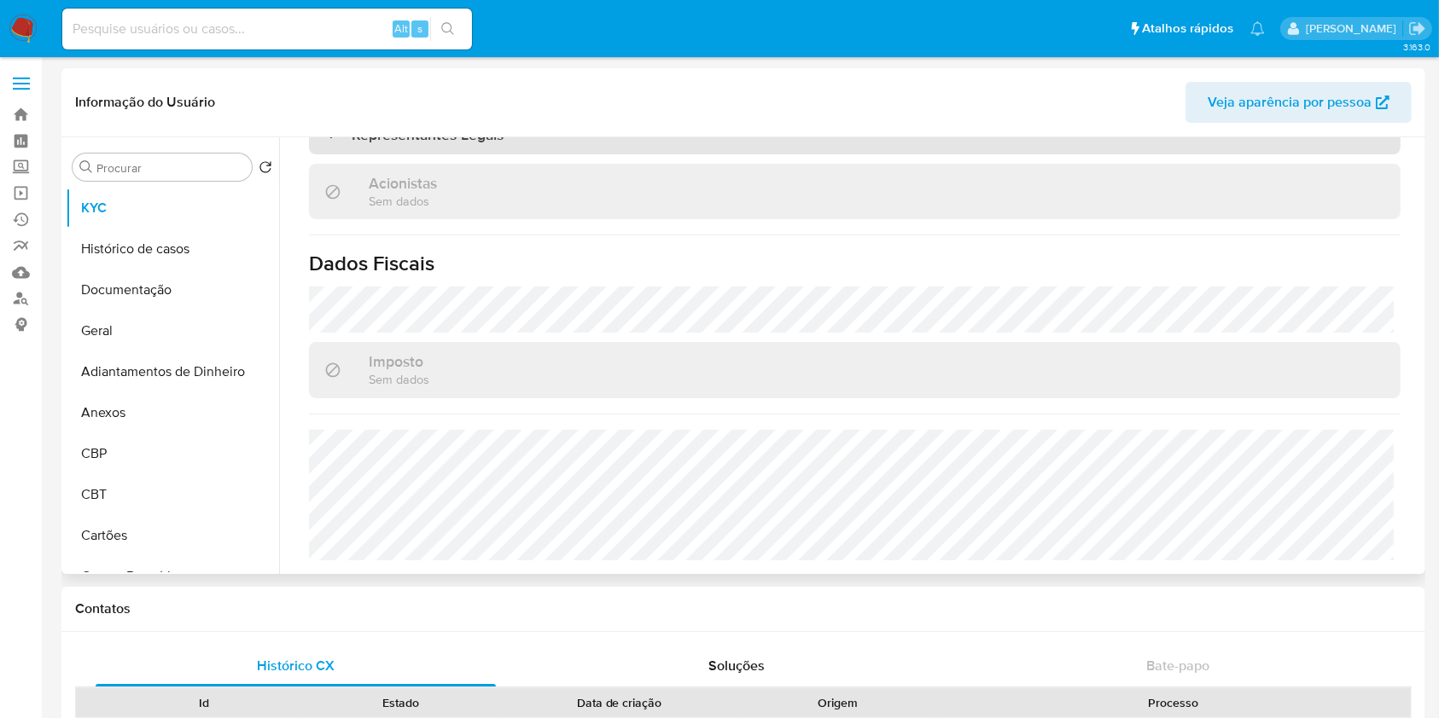
click at [414, 150] on div "Representantes Legais" at bounding box center [854, 134] width 1091 height 39
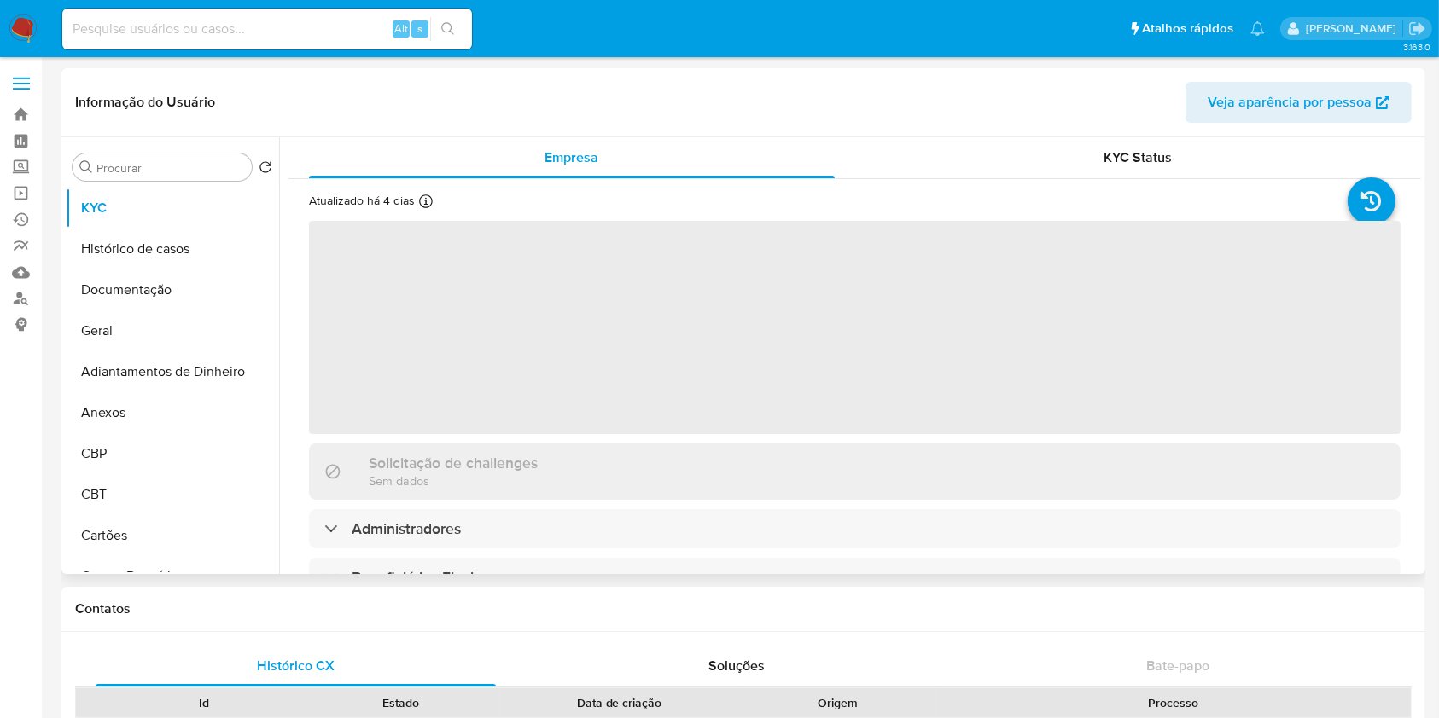
select select "10"
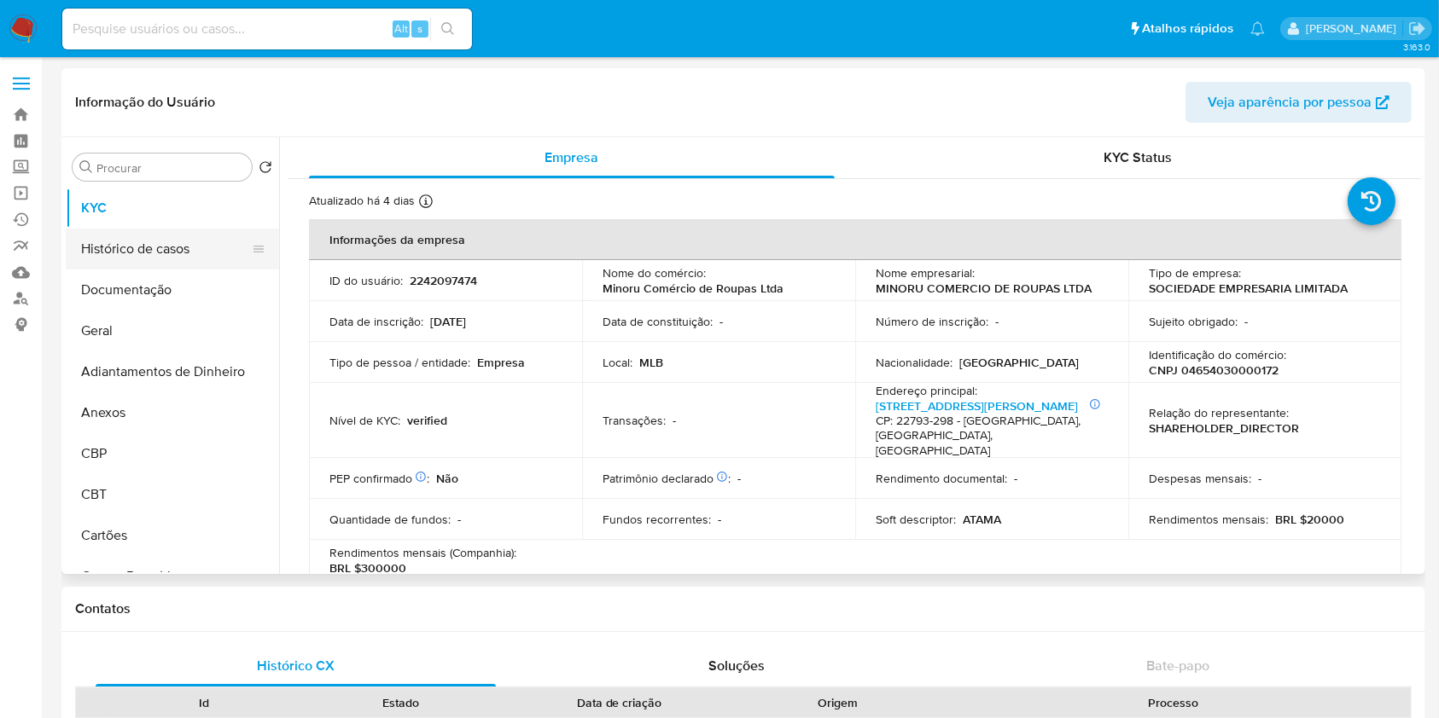
click at [157, 256] on button "Histórico de casos" at bounding box center [166, 249] width 200 height 41
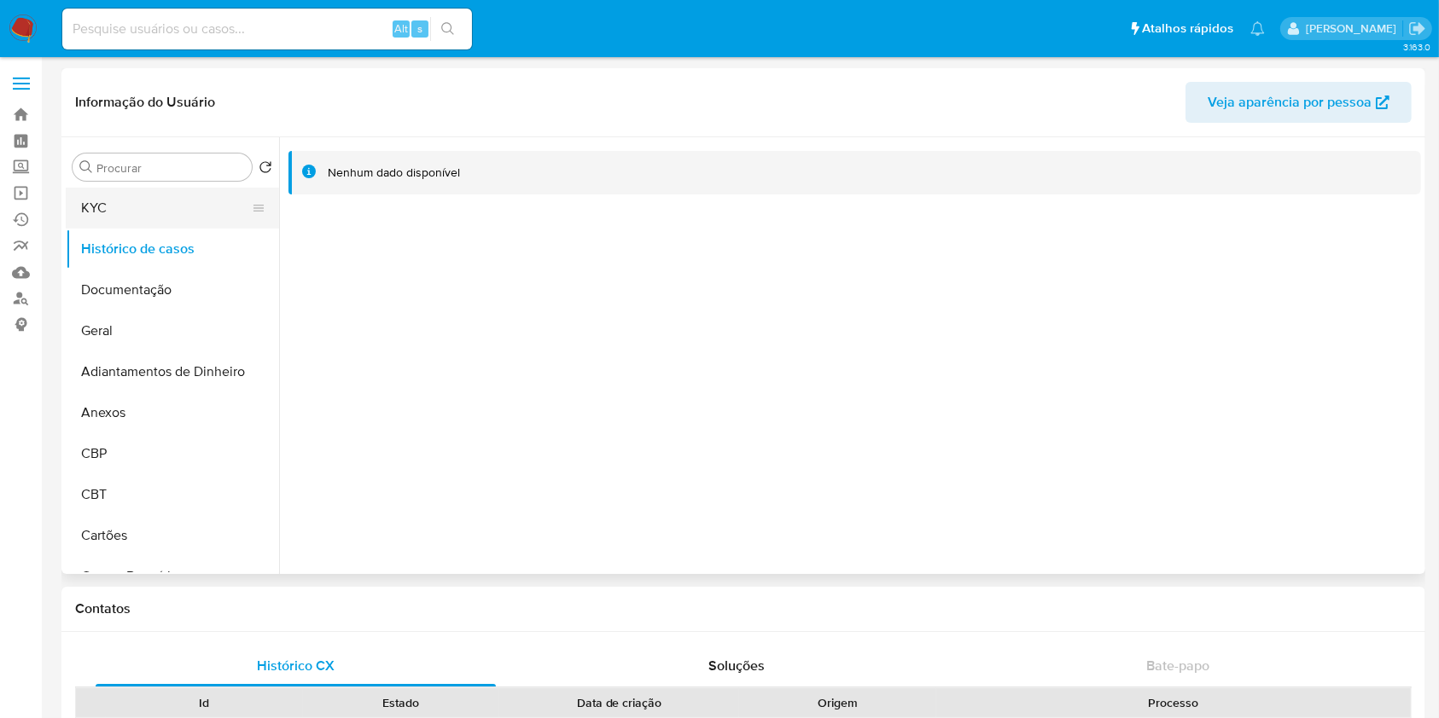
click at [139, 201] on button "KYC" at bounding box center [166, 208] width 200 height 41
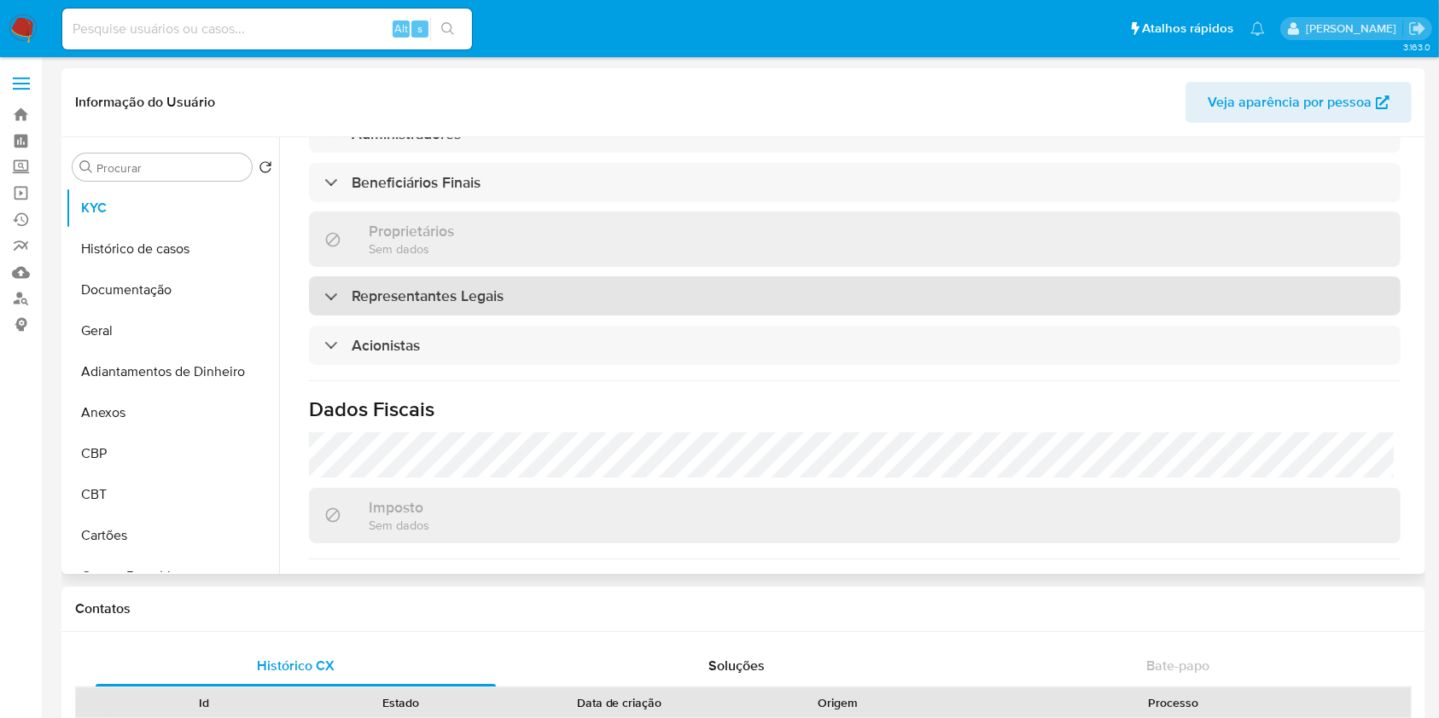
scroll to position [796, 0]
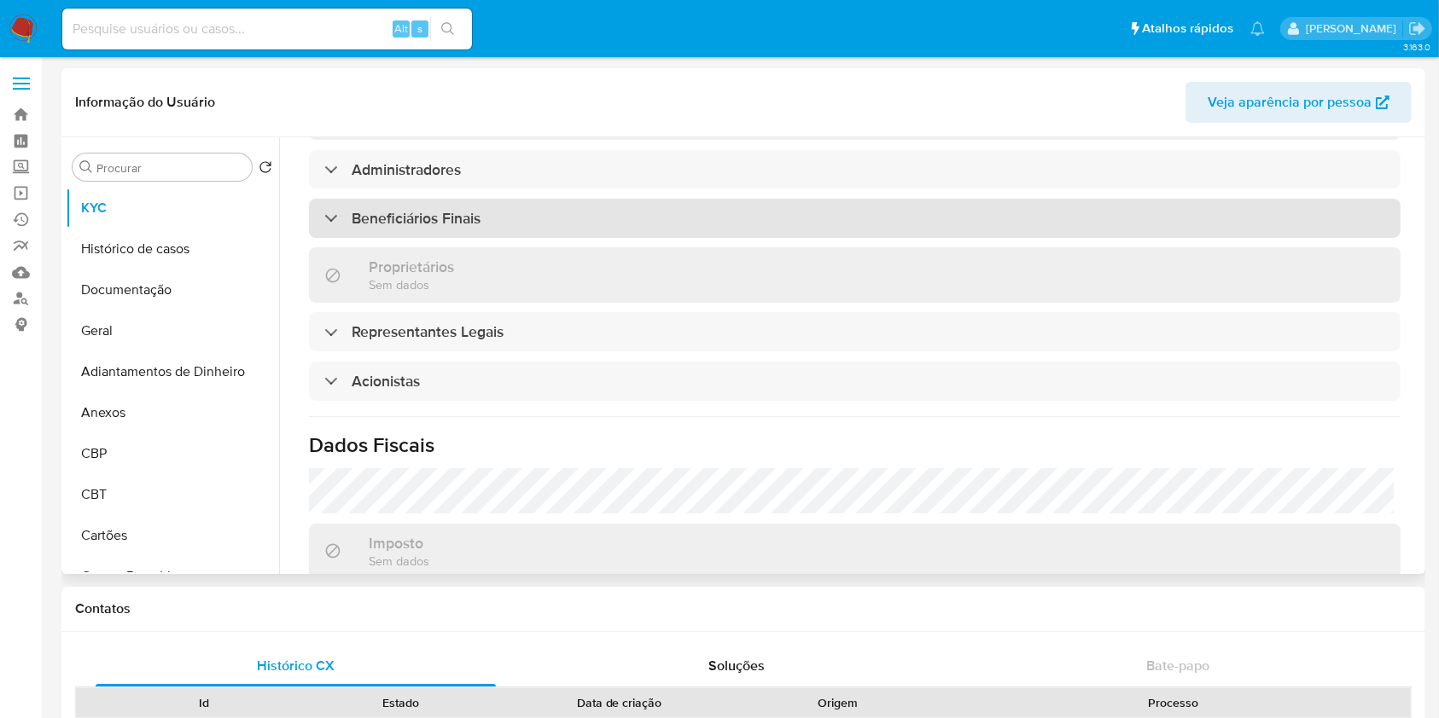
click at [439, 200] on div "Beneficiários Finais" at bounding box center [854, 218] width 1091 height 39
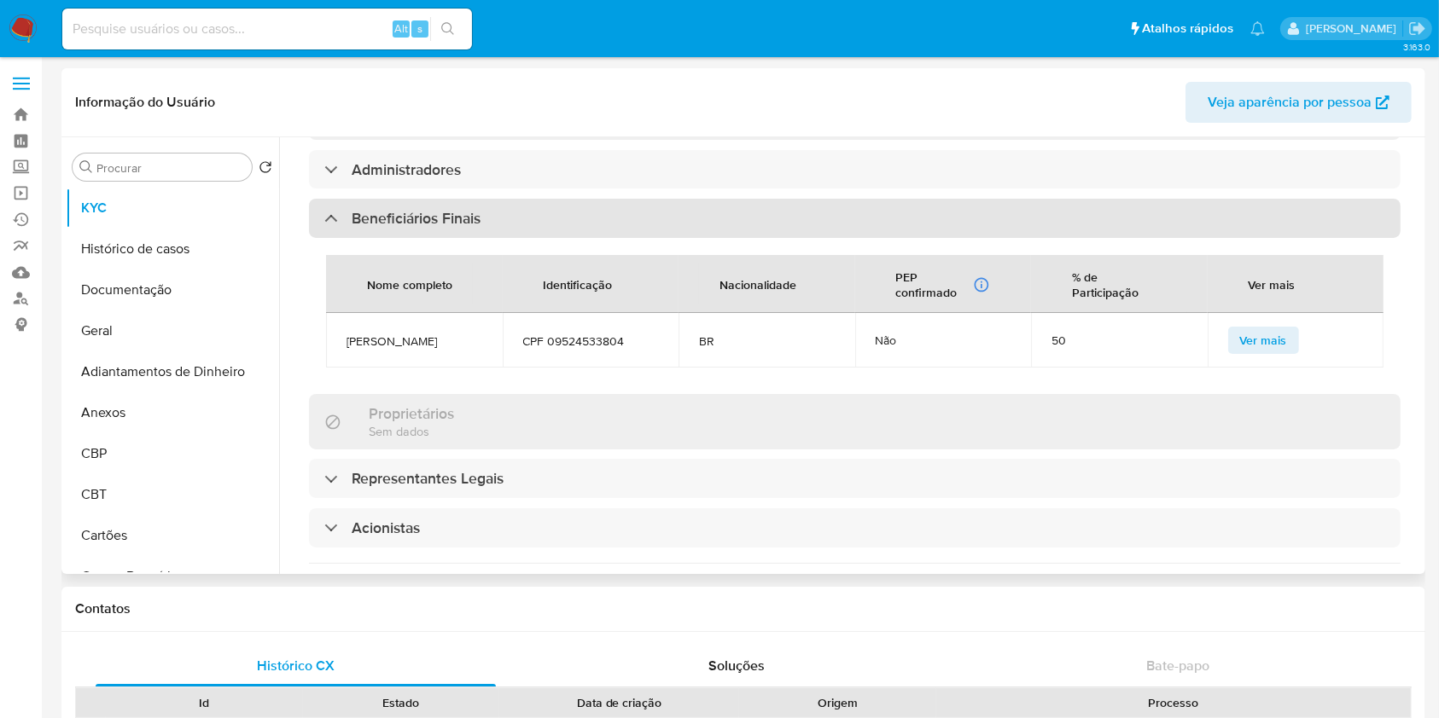
click at [437, 201] on div "Beneficiários Finais" at bounding box center [854, 218] width 1091 height 39
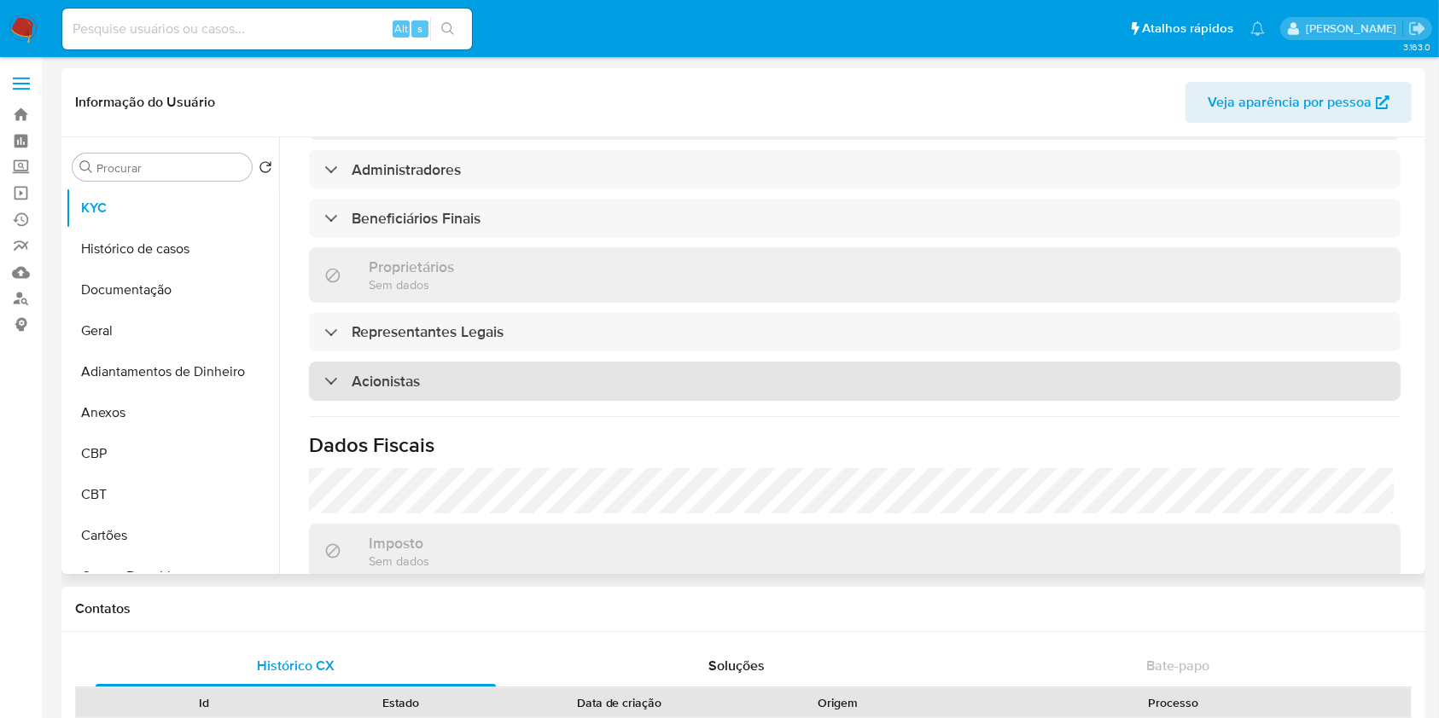
click at [404, 362] on div "Acionistas" at bounding box center [854, 381] width 1091 height 39
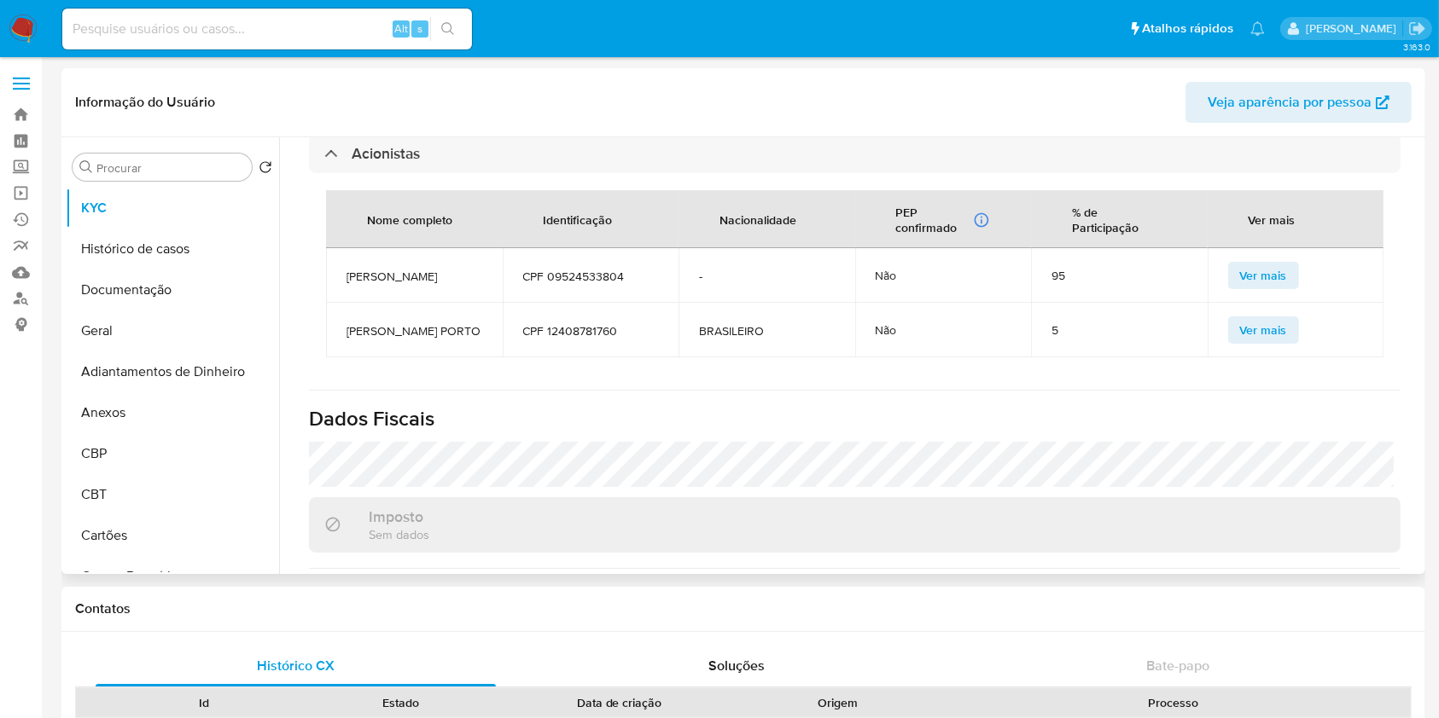
scroll to position [341, 0]
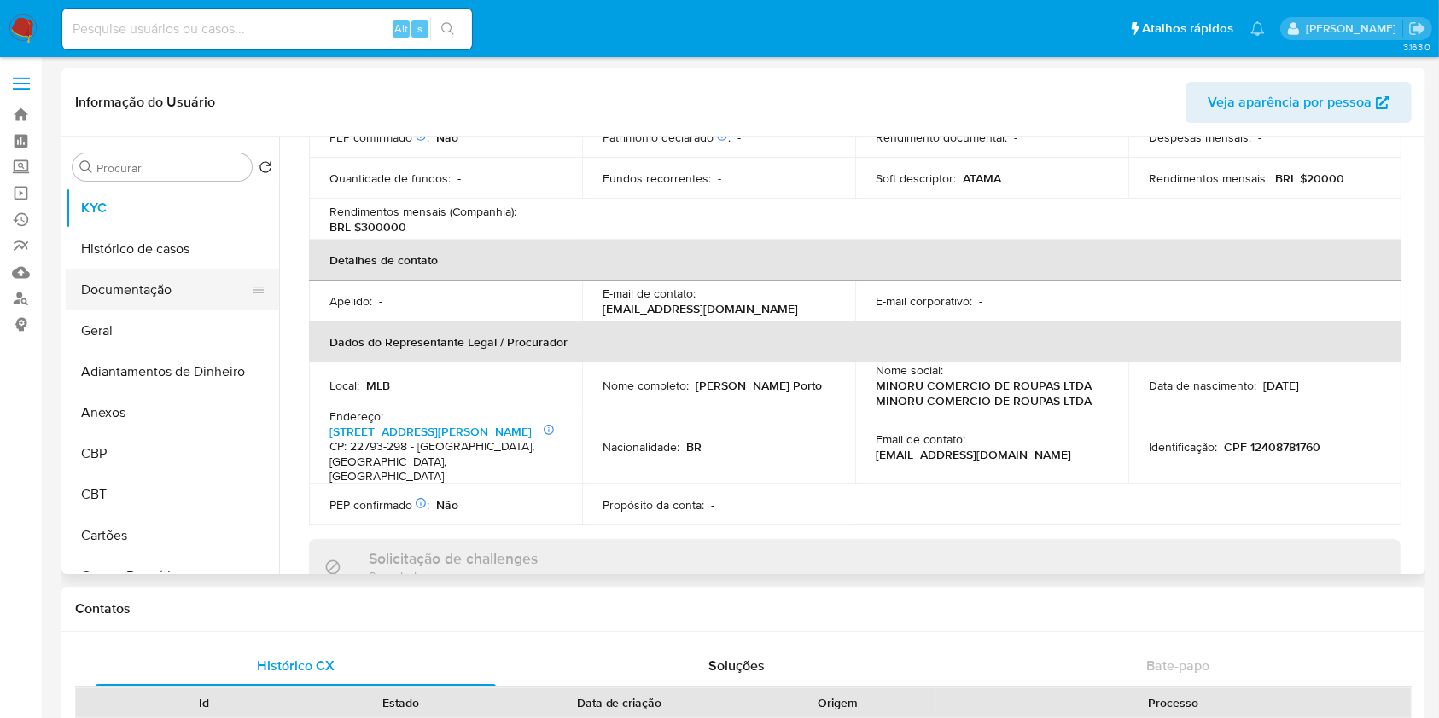
click at [129, 289] on button "Documentação" at bounding box center [166, 290] width 200 height 41
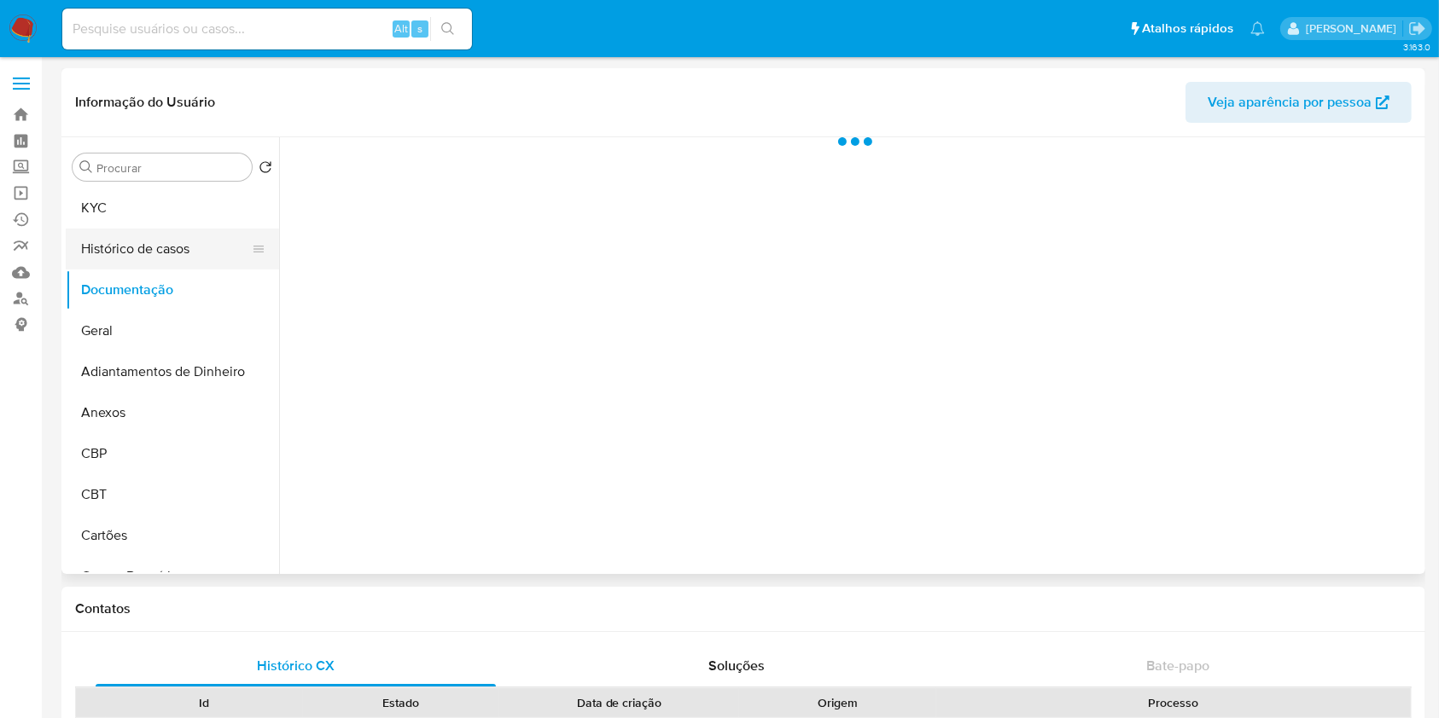
scroll to position [0, 0]
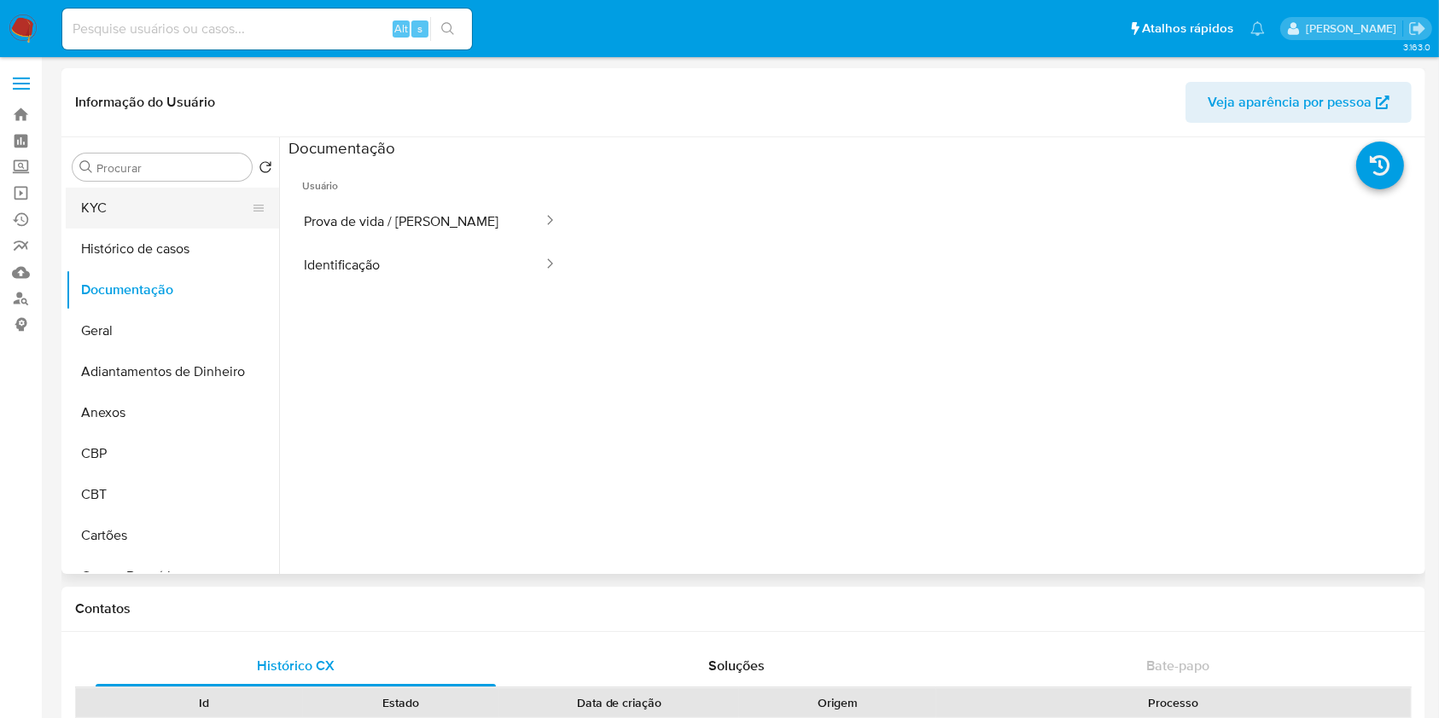
click at [121, 201] on button "KYC" at bounding box center [166, 208] width 200 height 41
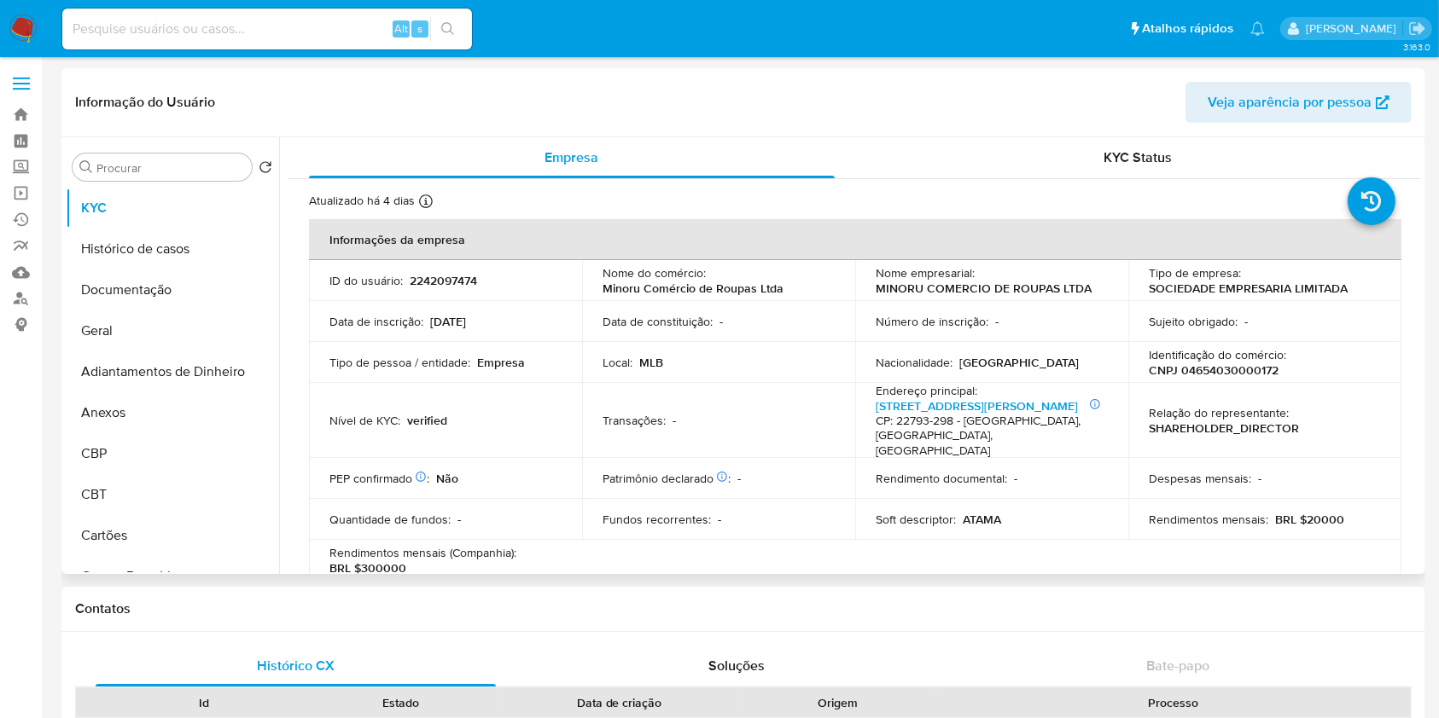
click at [1259, 363] on p "CNPJ 04654030000172" at bounding box center [1214, 370] width 130 height 15
click at [1265, 372] on p "CNPJ 04654030000172" at bounding box center [1214, 370] width 130 height 15
copy p "04654030000172"
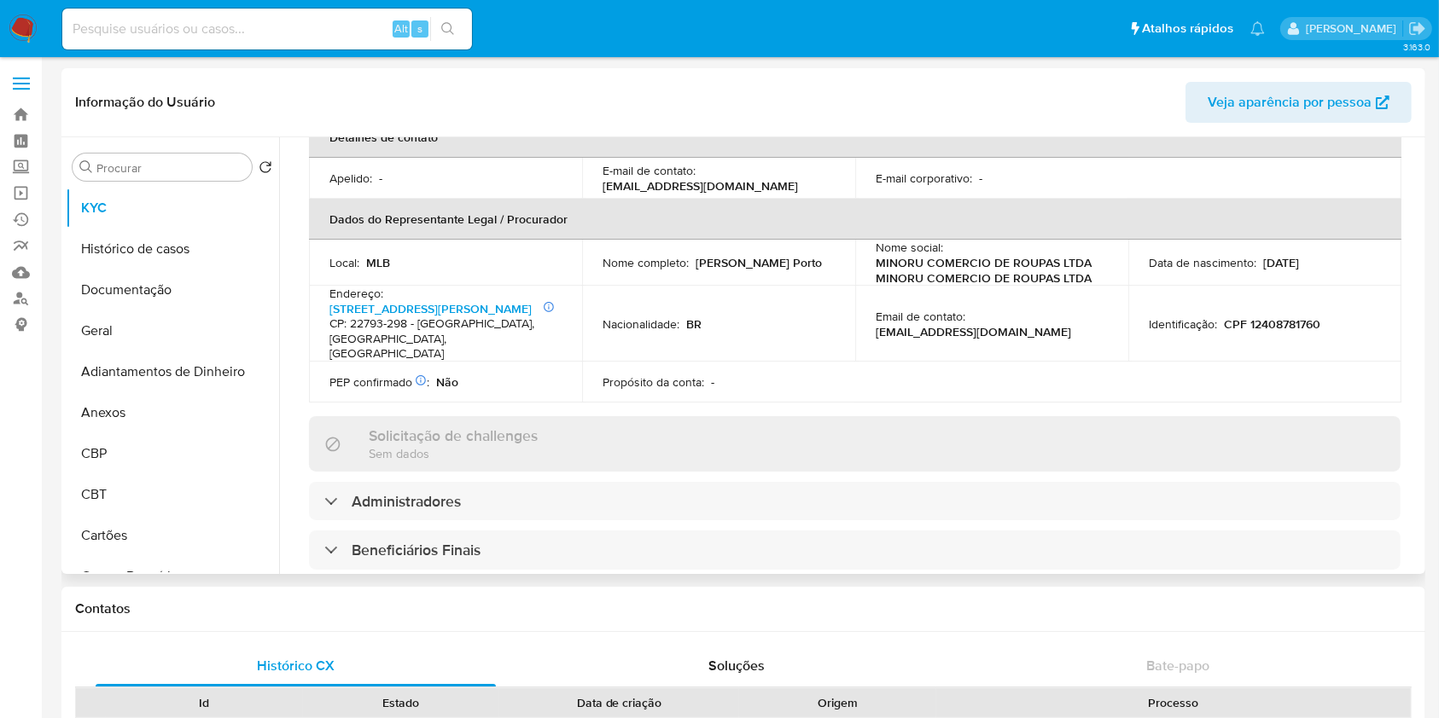
scroll to position [683, 0]
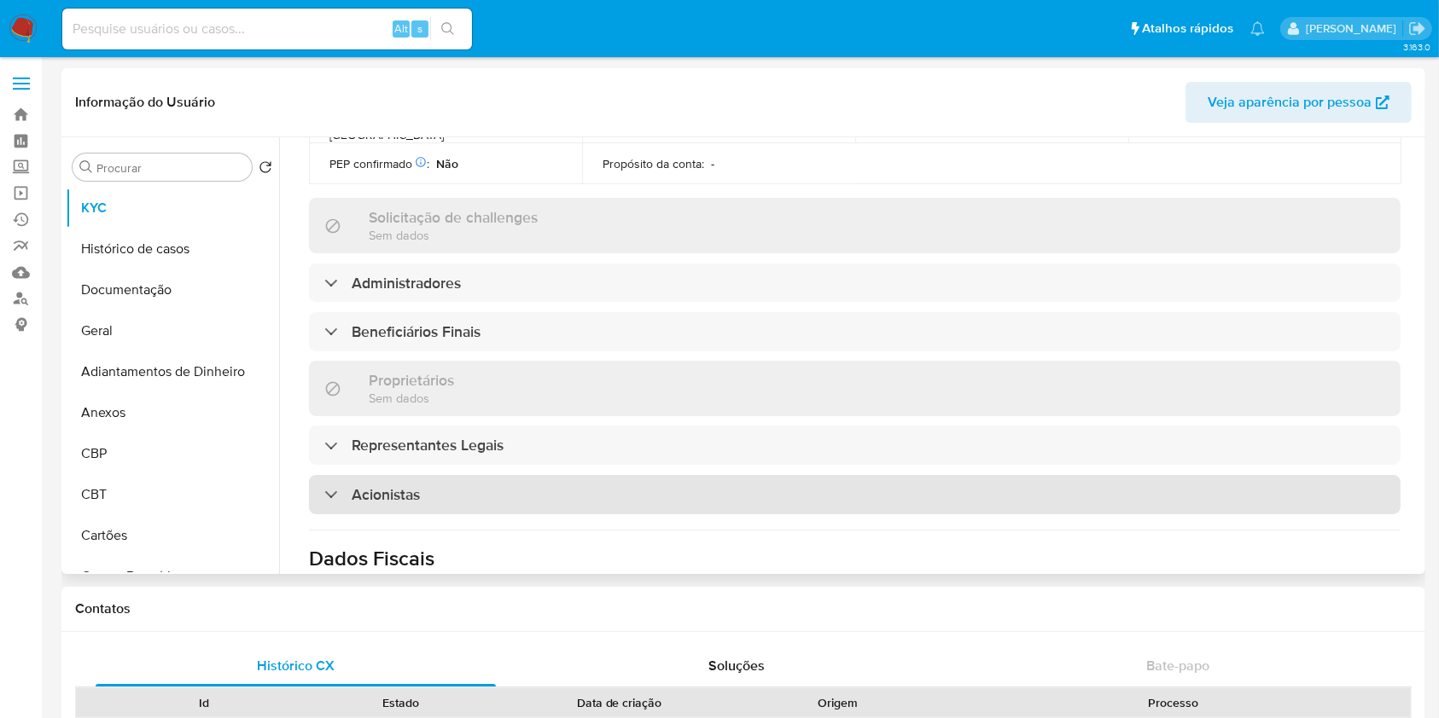
drag, startPoint x: 437, startPoint y: 479, endPoint x: 424, endPoint y: 467, distance: 17.5
click at [434, 476] on div "Acionistas" at bounding box center [854, 494] width 1091 height 39
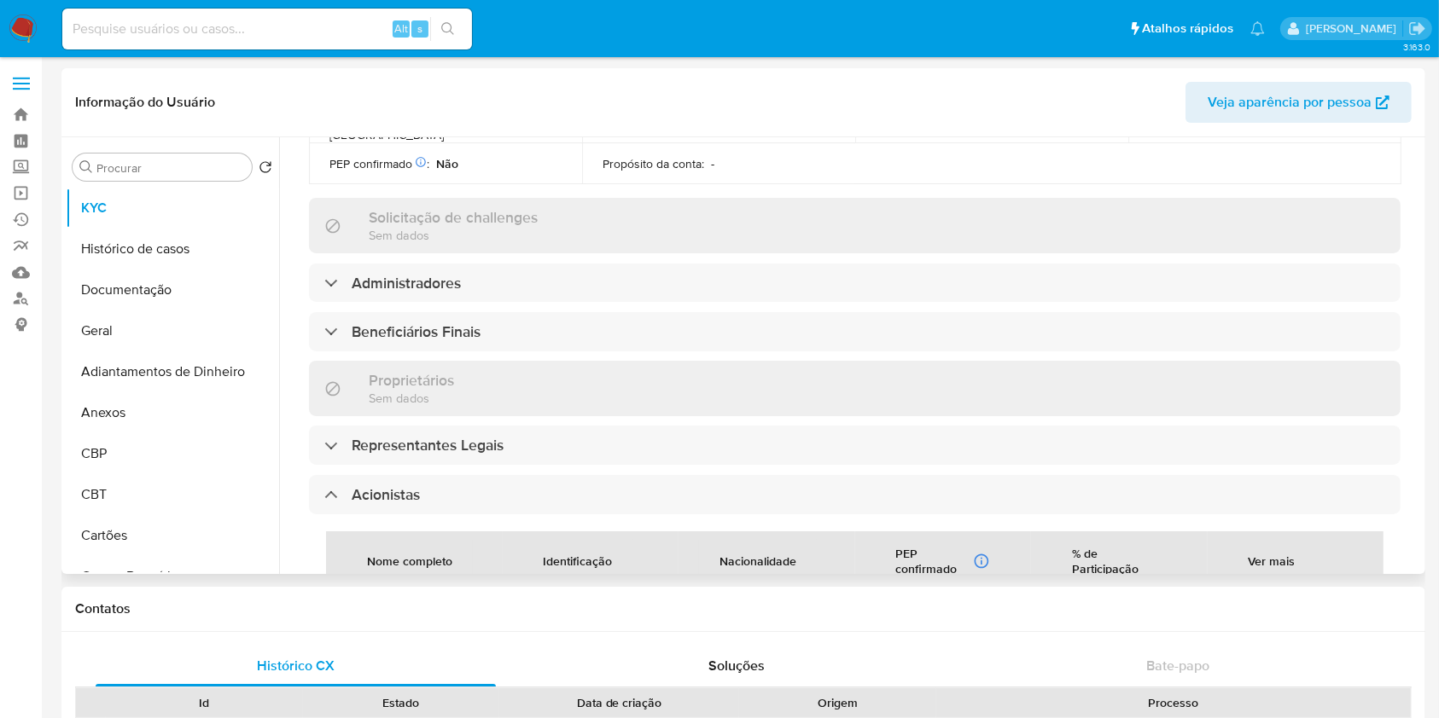
click at [398, 540] on div "Nome completo" at bounding box center [409, 560] width 126 height 41
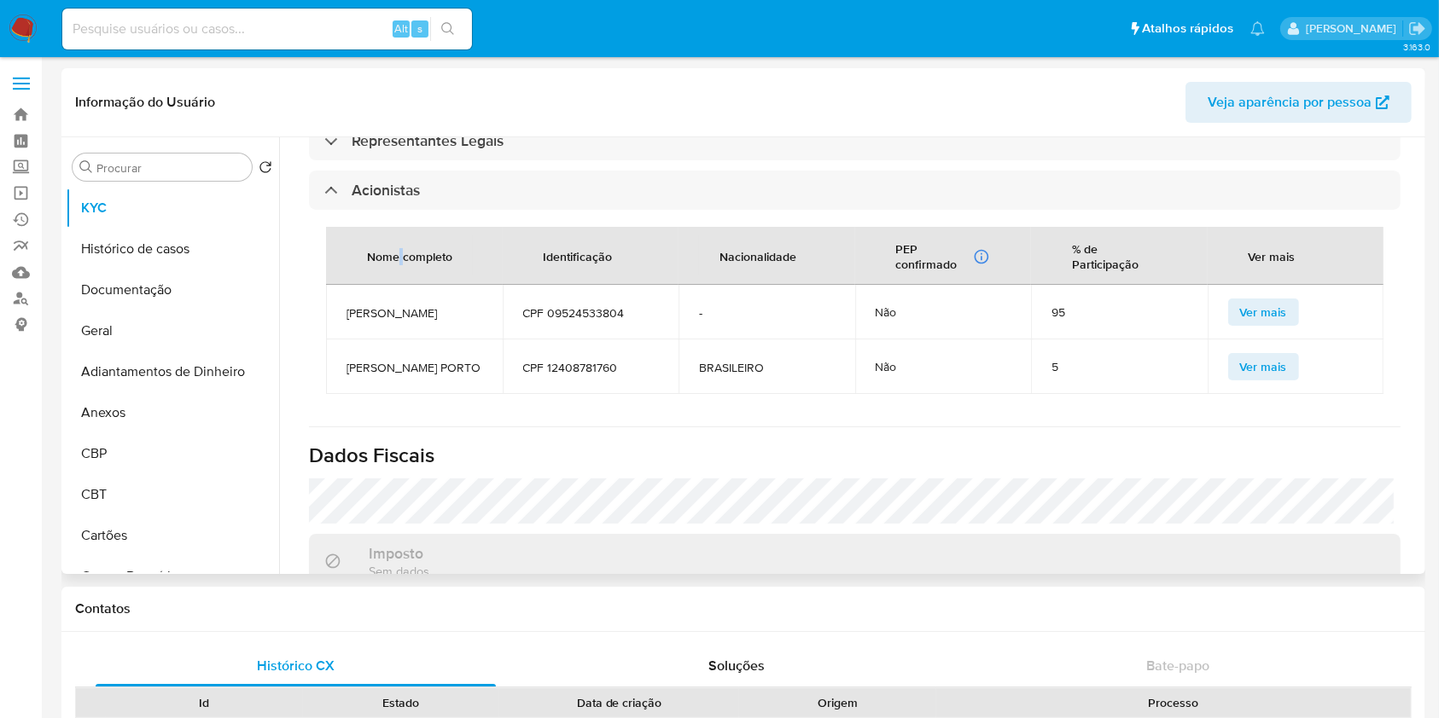
scroll to position [910, 0]
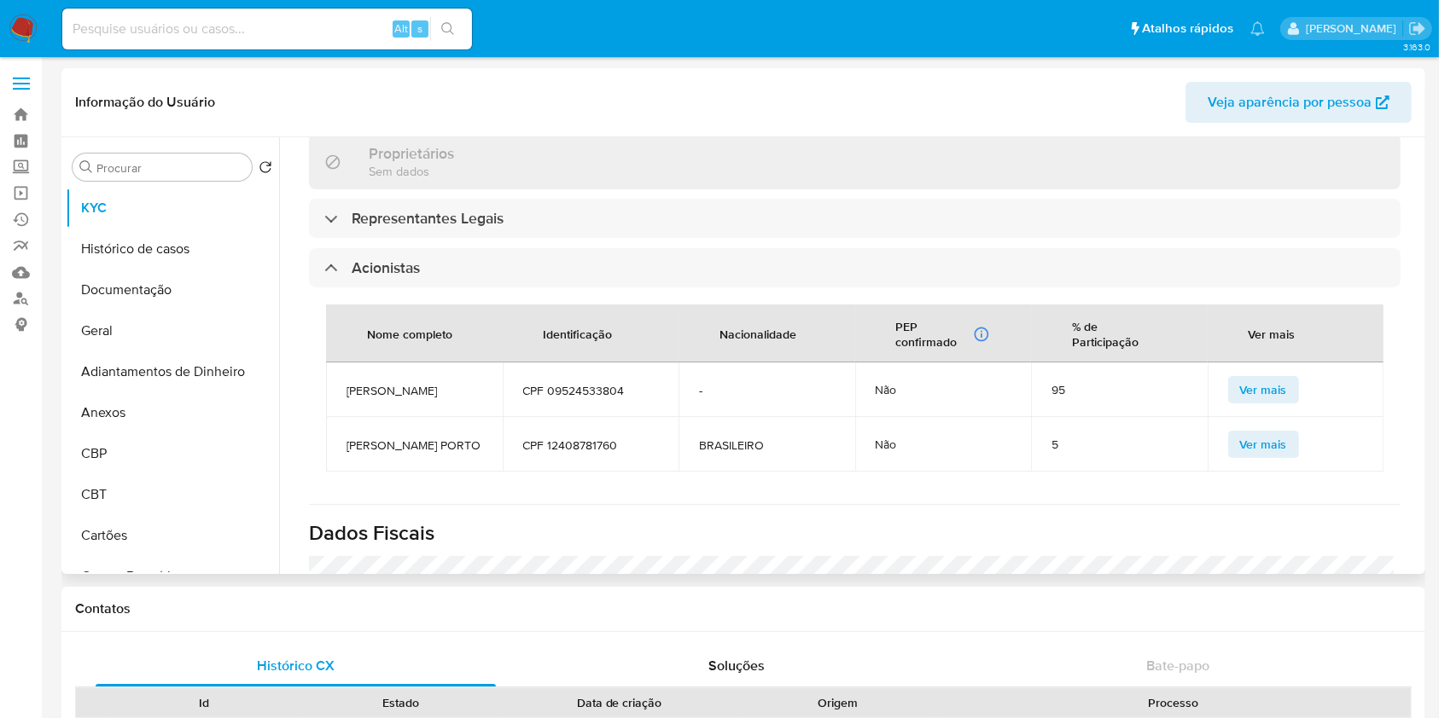
click at [382, 383] on span "MAURO PORTO" at bounding box center [414, 390] width 136 height 15
click at [582, 383] on span "CPF 09524533804" at bounding box center [591, 390] width 136 height 15
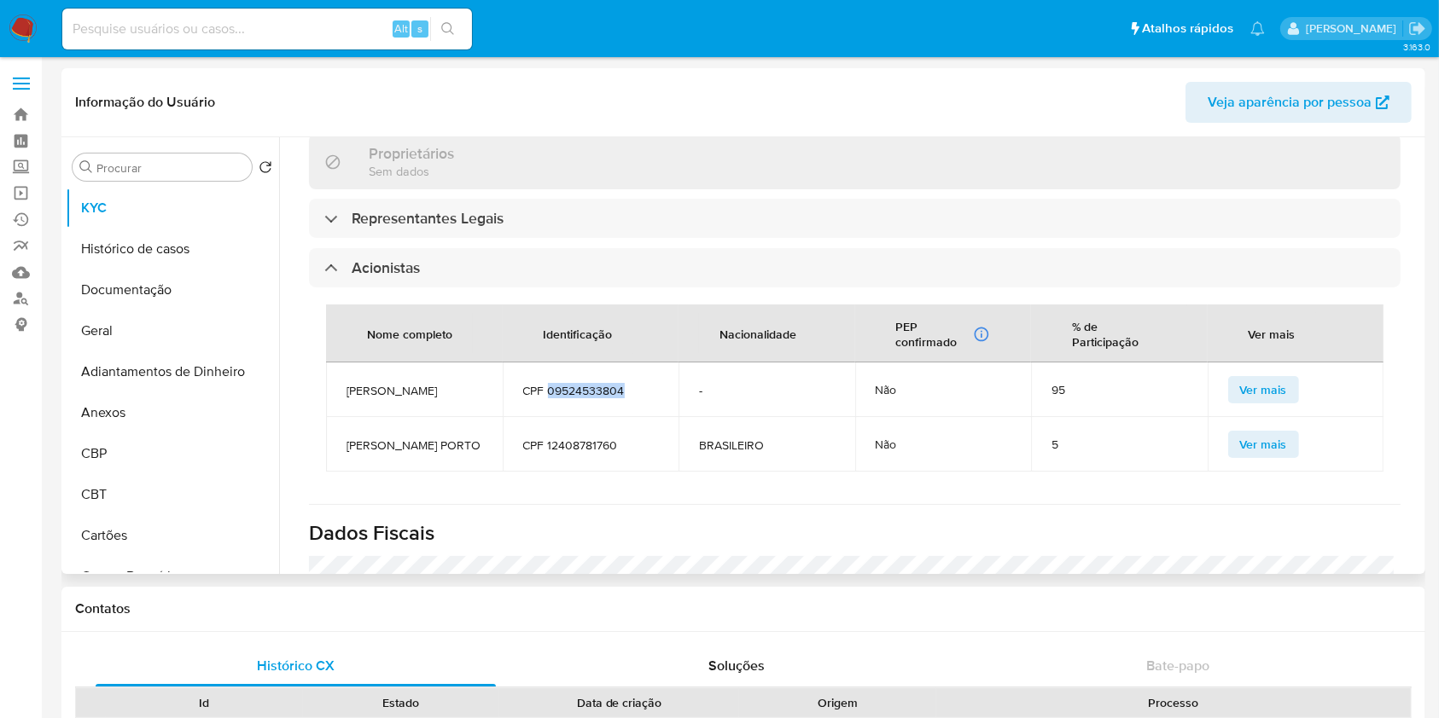
click at [584, 383] on span "CPF 09524533804" at bounding box center [591, 390] width 136 height 15
copy span "09524533804"
click at [360, 438] on span "NATALIE BARAKAT PORTO" at bounding box center [414, 445] width 136 height 15
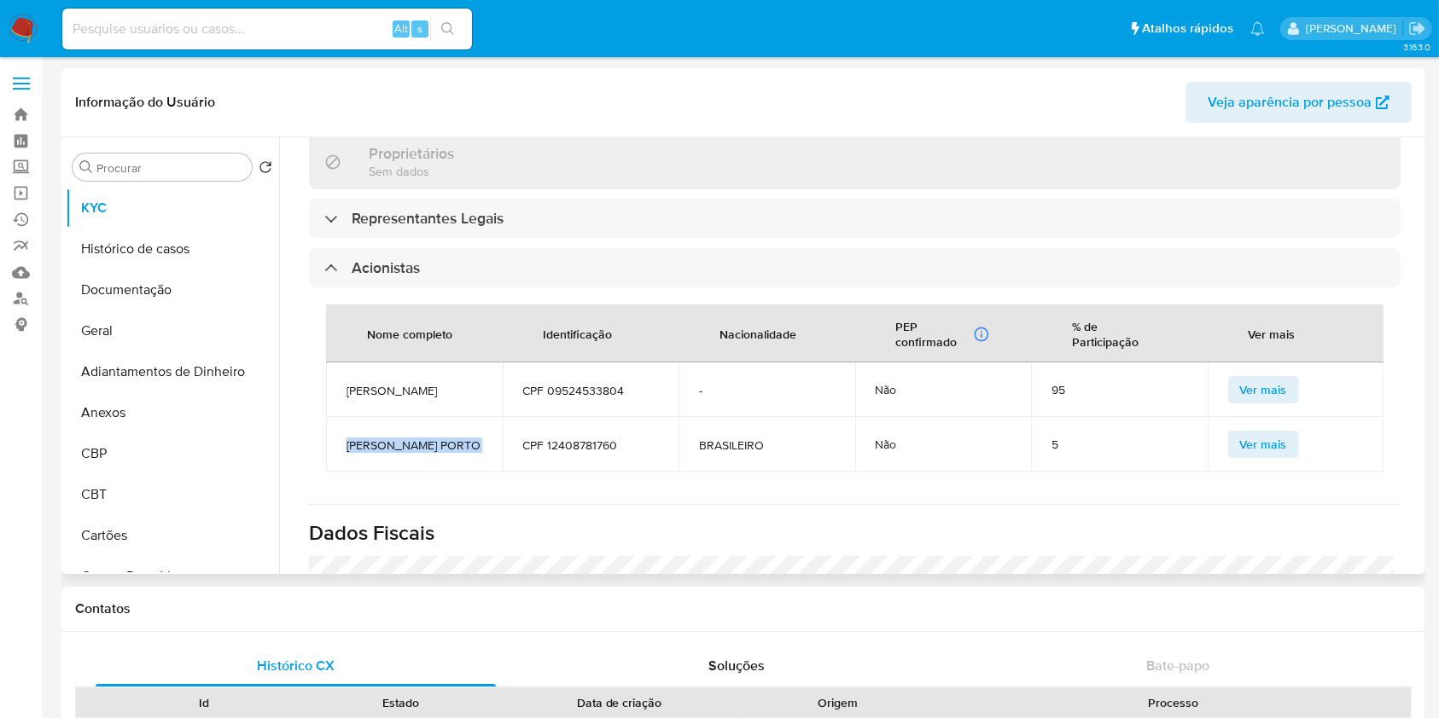
copy span "NATALIE BARAKAT PORTO"
click at [134, 318] on button "Geral" at bounding box center [166, 331] width 200 height 41
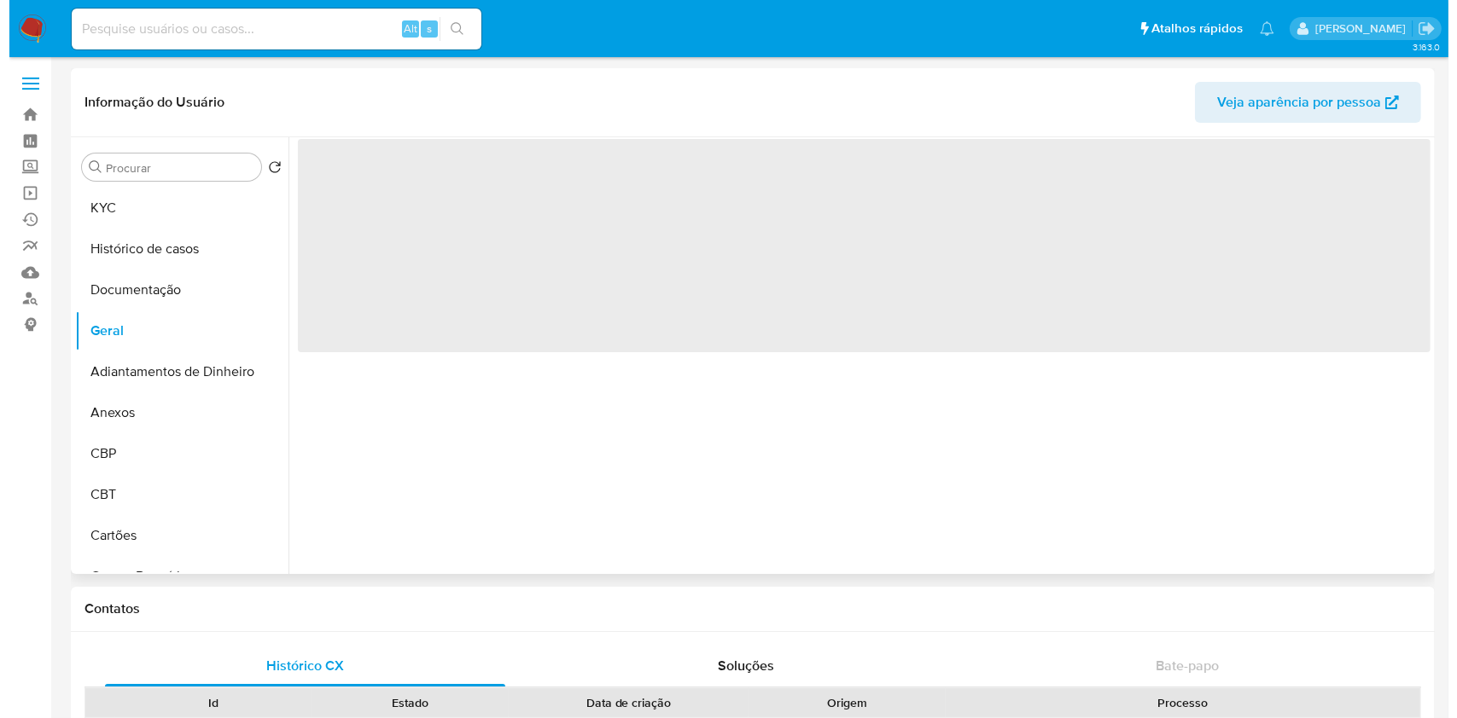
scroll to position [0, 0]
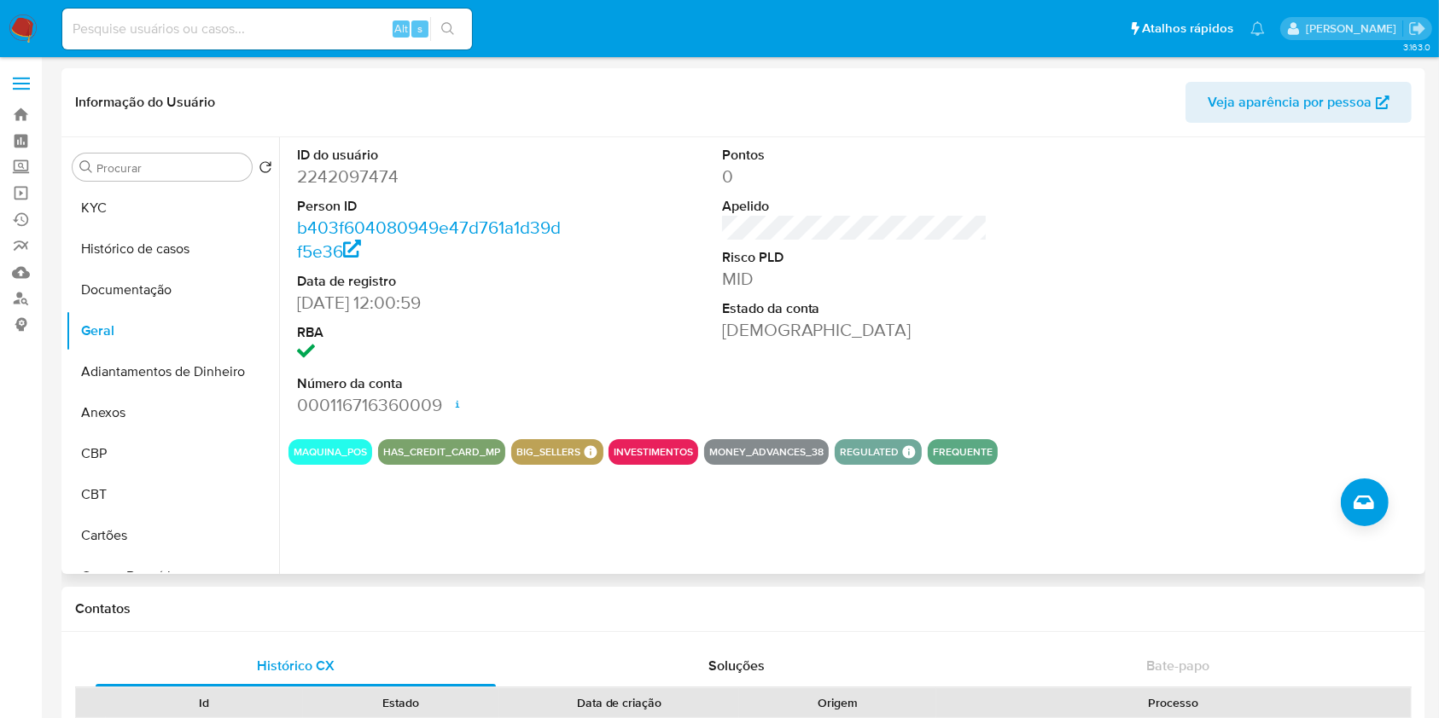
click at [1378, 527] on div "ID do usuário 2242097474 Person ID b403f604080949e47d761a1d39df5e36 Data de reg…" at bounding box center [850, 355] width 1142 height 437
click at [1373, 514] on button "Criar caso manual" at bounding box center [1365, 503] width 48 height 48
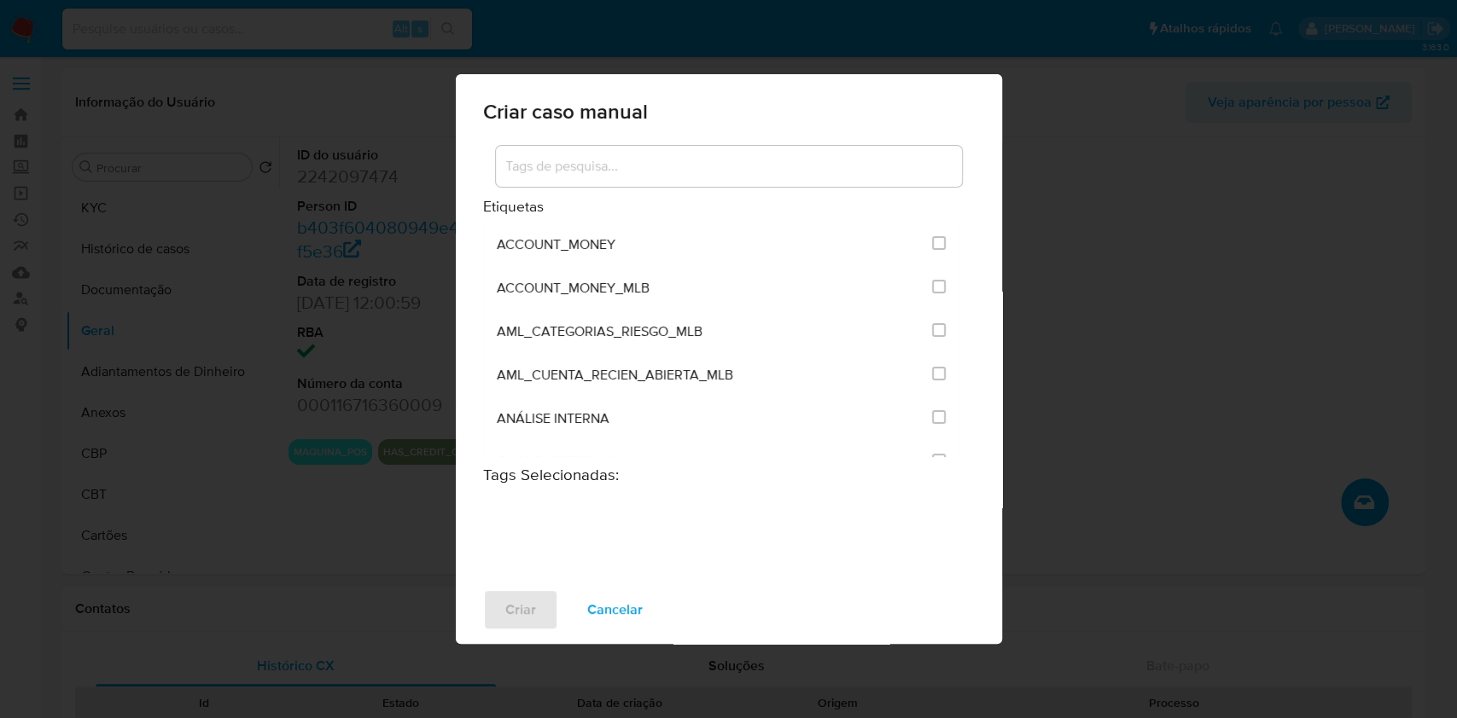
click at [605, 176] on input at bounding box center [729, 166] width 466 height 22
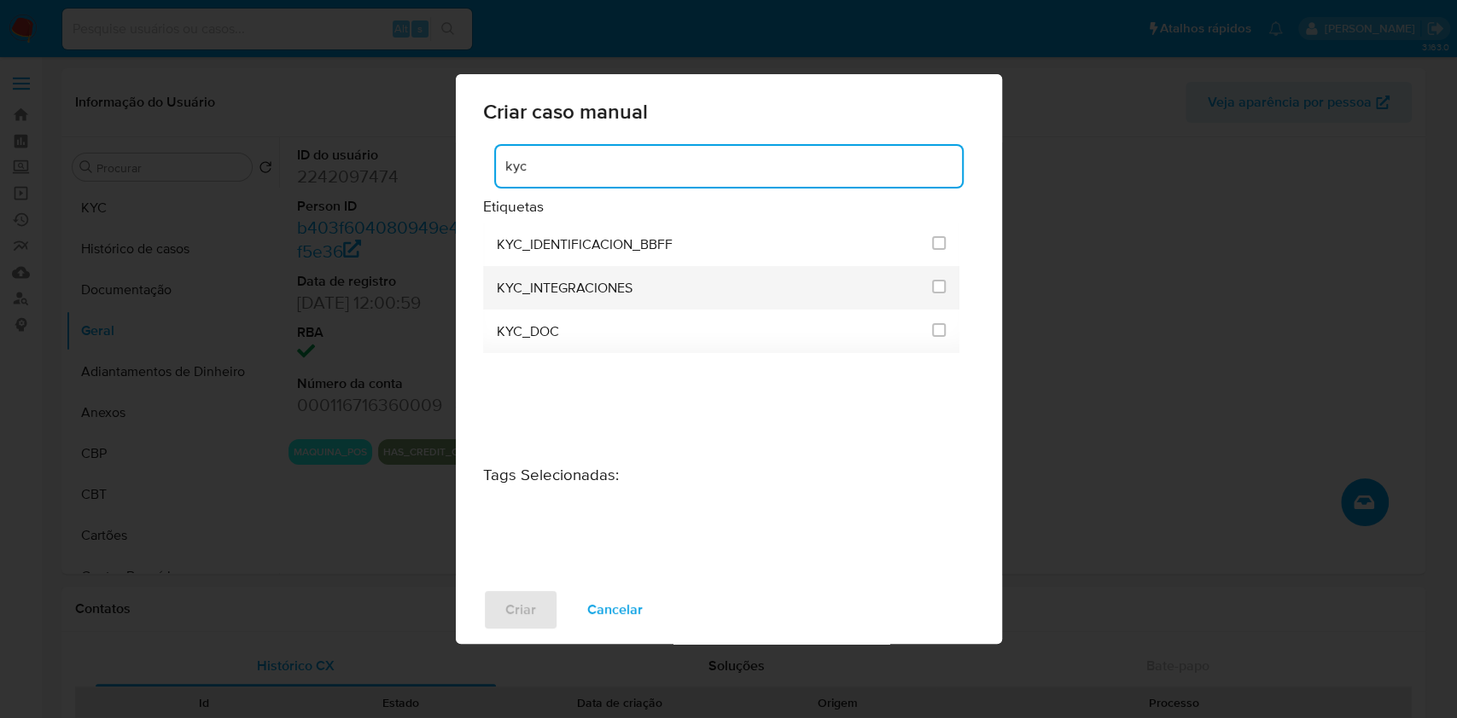
type input "kyc"
click at [951, 287] on li "KYC_INTEGRACIONES" at bounding box center [721, 288] width 477 height 44
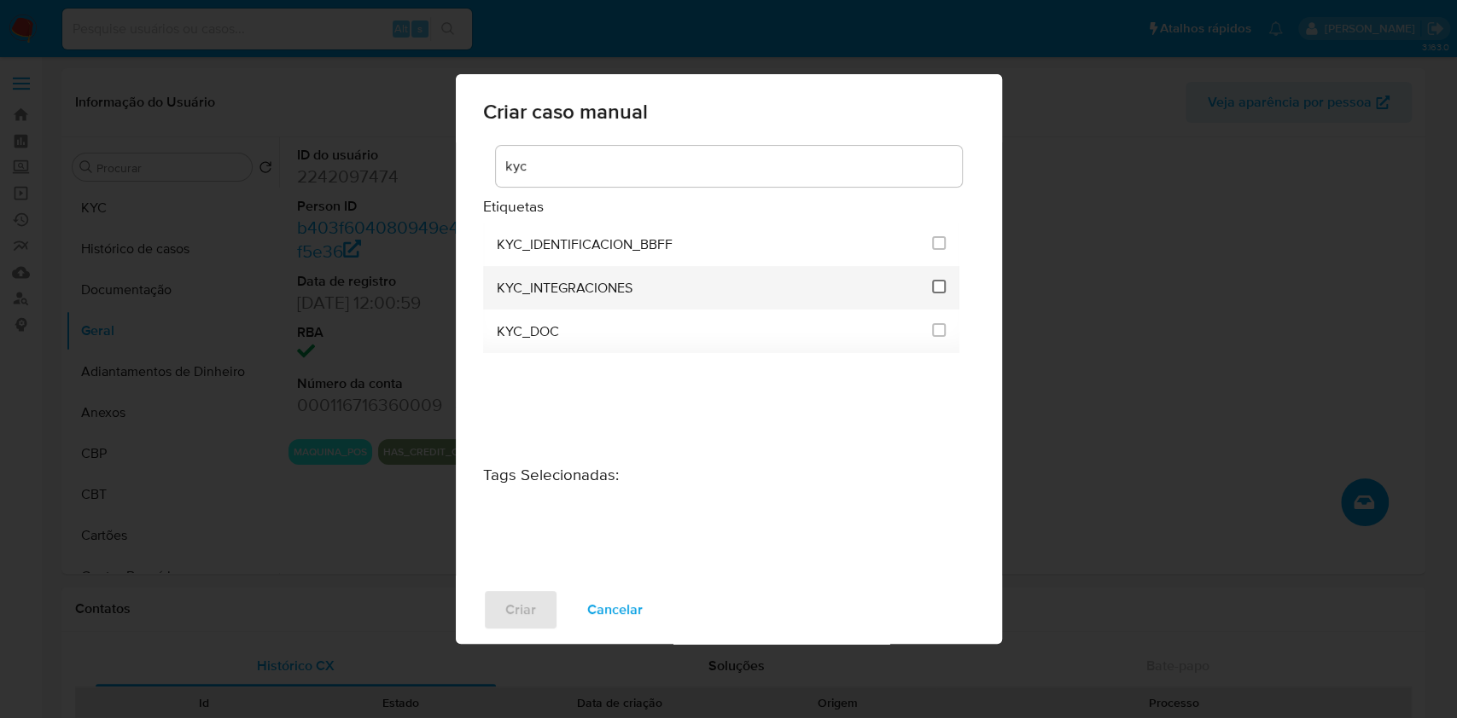
click at [935, 283] on input "2093" at bounding box center [939, 287] width 14 height 14
checkbox input "true"
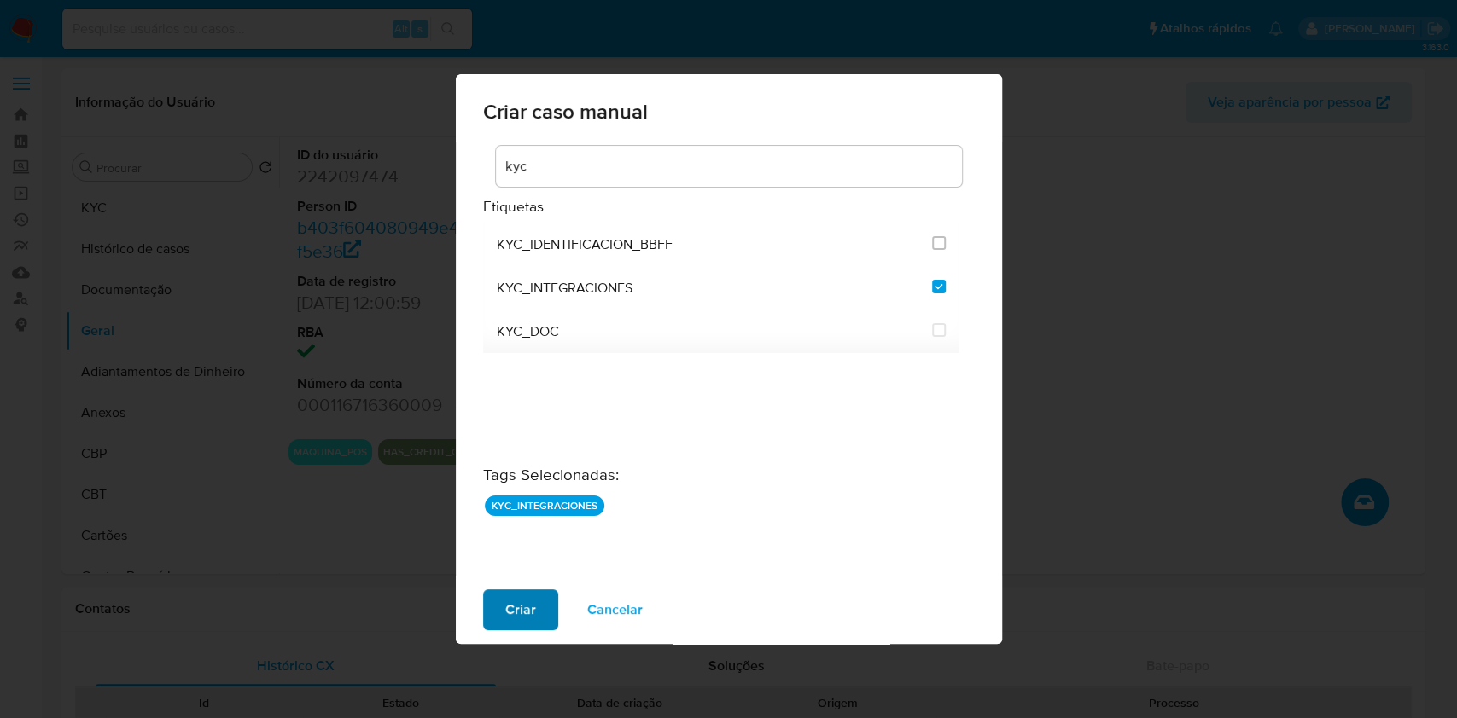
click at [509, 591] on span "Criar" at bounding box center [520, 610] width 31 height 38
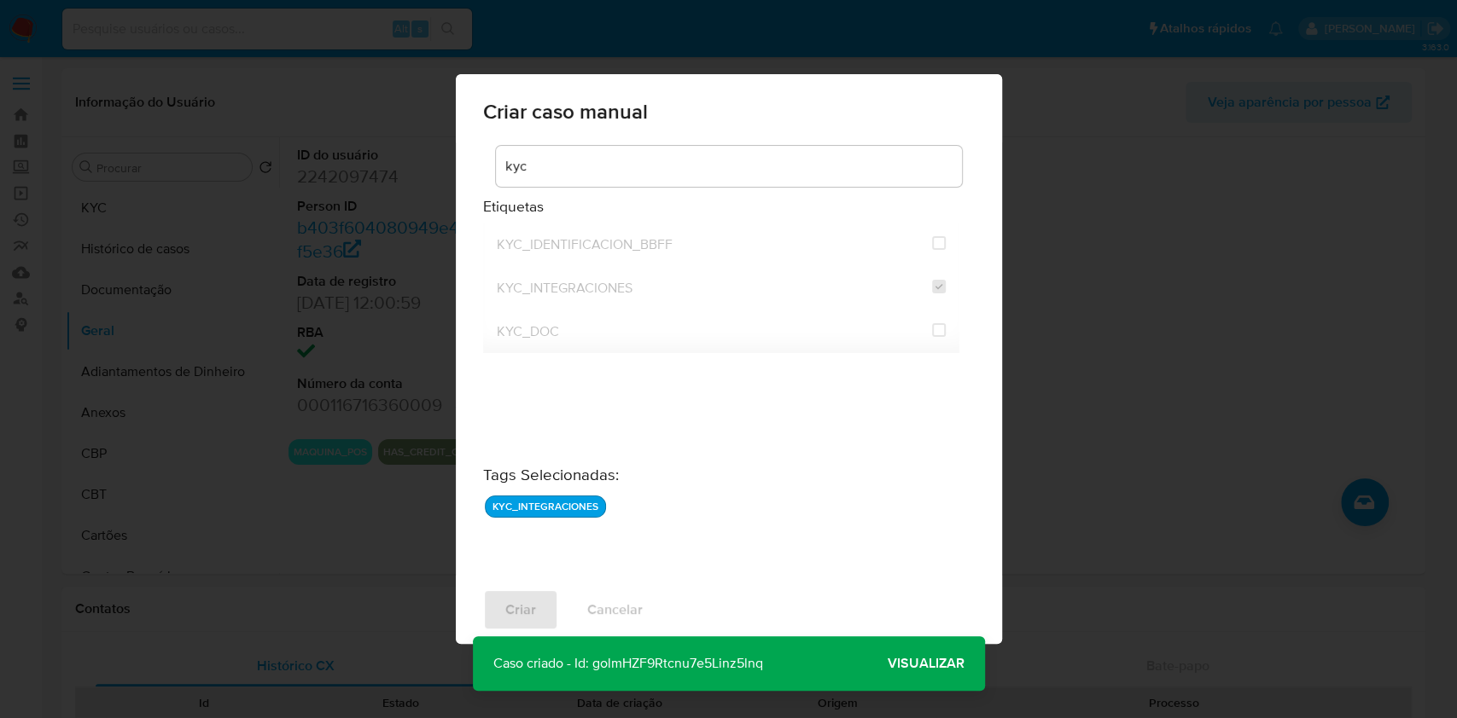
click at [951, 664] on span "Visualizar" at bounding box center [925, 664] width 77 height 0
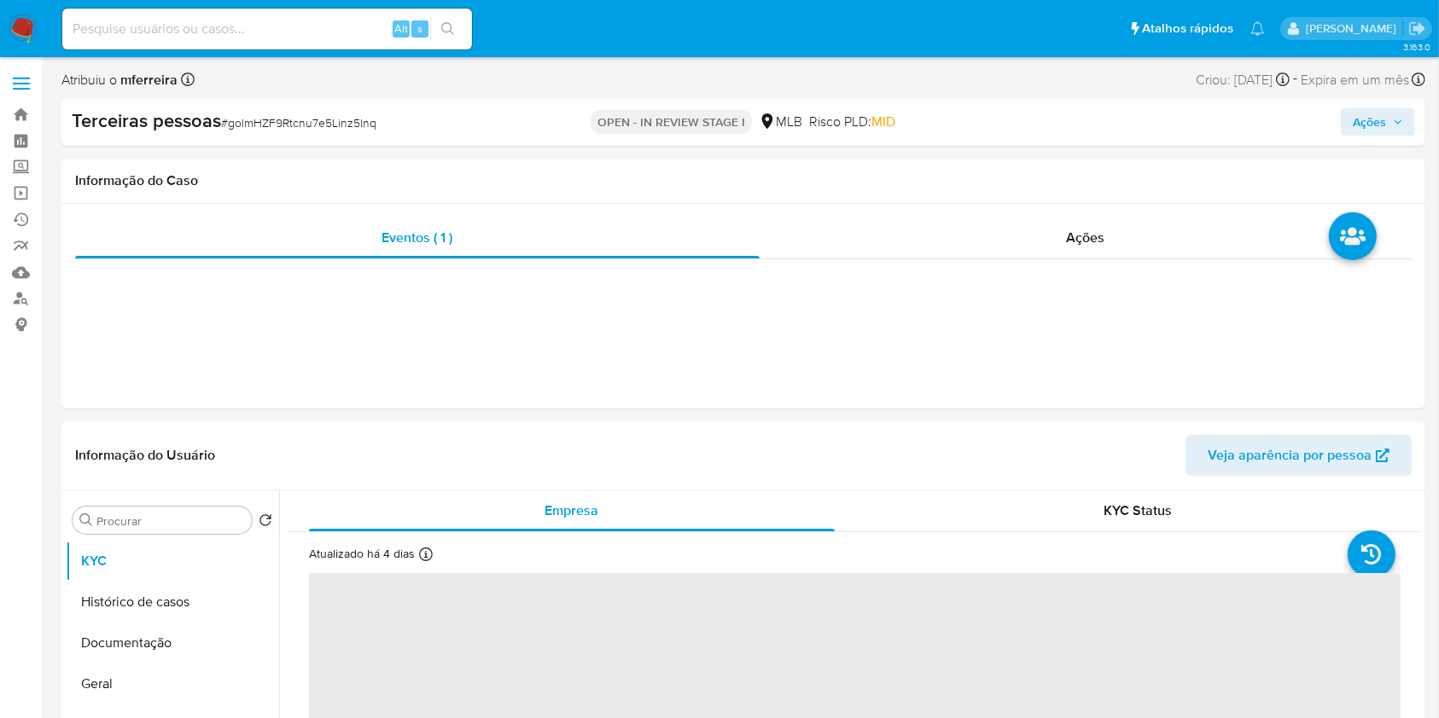
select select "10"
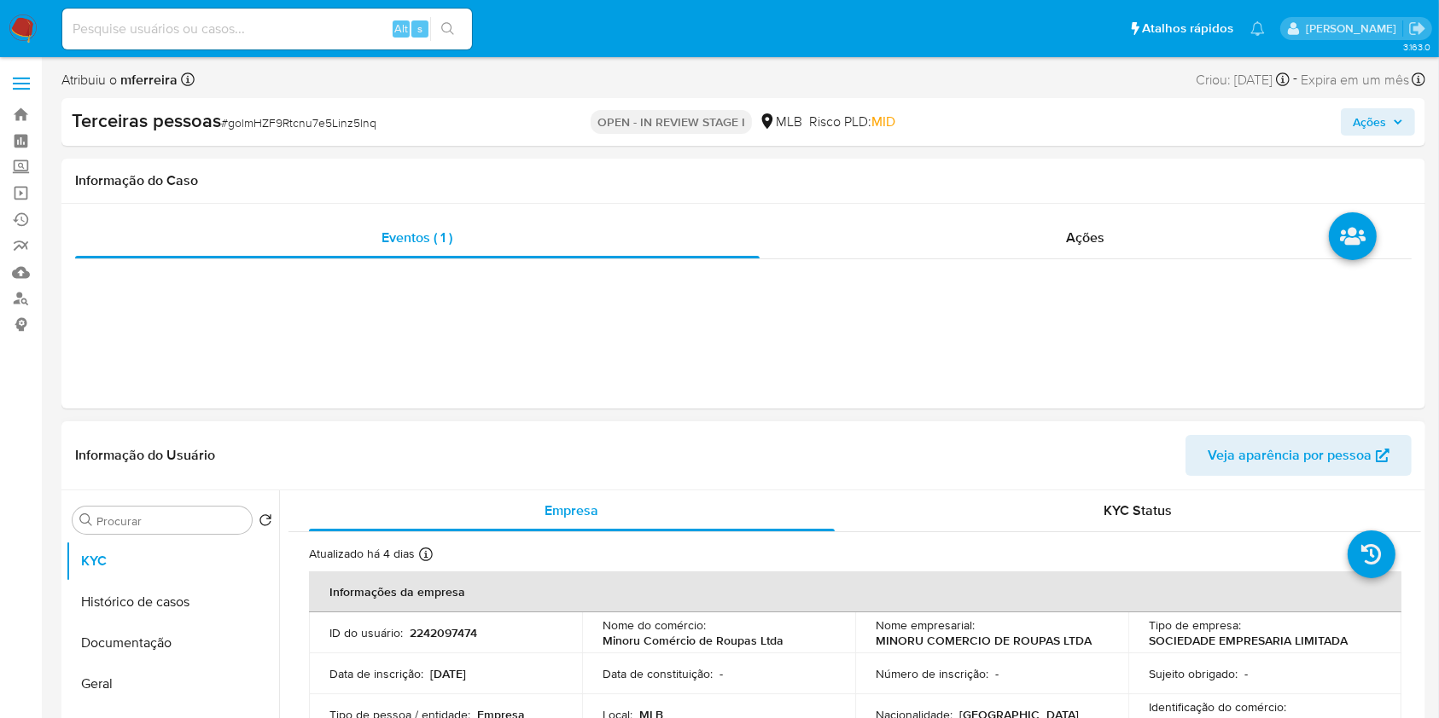
click at [840, 427] on div "Informação do Usuário Veja aparência por pessoa" at bounding box center [743, 456] width 1364 height 69
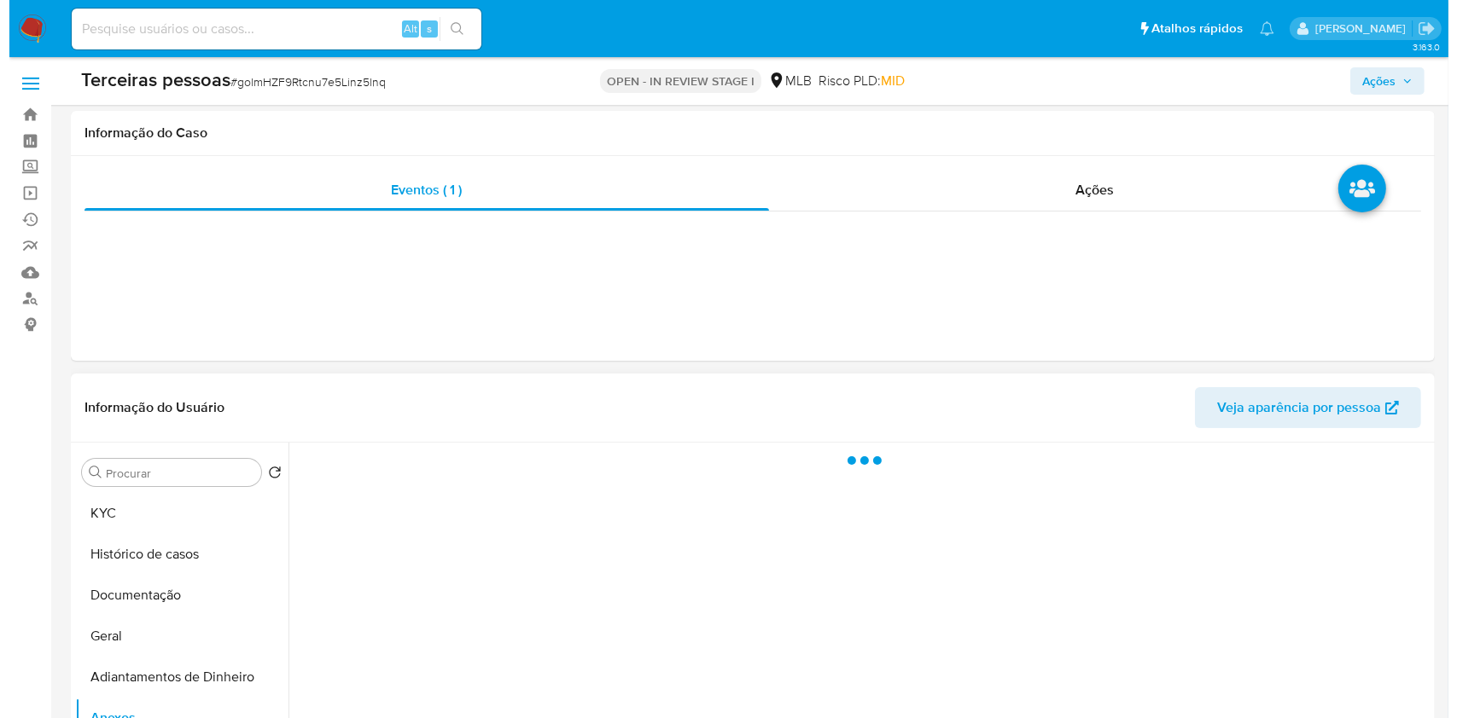
scroll to position [314, 0]
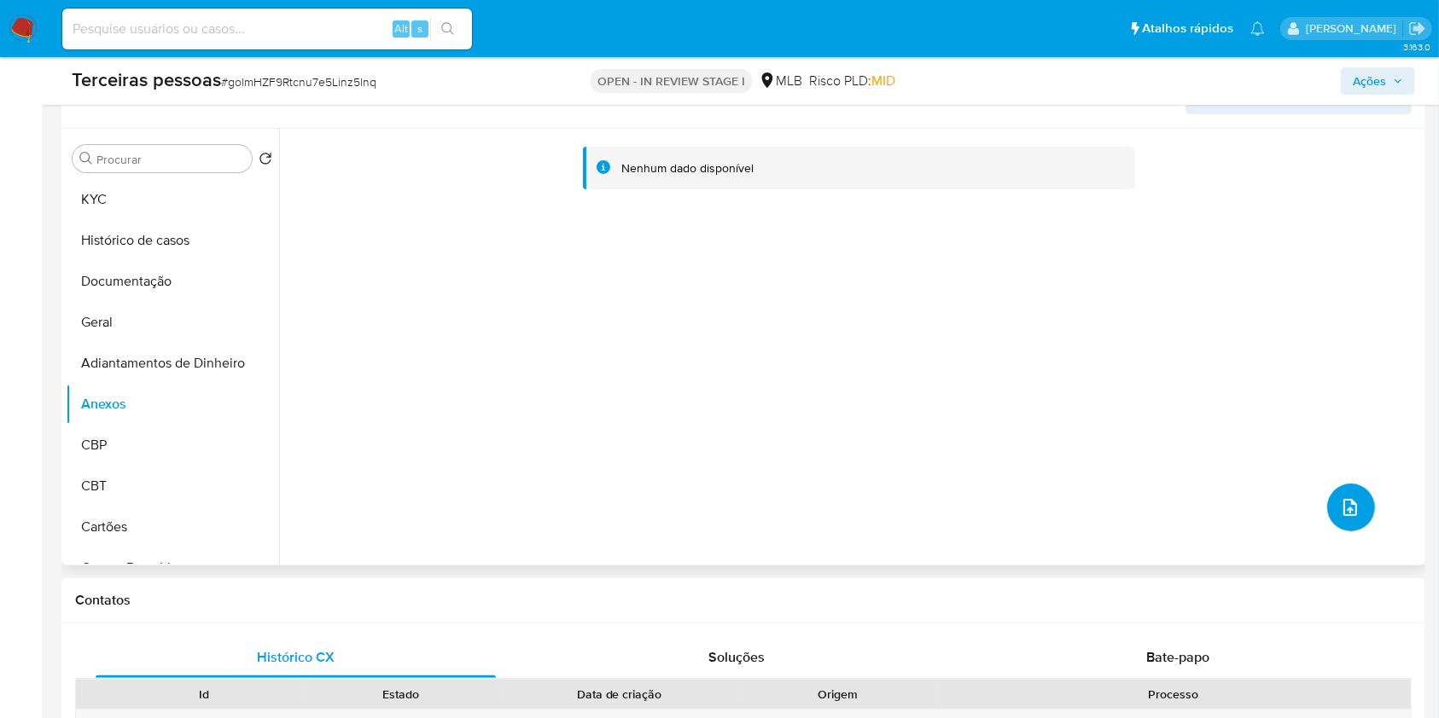
click at [1354, 520] on button "upload-file" at bounding box center [1351, 508] width 48 height 48
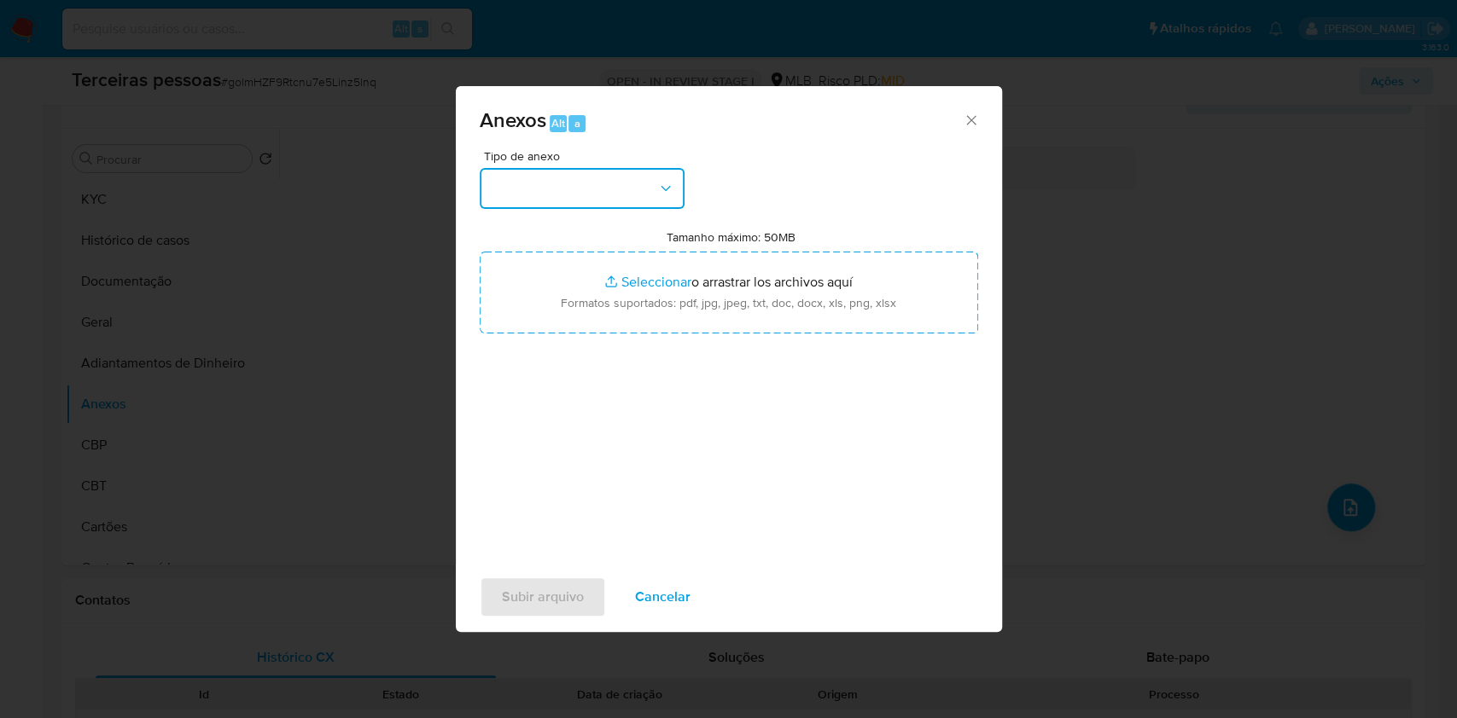
click at [631, 195] on button "button" at bounding box center [582, 188] width 205 height 41
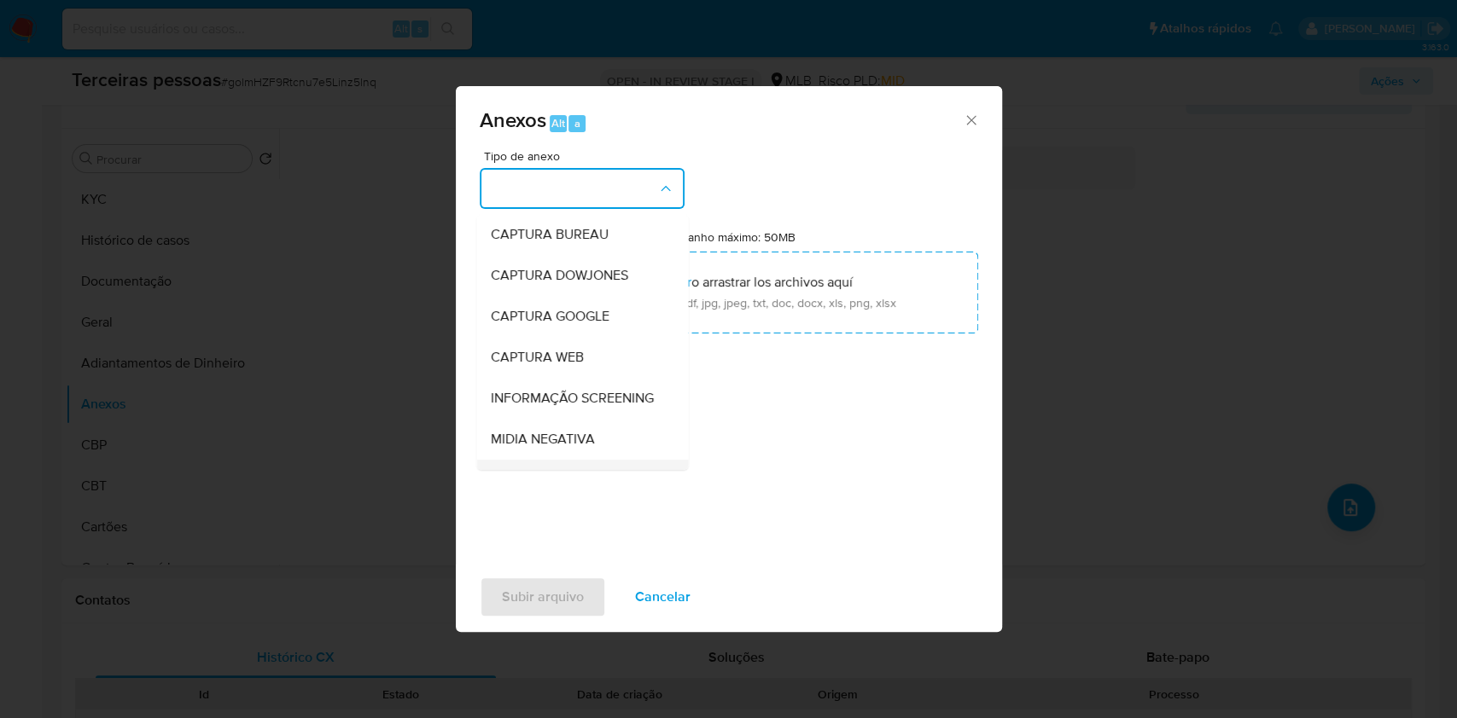
scroll to position [262, 0]
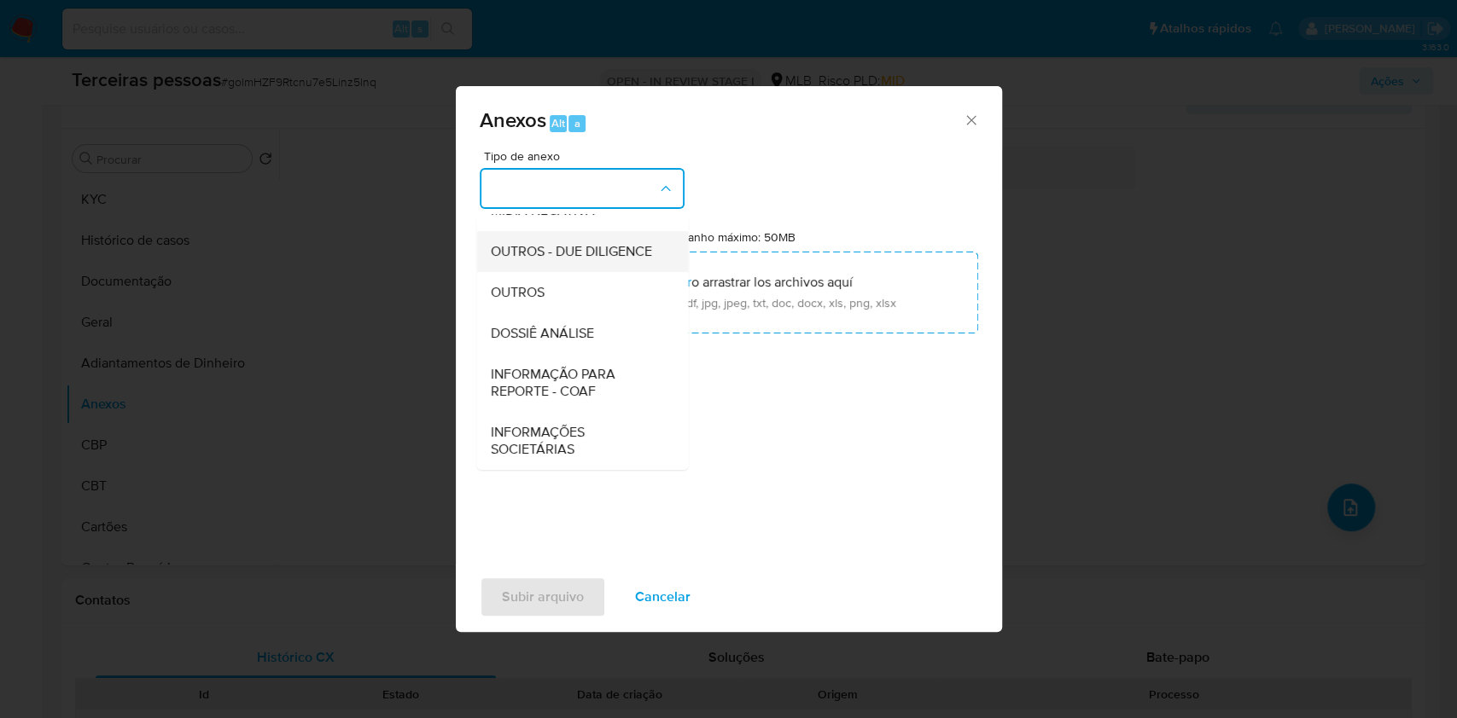
click at [521, 258] on span "OUTROS - DUE DILIGENCE" at bounding box center [570, 251] width 161 height 17
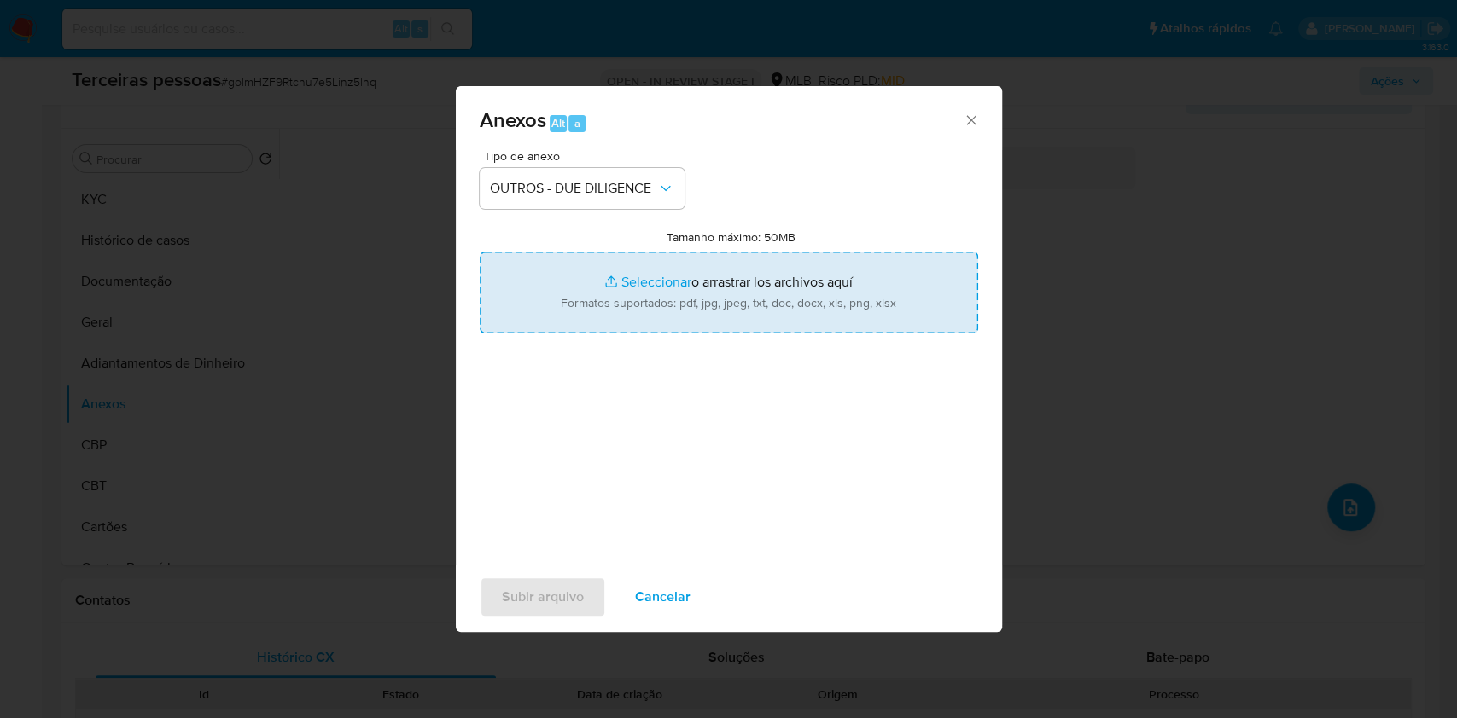
click at [624, 285] on input "Tamanho máximo: 50MB Seleccionar archivos" at bounding box center [729, 293] width 498 height 82
type input "C:\fakepath\s-[PERSON_NAME].pdf"
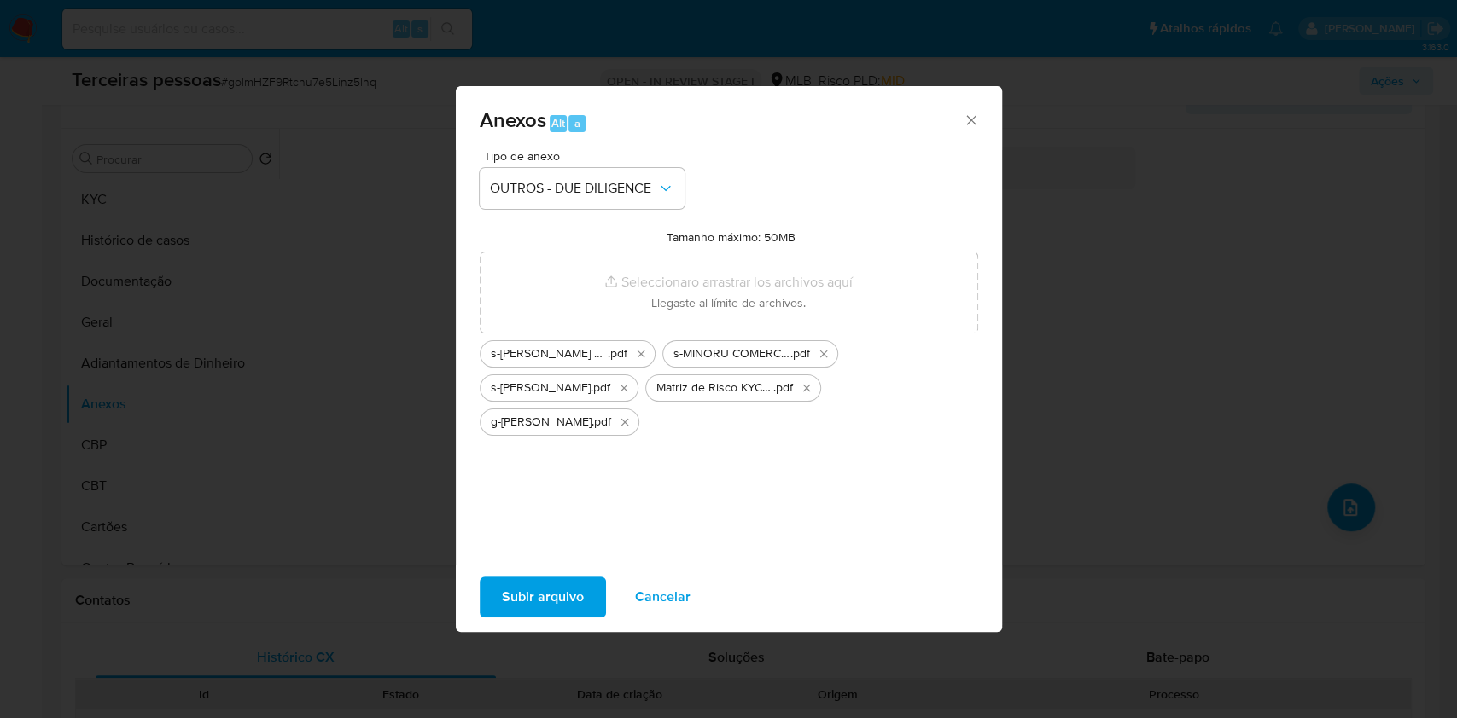
click at [559, 601] on span "Subir arquivo" at bounding box center [543, 598] width 82 height 38
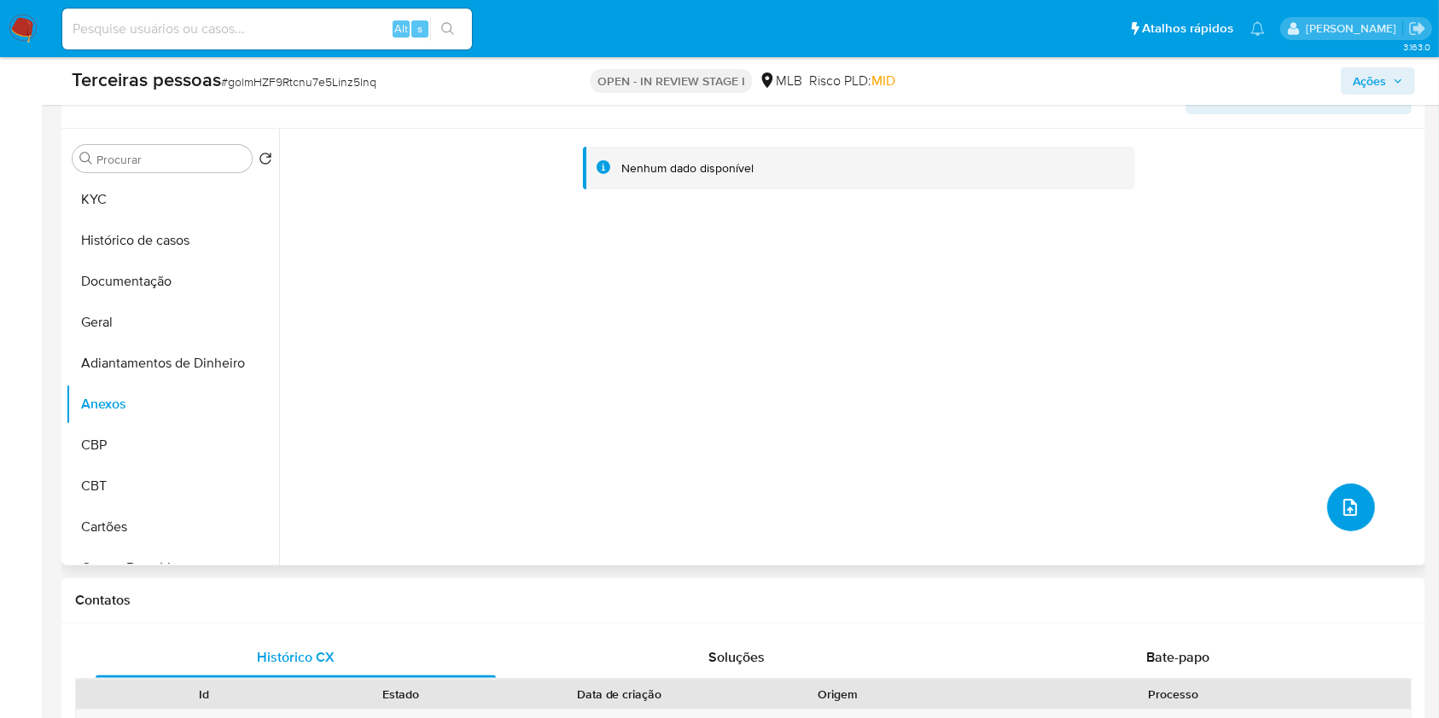
click at [1348, 504] on icon "upload-file" at bounding box center [1350, 507] width 20 height 20
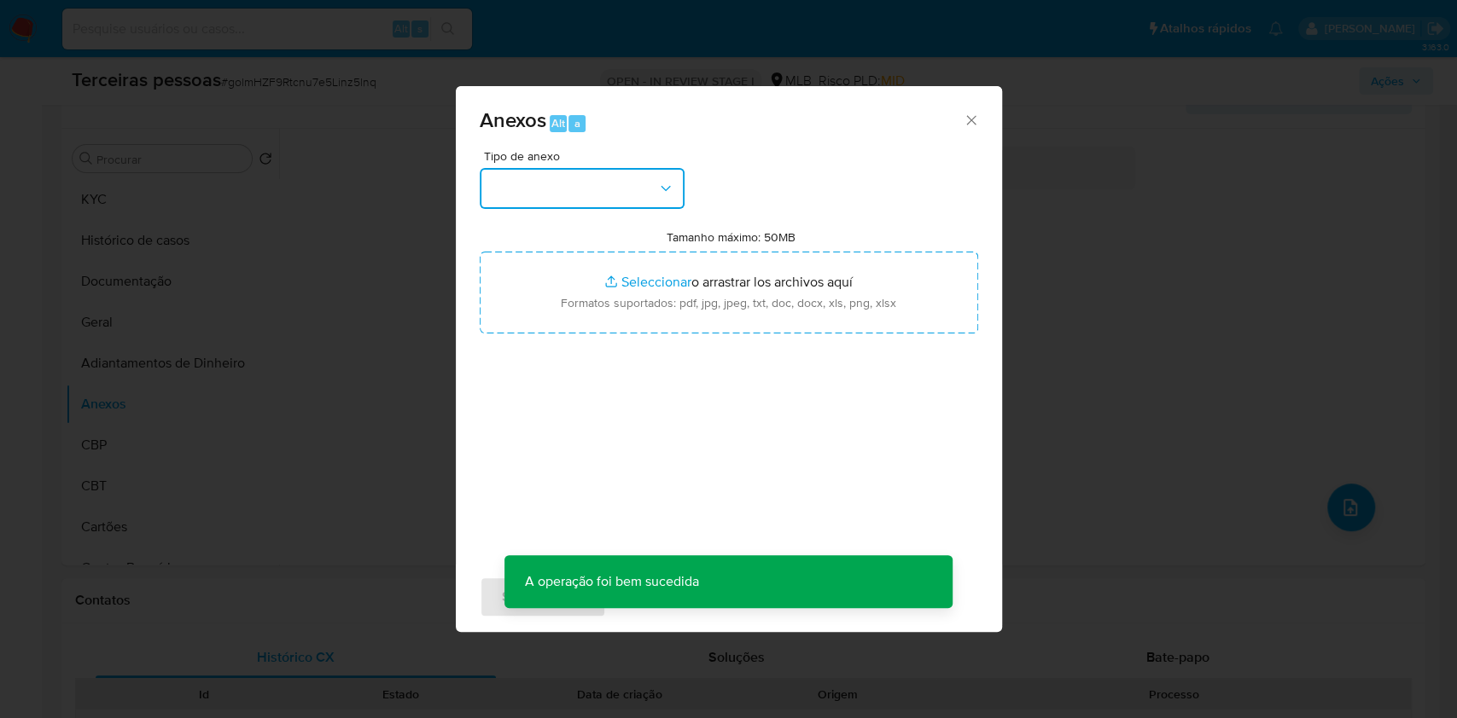
click at [543, 180] on button "button" at bounding box center [582, 188] width 205 height 41
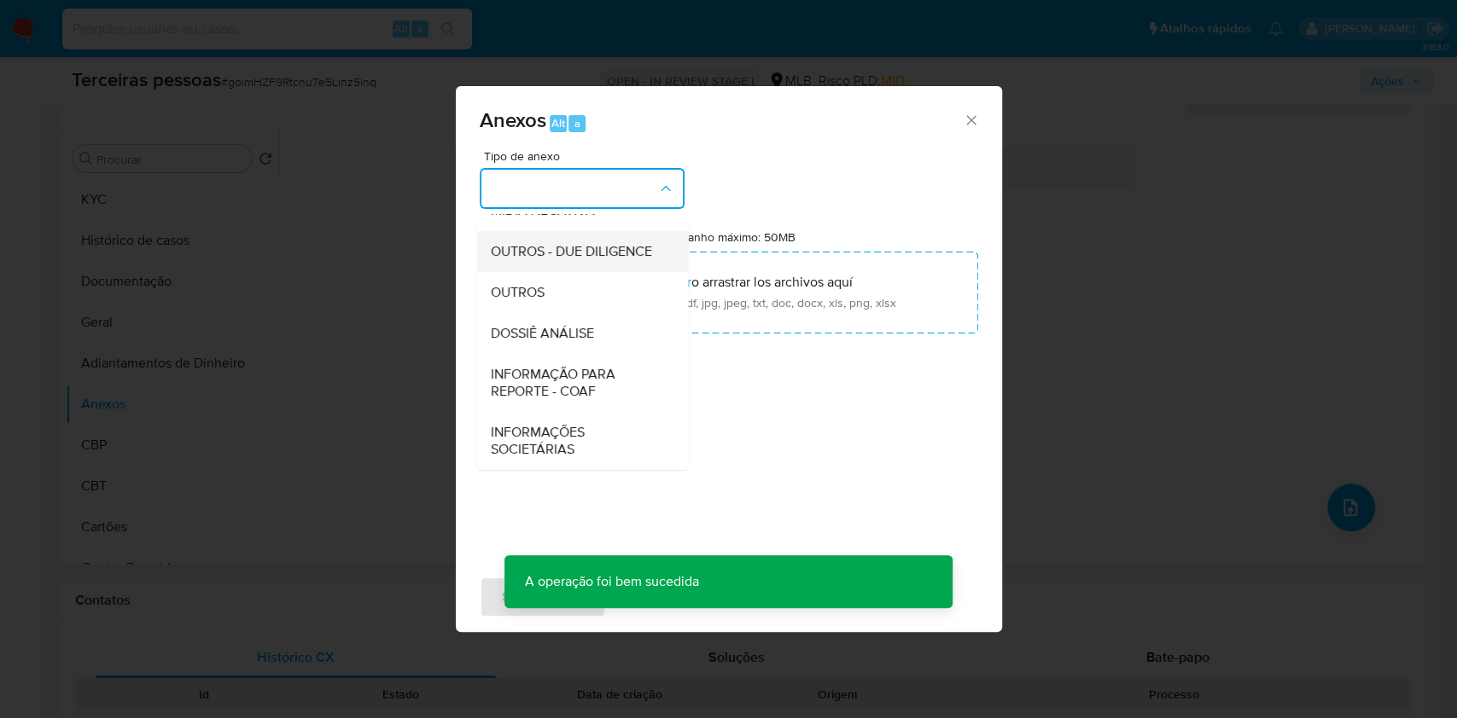
click at [526, 245] on span "OUTROS - DUE DILIGENCE" at bounding box center [570, 251] width 161 height 17
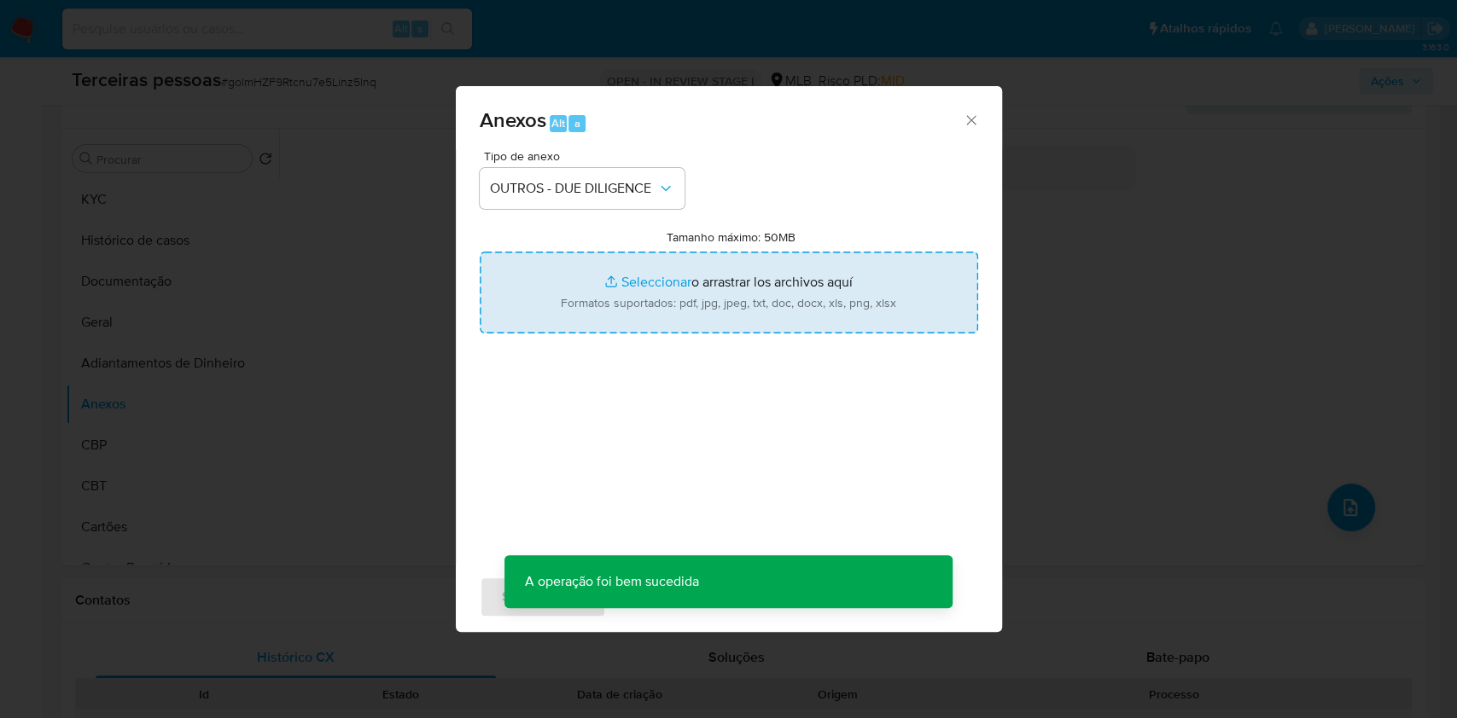
click at [618, 276] on input "Tamanho máximo: 50MB Seleccionar archivos" at bounding box center [729, 293] width 498 height 82
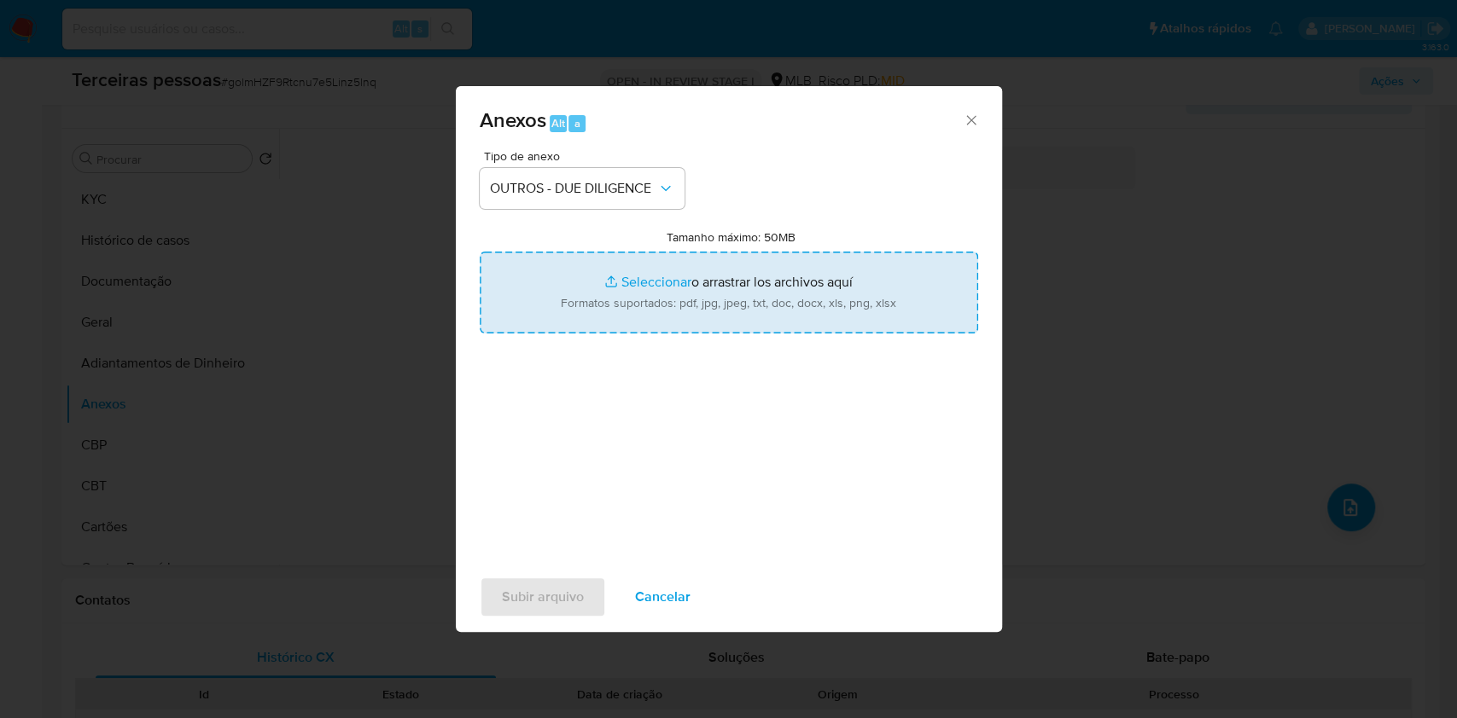
type input "C:\fakepath\g-MINORU COMERCIO DE ROUPAS LTDA.pdf"
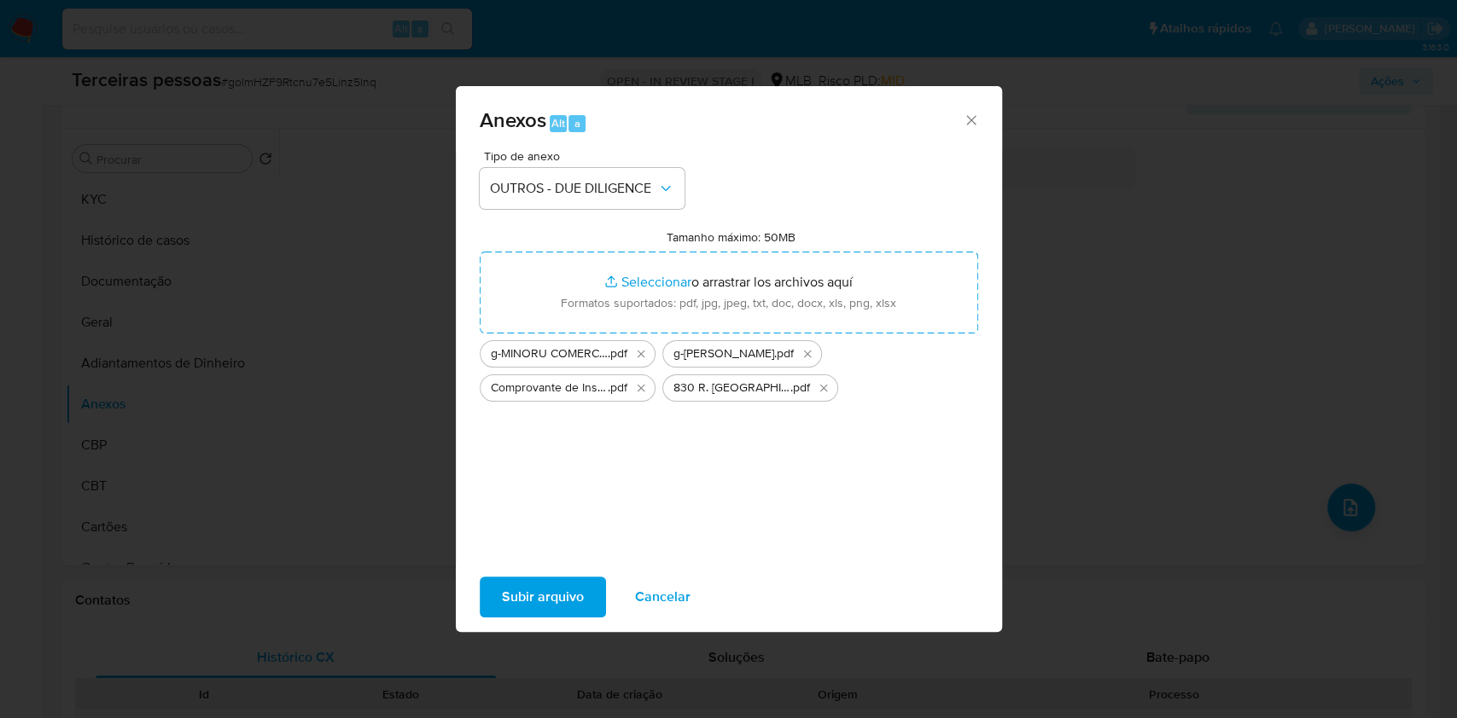
drag, startPoint x: 618, startPoint y: 276, endPoint x: 542, endPoint y: 600, distance: 332.2
click at [542, 600] on span "Subir arquivo" at bounding box center [543, 598] width 82 height 38
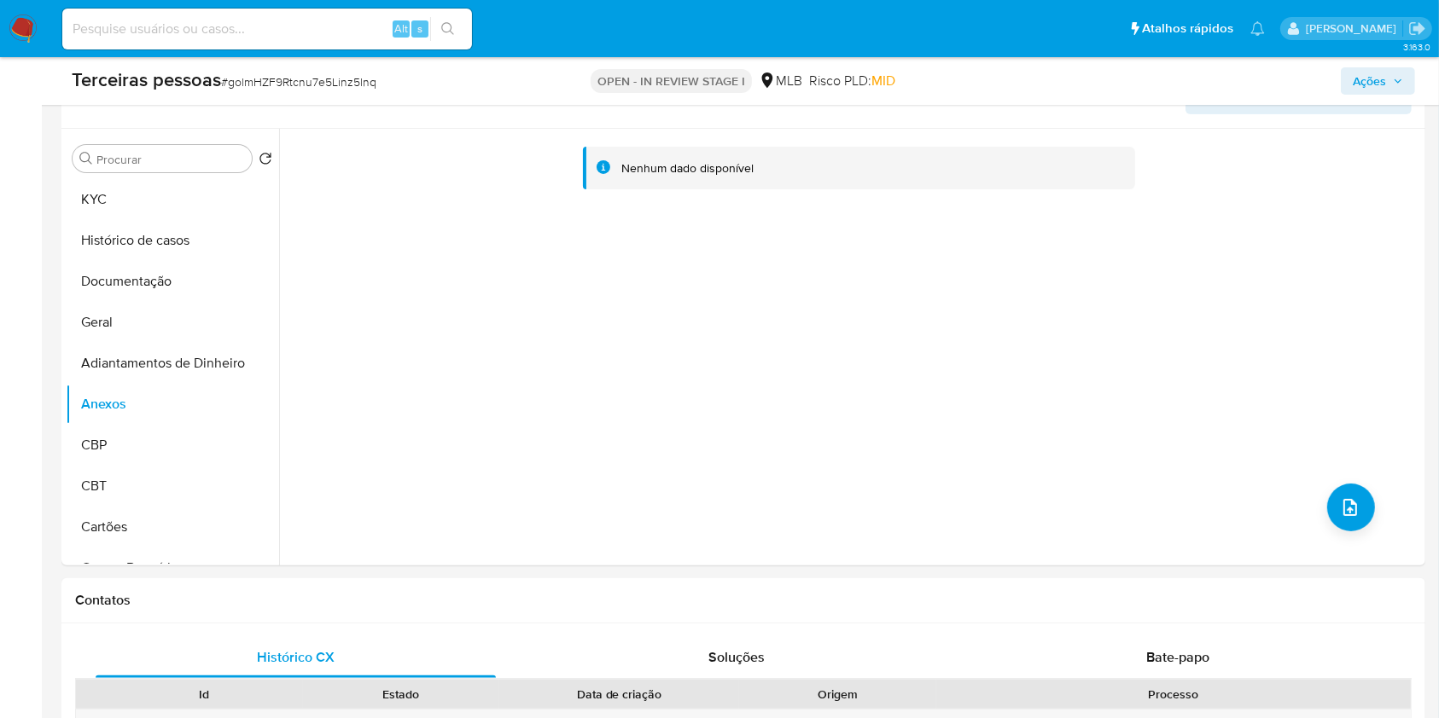
click at [1385, 81] on span "Ações" at bounding box center [1368, 80] width 33 height 27
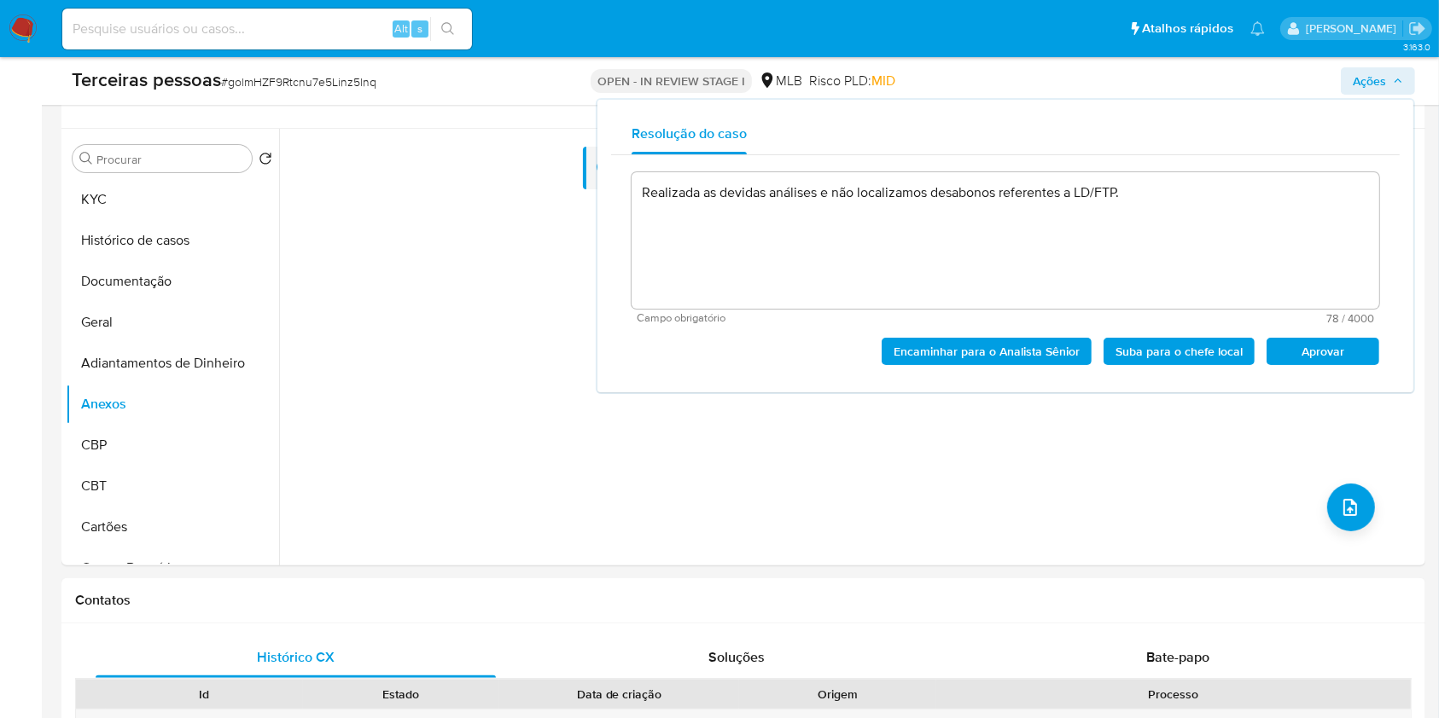
click at [1332, 358] on span "Aprovar" at bounding box center [1322, 352] width 89 height 24
type textarea "Realizada as devidas análises e não localizamos desabonos referentes a LD/FTP."
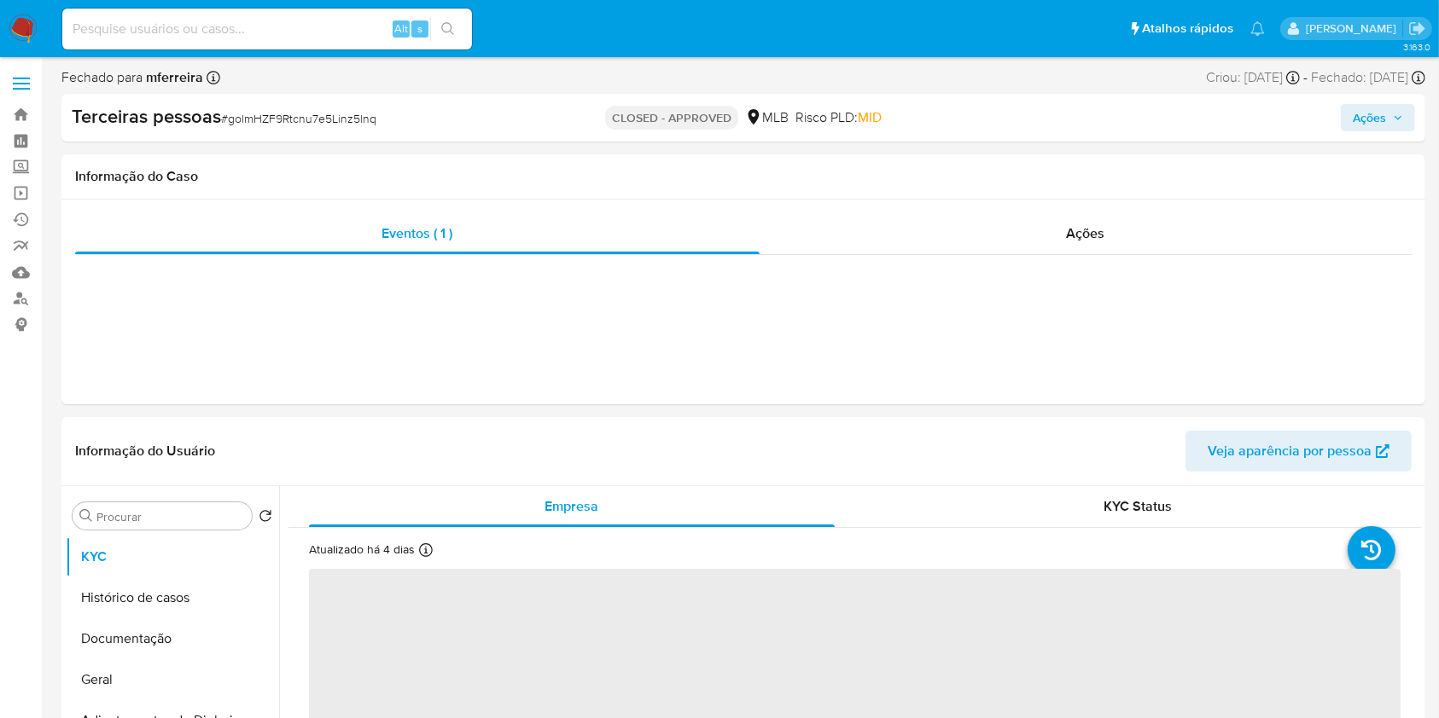
select select "10"
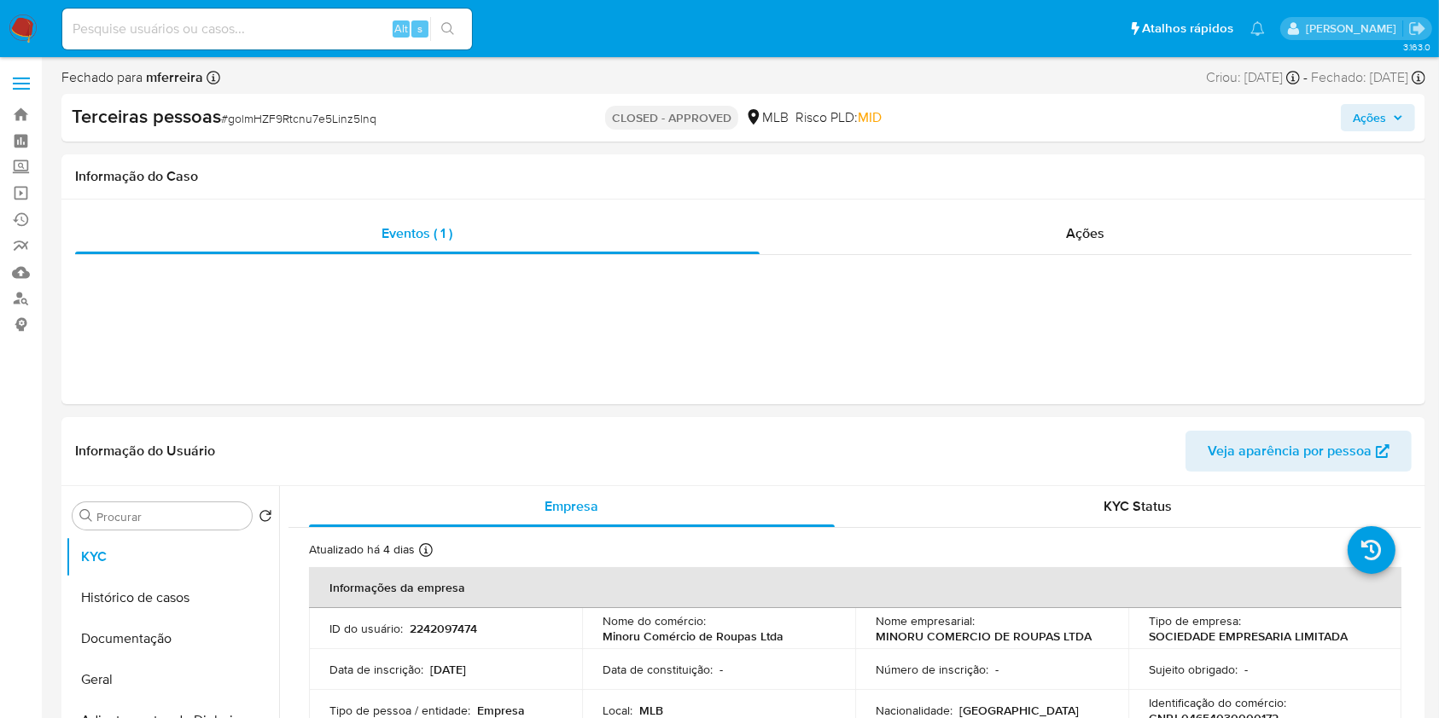
click at [1379, 116] on span "Ações" at bounding box center [1368, 117] width 33 height 27
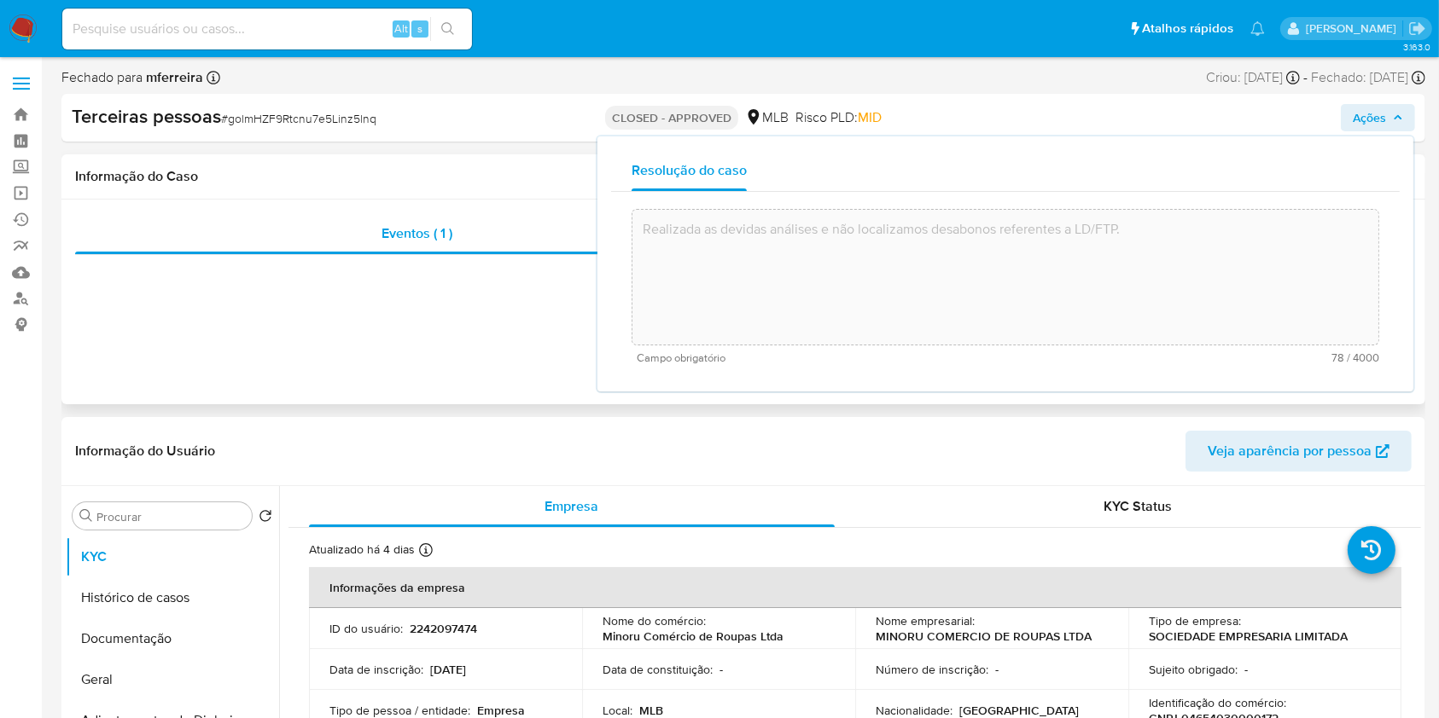
click at [489, 375] on div "Eventos ( 1 ) Ações" at bounding box center [743, 302] width 1364 height 205
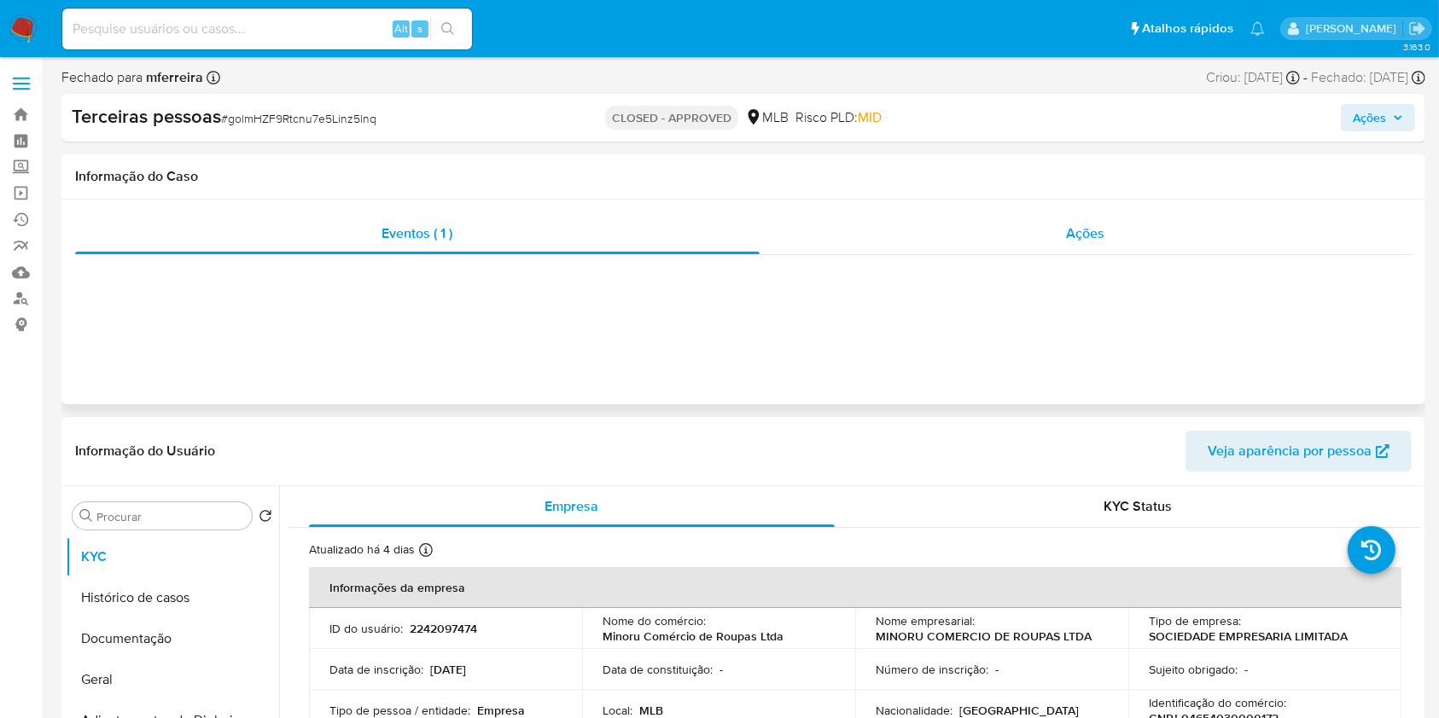
click at [1051, 230] on div "Ações" at bounding box center [1085, 233] width 652 height 41
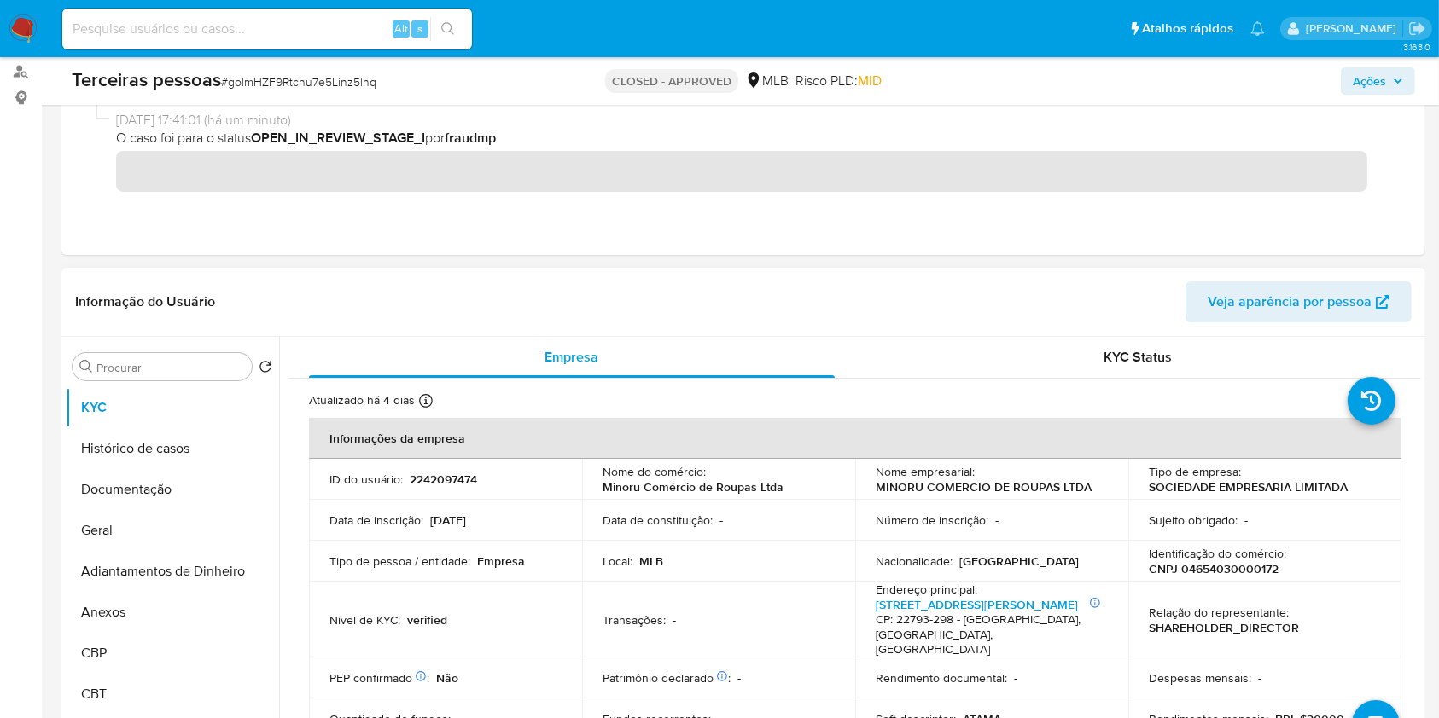
click at [451, 474] on p "2242097474" at bounding box center [443, 479] width 67 height 15
copy p "2242097474"
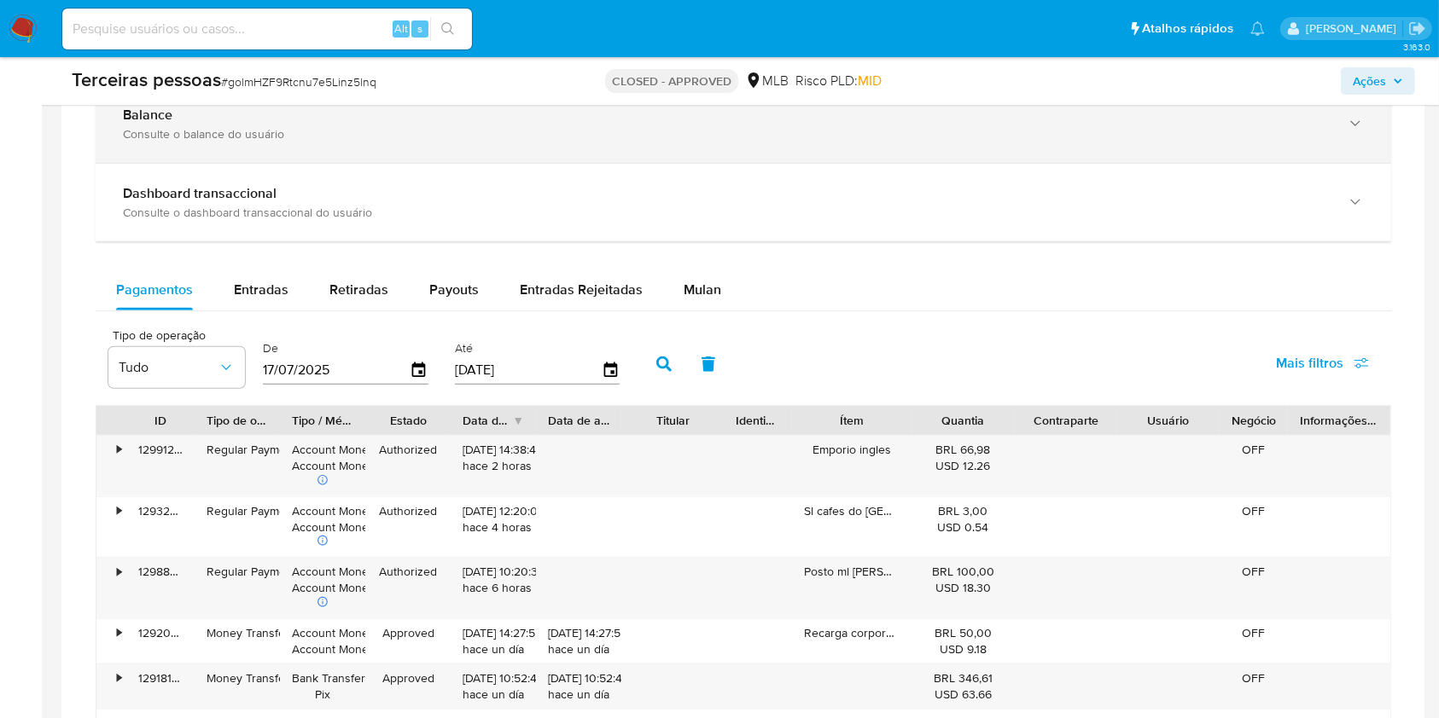
scroll to position [1349, 0]
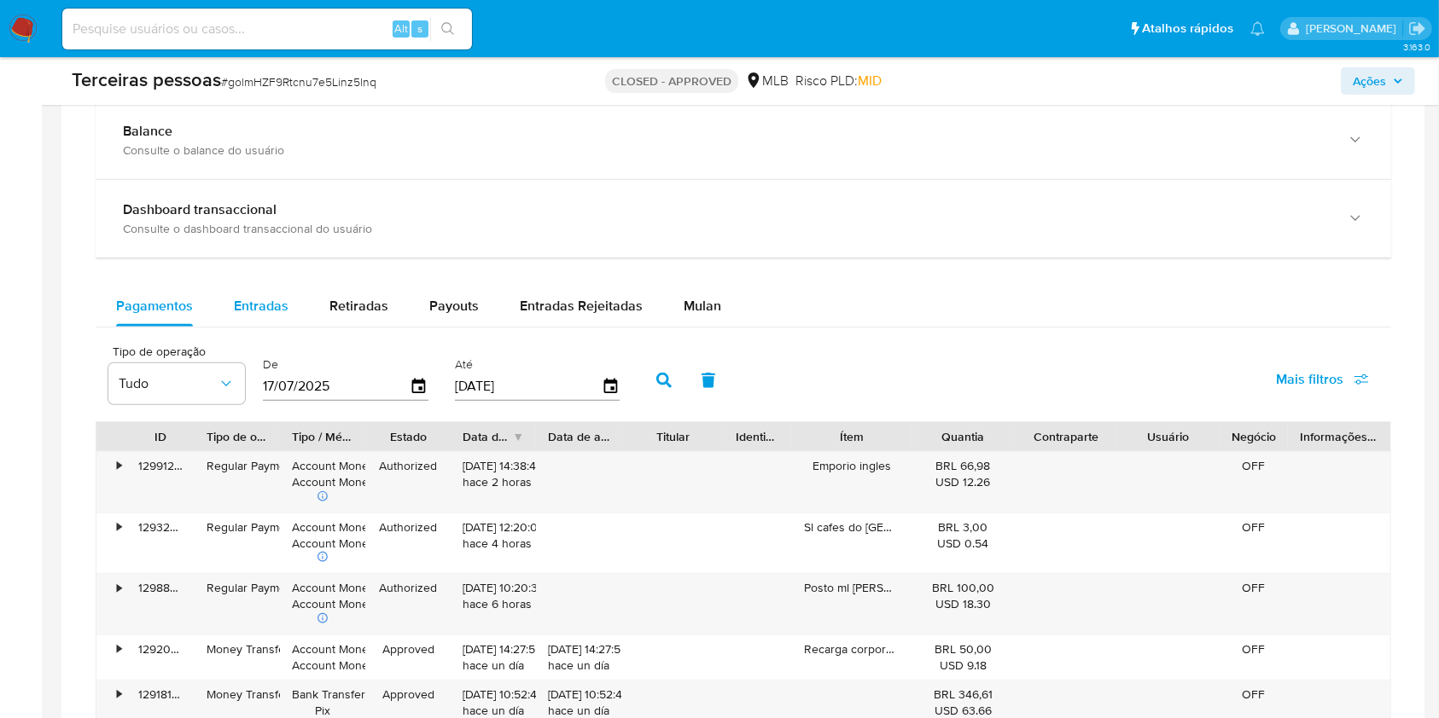
click at [266, 288] on div "Entradas" at bounding box center [261, 306] width 55 height 41
select select "10"
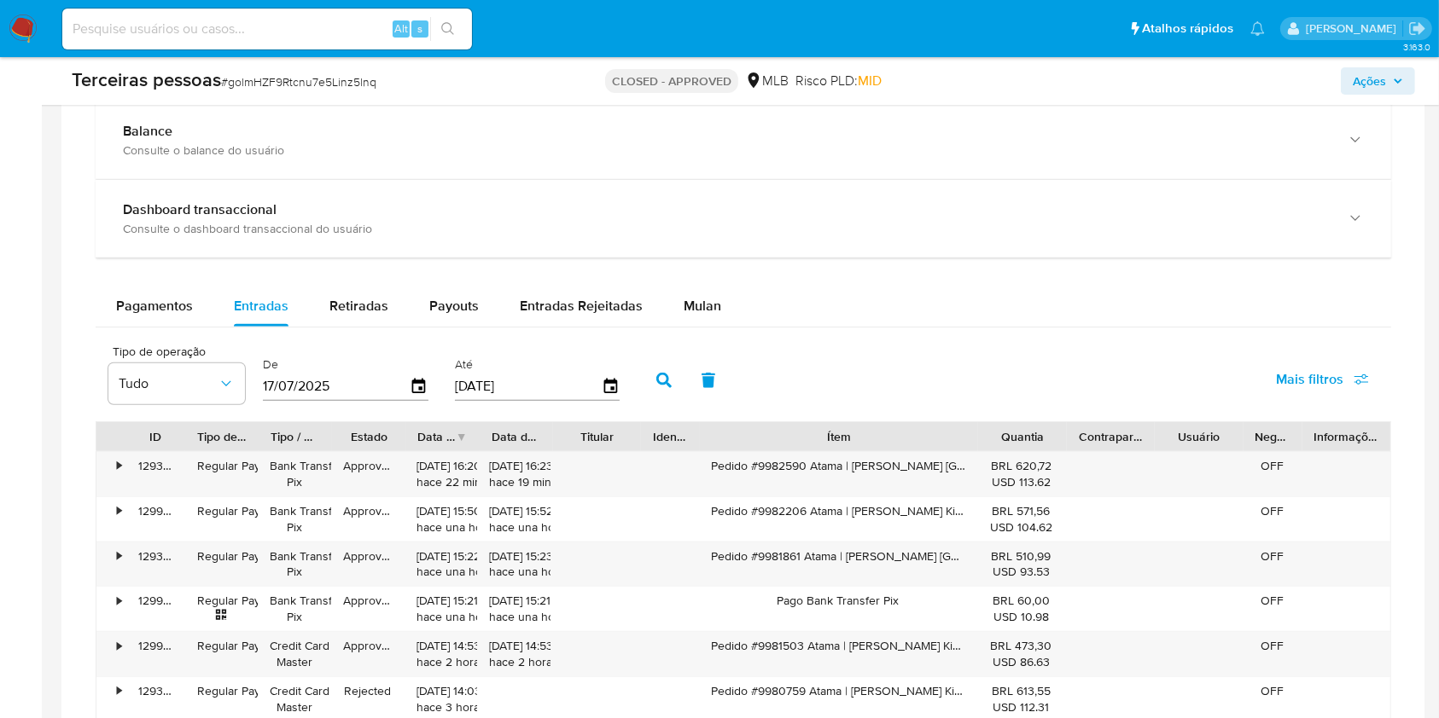
drag, startPoint x: 901, startPoint y: 435, endPoint x: 1060, endPoint y: 420, distance: 159.5
click at [1060, 420] on div "Tipo de operação Tudo De 17/07/2025 Até 14/10/2025 Mais filtros ID Tipo de oper…" at bounding box center [743, 642] width 1295 height 613
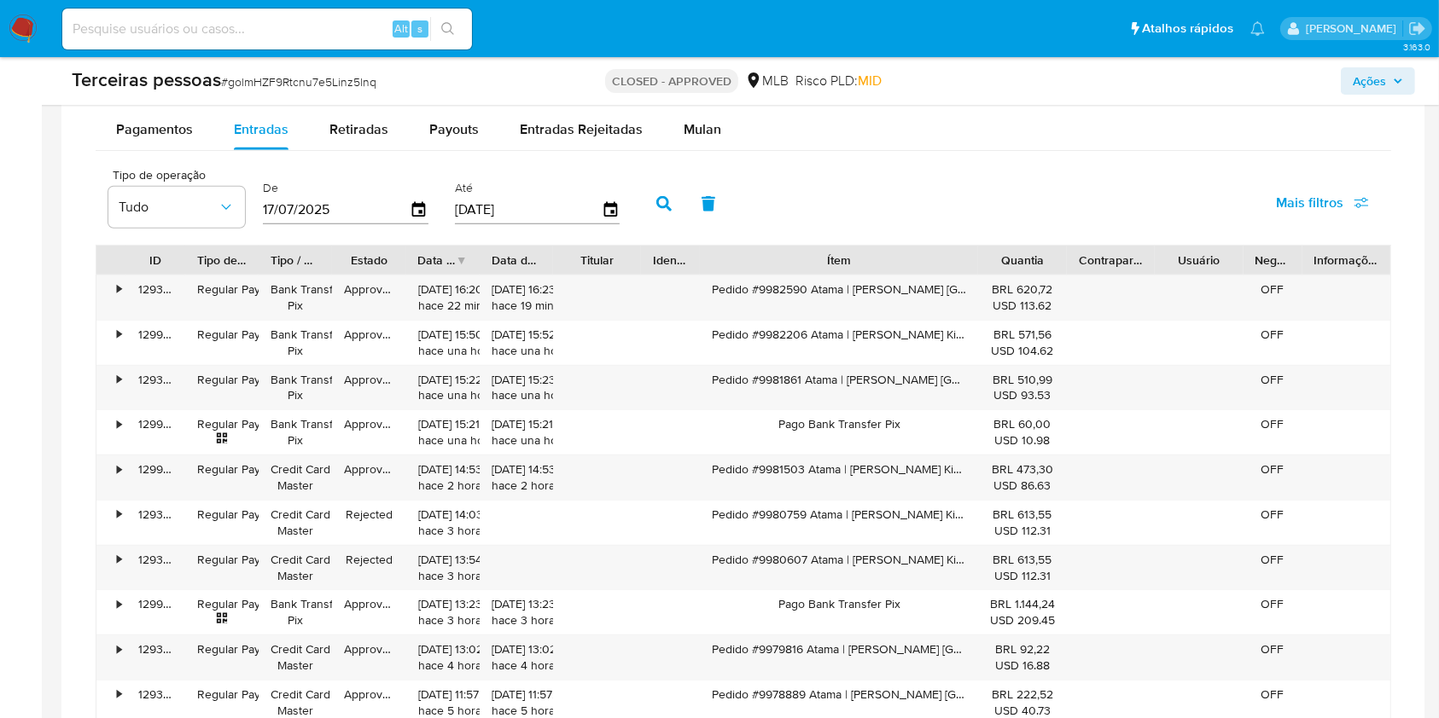
scroll to position [1527, 0]
click at [308, 20] on input at bounding box center [267, 29] width 410 height 22
paste input "1899066322"
type input "1899066322"
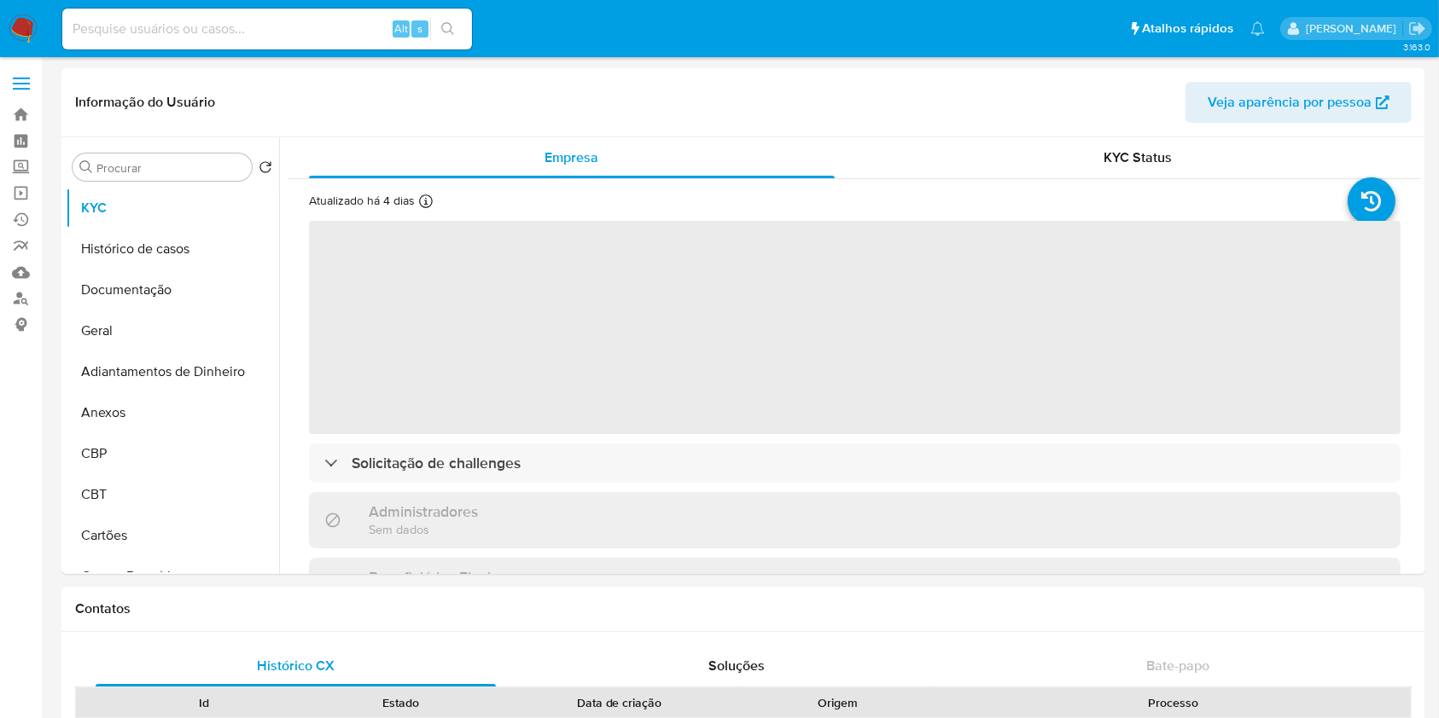
select select "10"
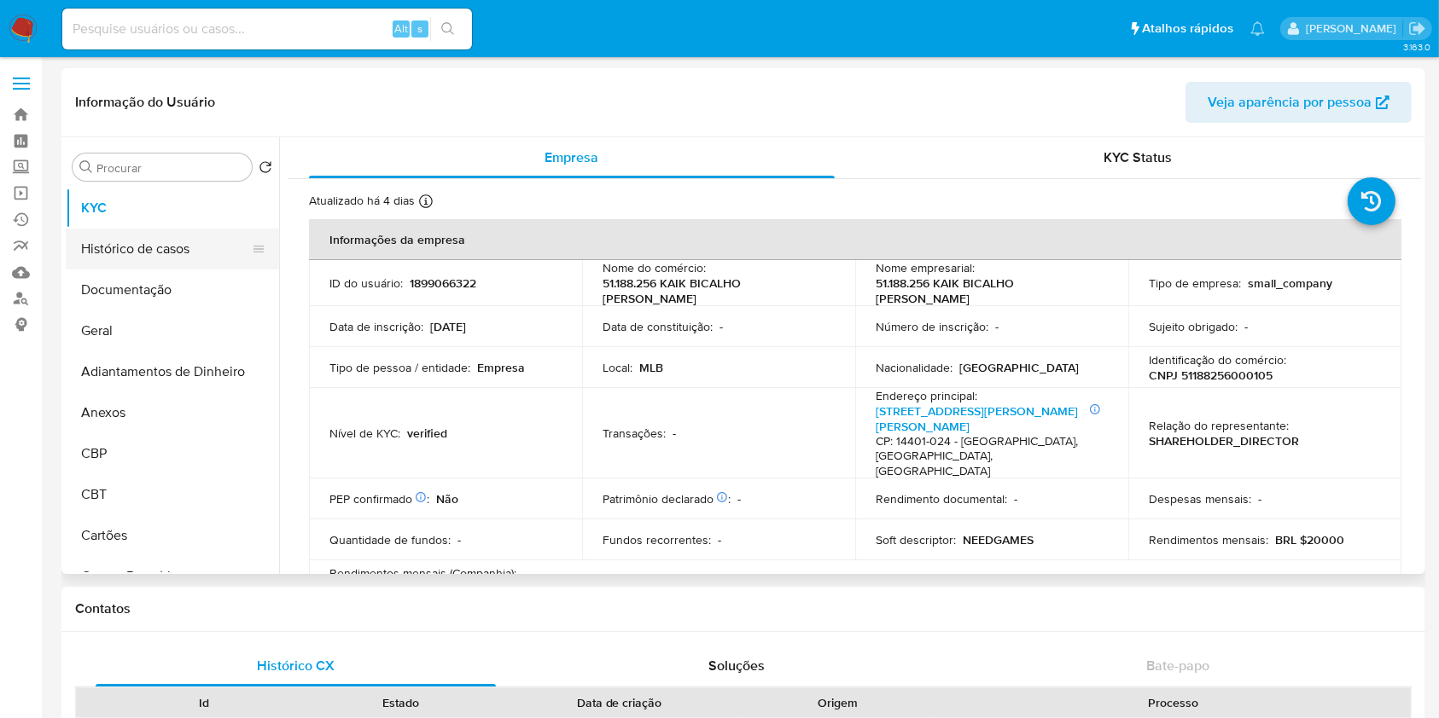
click at [193, 237] on button "Histórico de casos" at bounding box center [166, 249] width 200 height 41
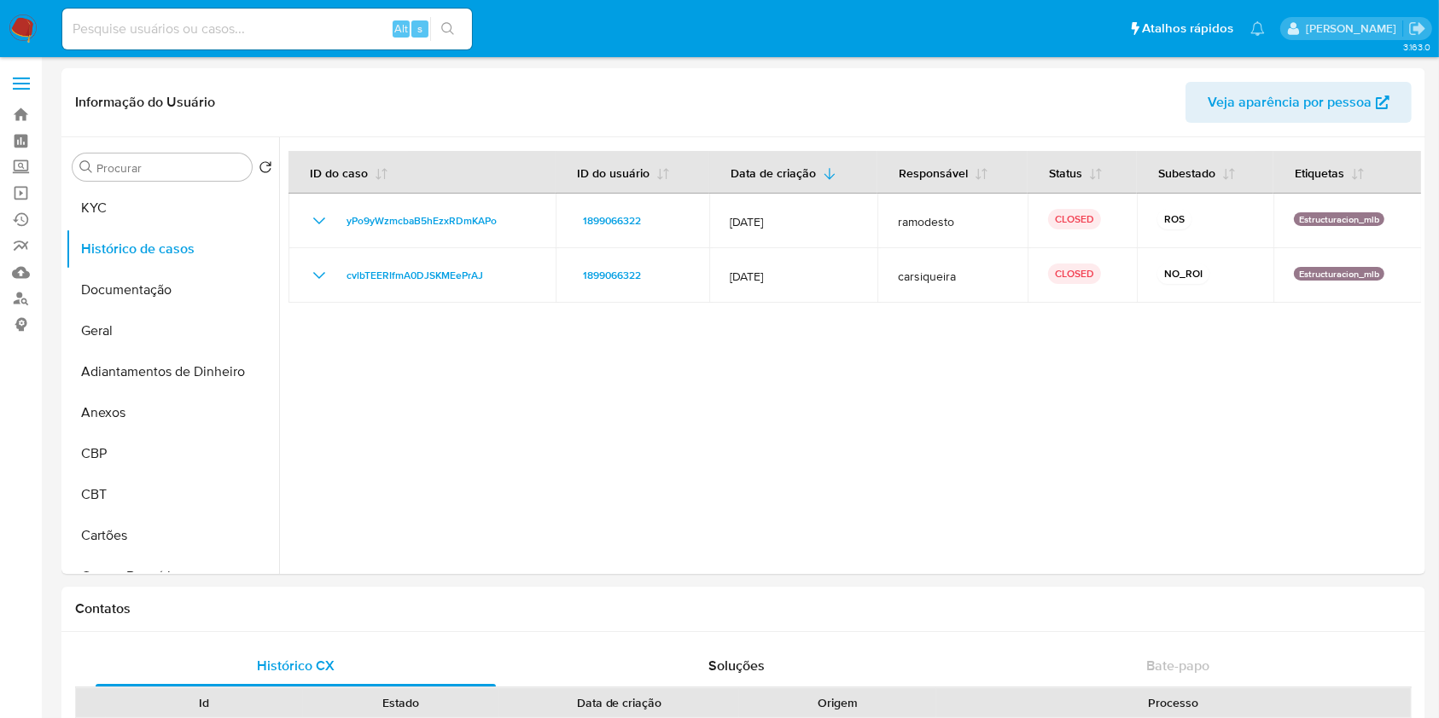
click at [362, 16] on div "Alt s" at bounding box center [267, 29] width 410 height 41
click at [365, 26] on input at bounding box center [267, 29] width 410 height 22
paste input "1743439180"
type input "1743439180"
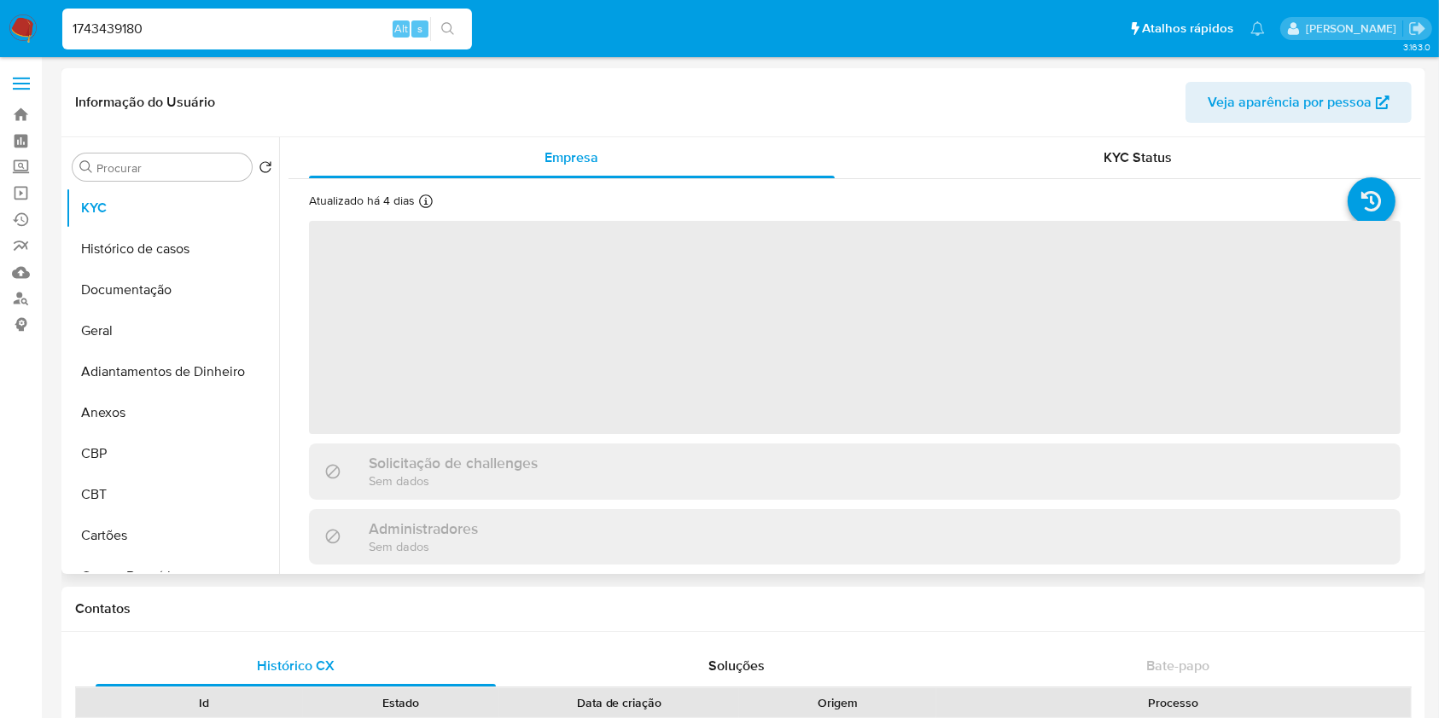
select select "10"
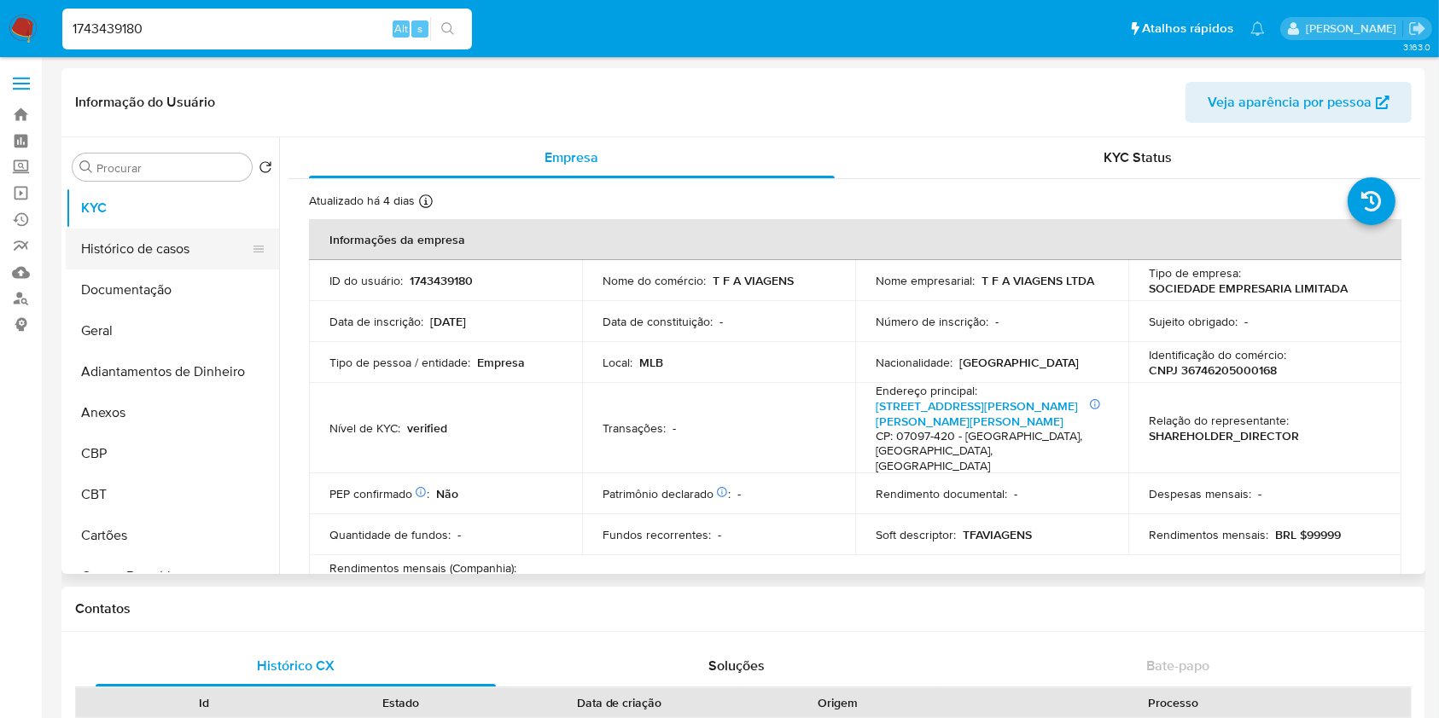
click at [145, 255] on button "Histórico de casos" at bounding box center [166, 249] width 200 height 41
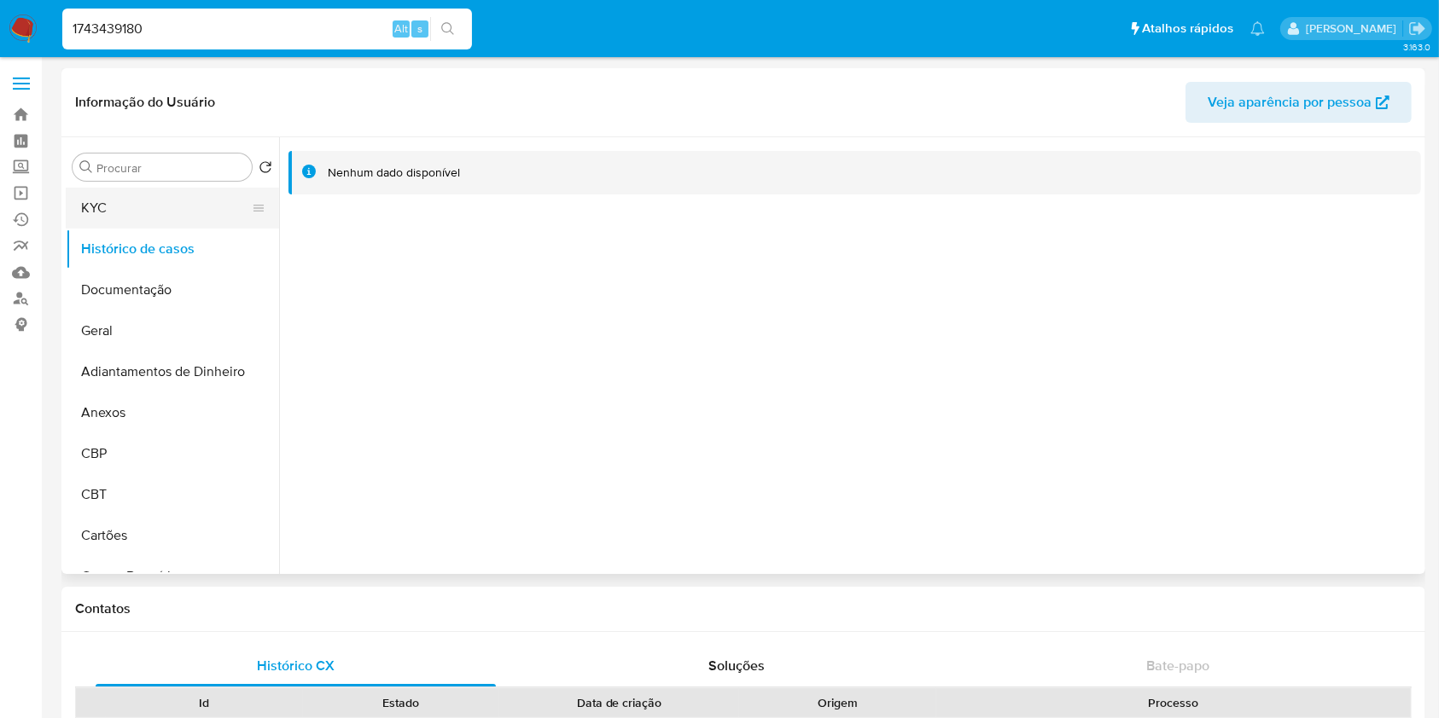
click at [150, 209] on button "KYC" at bounding box center [166, 208] width 200 height 41
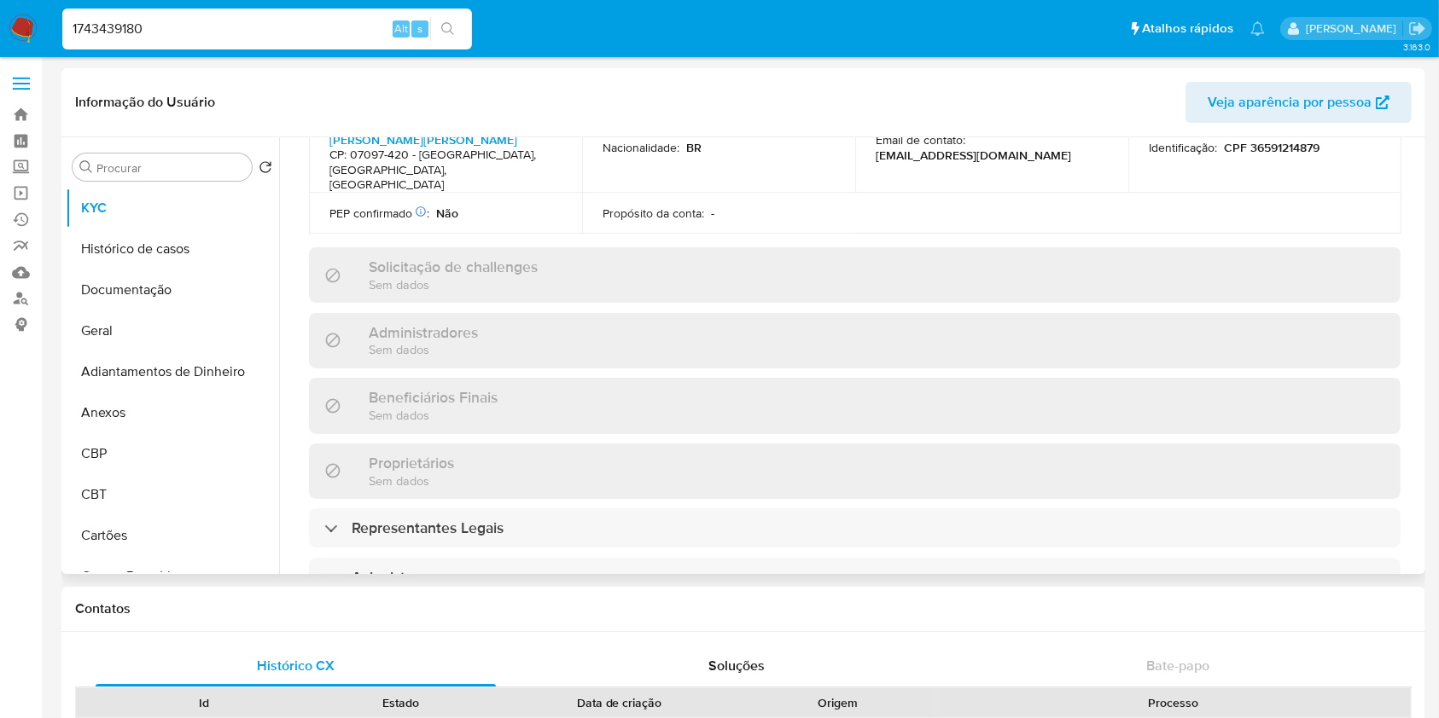
scroll to position [796, 0]
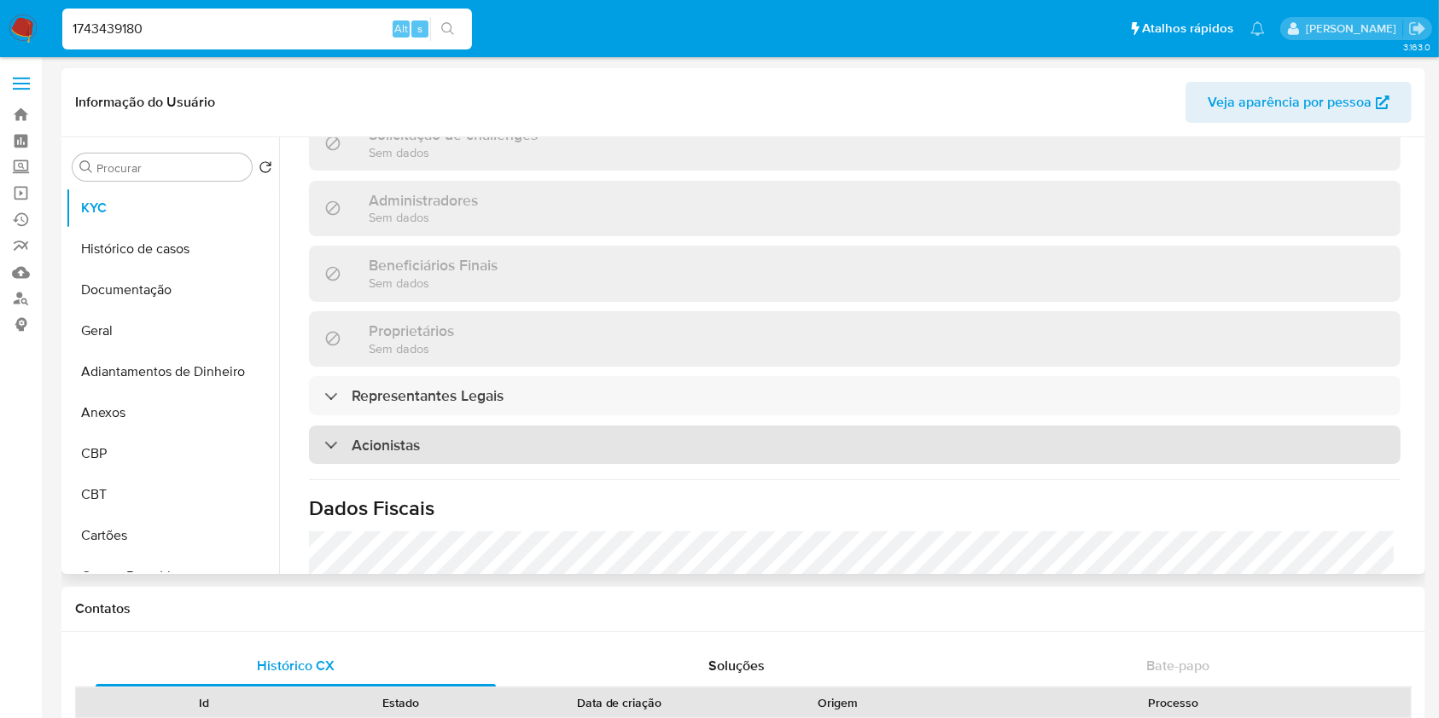
click at [442, 426] on div "Acionistas" at bounding box center [854, 445] width 1091 height 39
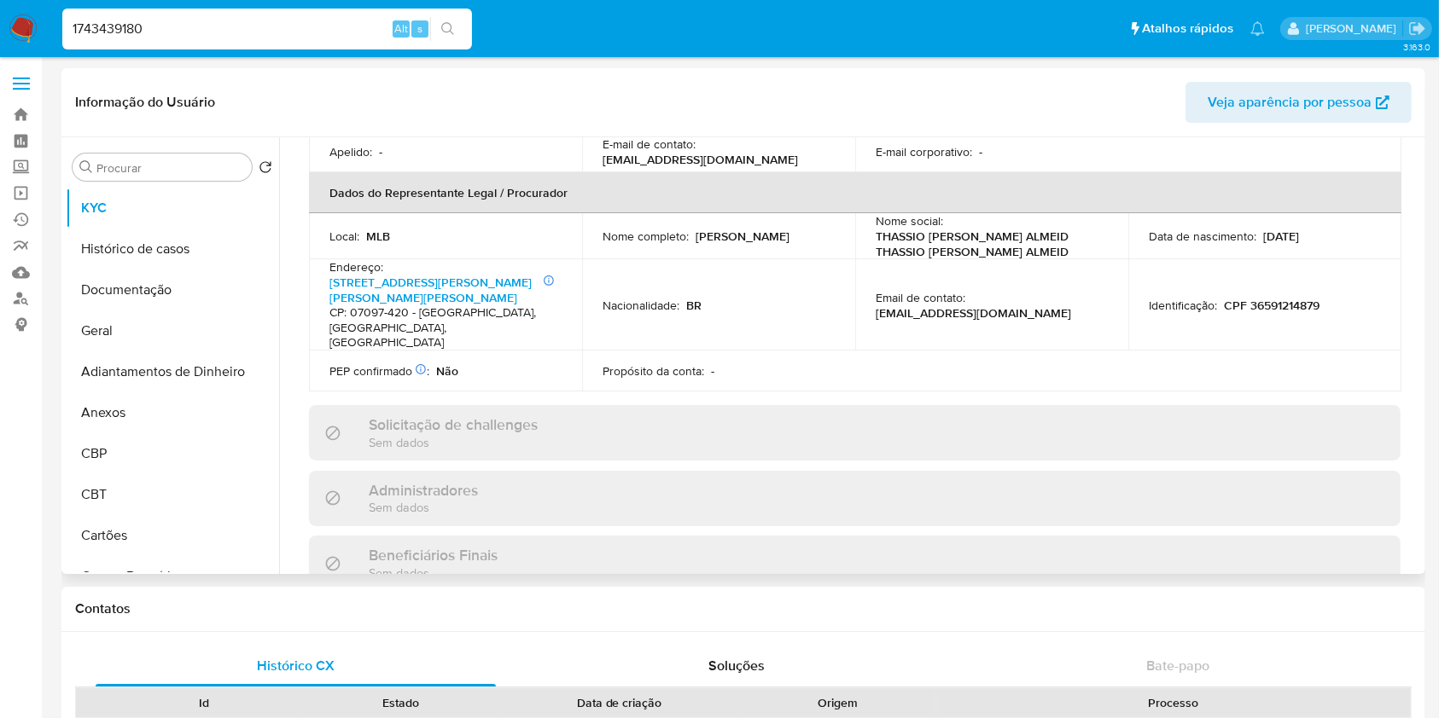
scroll to position [113, 0]
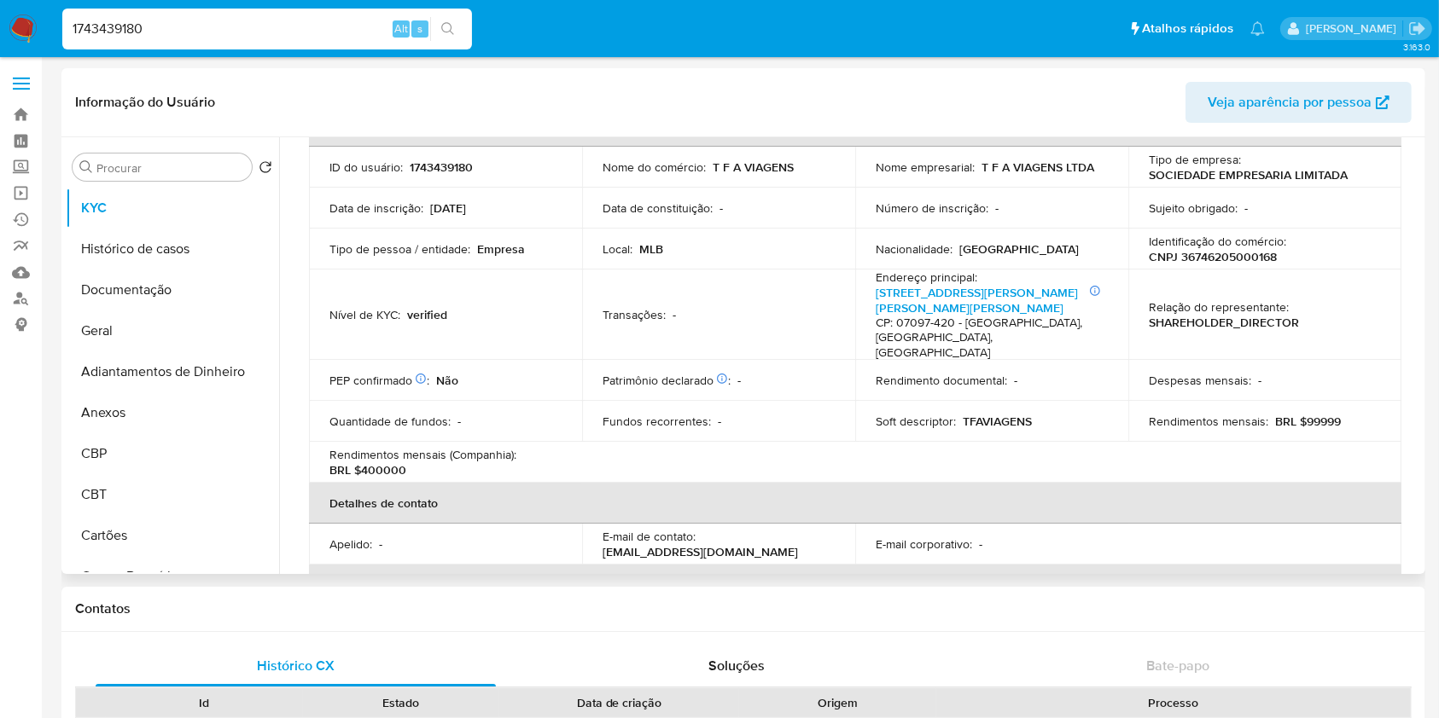
click at [1197, 265] on td "Identificação do comércio : CNPJ 36746205000168" at bounding box center [1264, 249] width 273 height 41
click at [1203, 251] on p "CNPJ 36746205000168" at bounding box center [1213, 256] width 128 height 15
copy p "36746205000168"
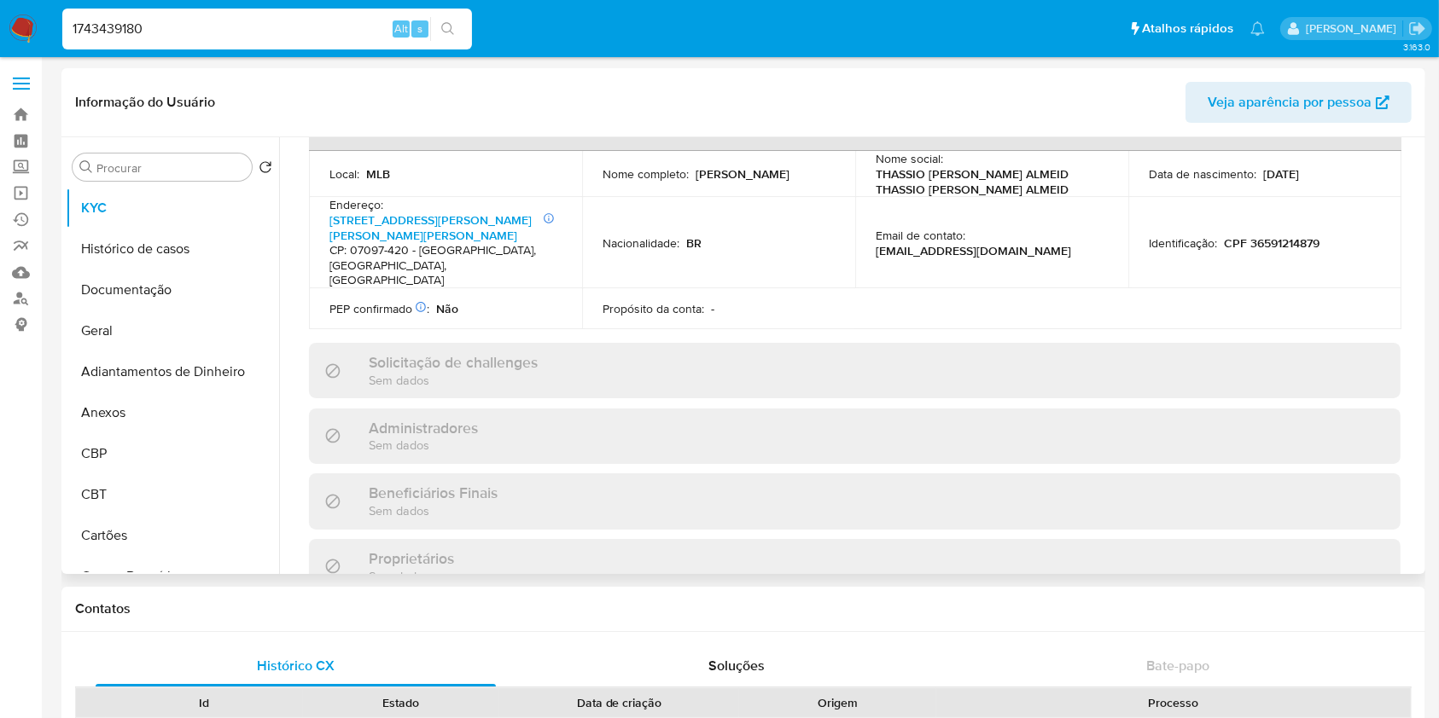
scroll to position [910, 0]
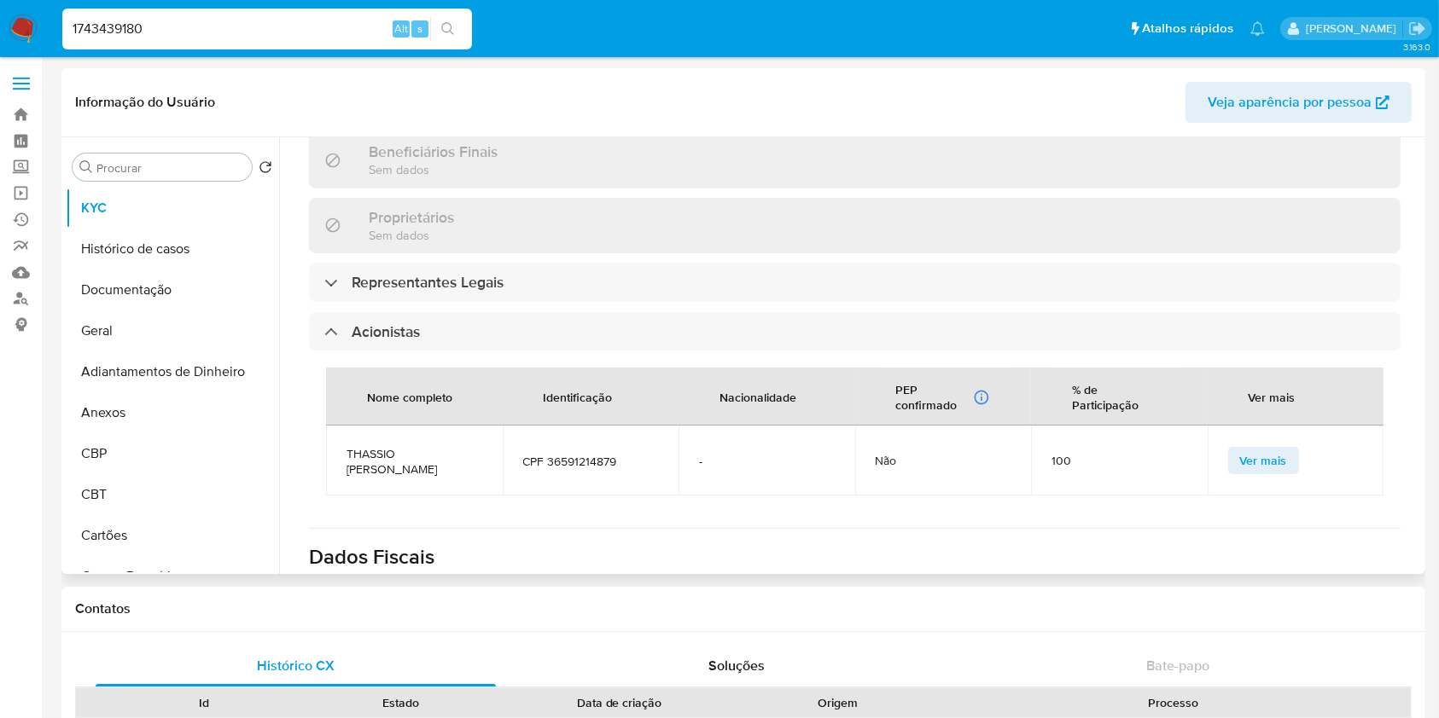
click at [425, 446] on span "THASSIO FERNANDO SANTOS ALMEIDA" at bounding box center [414, 461] width 136 height 31
copy span "THASSIO FERNANDO SANTOS ALMEIDA"
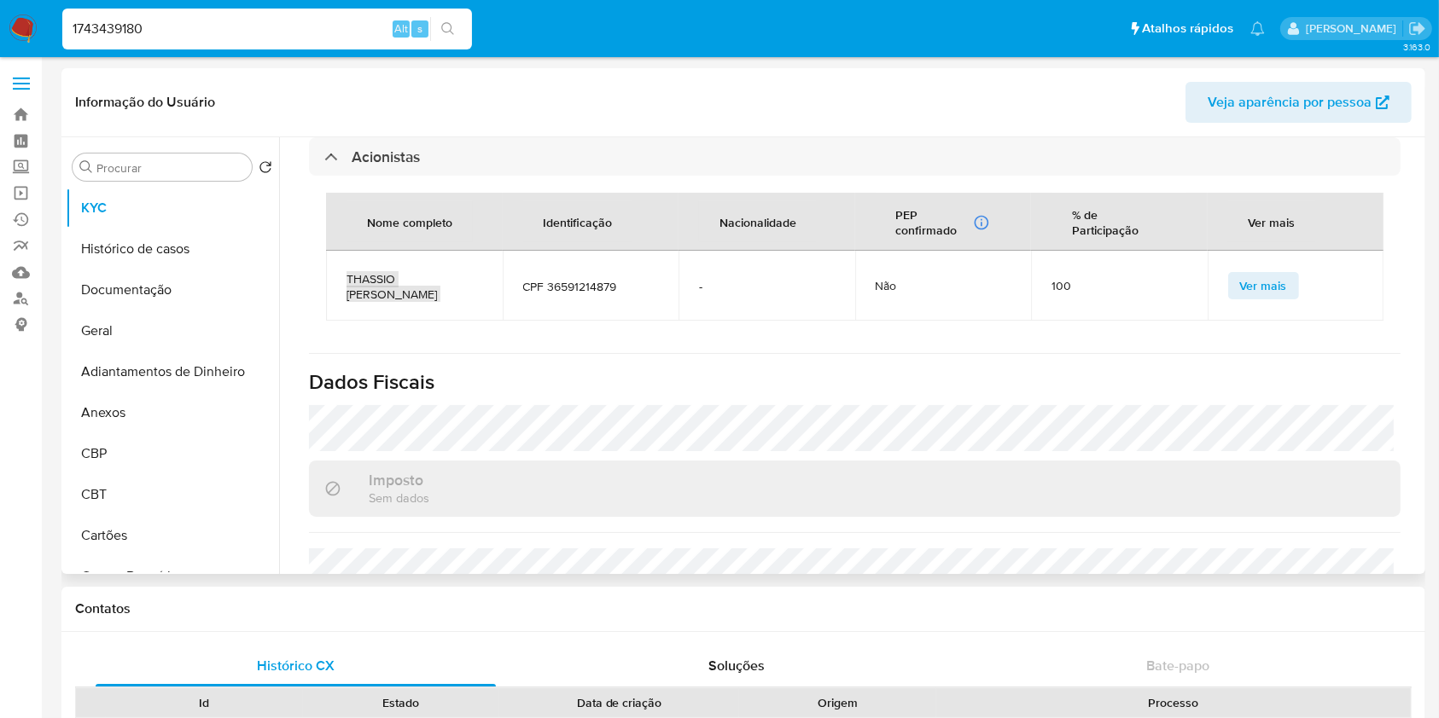
scroll to position [1174, 0]
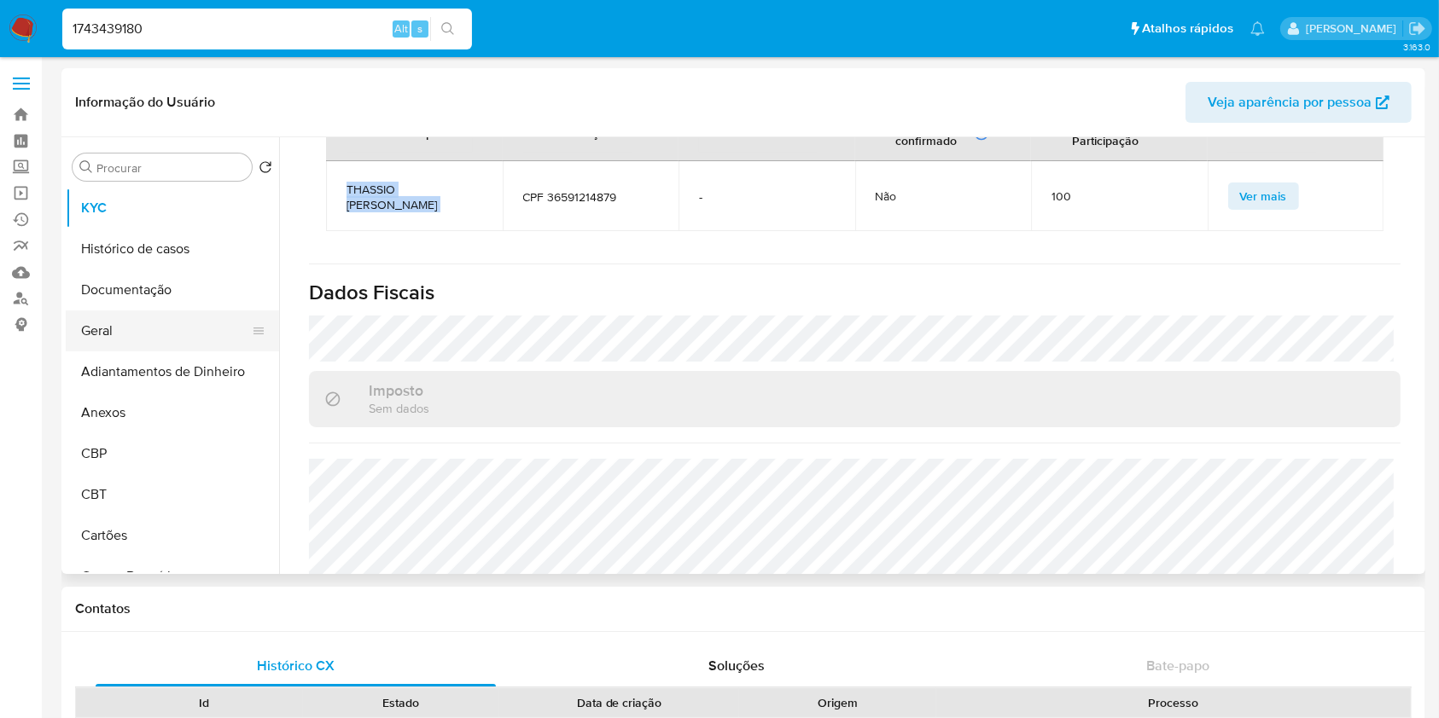
click at [130, 330] on button "Geral" at bounding box center [166, 331] width 200 height 41
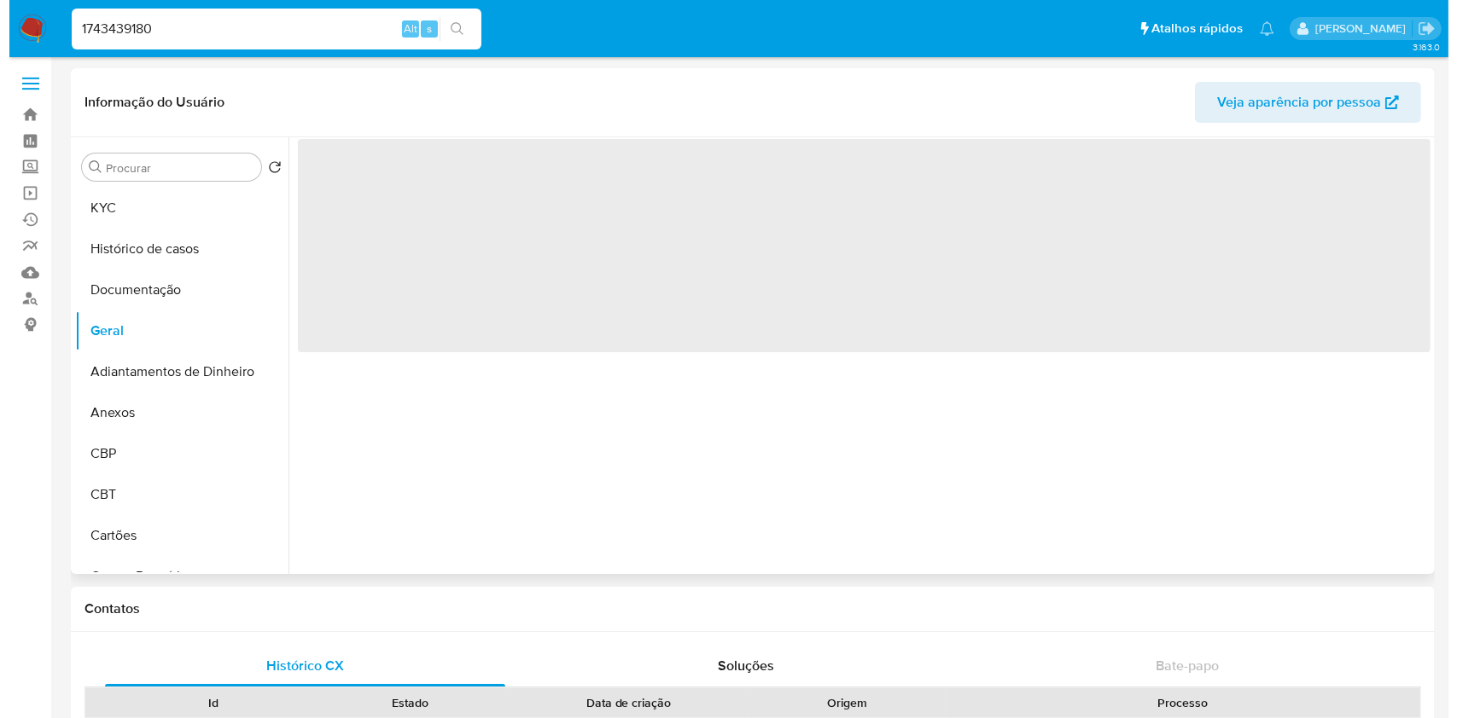
scroll to position [0, 0]
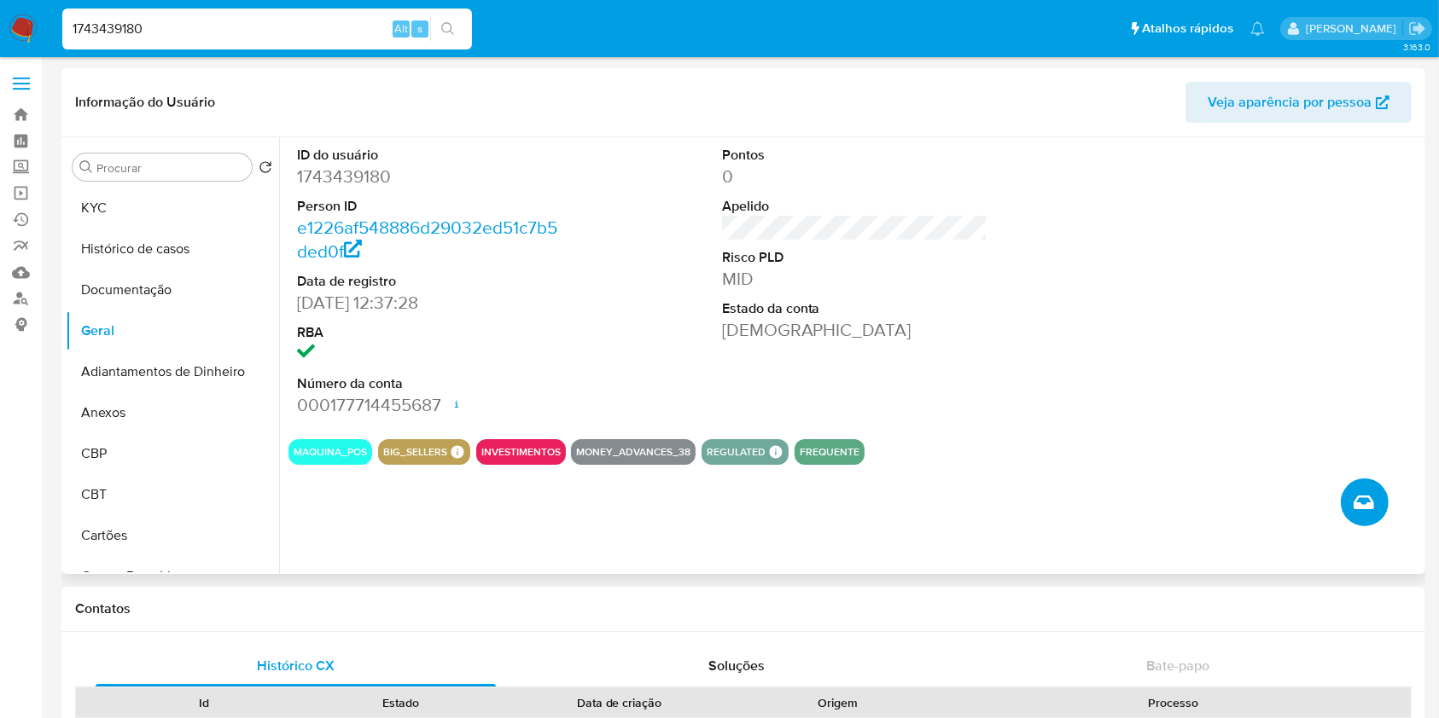
click at [1379, 490] on button "Criar caso manual" at bounding box center [1365, 503] width 48 height 48
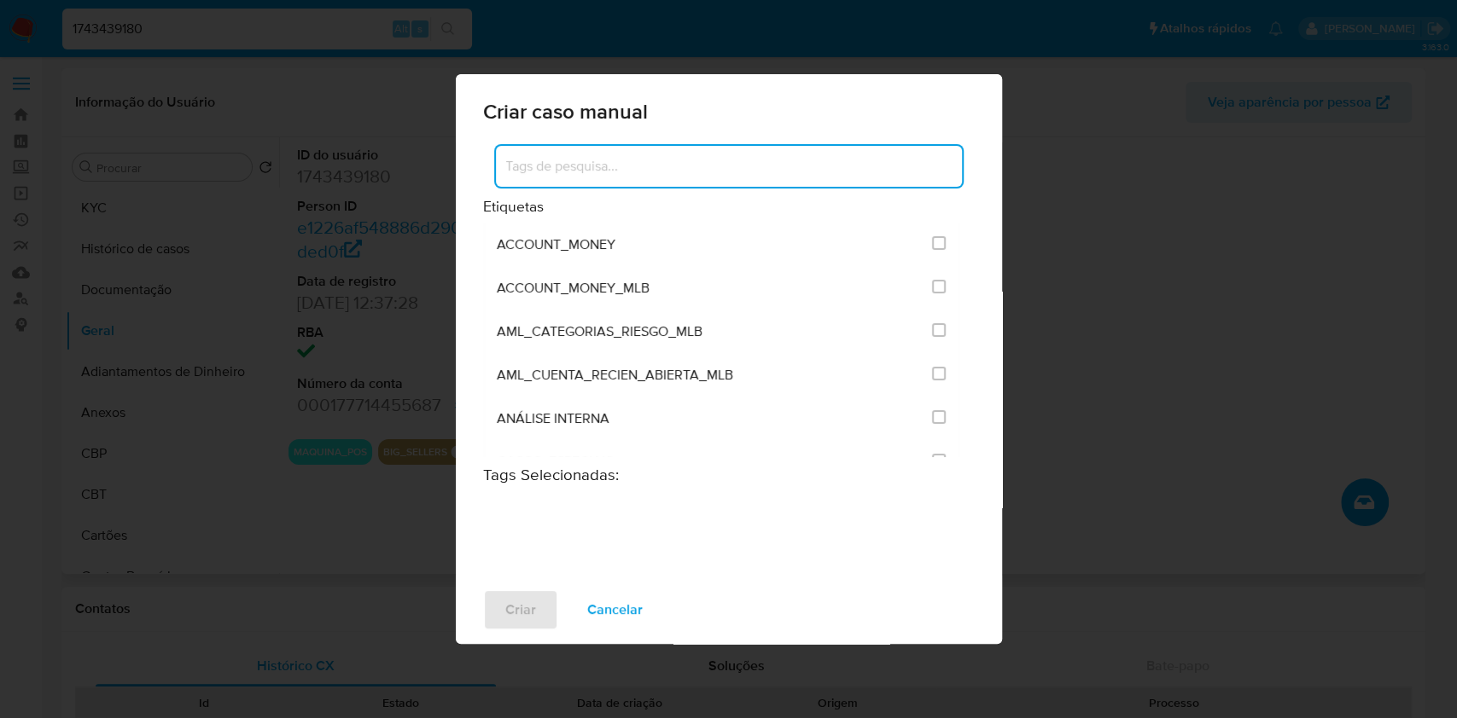
click at [611, 175] on input at bounding box center [729, 166] width 466 height 22
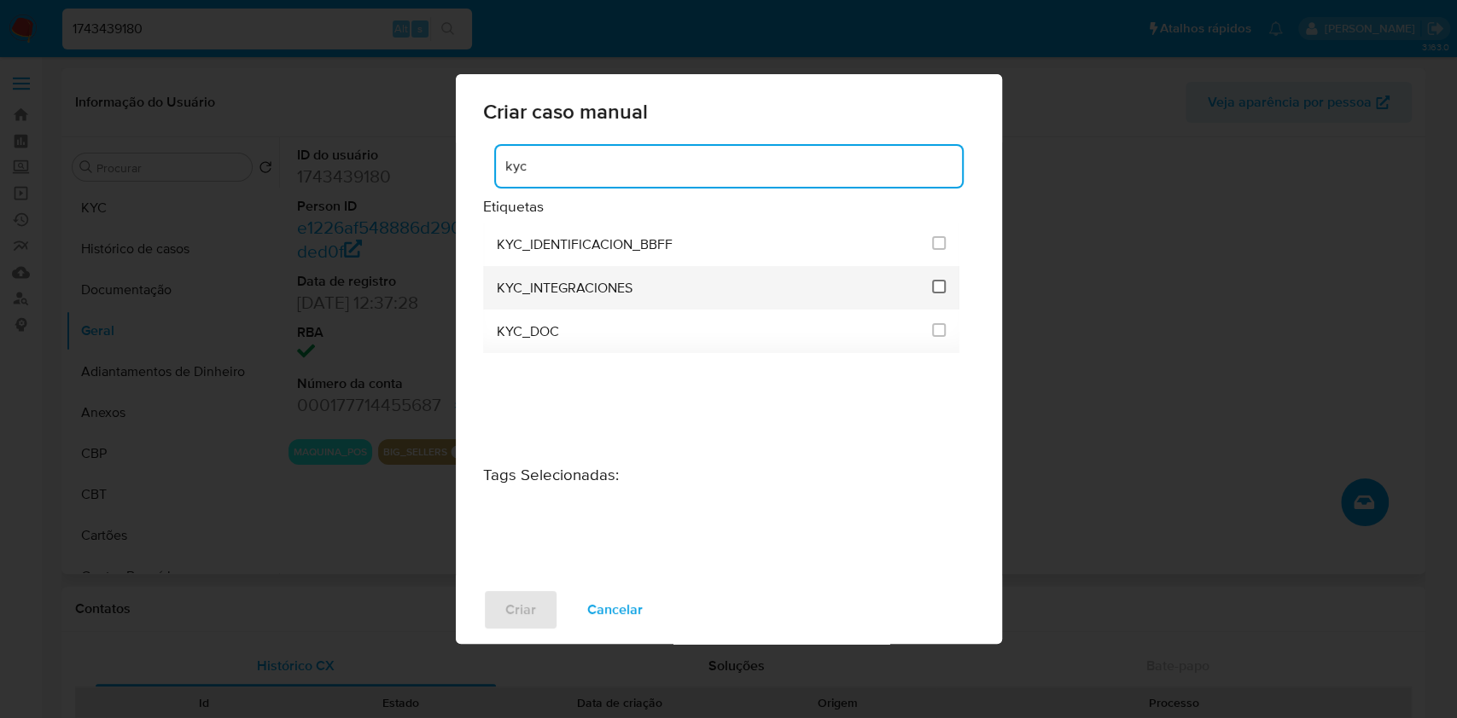
type input "kyc"
click at [942, 286] on input "2093" at bounding box center [939, 287] width 14 height 14
checkbox input "true"
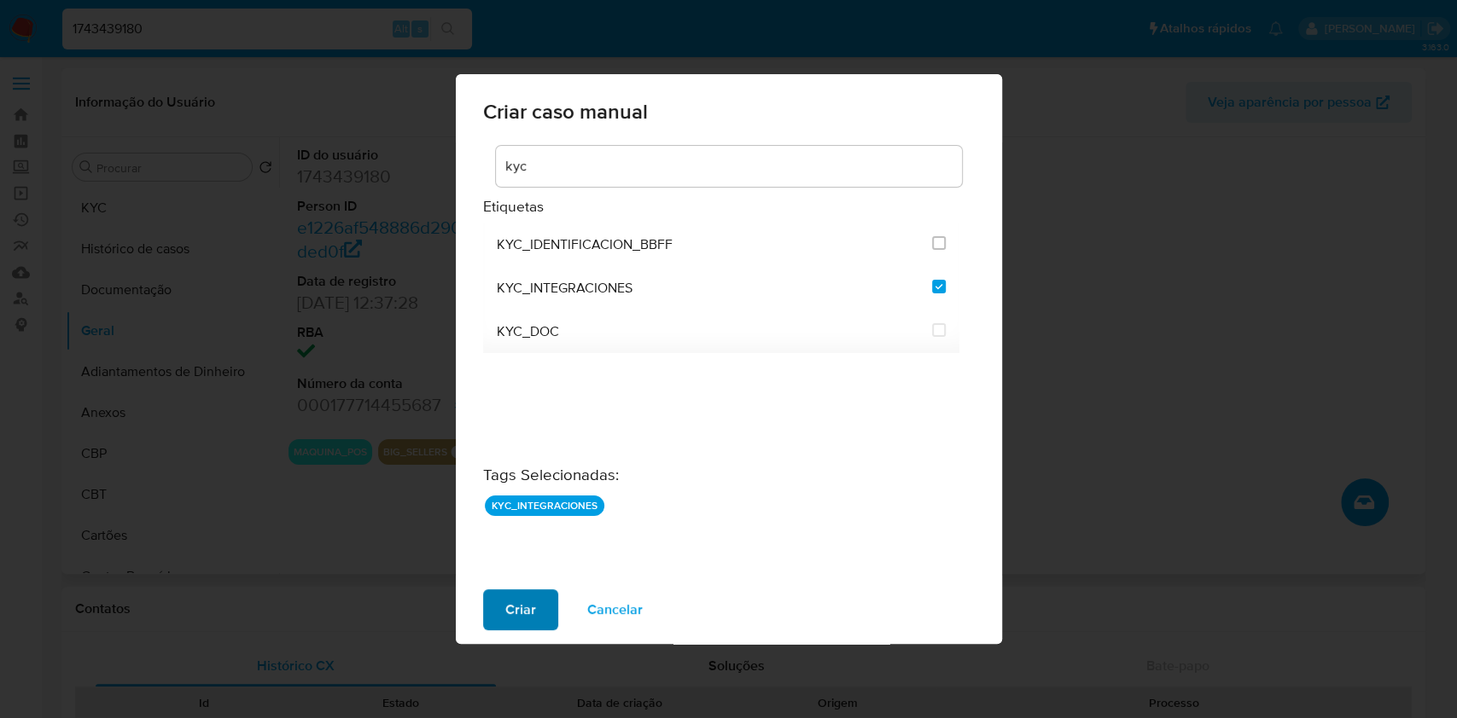
click at [525, 597] on span "Criar" at bounding box center [520, 610] width 31 height 38
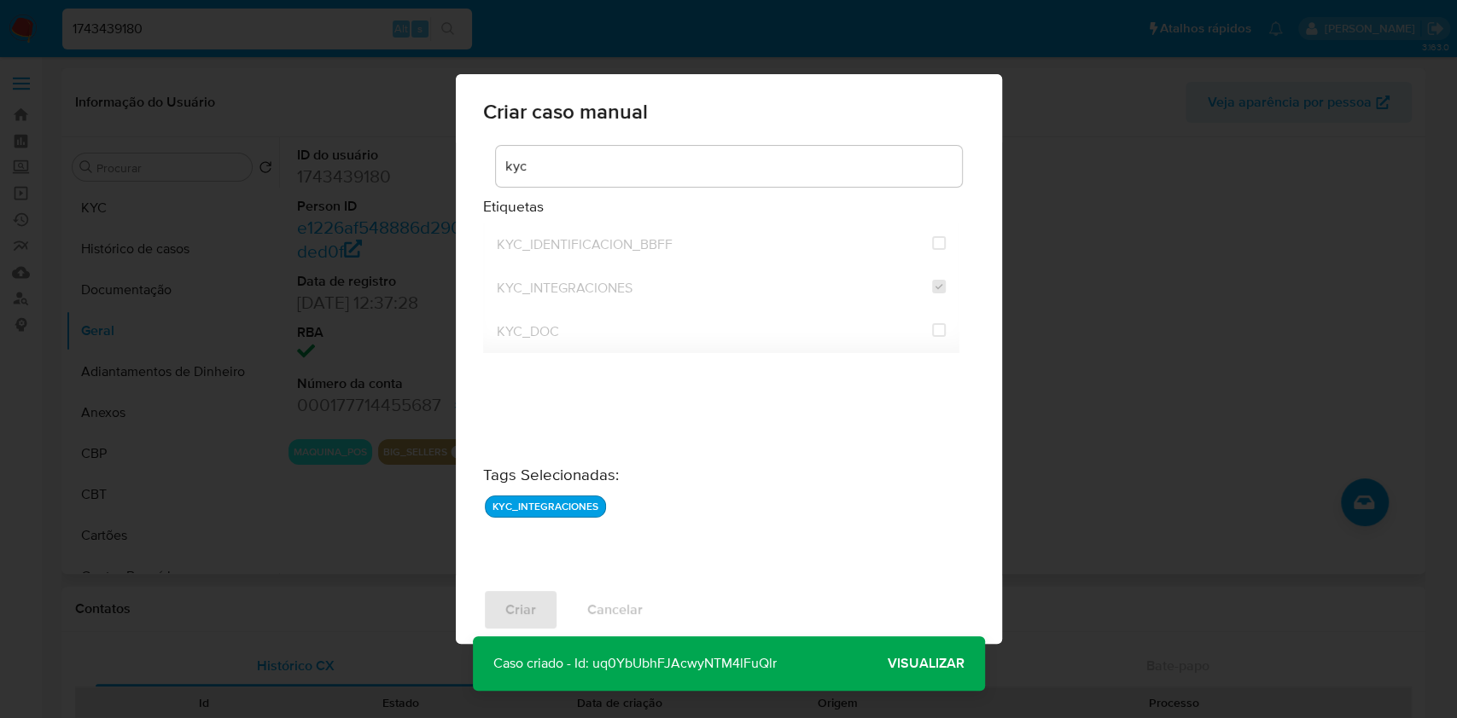
click at [941, 664] on span "Visualizar" at bounding box center [925, 664] width 77 height 0
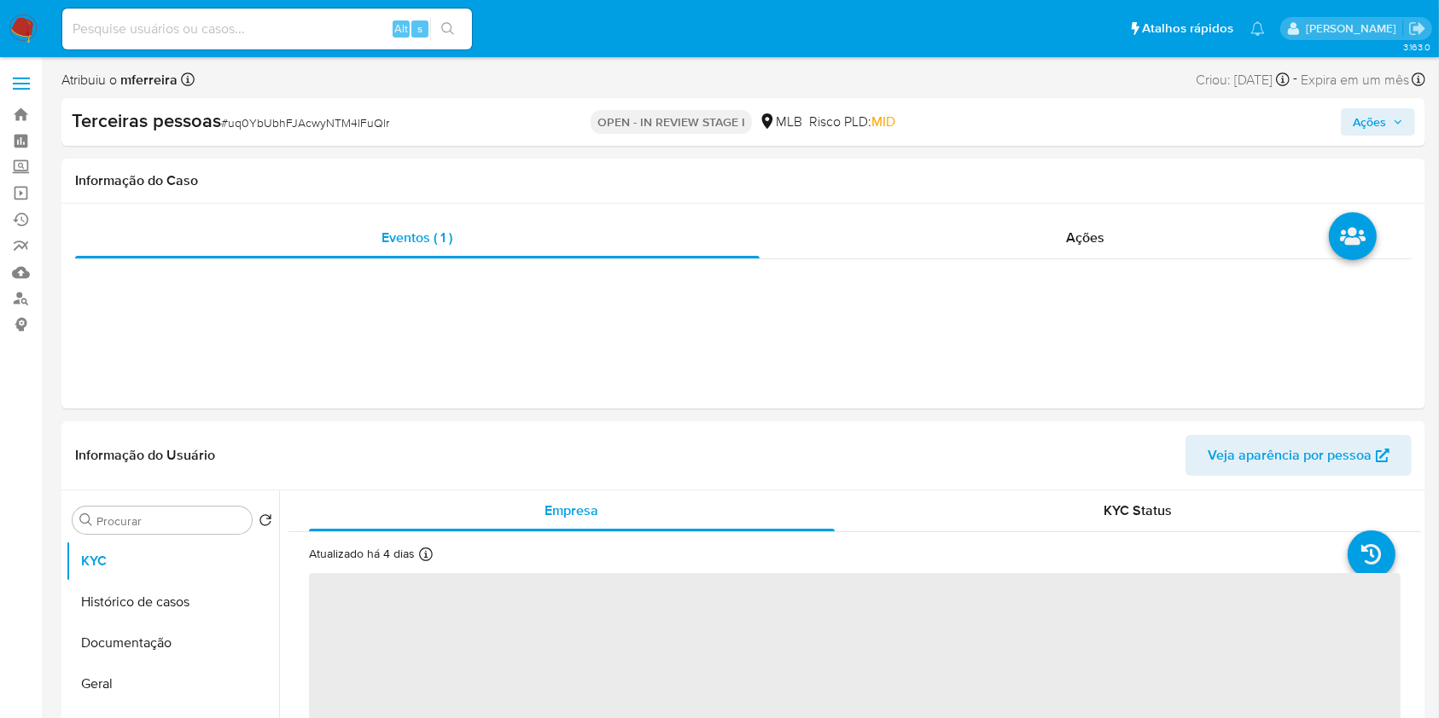
select select "10"
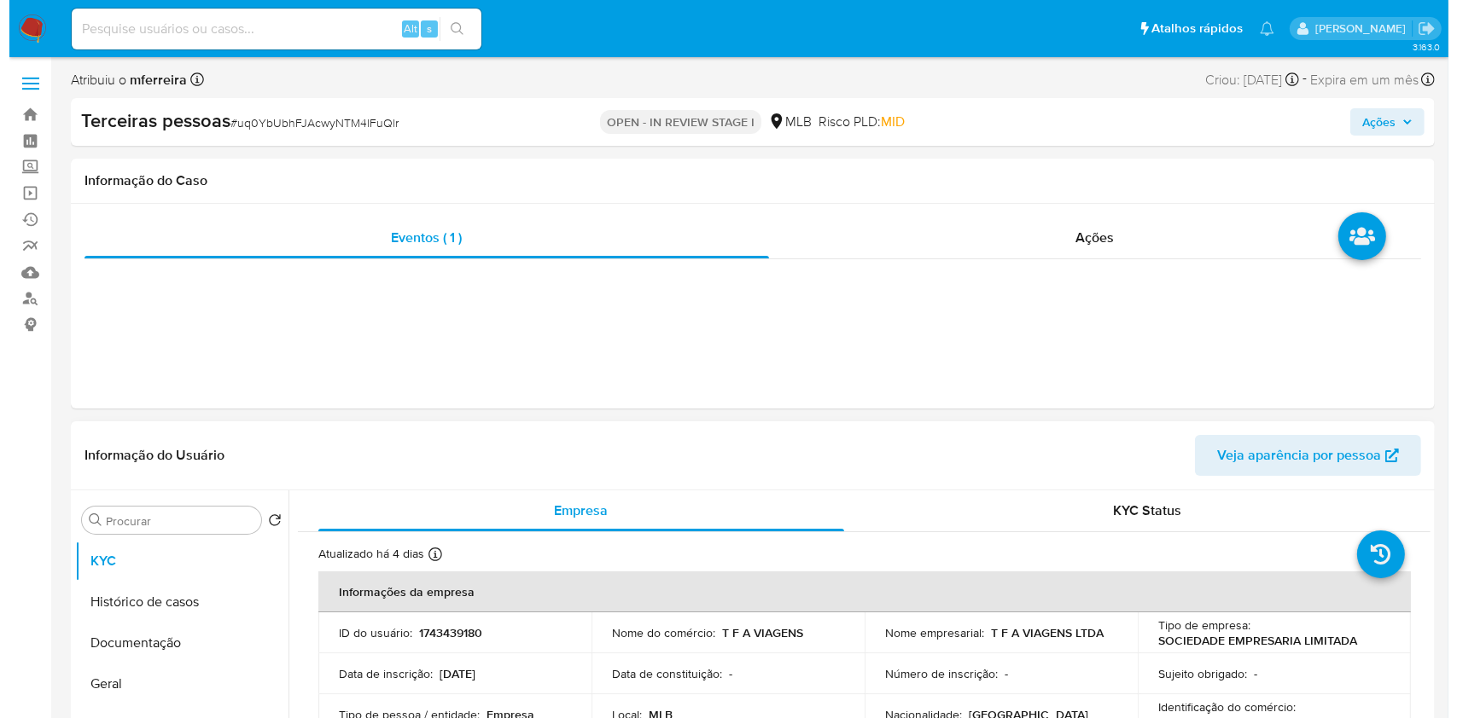
scroll to position [314, 0]
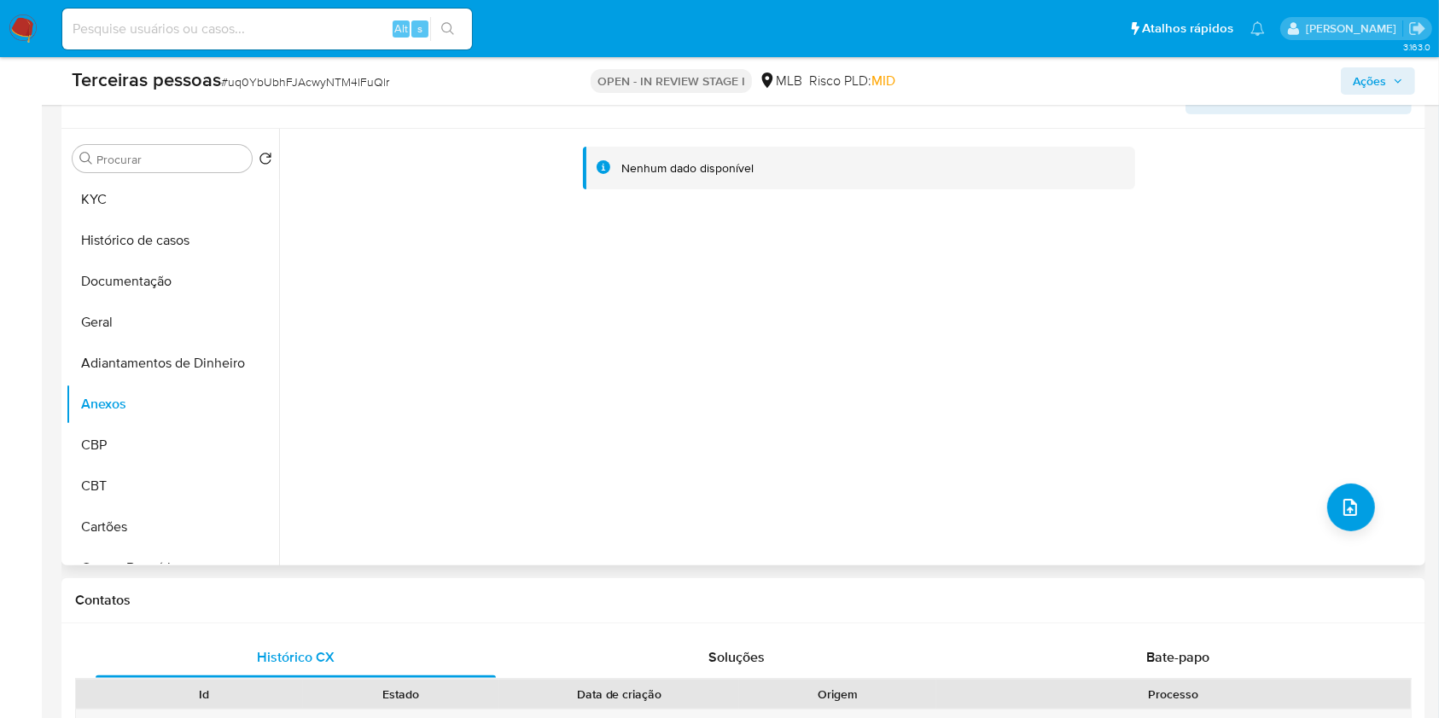
click at [1371, 504] on div "Nenhum dado disponível" at bounding box center [850, 347] width 1142 height 437
click at [1364, 505] on button "upload-file" at bounding box center [1351, 508] width 48 height 48
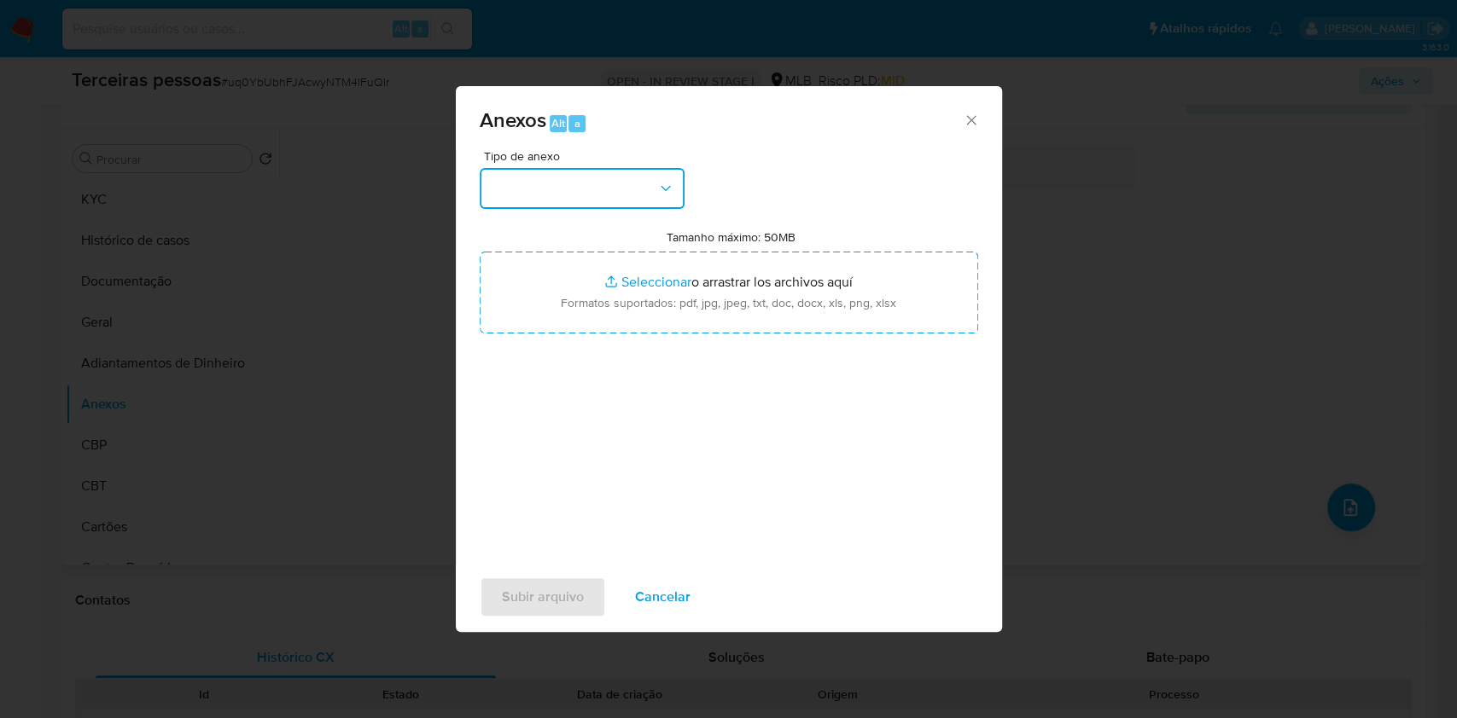
click at [573, 179] on button "button" at bounding box center [582, 188] width 205 height 41
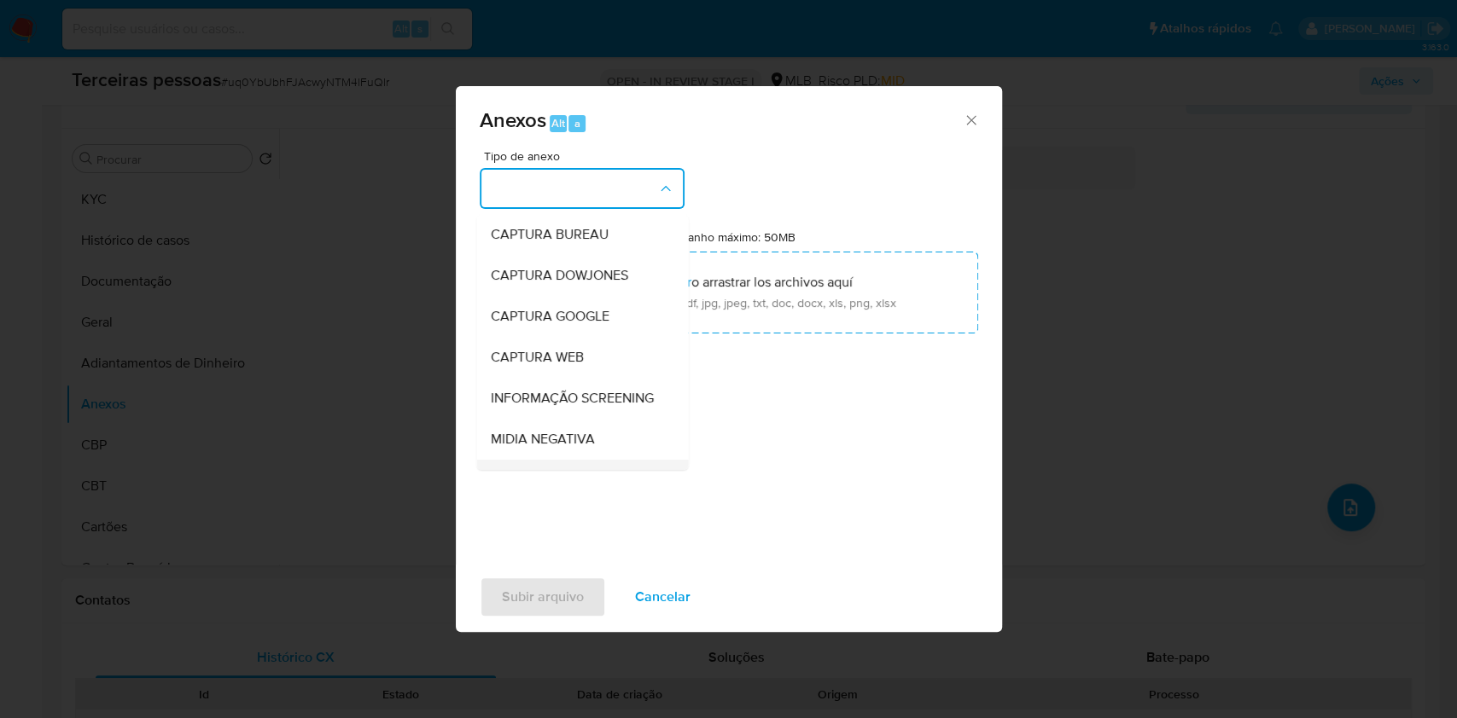
scroll to position [262, 0]
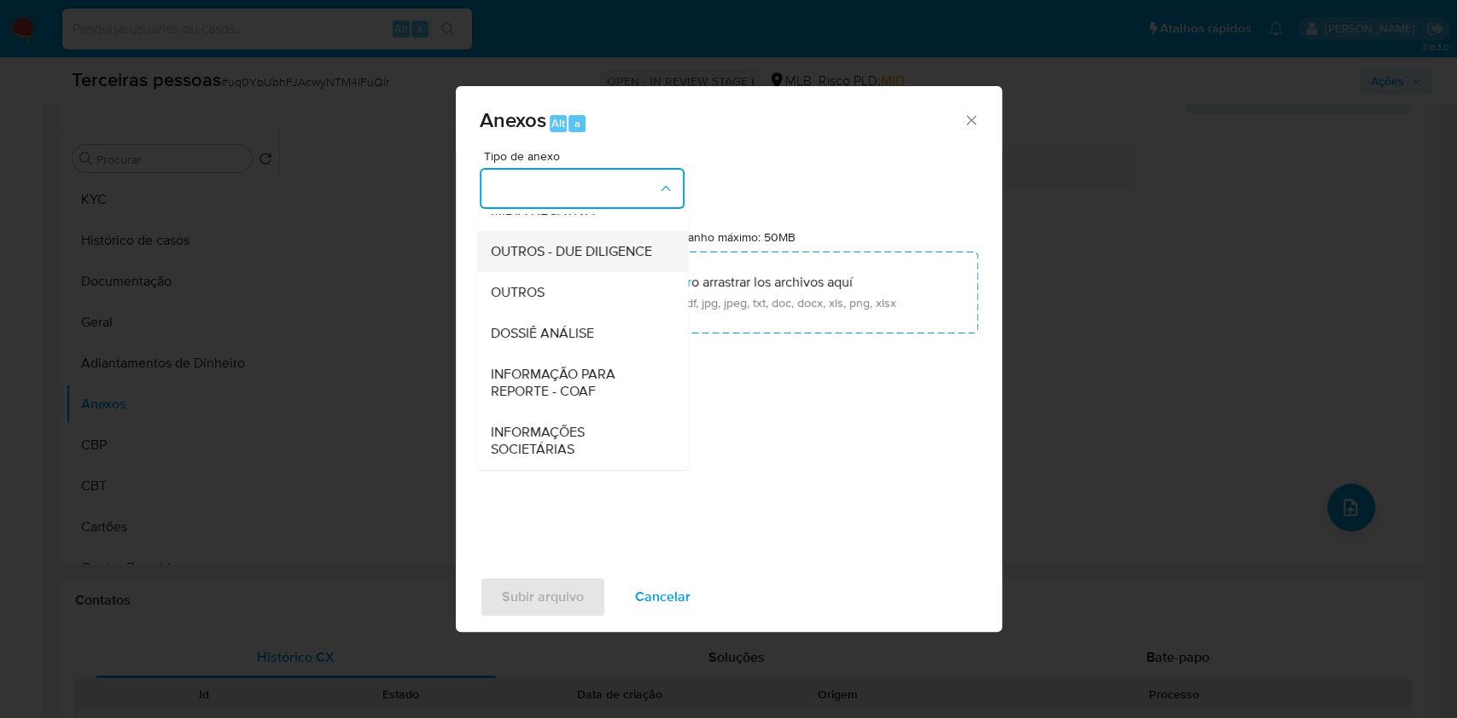
click at [542, 249] on span "OUTROS - DUE DILIGENCE" at bounding box center [570, 251] width 161 height 17
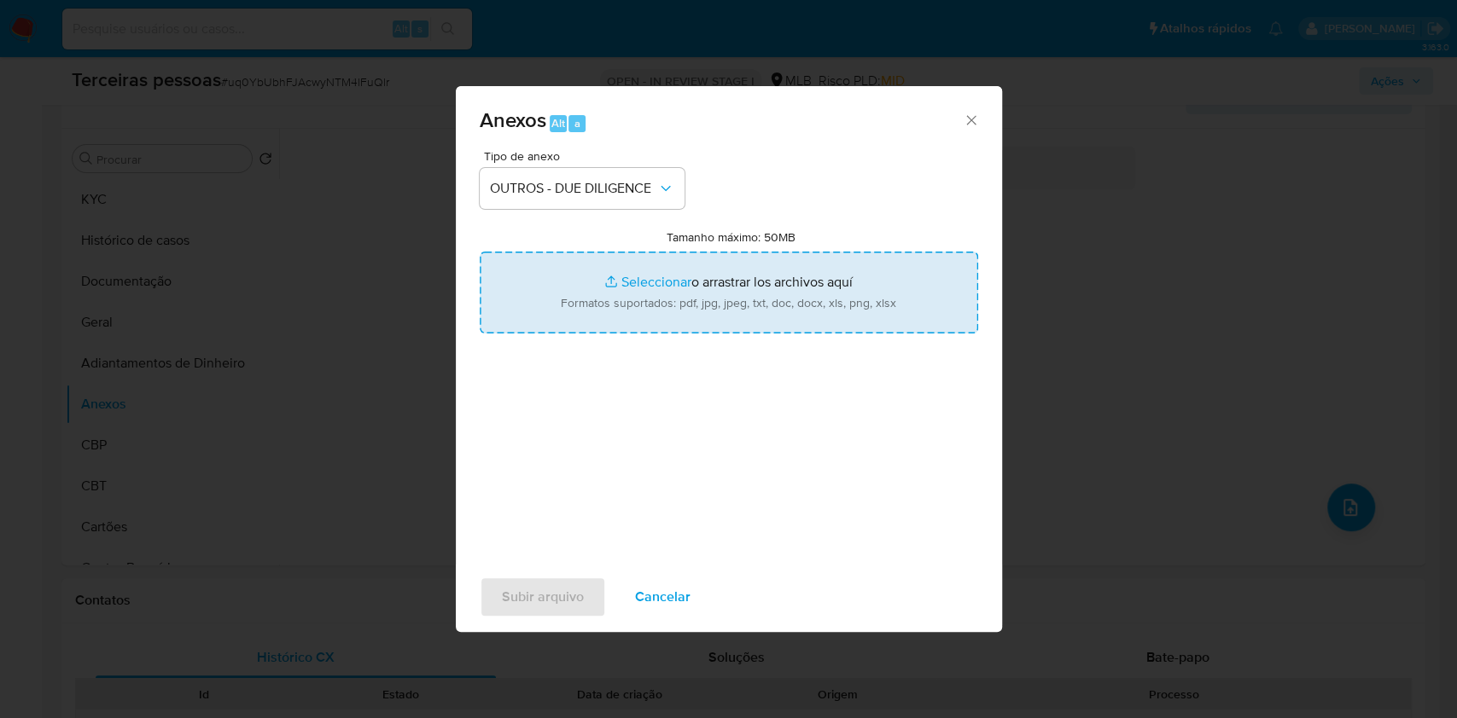
click at [738, 322] on input "Tamanho máximo: 50MB Seleccionar archivos" at bounding box center [729, 293] width 498 height 82
type input "C:\fakepath\s-THASSIO [PERSON_NAME].pdf"
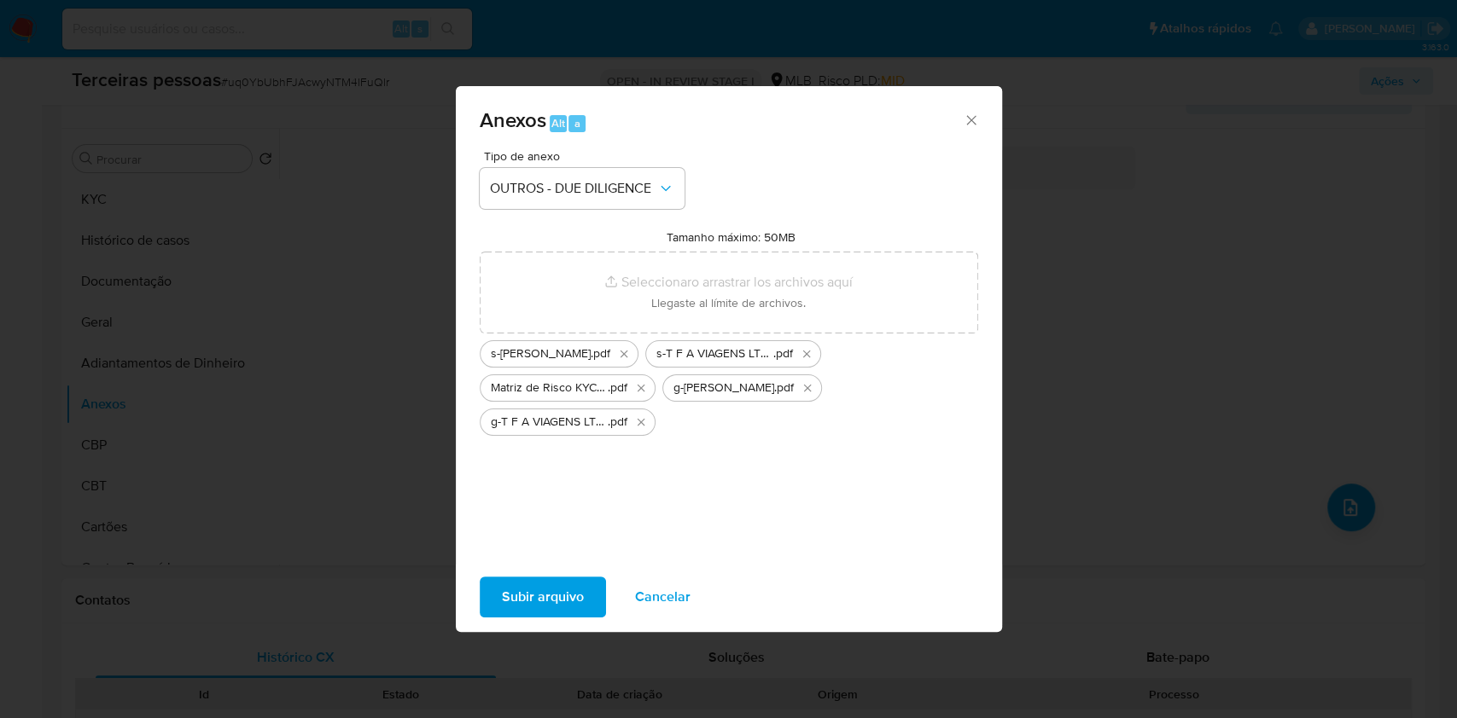
click at [533, 597] on span "Subir arquivo" at bounding box center [543, 598] width 82 height 38
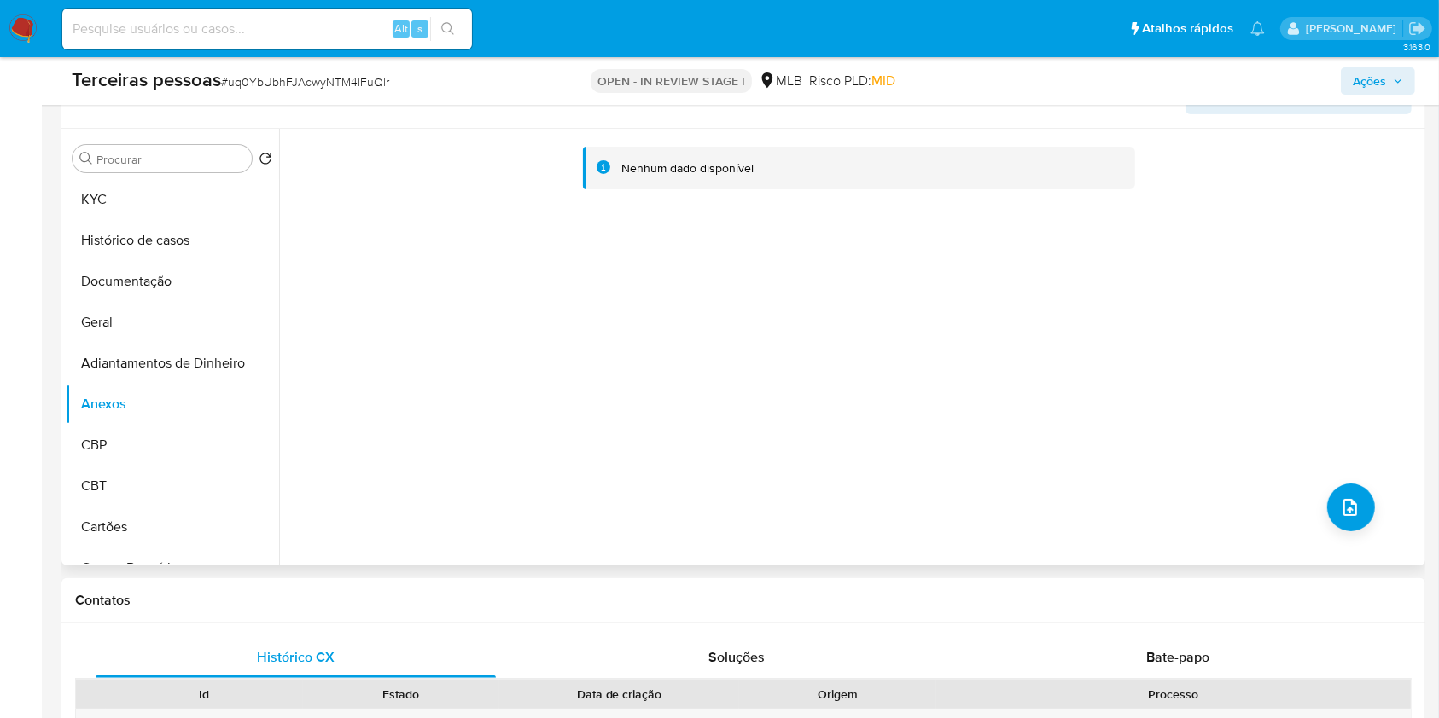
drag, startPoint x: 1387, startPoint y: 509, endPoint x: 1370, endPoint y: 497, distance: 21.5
click at [1386, 503] on div "Nenhum dado disponível" at bounding box center [850, 347] width 1142 height 437
click at [1360, 497] on button "upload-file" at bounding box center [1351, 508] width 48 height 48
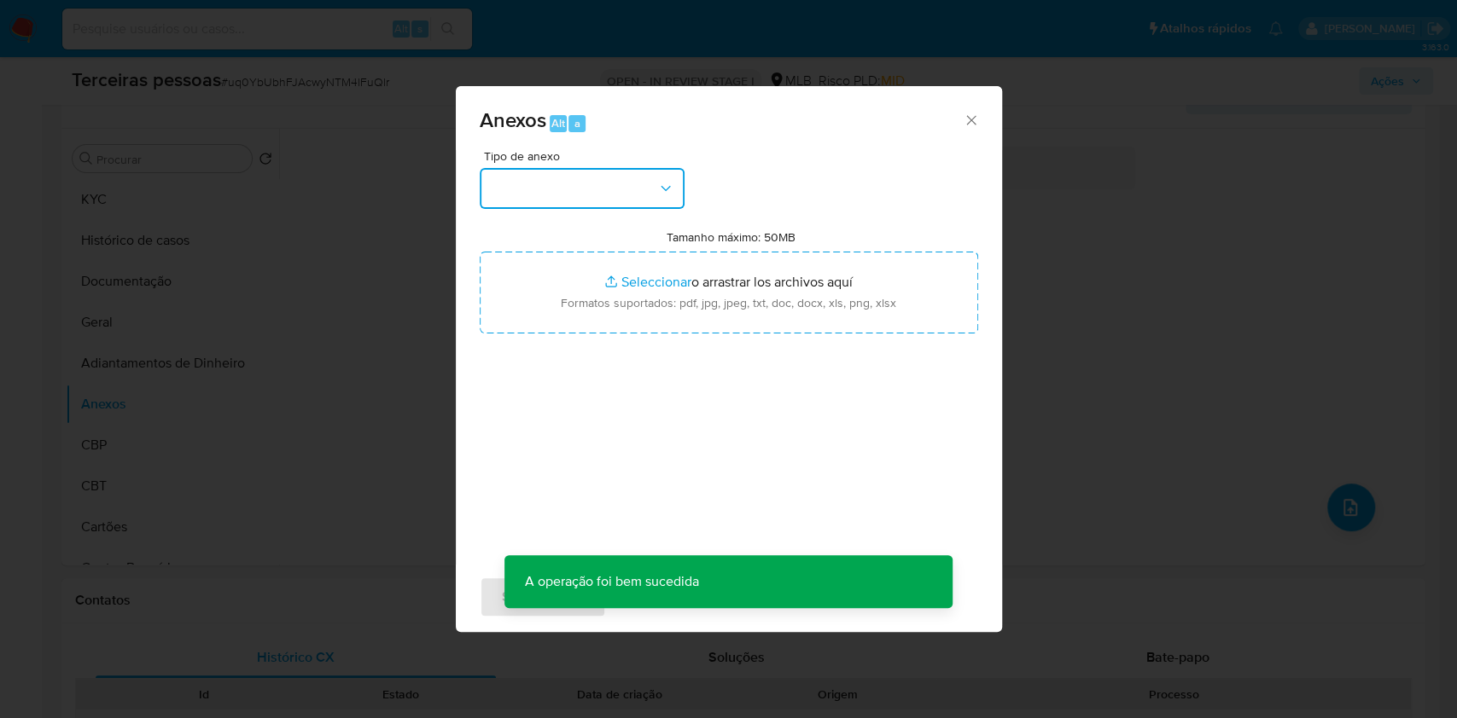
drag, startPoint x: 583, startPoint y: 192, endPoint x: 585, endPoint y: 202, distance: 10.4
click at [584, 192] on button "button" at bounding box center [582, 188] width 205 height 41
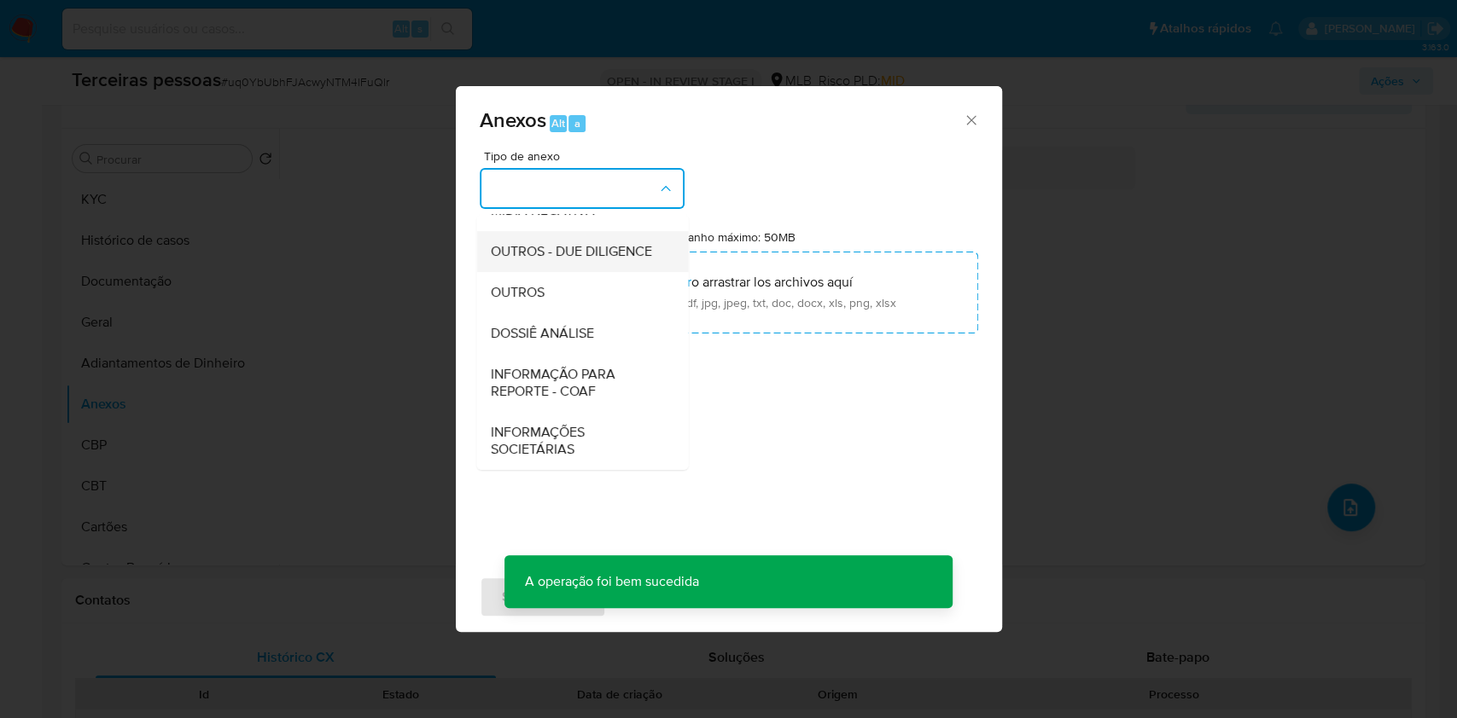
click at [527, 243] on span "OUTROS - DUE DILIGENCE" at bounding box center [570, 251] width 161 height 17
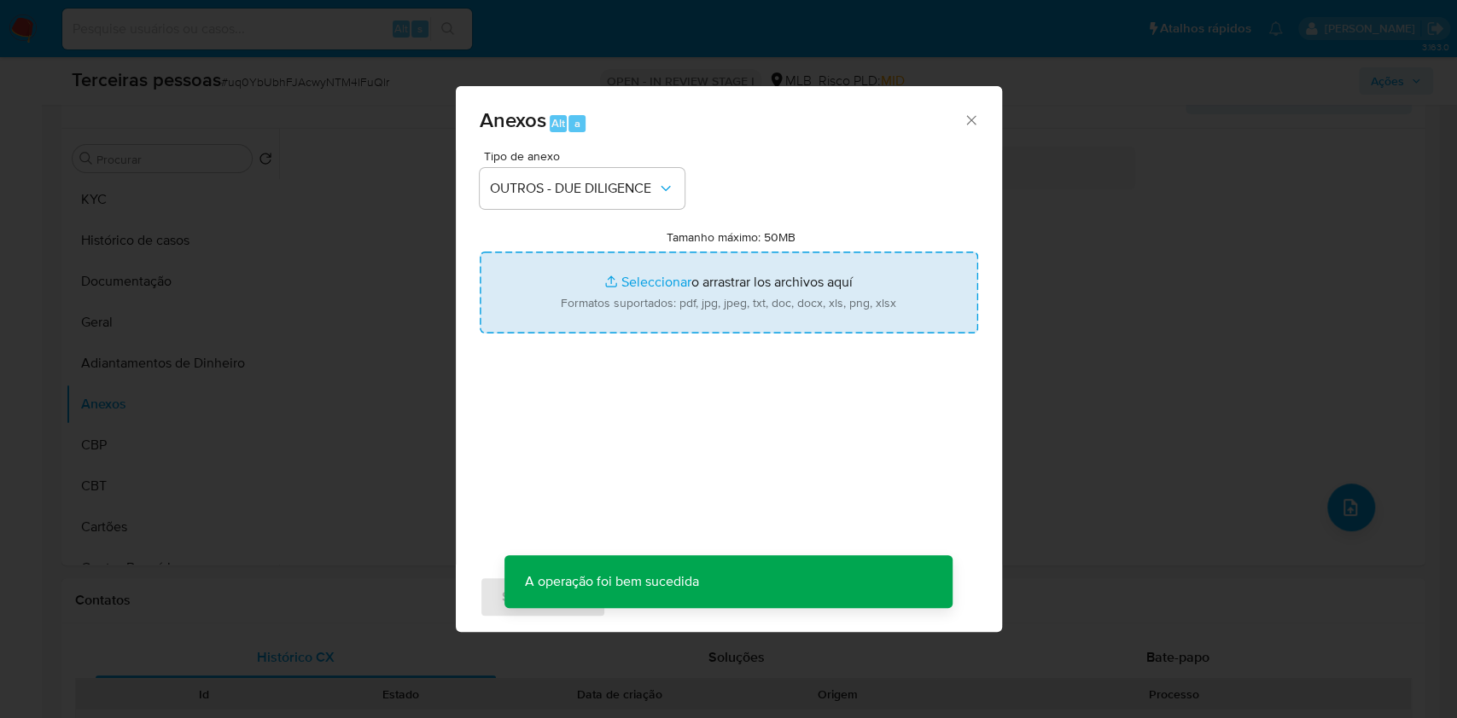
click at [585, 306] on input "Tamanho máximo: 50MB Seleccionar archivos" at bounding box center [729, 293] width 498 height 82
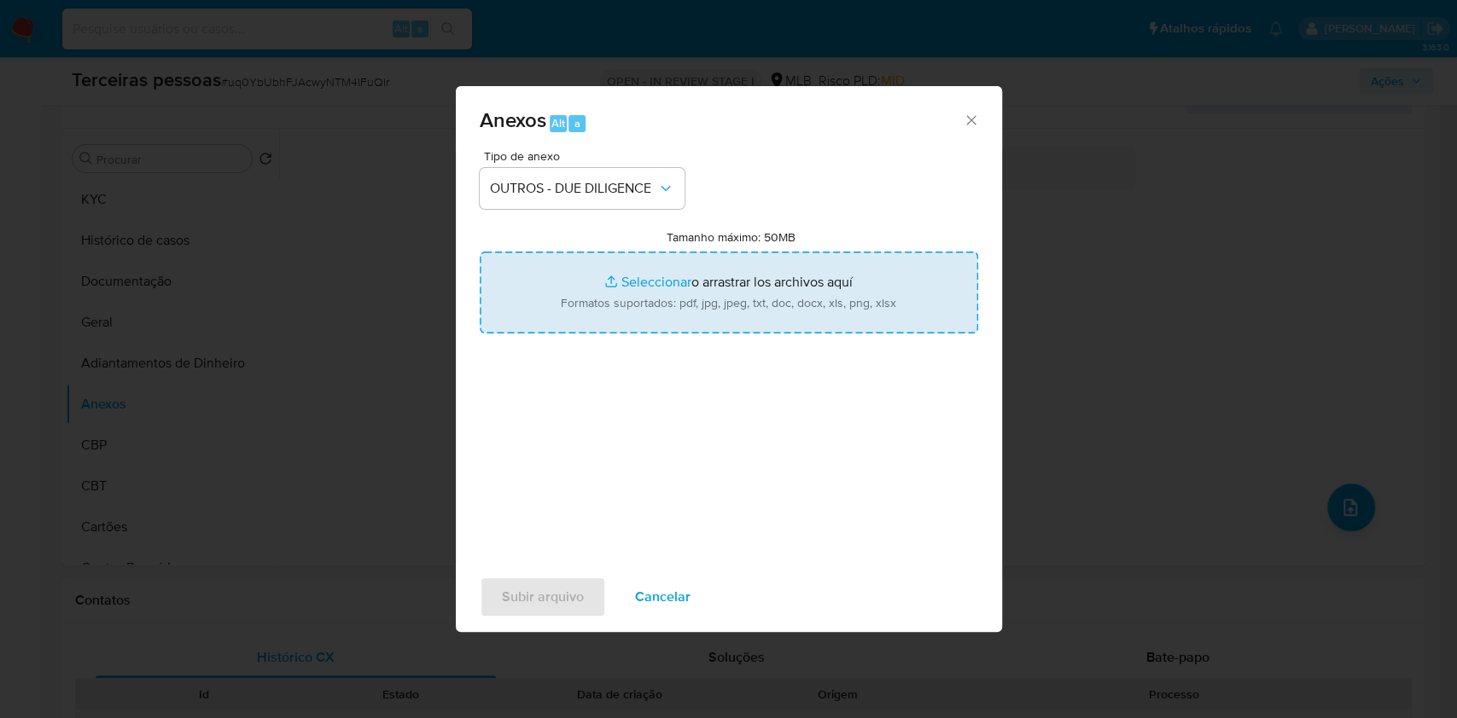
type input "C:\fakepath\Comprovante de Inscrição e de Situação Cadastral.pdf"
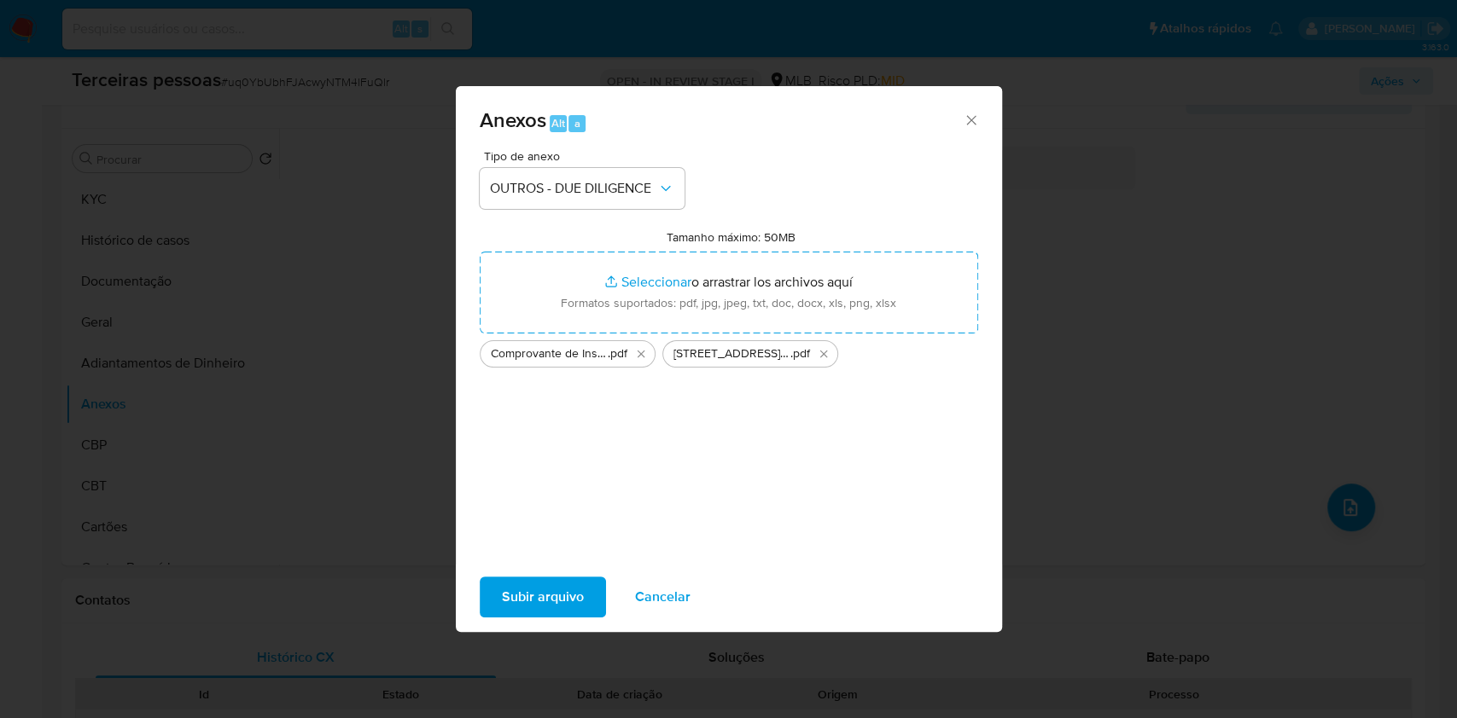
drag, startPoint x: 585, startPoint y: 306, endPoint x: 596, endPoint y: 590, distance: 284.3
click at [596, 590] on button "Subir arquivo" at bounding box center [543, 597] width 126 height 41
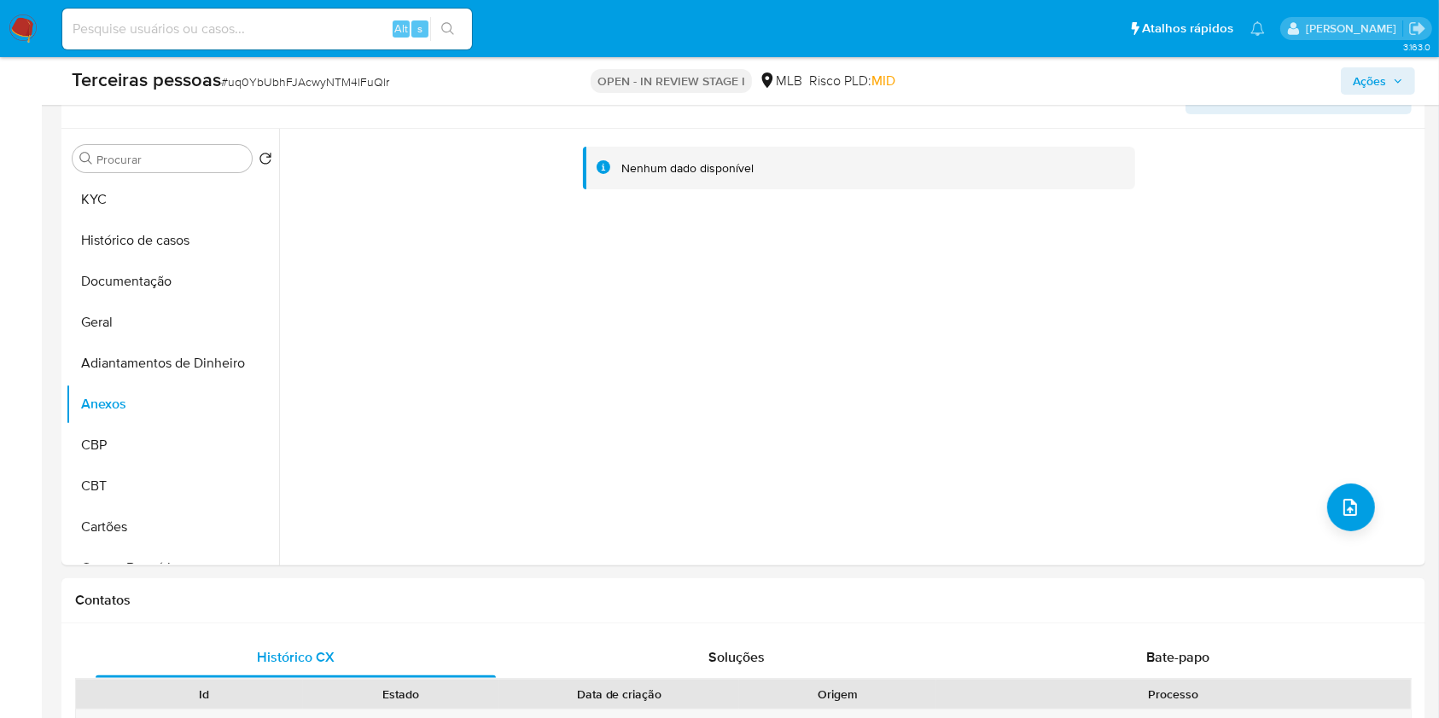
click at [1366, 84] on span "Ações" at bounding box center [1368, 80] width 33 height 27
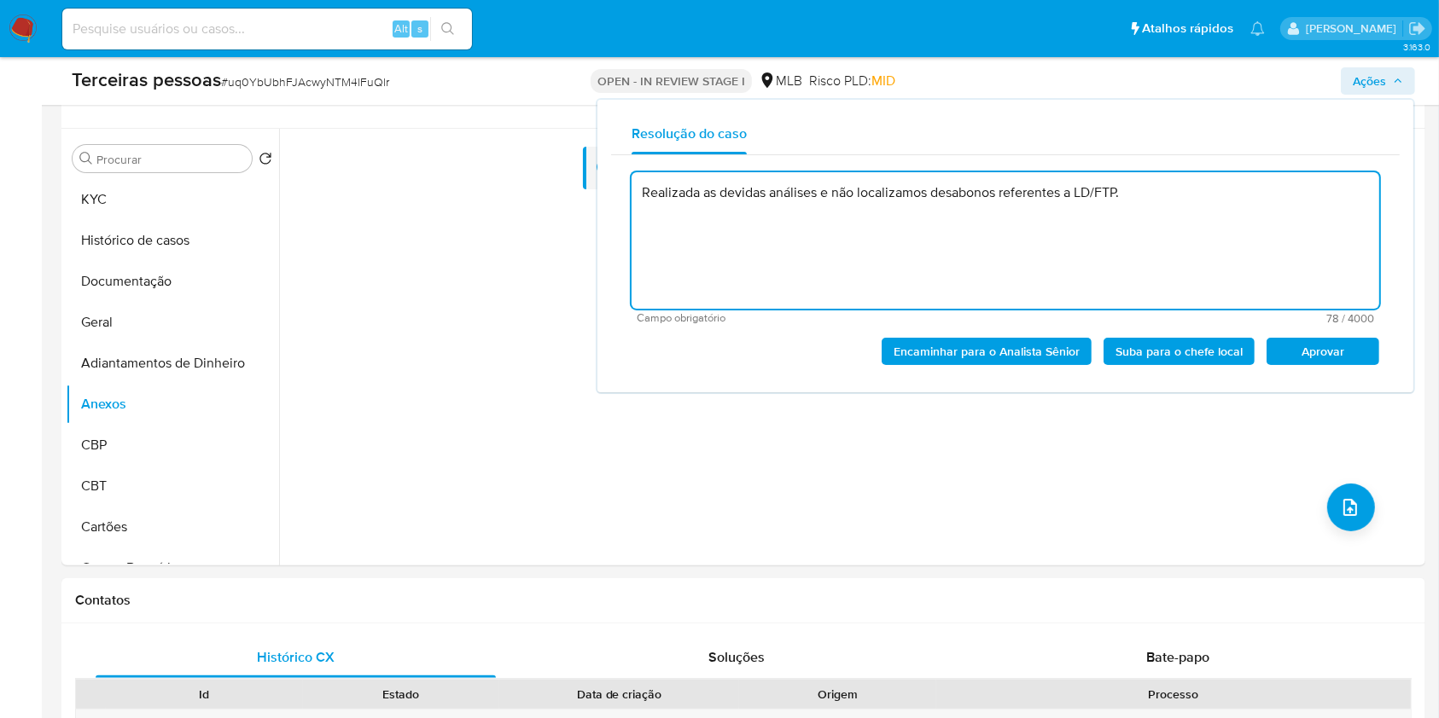
click at [1311, 342] on span "Aprovar" at bounding box center [1322, 352] width 89 height 24
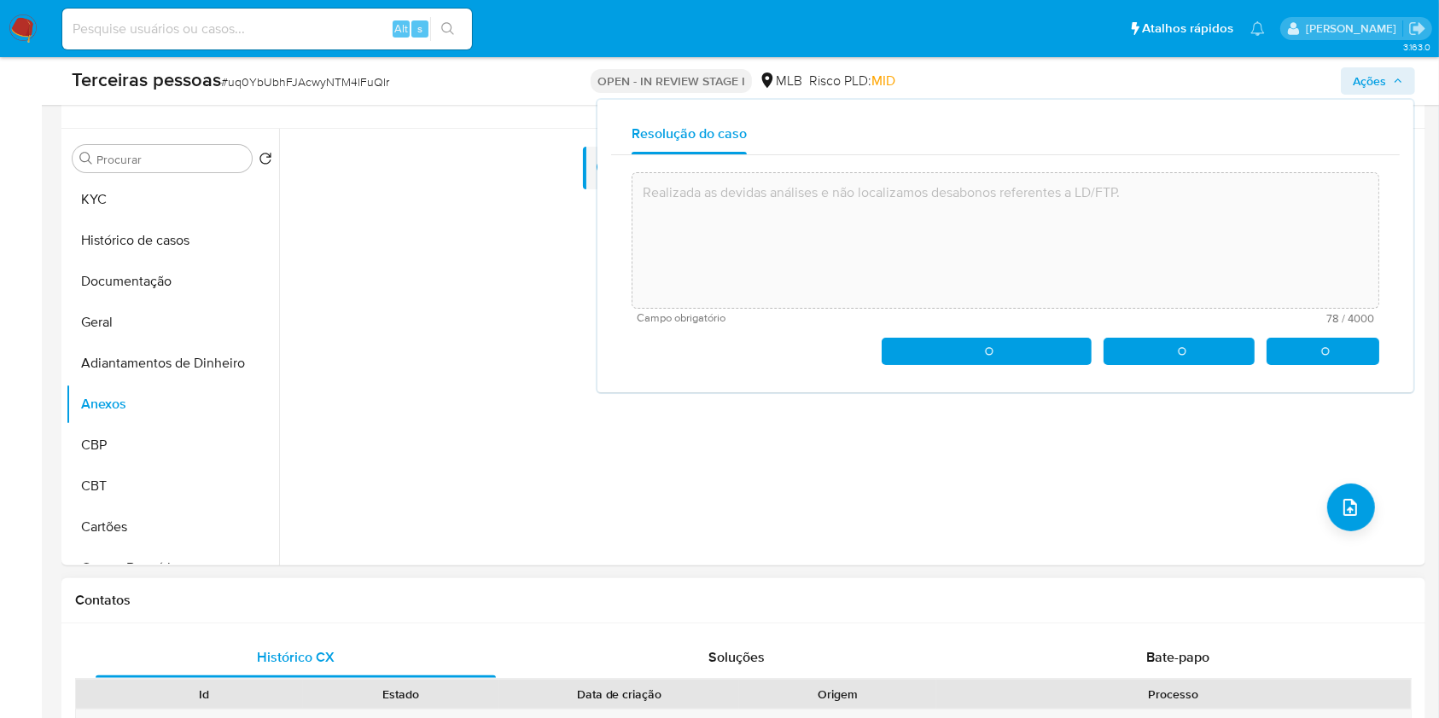
type textarea "Realizada as devidas análises e não localizamos desabonos referentes a LD/FTP."
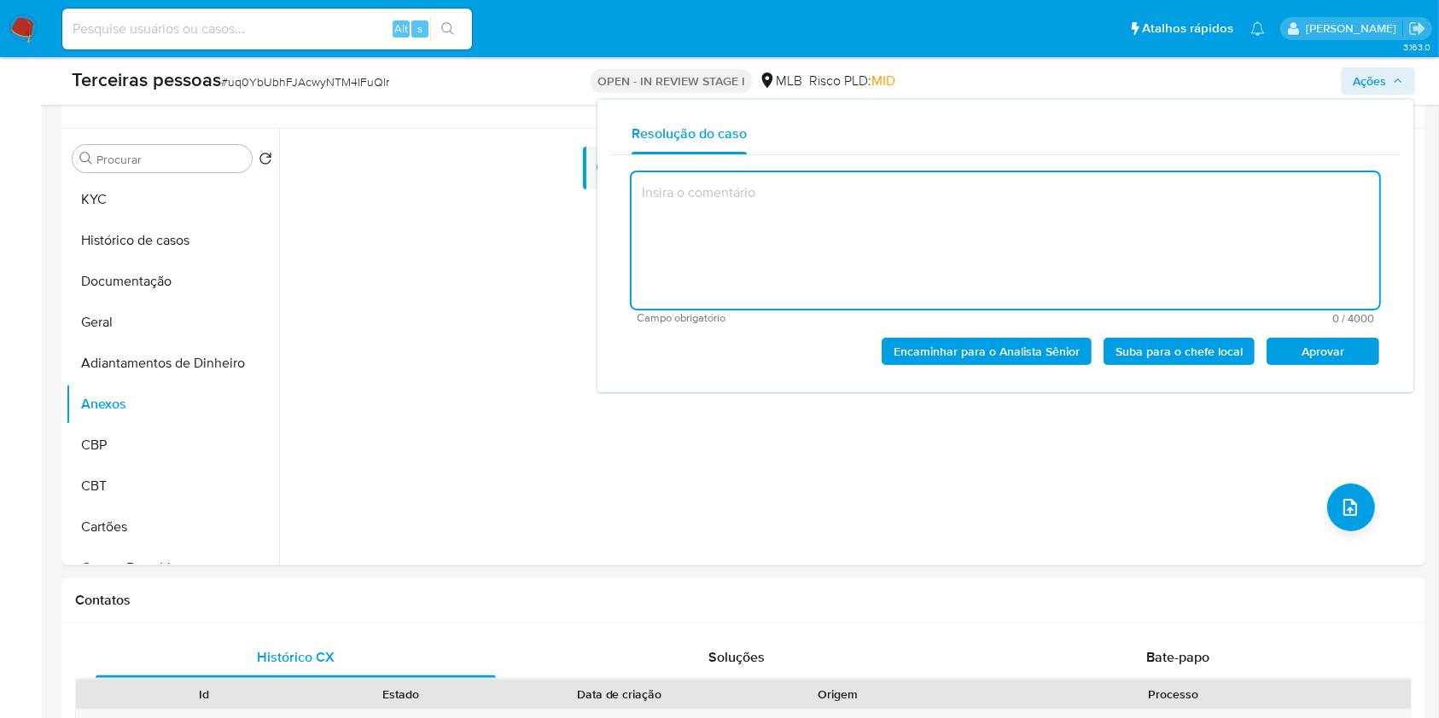
scroll to position [54, 0]
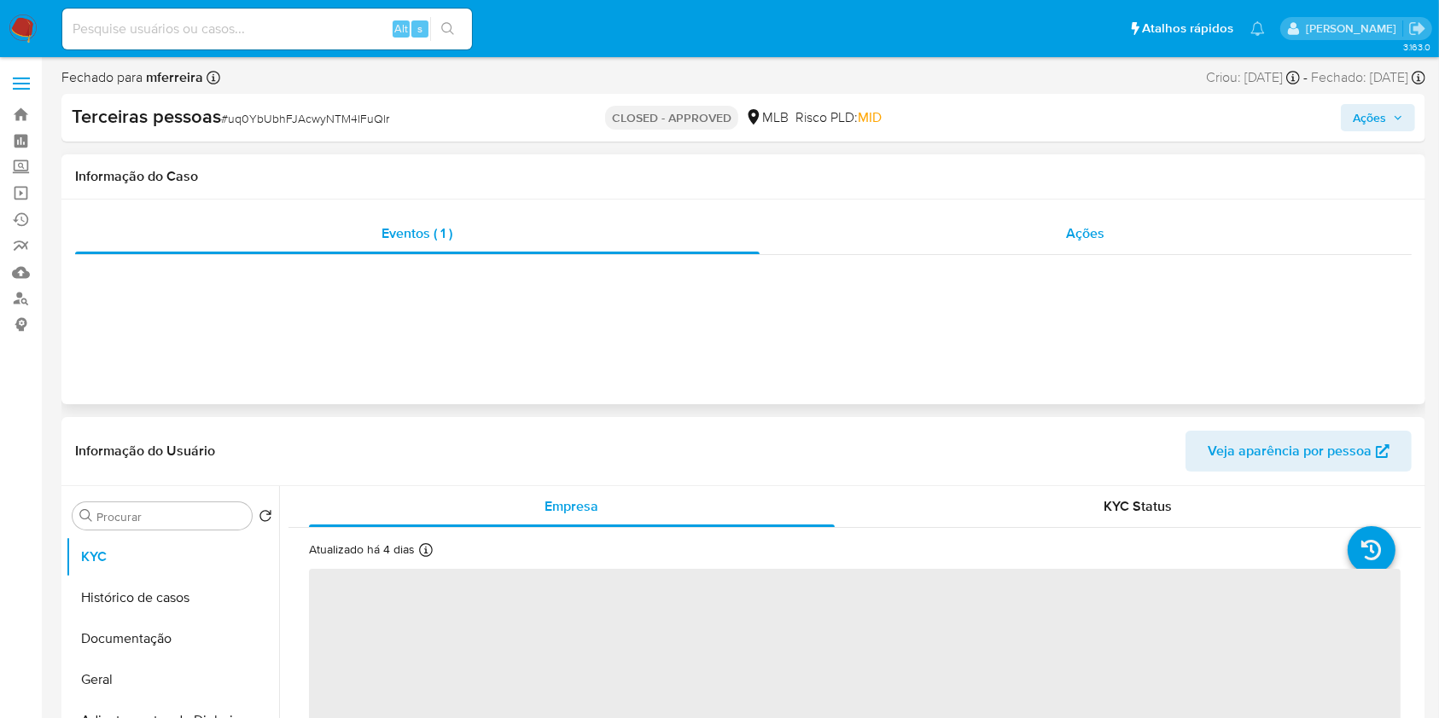
click at [1061, 212] on div "Eventos ( 1 ) Ações" at bounding box center [743, 302] width 1364 height 205
click at [1082, 236] on span "Ações" at bounding box center [1086, 234] width 38 height 20
select select "10"
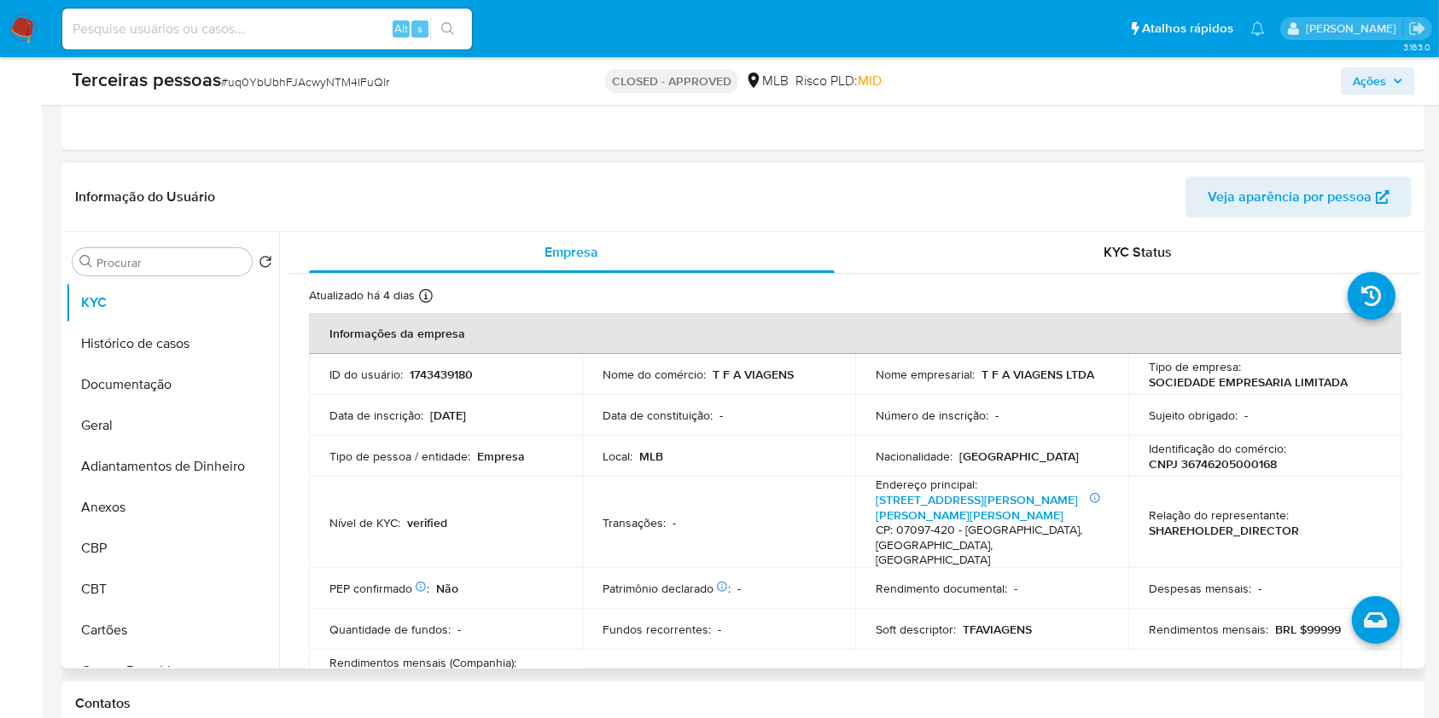
scroll to position [455, 0]
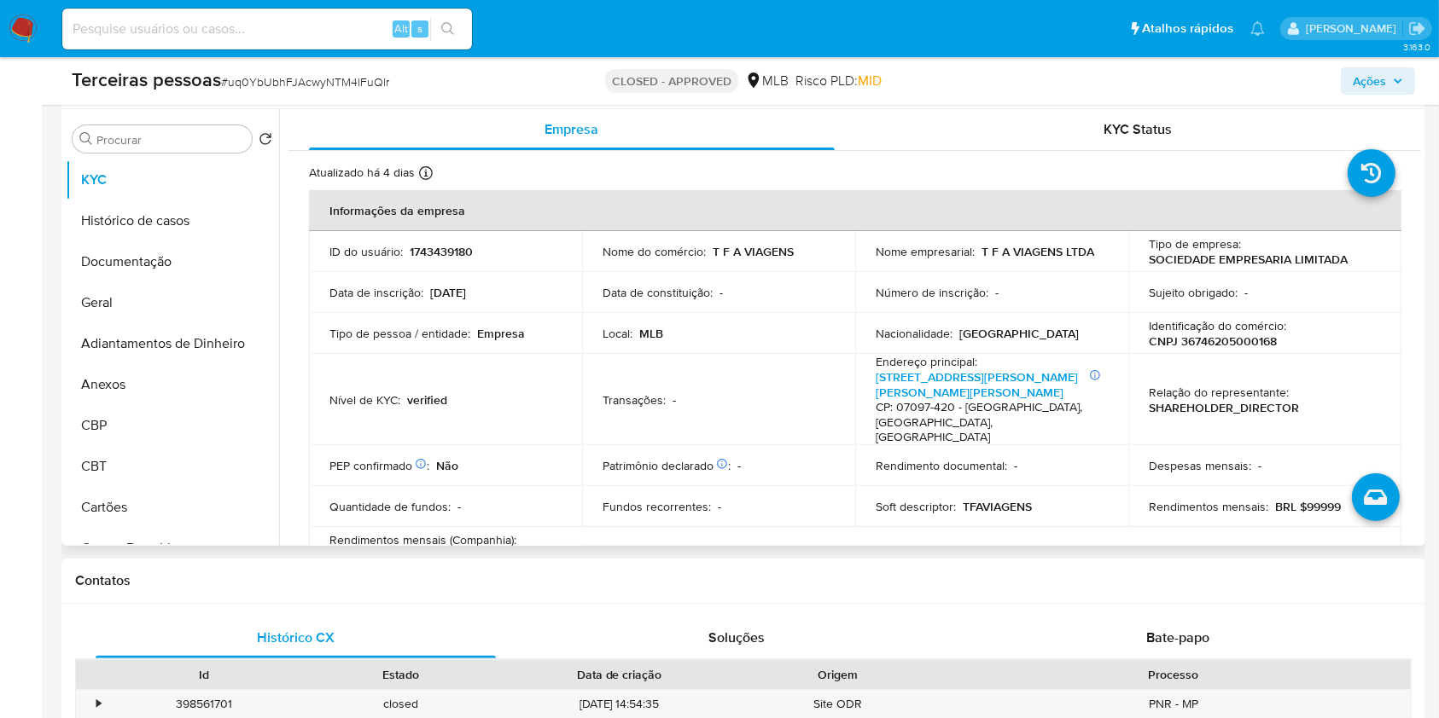
click at [433, 249] on p "1743439180" at bounding box center [441, 251] width 63 height 15
copy p "1743439180"
click at [314, 32] on input at bounding box center [267, 29] width 410 height 22
paste input "2310930412"
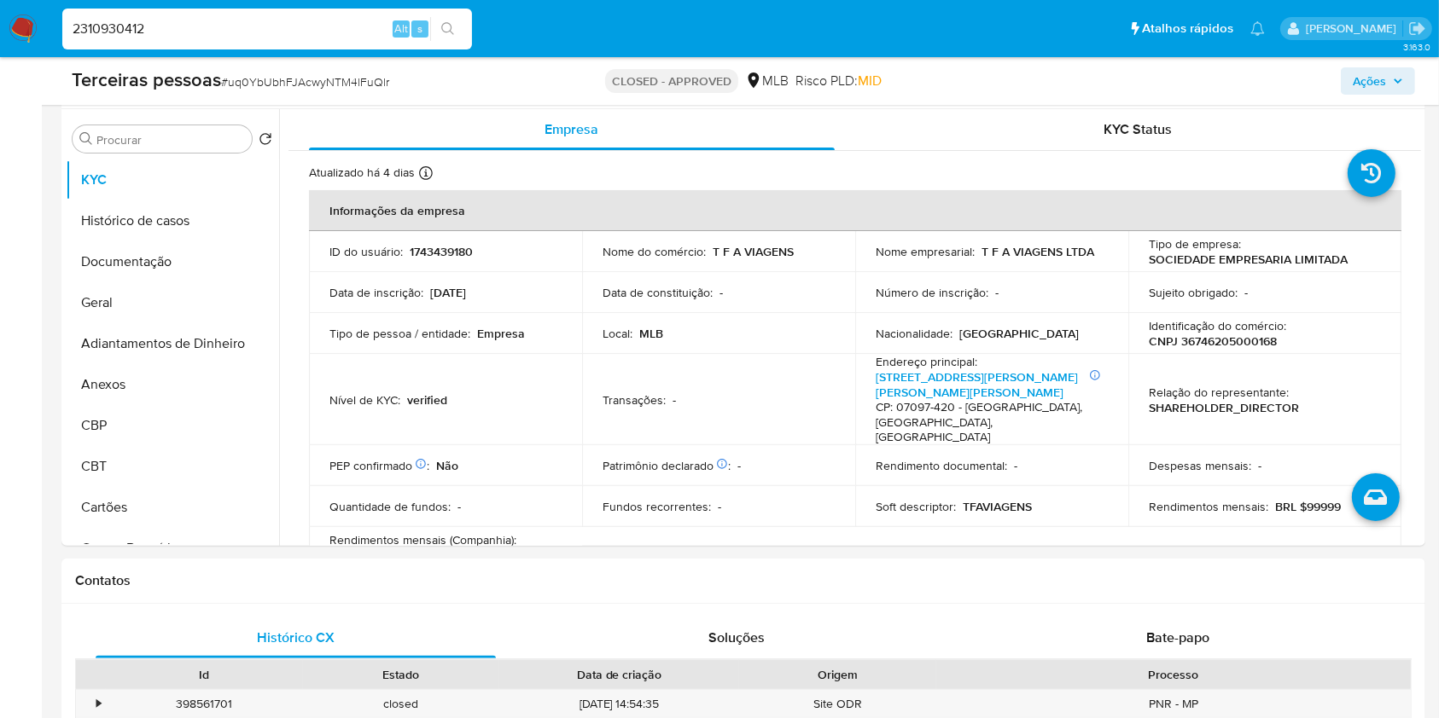
type input "2310930412"
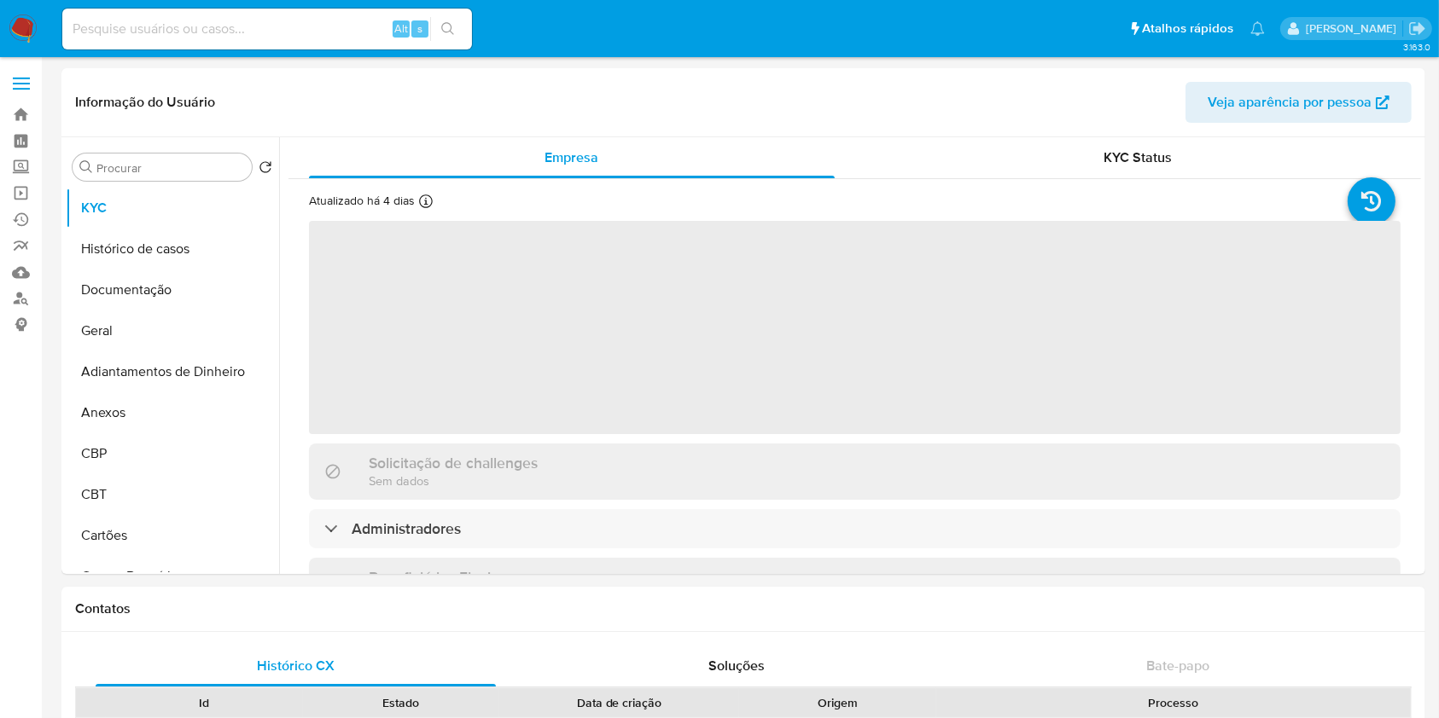
select select "10"
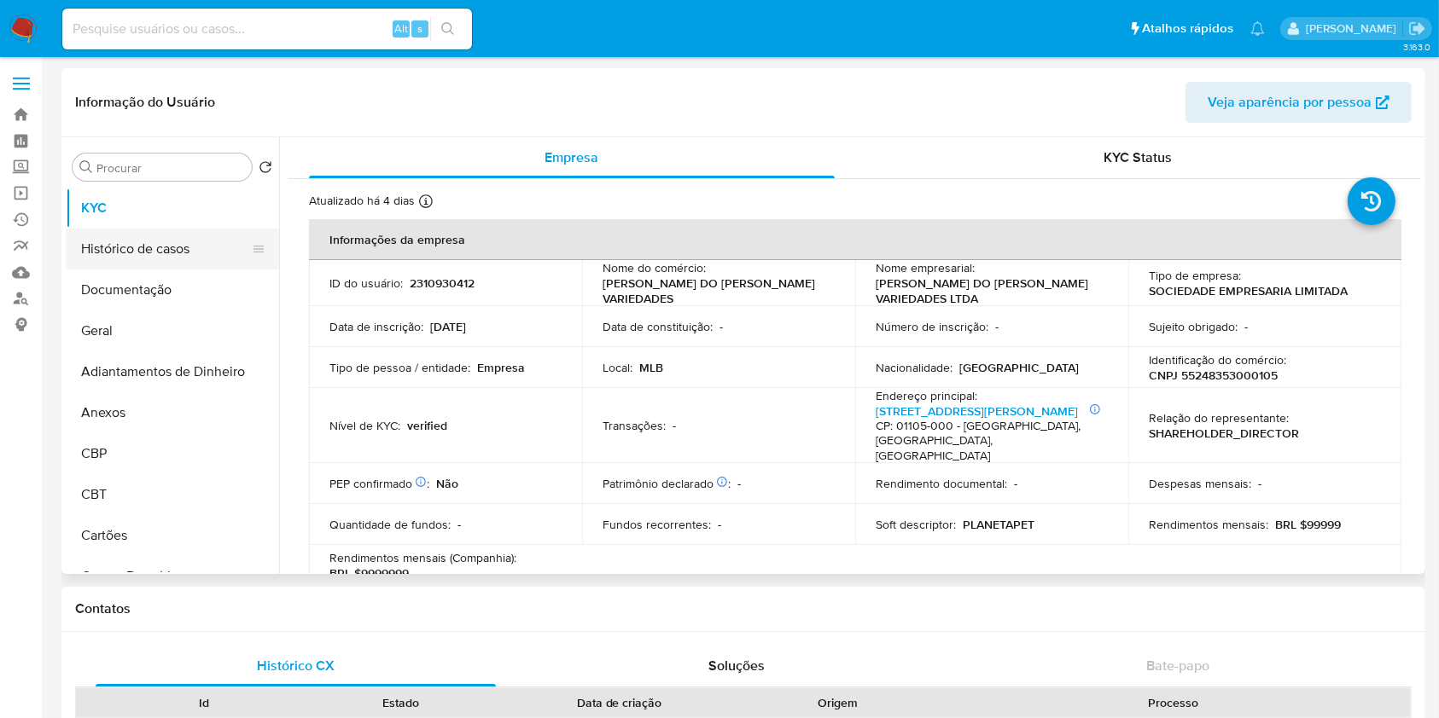
click at [131, 265] on button "Histórico de casos" at bounding box center [166, 249] width 200 height 41
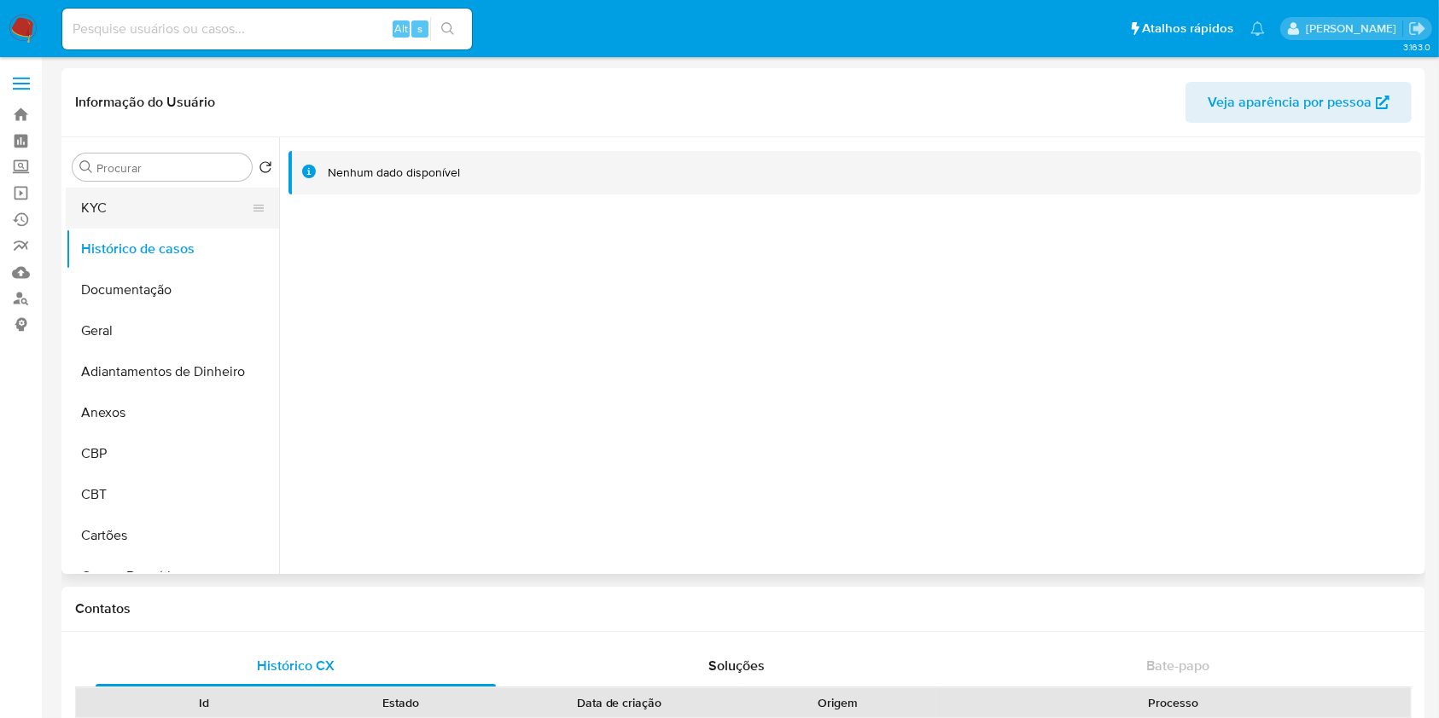
click at [123, 208] on button "KYC" at bounding box center [166, 208] width 200 height 41
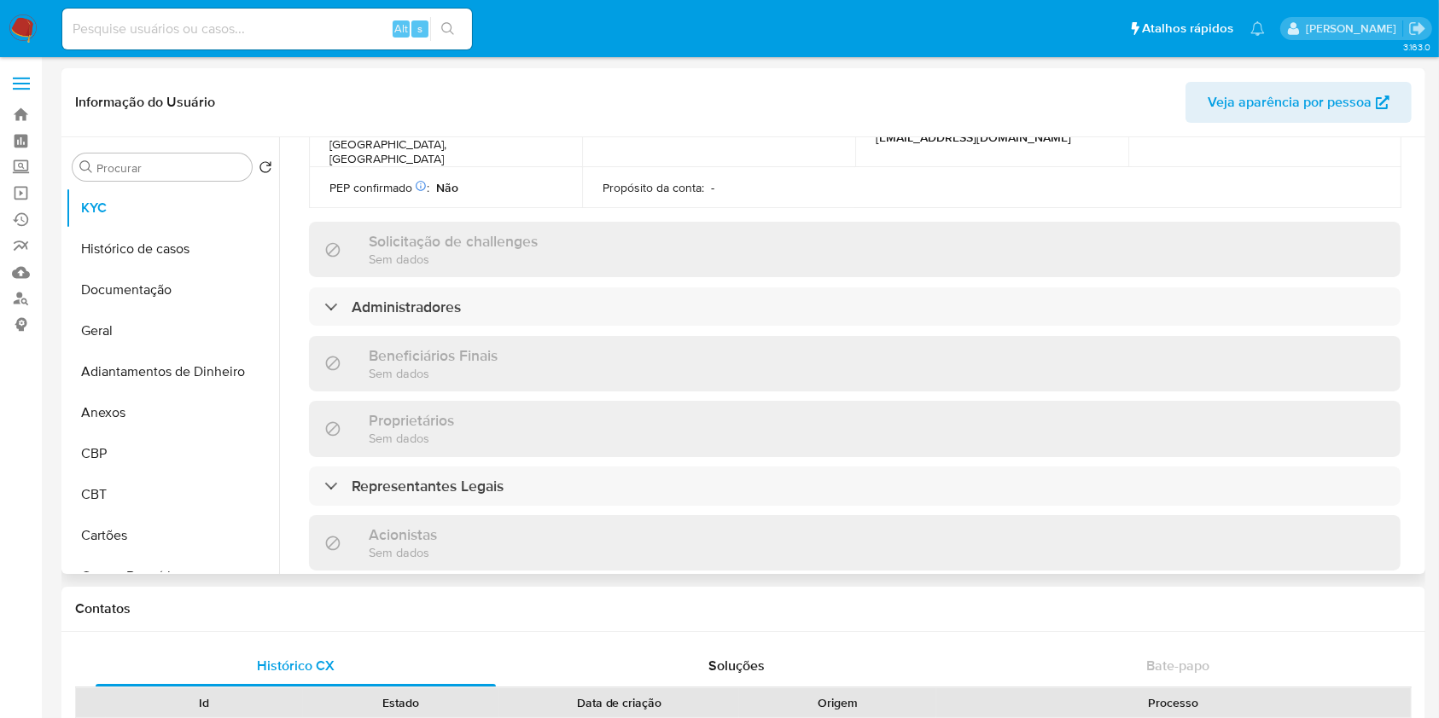
scroll to position [682, 0]
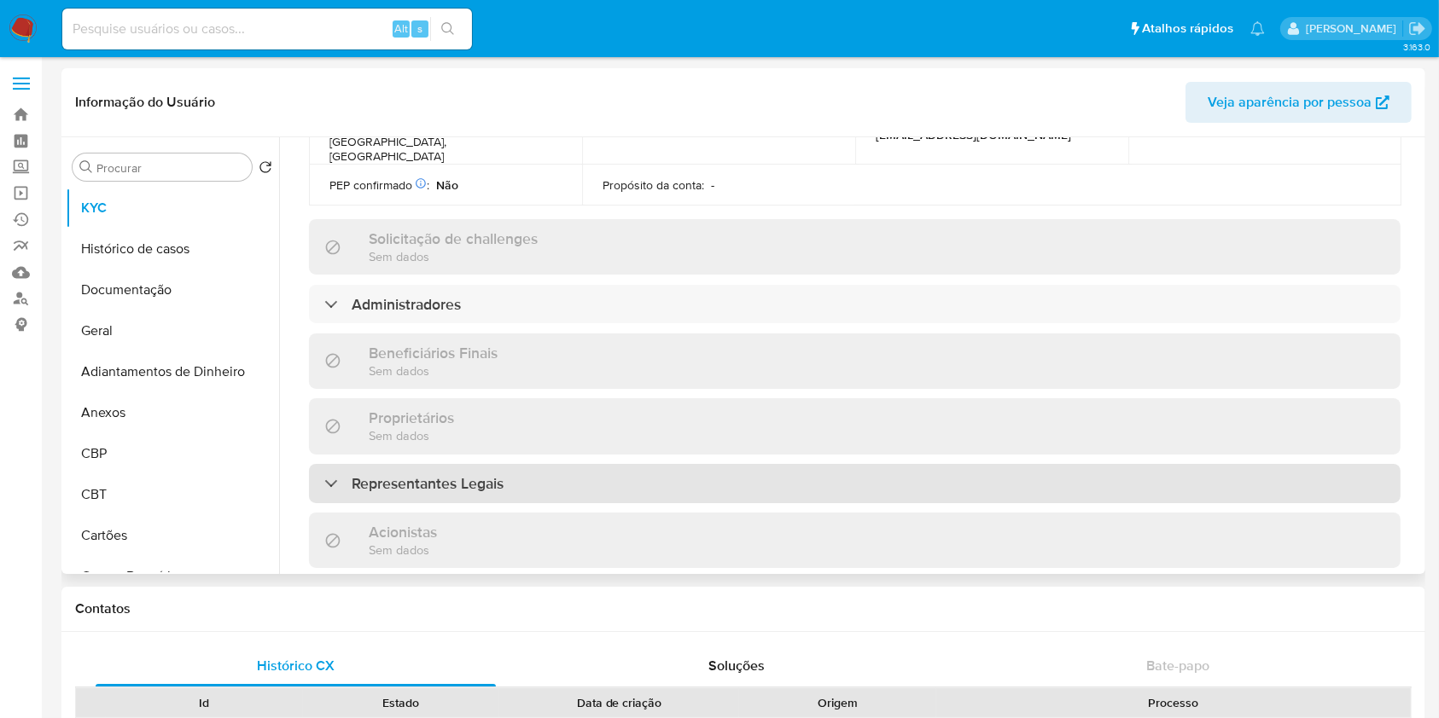
click at [456, 474] on h3 "Representantes Legais" at bounding box center [428, 483] width 152 height 19
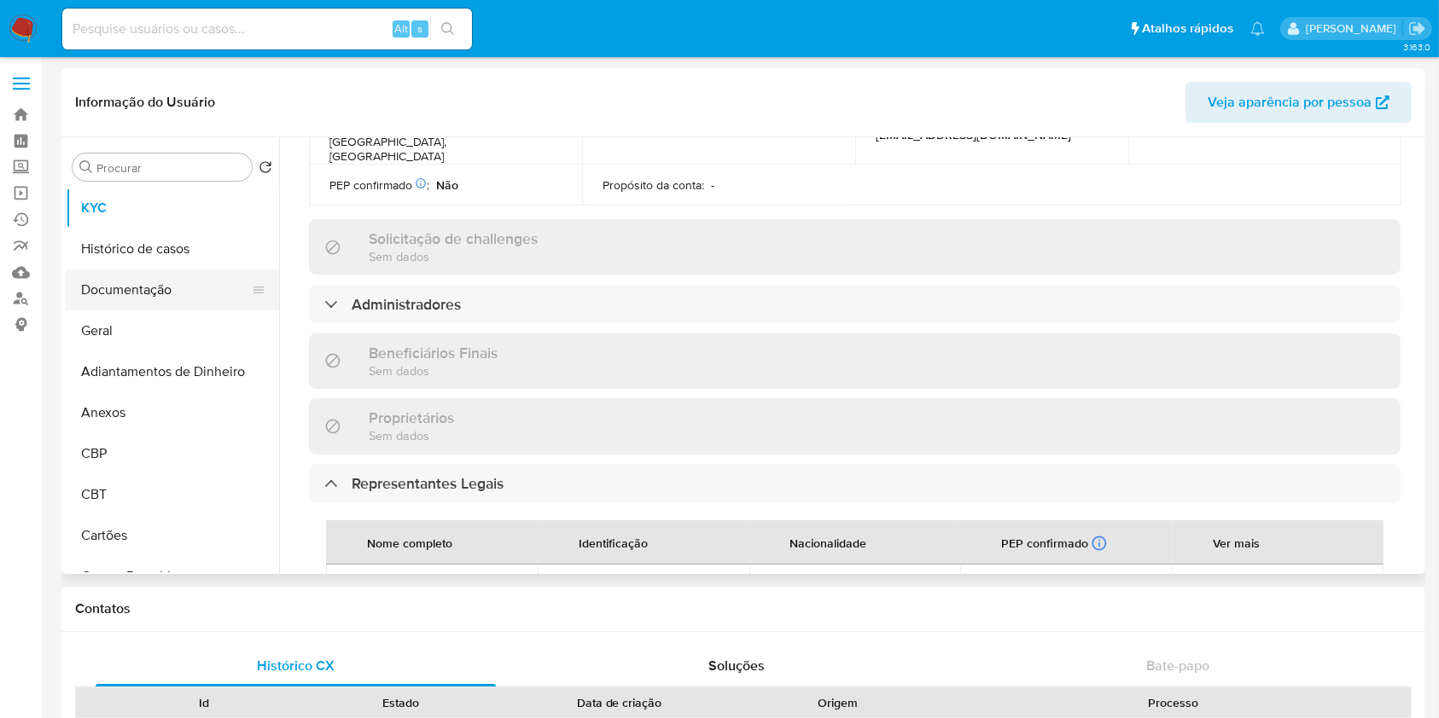
click at [160, 291] on button "Documentação" at bounding box center [166, 290] width 200 height 41
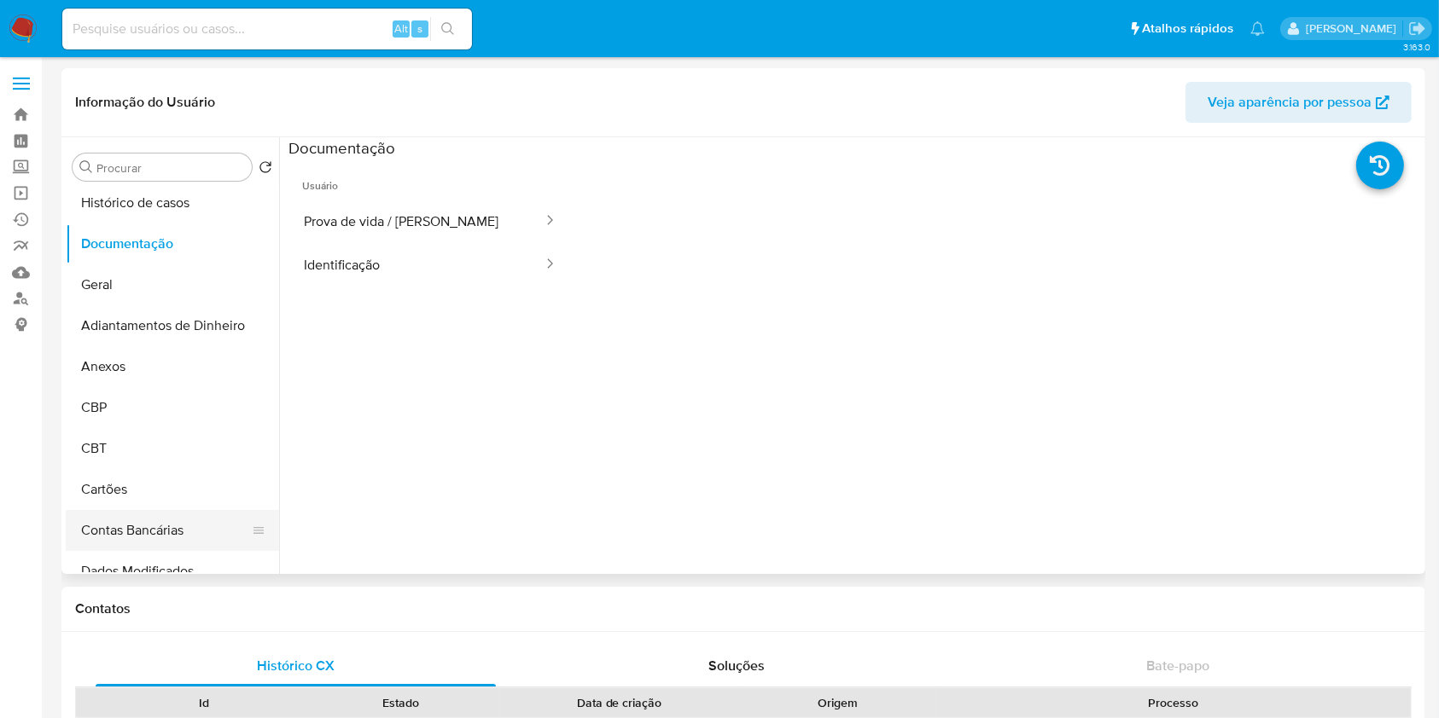
scroll to position [0, 0]
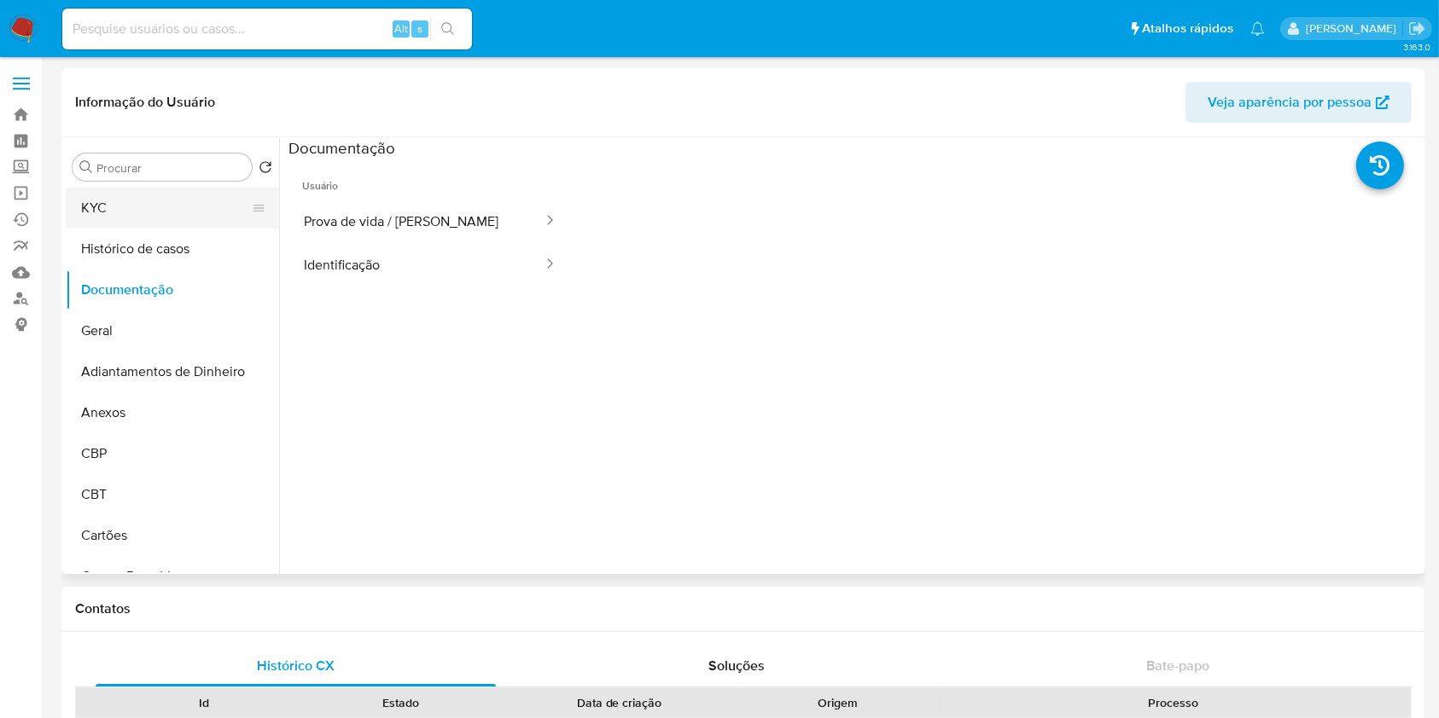
click at [125, 213] on button "KYC" at bounding box center [166, 208] width 200 height 41
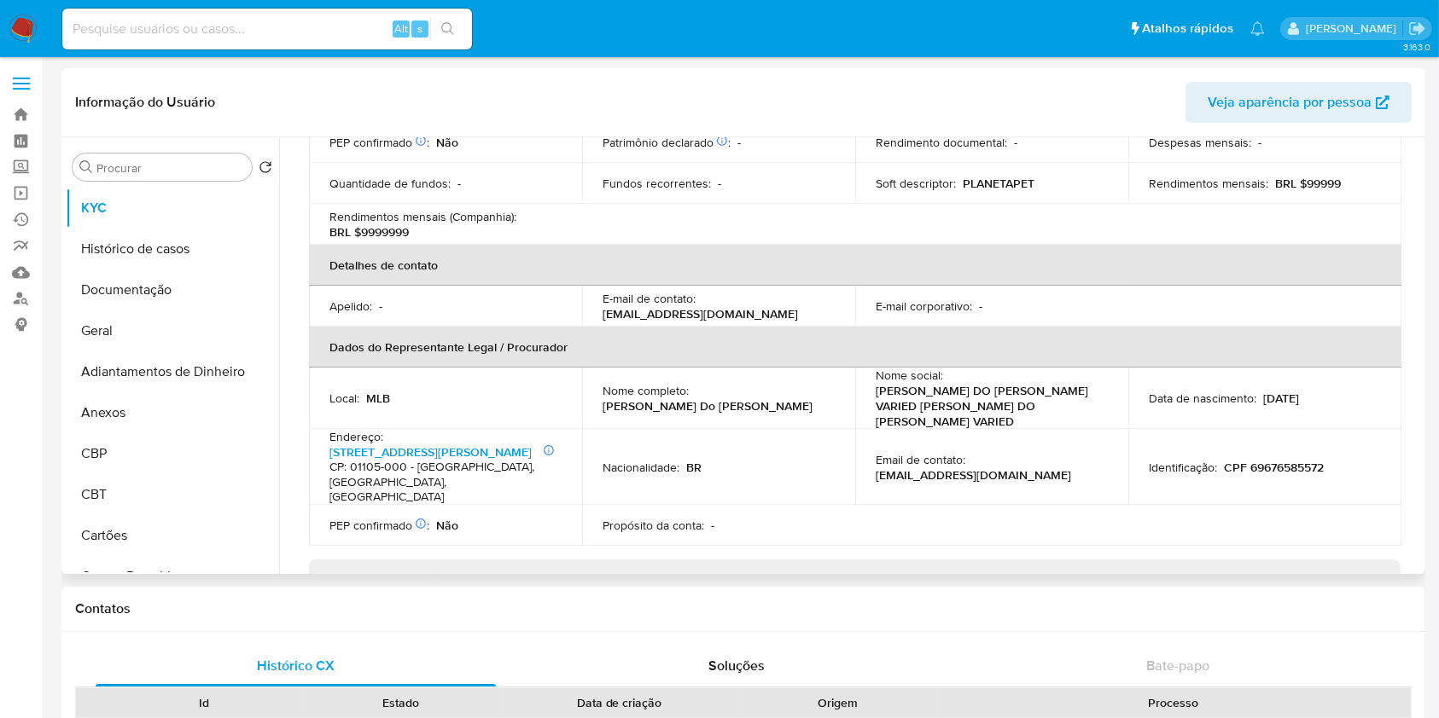
scroll to position [796, 0]
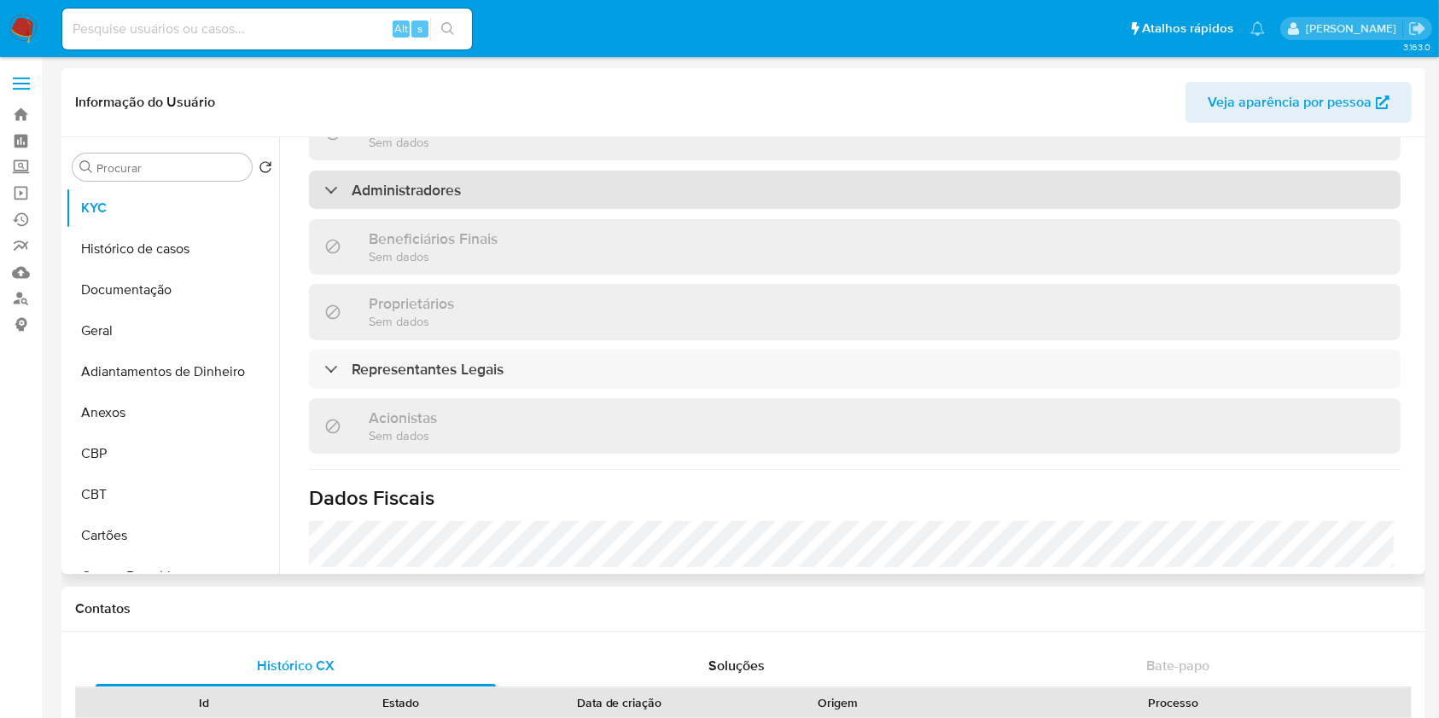
click at [453, 181] on h3 "Administradores" at bounding box center [406, 190] width 109 height 19
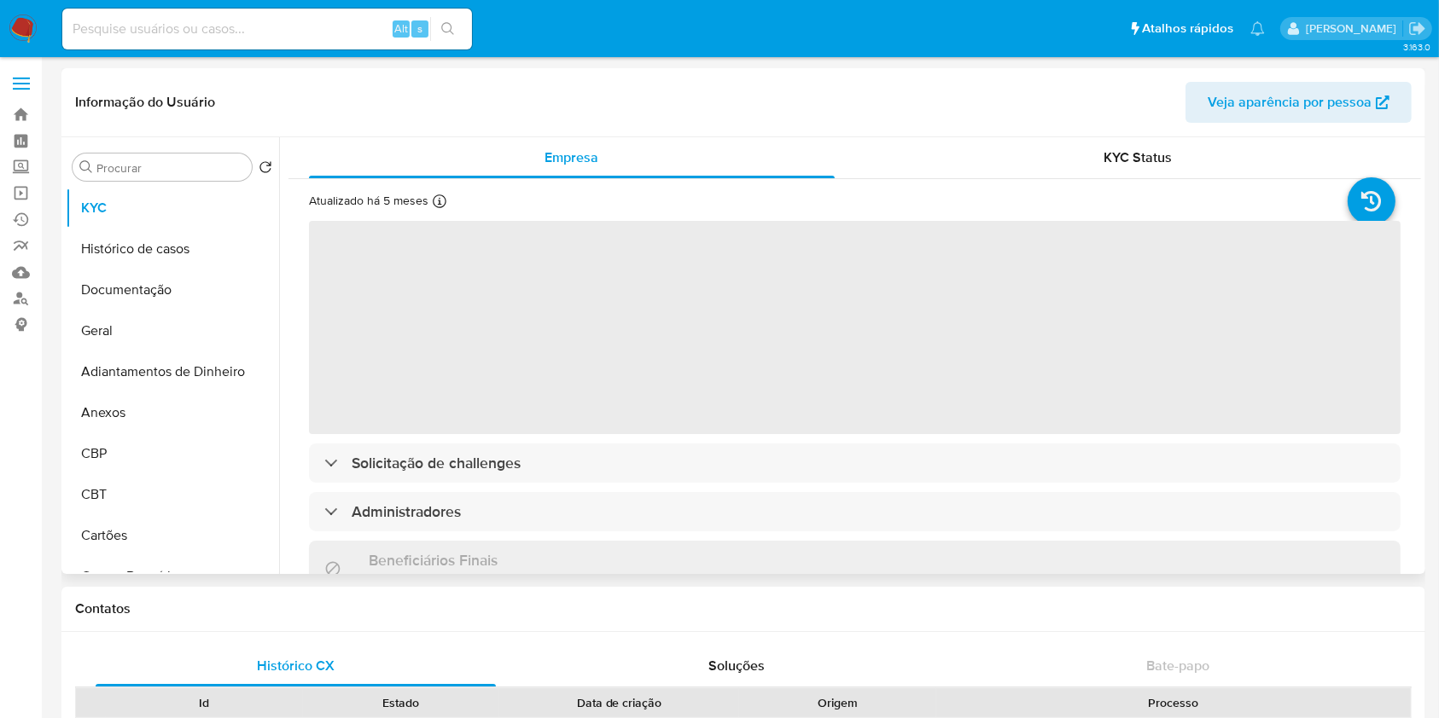
select select "10"
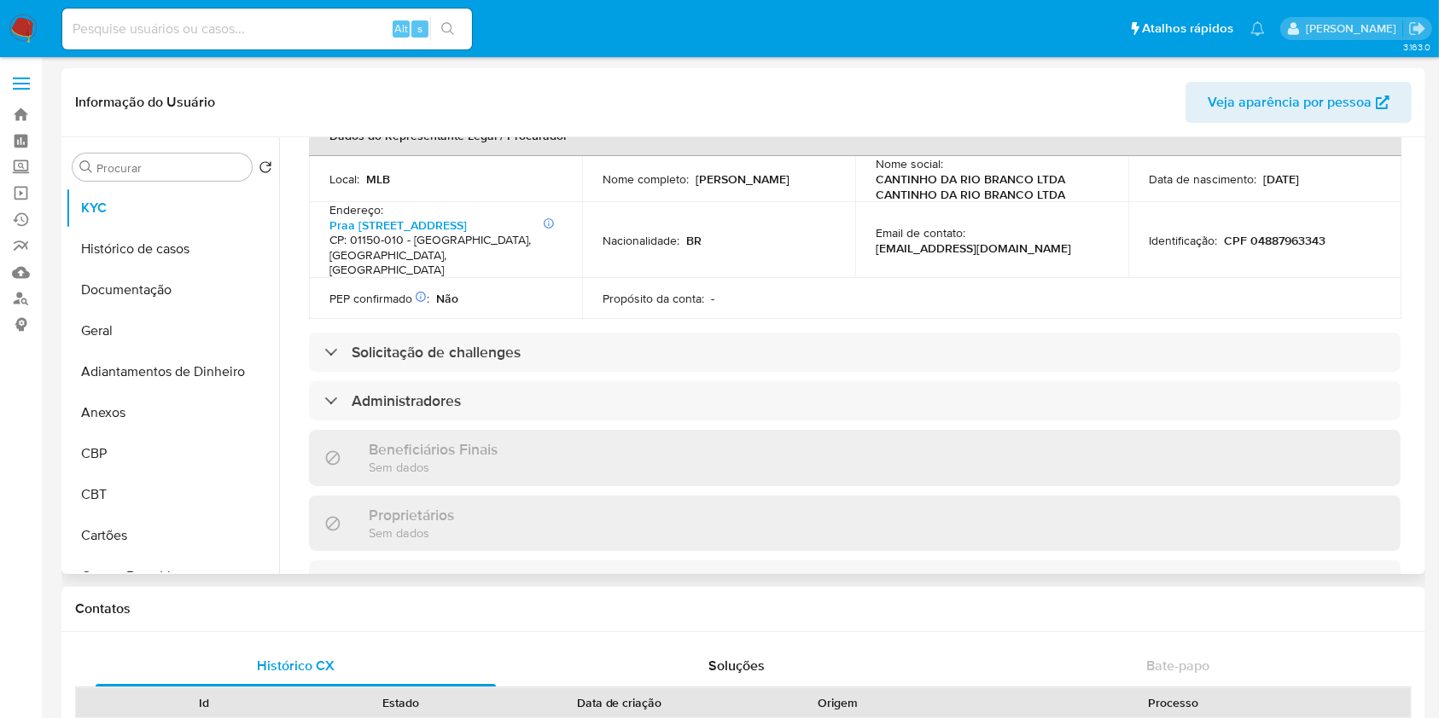
scroll to position [683, 0]
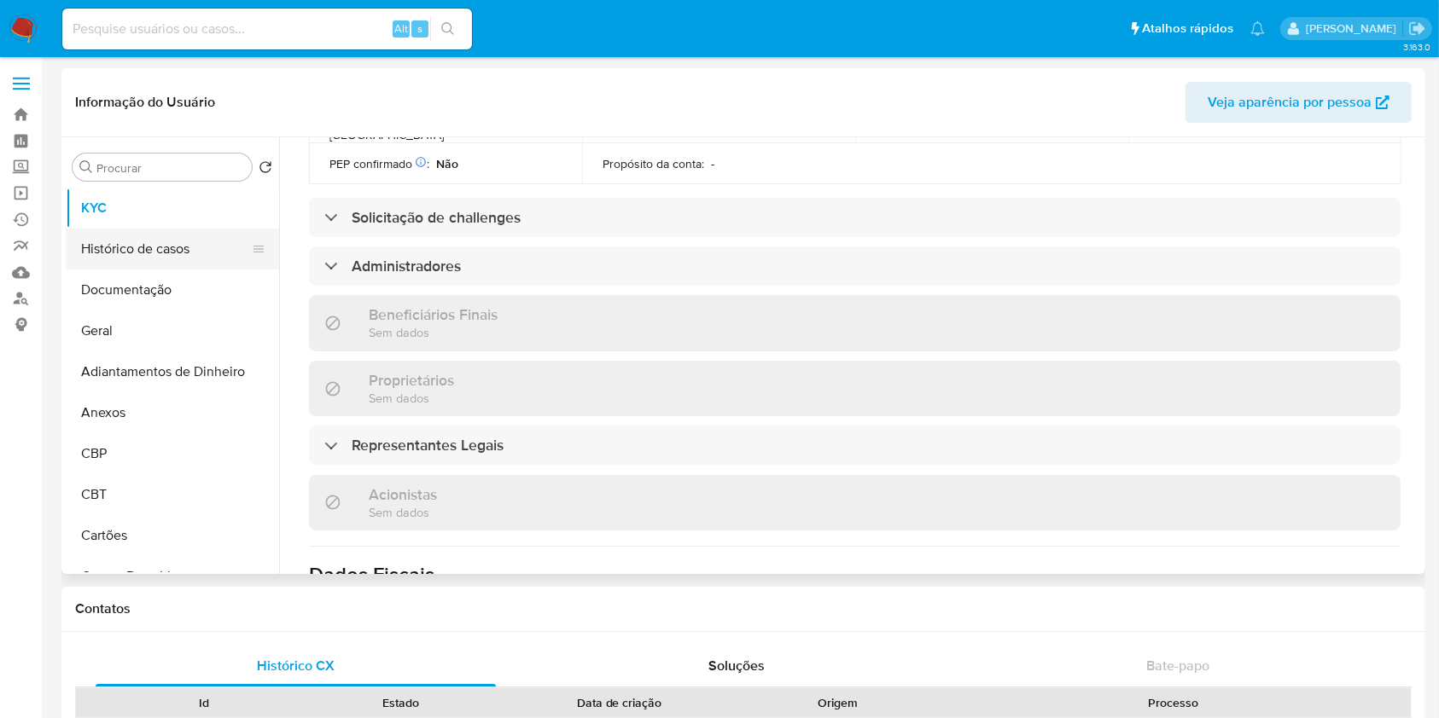
click at [150, 241] on button "Histórico de casos" at bounding box center [166, 249] width 200 height 41
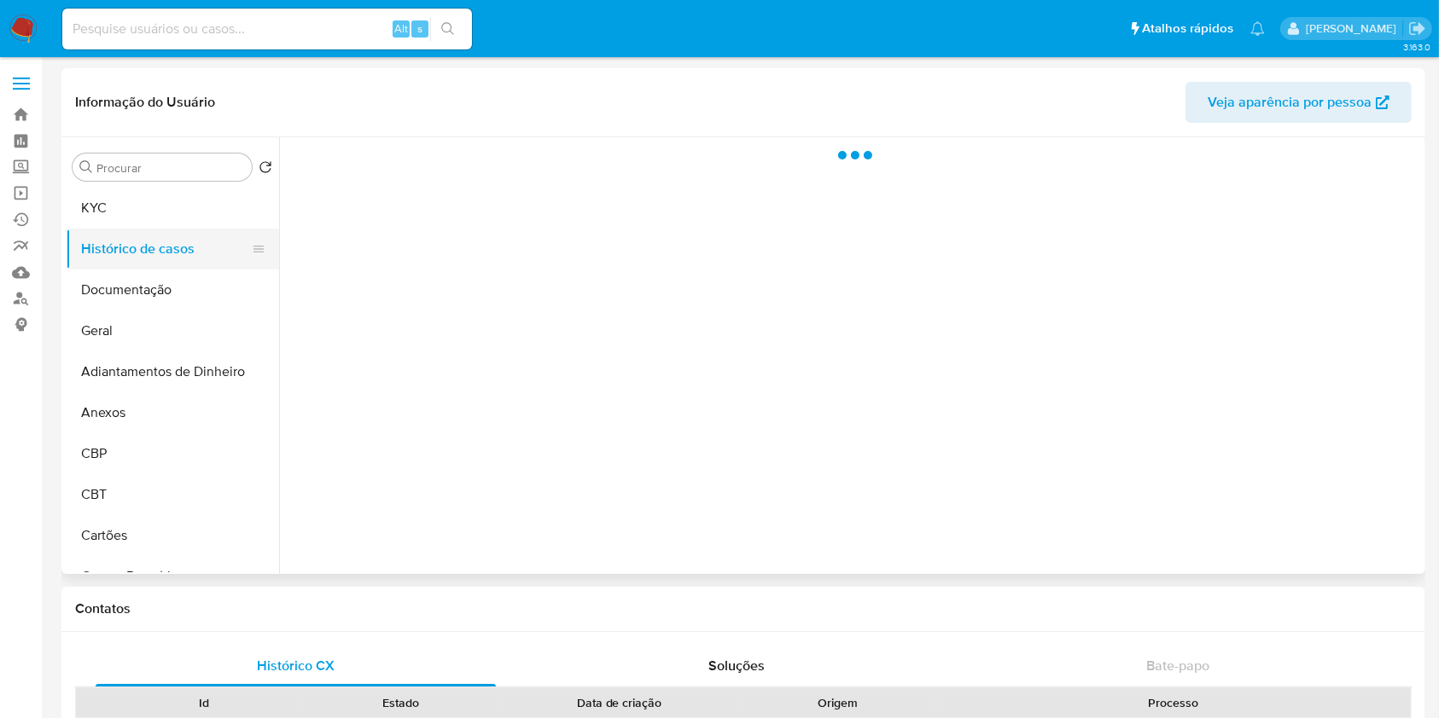
scroll to position [0, 0]
click at [169, 286] on button "Documentação" at bounding box center [166, 290] width 200 height 41
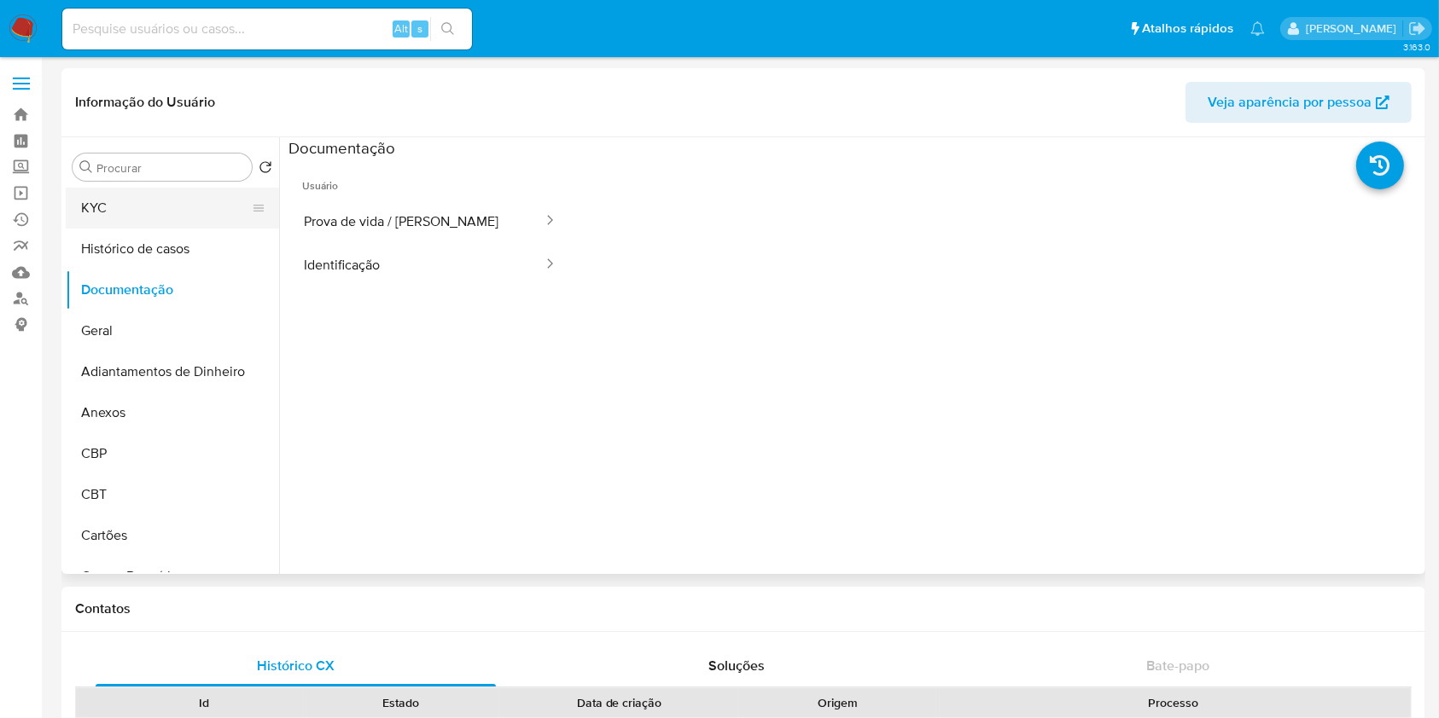
click at [148, 196] on button "KYC" at bounding box center [166, 208] width 200 height 41
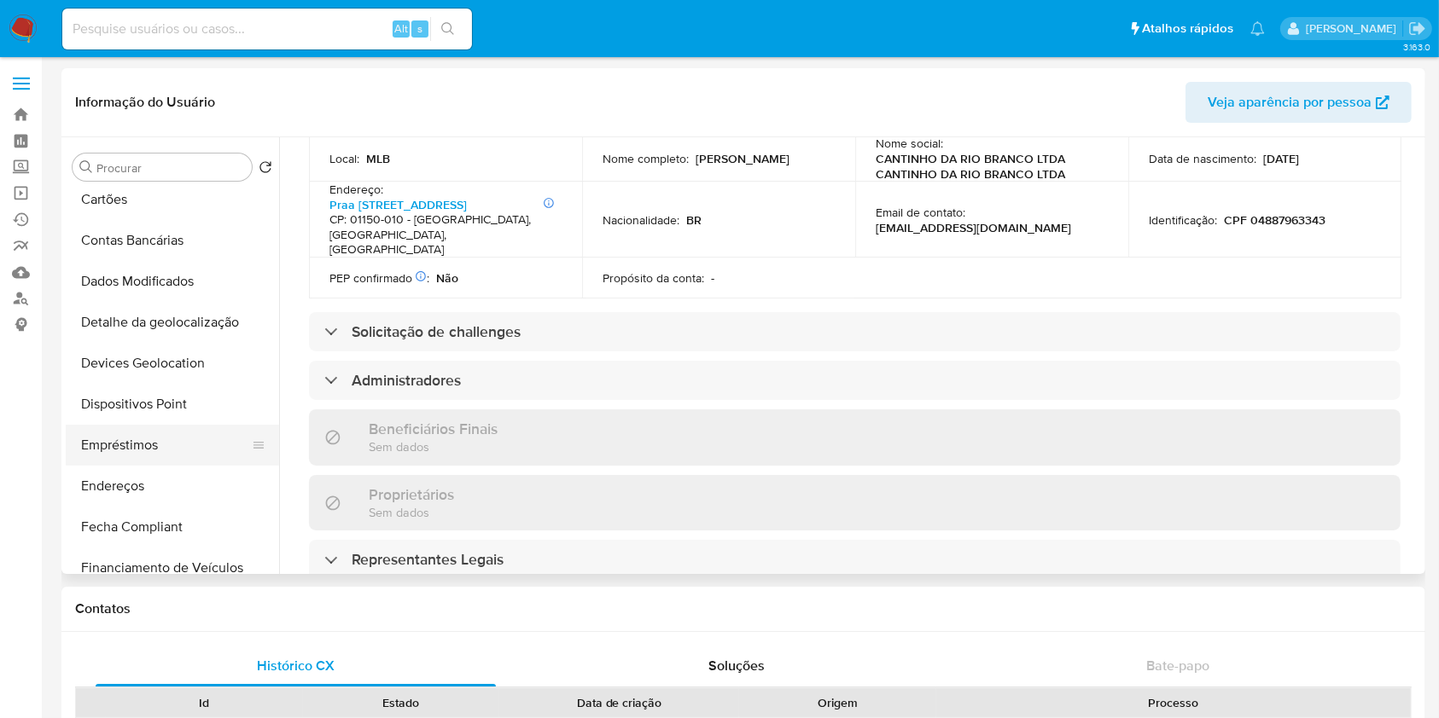
scroll to position [341, 0]
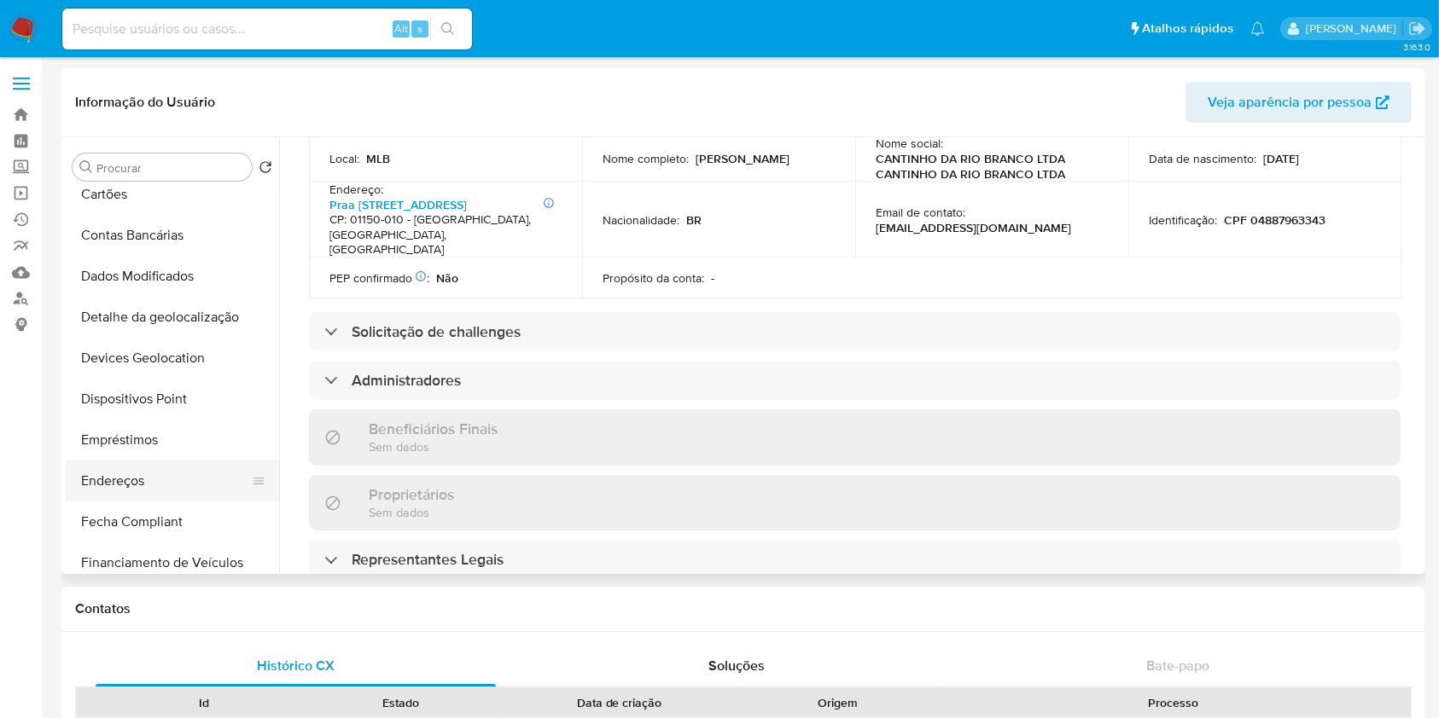
click at [189, 471] on button "Endereços" at bounding box center [166, 481] width 200 height 41
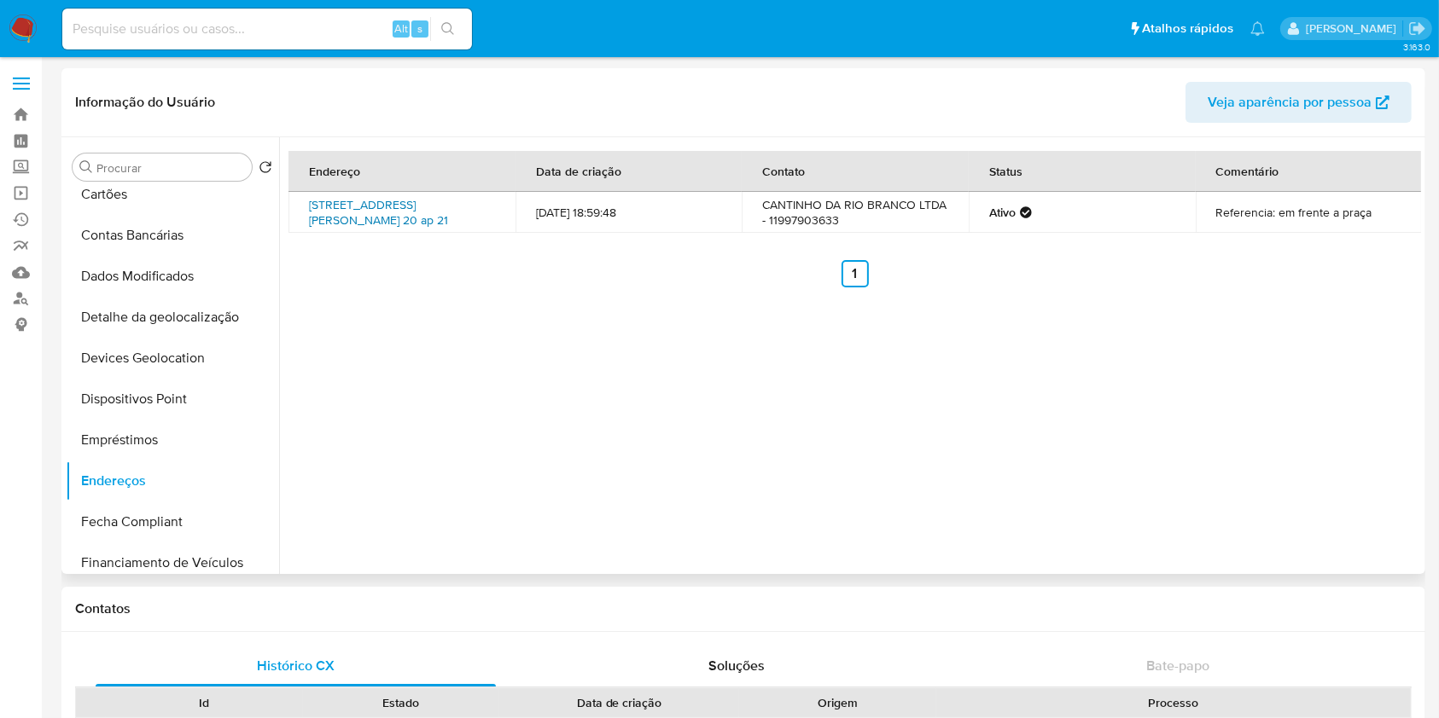
click at [352, 215] on link "[STREET_ADDRESS][PERSON_NAME] 20 ap 21" at bounding box center [378, 212] width 139 height 32
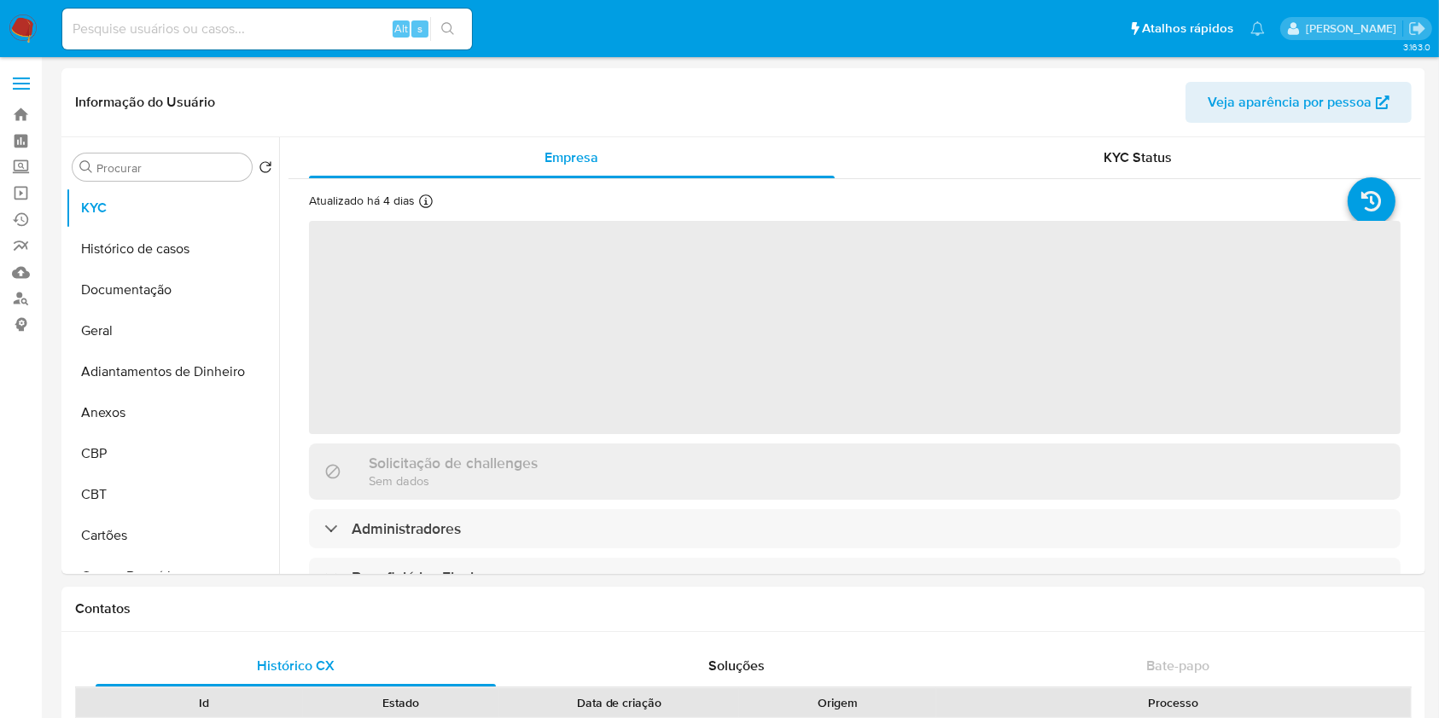
select select "10"
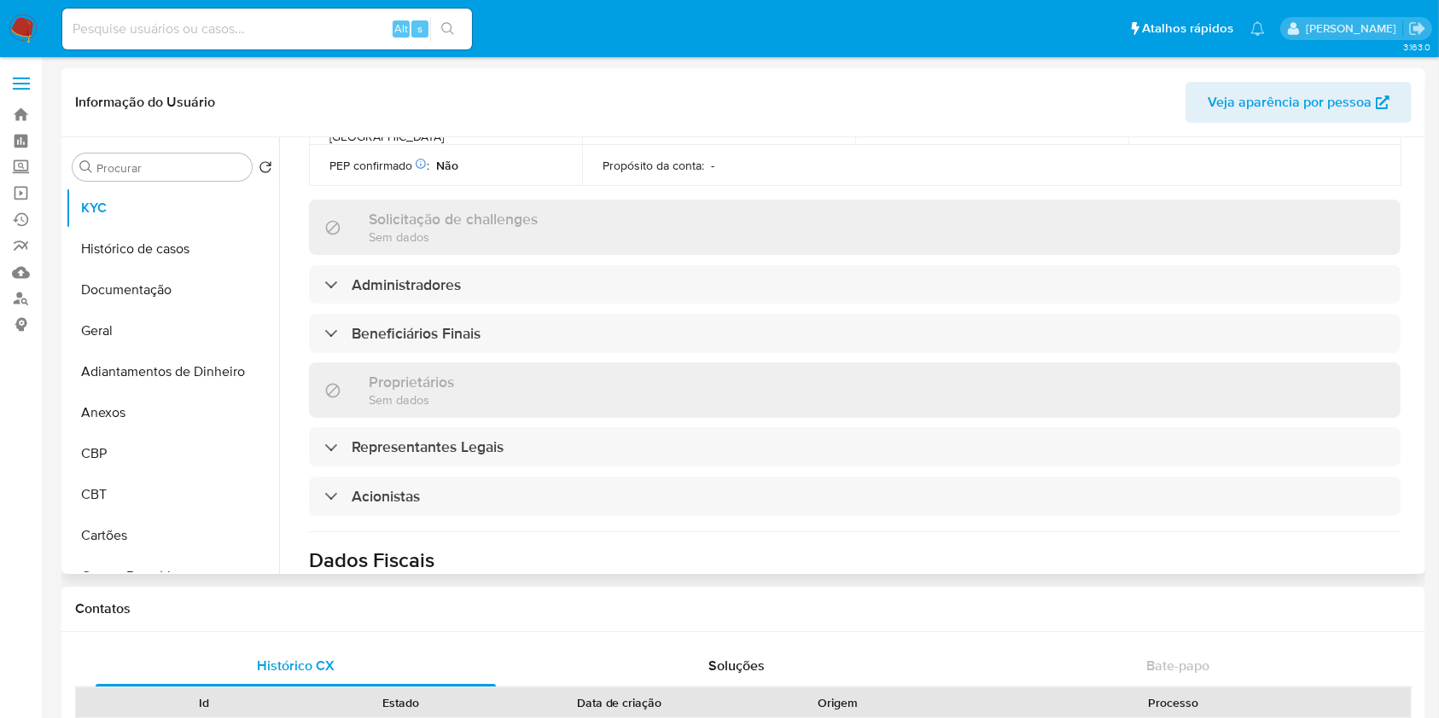
scroll to position [718, 0]
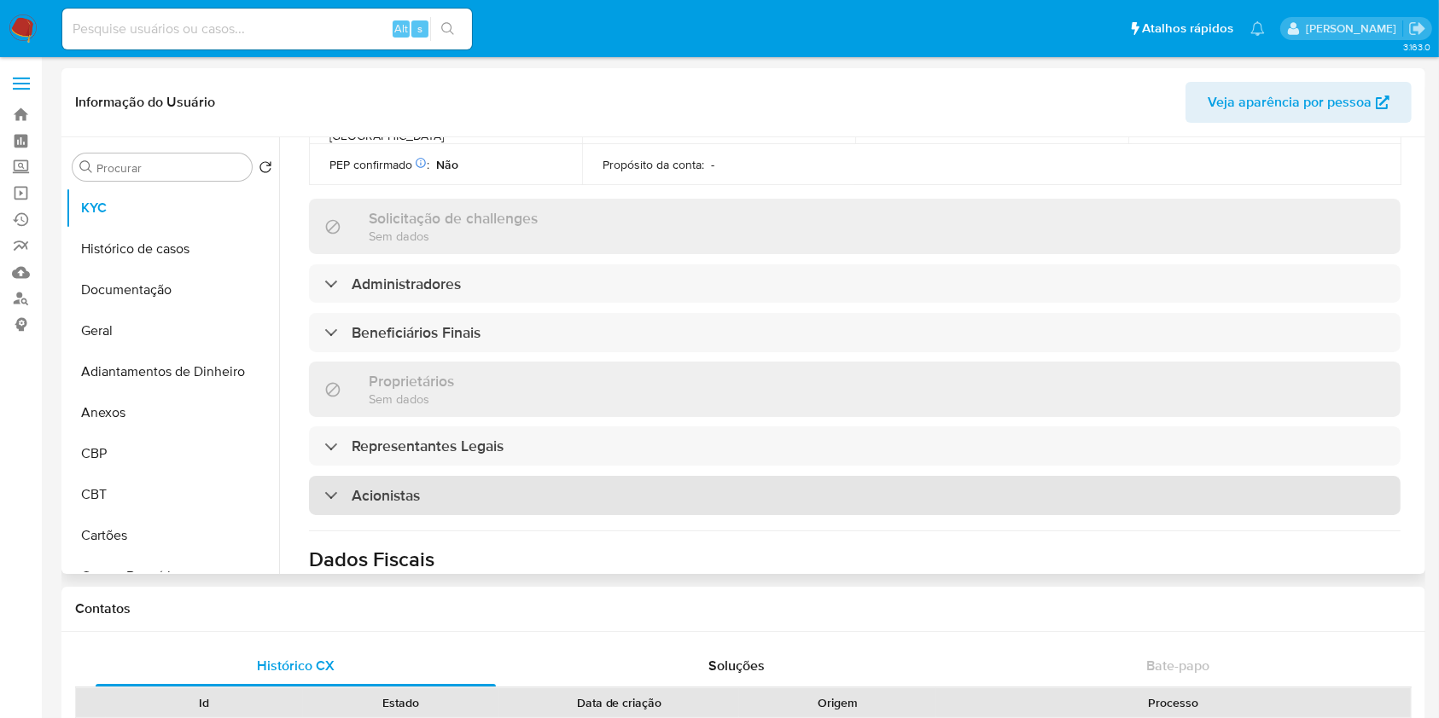
click at [433, 476] on div "Acionistas" at bounding box center [854, 495] width 1091 height 39
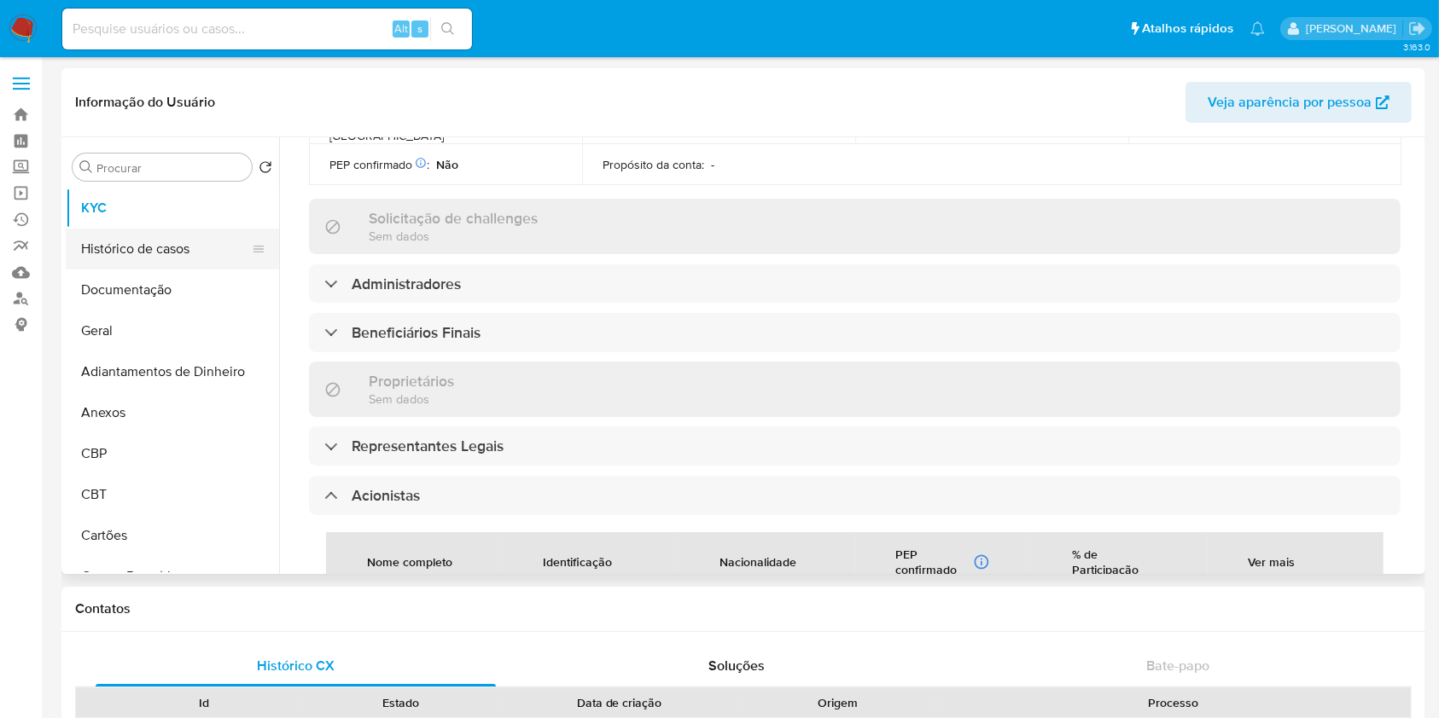
click at [166, 241] on button "Histórico de casos" at bounding box center [166, 249] width 200 height 41
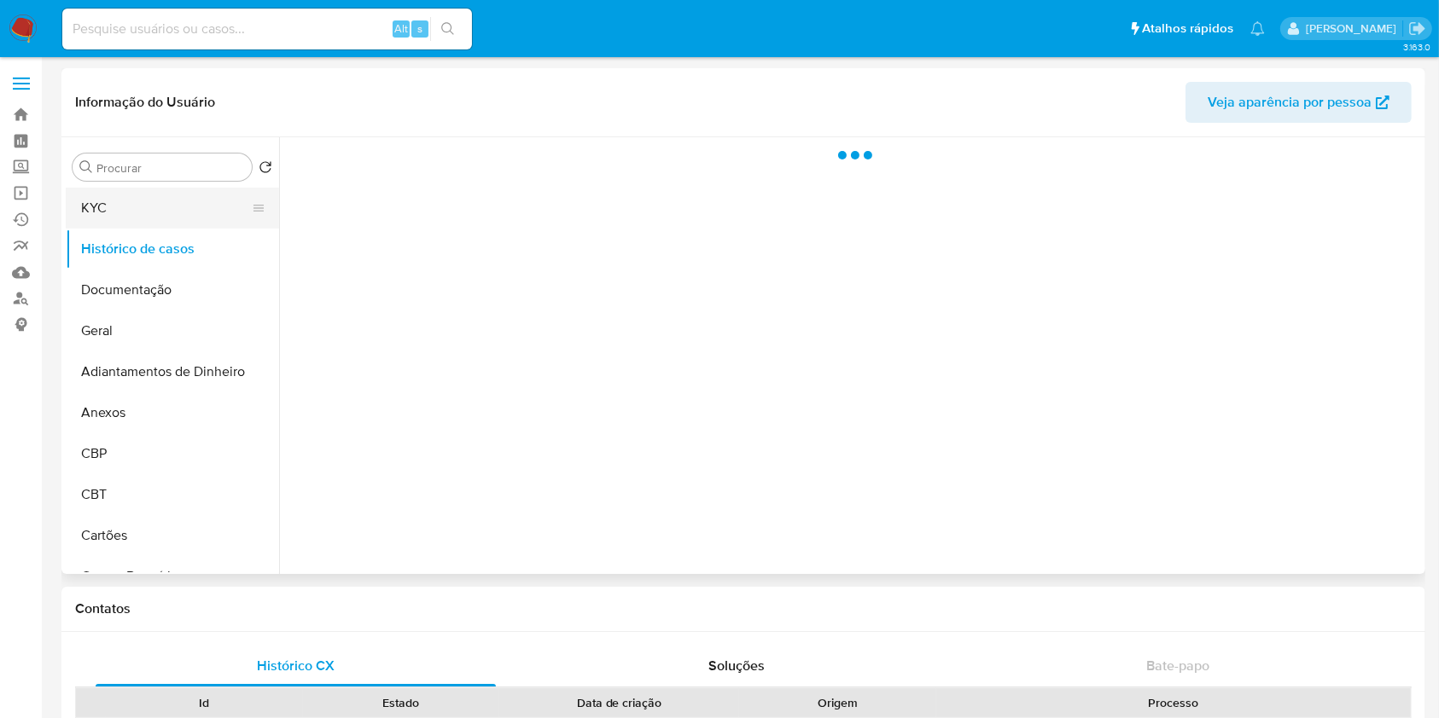
scroll to position [0, 0]
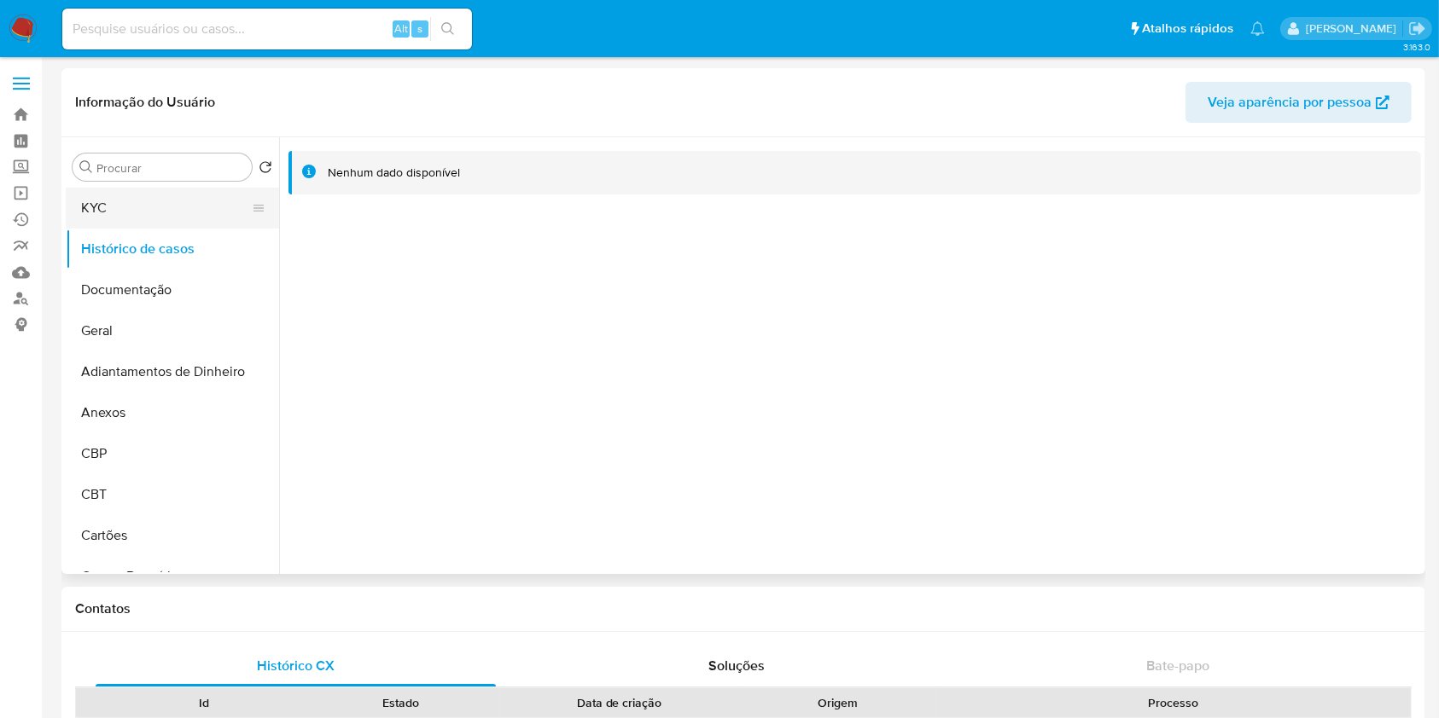
click at [153, 208] on button "KYC" at bounding box center [166, 208] width 200 height 41
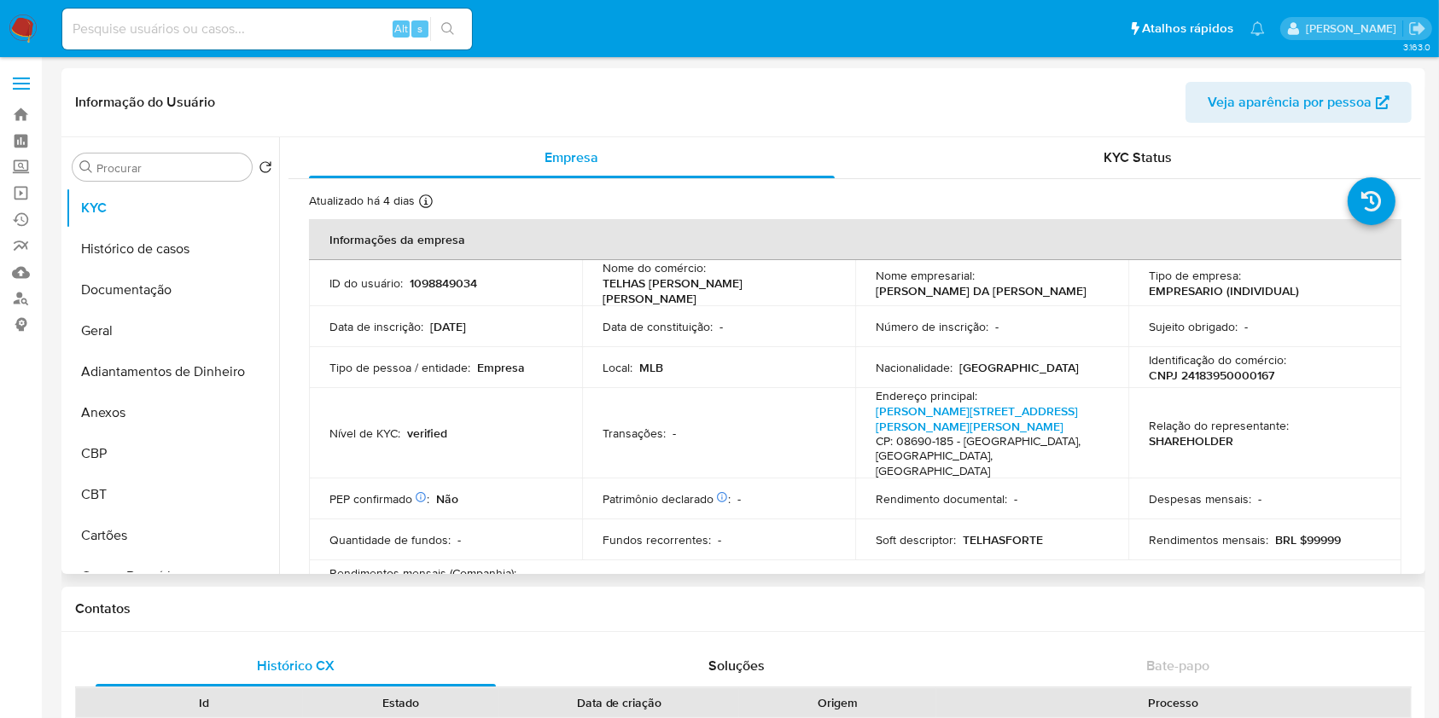
click at [1190, 368] on p "CNPJ 24183950000167" at bounding box center [1211, 375] width 125 height 15
copy p "24183950000167"
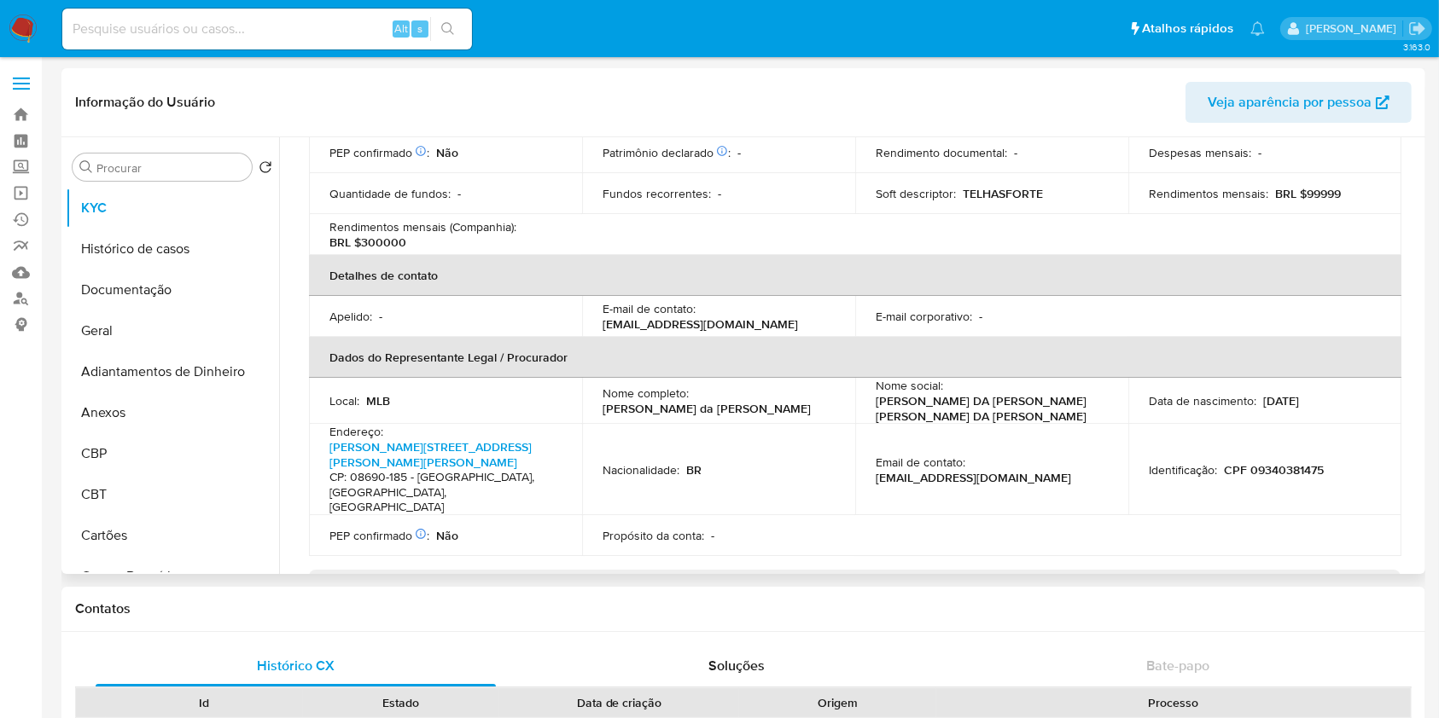
scroll to position [455, 0]
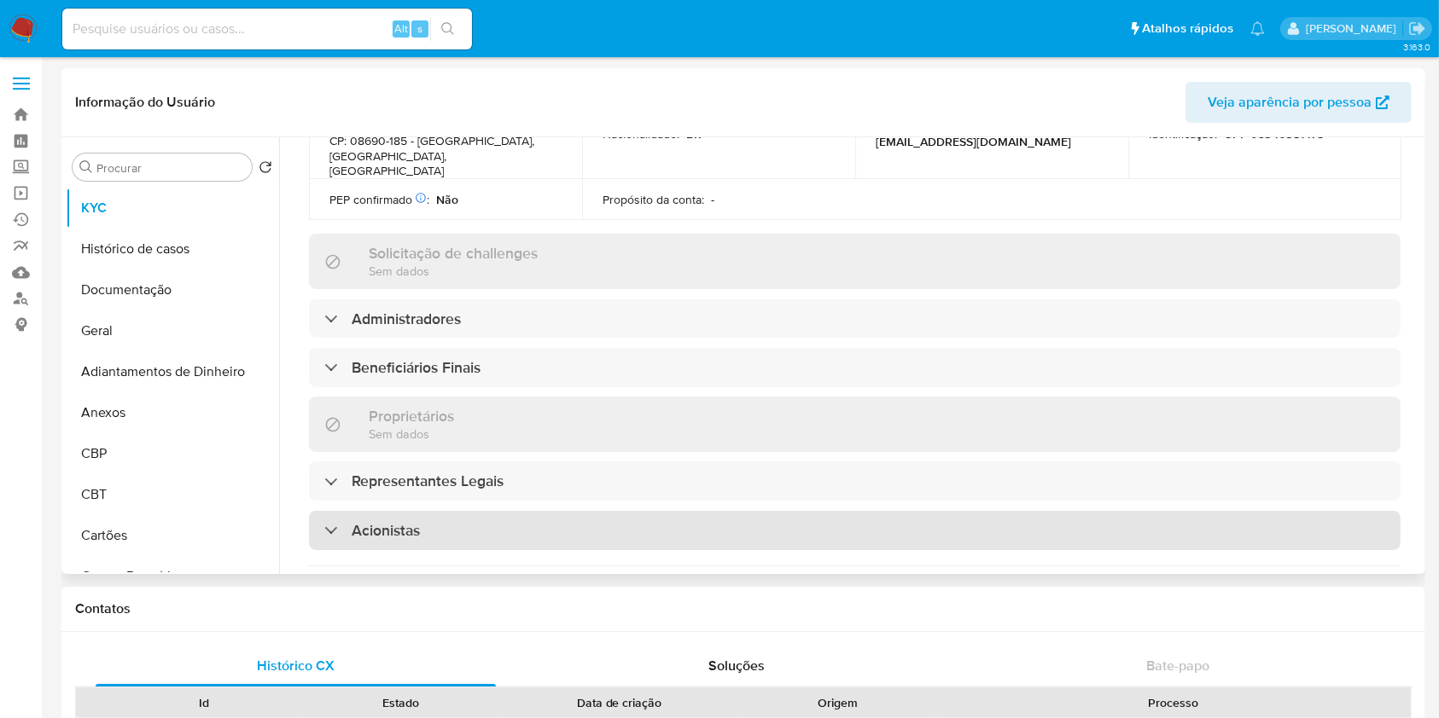
click at [427, 511] on div "Acionistas" at bounding box center [854, 530] width 1091 height 39
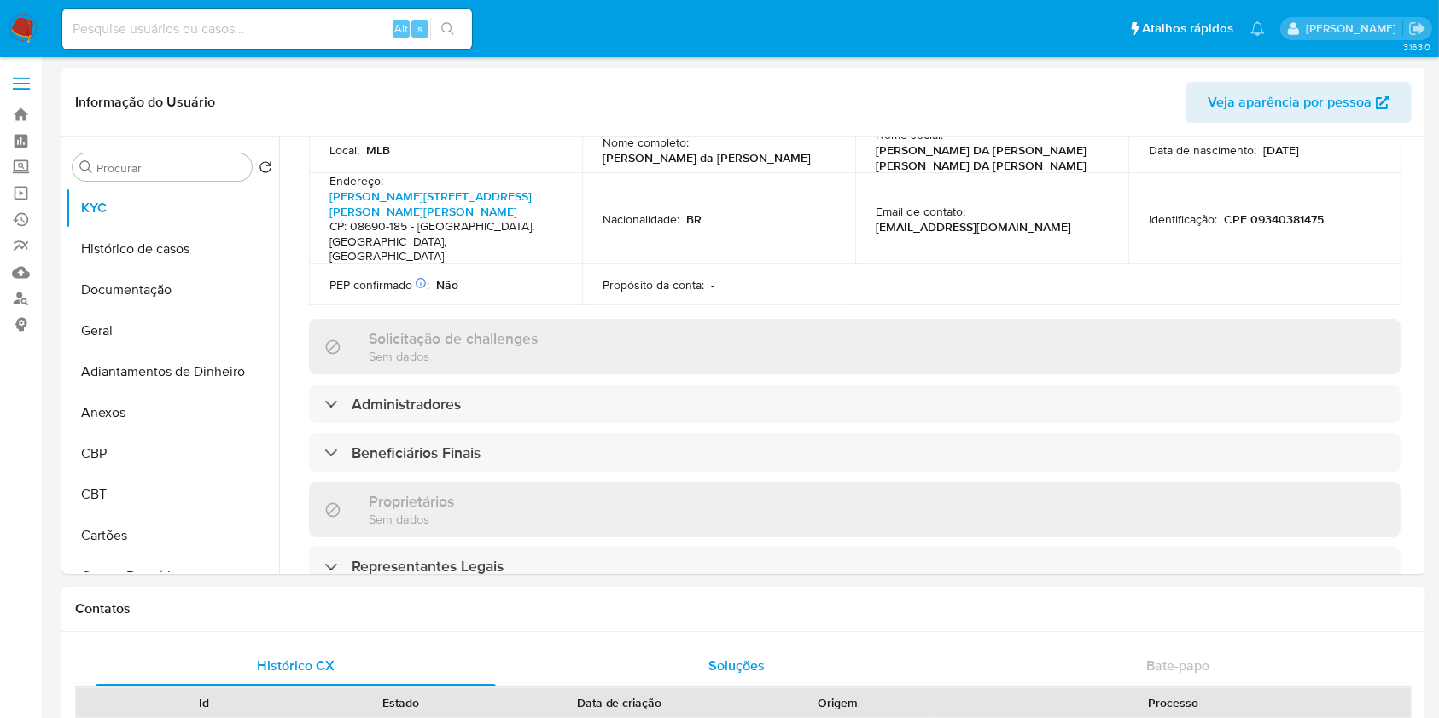
scroll to position [568, 0]
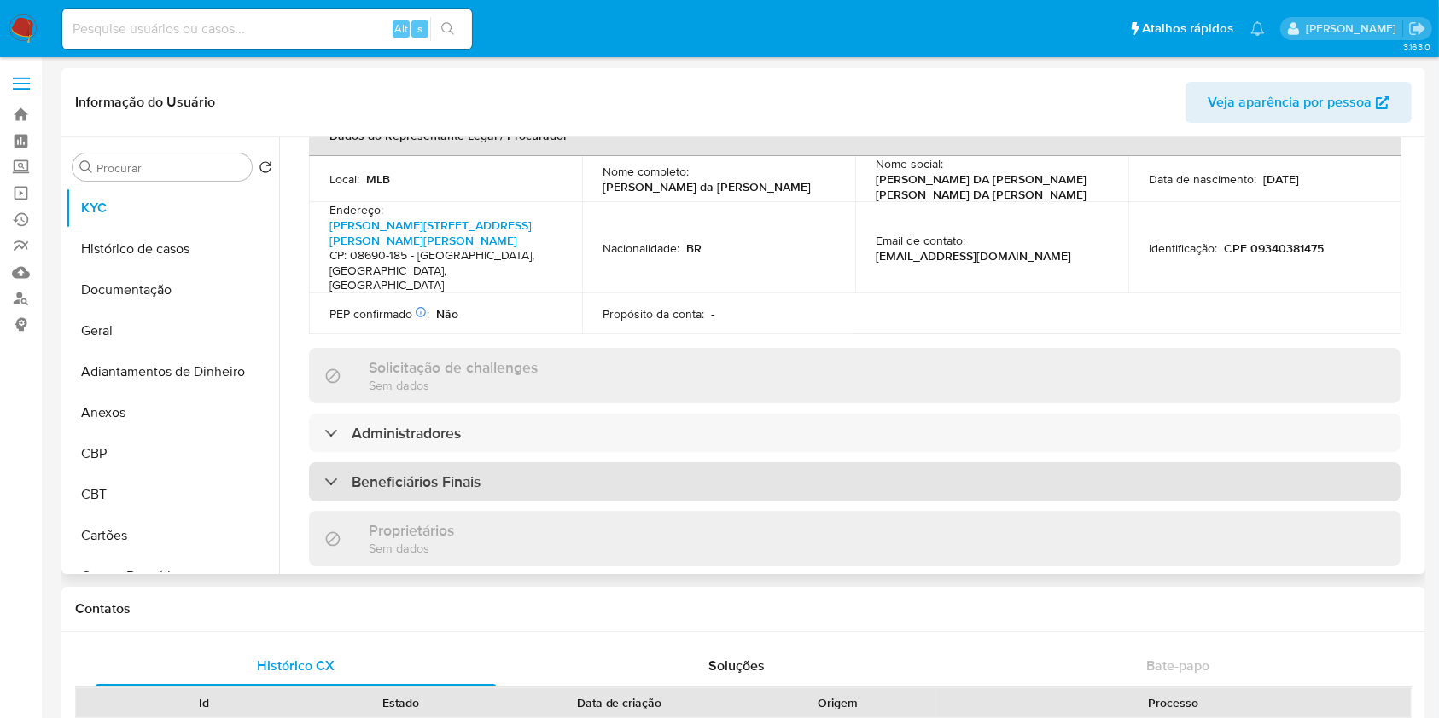
click at [474, 473] on h3 "Beneficiários Finais" at bounding box center [416, 482] width 129 height 19
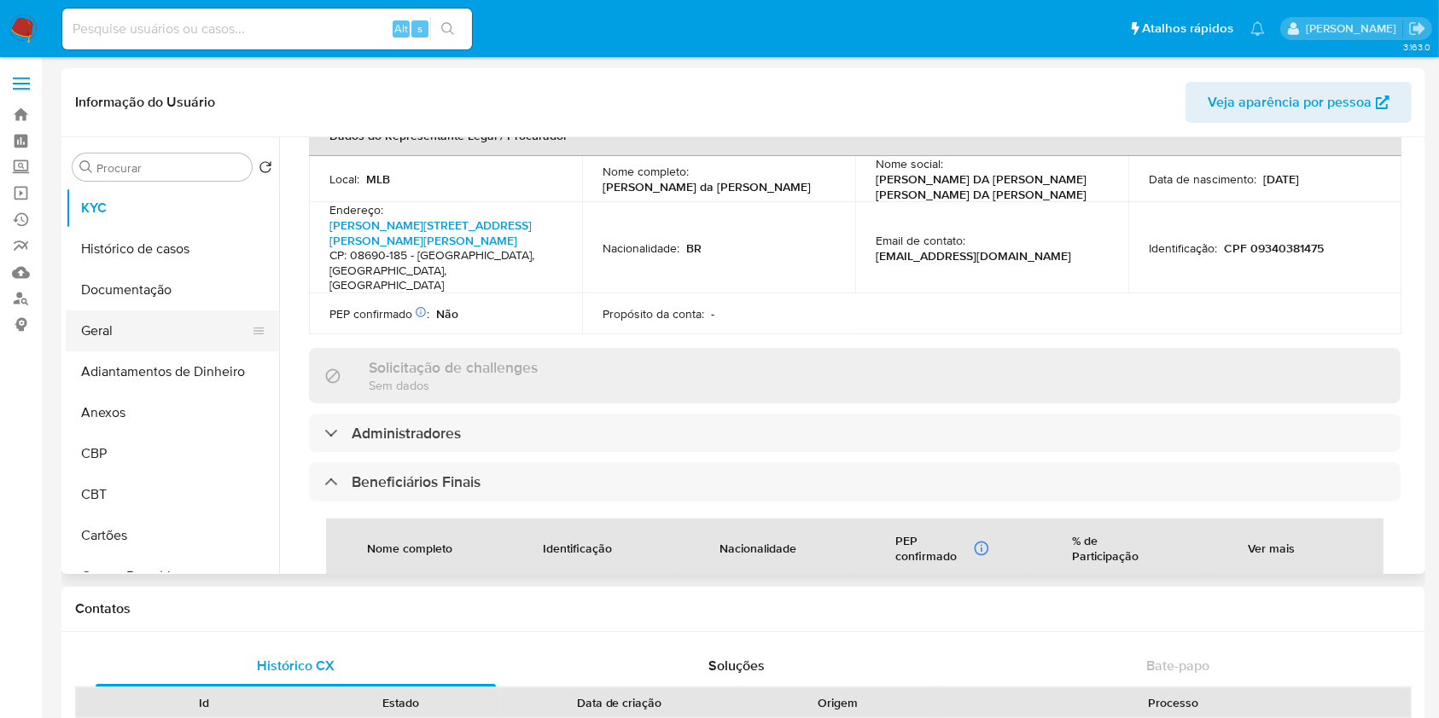
click at [147, 325] on button "Geral" at bounding box center [166, 331] width 200 height 41
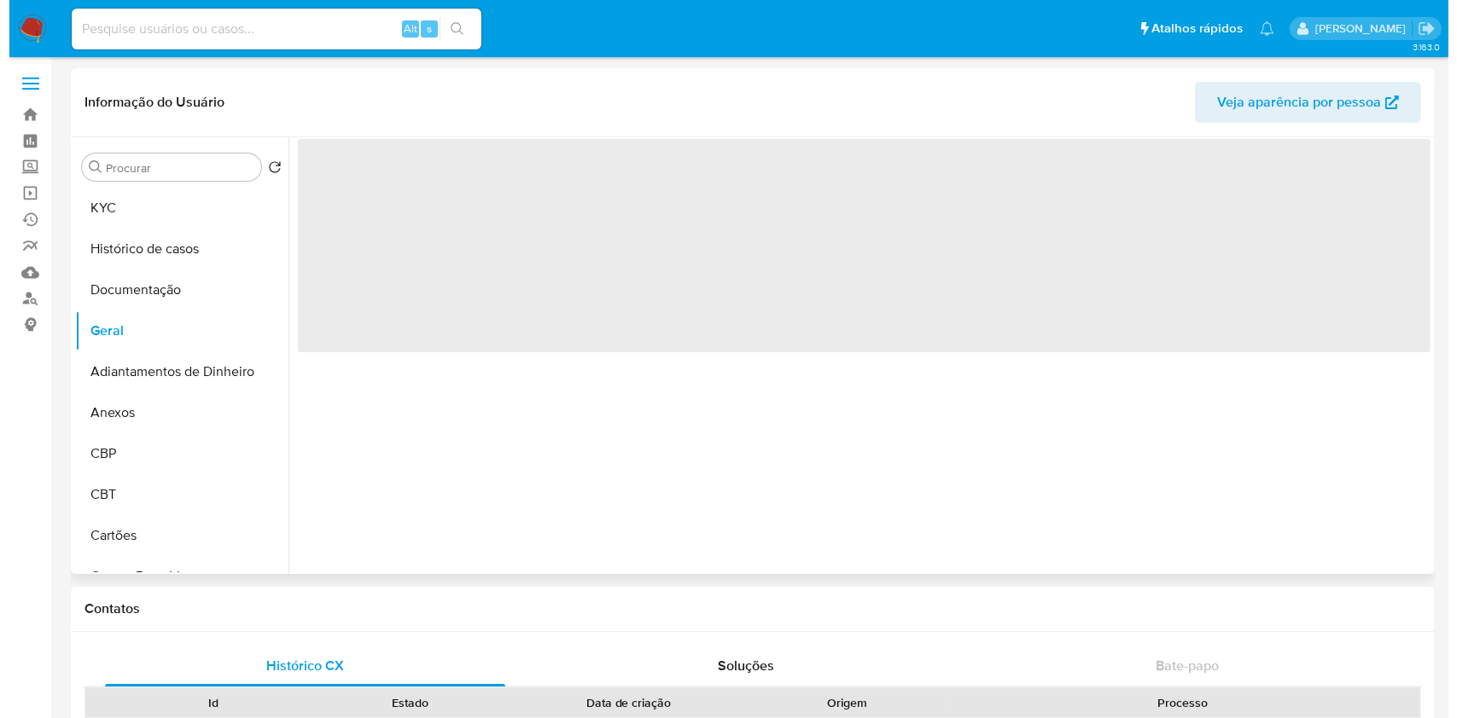
scroll to position [0, 0]
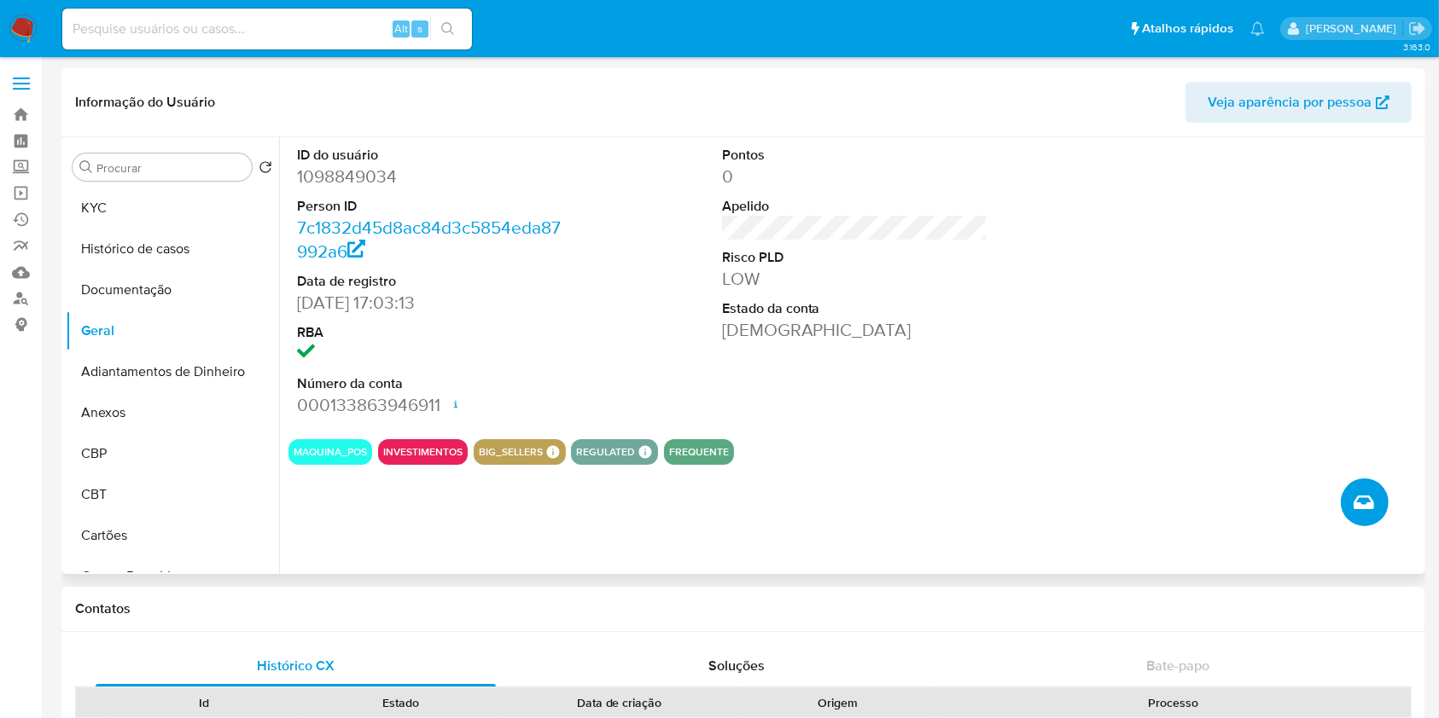
click at [1369, 498] on icon "Criar caso manual" at bounding box center [1363, 502] width 20 height 20
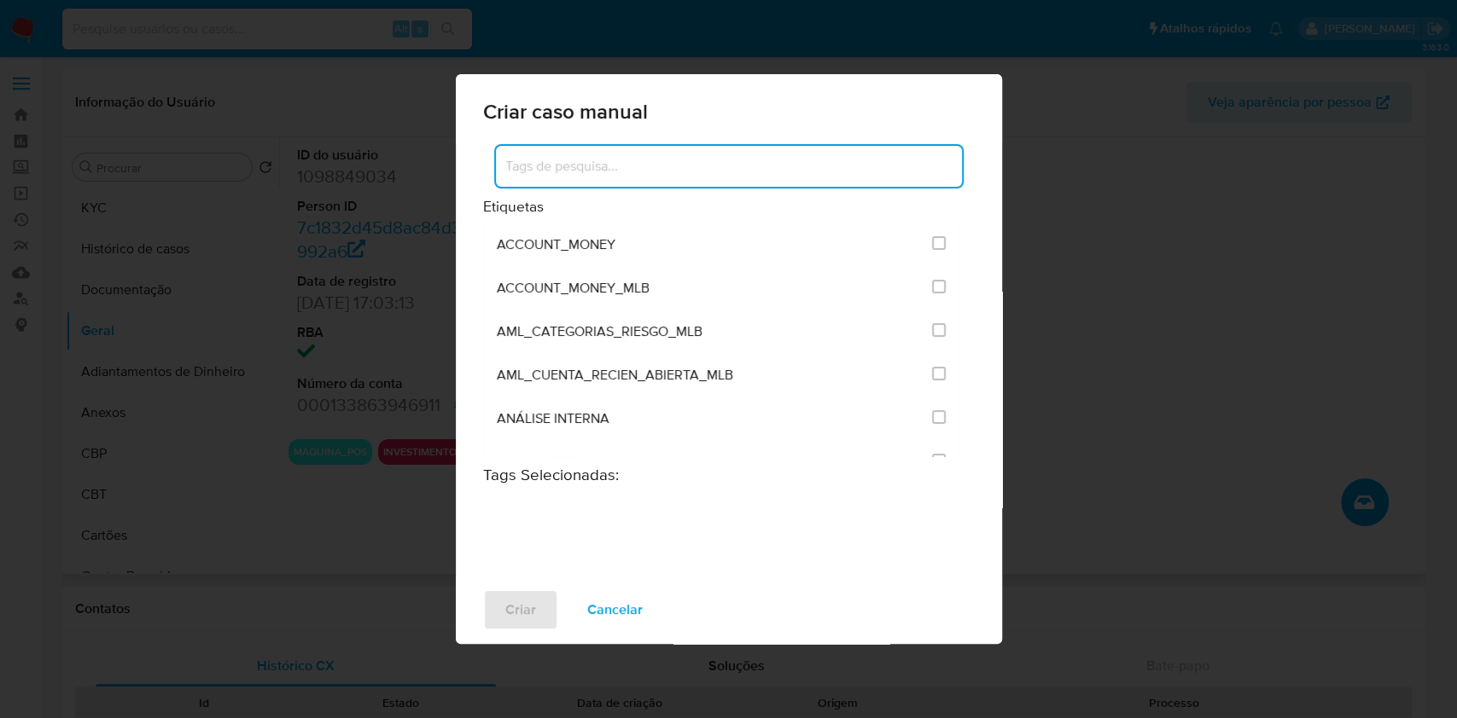
click at [833, 172] on input at bounding box center [729, 166] width 466 height 22
type input "i"
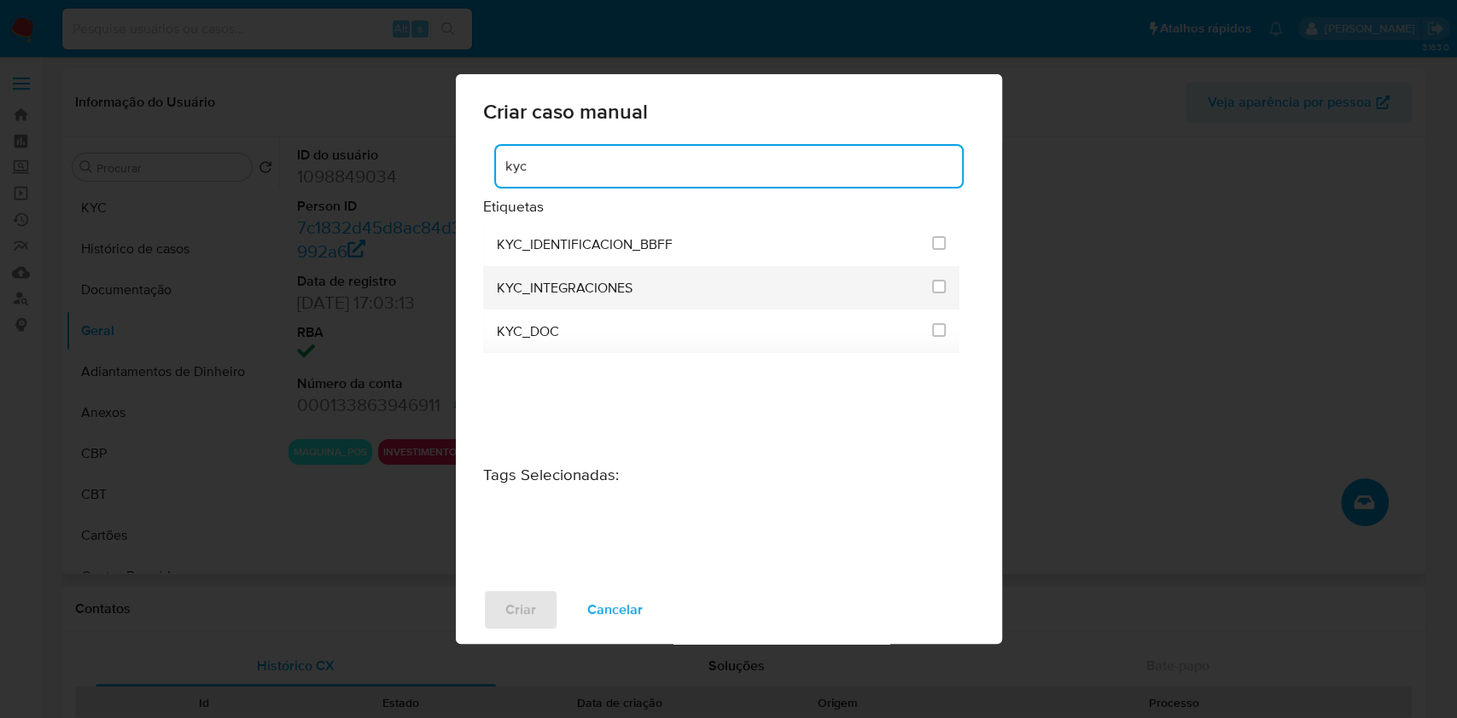
type input "kyc"
click at [933, 294] on div at bounding box center [939, 286] width 14 height 17
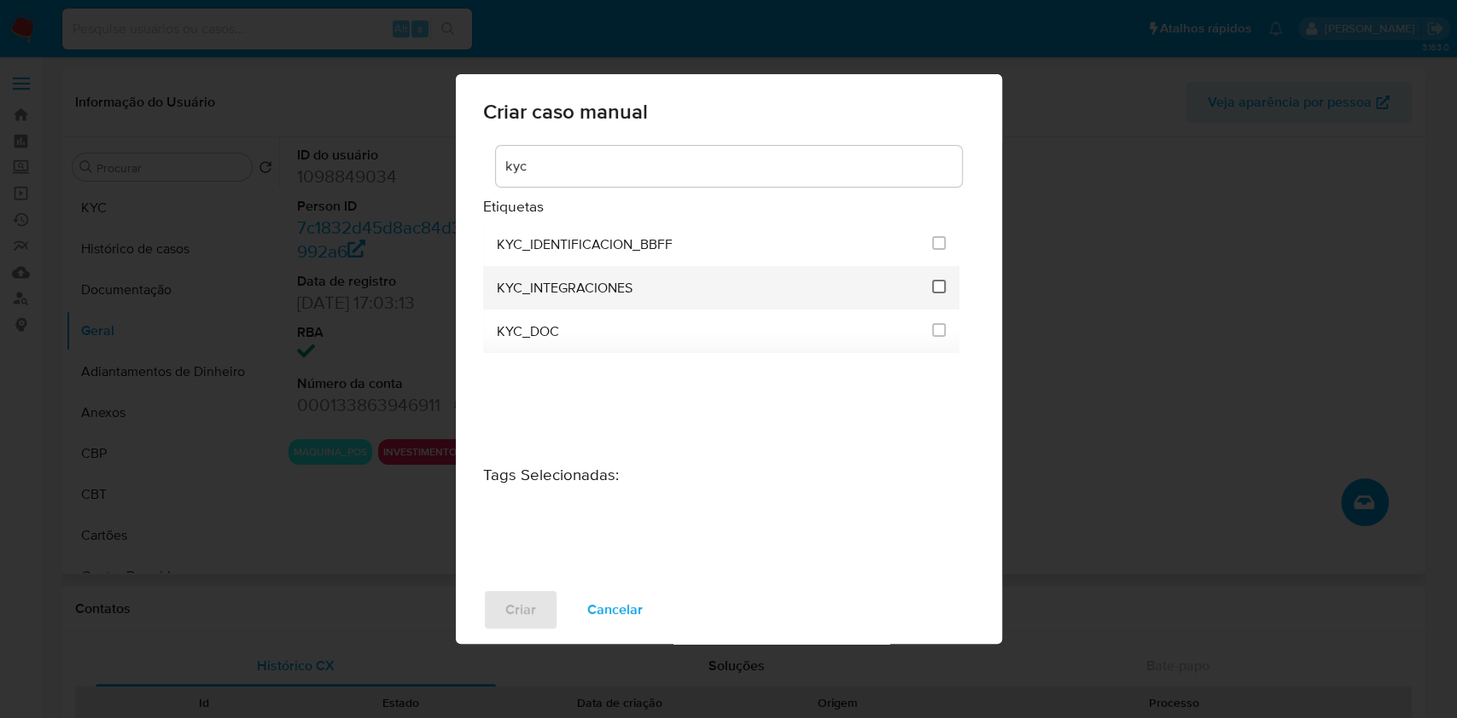
click at [939, 286] on input "2093" at bounding box center [939, 287] width 14 height 14
checkbox input "true"
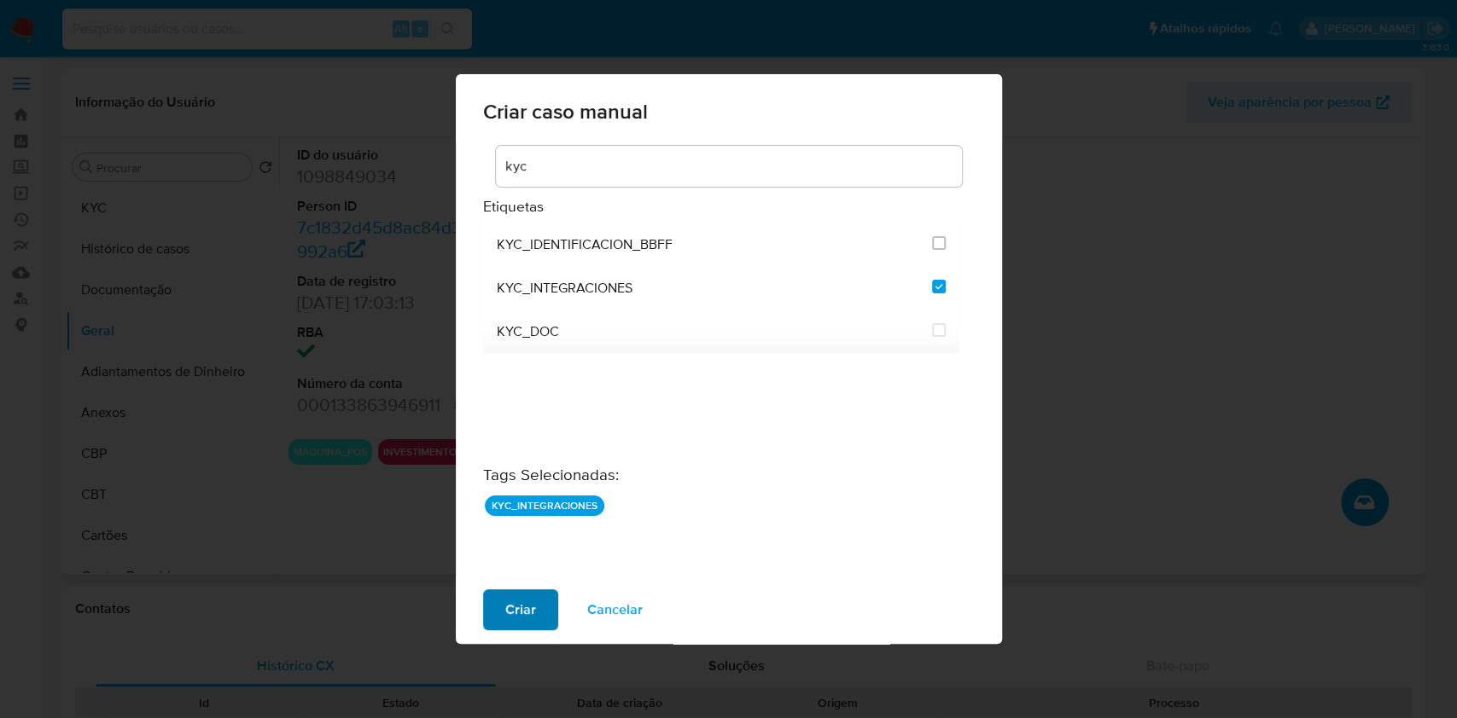
click at [538, 610] on button "Criar" at bounding box center [520, 610] width 75 height 41
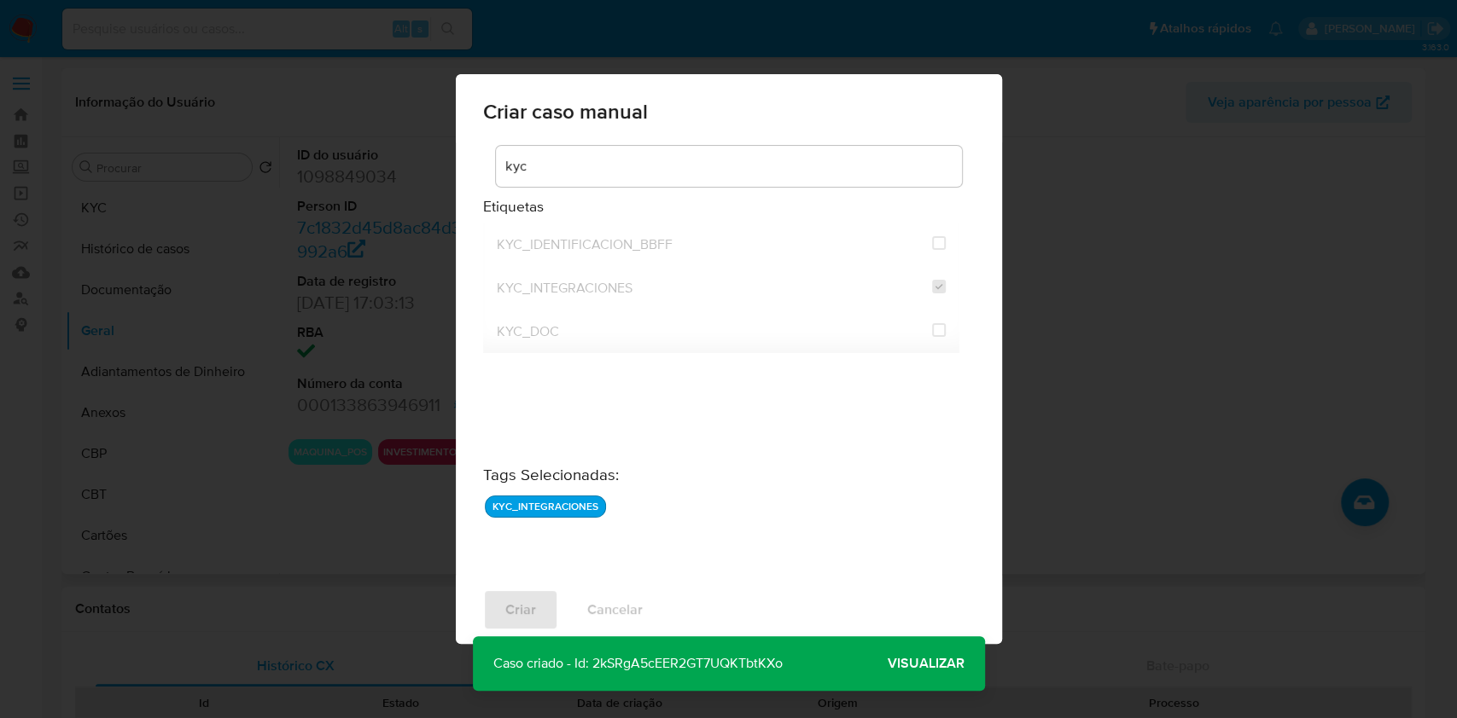
click at [905, 664] on span "Visualizar" at bounding box center [925, 664] width 77 height 0
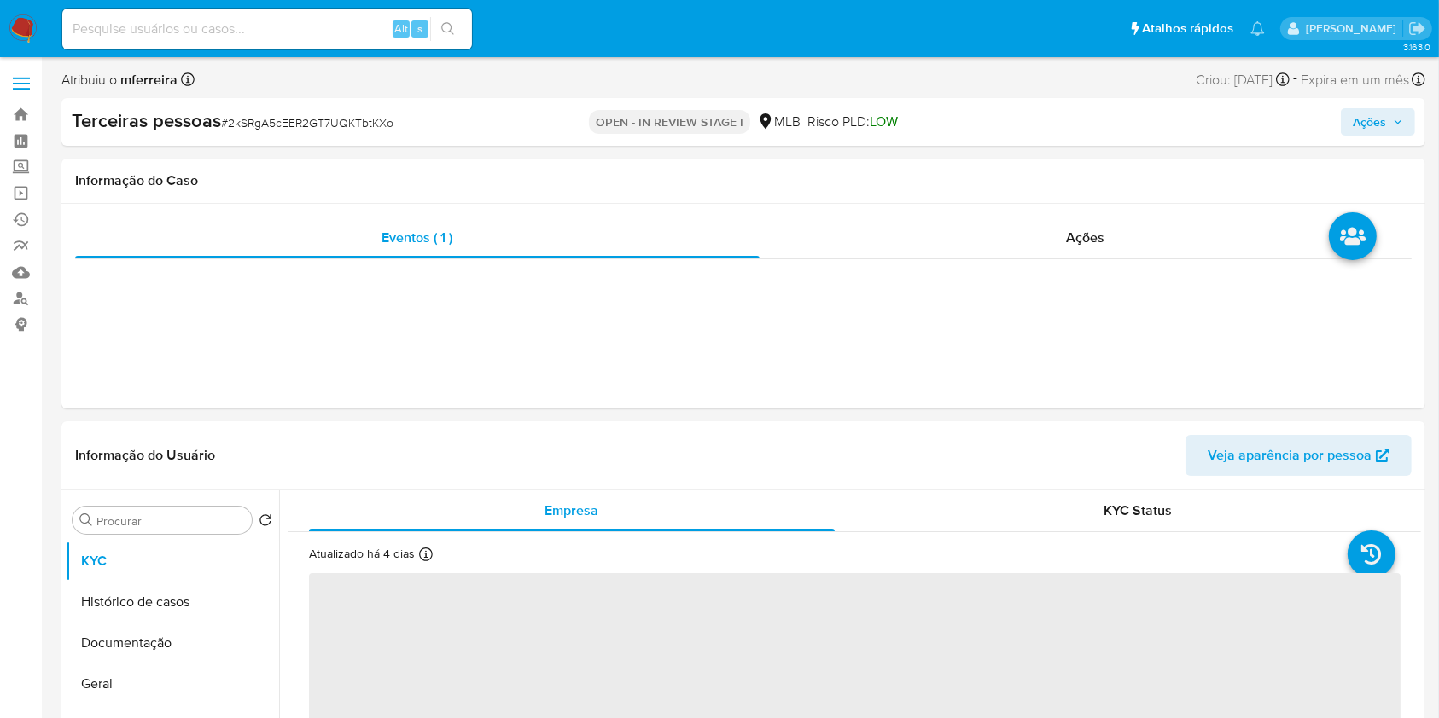
select select "10"
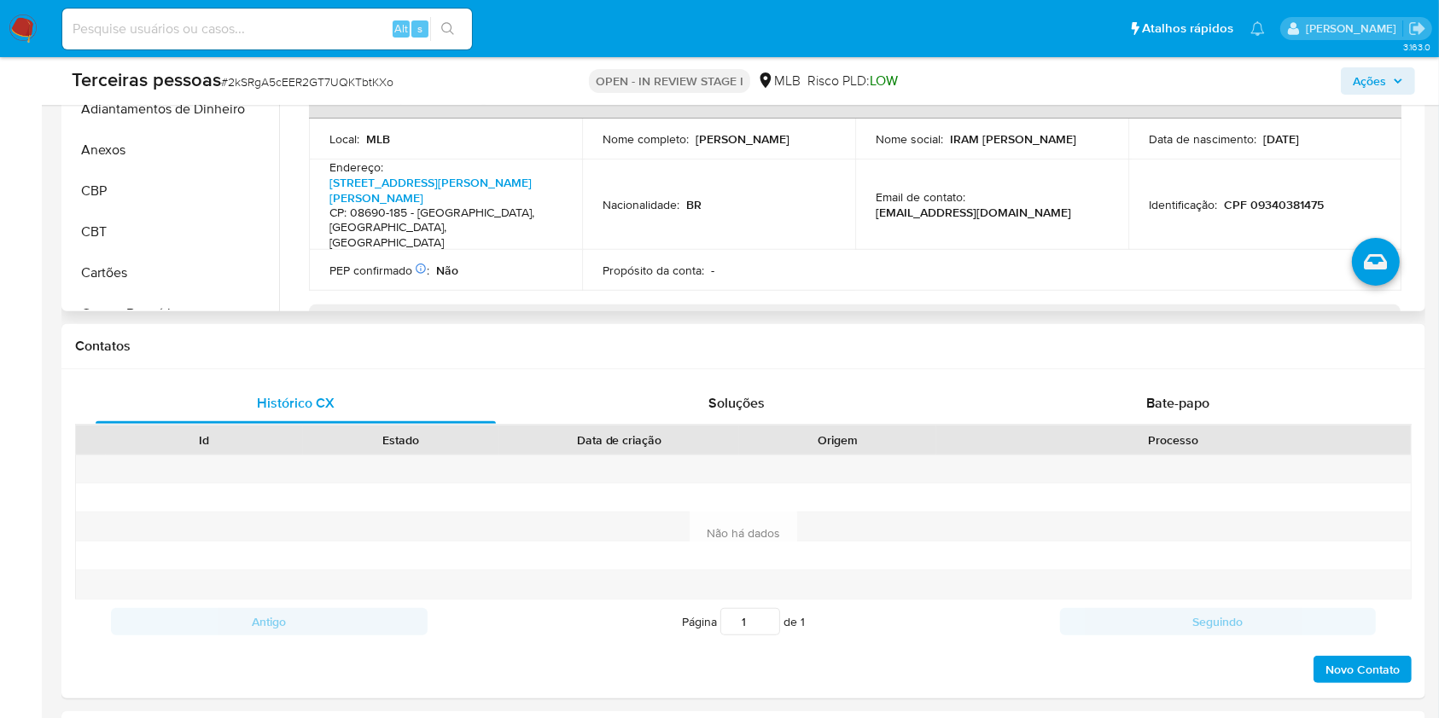
scroll to position [341, 0]
click at [427, 171] on link "[PERSON_NAME][STREET_ADDRESS][PERSON_NAME][PERSON_NAME]" at bounding box center [430, 187] width 202 height 32
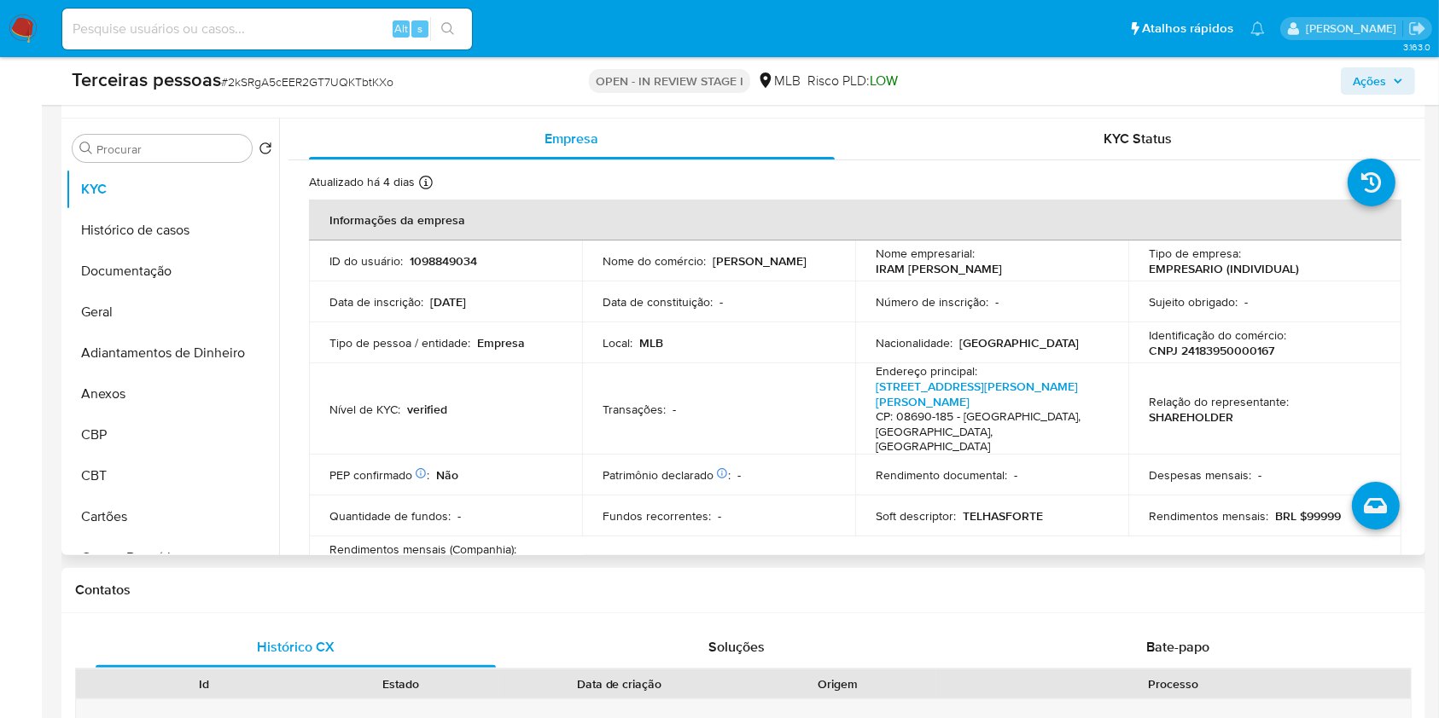
scroll to position [227, 0]
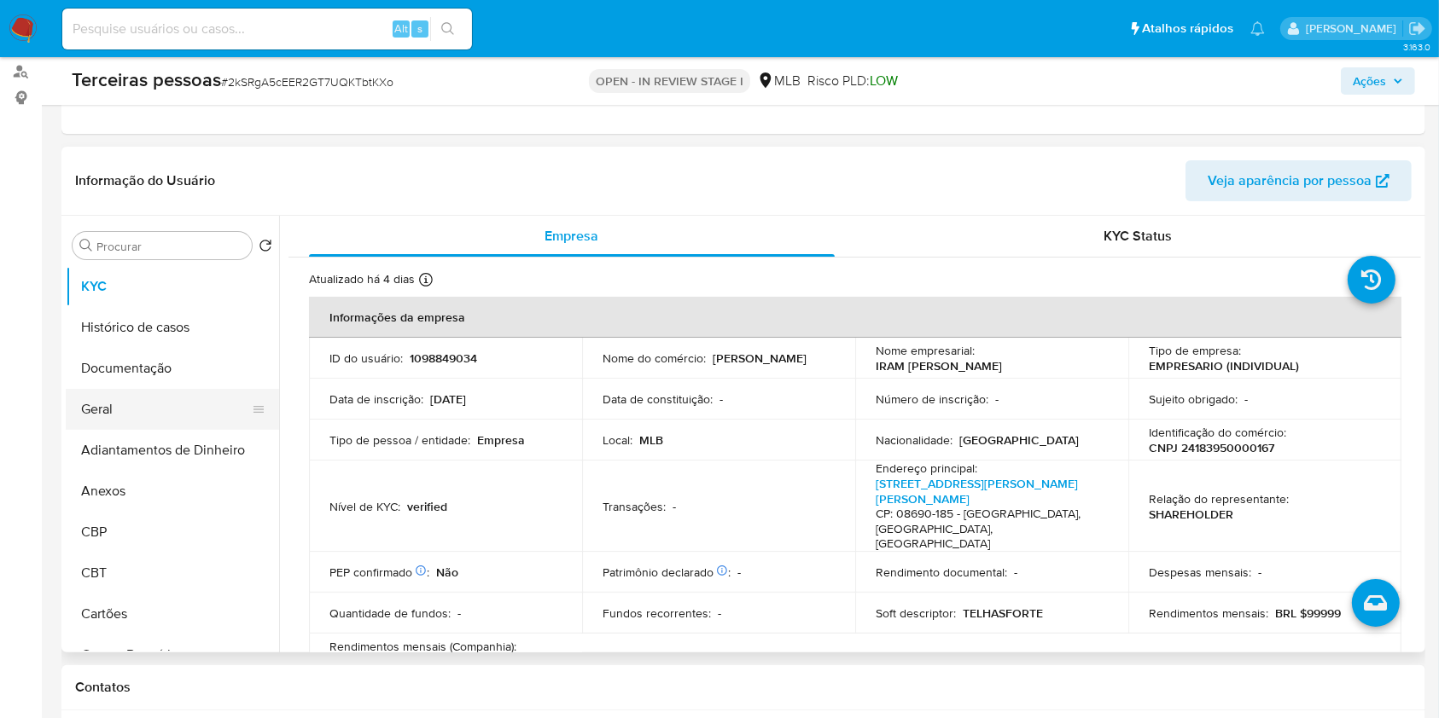
click at [105, 409] on button "Geral" at bounding box center [166, 409] width 200 height 41
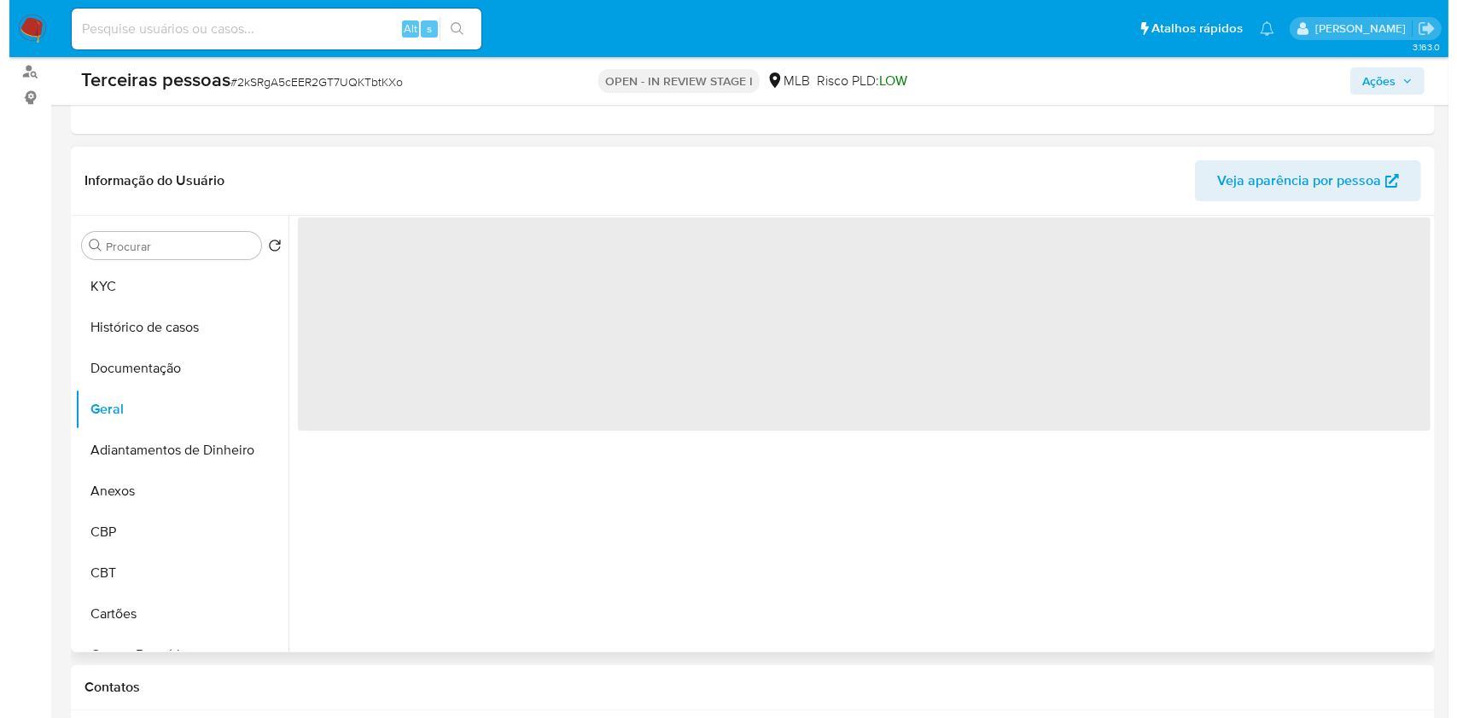
scroll to position [266, 0]
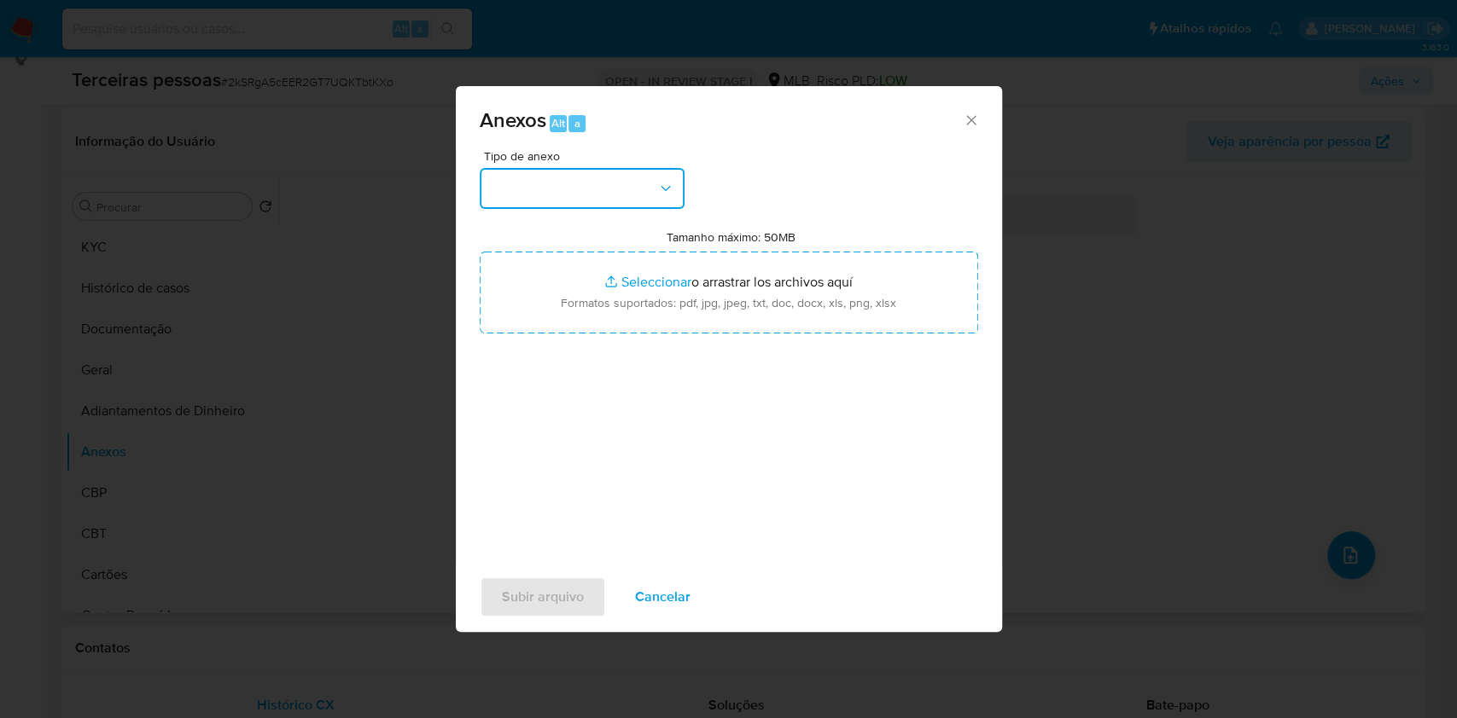
click at [631, 189] on button "button" at bounding box center [582, 188] width 205 height 41
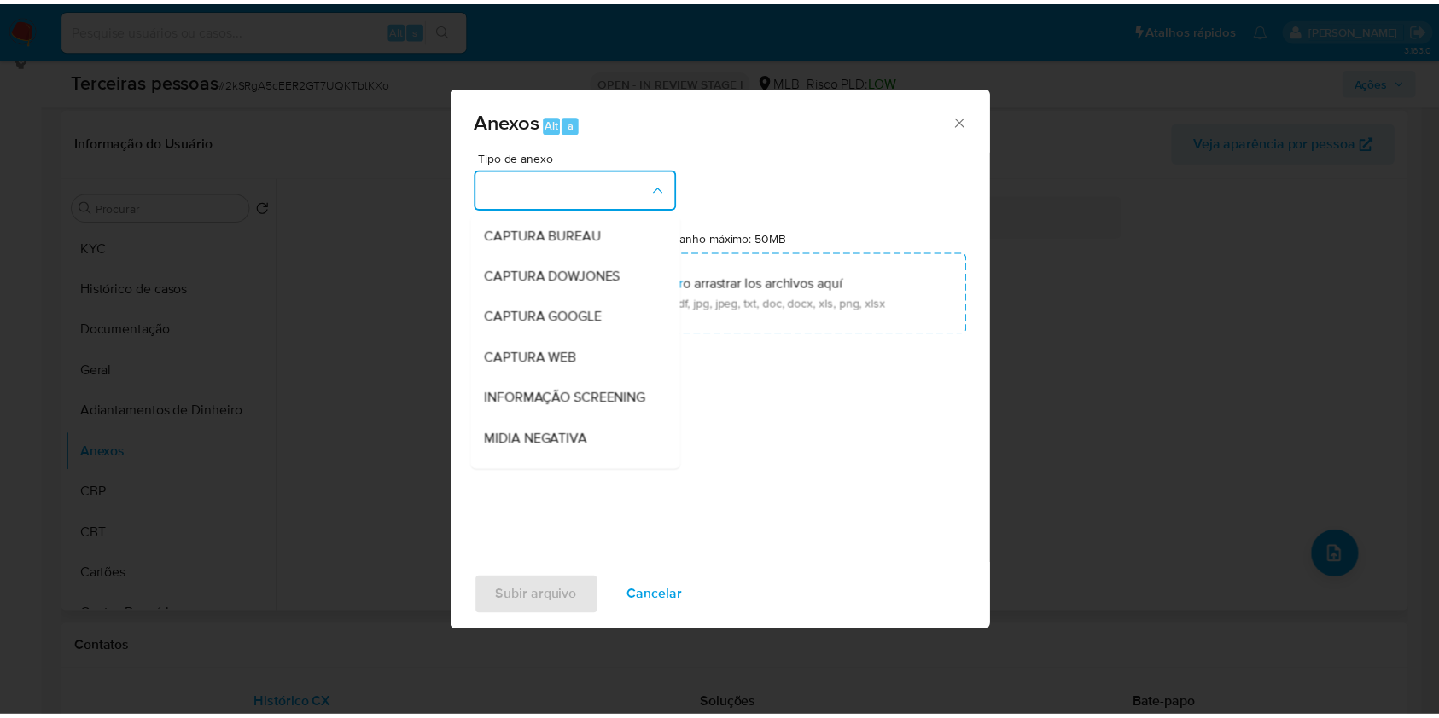
scroll to position [262, 0]
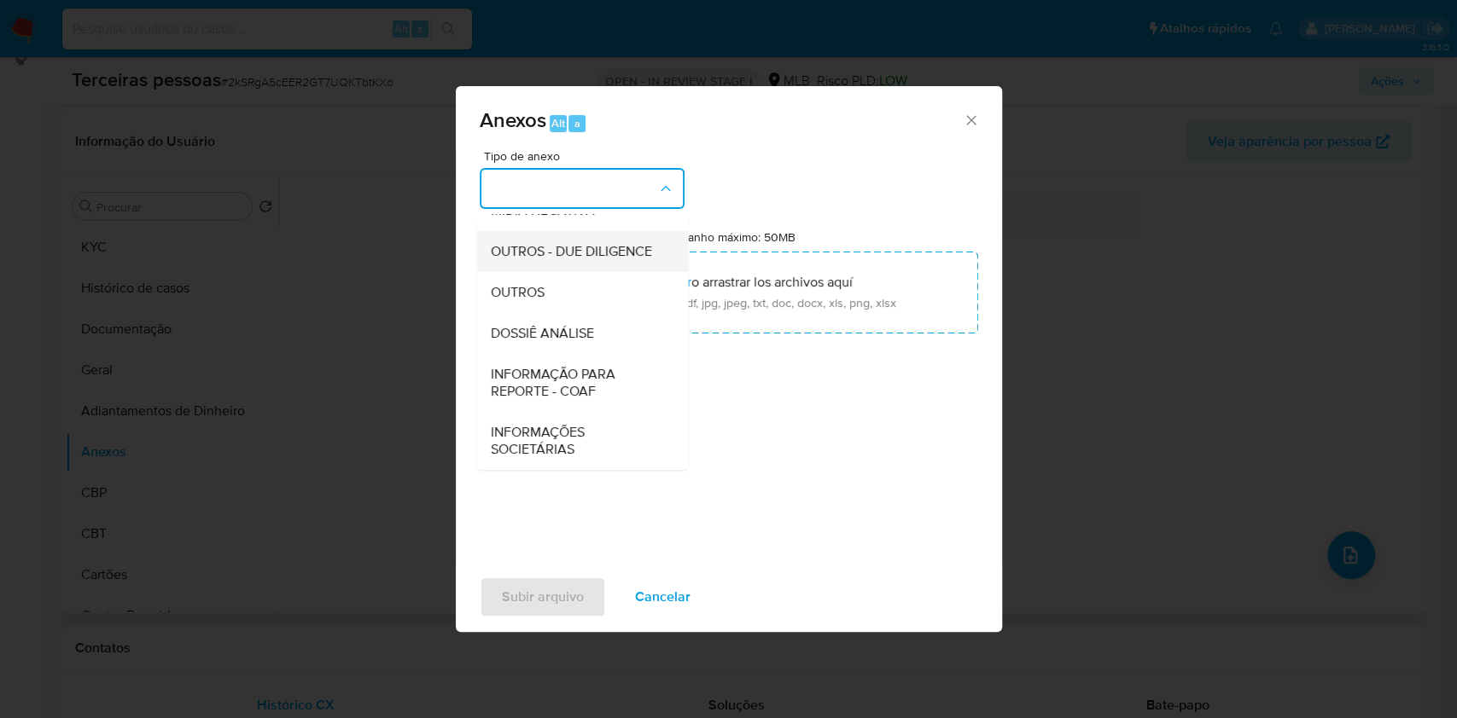
click at [544, 260] on div "OUTROS - DUE DILIGENCE" at bounding box center [577, 251] width 174 height 41
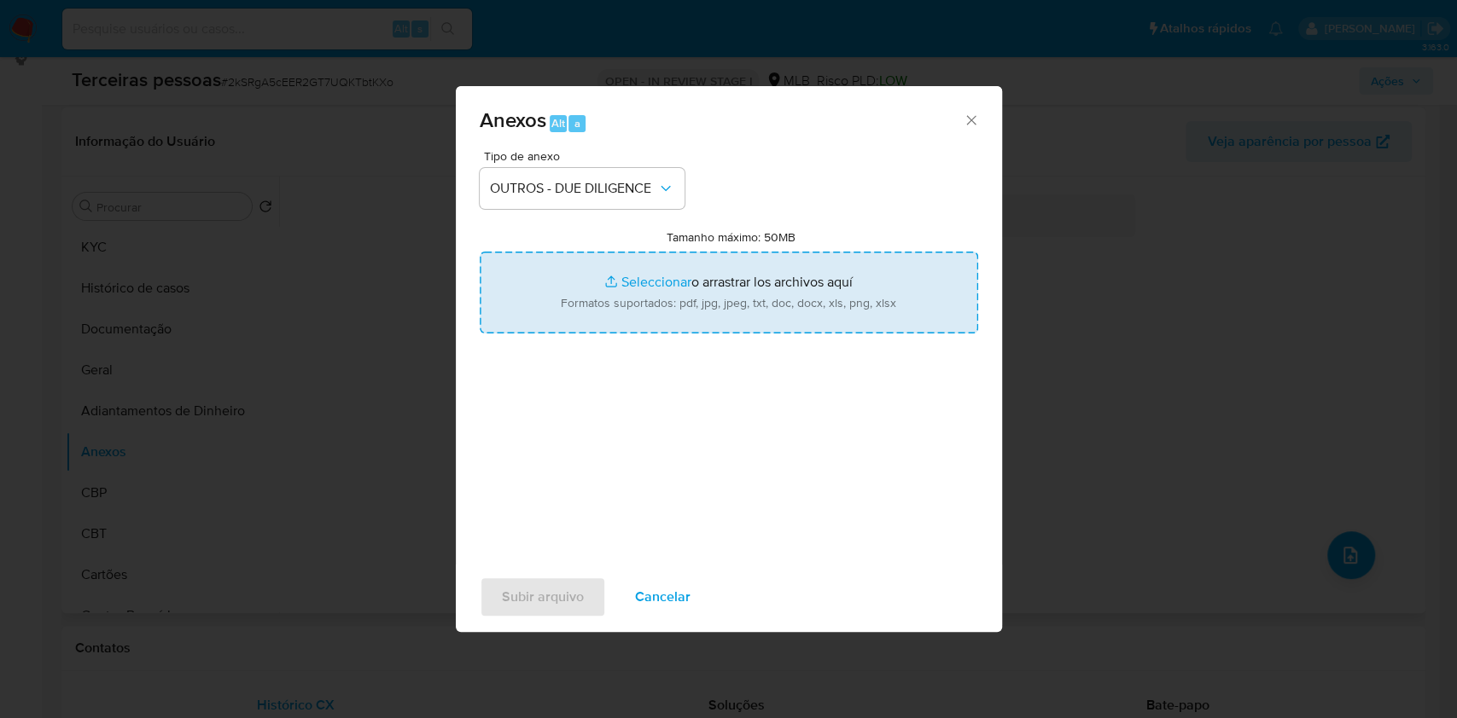
click at [681, 301] on input "Tamanho máximo: 50MB Seleccionar archivos" at bounding box center [729, 293] width 498 height 82
type input "C:\fakepath\s-IRAM HERLES DA SILVA ALEXANDRE.pdf"
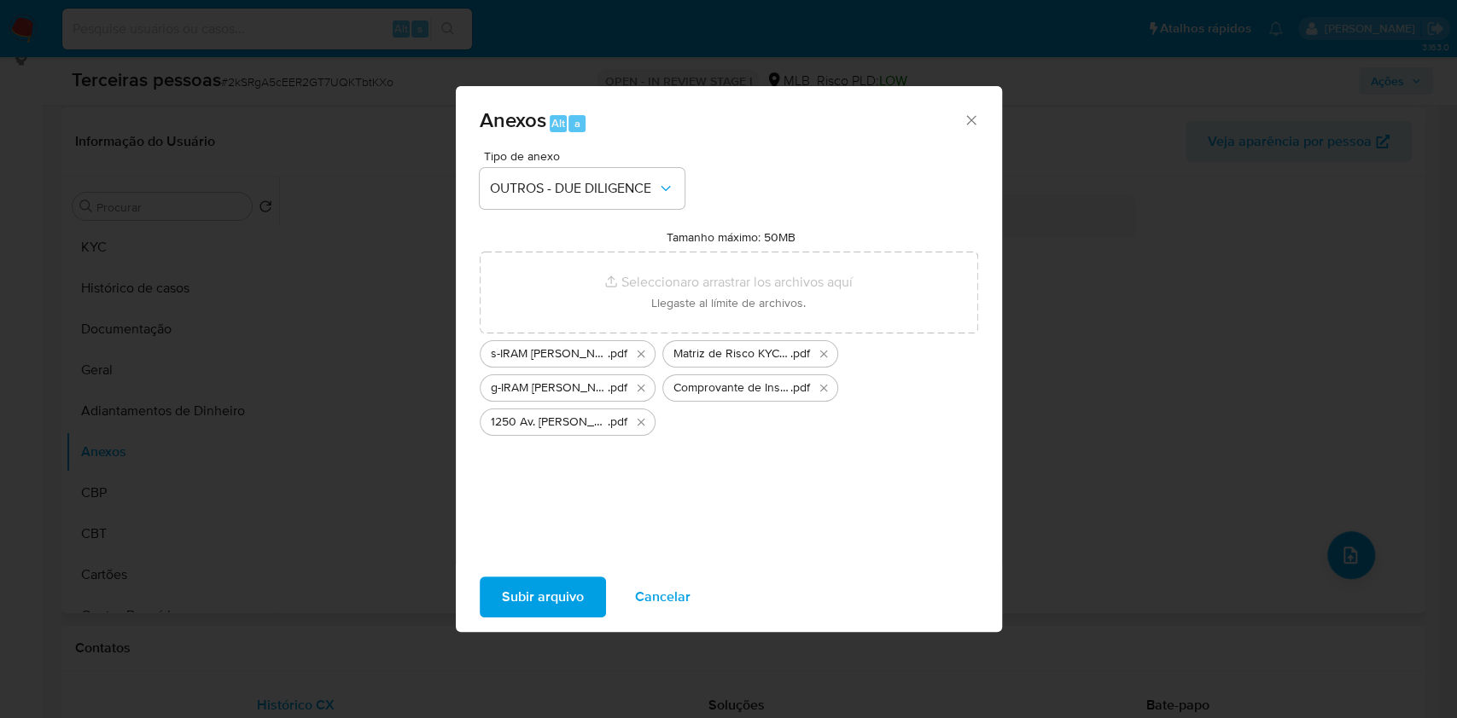
click at [543, 590] on span "Subir arquivo" at bounding box center [543, 598] width 82 height 38
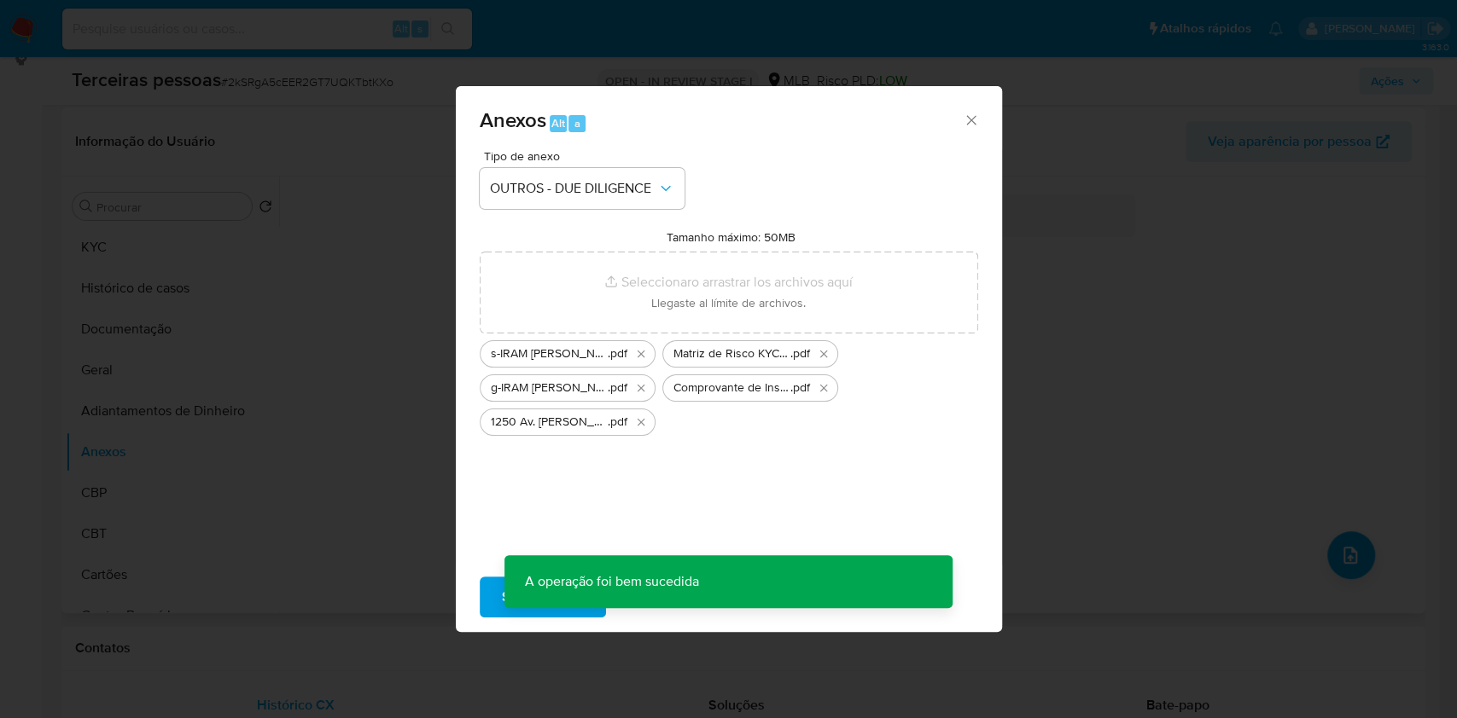
click at [1393, 89] on div "Anexos Alt a Tipo de anexo OUTROS - DUE DILIGENCE Tamanho máximo: 50MB Seleccio…" at bounding box center [728, 359] width 1457 height 718
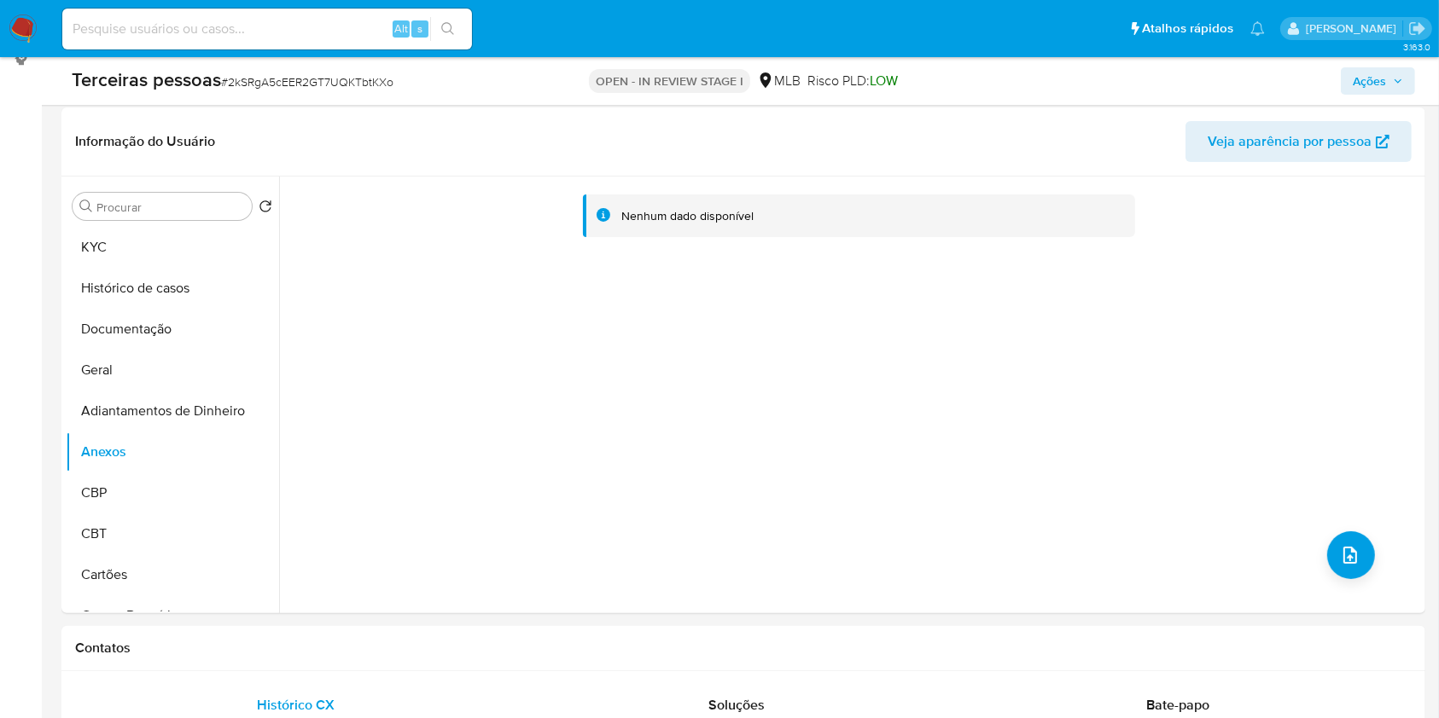
click at [1369, 95] on div "Terceiras pessoas # 2kSRgA5cEER2GT7UQKTbtKXo OPEN - IN REVIEW STAGE I MLB Risco…" at bounding box center [743, 81] width 1364 height 48
click at [1347, 84] on button "Ações" at bounding box center [1378, 80] width 74 height 27
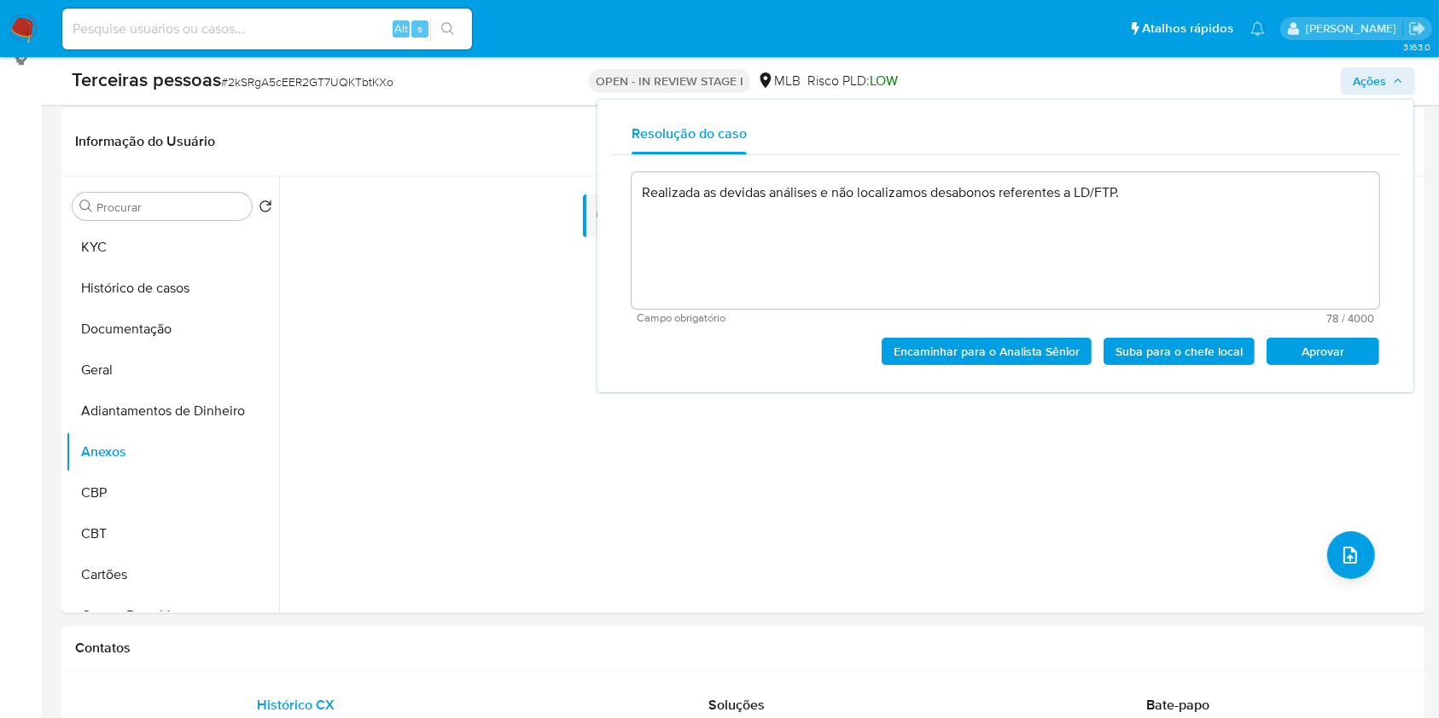
drag, startPoint x: 1306, startPoint y: 352, endPoint x: 1293, endPoint y: 339, distance: 18.7
click at [1305, 350] on span "Aprovar" at bounding box center [1322, 352] width 89 height 24
type textarea "Realizada as devidas análises e não localizamos desabonos referentes a LD/FTP."
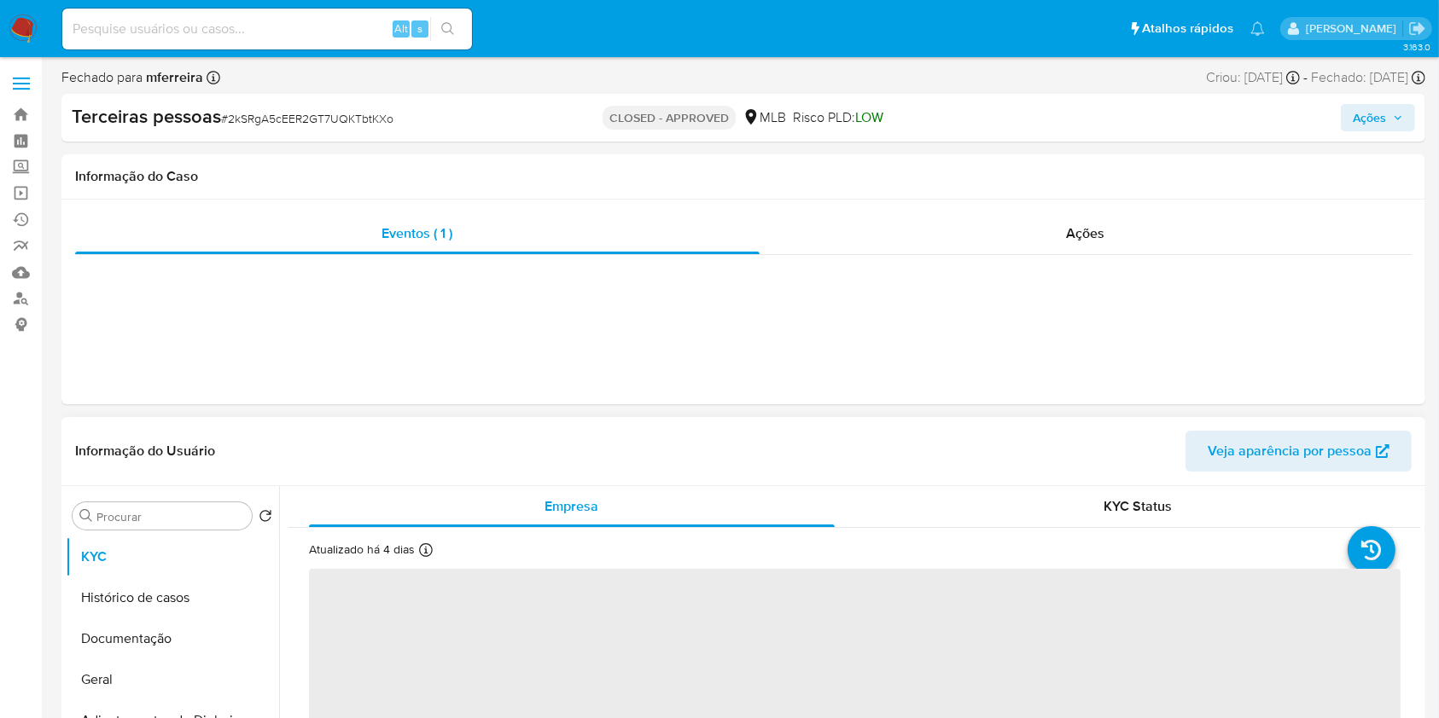
select select "10"
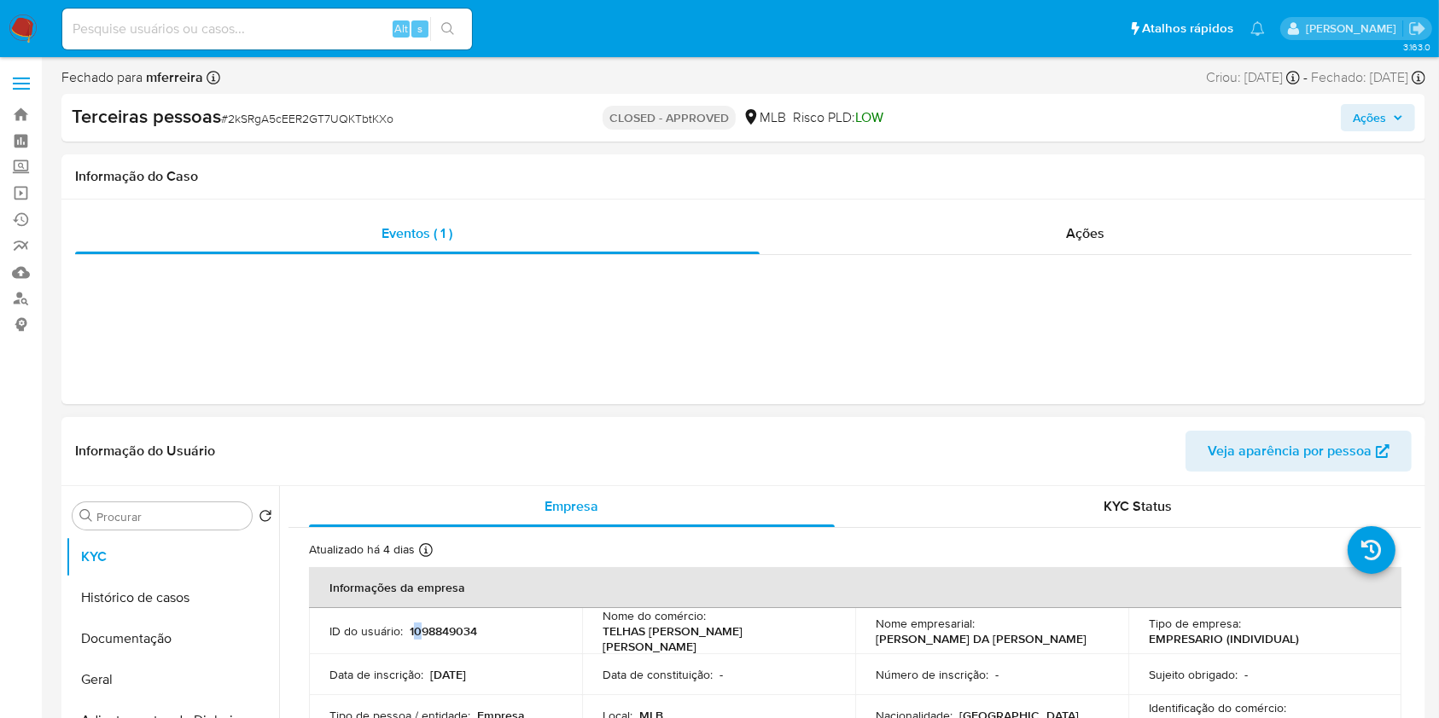
click at [416, 627] on p "1098849034" at bounding box center [443, 631] width 67 height 15
click at [445, 631] on p "1098849034" at bounding box center [443, 631] width 67 height 15
copy p "1098849034"
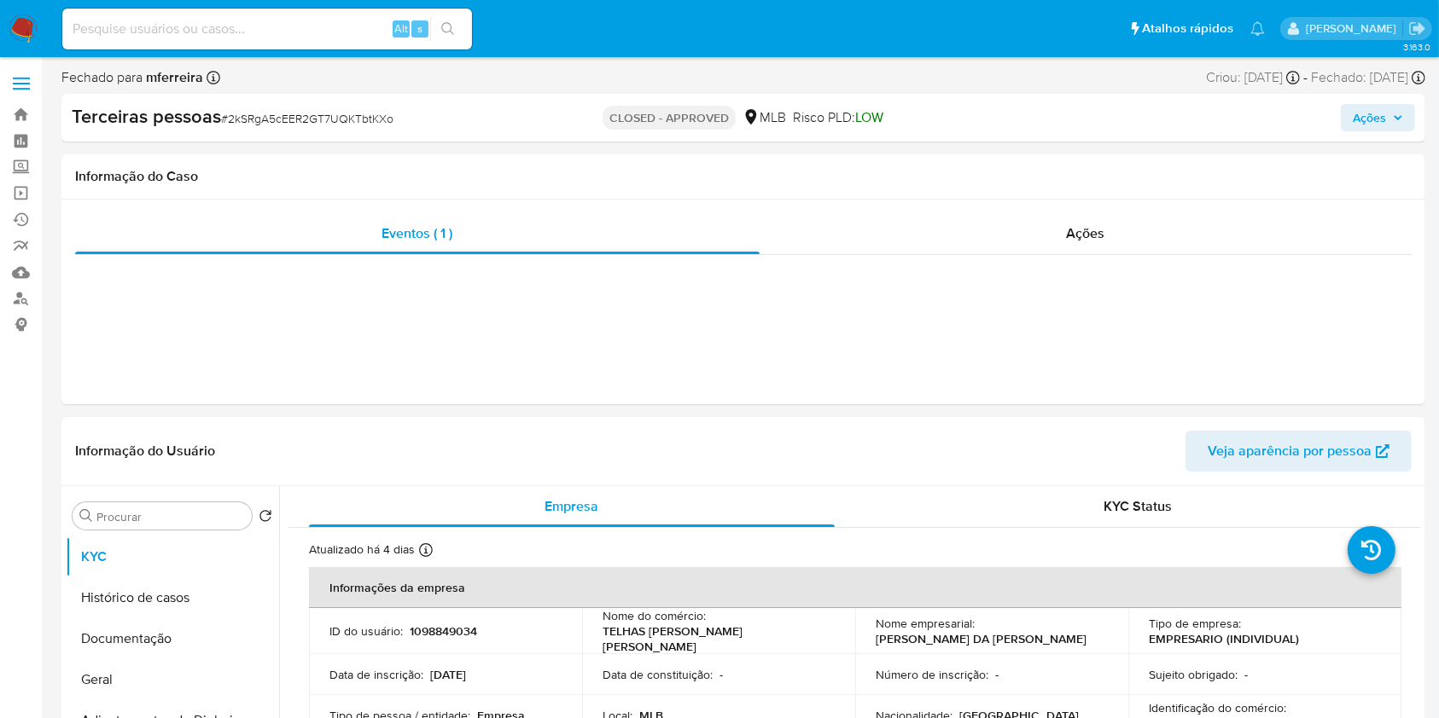
click at [366, 22] on input at bounding box center [267, 29] width 410 height 22
paste input "2492705297"
type input "2492705297"
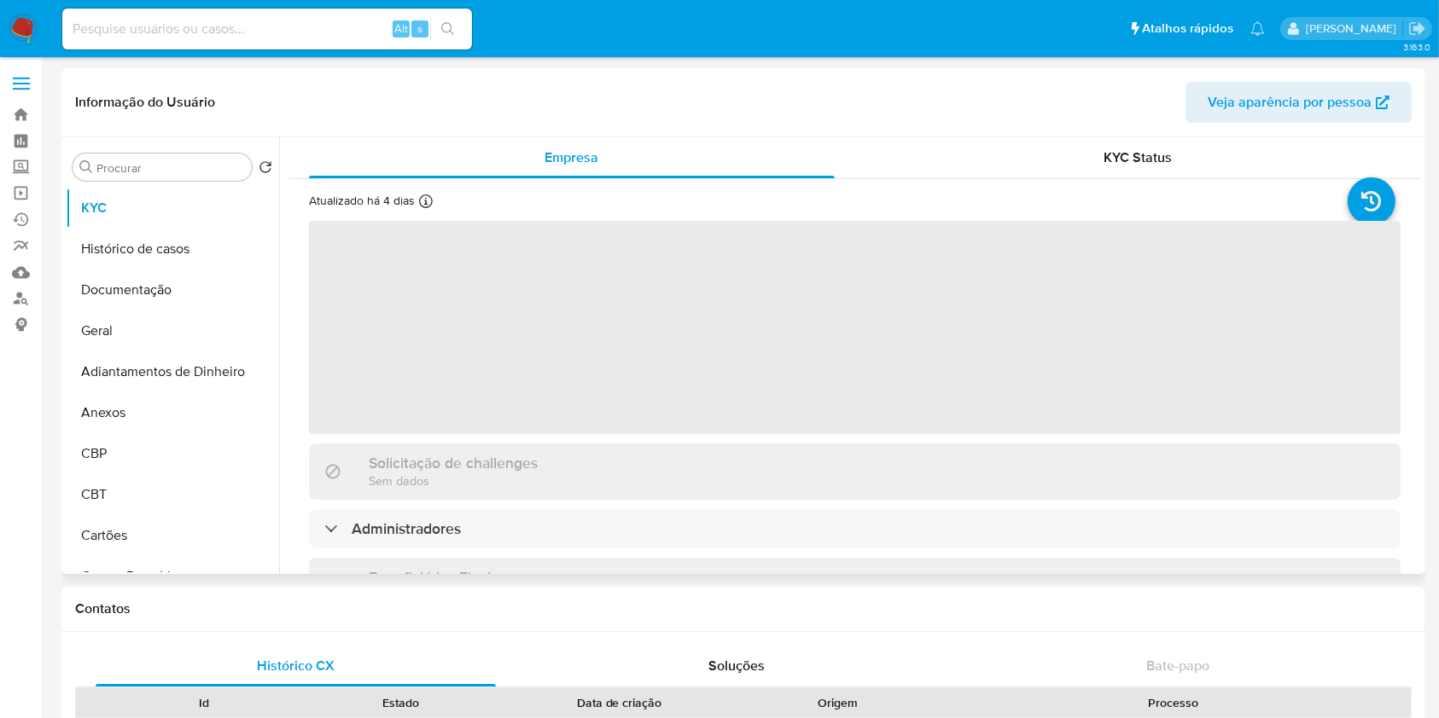
select select "10"
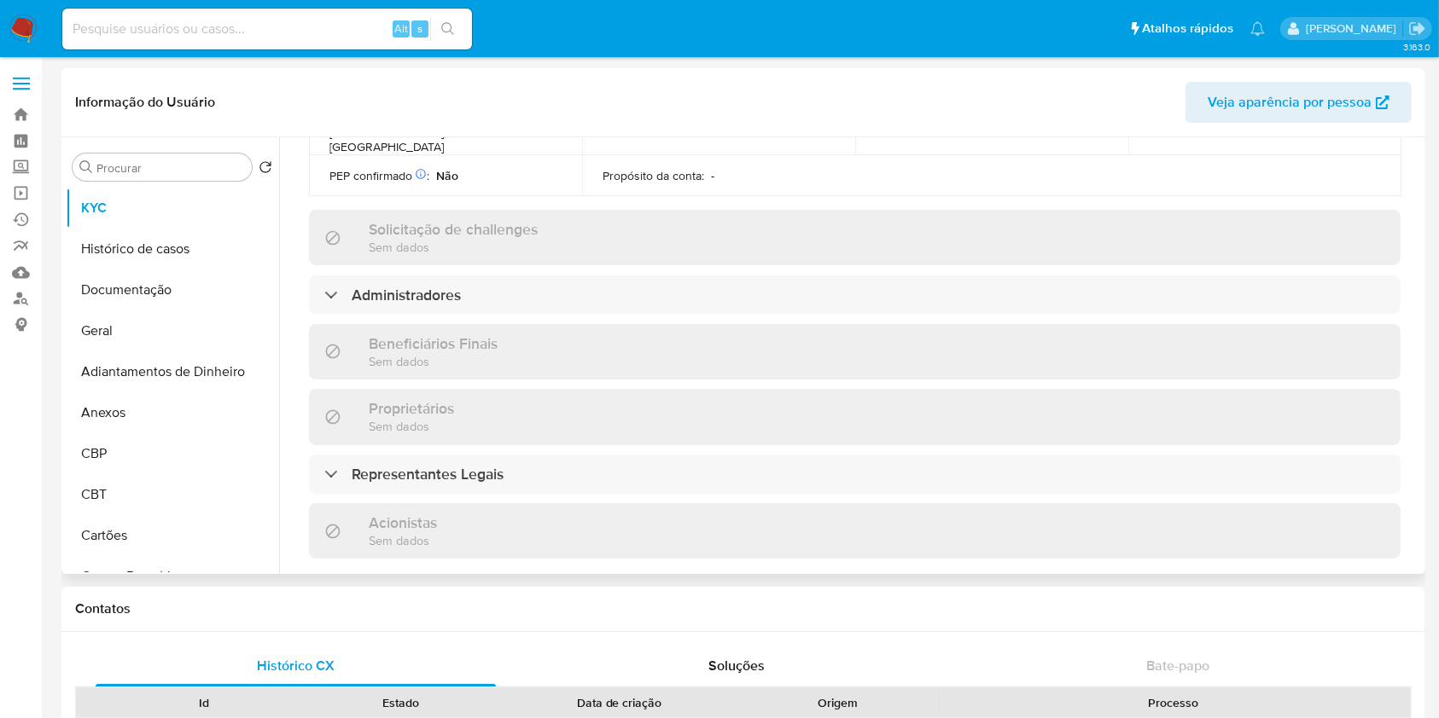
scroll to position [683, 0]
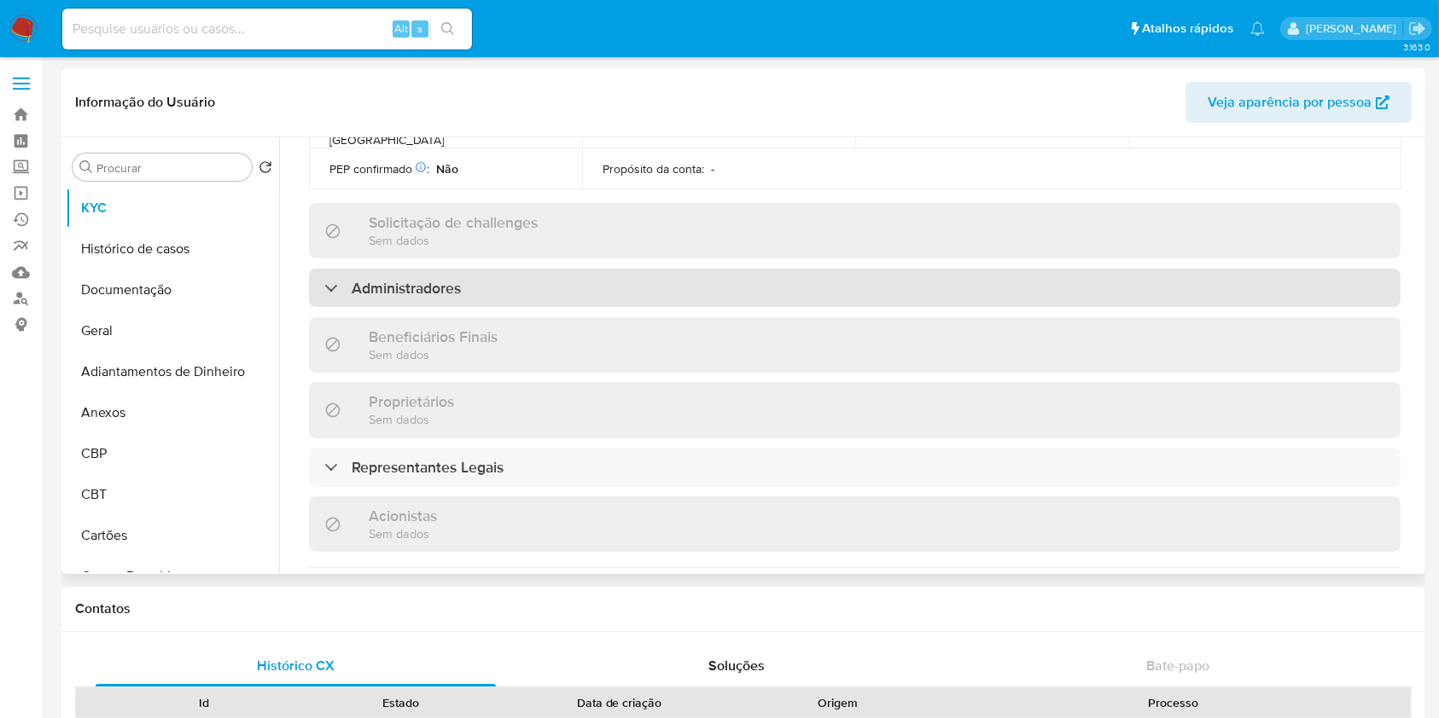
click at [419, 279] on h3 "Administradores" at bounding box center [406, 288] width 109 height 19
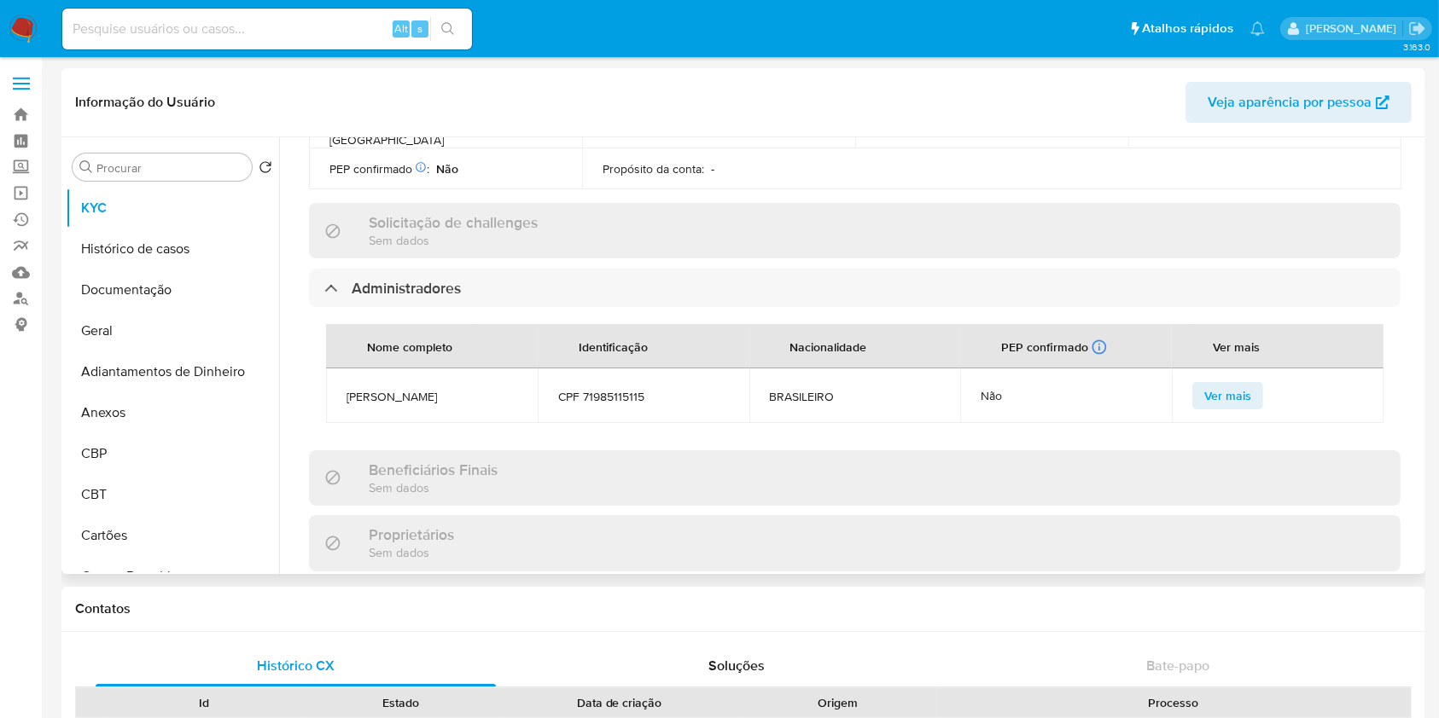
drag, startPoint x: 419, startPoint y: 260, endPoint x: 404, endPoint y: 294, distance: 37.1
click at [420, 279] on h3 "Administradores" at bounding box center [406, 288] width 109 height 19
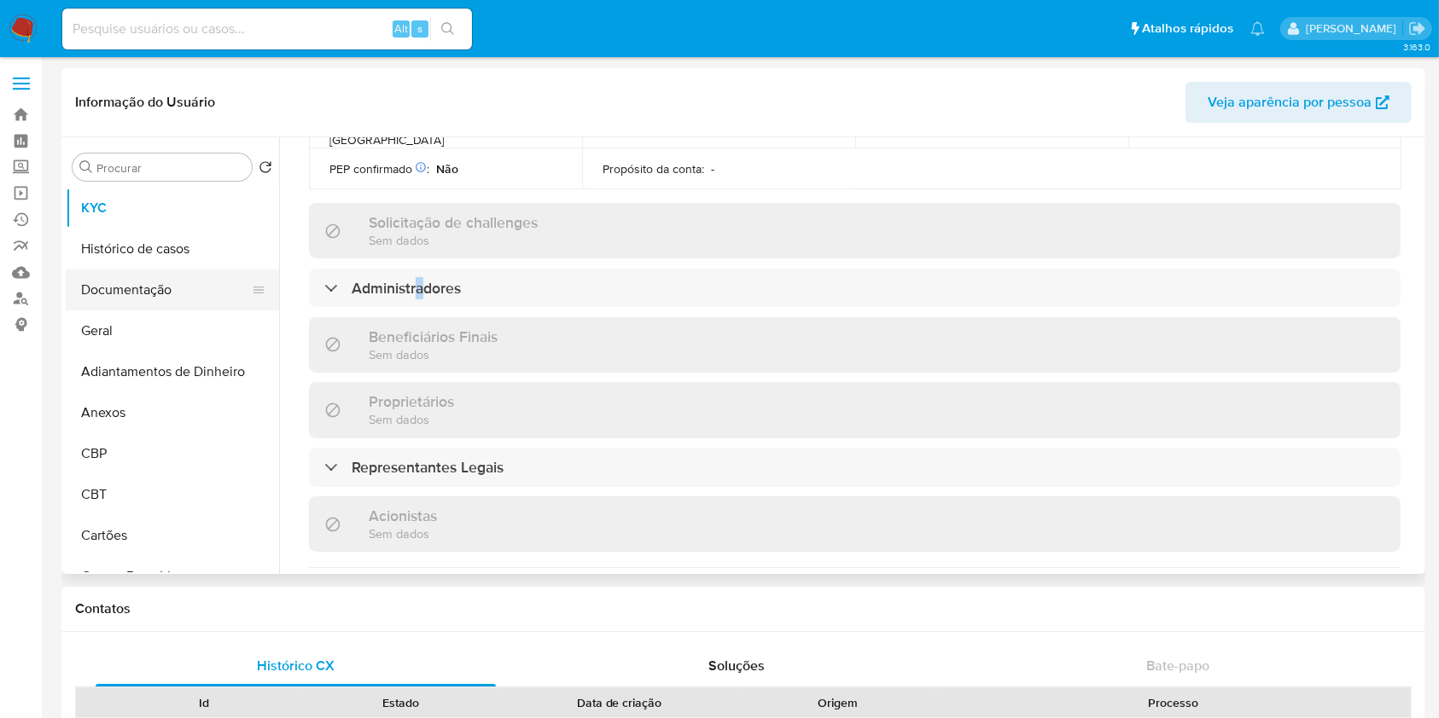
click at [137, 300] on button "Documentação" at bounding box center [166, 290] width 200 height 41
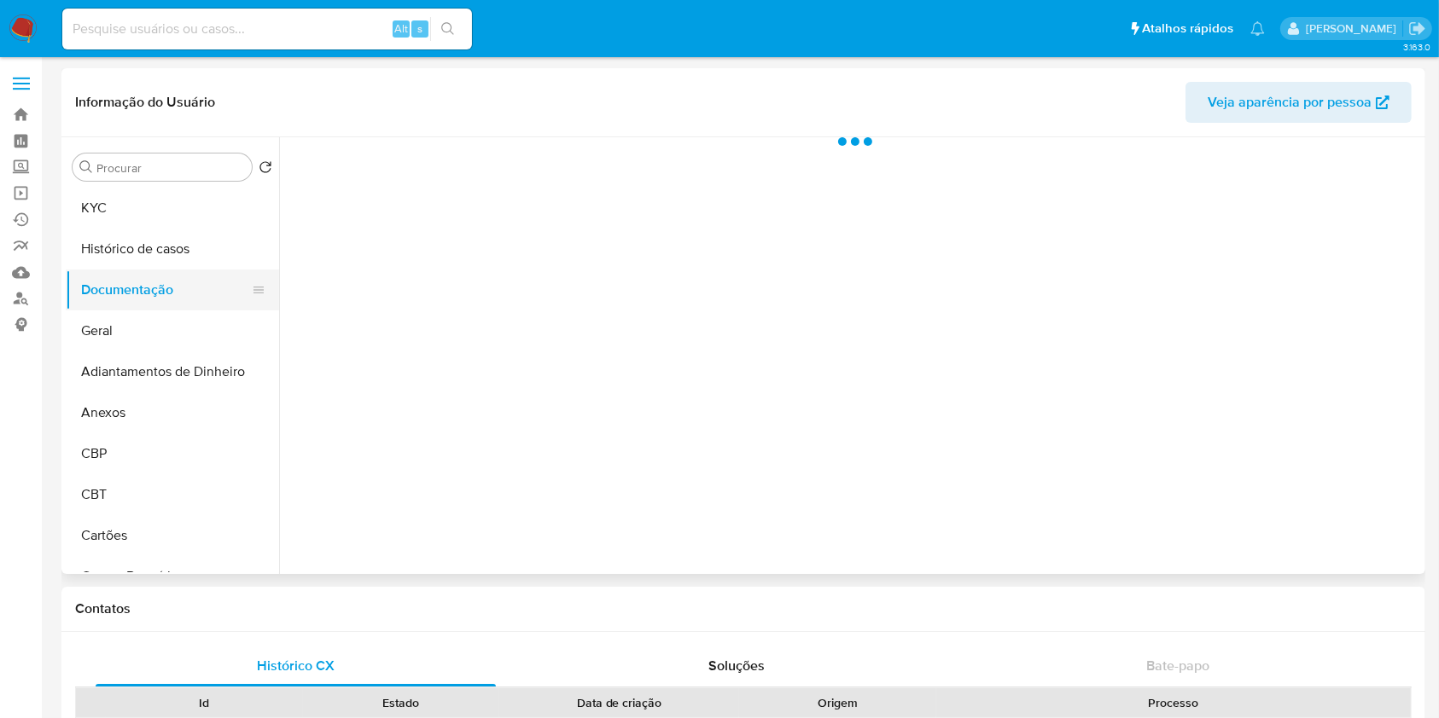
scroll to position [0, 0]
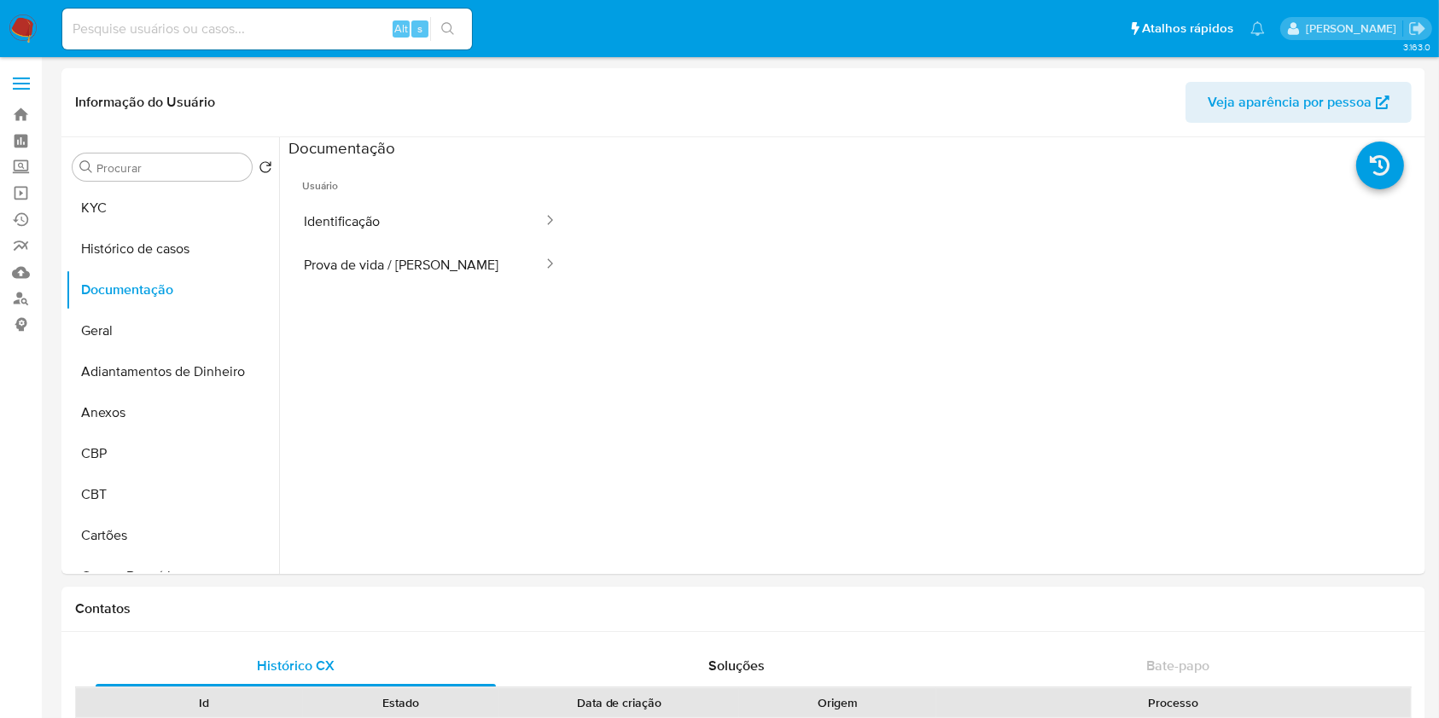
click at [359, 42] on div "Alt s" at bounding box center [267, 29] width 410 height 41
click at [355, 42] on div "Alt s" at bounding box center [267, 29] width 410 height 41
click at [343, 32] on input at bounding box center [267, 29] width 410 height 22
paste input "2440840591"
type input "2440840591"
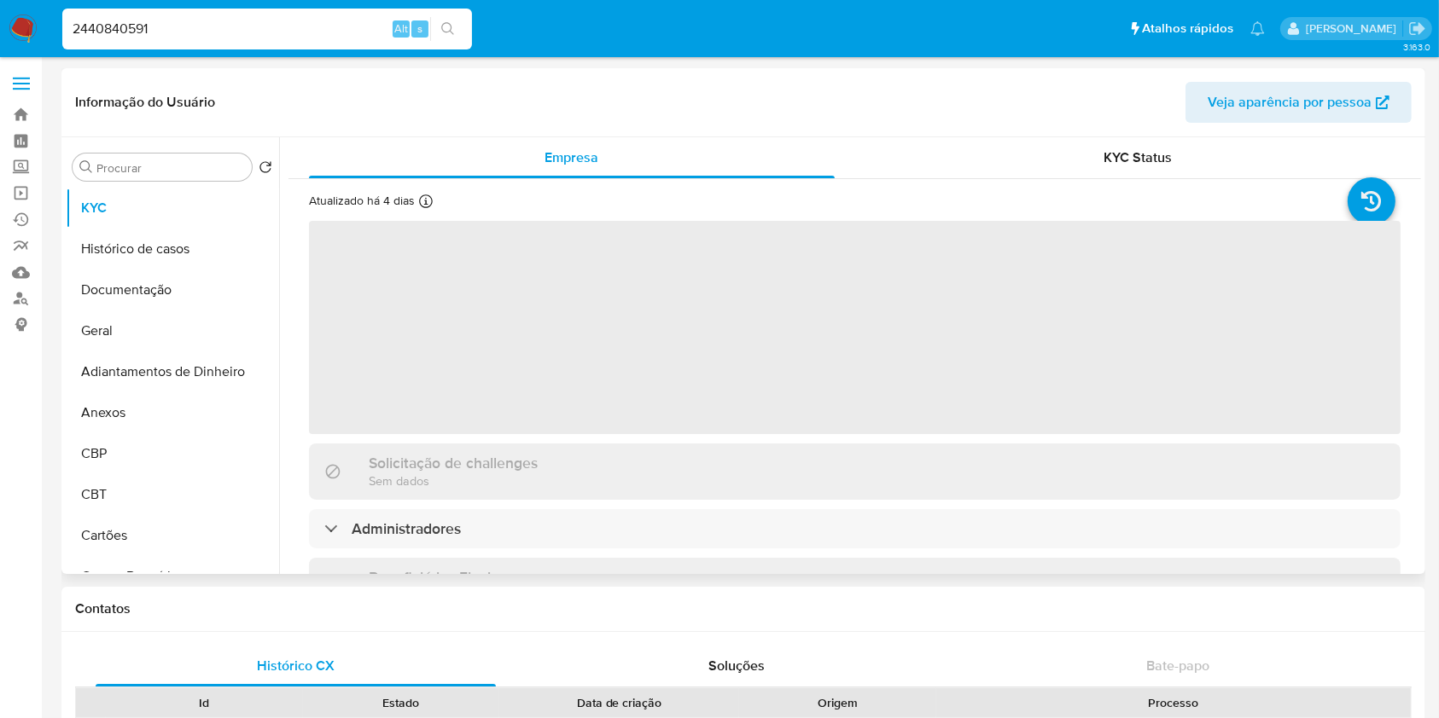
select select "10"
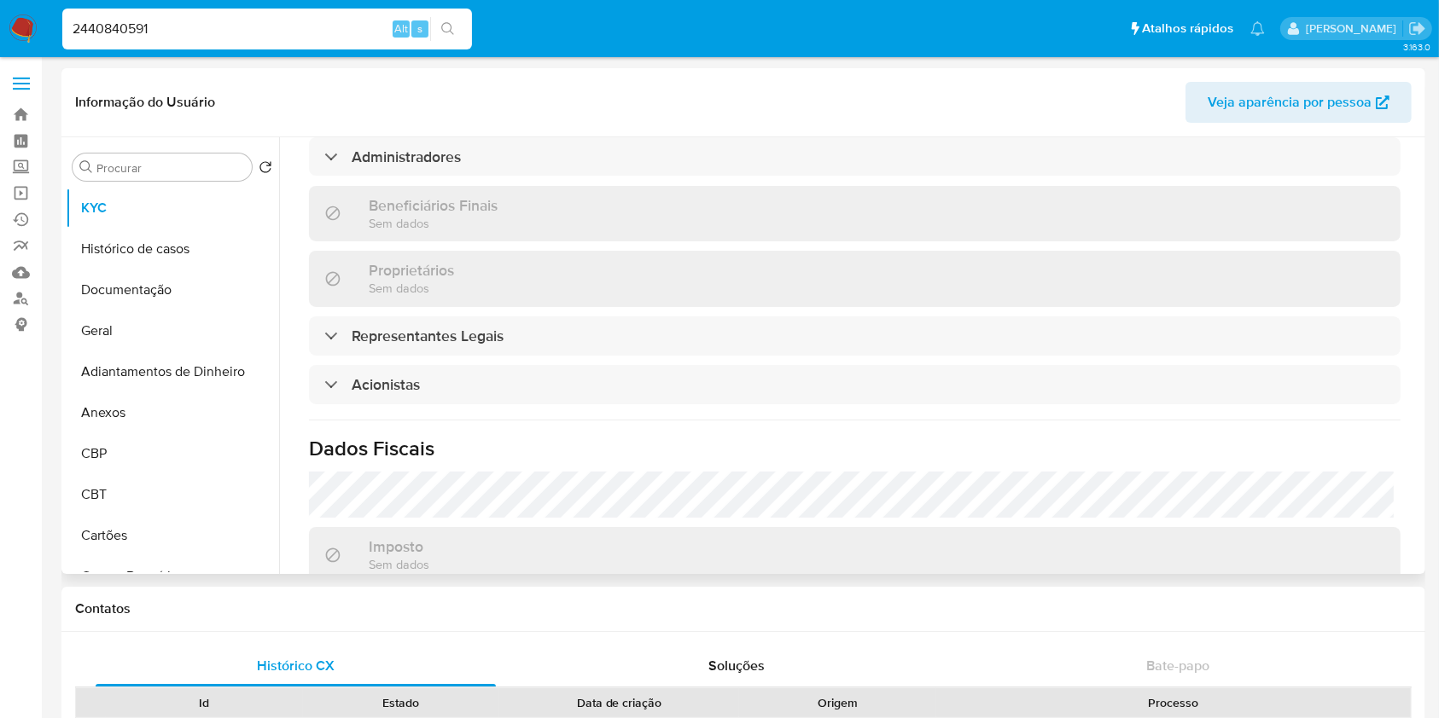
scroll to position [810, 0]
click at [388, 331] on div "Informações da empresa ID do usuário : 2440840591 Nome do comércio : MESSIL BIJ…" at bounding box center [854, 117] width 1091 height 1414
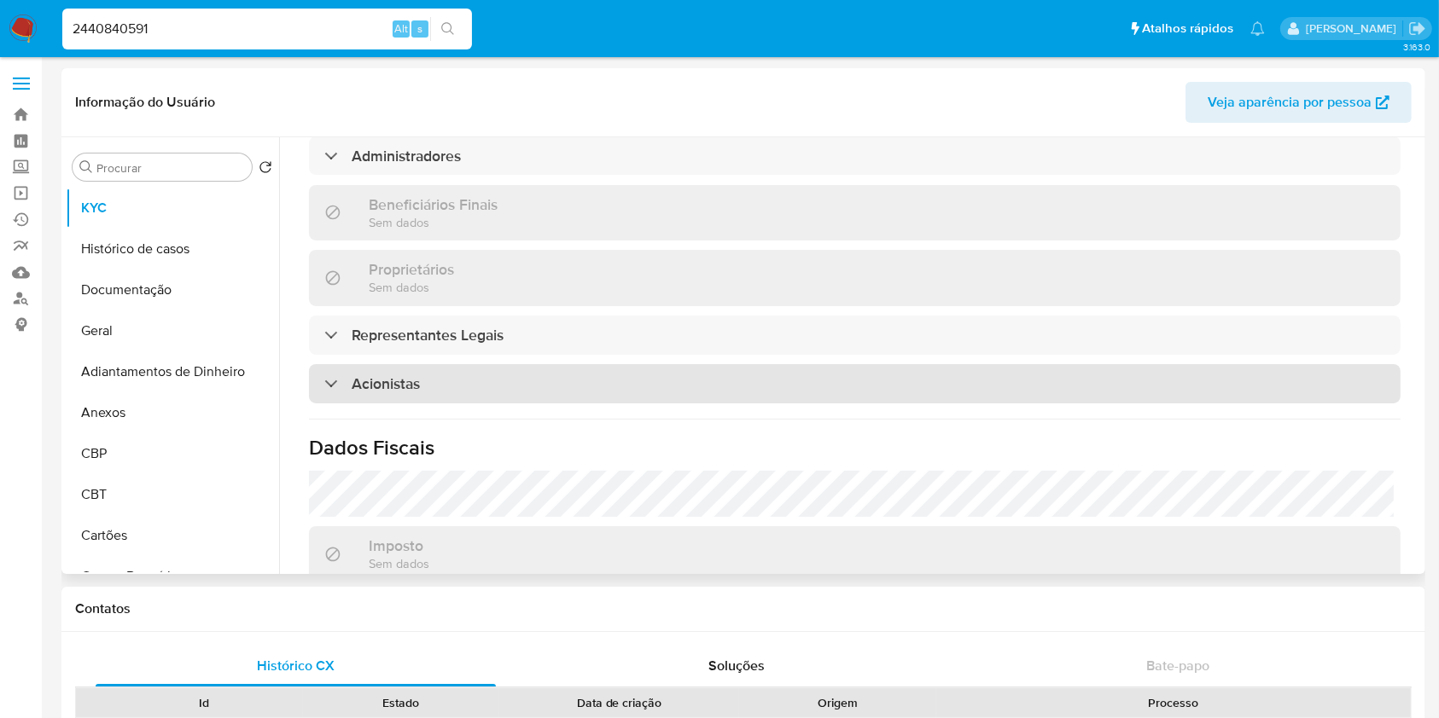
click at [404, 375] on h3 "Acionistas" at bounding box center [386, 384] width 68 height 19
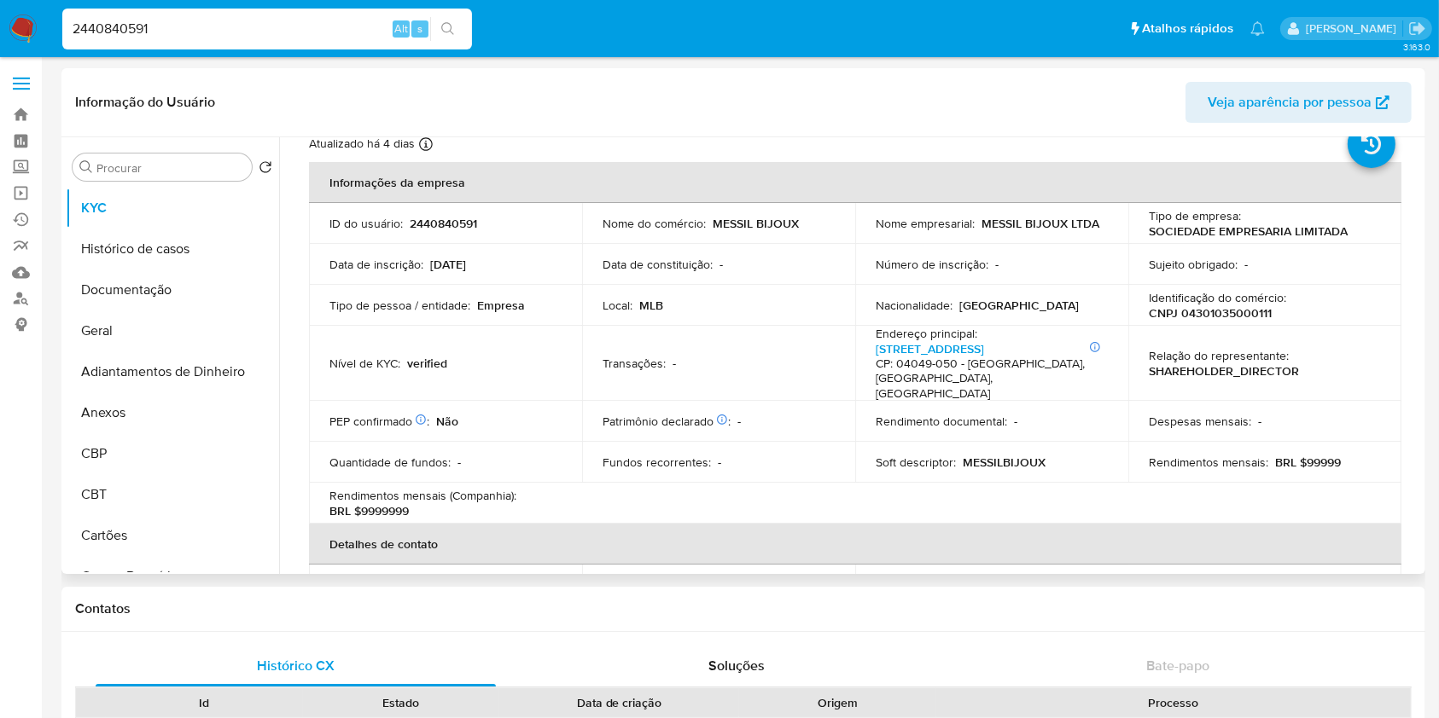
scroll to position [14, 0]
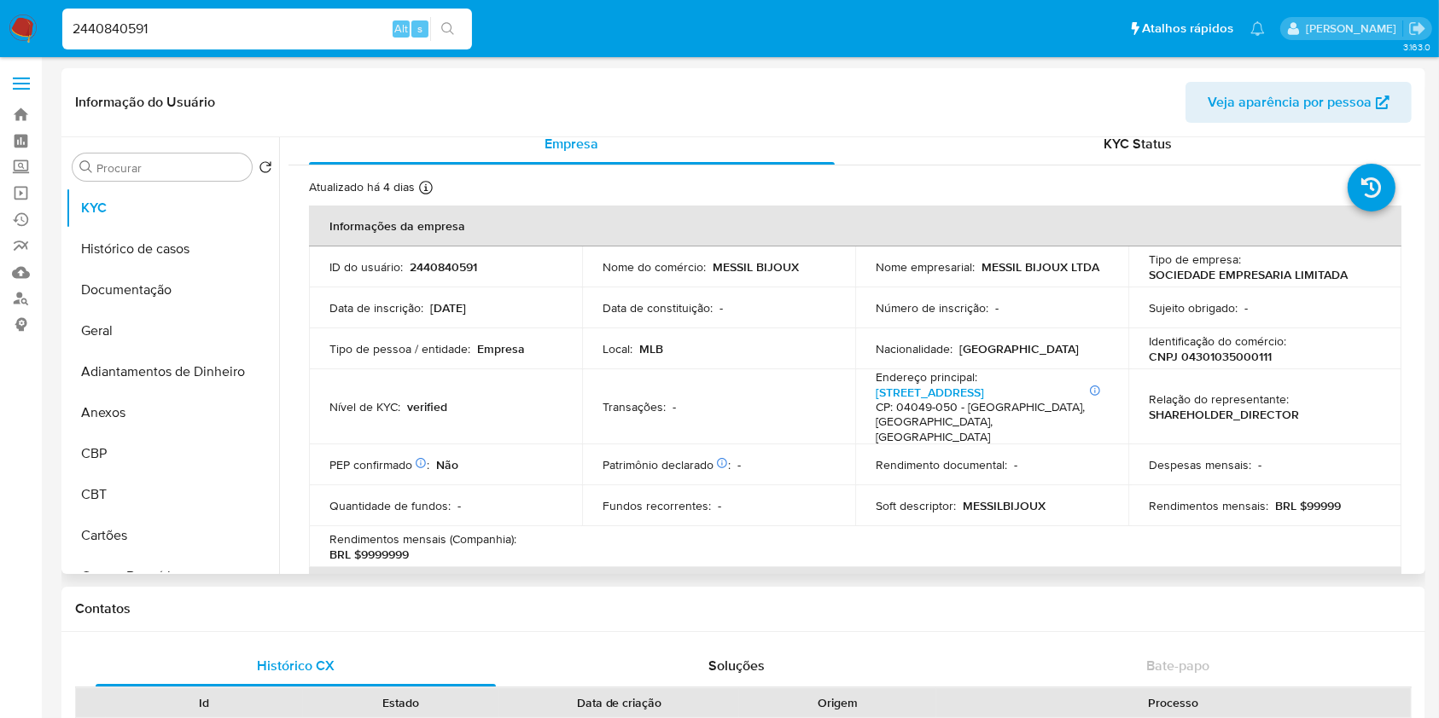
click at [1253, 364] on p "CNPJ 04301035000111" at bounding box center [1210, 356] width 123 height 15
copy p "04301035000111"
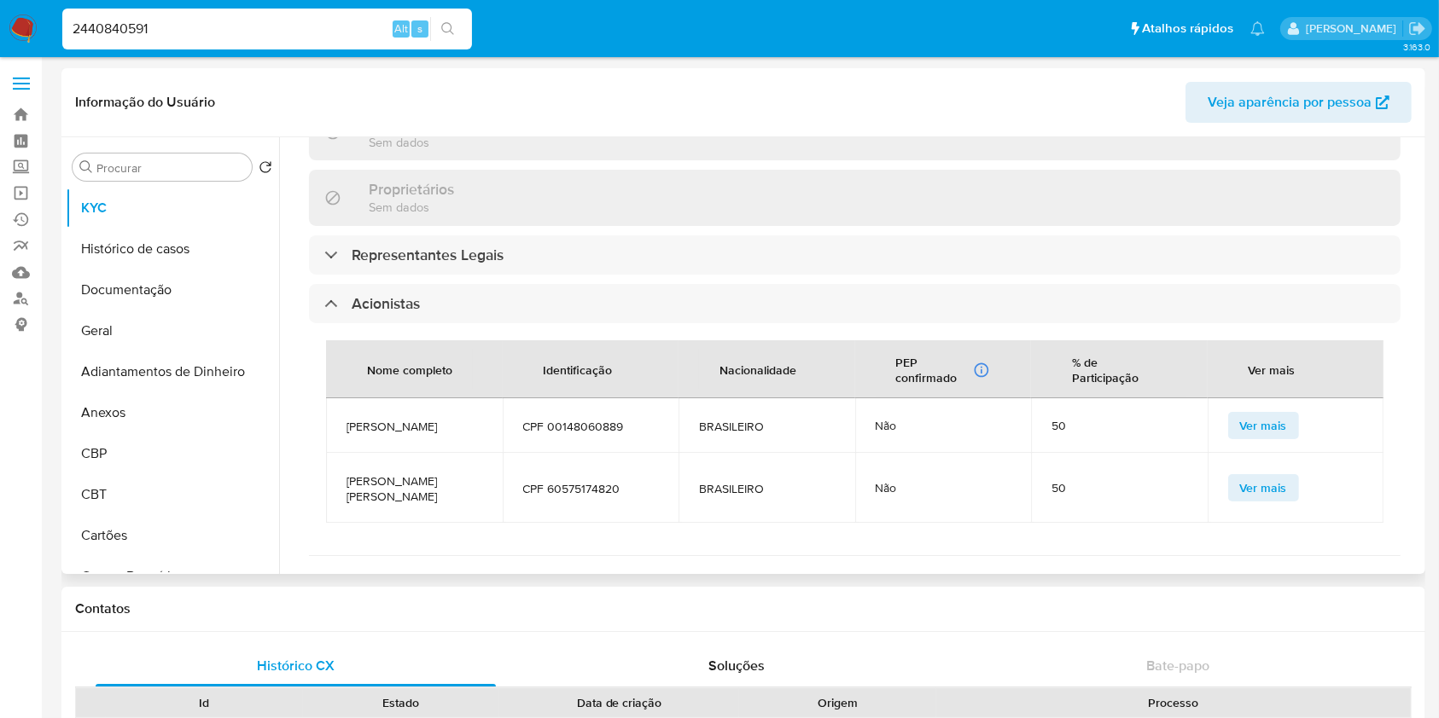
scroll to position [923, 0]
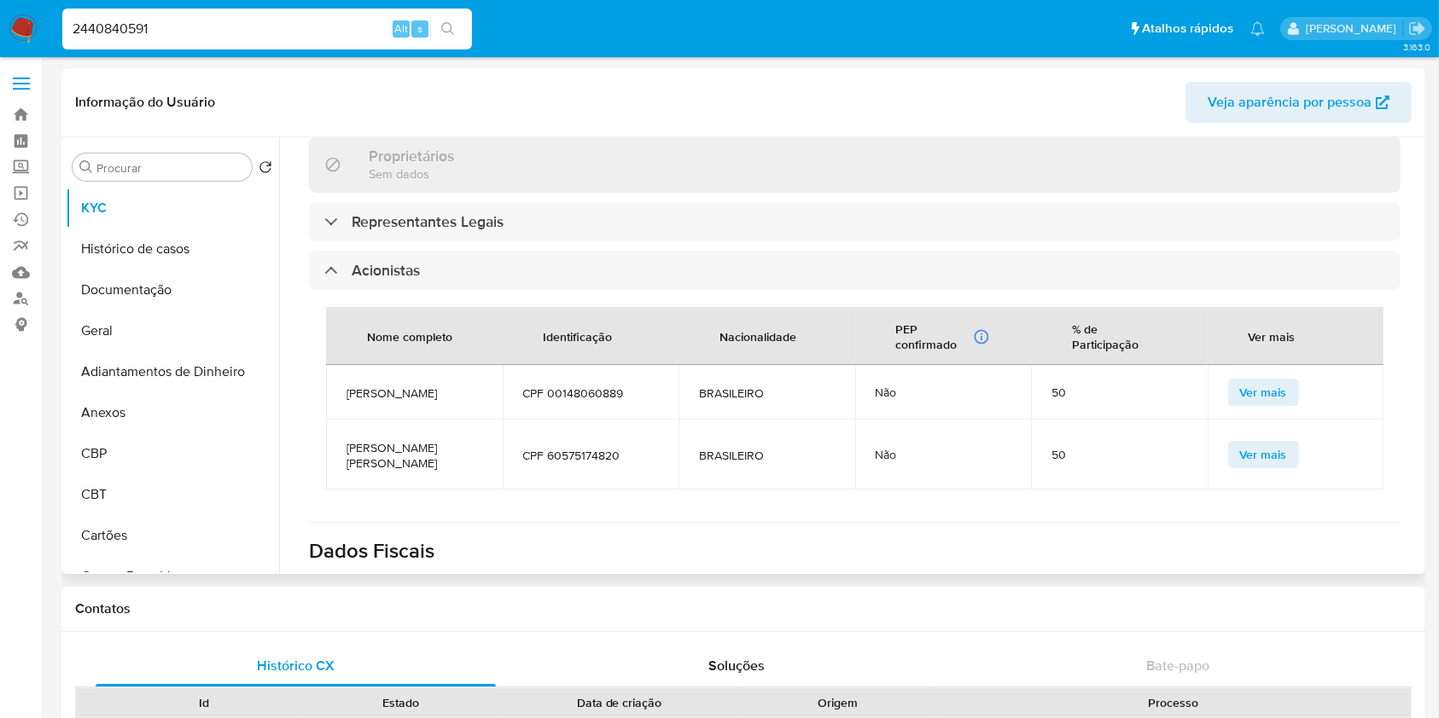
click at [398, 377] on td "SILVIA RITA LA SELVA" at bounding box center [414, 392] width 177 height 55
copy span "SILVIA RITA LA SELVA"
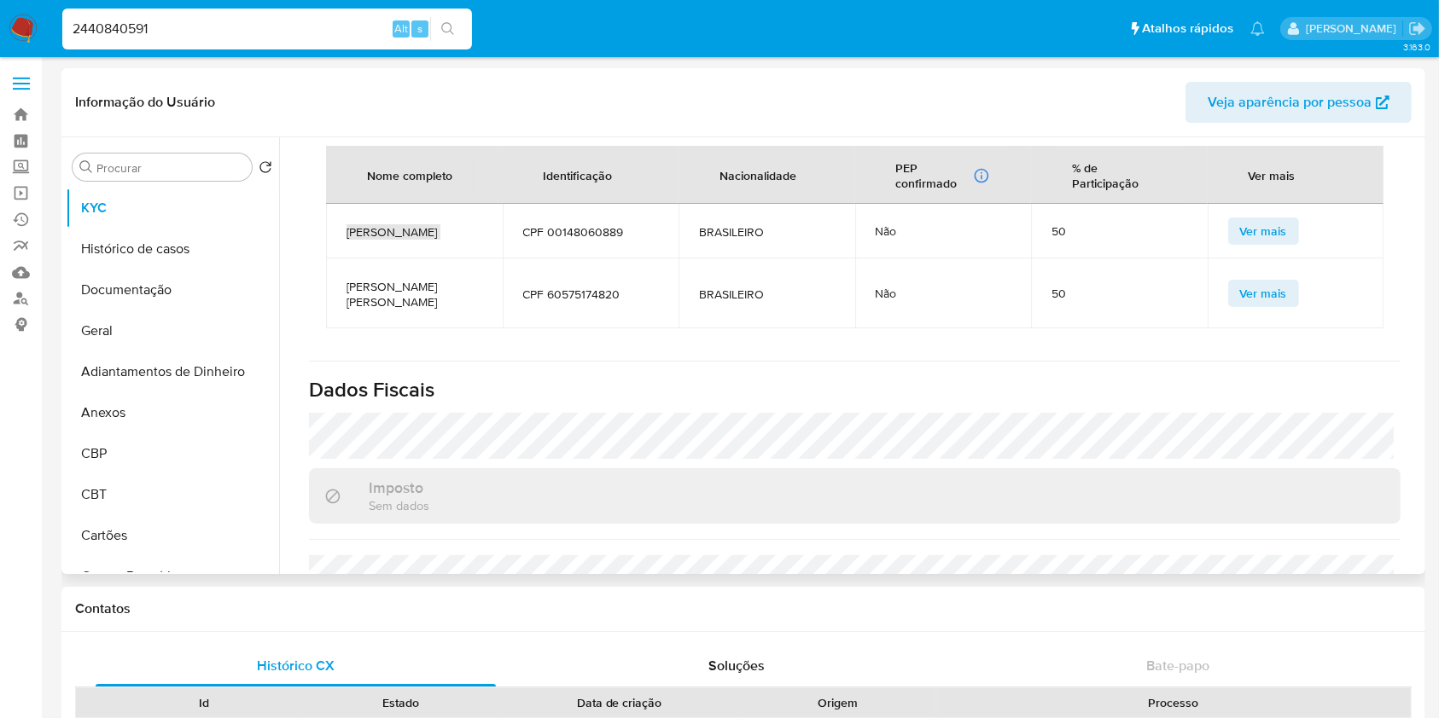
scroll to position [1151, 0]
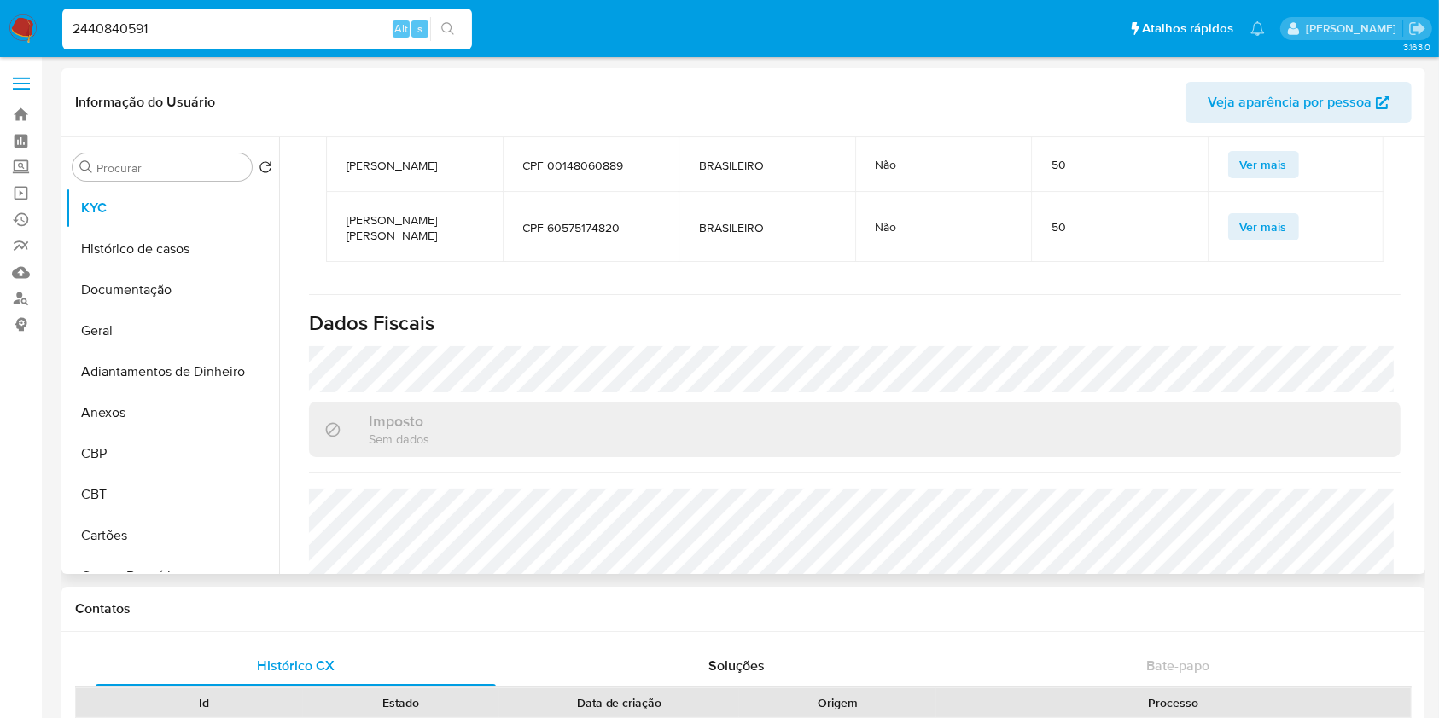
click at [384, 212] on span "MANOEL MESSIAS GOMES DE SOUZA" at bounding box center [414, 227] width 136 height 31
copy span "MANOEL MESSIAS GOMES DE SOUZA"
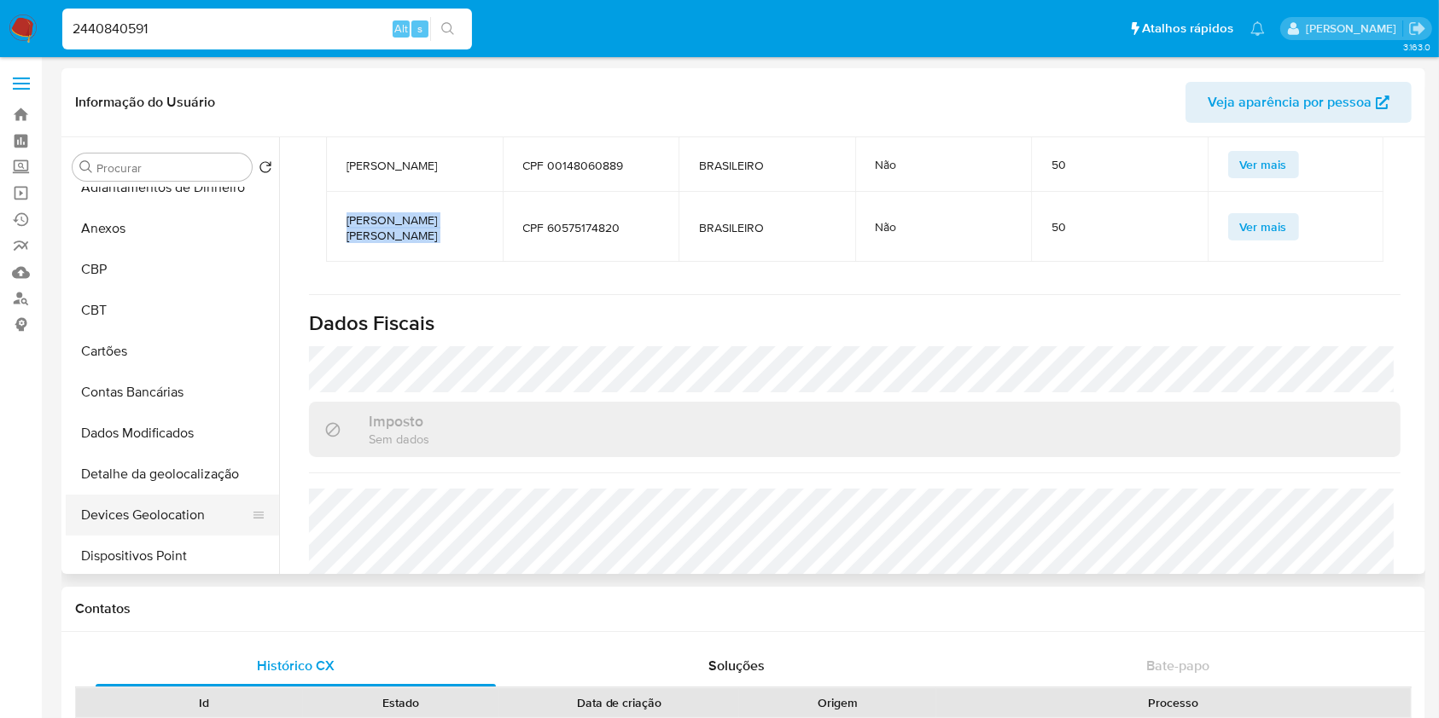
scroll to position [341, 0]
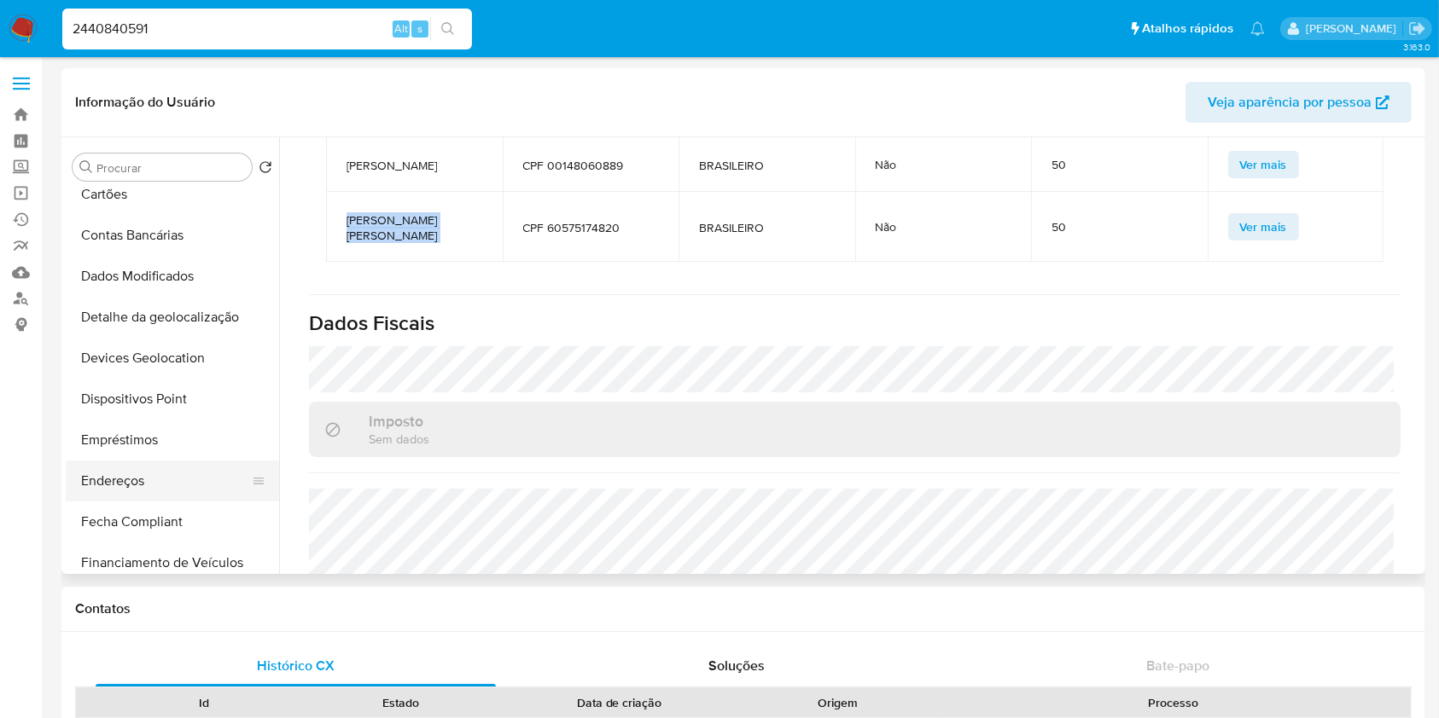
click at [142, 481] on button "Endereços" at bounding box center [166, 481] width 200 height 41
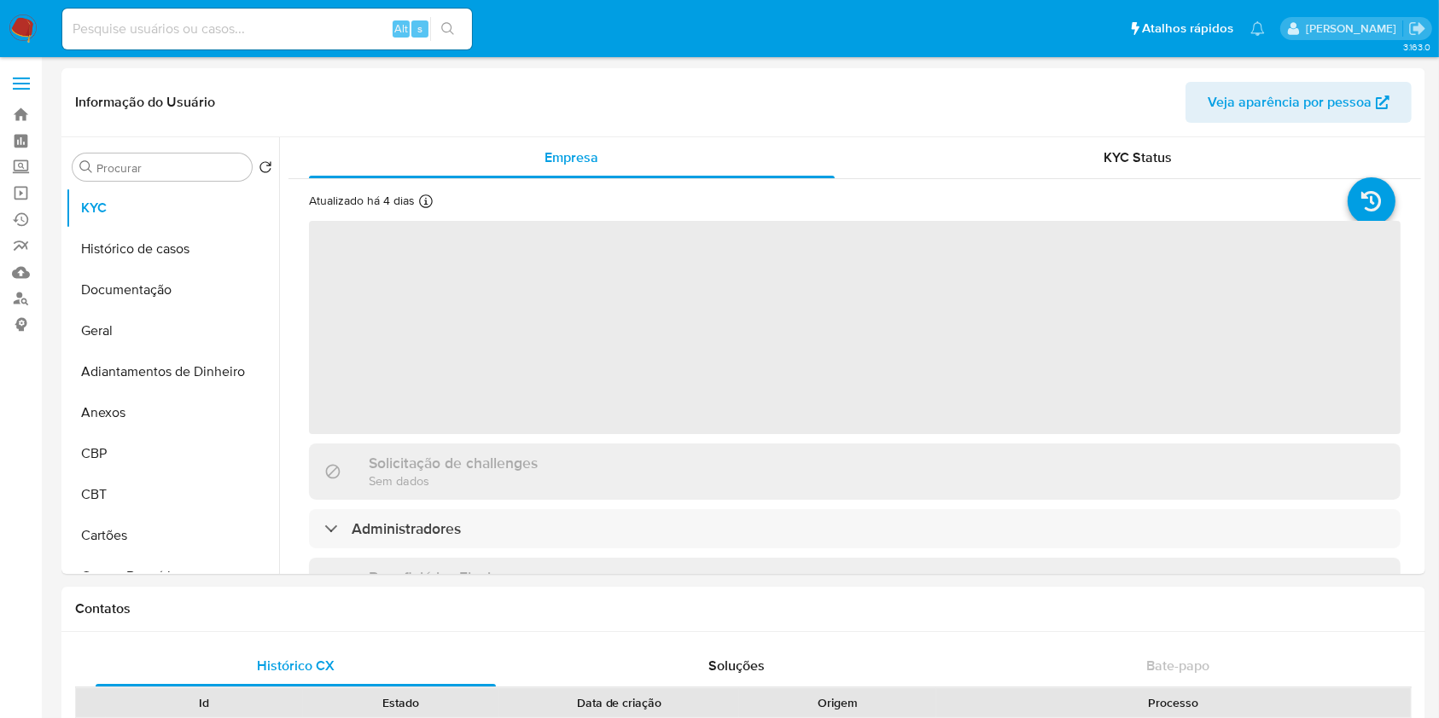
select select "10"
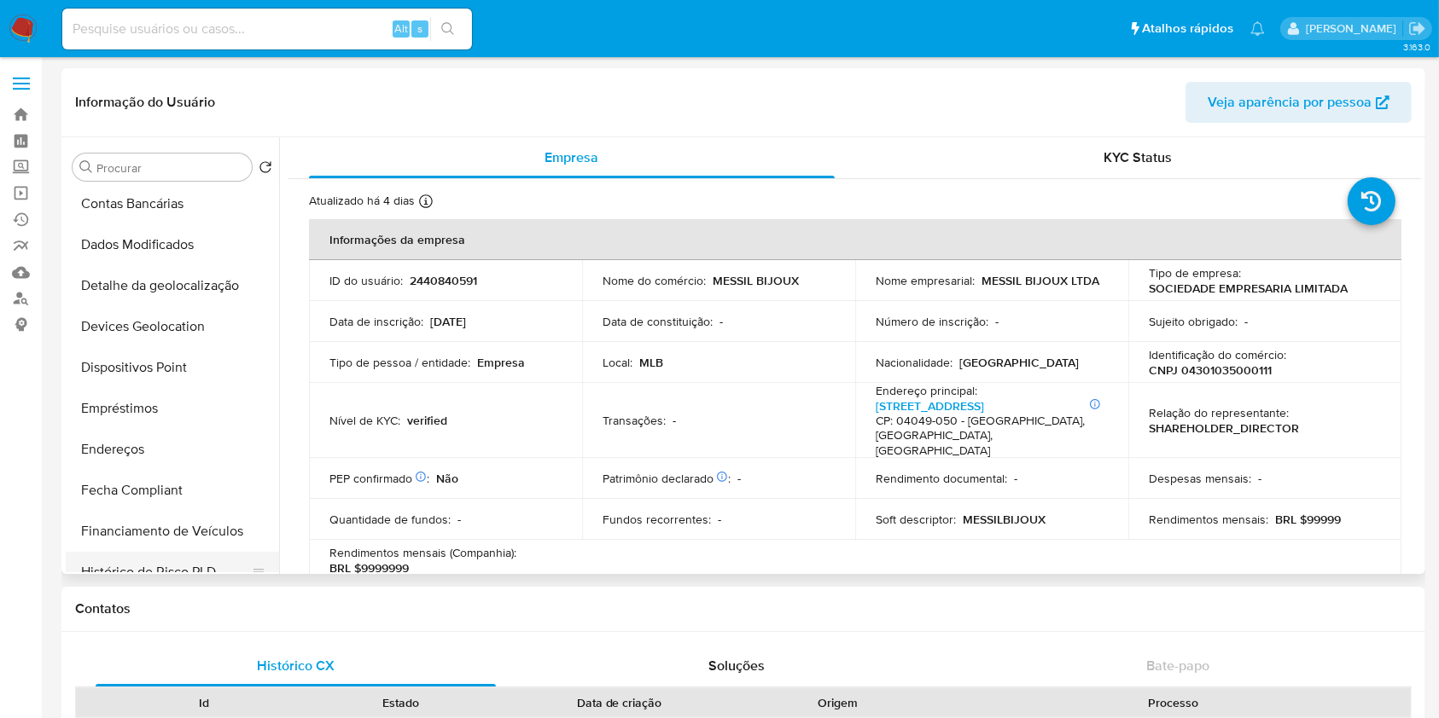
scroll to position [455, 0]
click at [137, 379] on button "Endereços" at bounding box center [166, 367] width 200 height 41
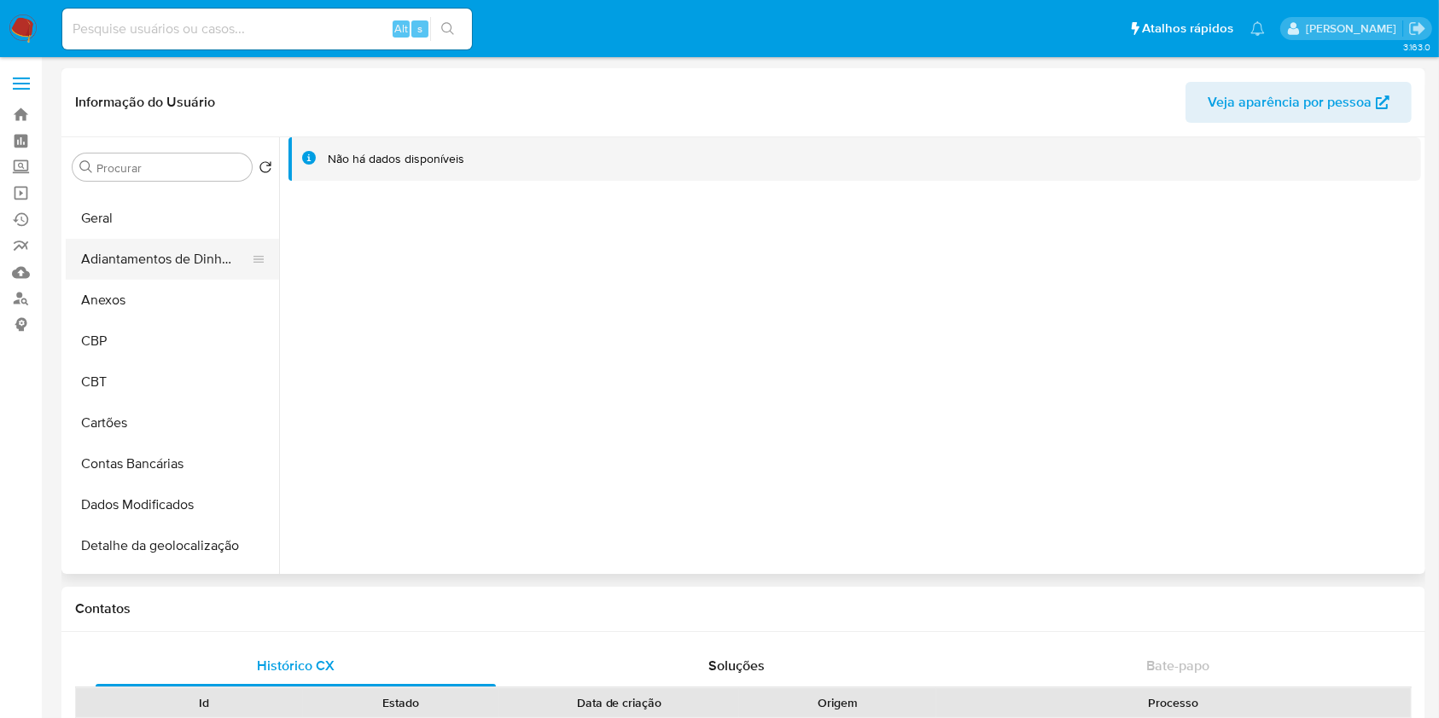
scroll to position [0, 0]
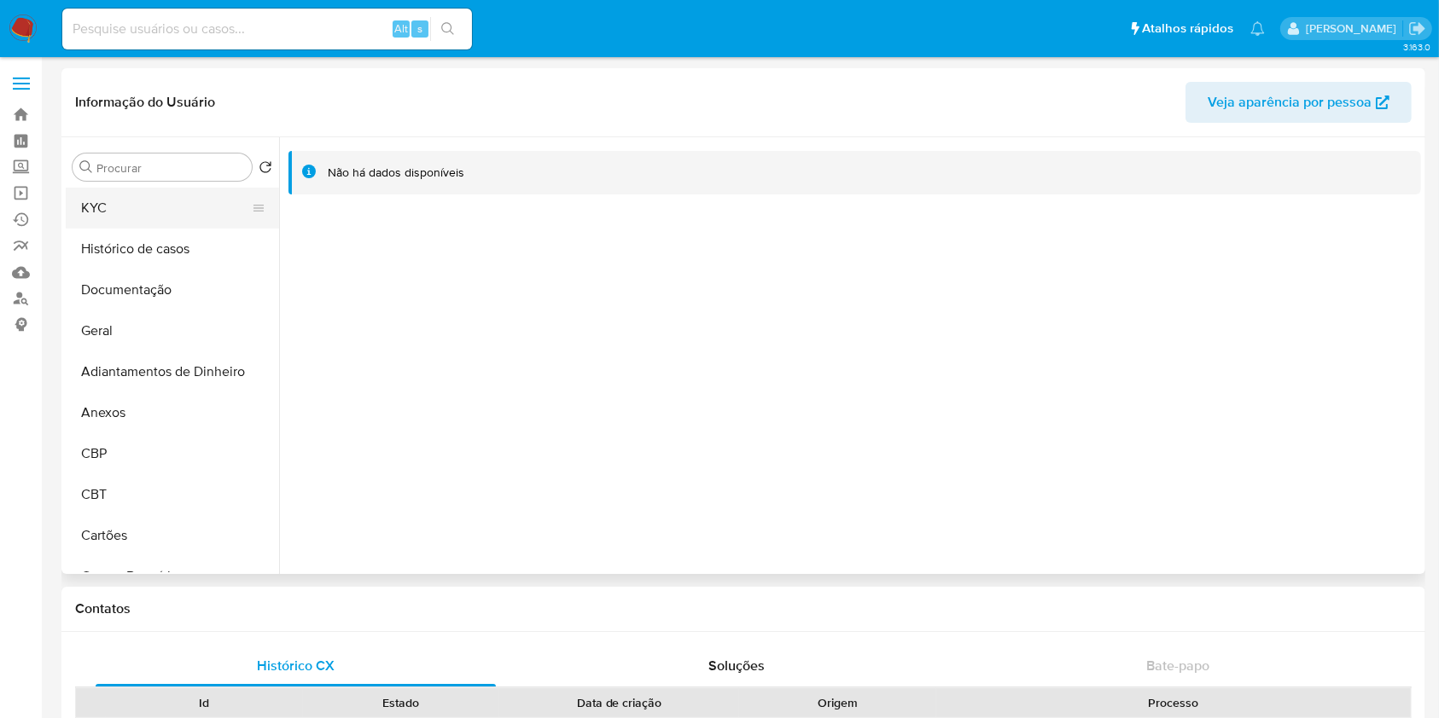
click at [99, 213] on button "KYC" at bounding box center [166, 208] width 200 height 41
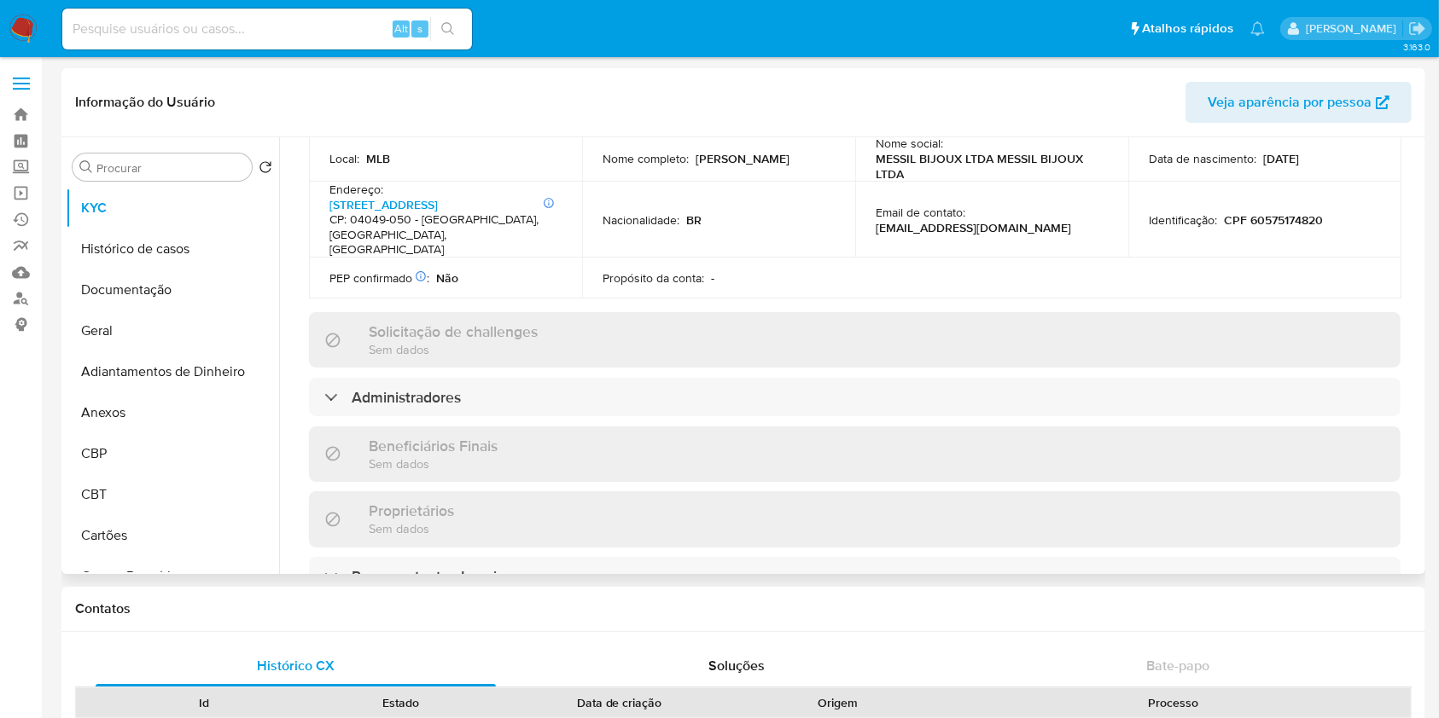
scroll to position [683, 0]
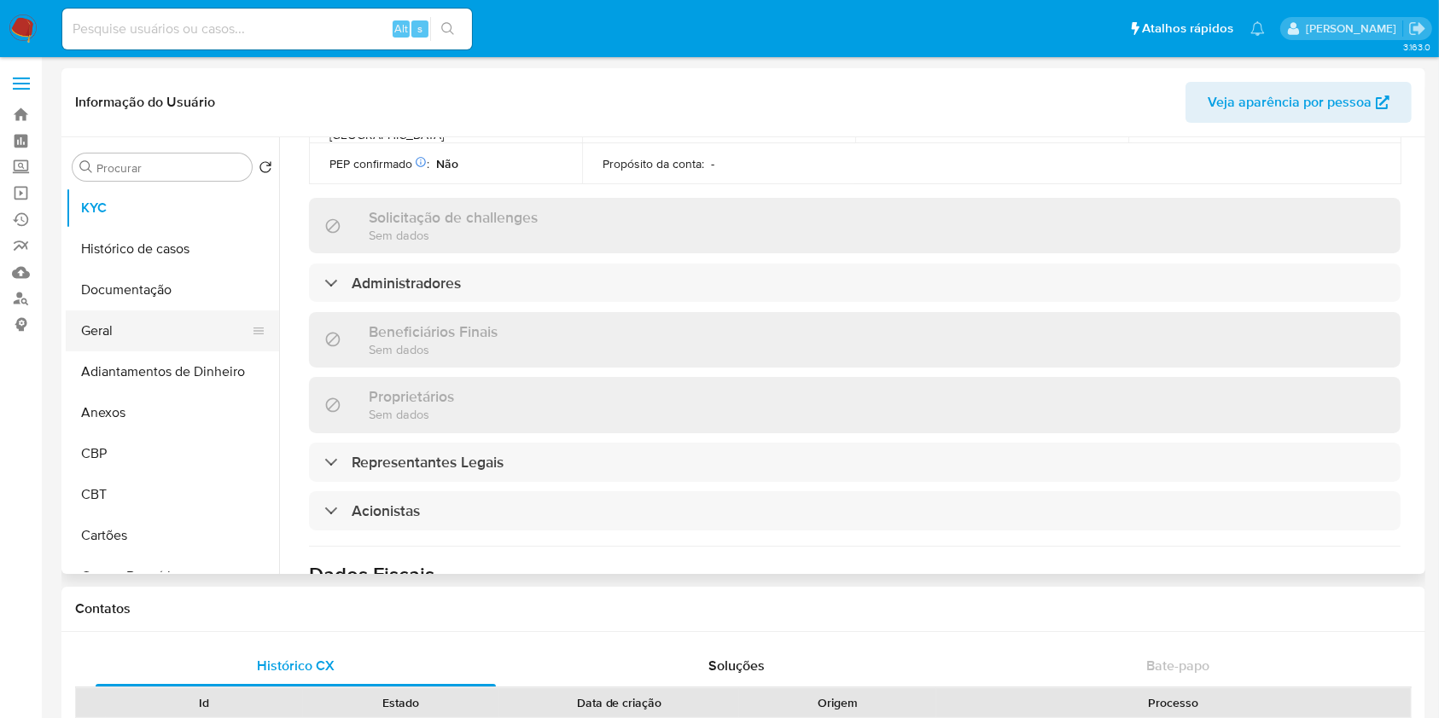
click at [127, 323] on button "Geral" at bounding box center [166, 331] width 200 height 41
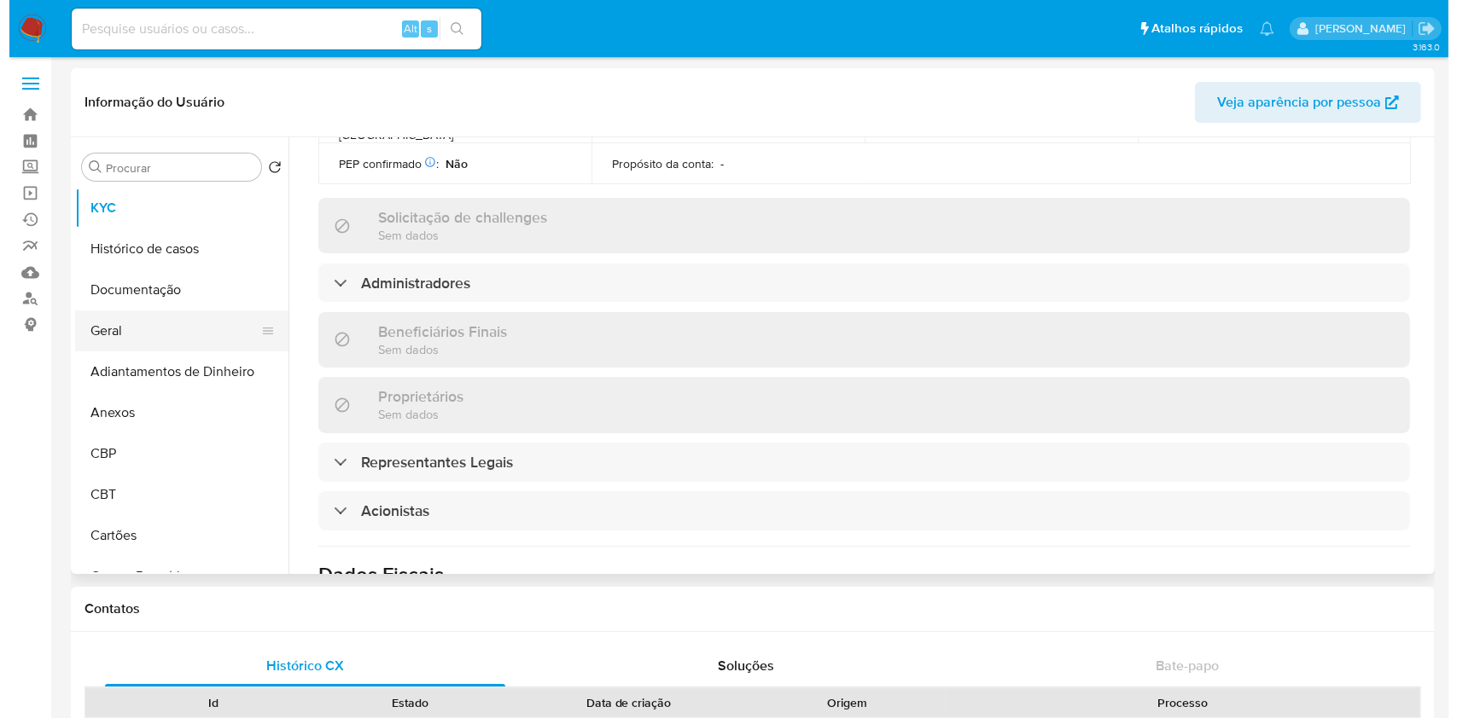
scroll to position [0, 0]
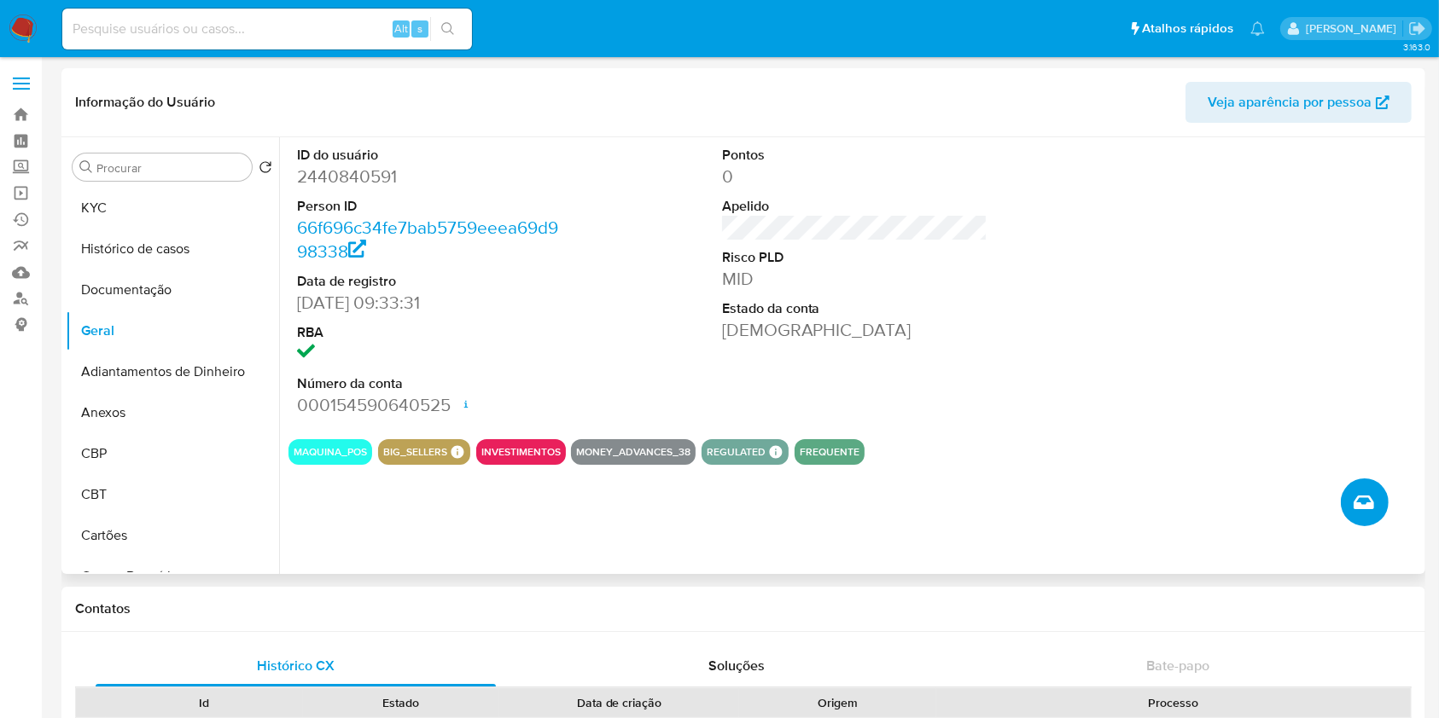
click at [1374, 505] on button "Criar caso manual" at bounding box center [1365, 503] width 48 height 48
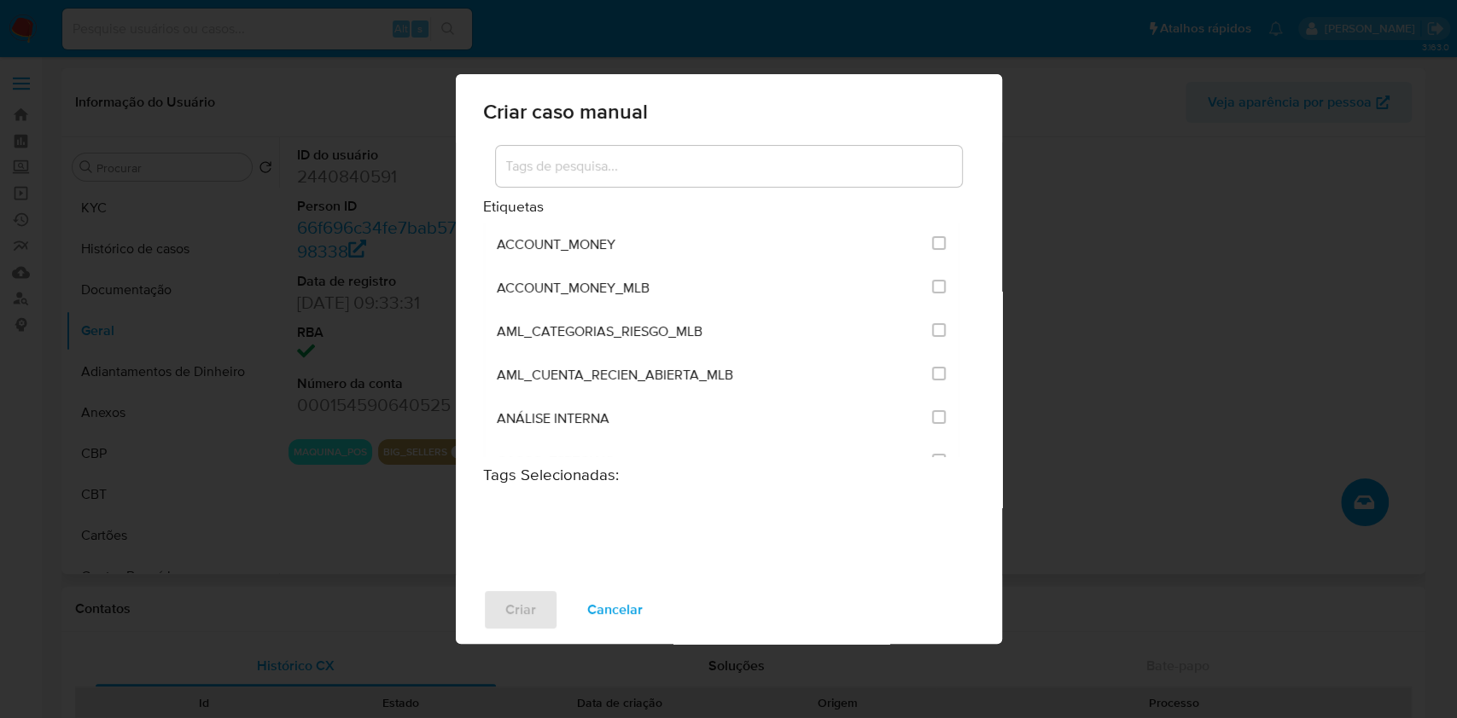
click at [681, 154] on div at bounding box center [729, 166] width 466 height 41
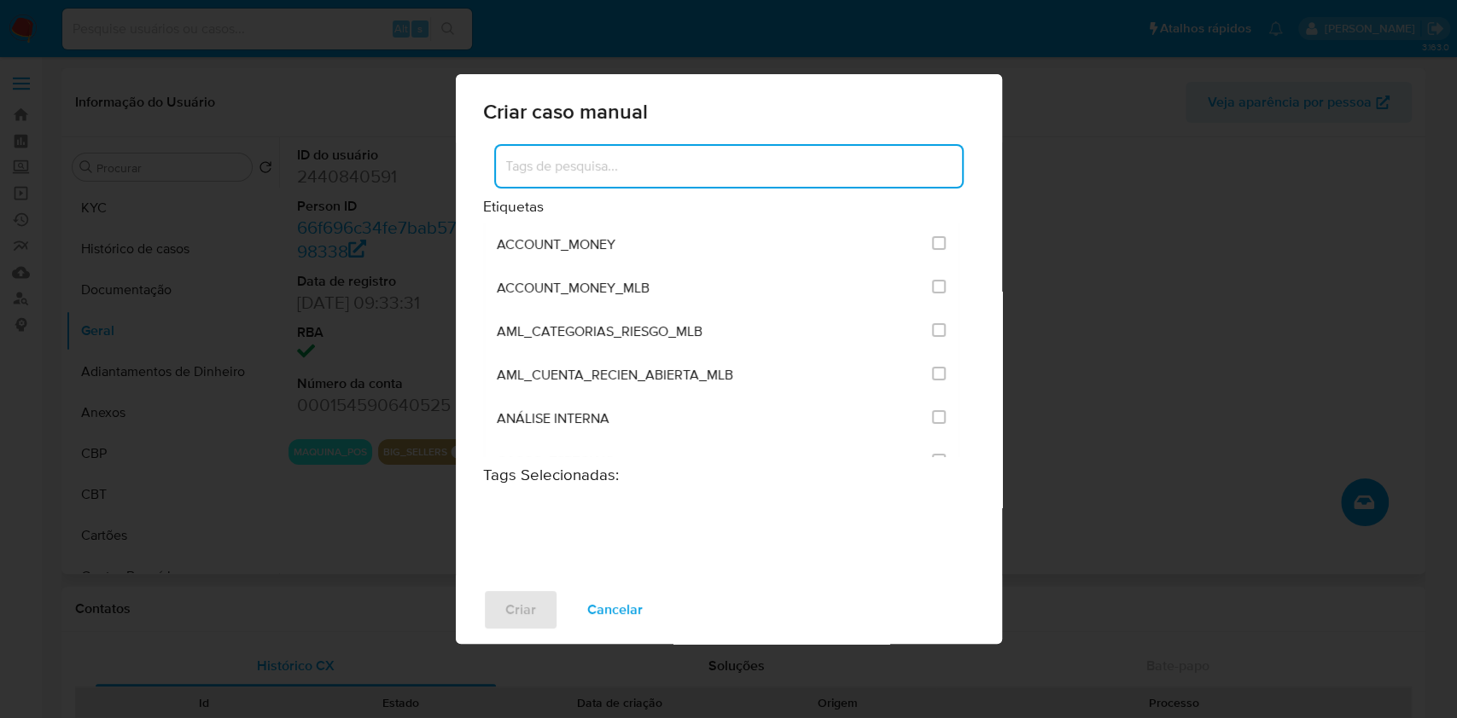
drag, startPoint x: 688, startPoint y: 159, endPoint x: 698, endPoint y: 168, distance: 13.9
click at [693, 164] on input at bounding box center [729, 166] width 466 height 22
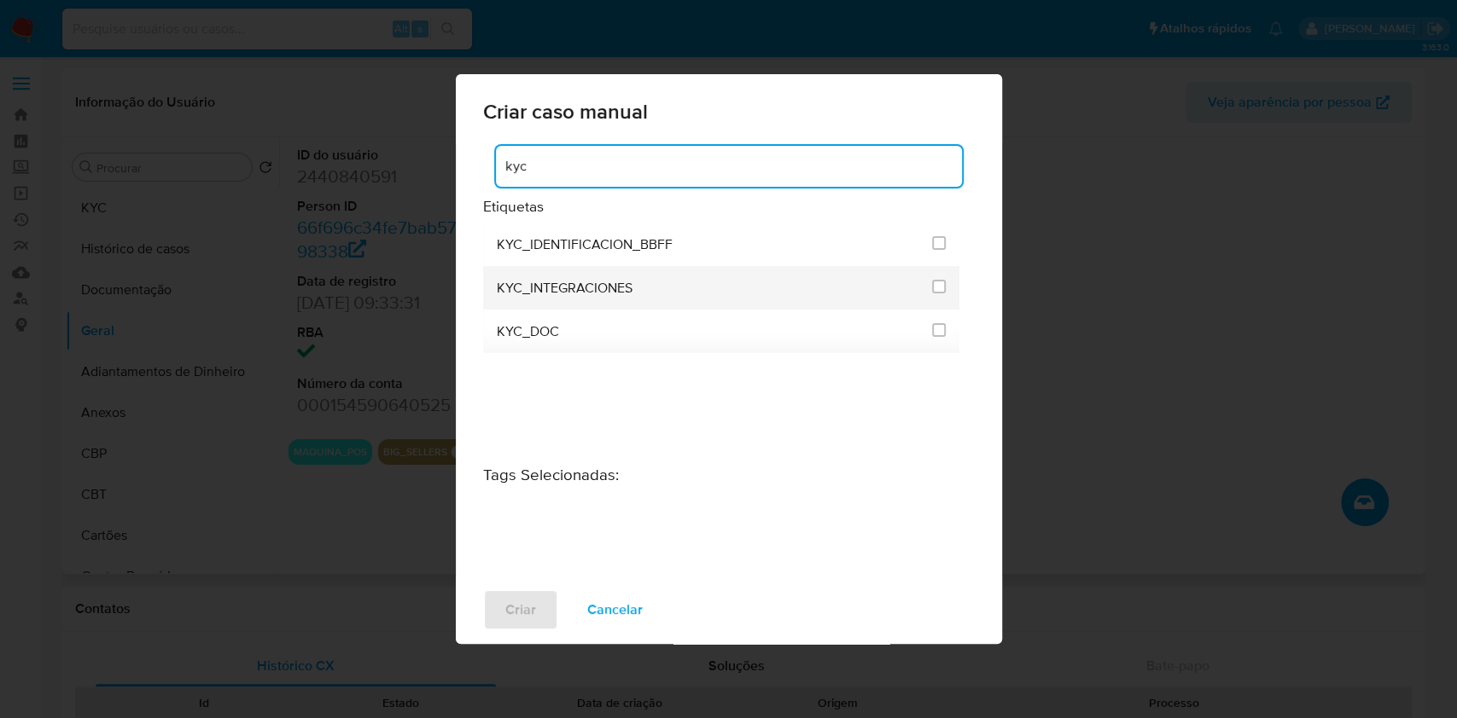
type input "kyc"
click at [932, 296] on span at bounding box center [939, 288] width 14 height 20
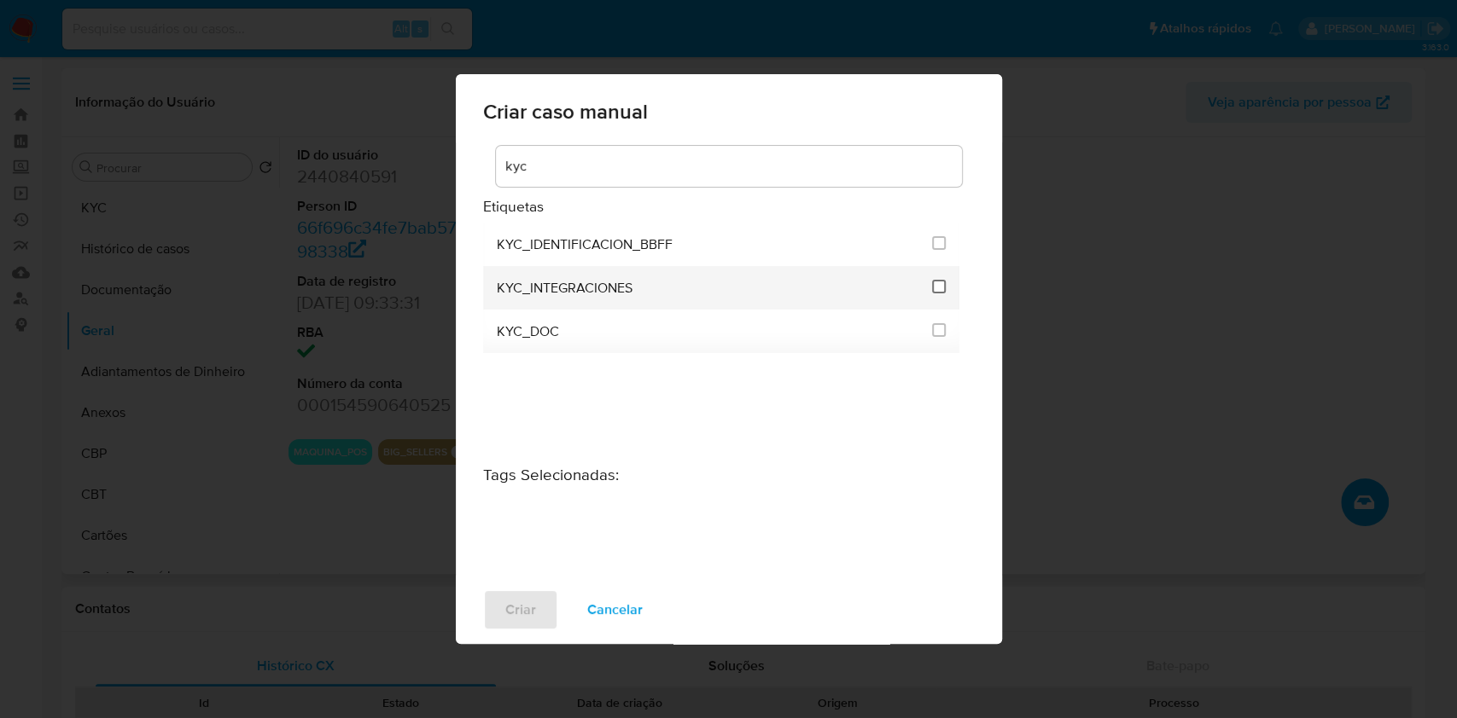
click at [934, 288] on input "2093" at bounding box center [939, 287] width 14 height 14
checkbox input "true"
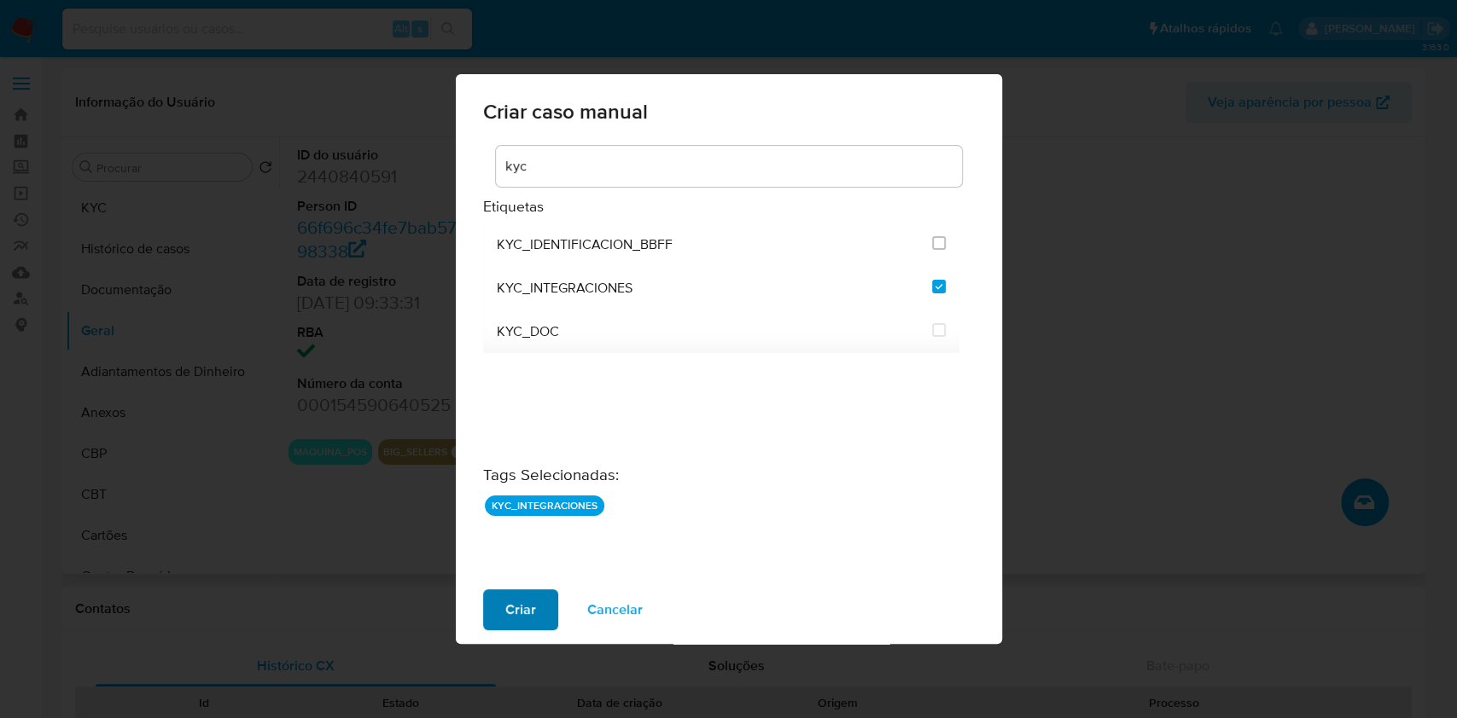
click at [516, 610] on span "Criar" at bounding box center [520, 610] width 31 height 38
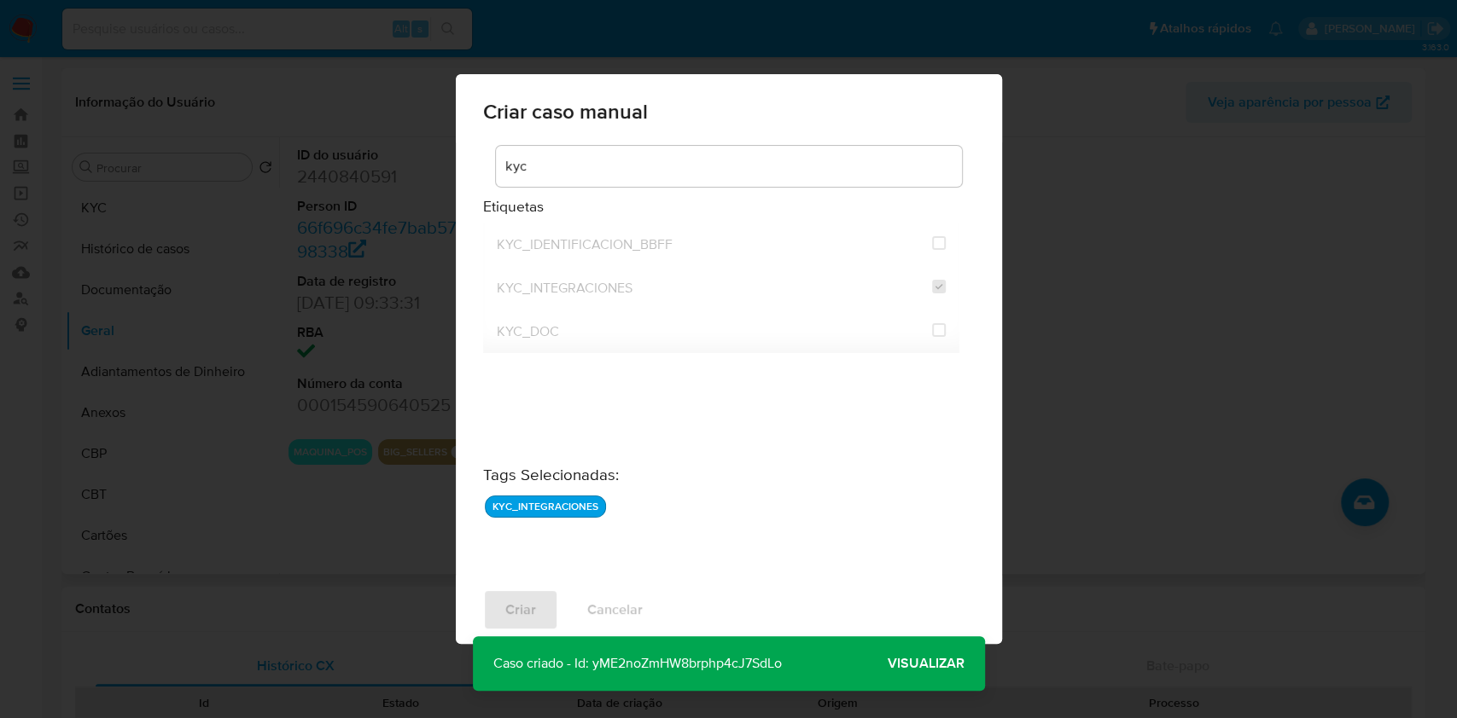
click at [926, 664] on span "Visualizar" at bounding box center [925, 664] width 77 height 0
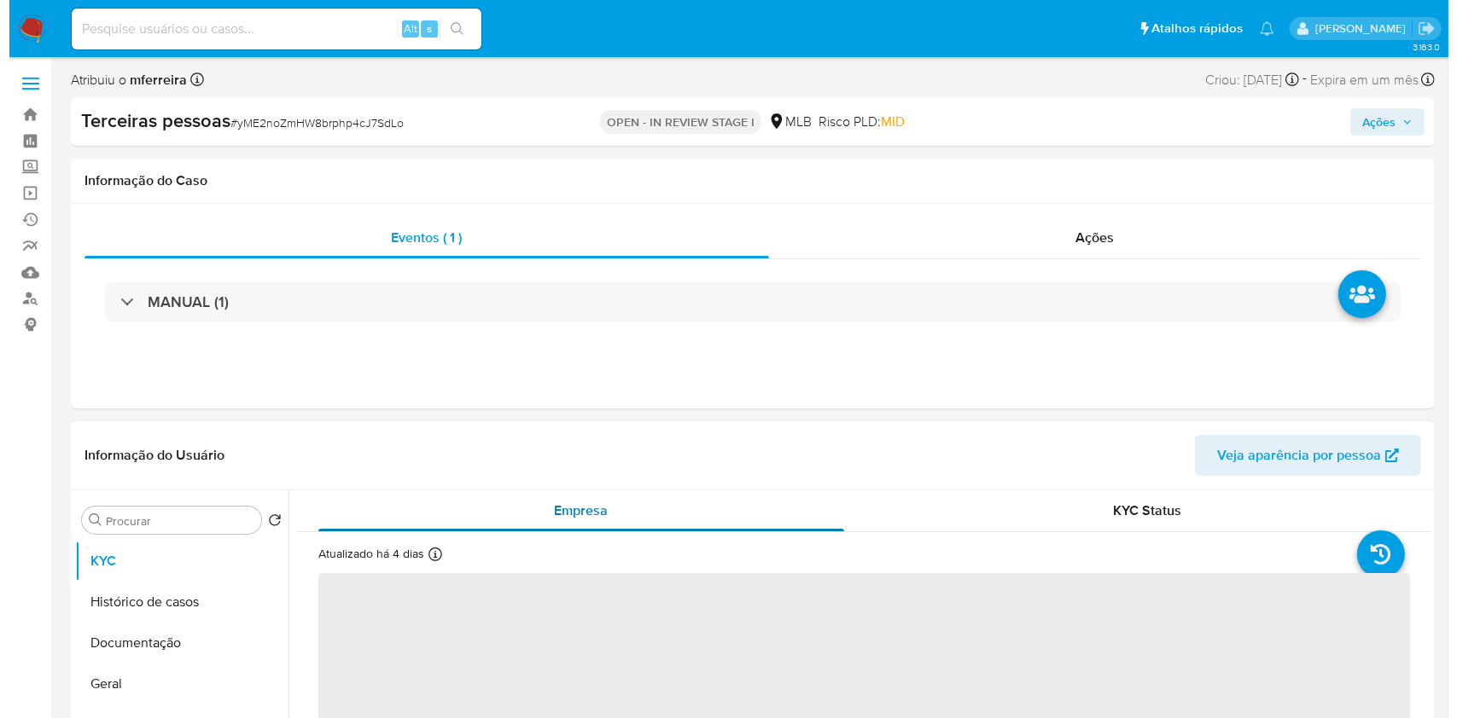
scroll to position [314, 0]
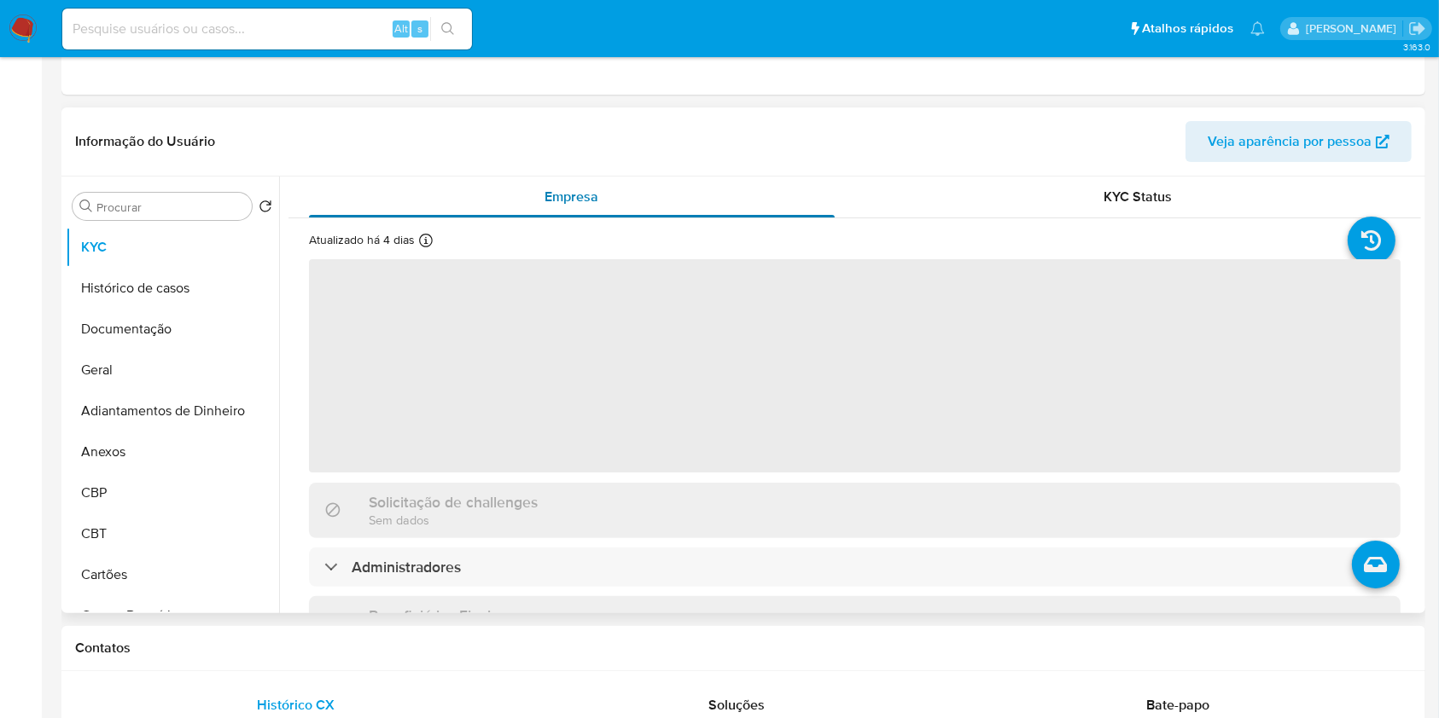
select select "10"
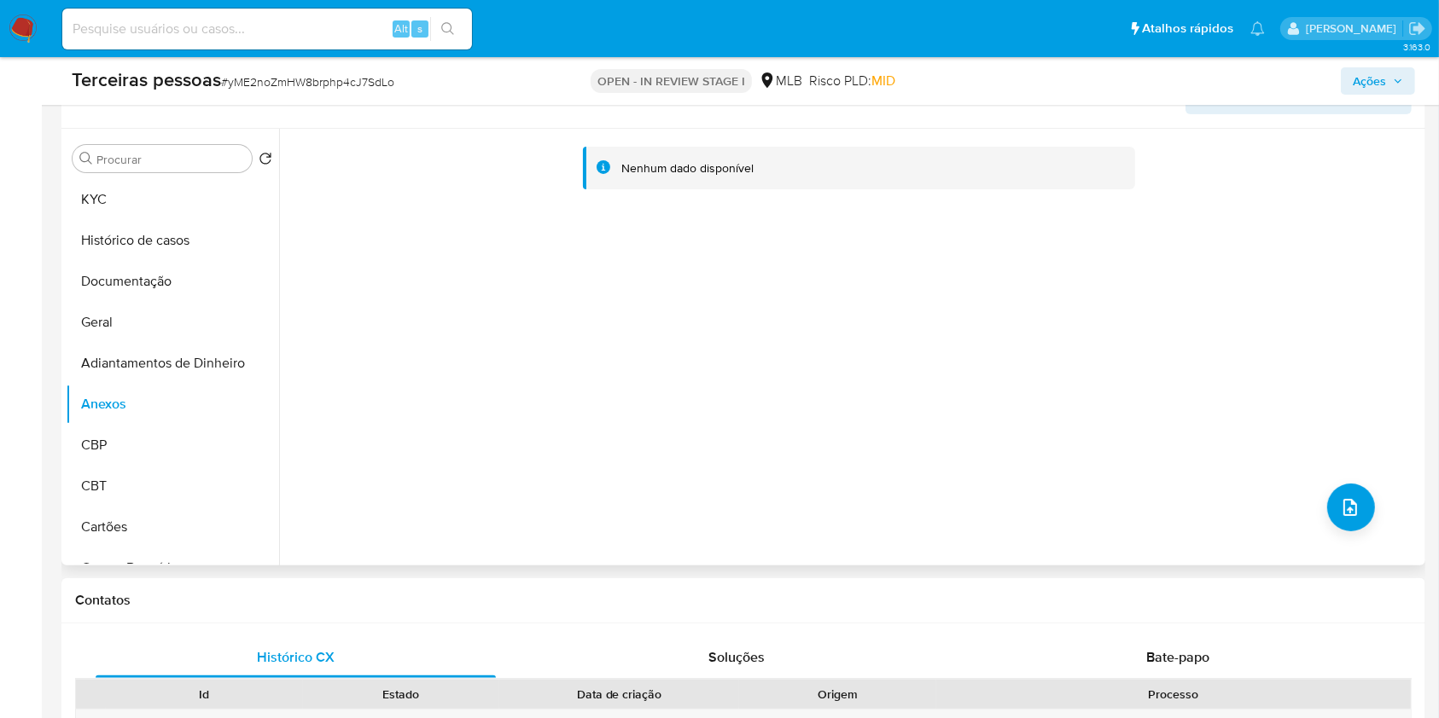
click at [1367, 521] on div "Nenhum dado disponível" at bounding box center [850, 347] width 1142 height 437
click at [1361, 514] on button "upload-file" at bounding box center [1351, 508] width 48 height 48
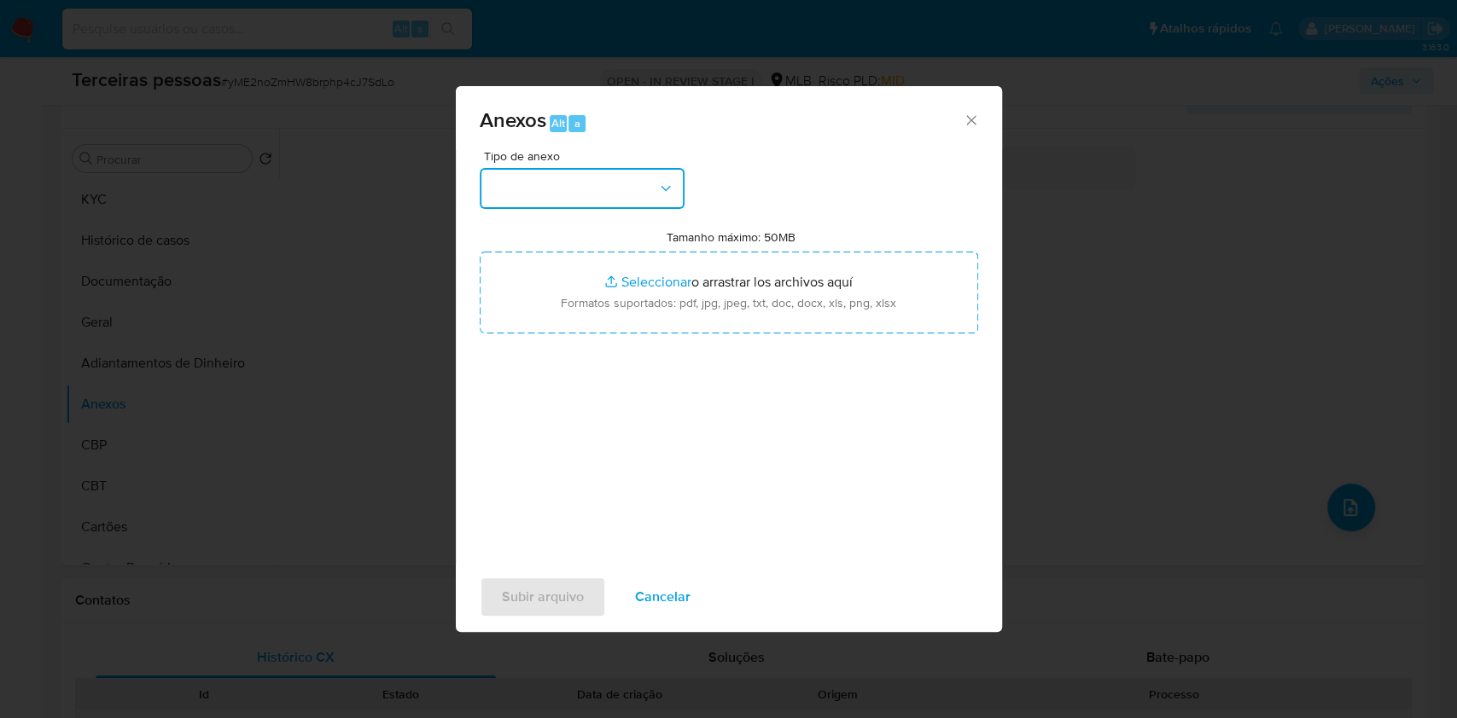
click at [627, 196] on button "button" at bounding box center [582, 188] width 205 height 41
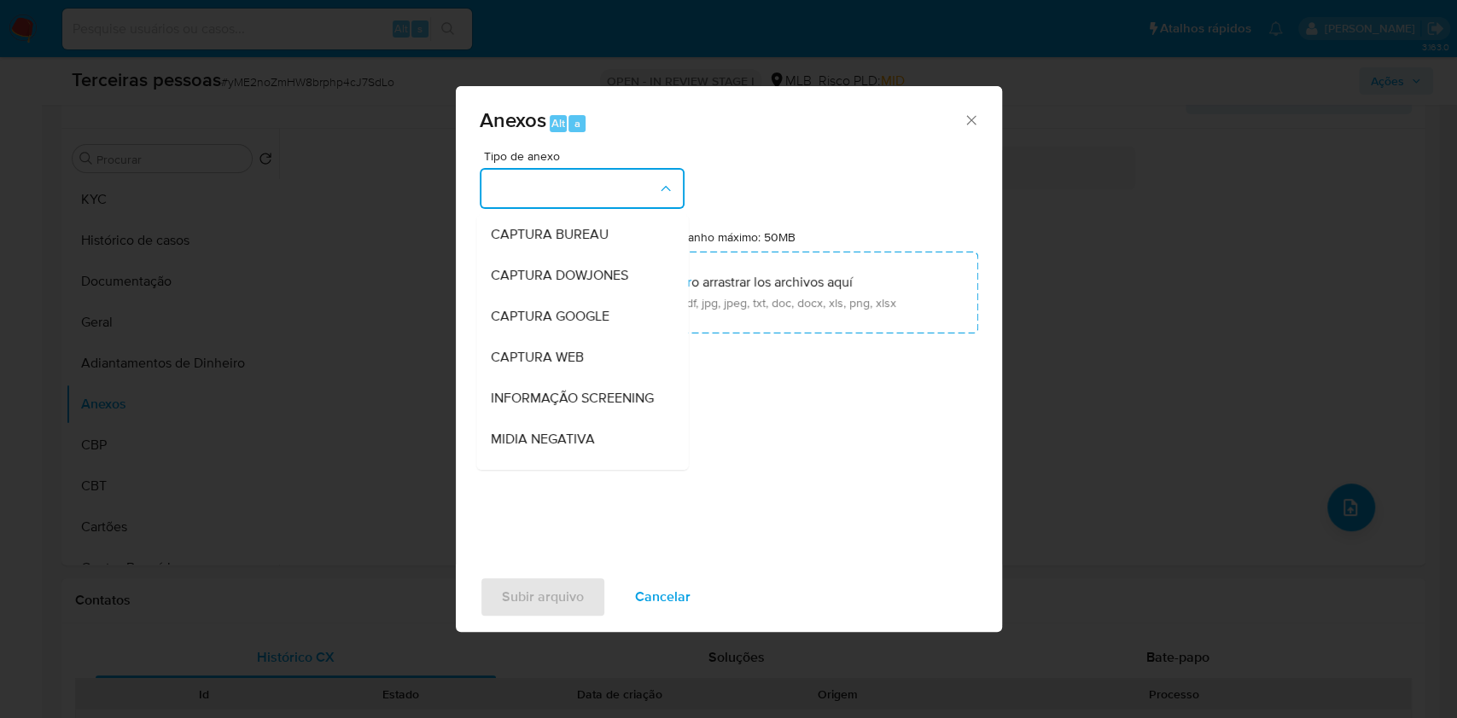
scroll to position [262, 0]
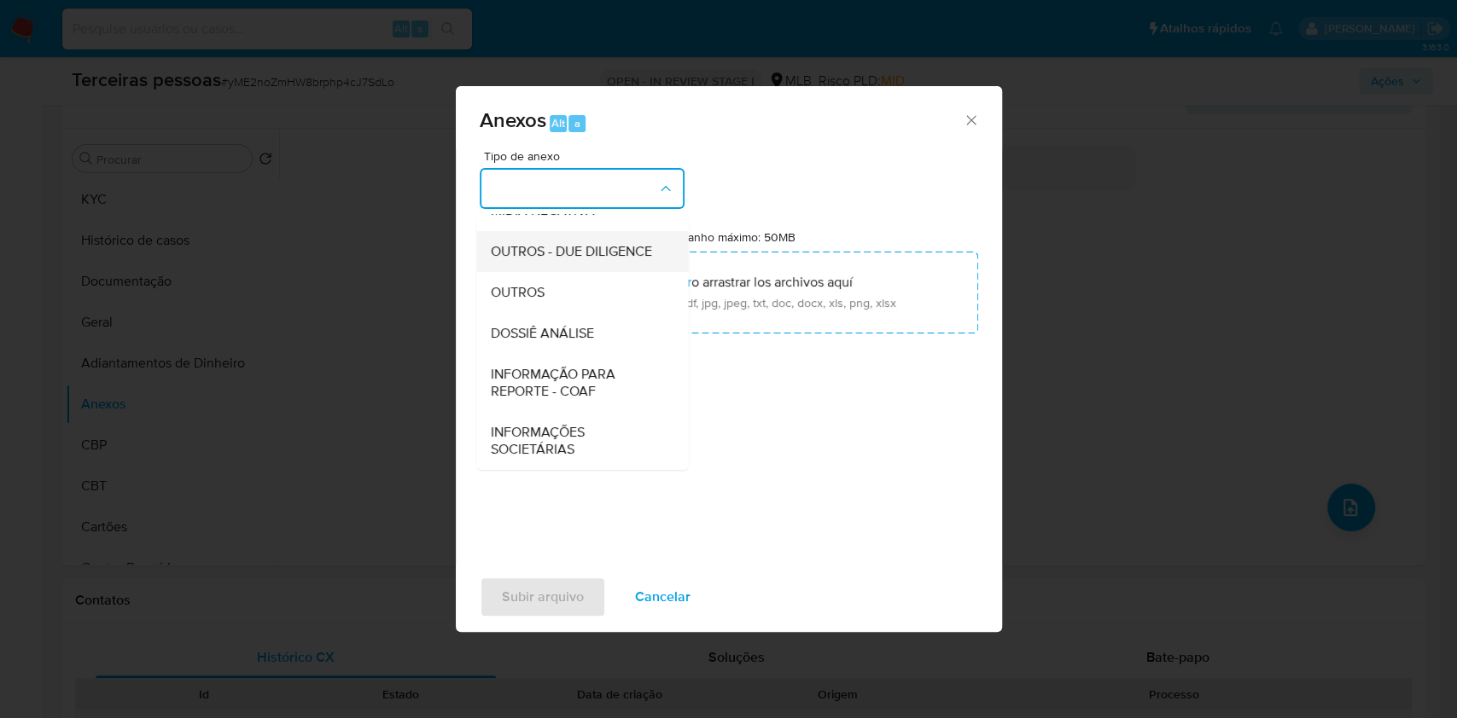
click at [519, 246] on span "OUTROS - DUE DILIGENCE" at bounding box center [570, 251] width 161 height 17
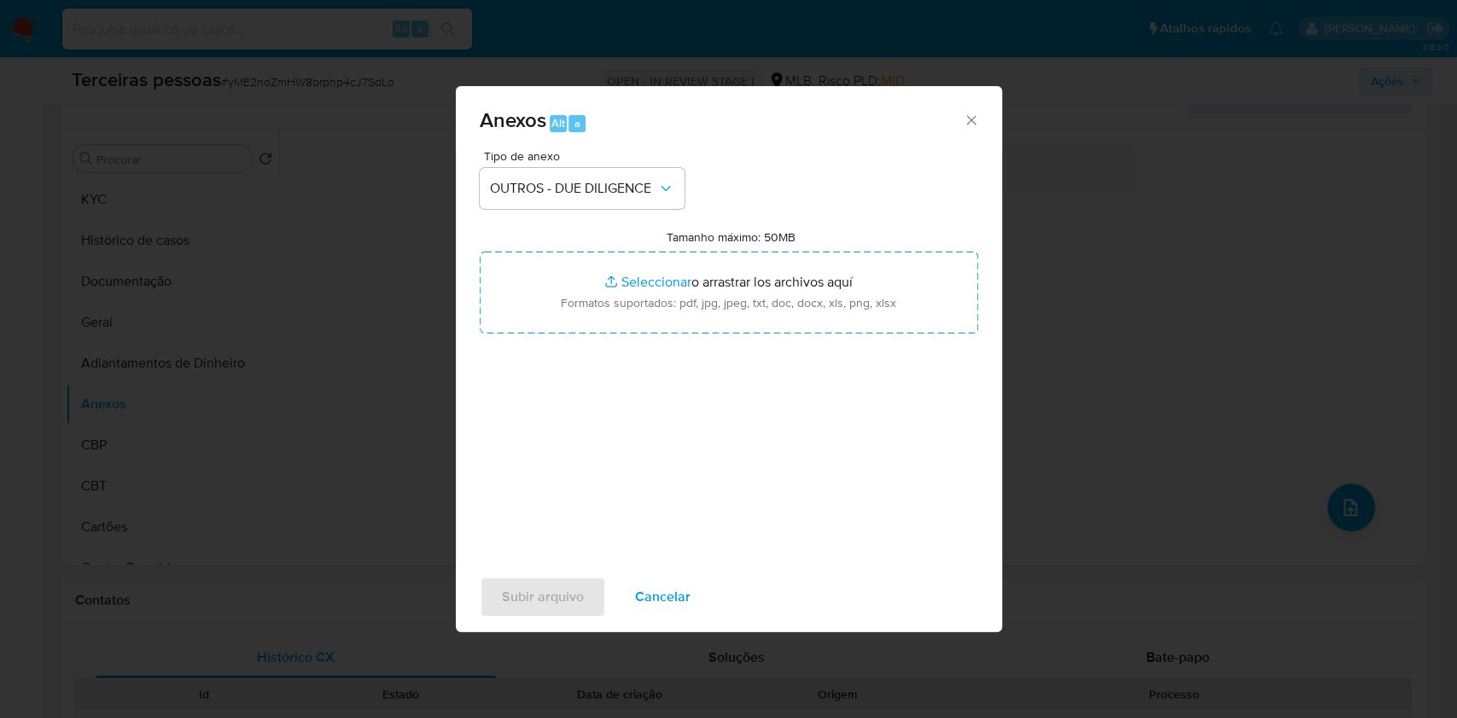
click at [710, 334] on div "Tipo de anexo OUTROS - DUE DILIGENCE Tamanho máximo: 50MB Seleccionar archivos …" at bounding box center [729, 351] width 498 height 403
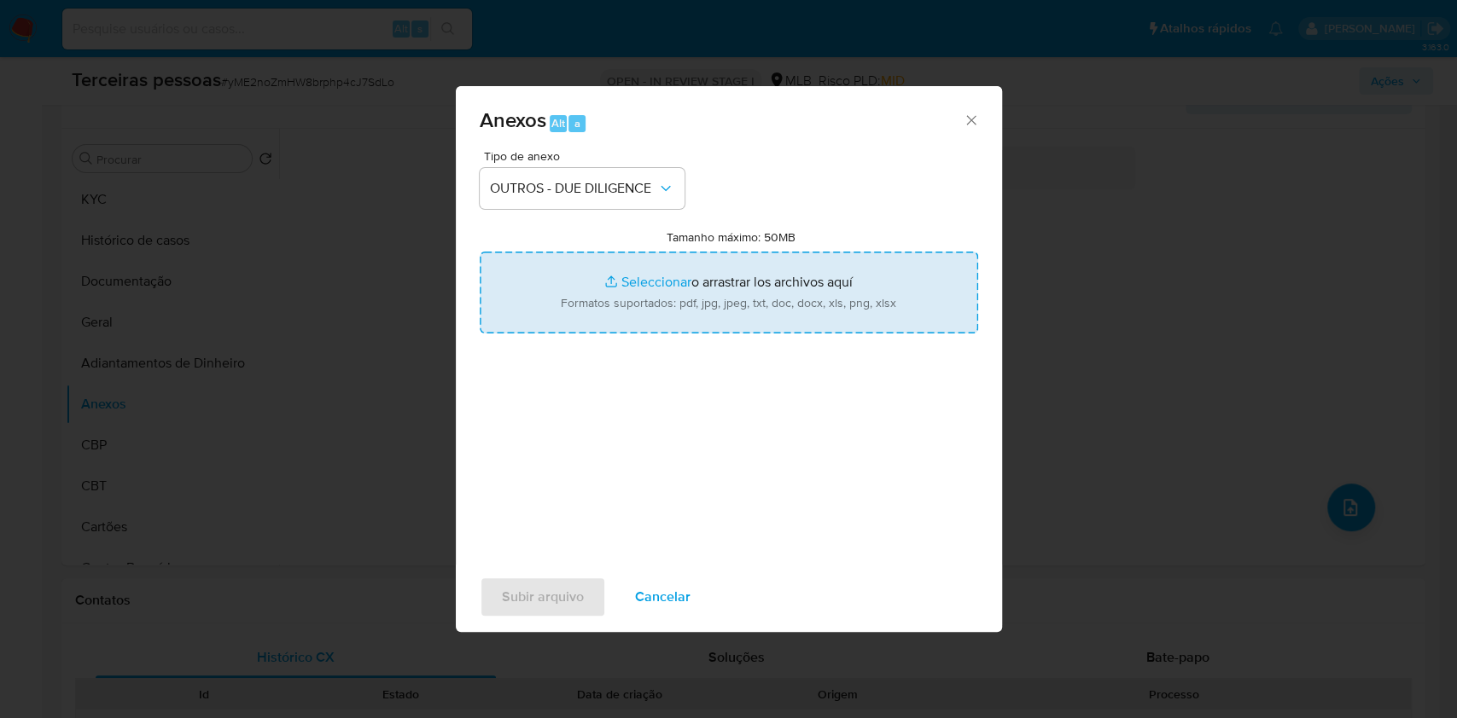
click at [710, 312] on input "Tamanho máximo: 50MB Seleccionar archivos" at bounding box center [729, 293] width 498 height 82
type input "C:\fakepath\s-SILVIA RITA LA SELVA.pdf"
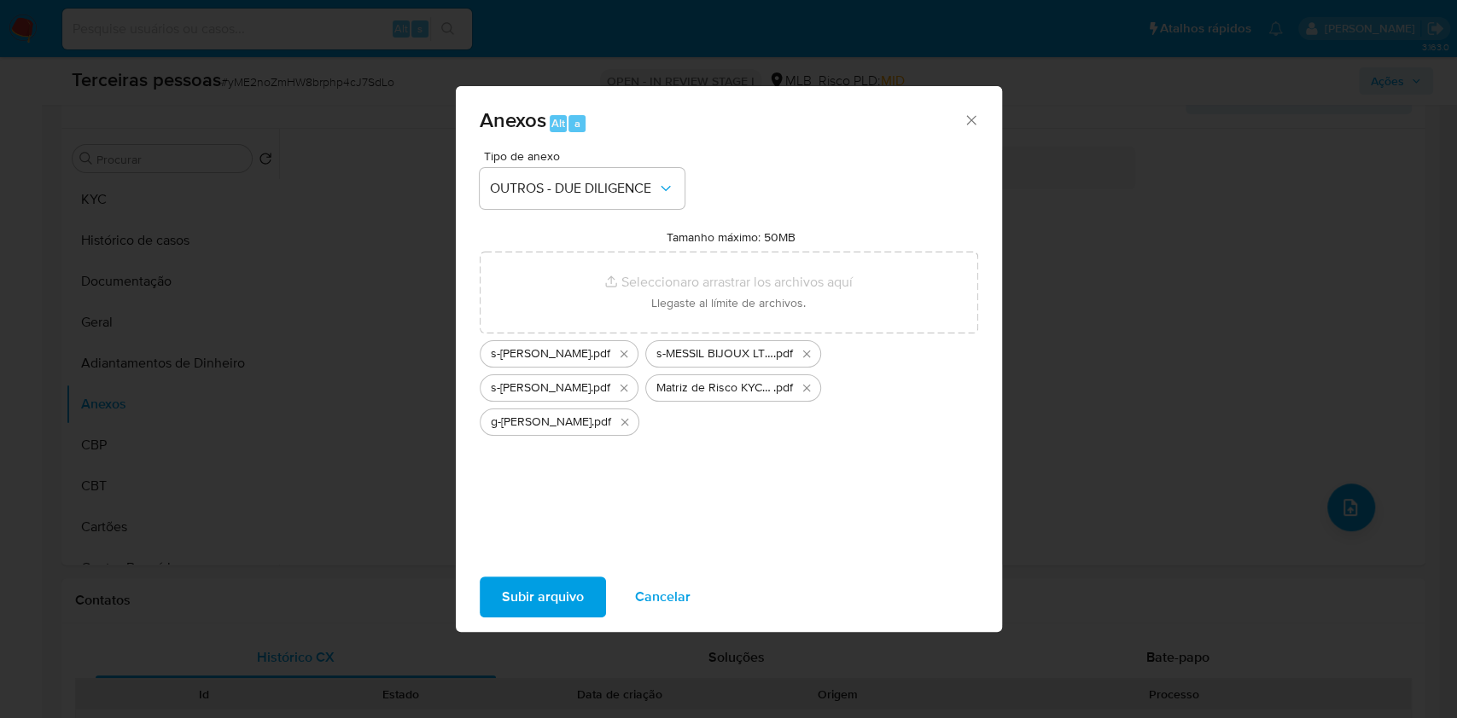
click at [563, 594] on span "Subir arquivo" at bounding box center [543, 598] width 82 height 38
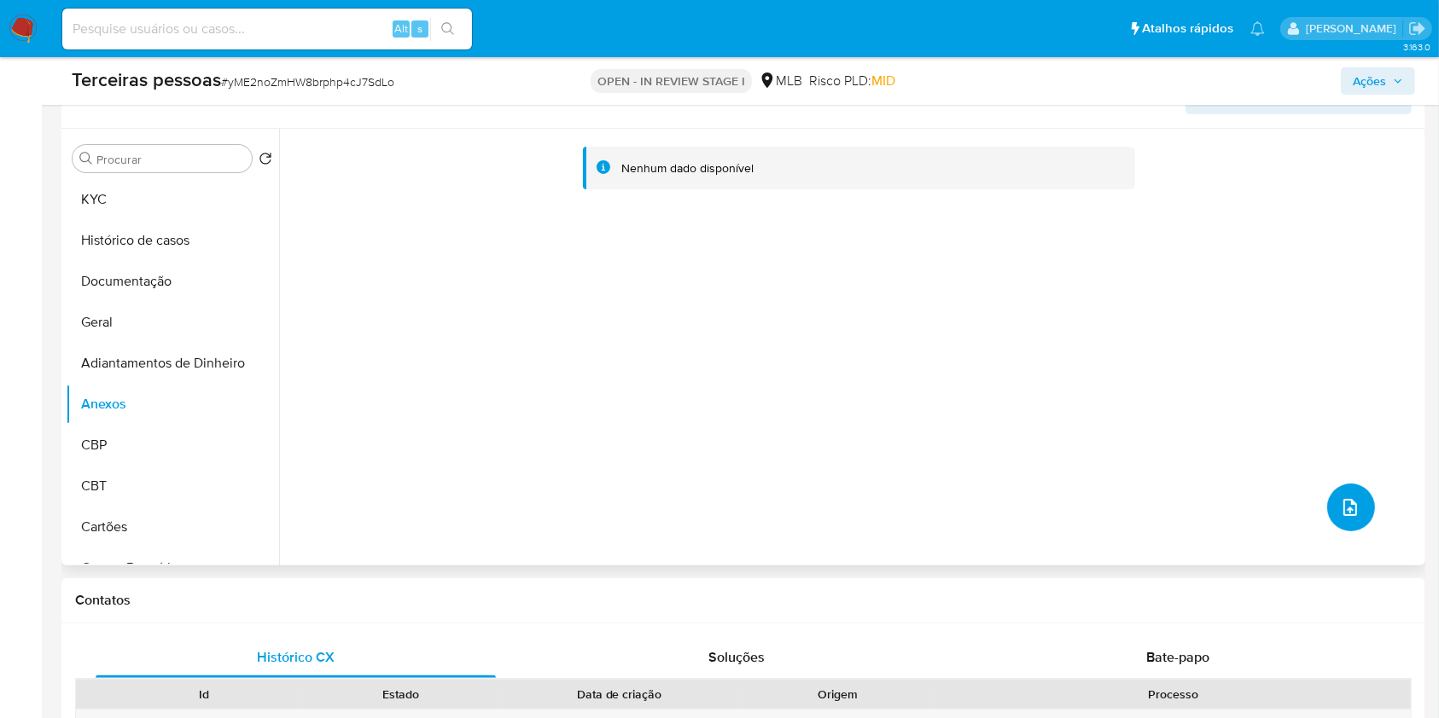
click at [1343, 526] on button "upload-file" at bounding box center [1351, 508] width 48 height 48
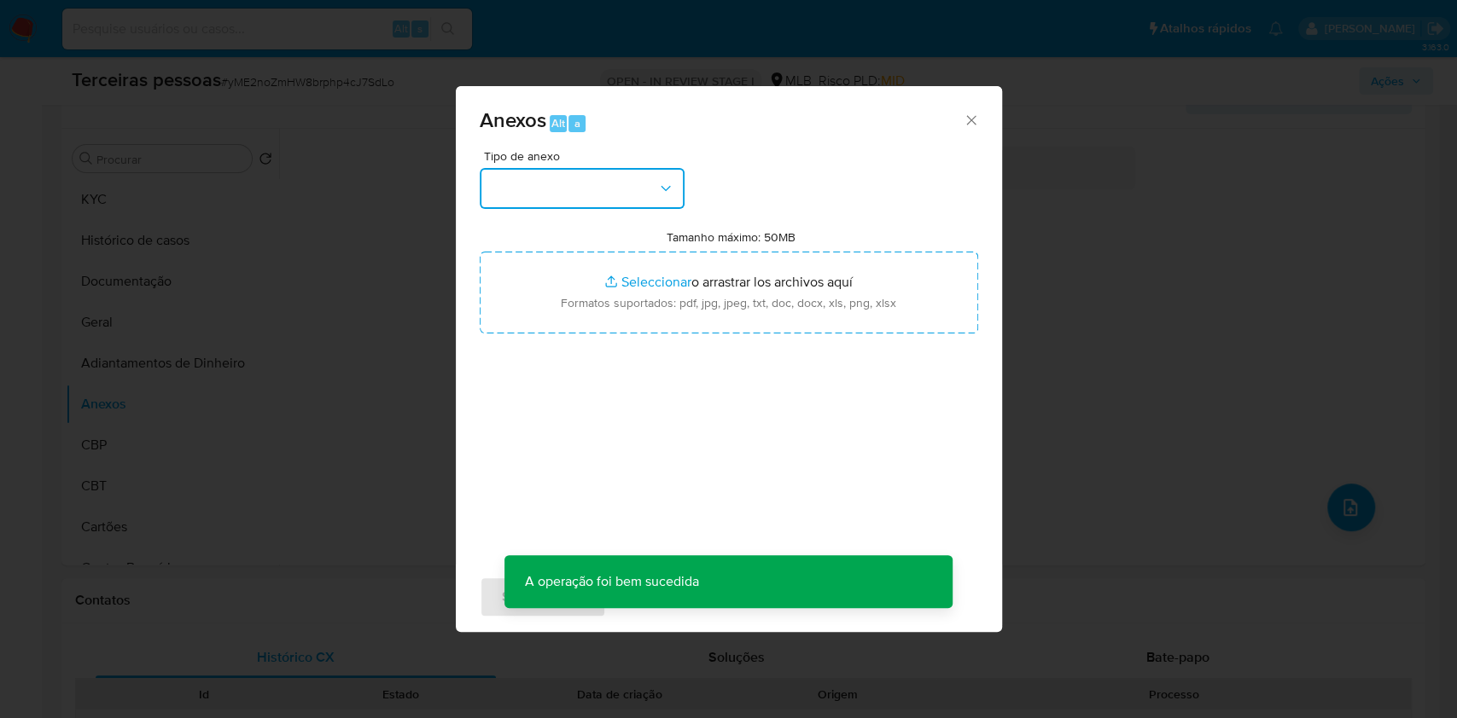
click at [622, 207] on button "button" at bounding box center [582, 188] width 205 height 41
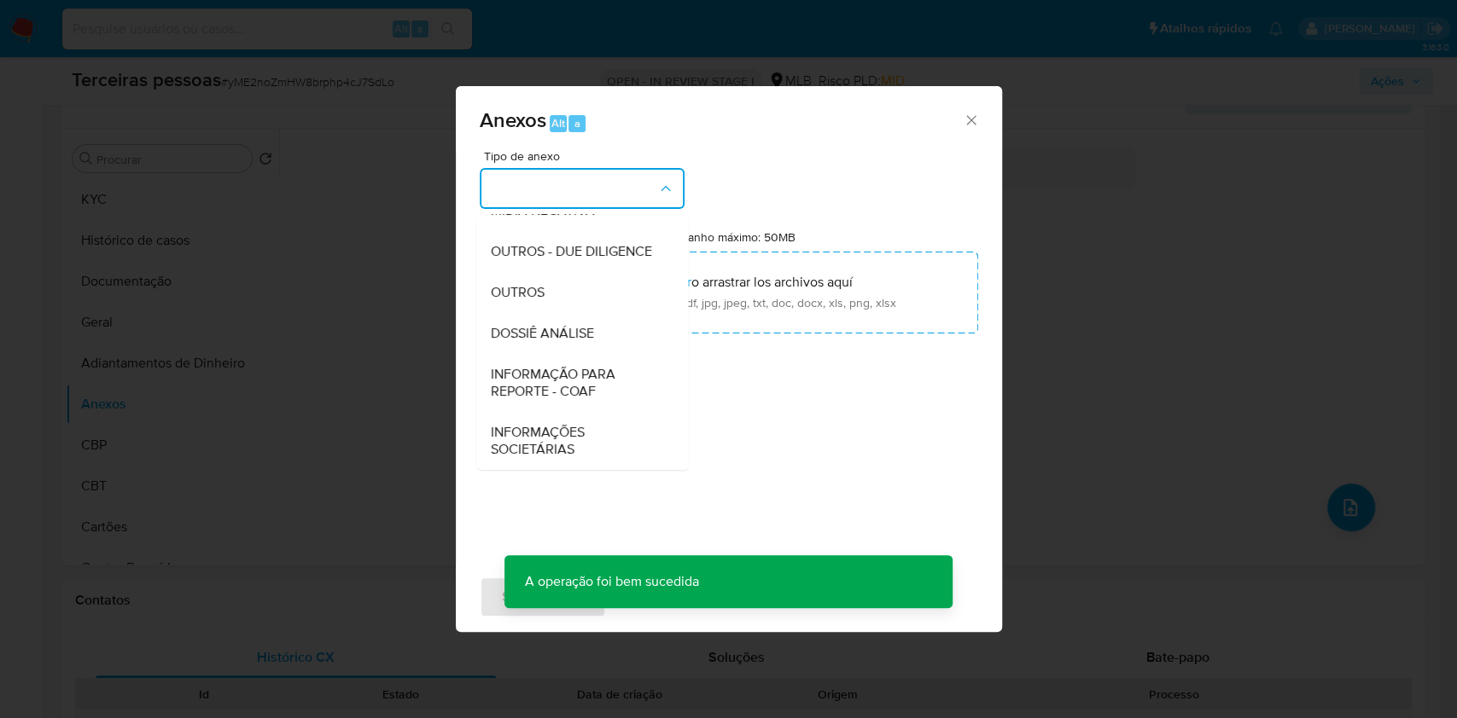
drag, startPoint x: 519, startPoint y: 220, endPoint x: 532, endPoint y: 246, distance: 29.0
click at [521, 231] on div "OUTROS - DUE DILIGENCE" at bounding box center [577, 251] width 174 height 41
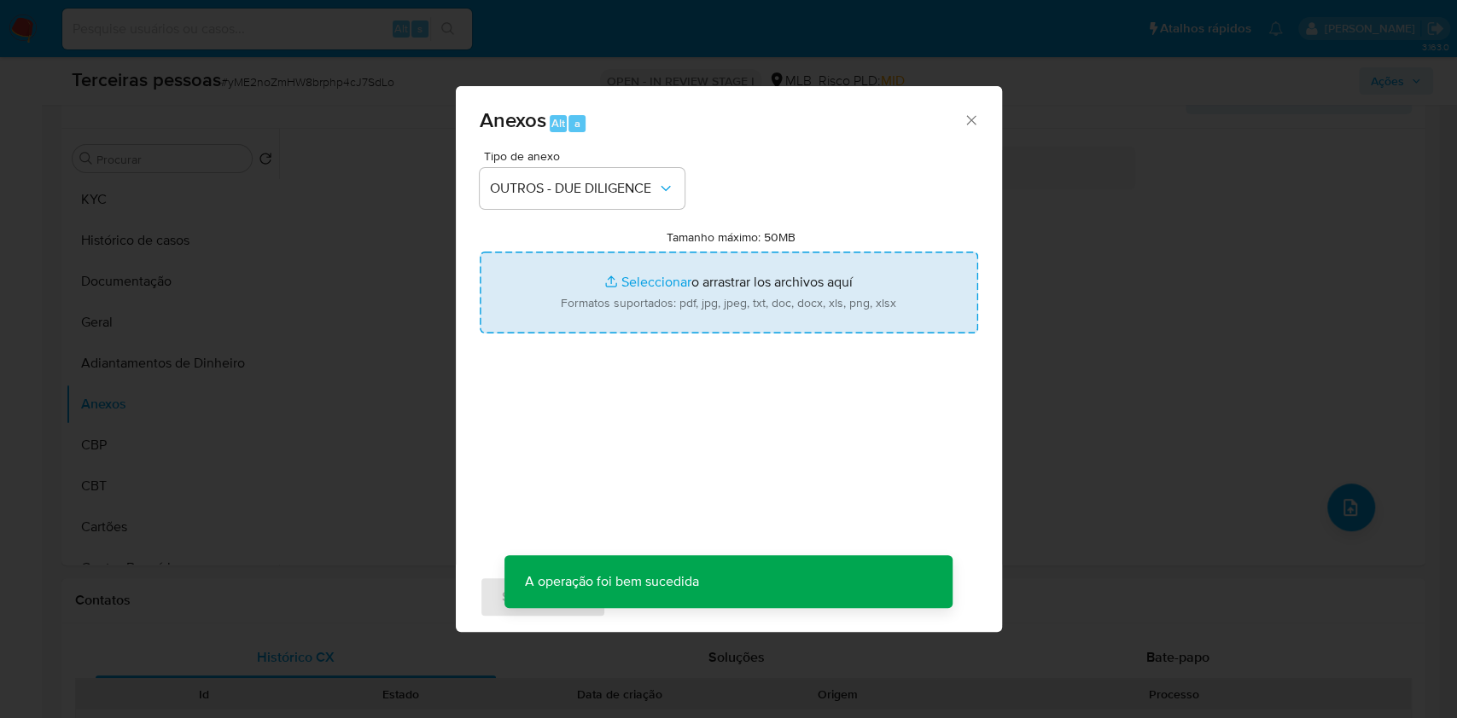
click at [596, 314] on input "Tamanho máximo: 50MB Seleccionar archivos" at bounding box center [729, 293] width 498 height 82
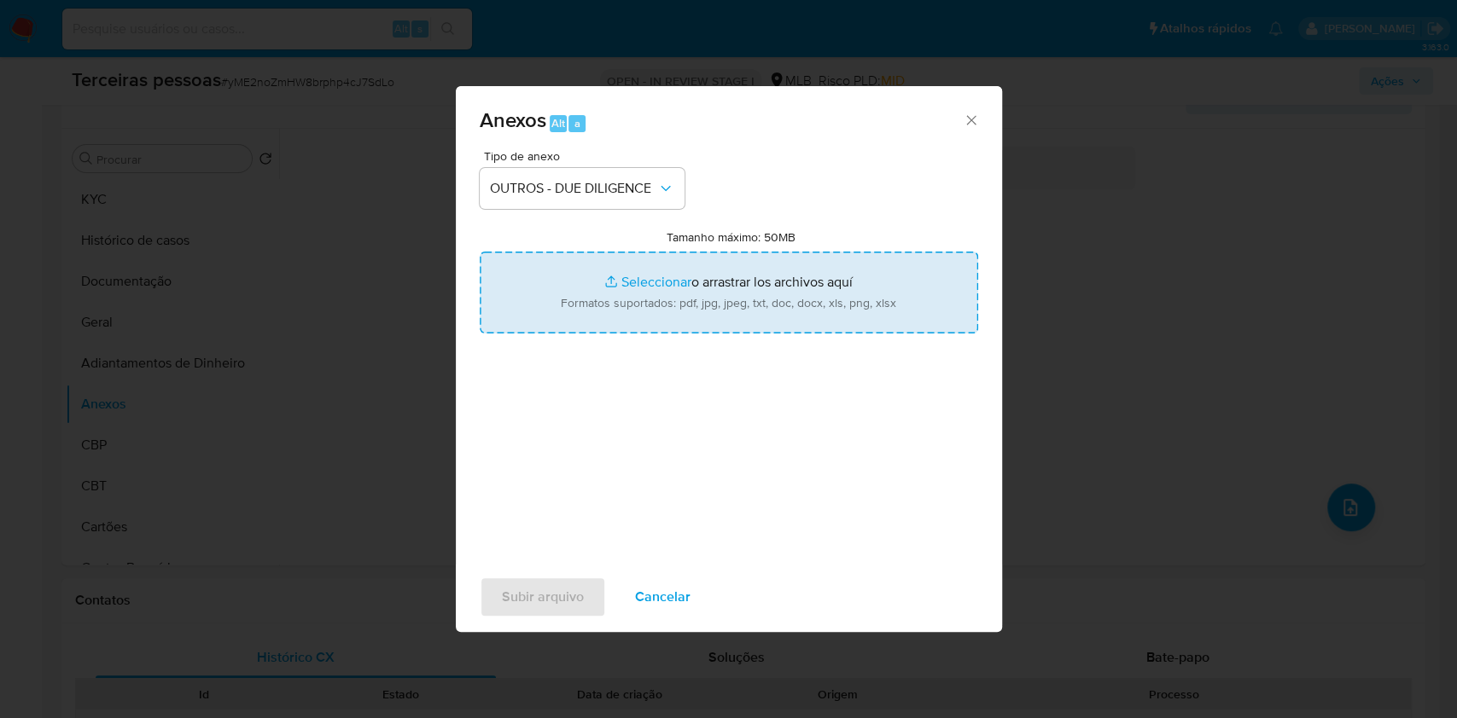
type input "C:\fakepath\g-MESSIL BIJOUX LTDA.pdf"
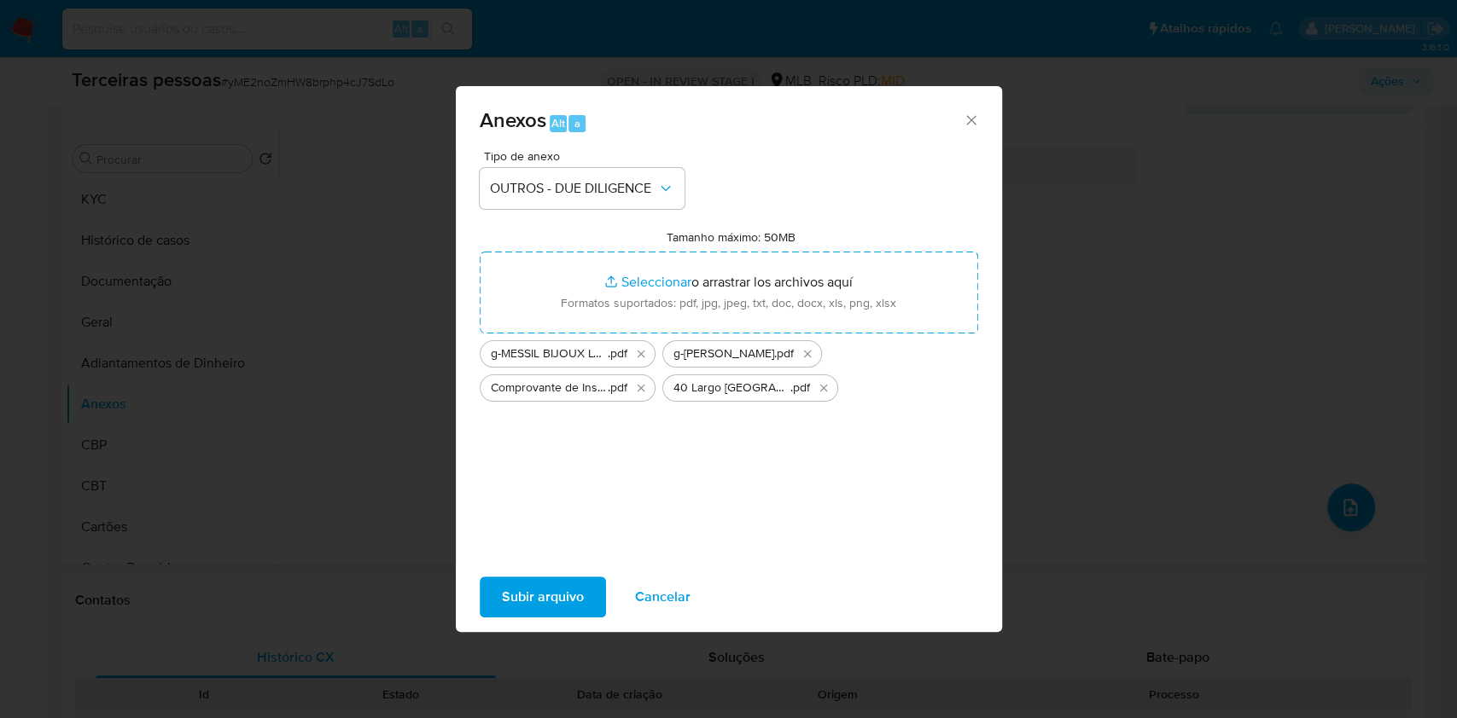
click at [526, 455] on div "Tipo de anexo OUTROS - DUE DILIGENCE Tamanho máximo: 50MB Seleccionar archivos …" at bounding box center [729, 351] width 498 height 403
click at [553, 585] on span "Subir arquivo" at bounding box center [543, 598] width 82 height 38
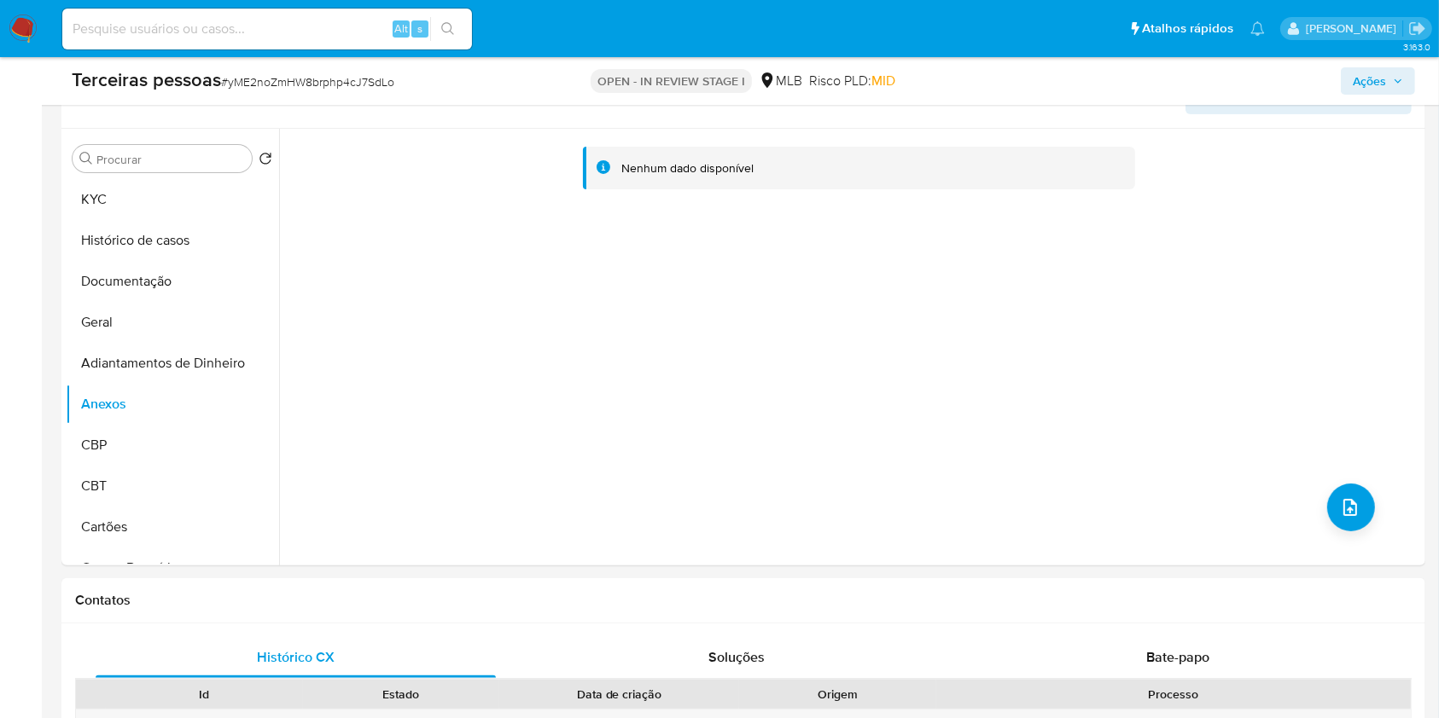
click at [1355, 60] on div "Terceiras pessoas # yME2noZmHW8brphp4cJ7SdLo OPEN - IN REVIEW STAGE I MLB Risco…" at bounding box center [743, 81] width 1364 height 48
click at [1371, 72] on span "Ações" at bounding box center [1368, 80] width 33 height 27
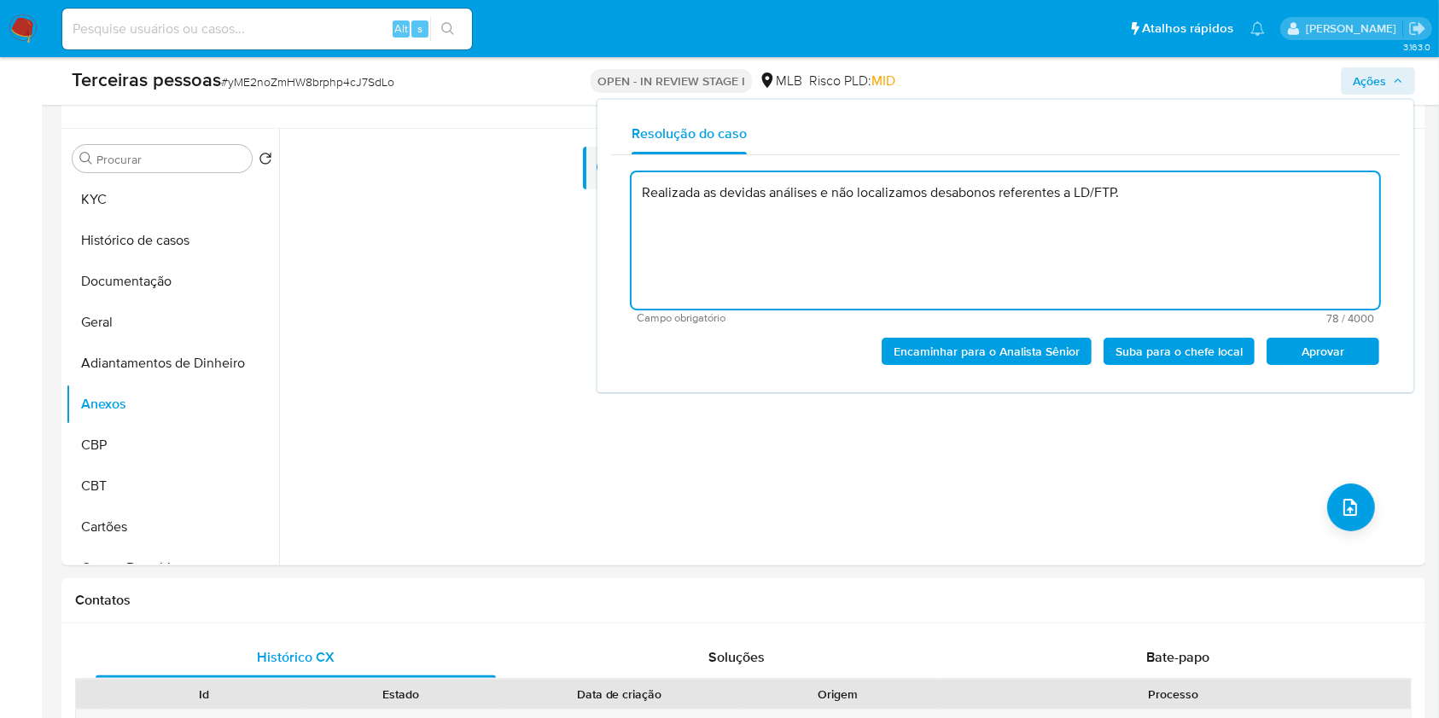
drag, startPoint x: 1314, startPoint y: 357, endPoint x: 1268, endPoint y: 312, distance: 64.0
click at [1312, 355] on span "Aprovar" at bounding box center [1322, 352] width 89 height 24
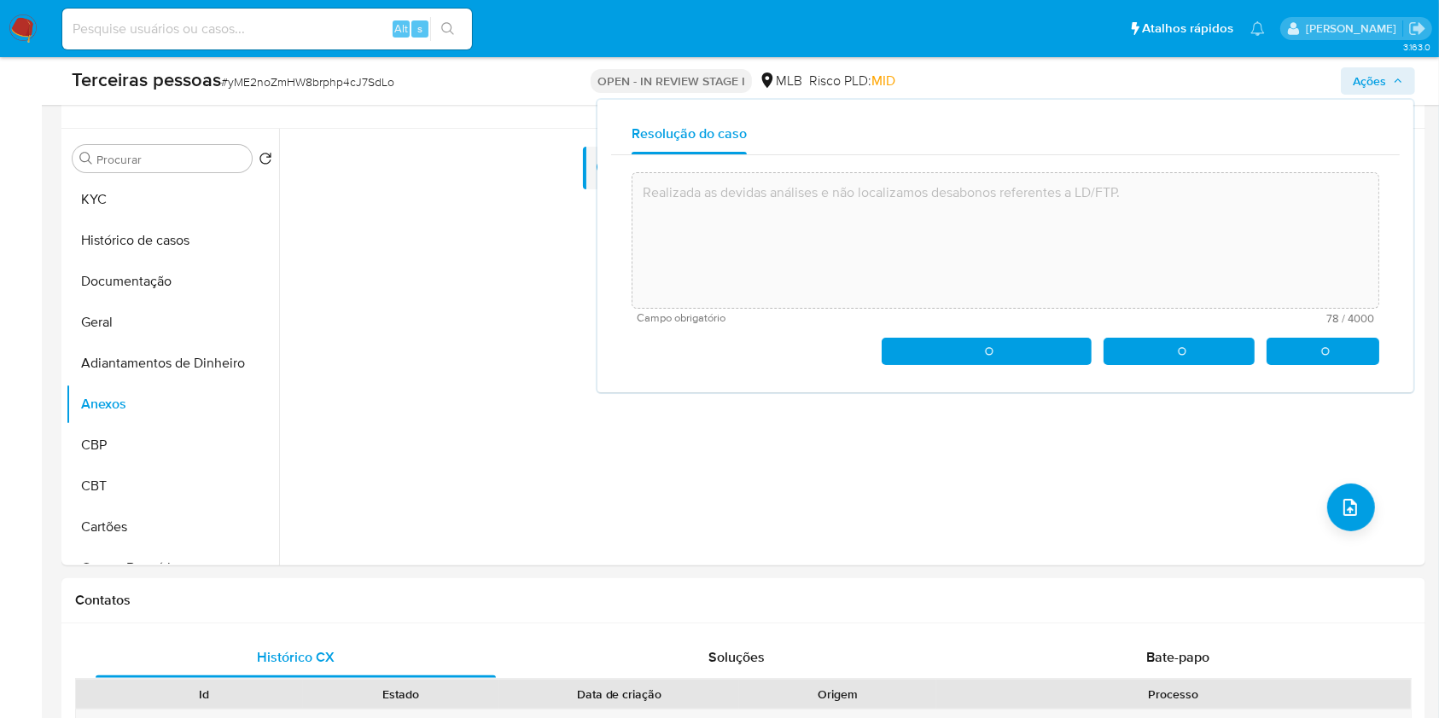
type textarea "Realizada as devidas análises e não localizamos desabonos referentes a LD/FTP."
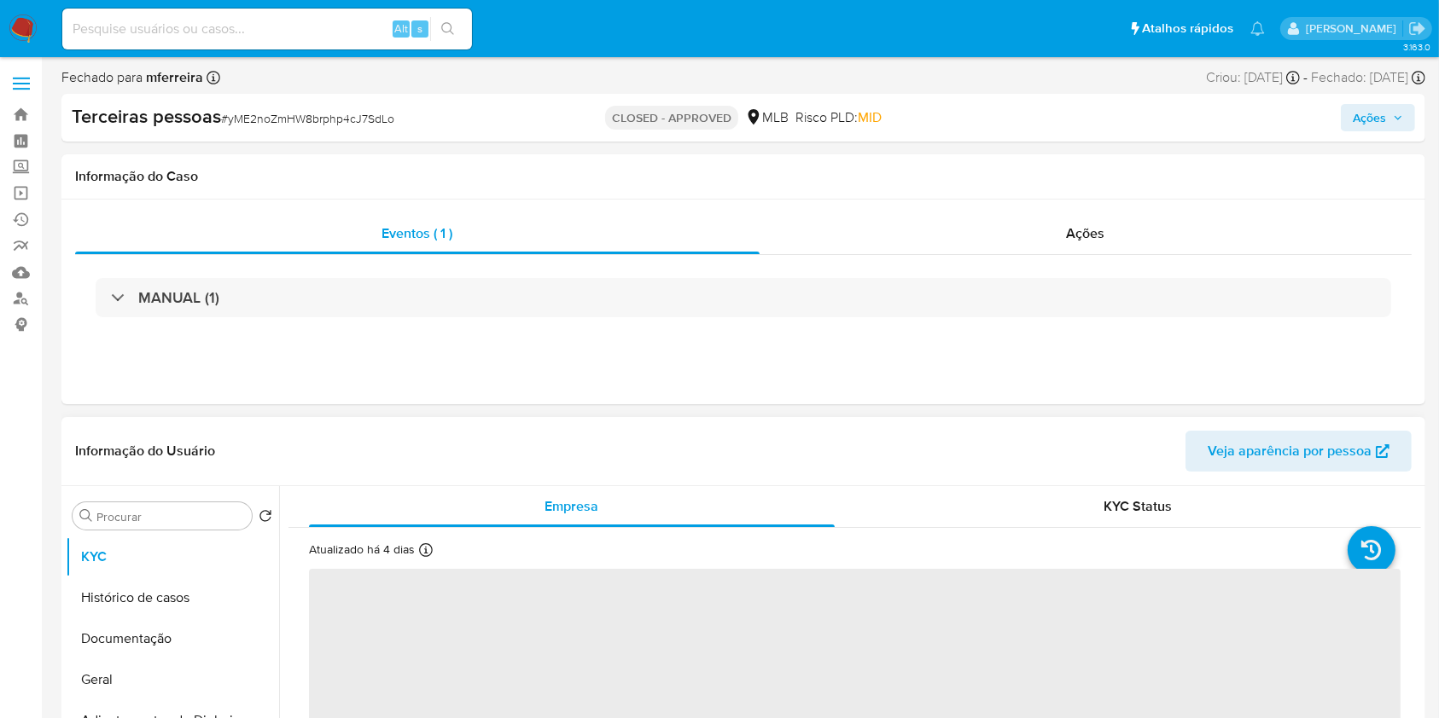
select select "10"
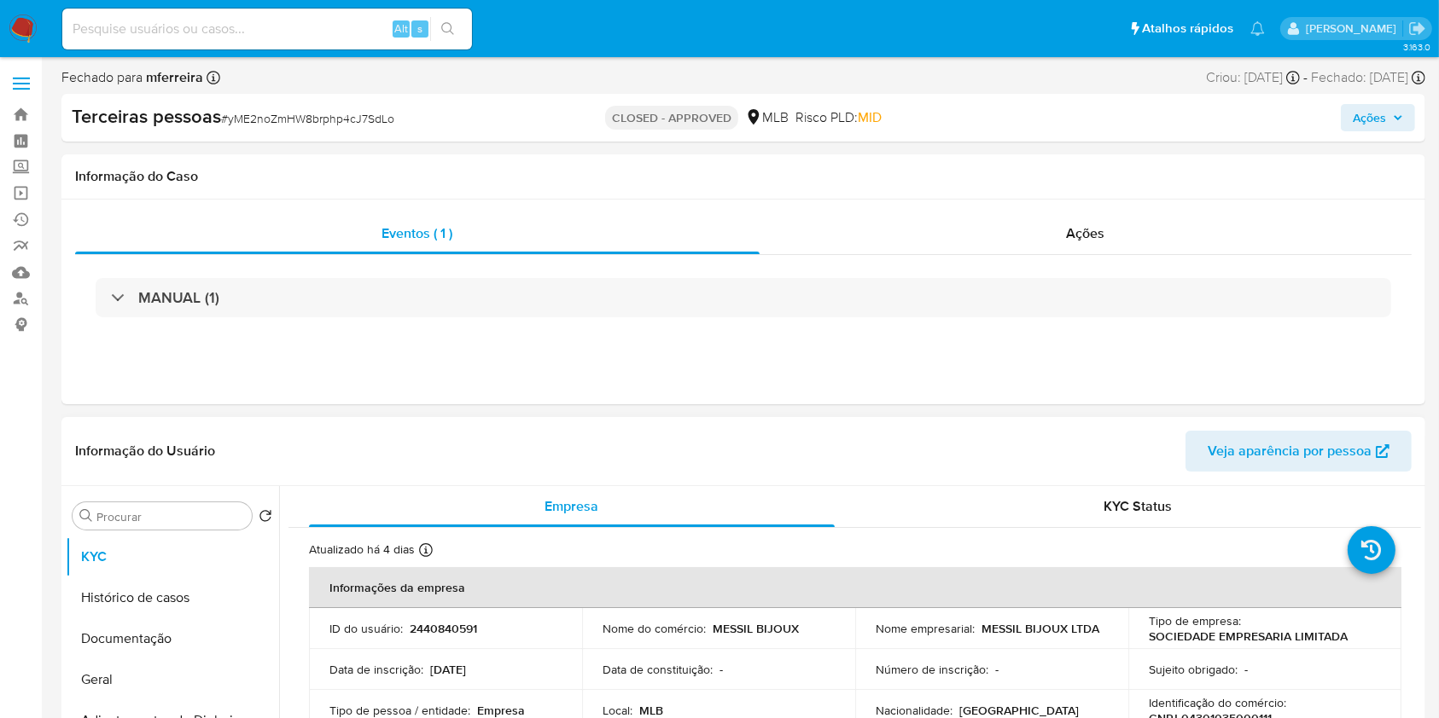
click at [424, 618] on td "ID do usuário : 2440840591" at bounding box center [445, 628] width 273 height 41
copy p "2440840591"
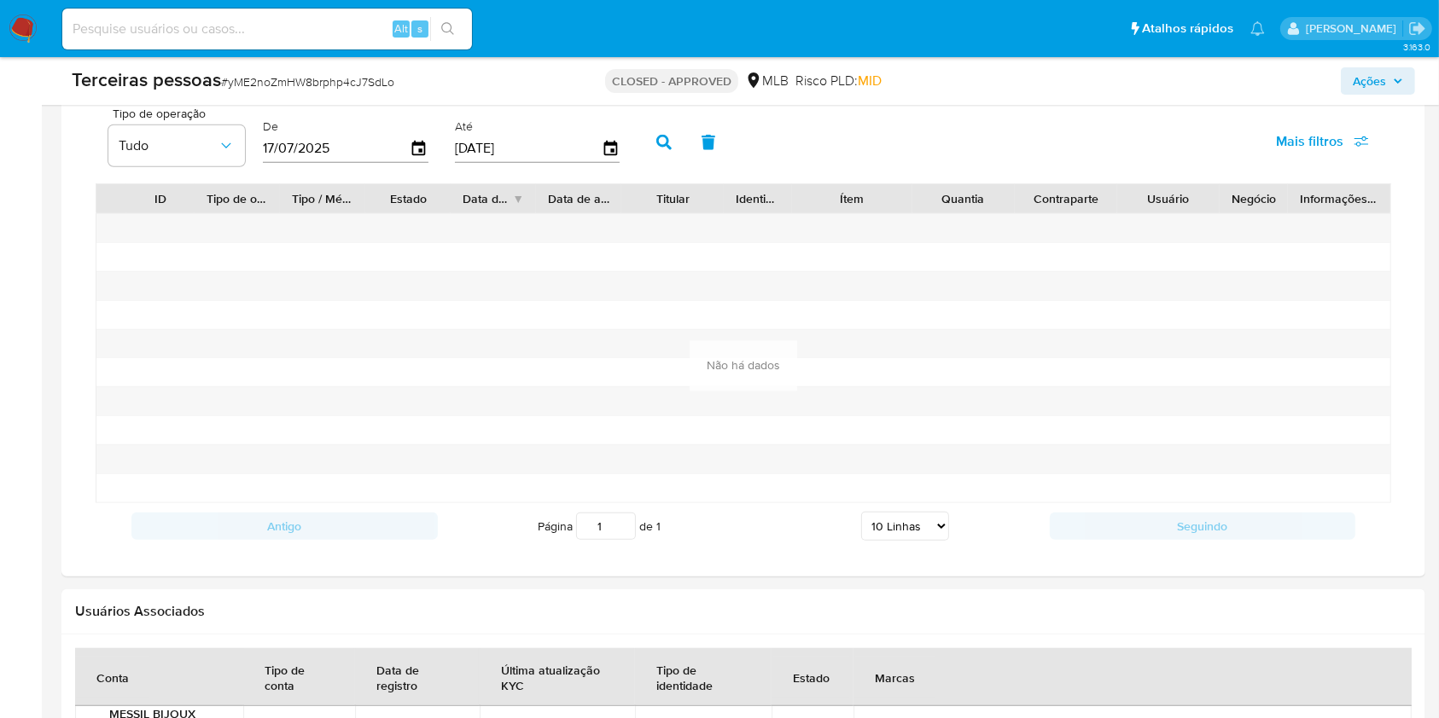
scroll to position [1365, 0]
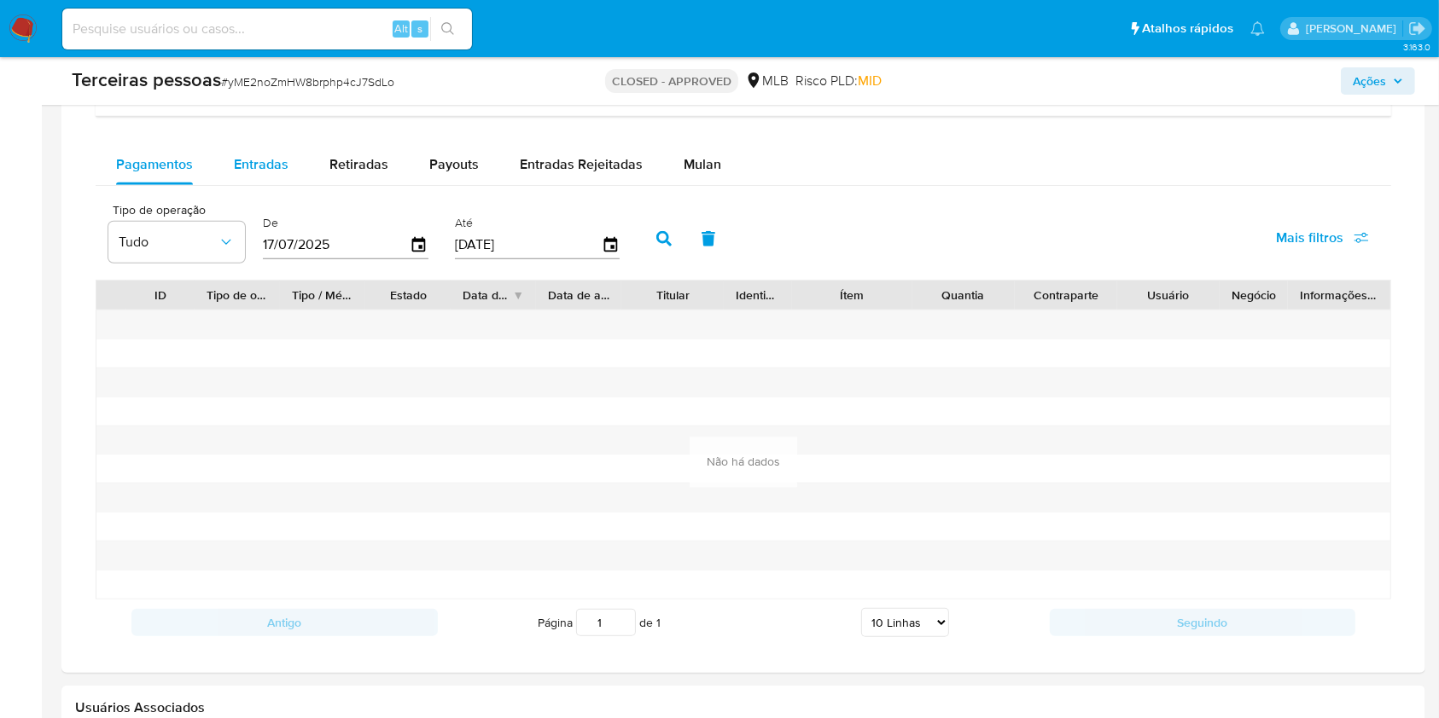
click at [265, 182] on div "Entradas" at bounding box center [261, 164] width 55 height 41
select select "10"
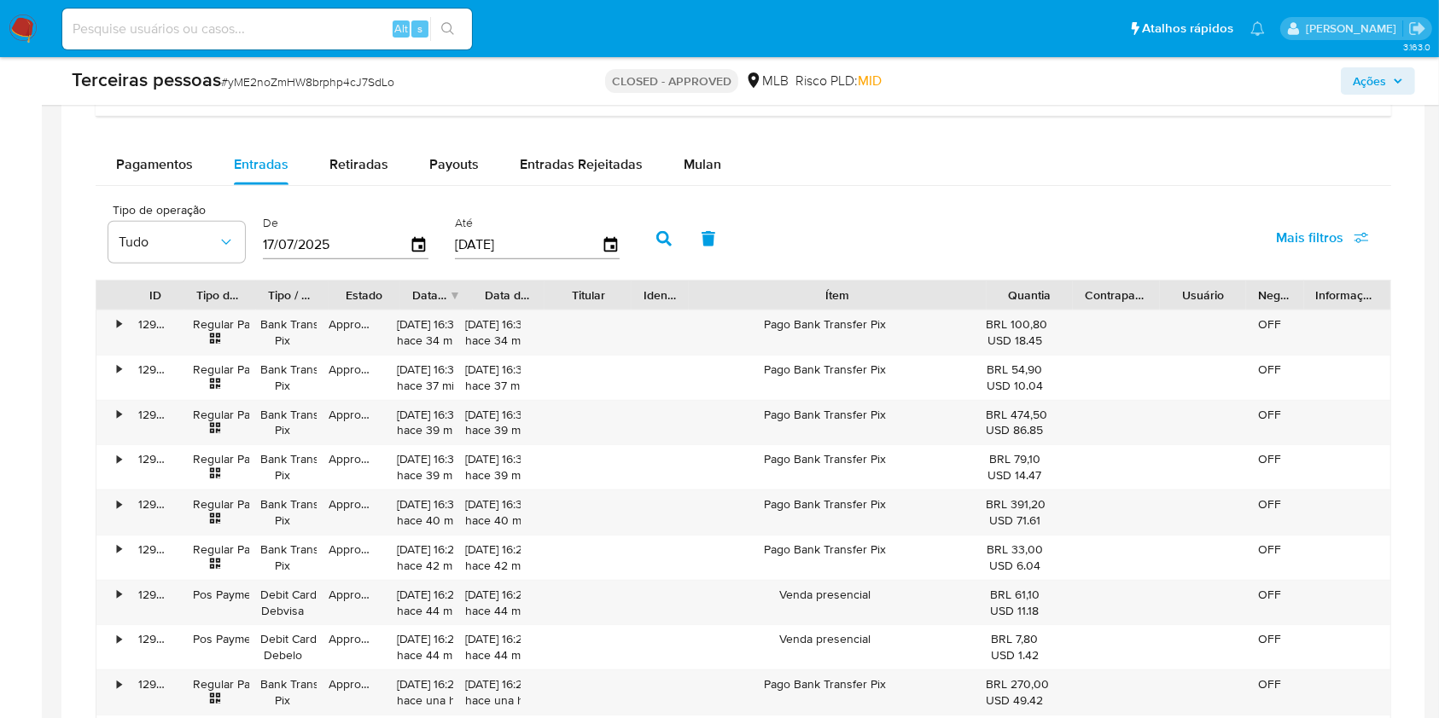
drag, startPoint x: 912, startPoint y: 291, endPoint x: 1091, endPoint y: 306, distance: 179.8
click at [1091, 306] on div "ID Tipo de operação Tipo / Método Estado Data de criação Data de aprovação Titu…" at bounding box center [743, 295] width 1294 height 29
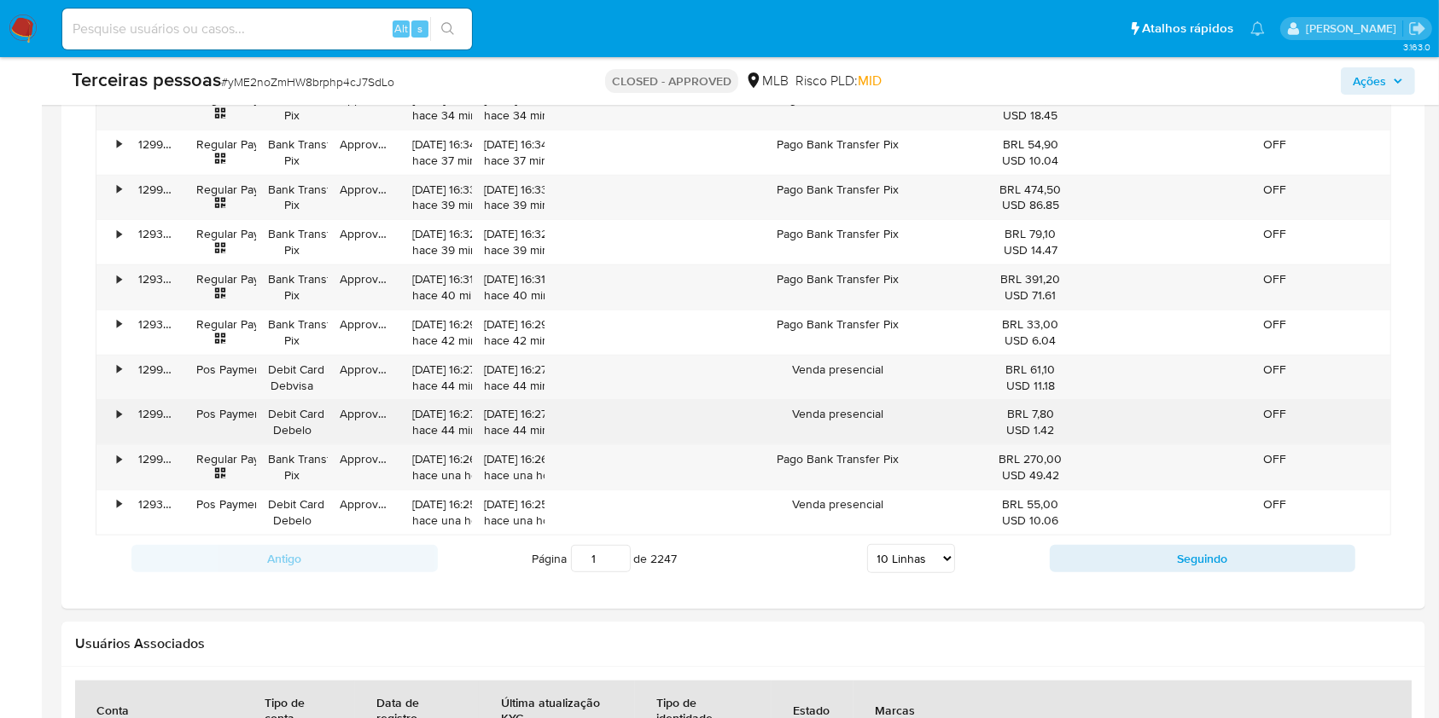
scroll to position [1592, 0]
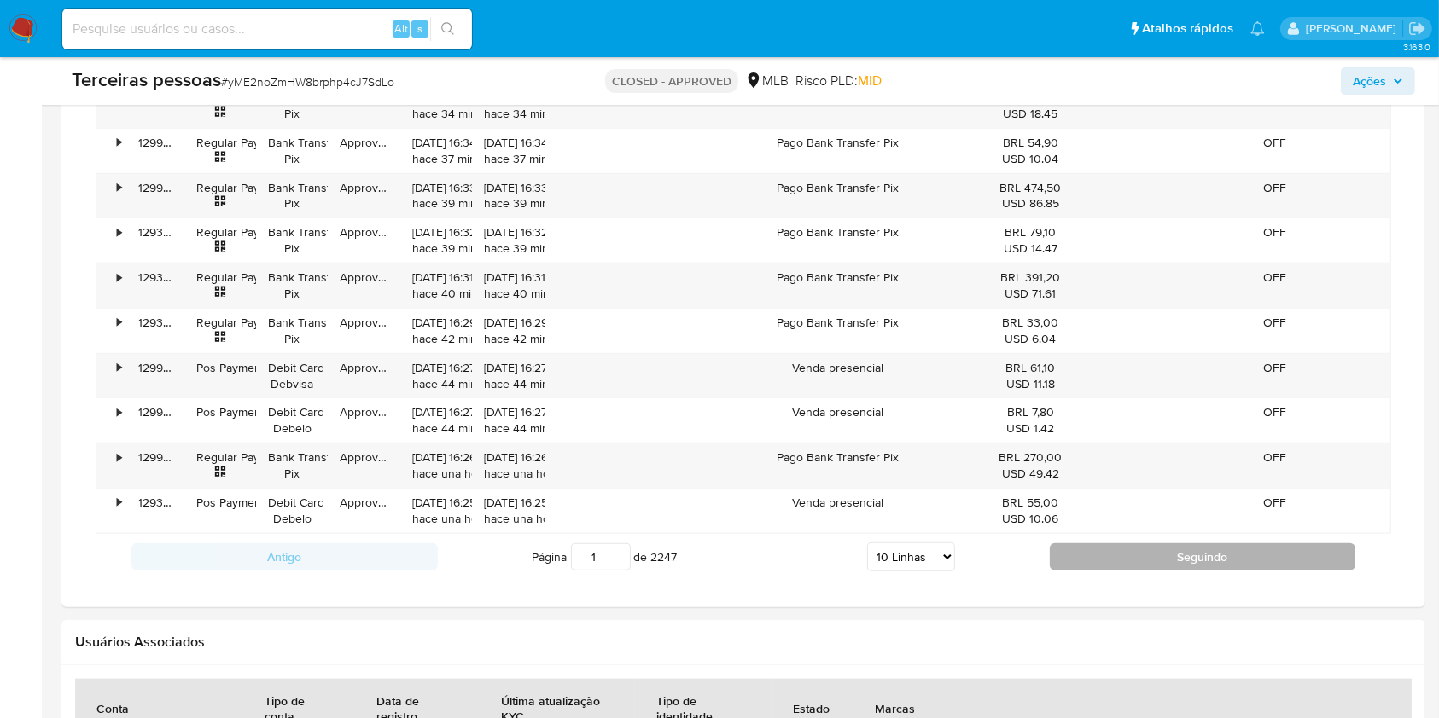
click at [1135, 544] on button "Seguindo" at bounding box center [1203, 557] width 306 height 27
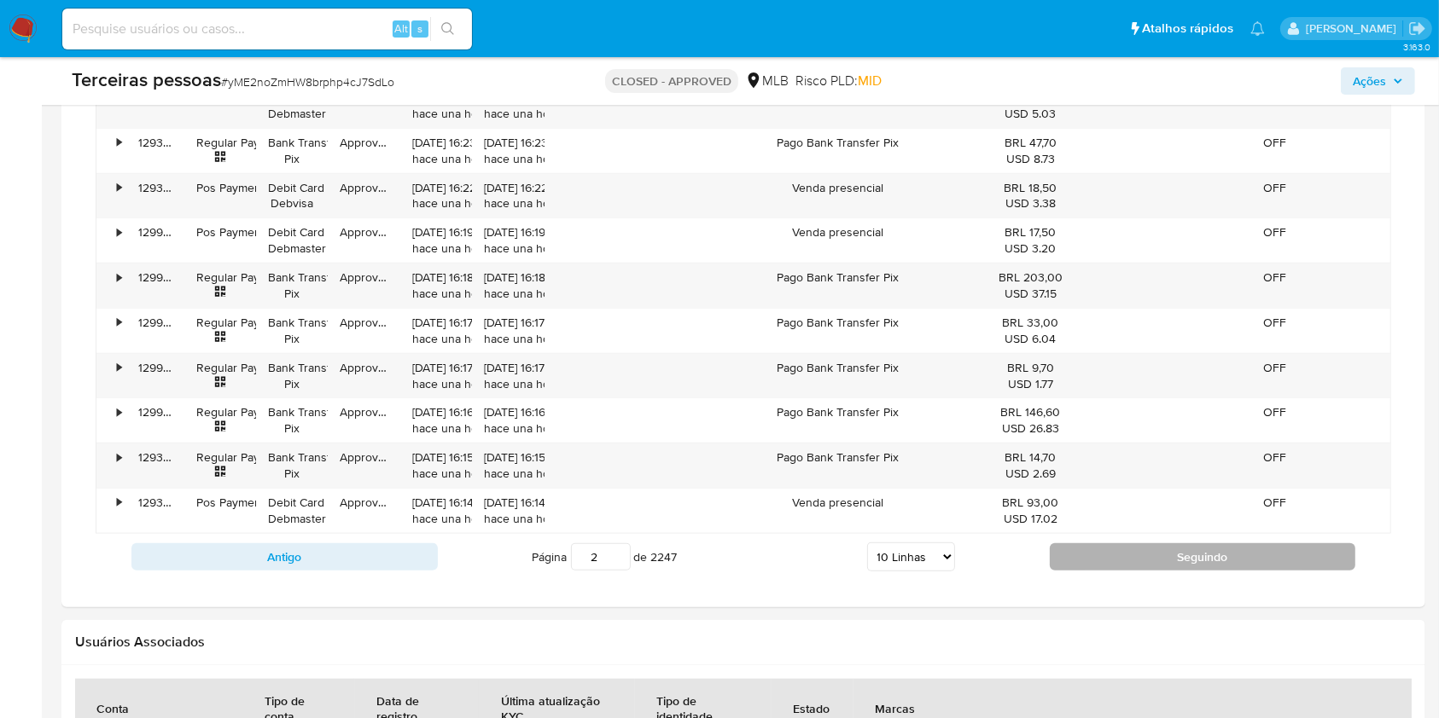
click at [1131, 544] on button "Seguindo" at bounding box center [1203, 557] width 306 height 27
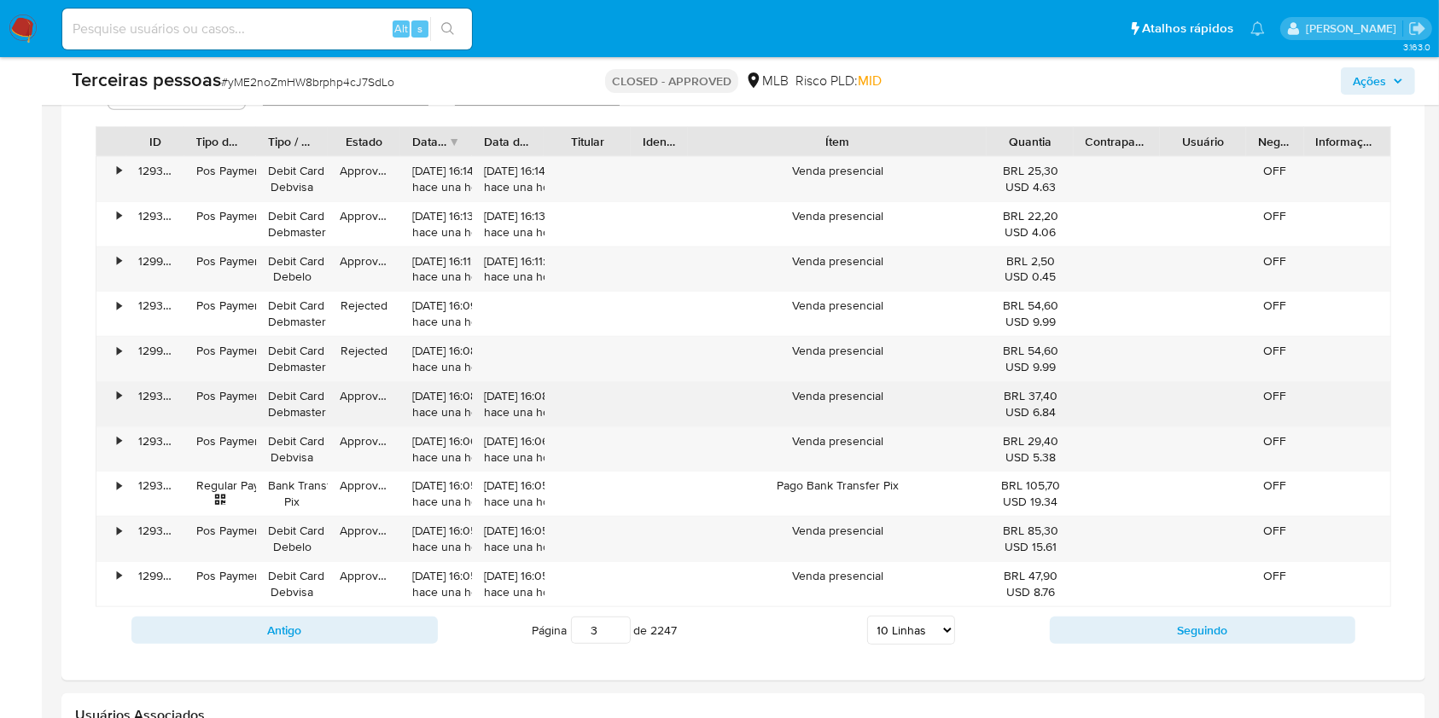
scroll to position [1517, 0]
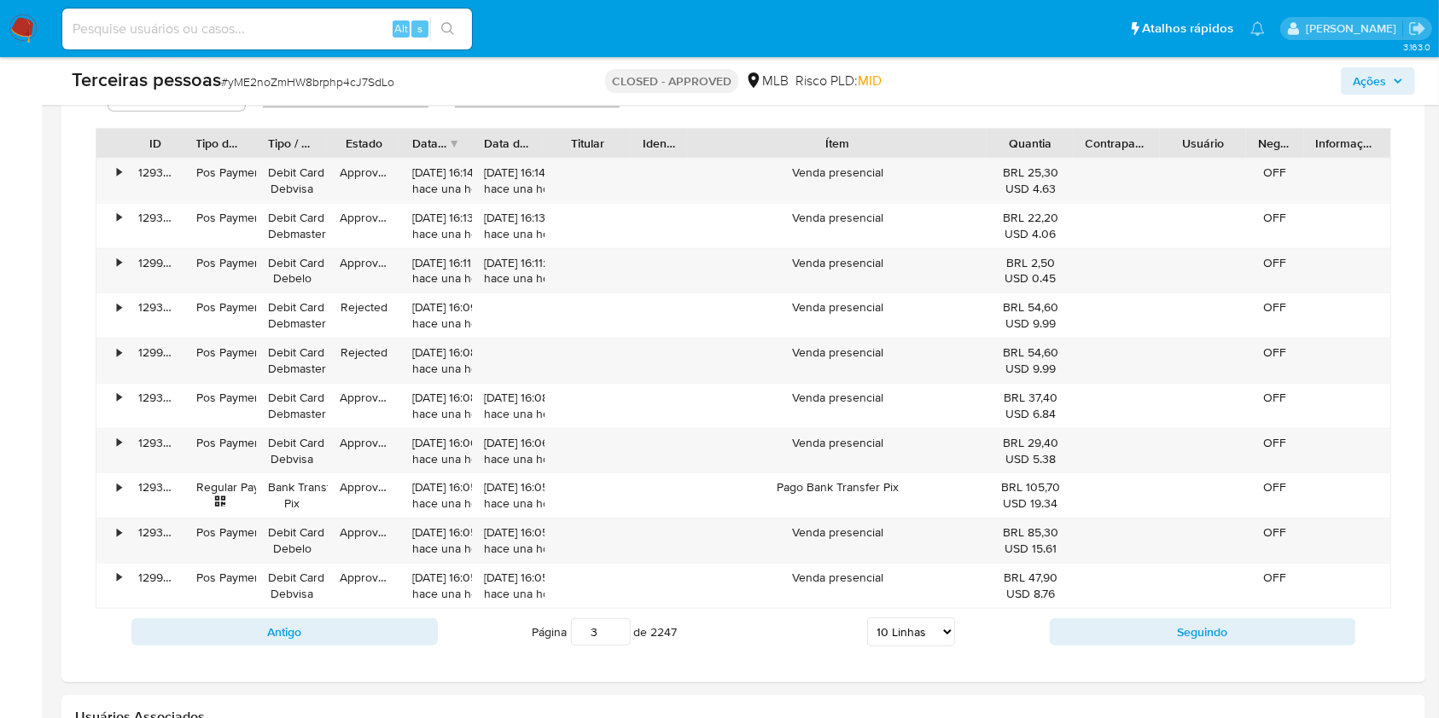
click at [1167, 646] on div "Antigo Página 3 de 2247 5 Linhas 10 Linhas 20 Linhas 25 Linhas 50 Linhas 100 Li…" at bounding box center [743, 632] width 1295 height 46
click at [1152, 637] on button "Seguindo" at bounding box center [1203, 632] width 306 height 27
type input "4"
drag, startPoint x: 922, startPoint y: 162, endPoint x: 826, endPoint y: 181, distance: 98.2
click at [826, 181] on div "Produto de [PERSON_NAME]" at bounding box center [837, 181] width 299 height 44
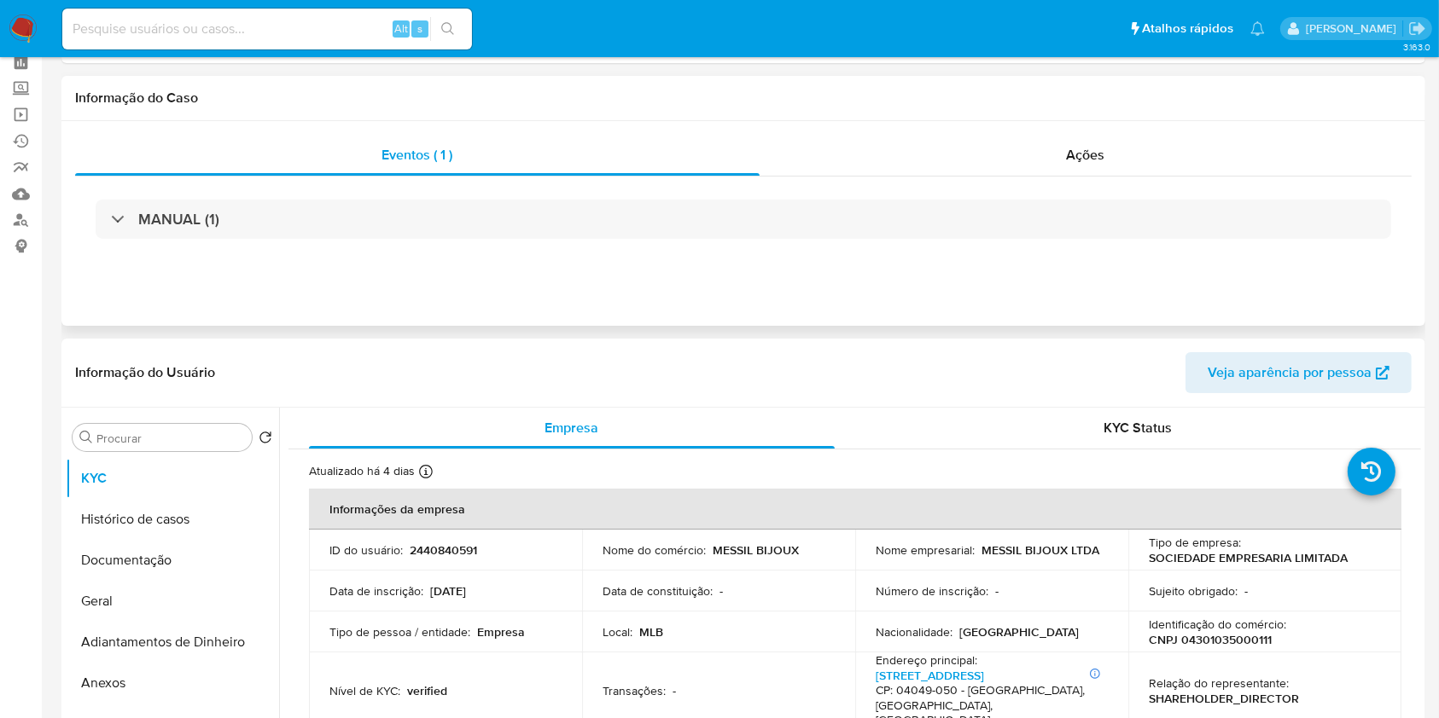
scroll to position [0, 0]
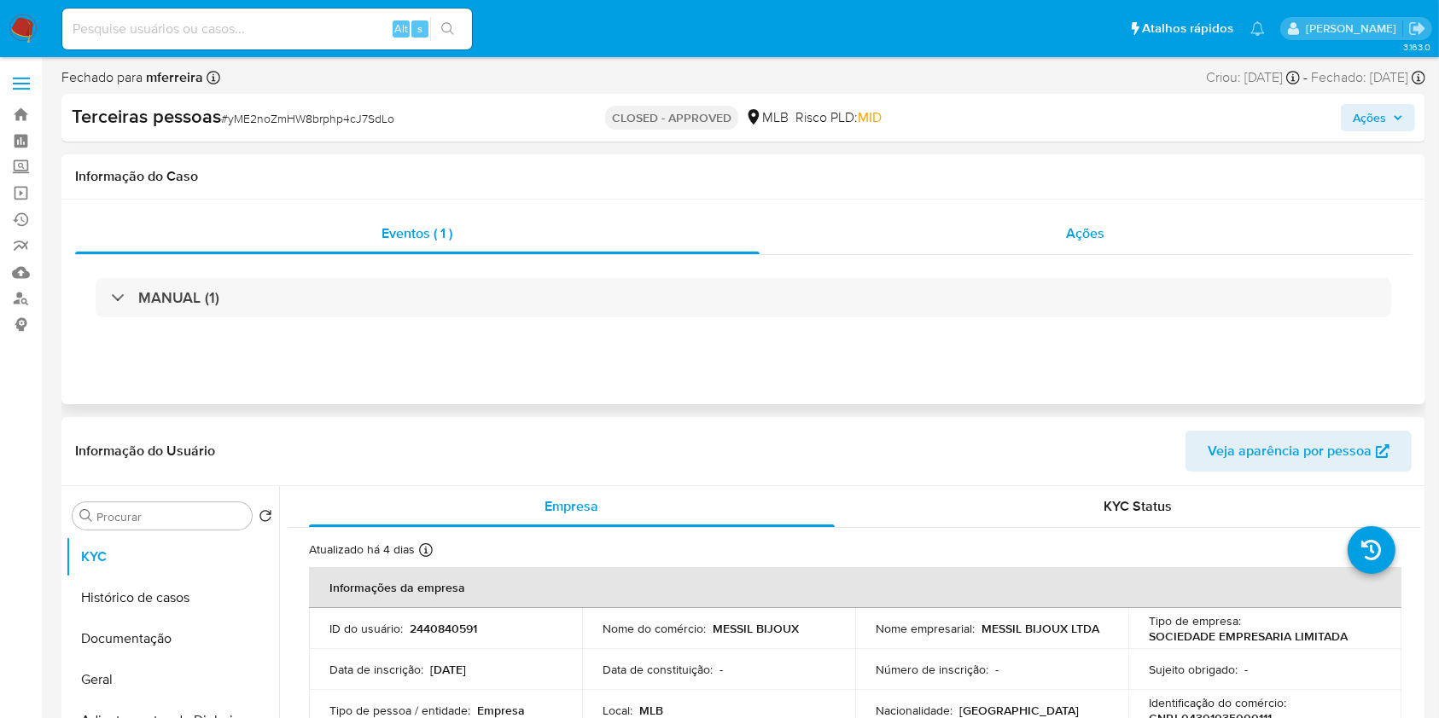
click at [1080, 245] on div "Ações" at bounding box center [1085, 233] width 652 height 41
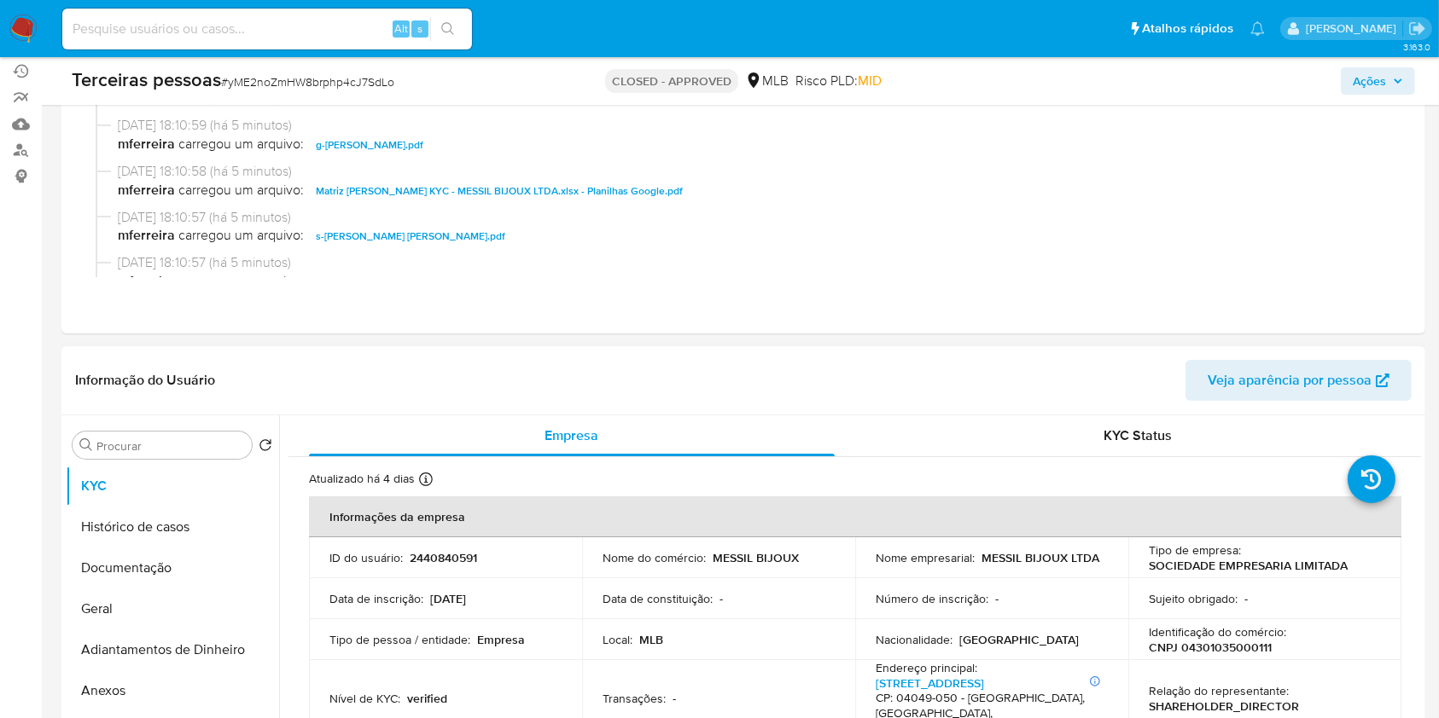
scroll to position [227, 0]
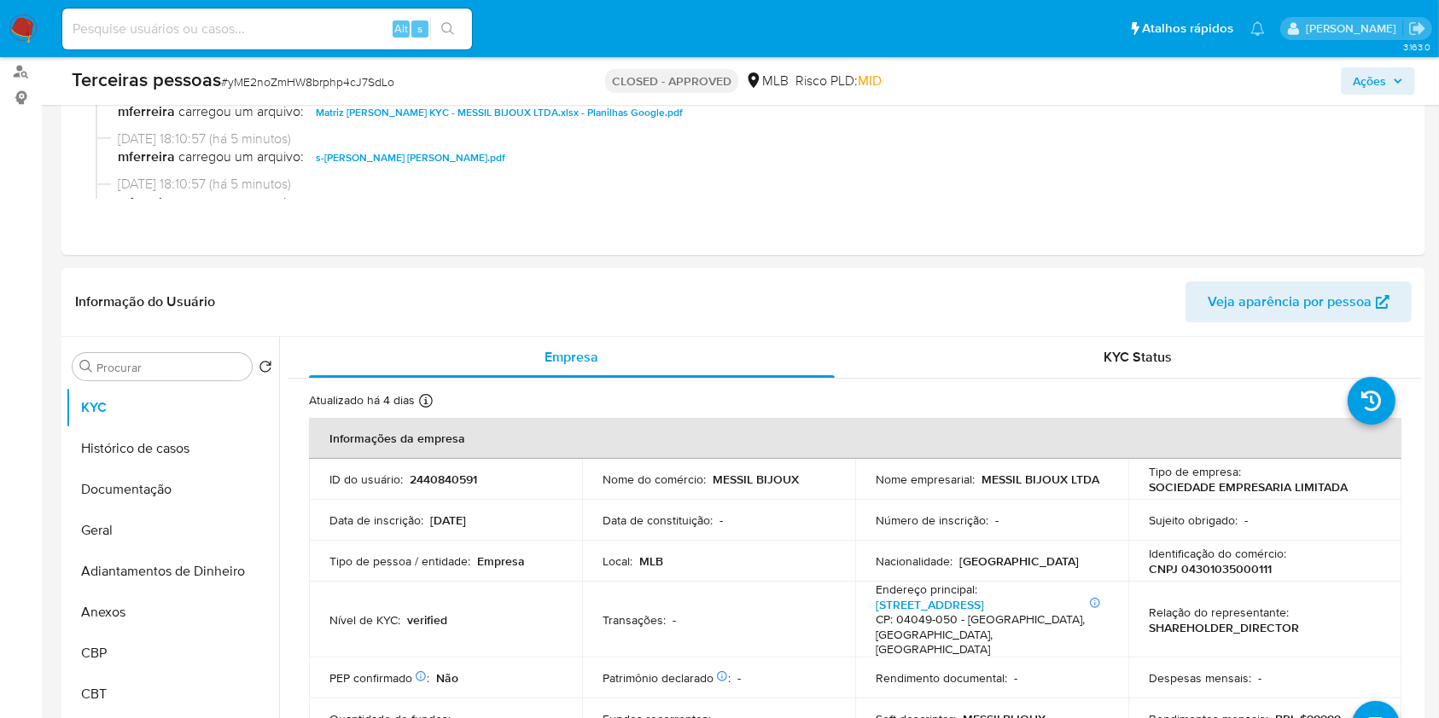
click at [142, 10] on div "Alt s" at bounding box center [267, 29] width 410 height 41
click at [151, 20] on input at bounding box center [267, 29] width 410 height 22
type input "shop_magno"
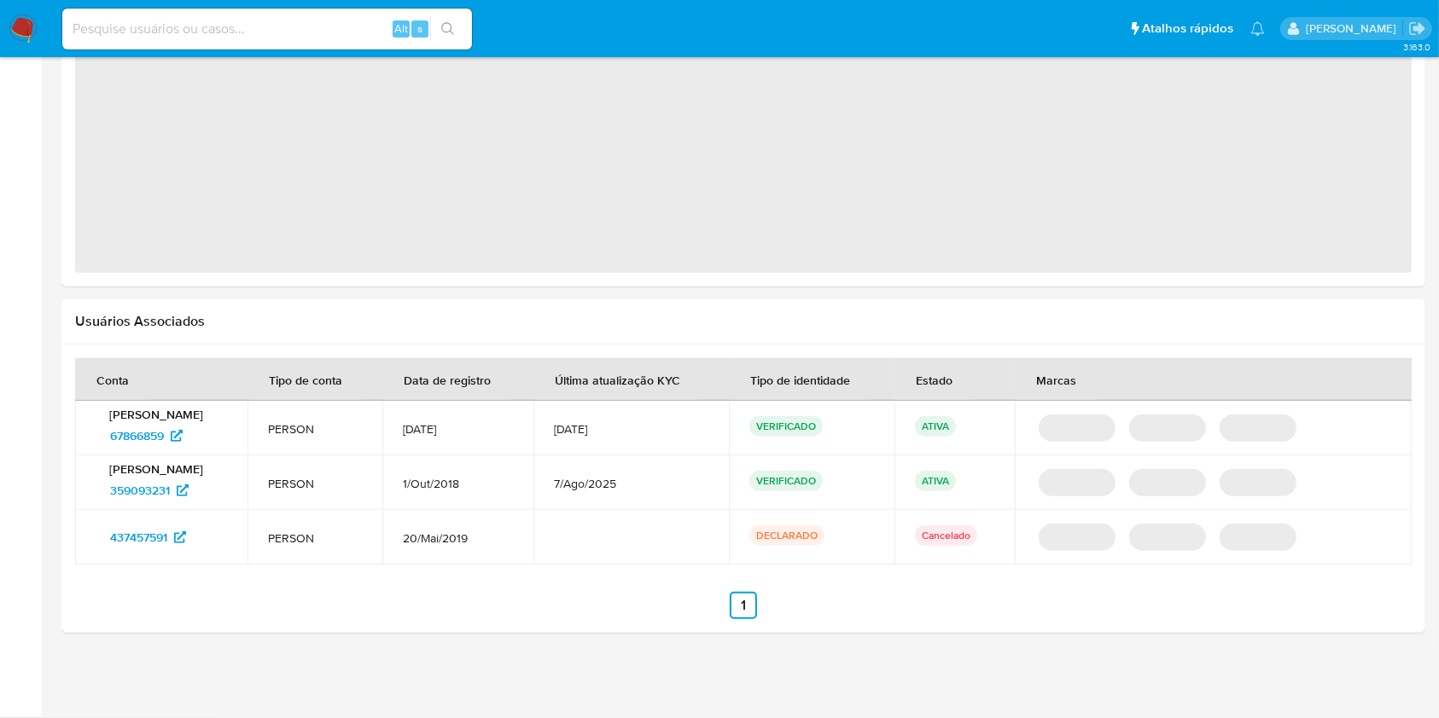
select select "10"
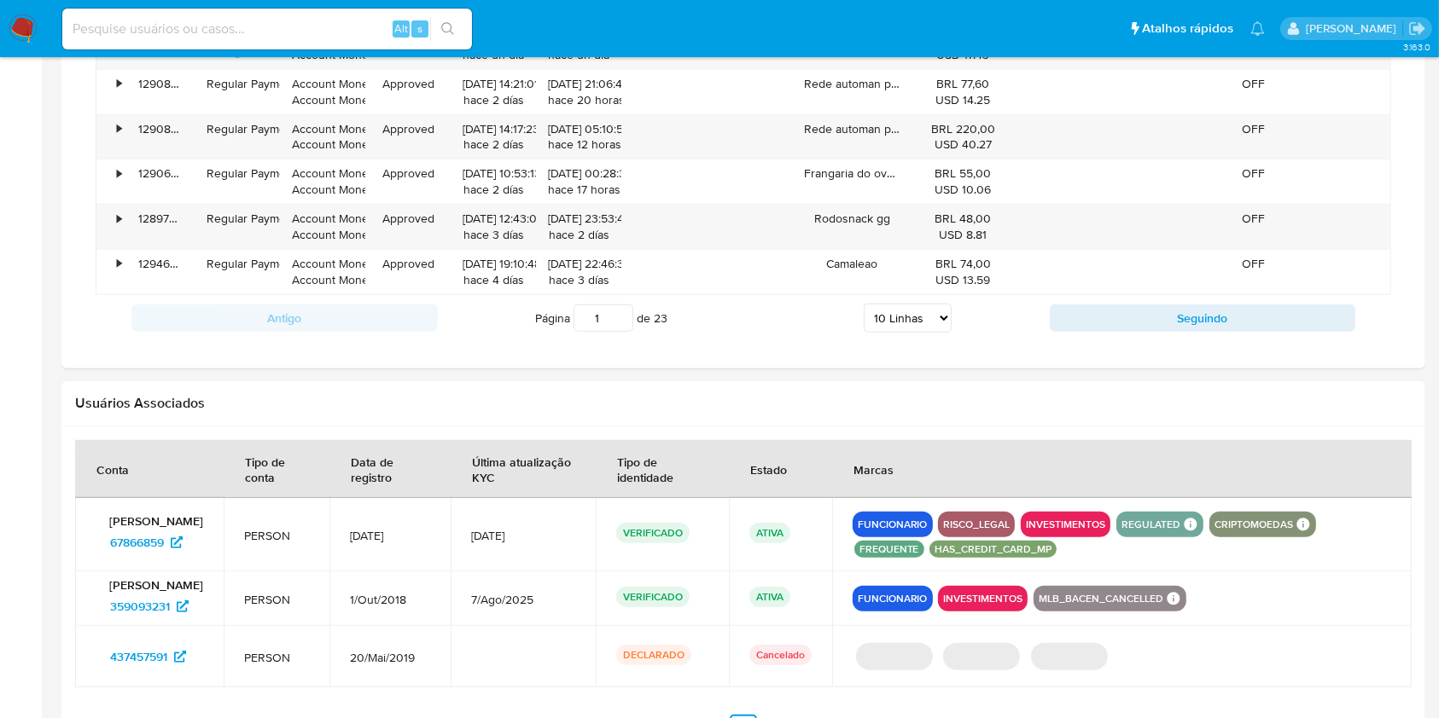
scroll to position [960, 0]
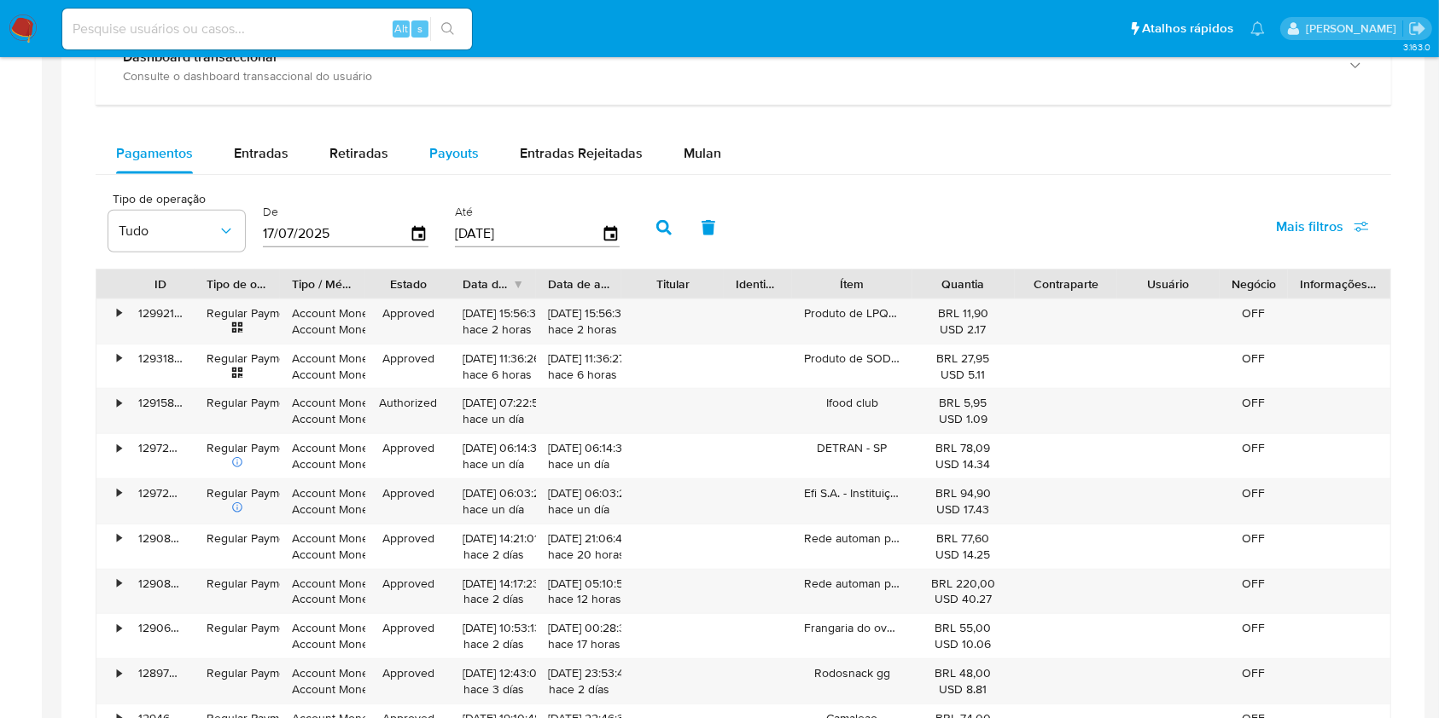
click at [445, 166] on div "Payouts" at bounding box center [453, 153] width 49 height 41
select select "10"
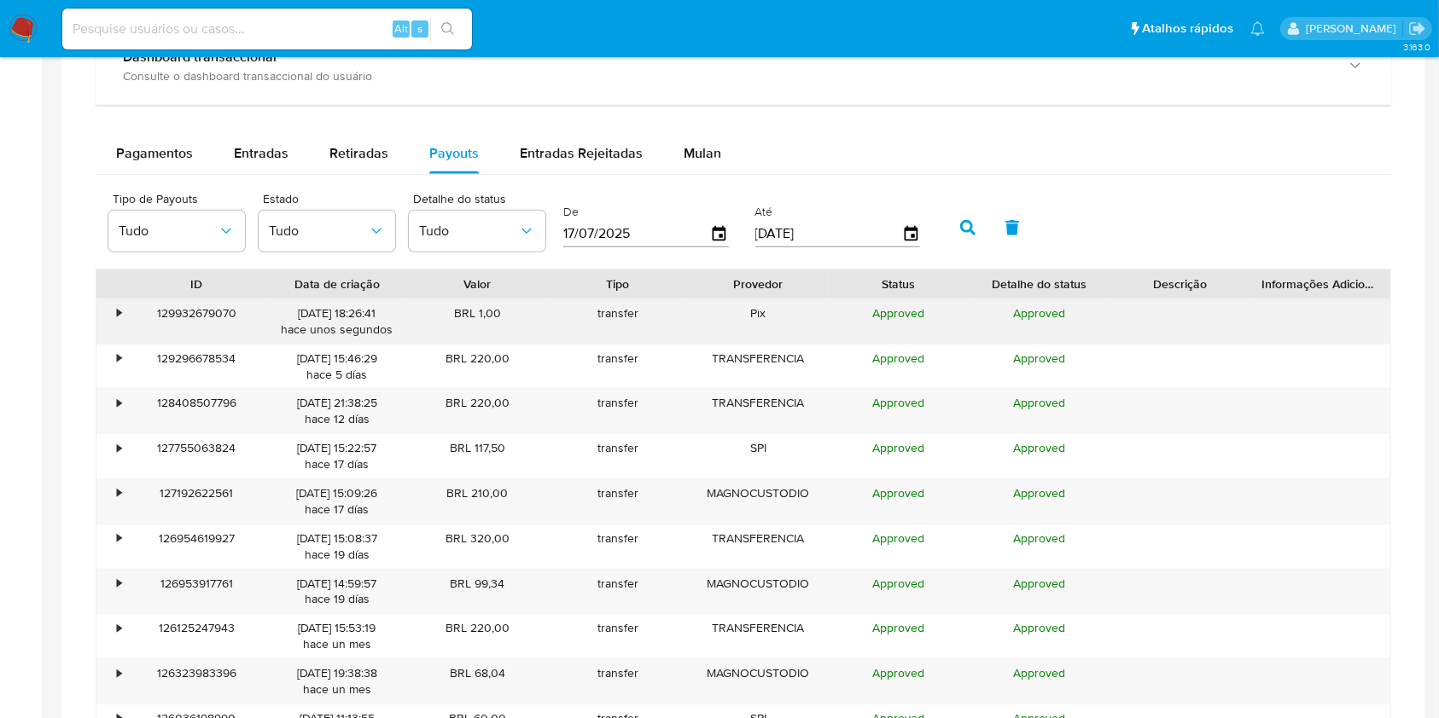
click at [110, 309] on div "•" at bounding box center [111, 322] width 30 height 44
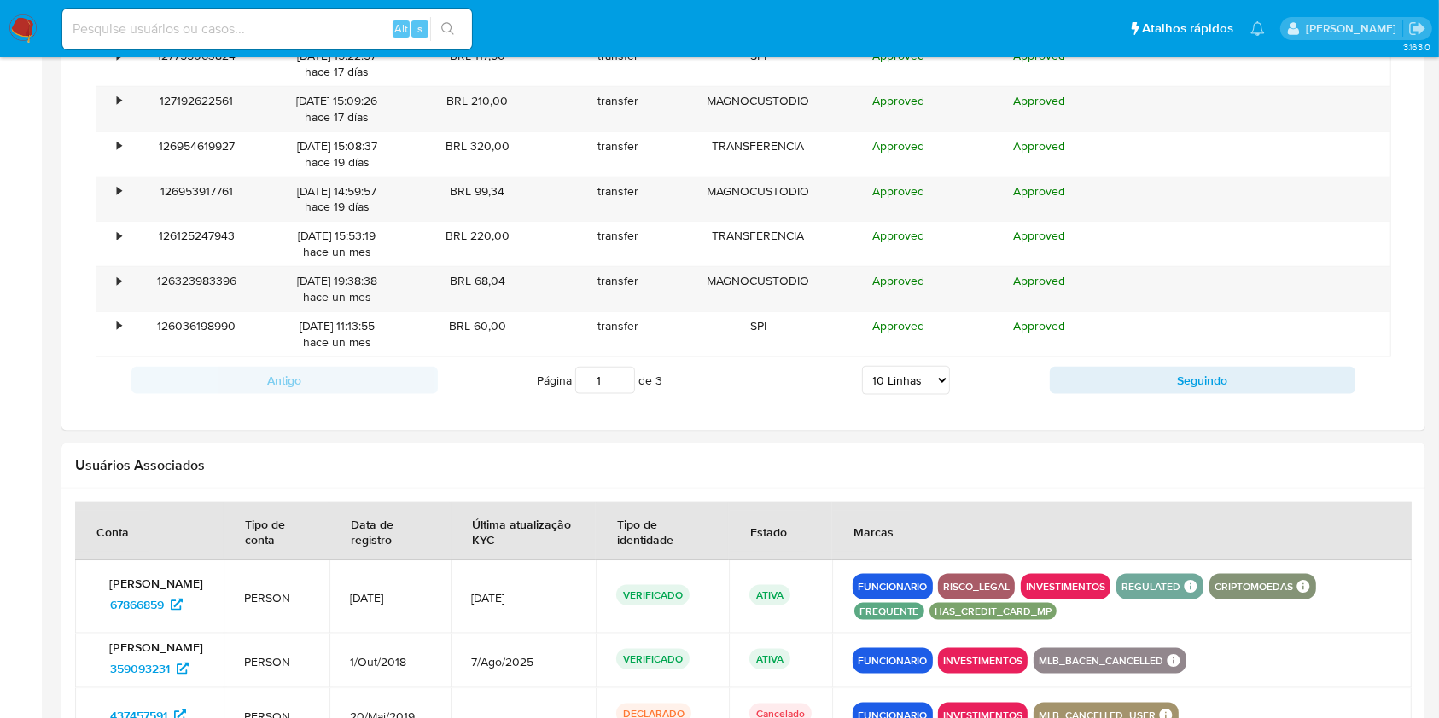
scroll to position [2058, 0]
